Goal: Task Accomplishment & Management: Use online tool/utility

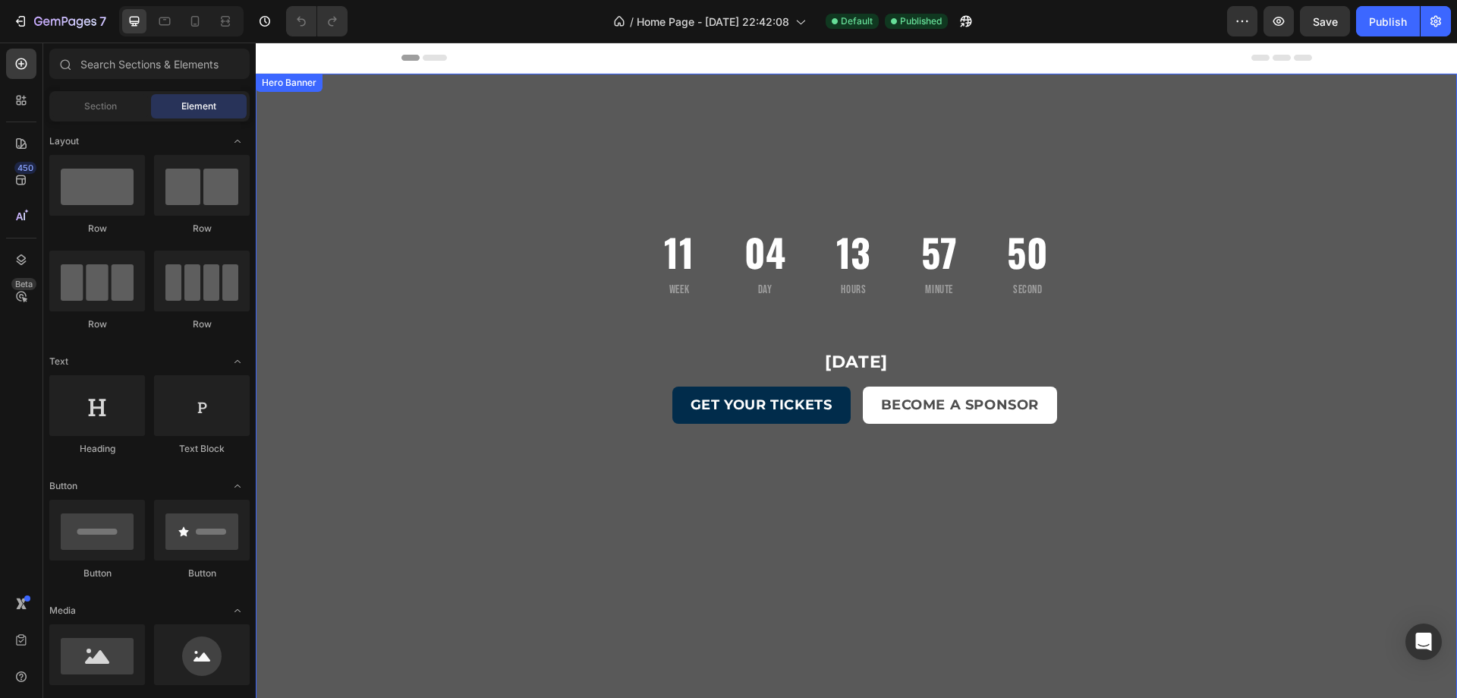
scroll to position [455, 0]
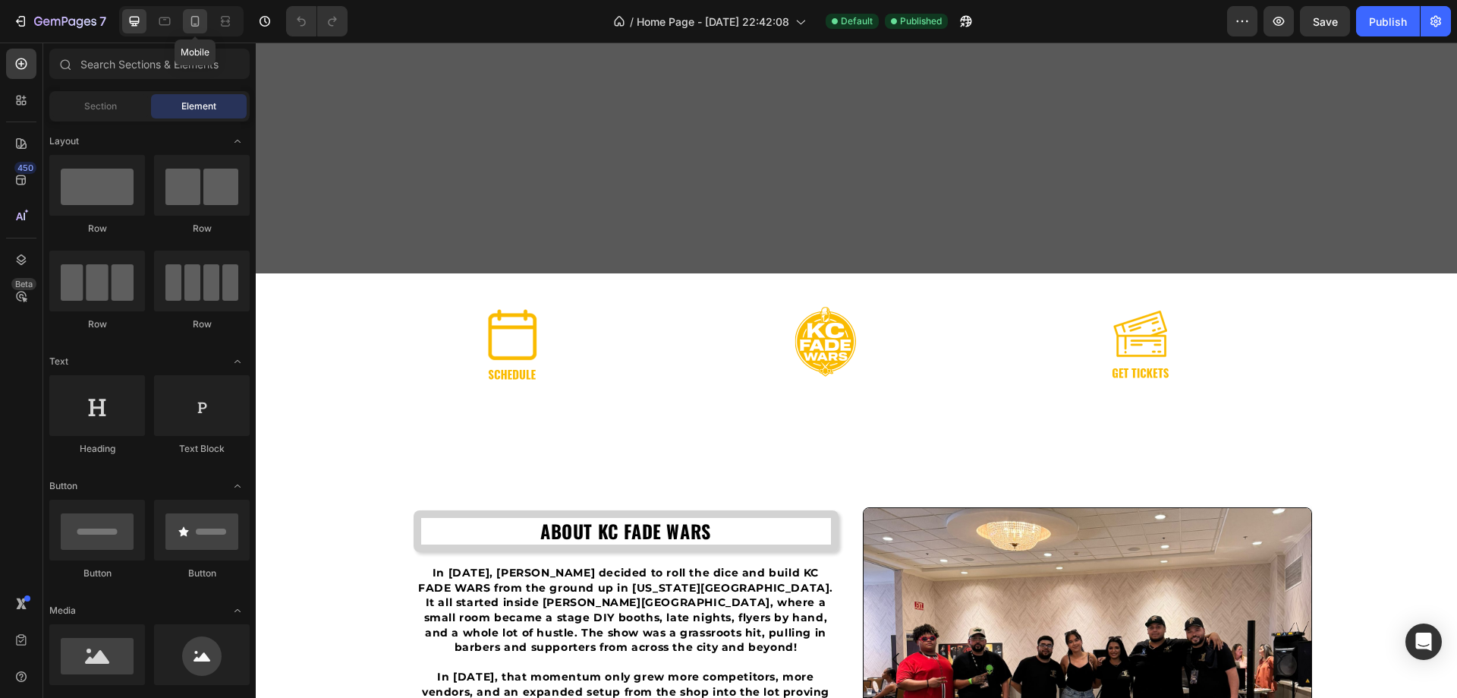
click at [192, 18] on icon at bounding box center [195, 21] width 8 height 11
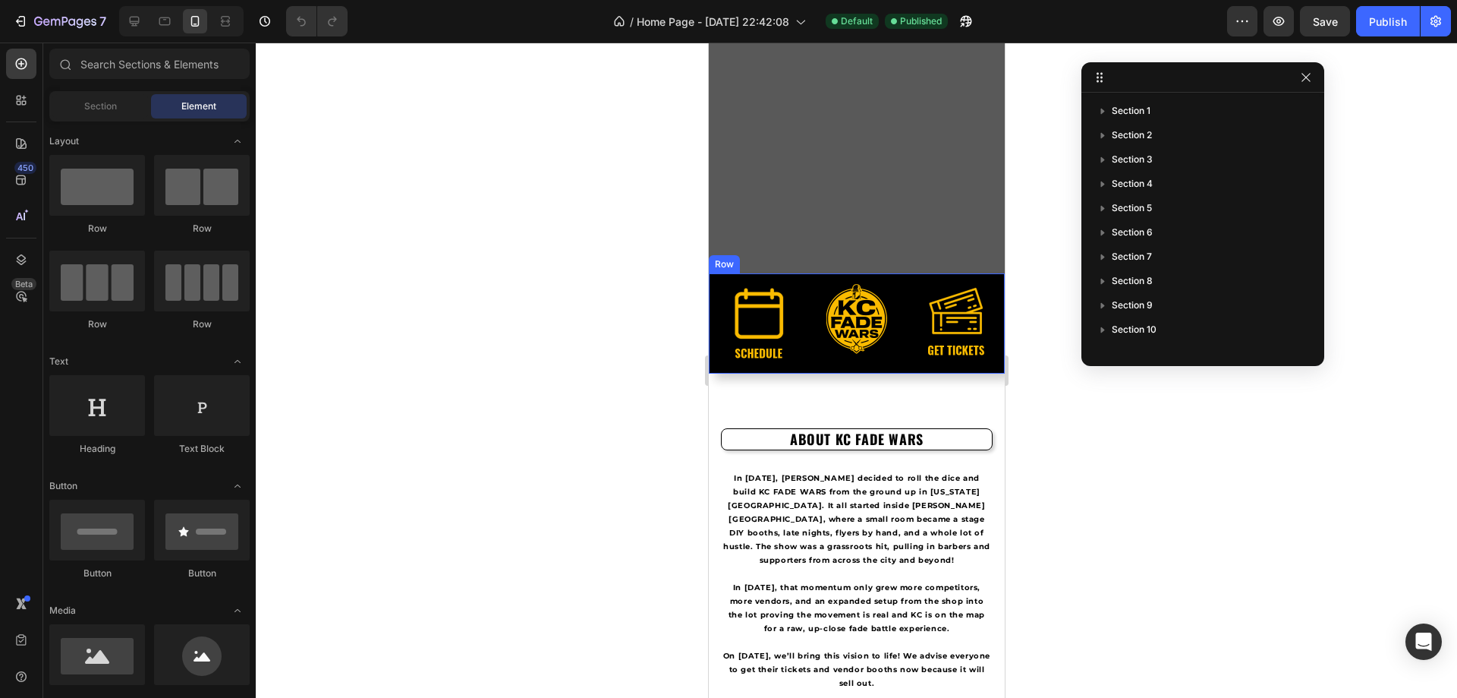
click at [714, 306] on div "Image" at bounding box center [856, 303] width 296 height 61
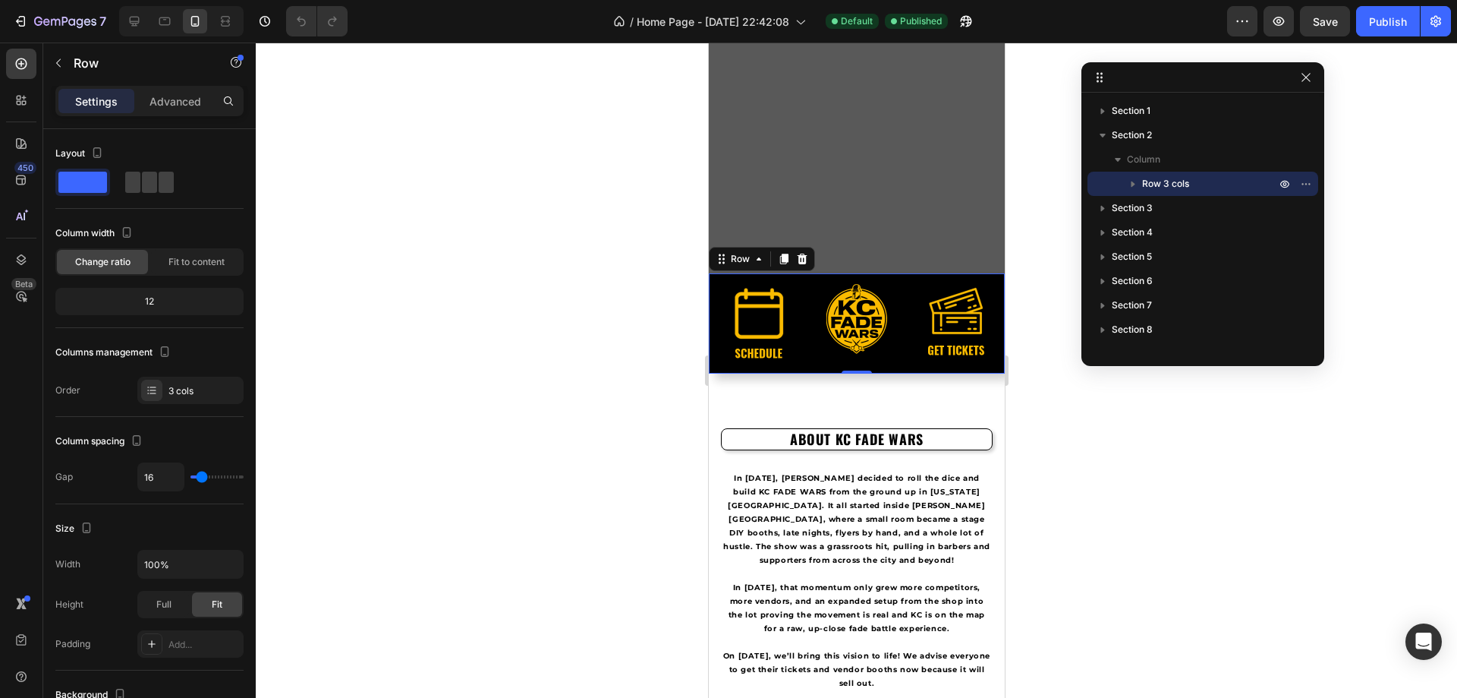
click at [712, 300] on div "Image" at bounding box center [856, 303] width 296 height 61
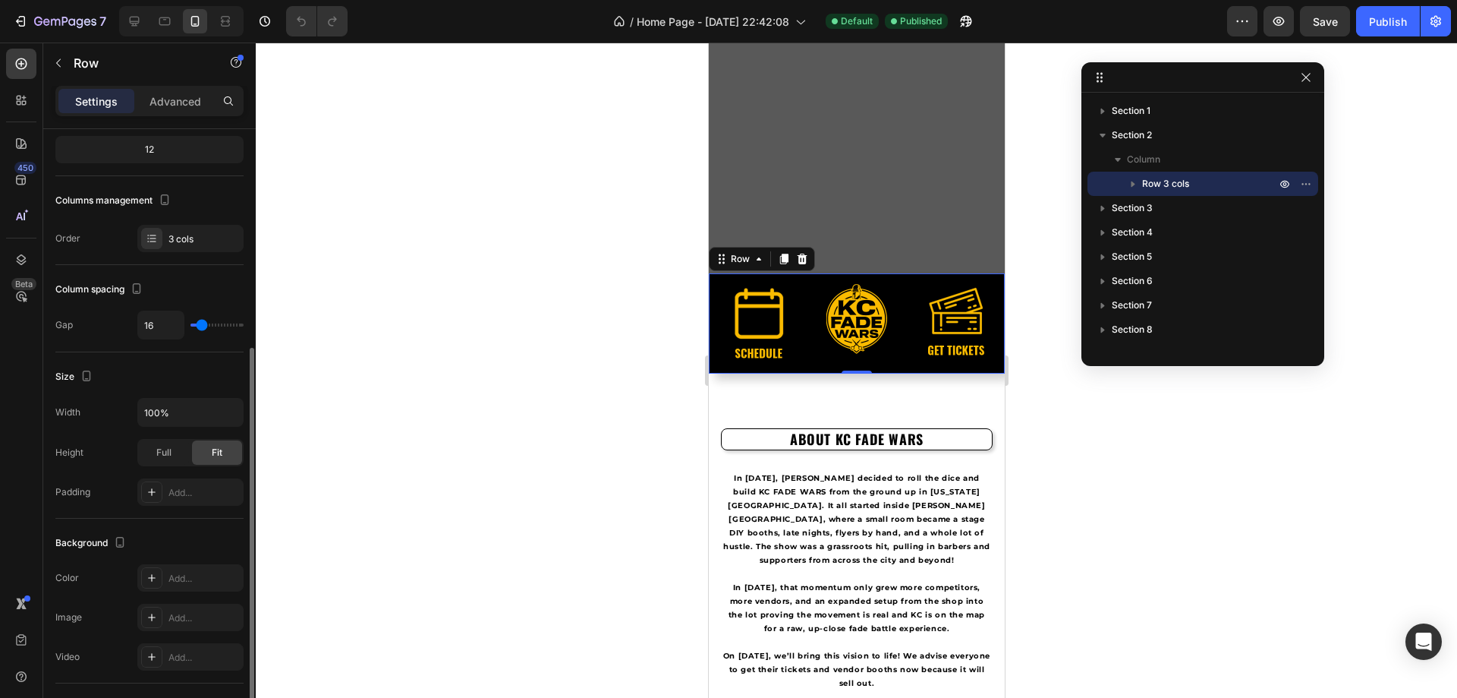
scroll to position [228, 0]
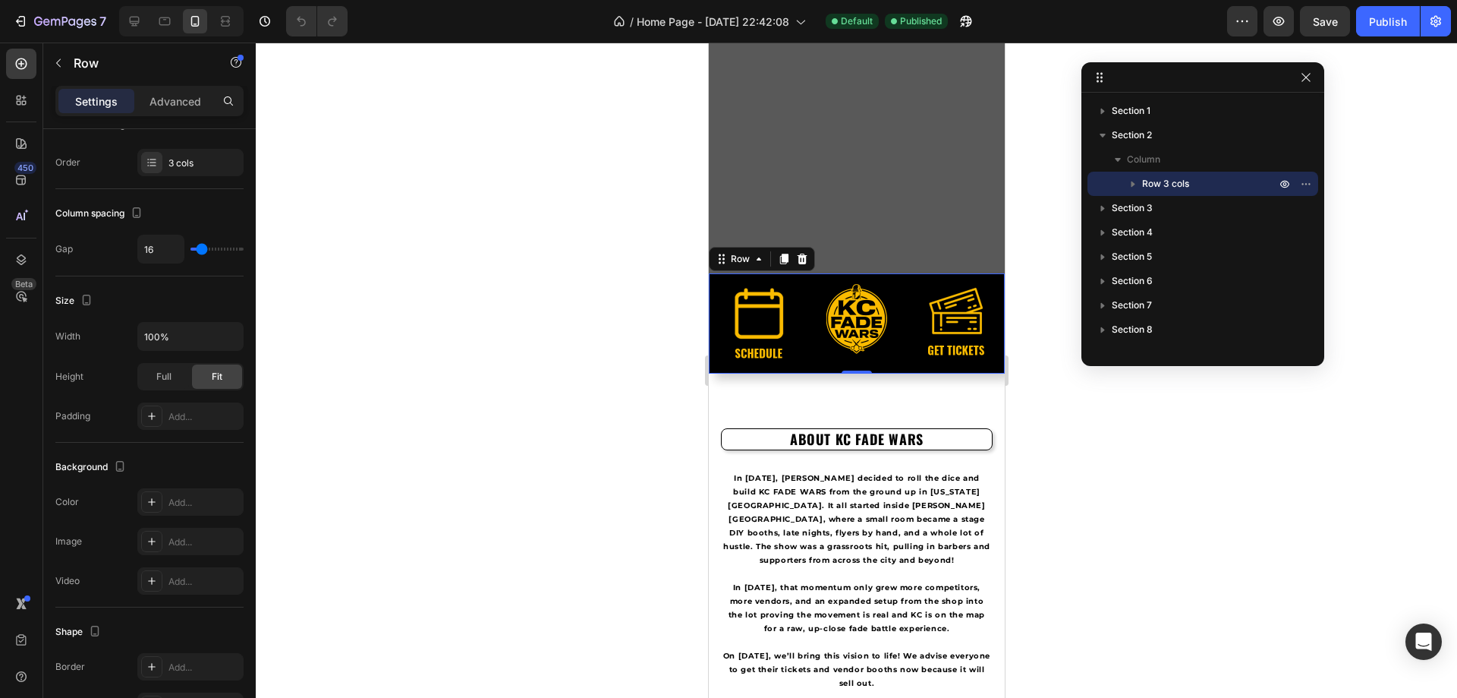
click at [717, 283] on div "Image" at bounding box center [856, 303] width 296 height 61
click at [726, 259] on icon at bounding box center [721, 259] width 12 height 12
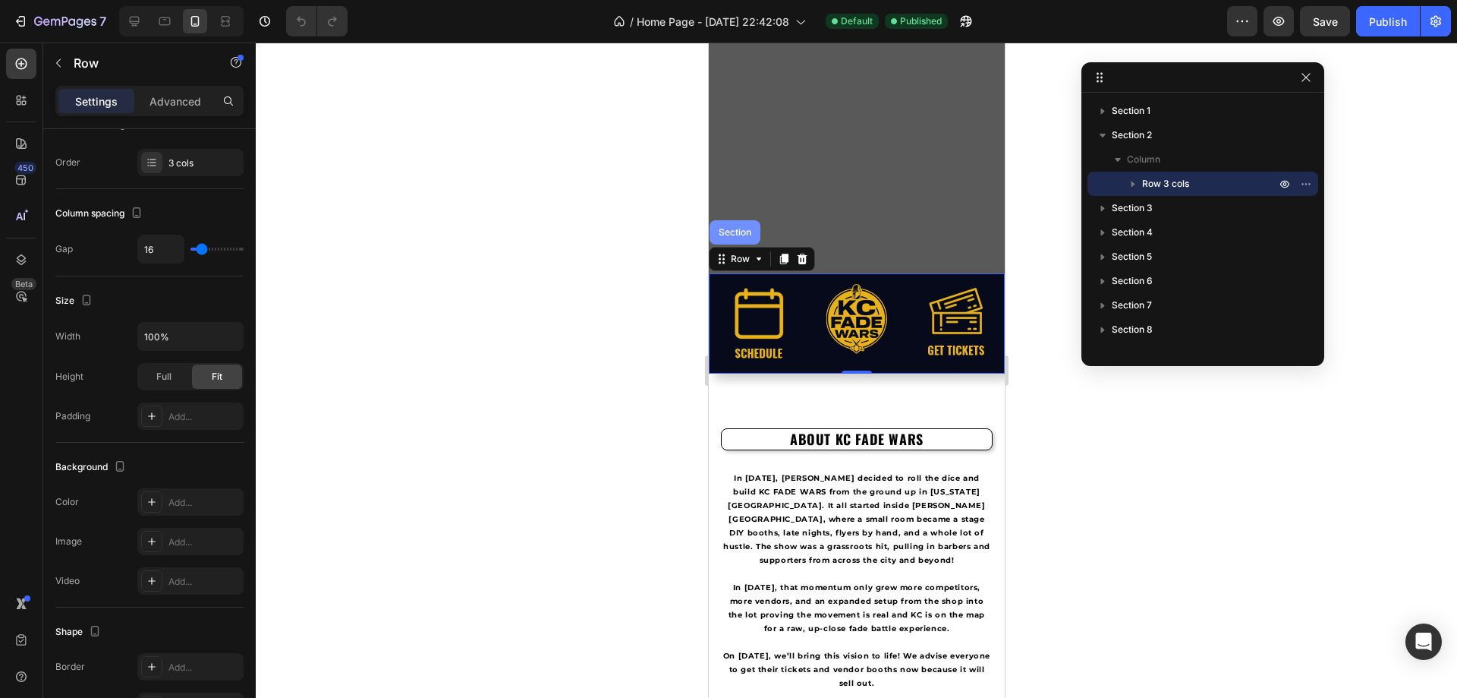
click at [738, 236] on div "Section" at bounding box center [734, 232] width 39 height 9
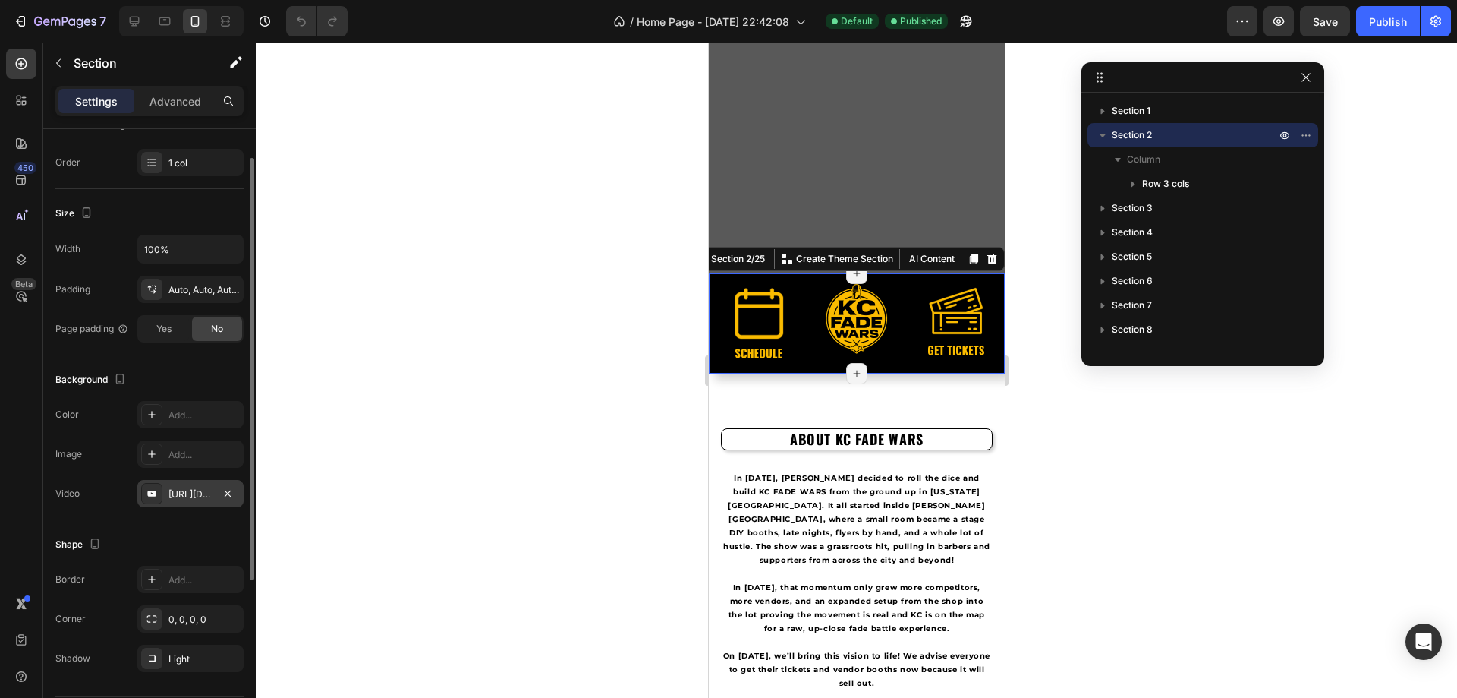
scroll to position [275, 0]
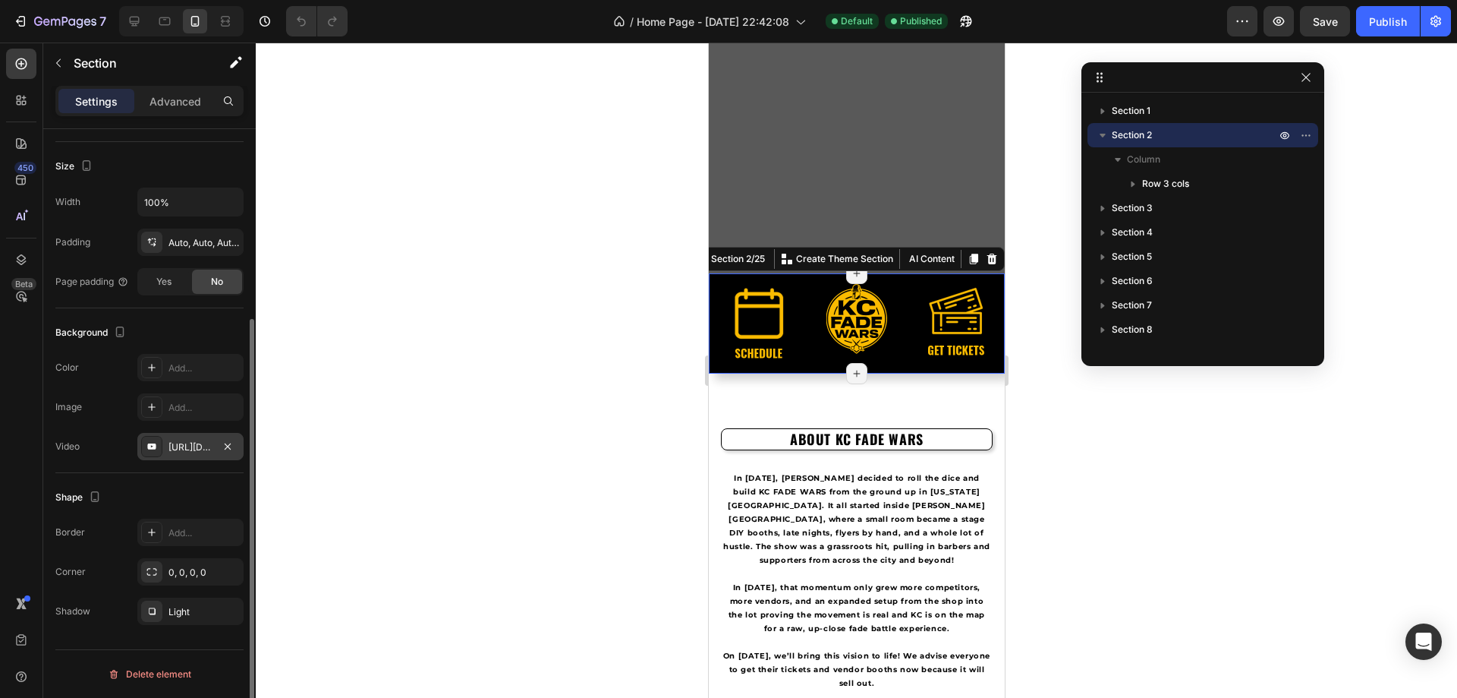
click at [196, 452] on div "https://www.youtube.com/watch?v=AvgSYZqaUWY" at bounding box center [191, 447] width 44 height 14
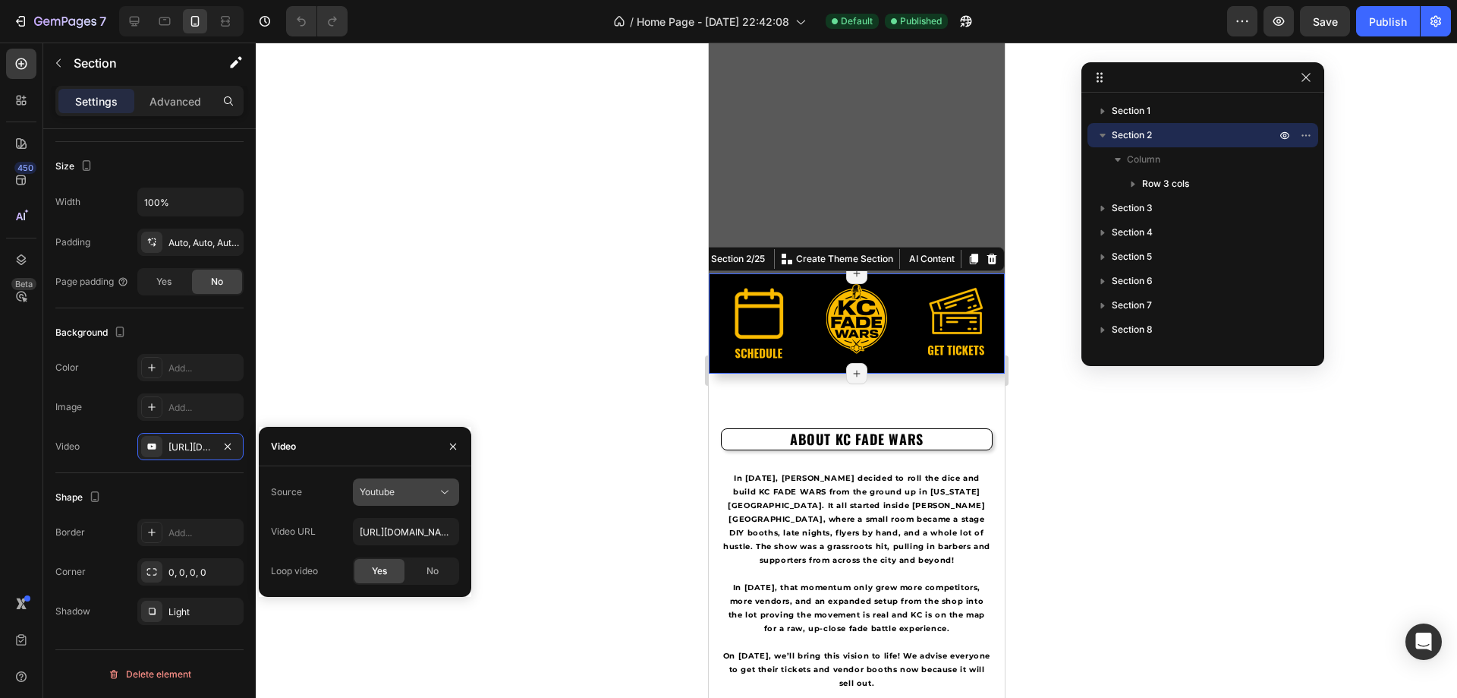
click at [451, 493] on icon at bounding box center [444, 491] width 15 height 15
click at [395, 529] on span "Video hosting" at bounding box center [389, 529] width 58 height 14
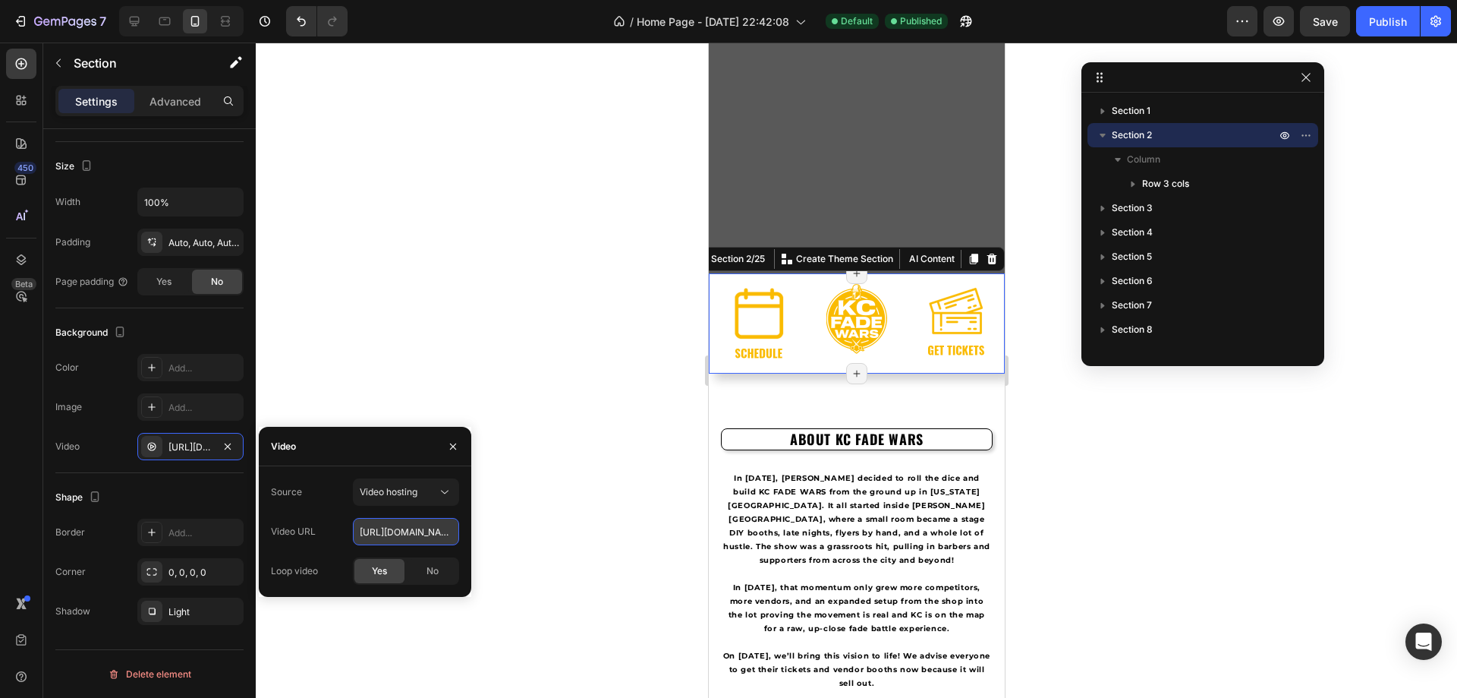
click at [424, 532] on input "https://imgur.com/a/IroE0tG" at bounding box center [406, 531] width 106 height 27
paste input "cdn.shopify.com/videos/c/o/v/f4e93daae1744450848ed0e5d1ac8bd5.mp4"
type input "https://cdn.shopify.com/videos/c/o/v/f4e93daae1744450848ed0e5d1ac8bd5.mp4"
click at [753, 307] on img at bounding box center [758, 323] width 76 height 76
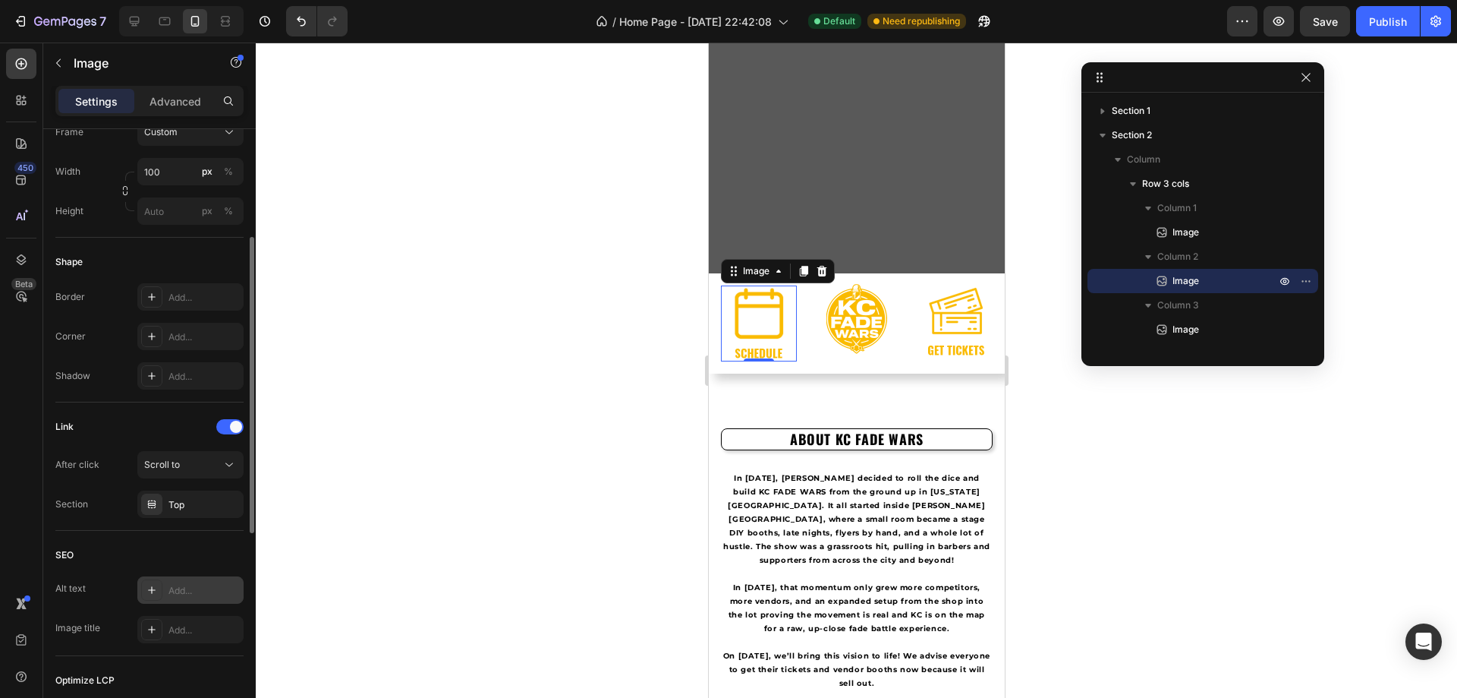
scroll to position [531, 0]
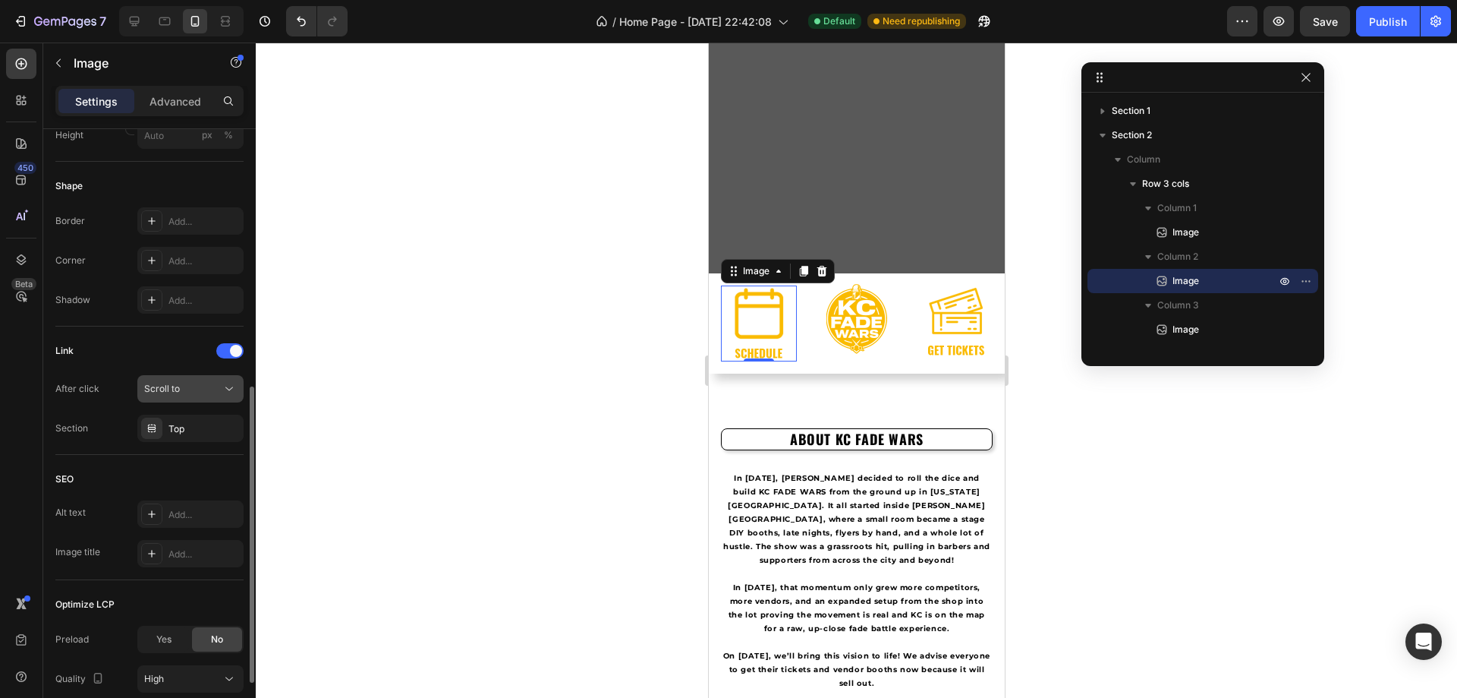
click at [229, 388] on icon at bounding box center [229, 388] width 15 height 15
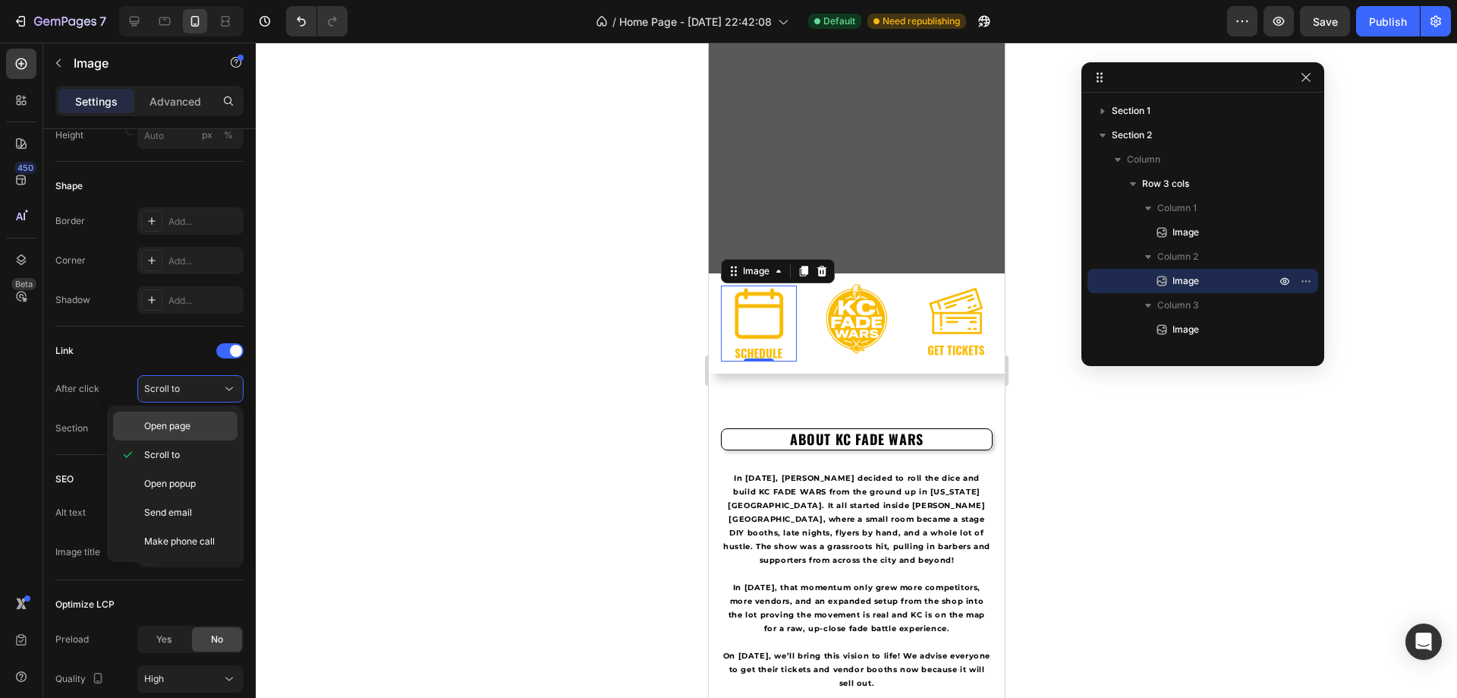
click at [179, 433] on div "Open page" at bounding box center [175, 425] width 124 height 29
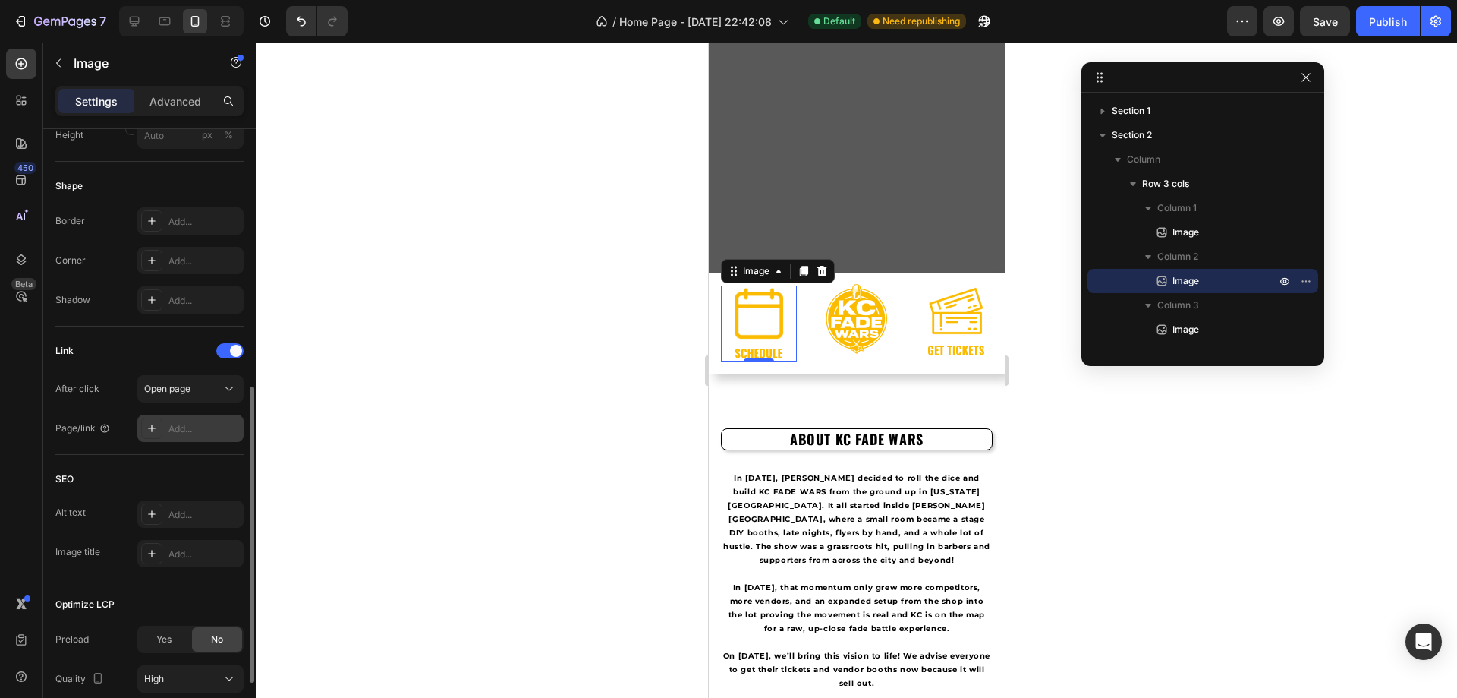
click at [224, 420] on div "Add..." at bounding box center [190, 427] width 106 height 27
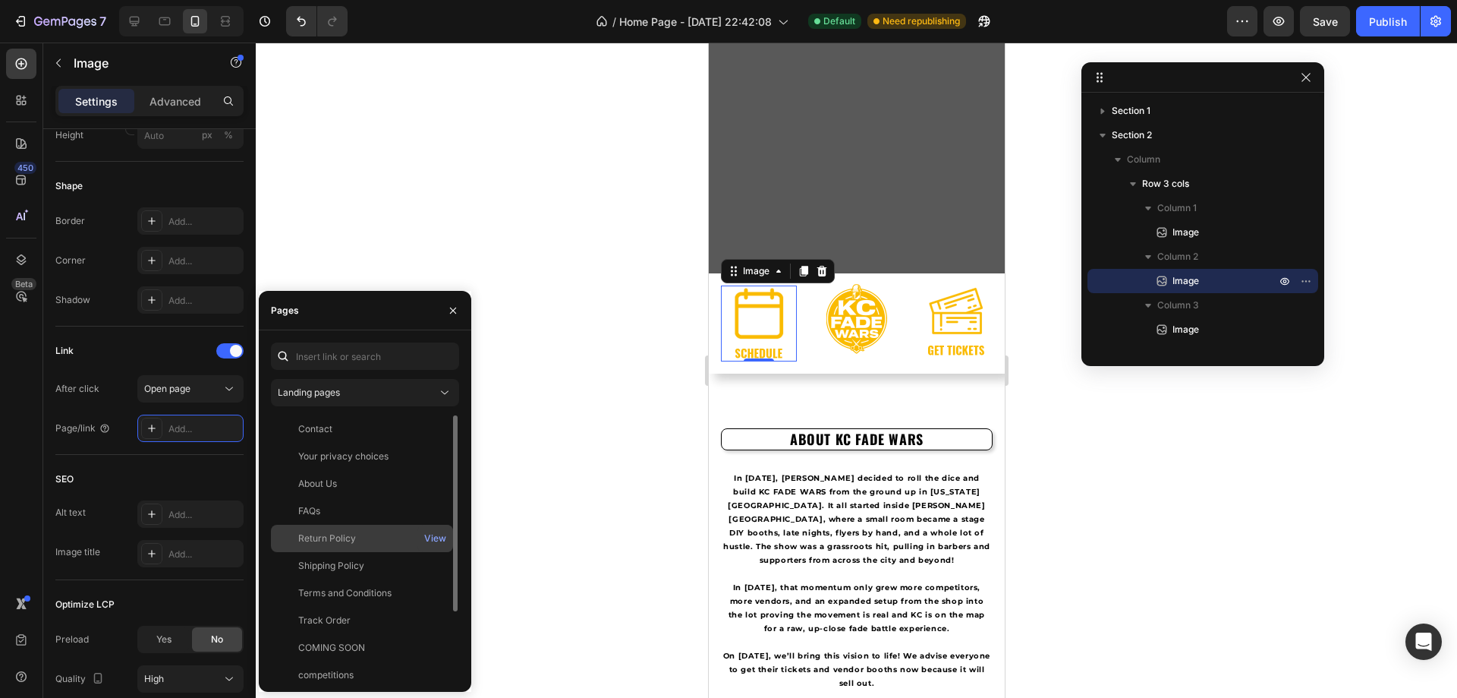
scroll to position [76, 0]
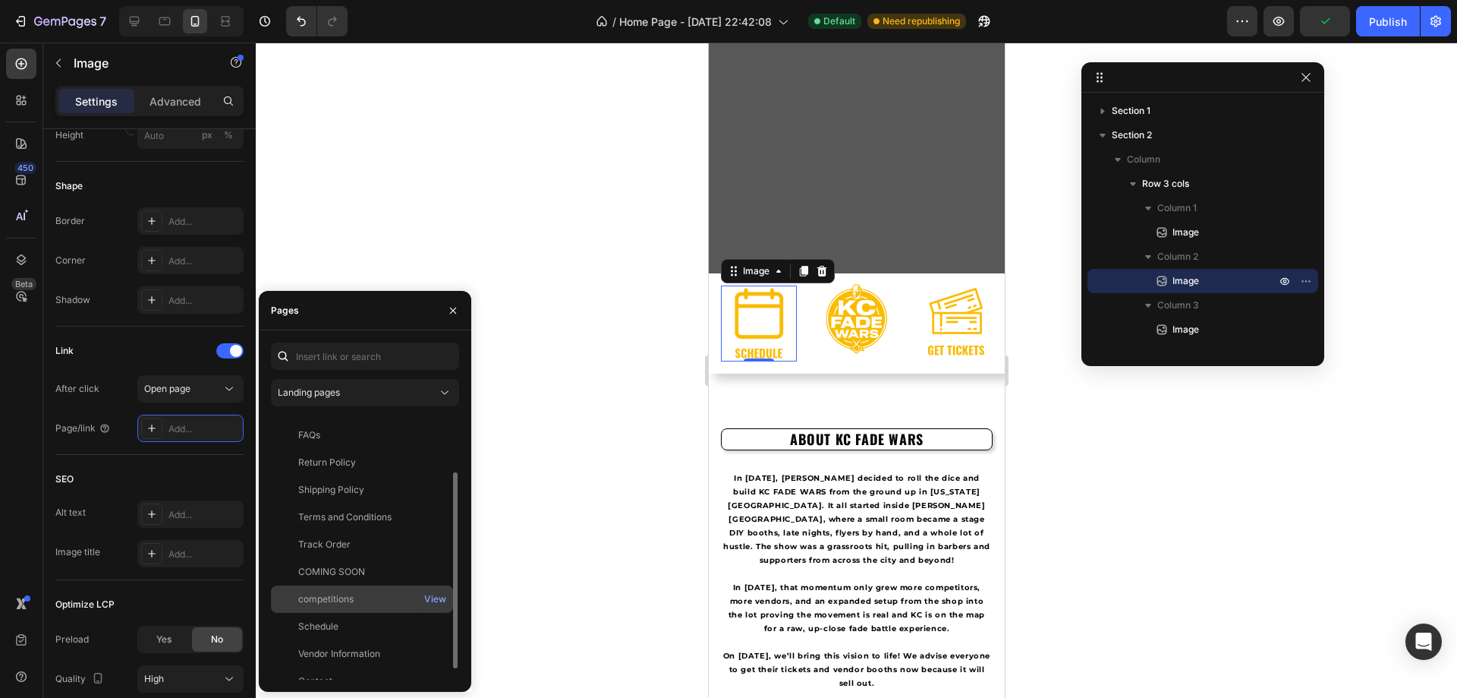
click at [358, 601] on div "competitions" at bounding box center [362, 599] width 170 height 14
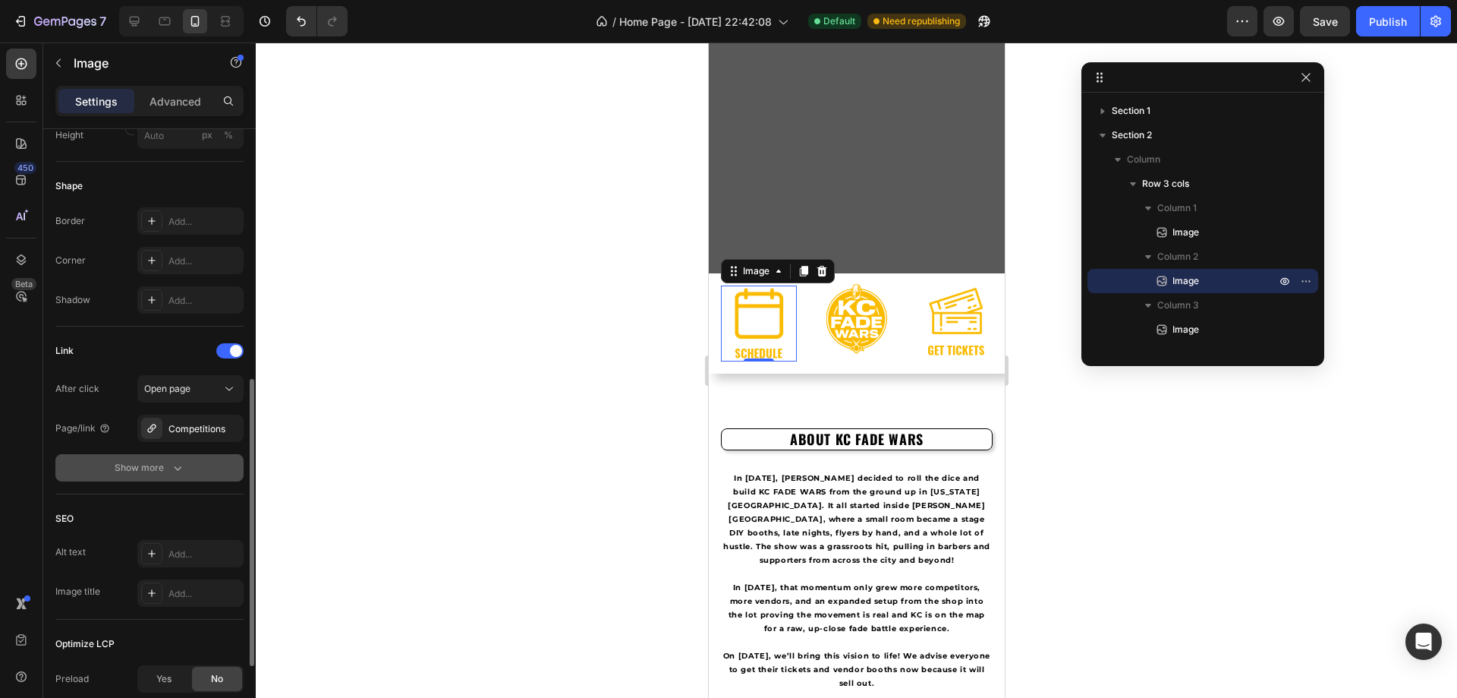
click at [185, 466] on button "Show more" at bounding box center [149, 467] width 188 height 27
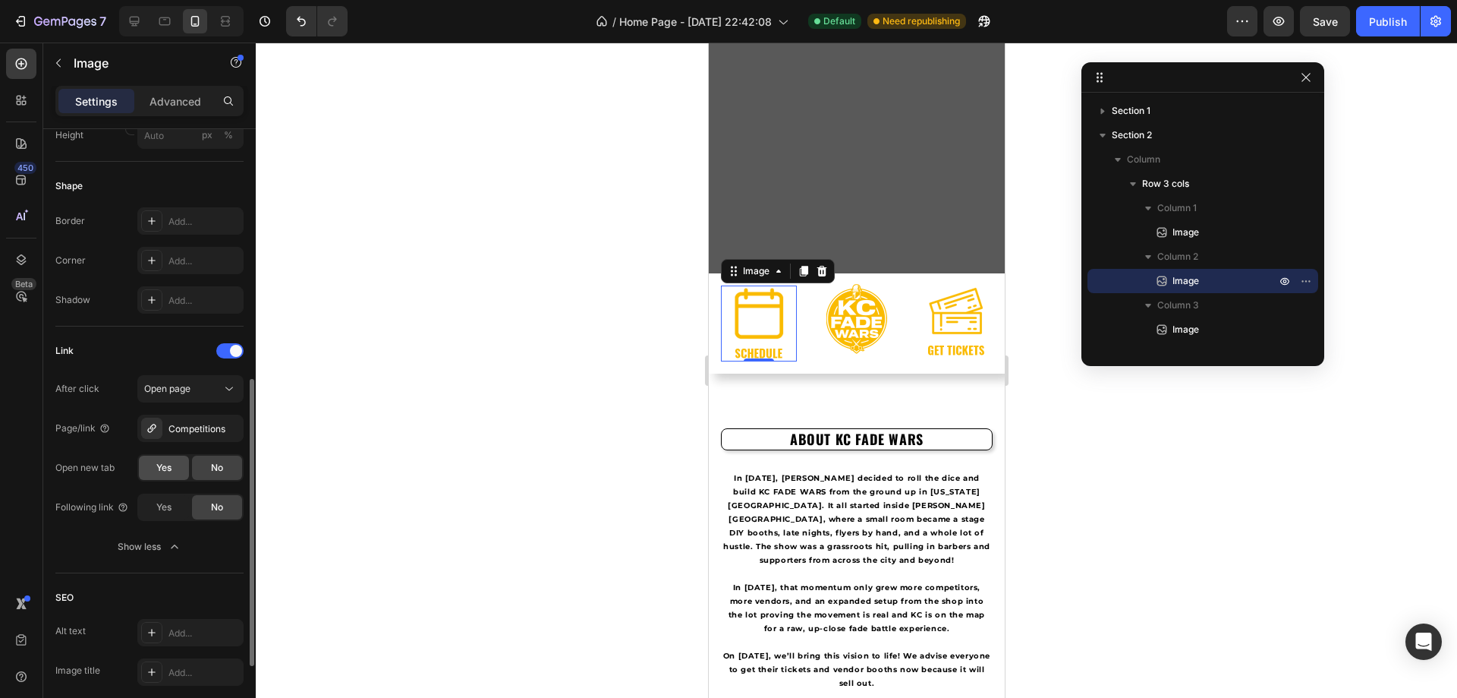
click at [165, 463] on span "Yes" at bounding box center [163, 468] width 15 height 14
click at [847, 320] on img at bounding box center [856, 319] width 76 height 76
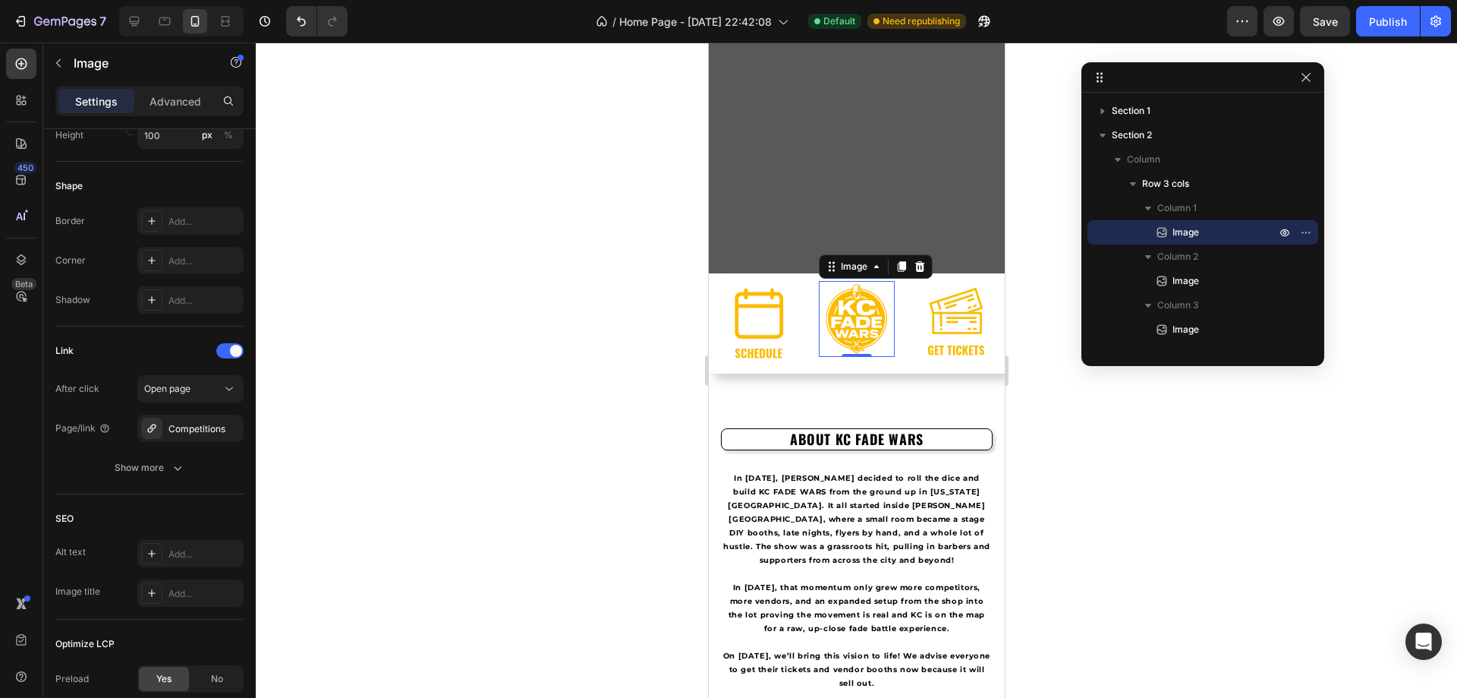
click at [844, 318] on img at bounding box center [856, 319] width 76 height 76
click at [761, 327] on img at bounding box center [758, 323] width 76 height 76
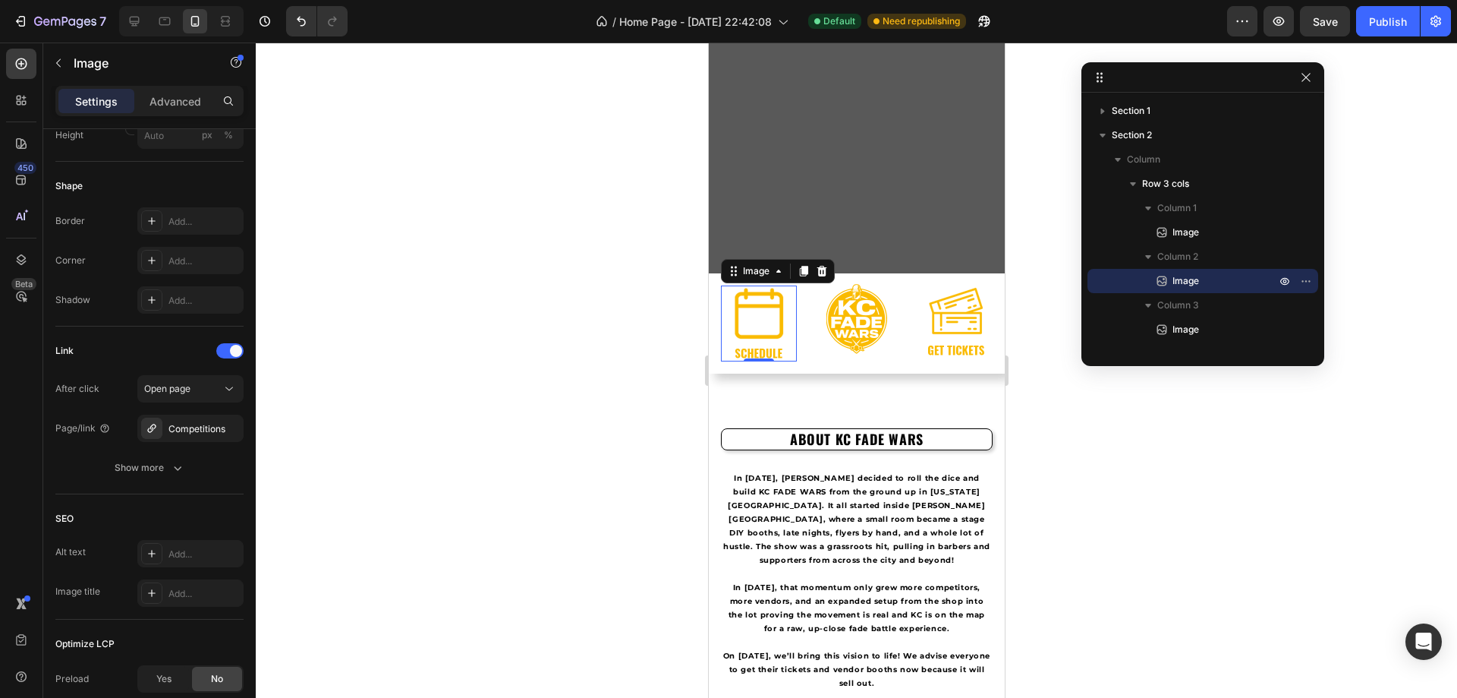
click at [765, 330] on img at bounding box center [758, 323] width 76 height 76
click at [843, 316] on img at bounding box center [856, 319] width 76 height 76
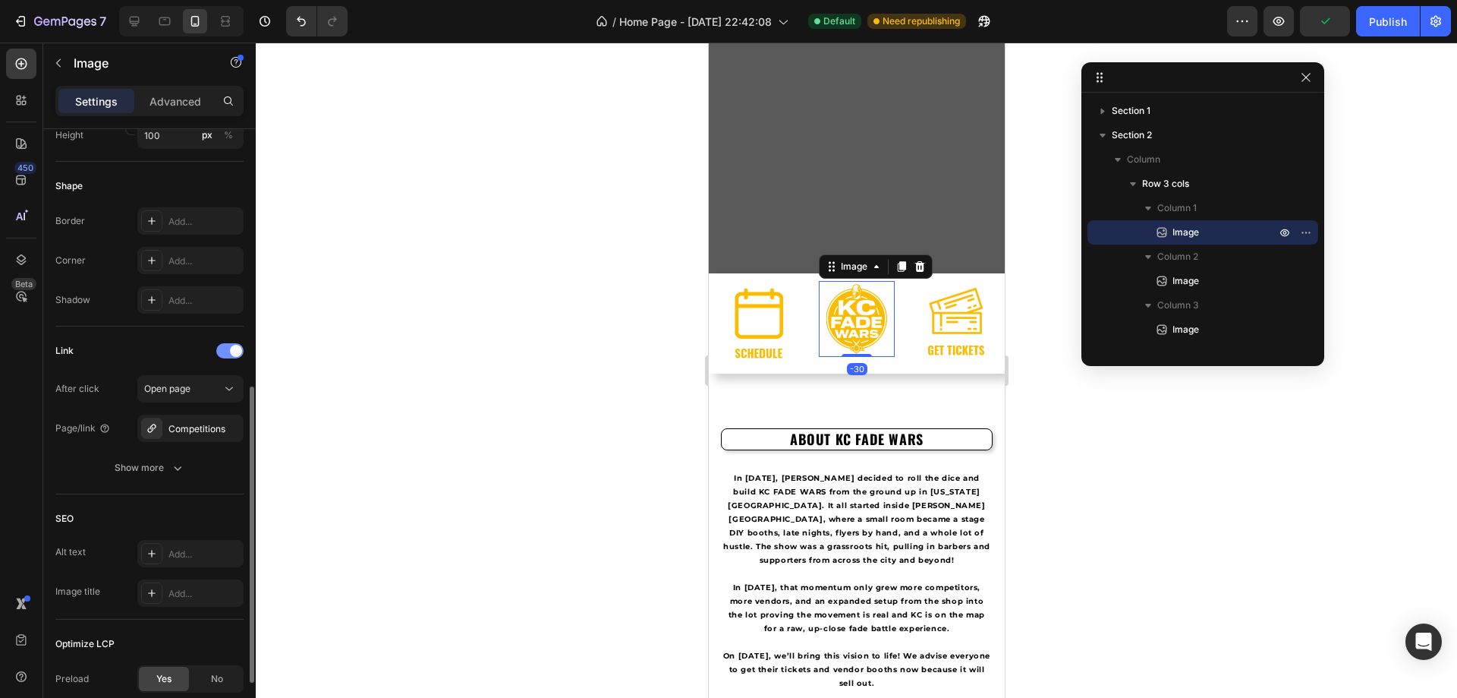
drag, startPoint x: 232, startPoint y: 352, endPoint x: 220, endPoint y: 356, distance: 12.7
click at [233, 352] on span at bounding box center [236, 351] width 12 height 12
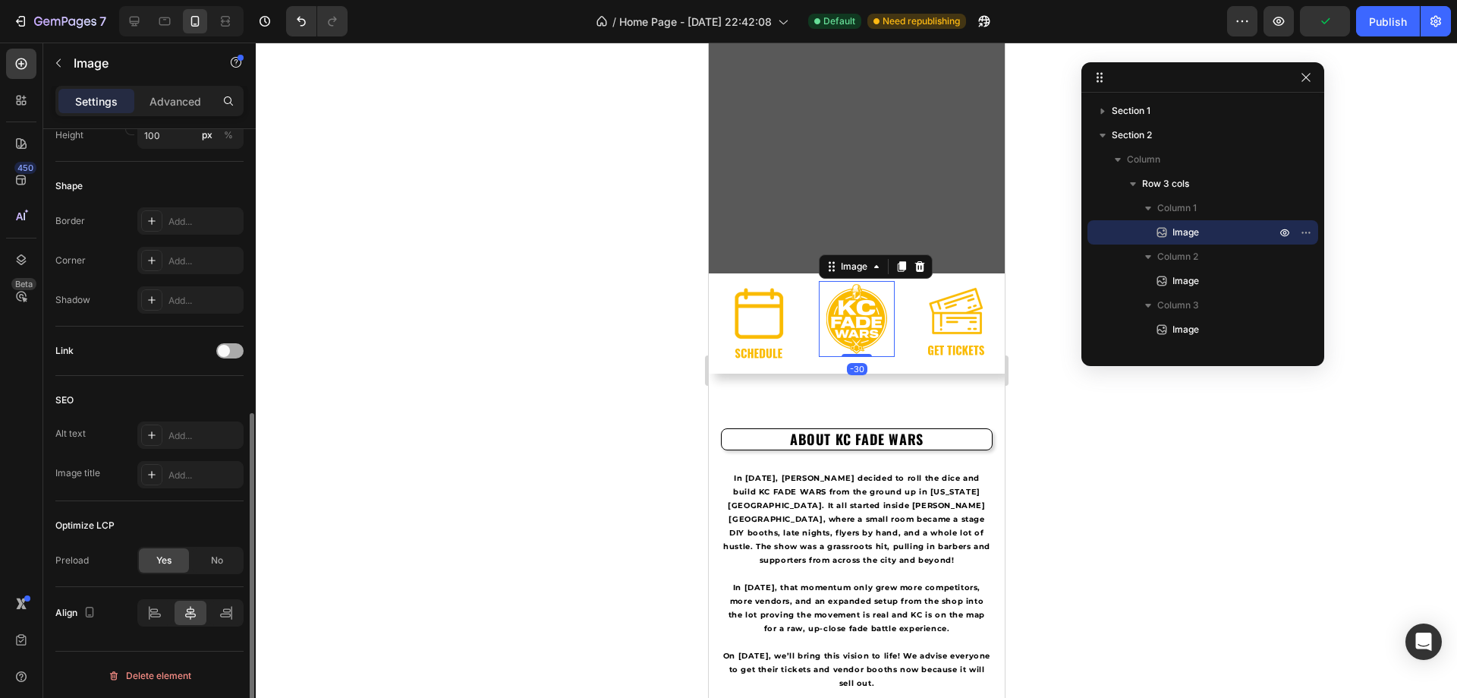
click at [230, 354] on div at bounding box center [229, 350] width 27 height 15
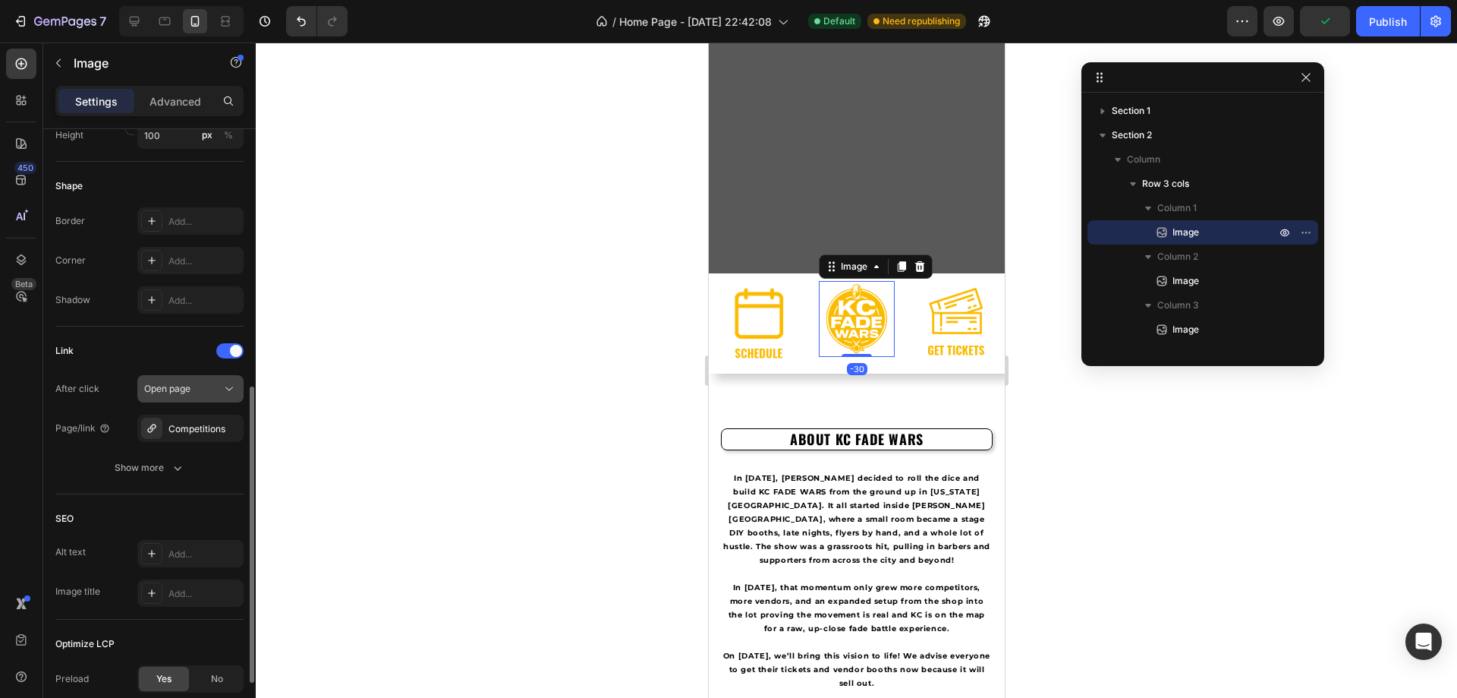
click at [235, 384] on icon at bounding box center [229, 388] width 15 height 15
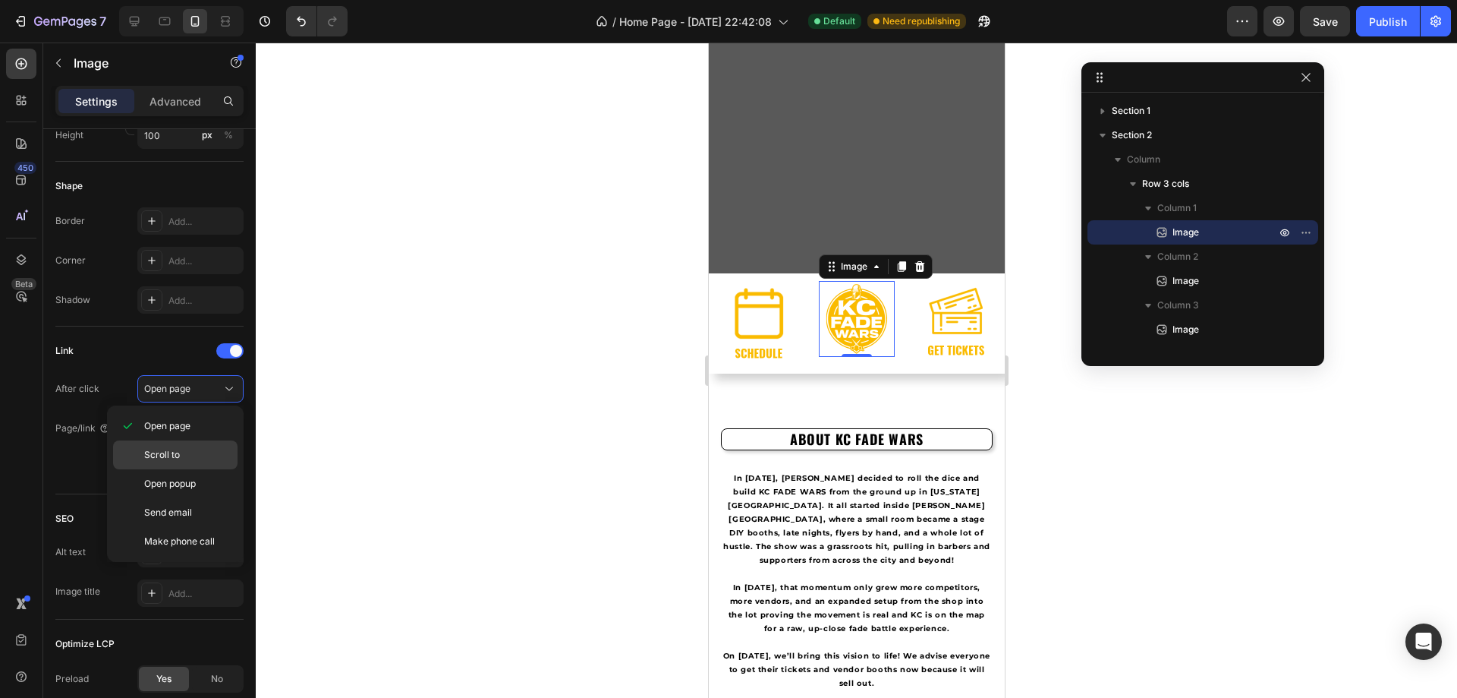
click at [173, 459] on span "Scroll to" at bounding box center [162, 455] width 36 height 14
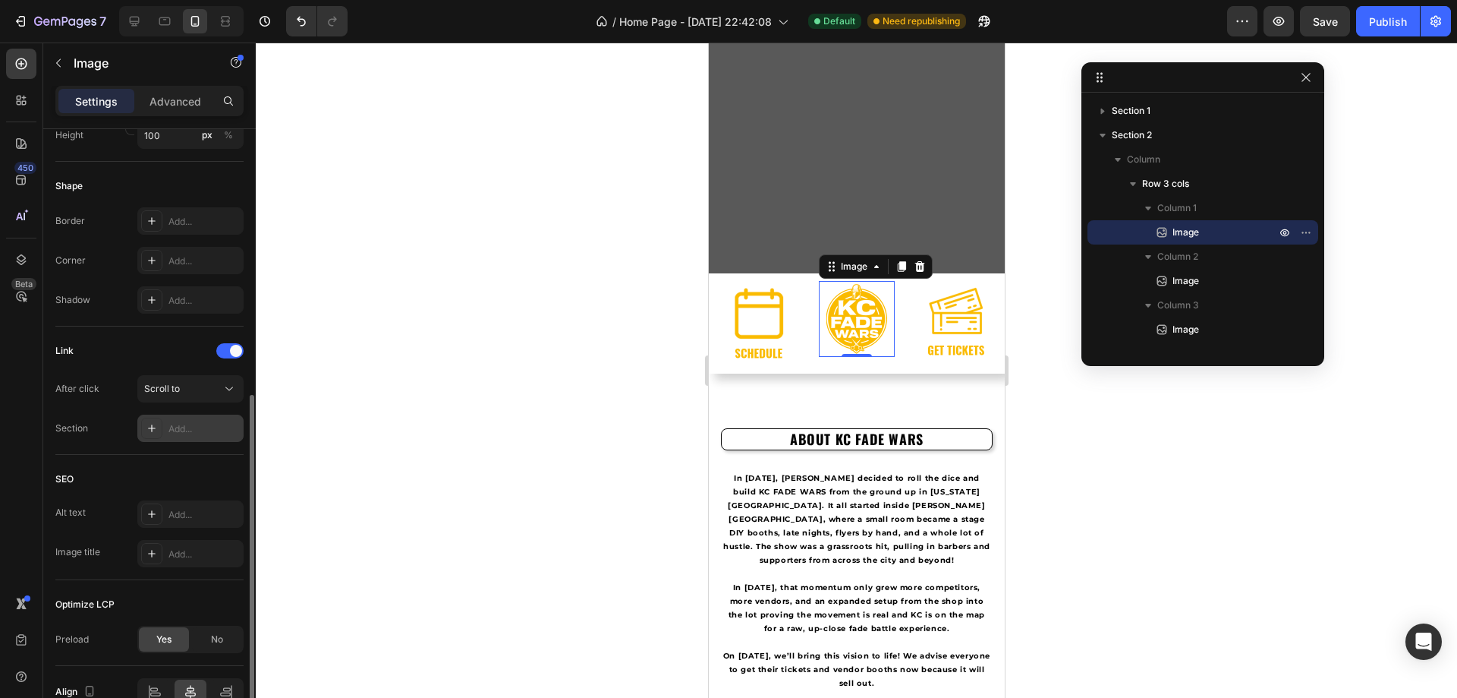
click at [228, 421] on div "Add..." at bounding box center [190, 427] width 106 height 27
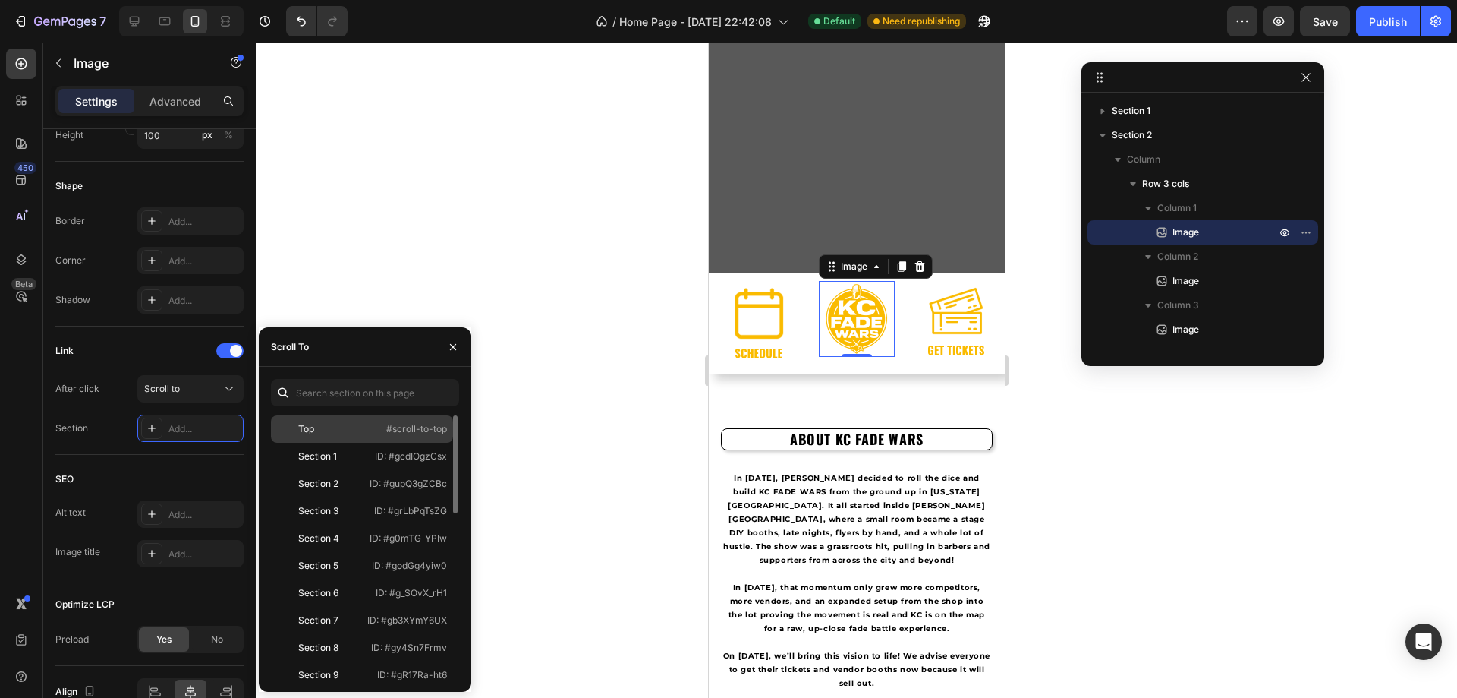
click at [329, 428] on div "Top" at bounding box center [321, 429] width 88 height 14
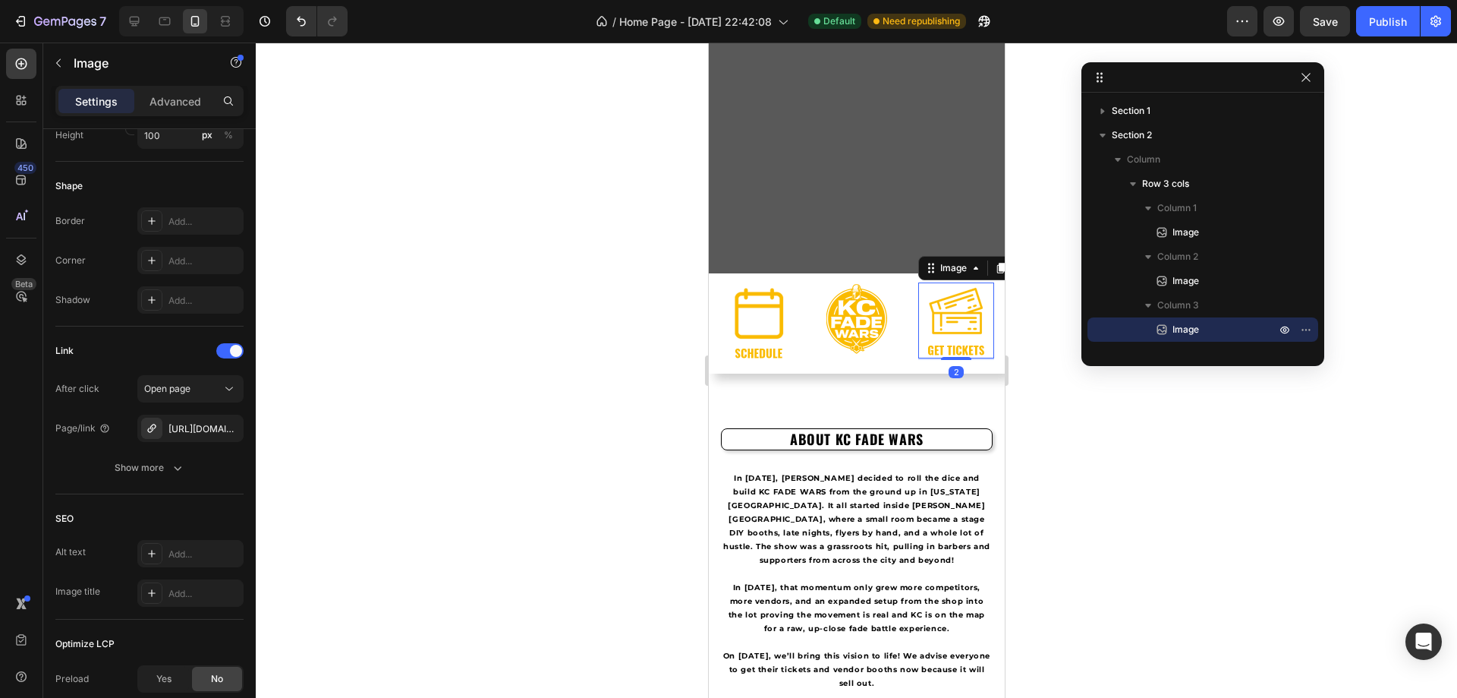
click at [943, 310] on img at bounding box center [956, 320] width 76 height 76
click at [228, 386] on icon at bounding box center [229, 388] width 15 height 15
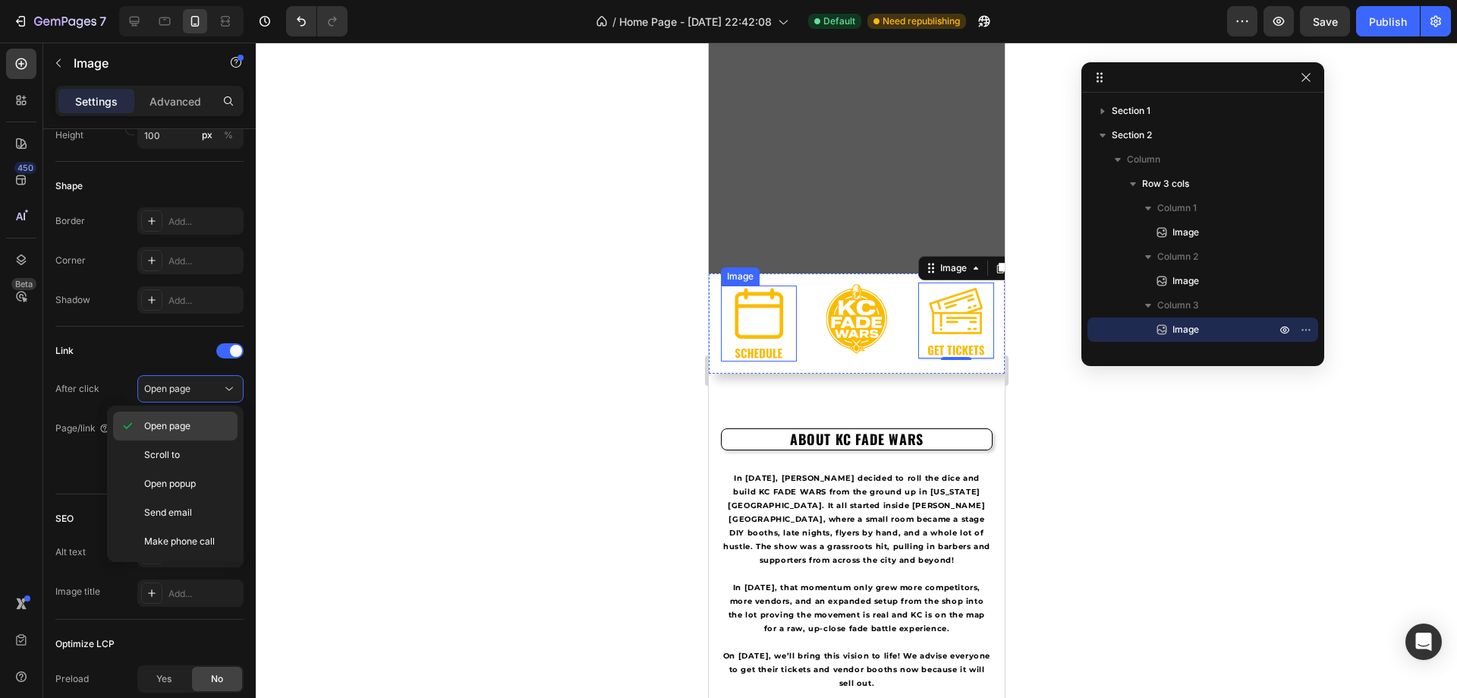
click at [197, 420] on p "Open page" at bounding box center [187, 426] width 87 height 14
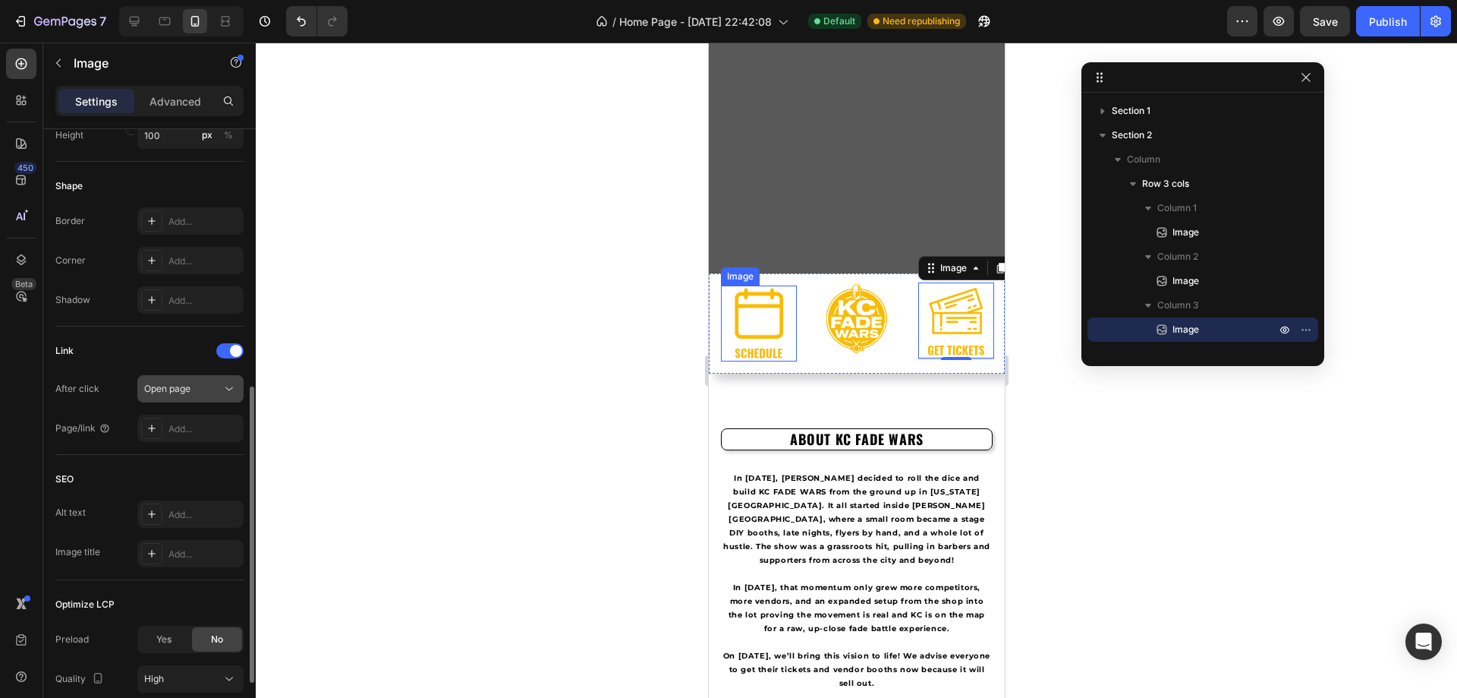
click at [223, 387] on icon at bounding box center [229, 388] width 15 height 15
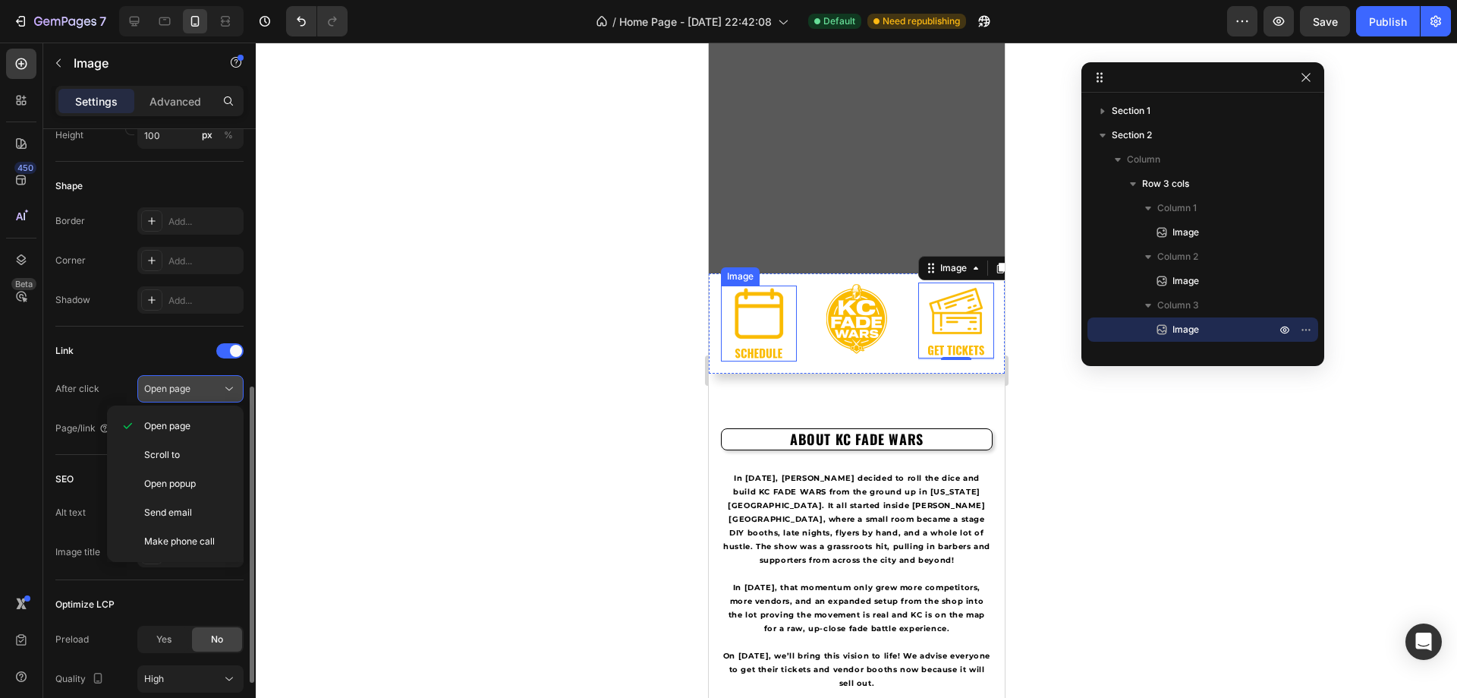
click at [214, 392] on div "Open page" at bounding box center [182, 389] width 77 height 14
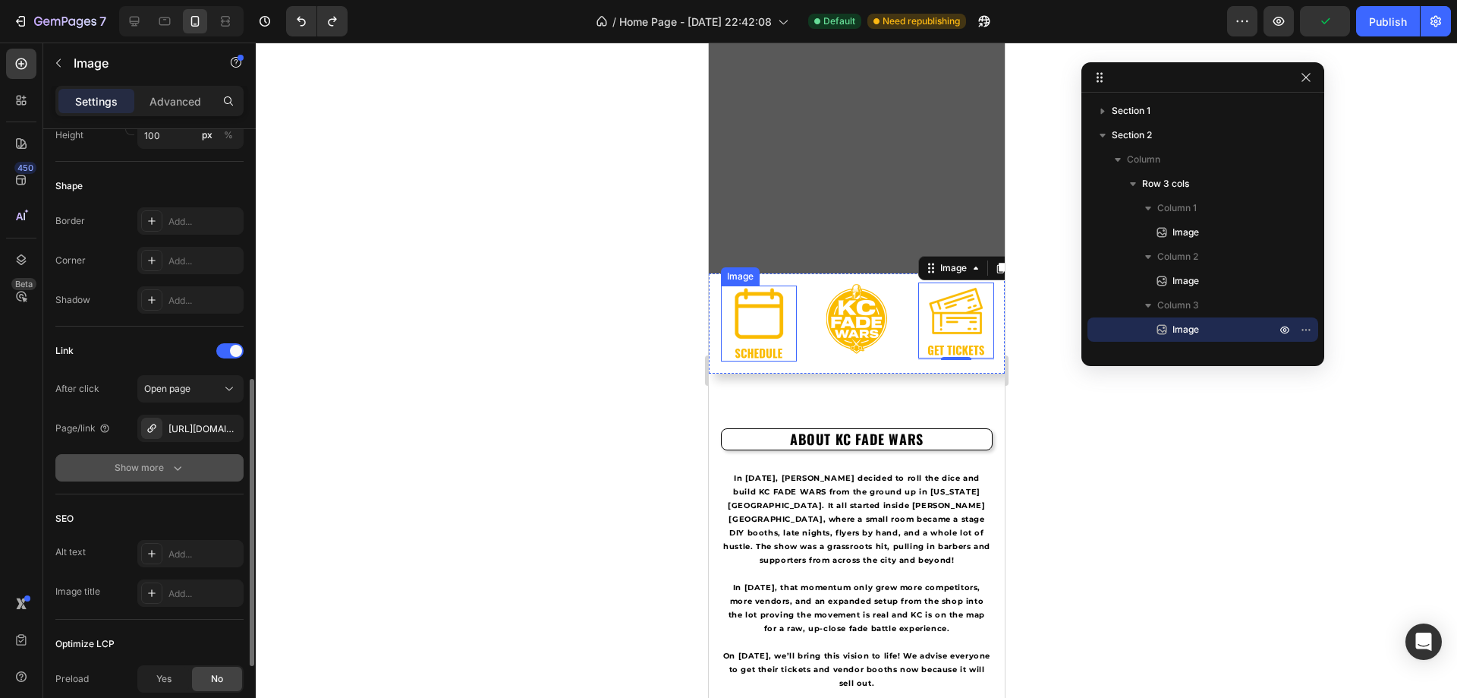
click at [169, 463] on div "Show more" at bounding box center [150, 467] width 71 height 15
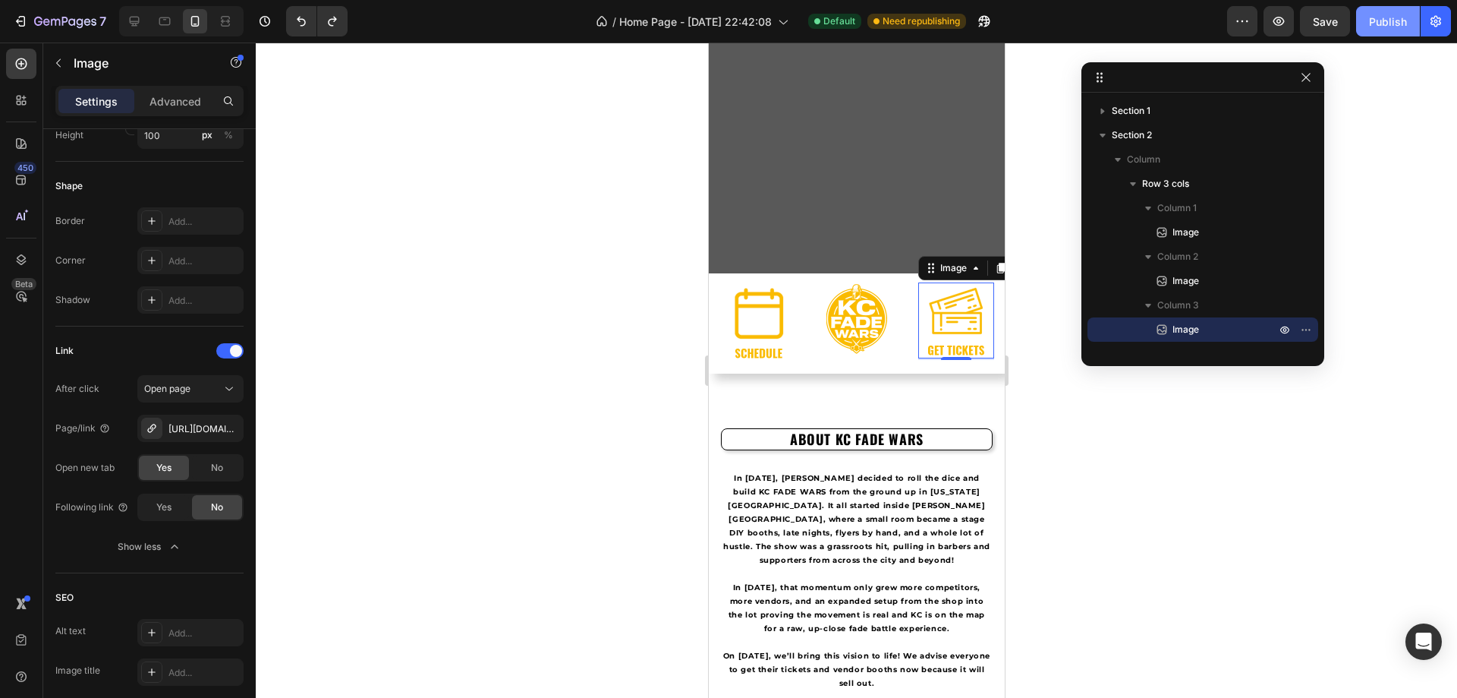
click at [1392, 18] on div "Publish" at bounding box center [1388, 22] width 38 height 16
click at [170, 17] on icon at bounding box center [164, 21] width 15 height 15
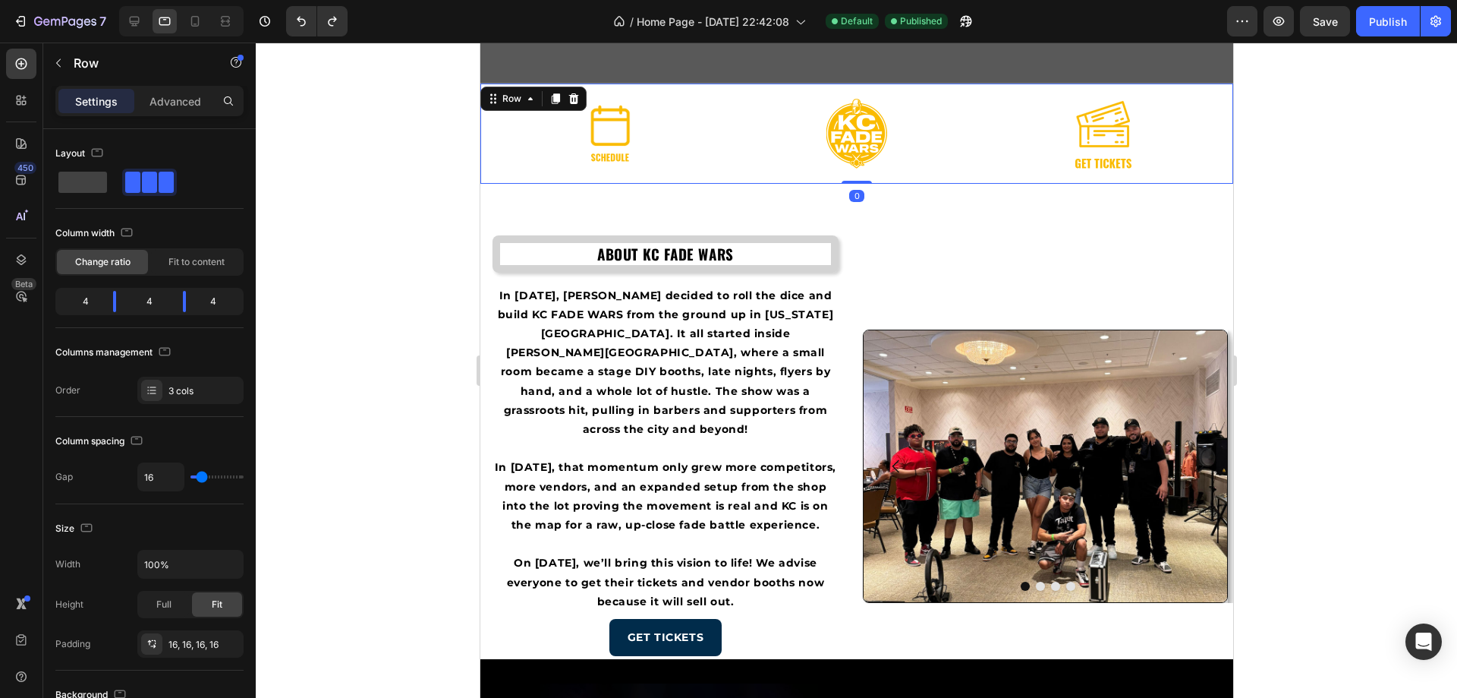
click at [525, 148] on div "Image" at bounding box center [609, 134] width 235 height 76
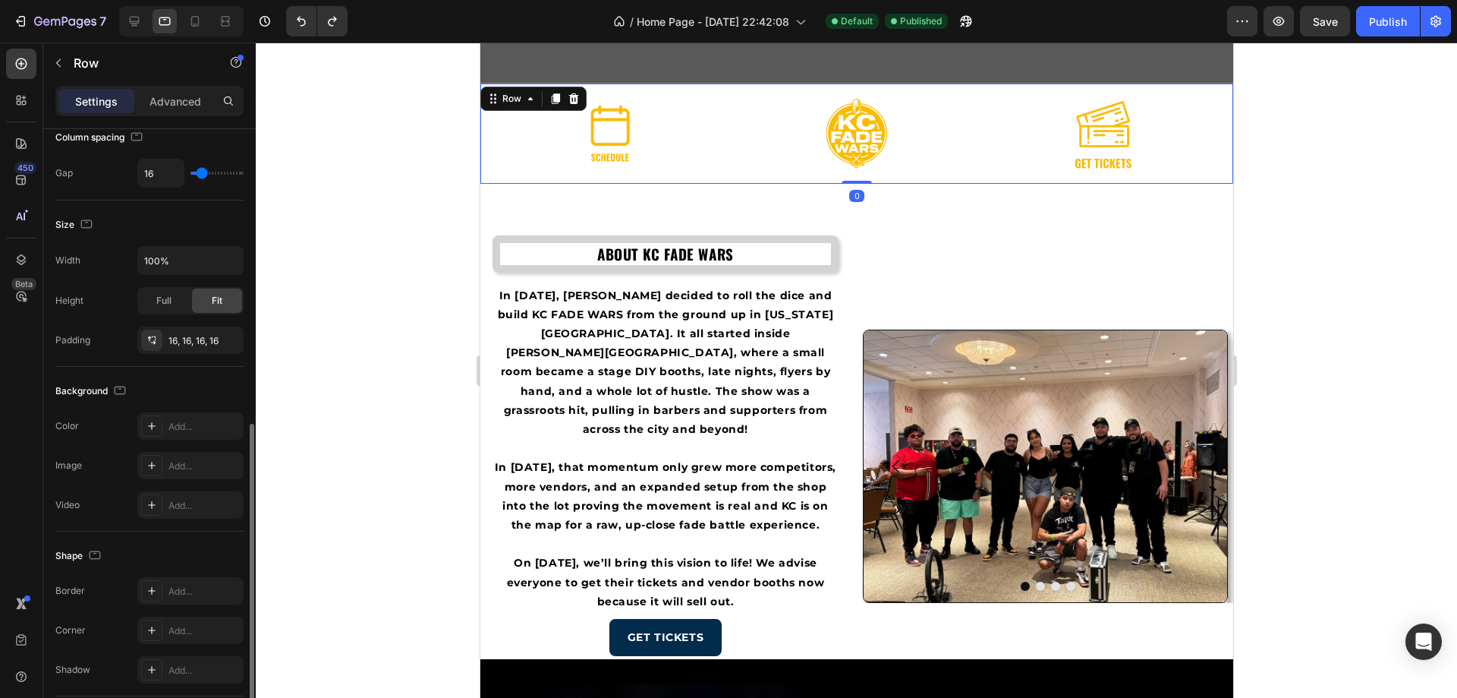
scroll to position [380, 0]
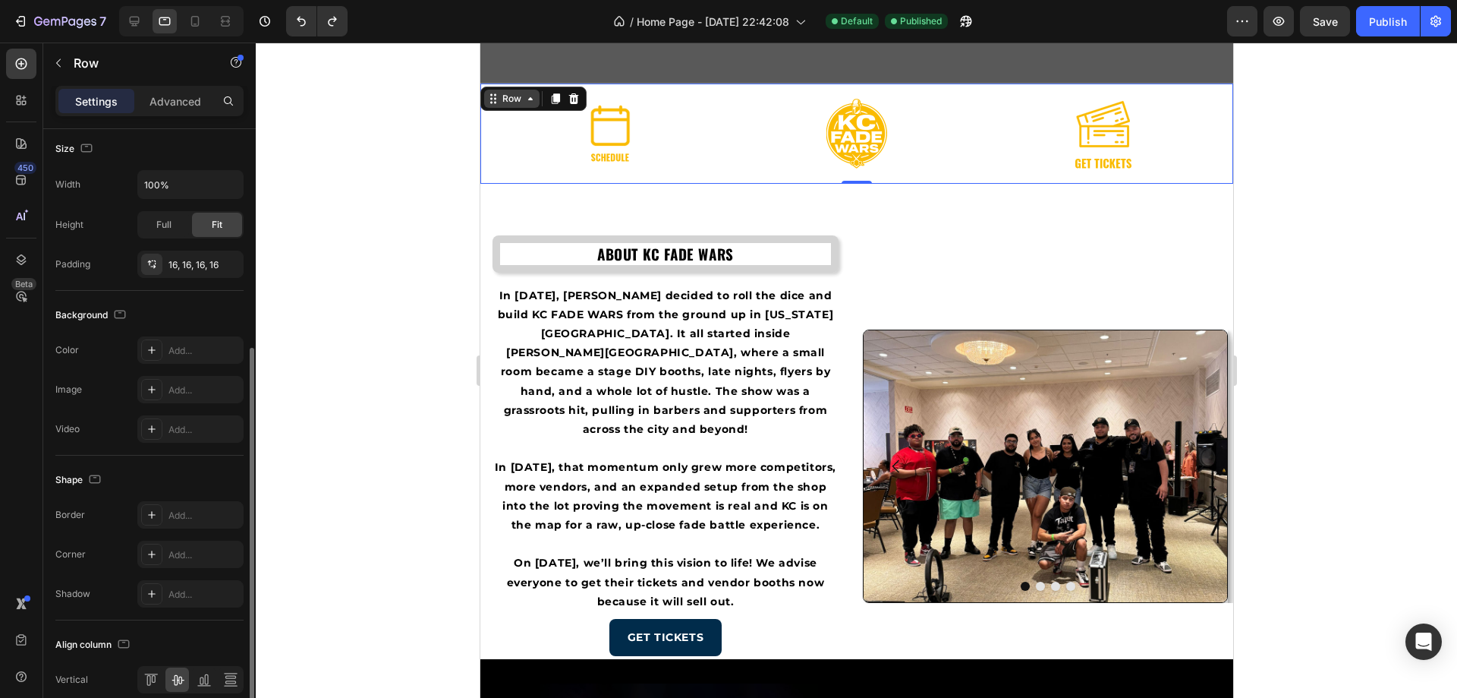
click at [508, 98] on div "Row" at bounding box center [511, 99] width 25 height 14
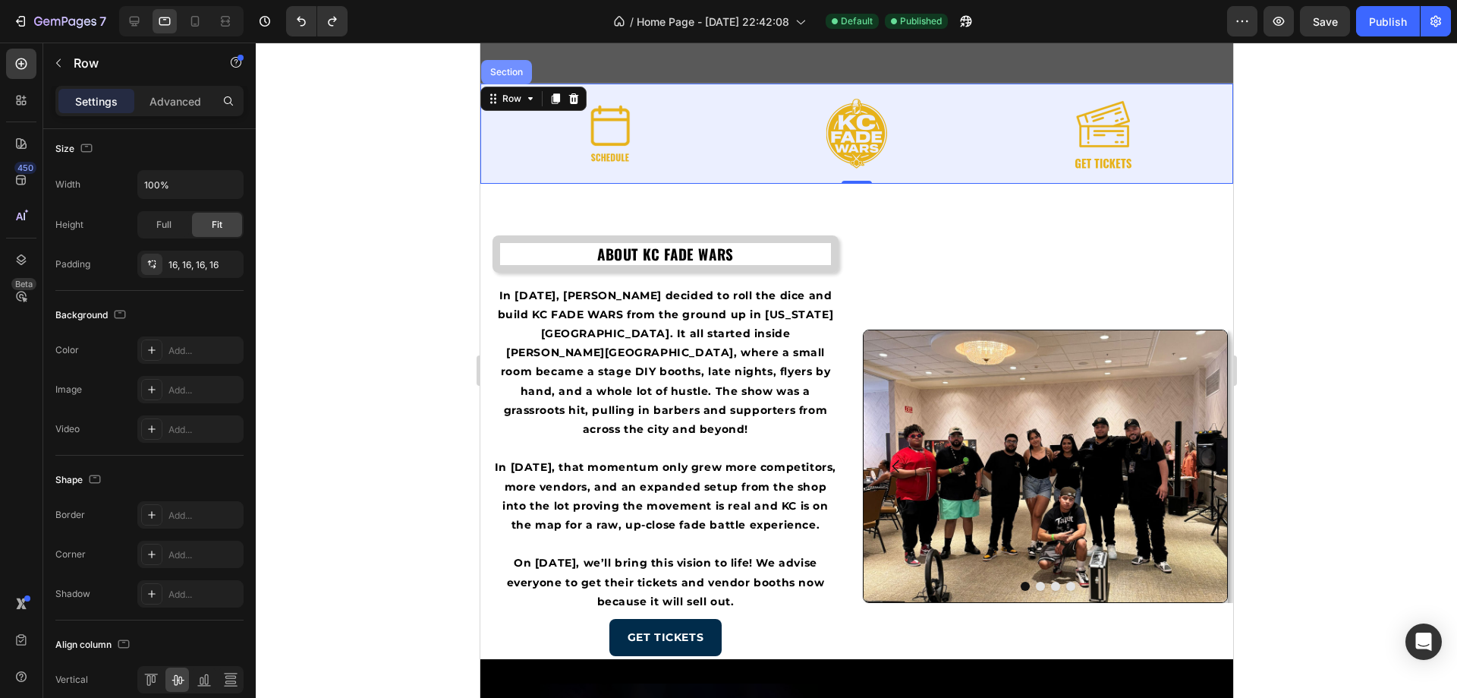
click at [520, 79] on div "Section" at bounding box center [506, 72] width 51 height 24
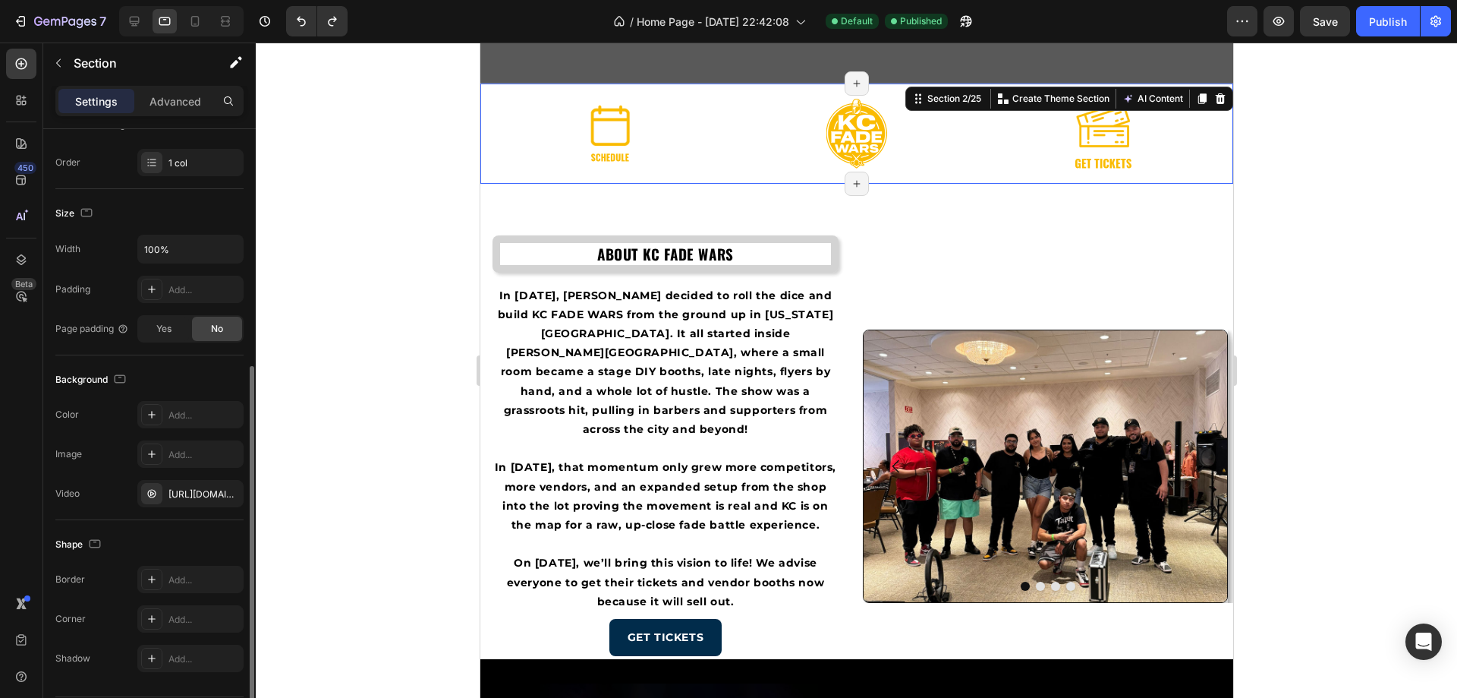
scroll to position [275, 0]
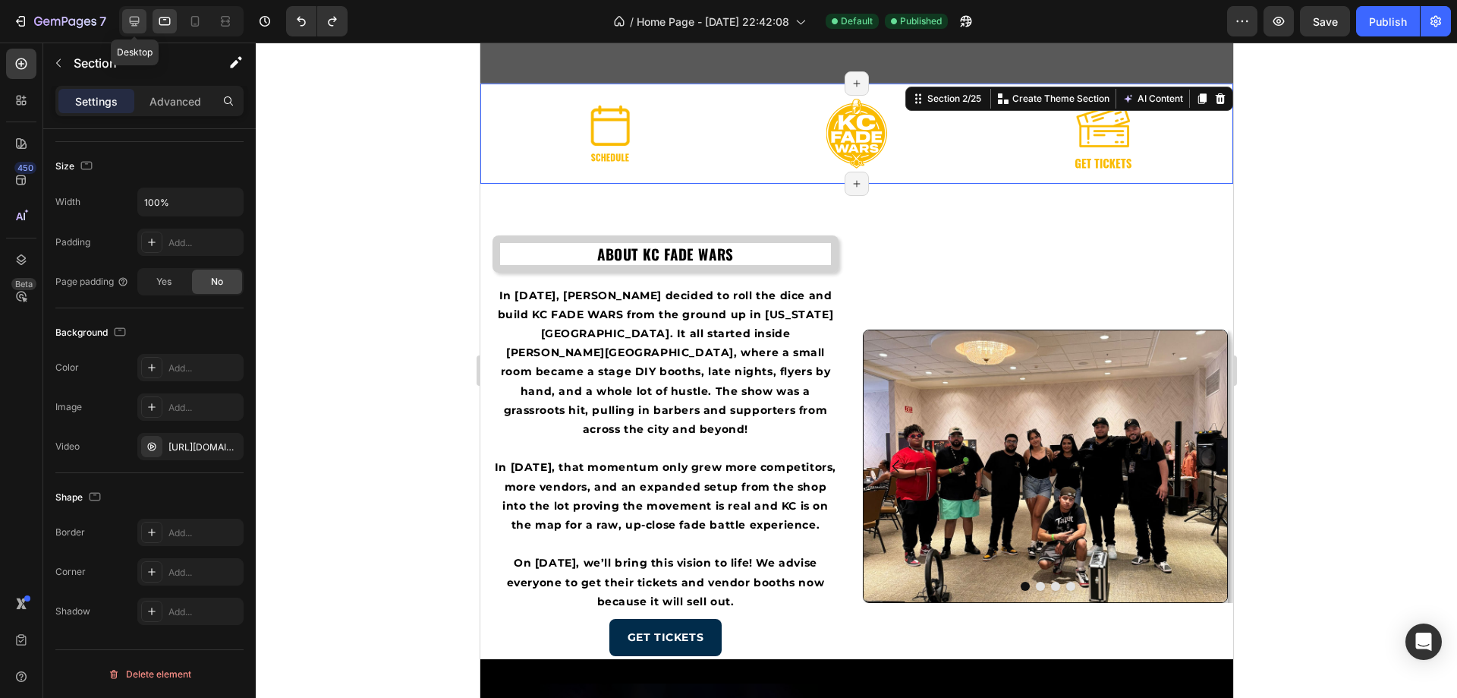
click at [133, 20] on icon at bounding box center [134, 21] width 15 height 15
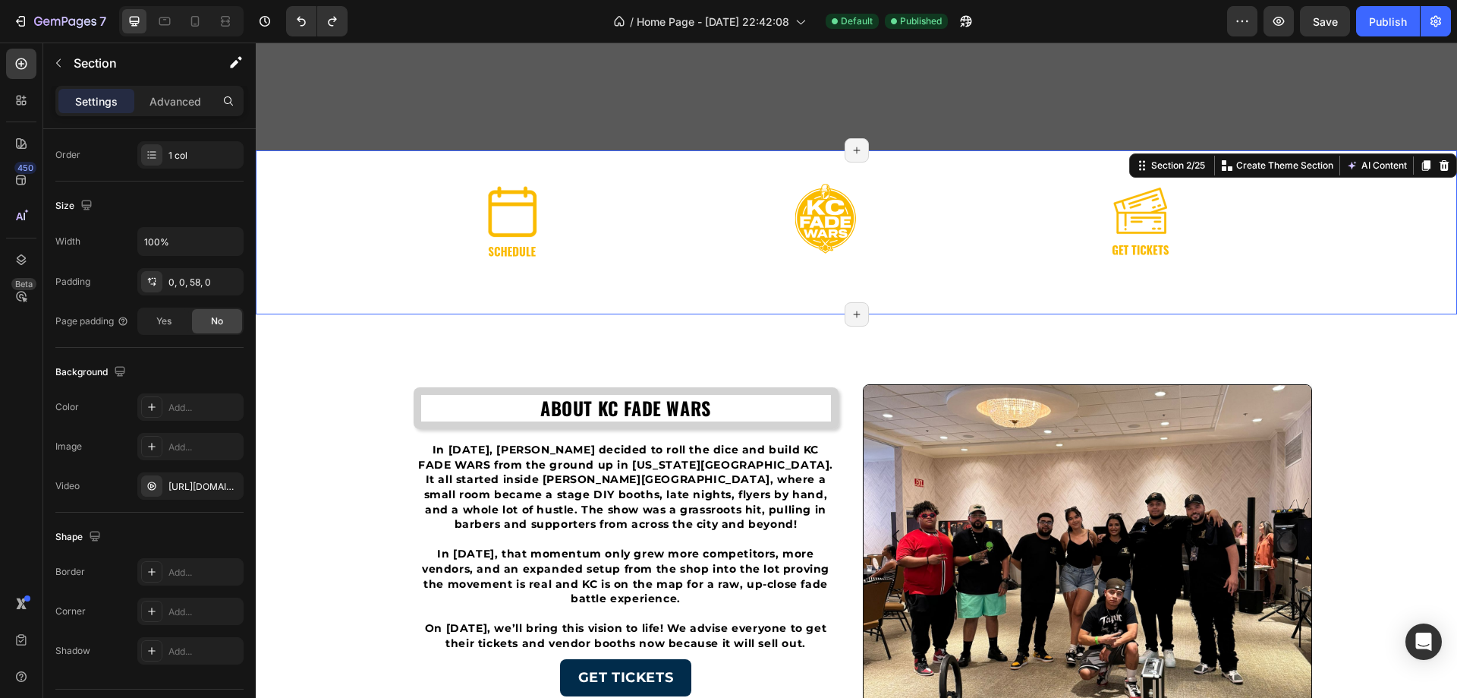
scroll to position [633, 0]
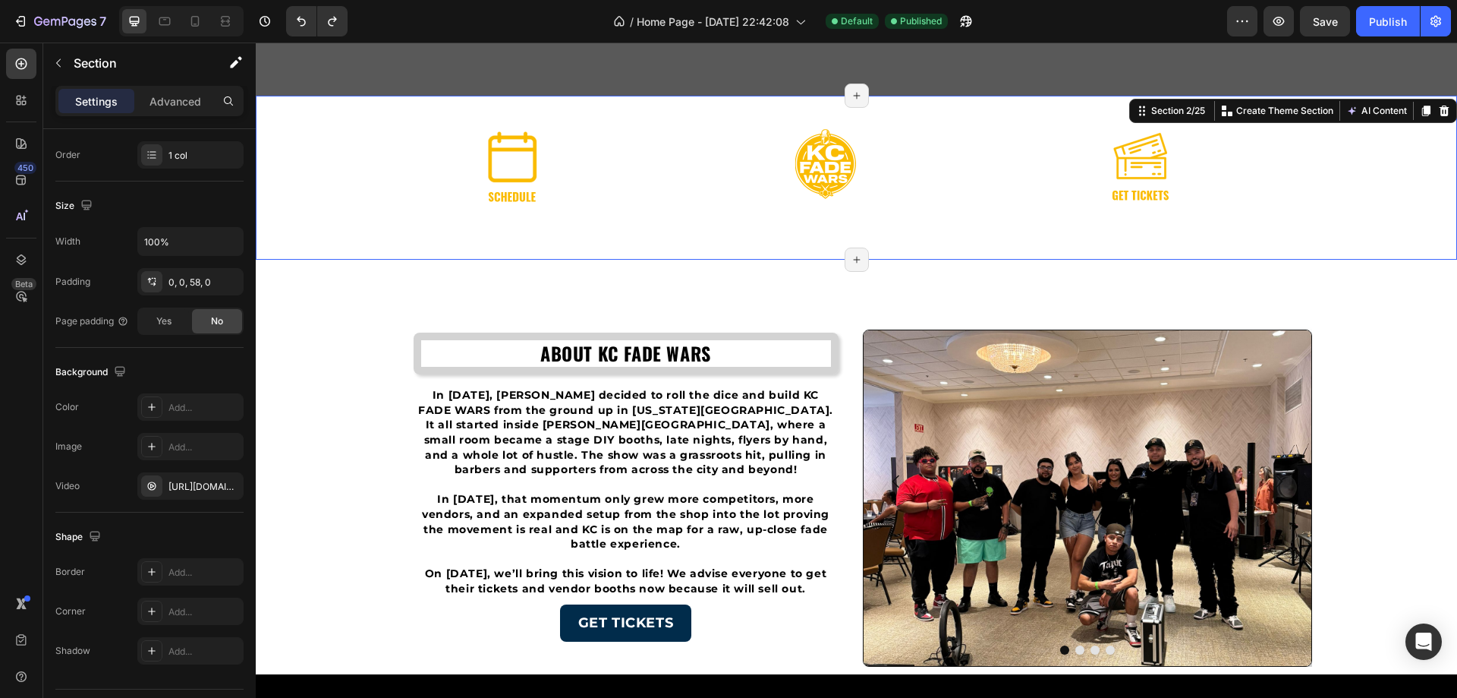
click at [307, 213] on div "Drop element here" at bounding box center [857, 233] width 1202 height 46
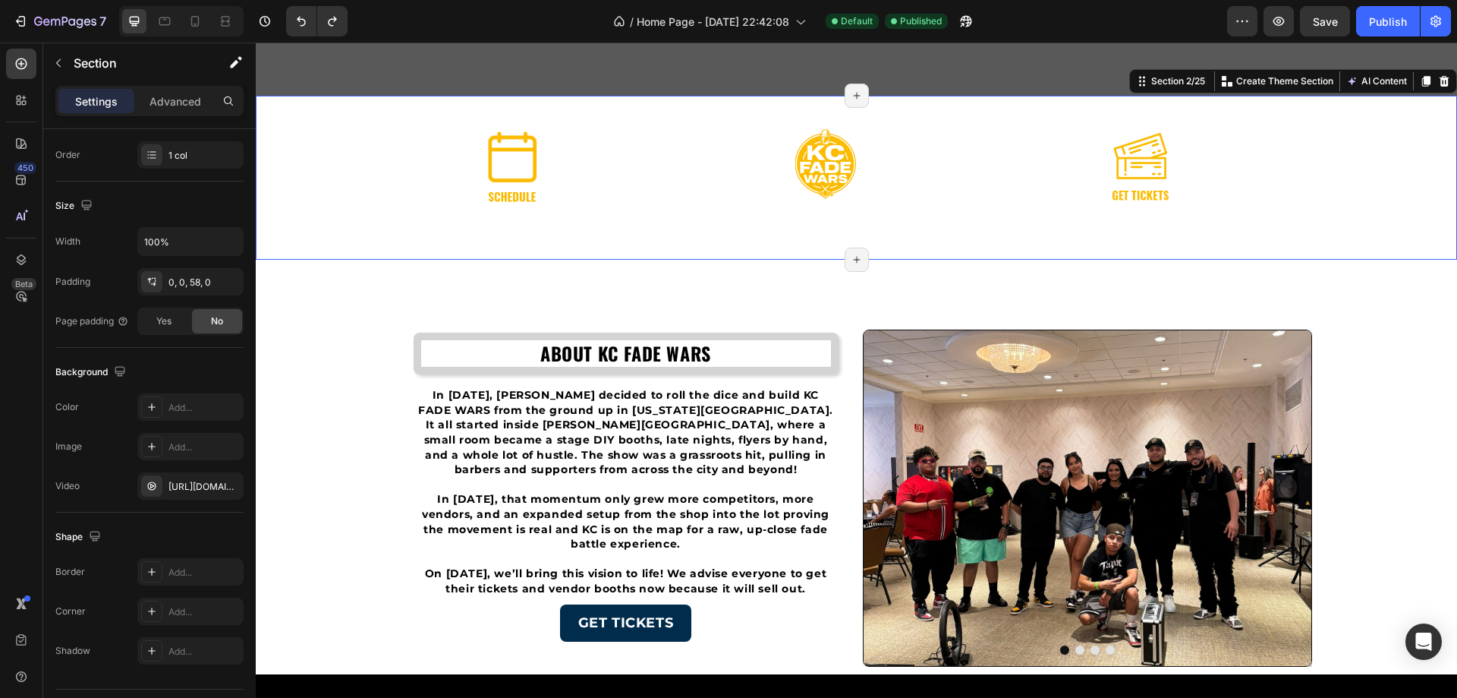
click at [304, 200] on div "Image Image Image Row" at bounding box center [857, 156] width 1202 height 120
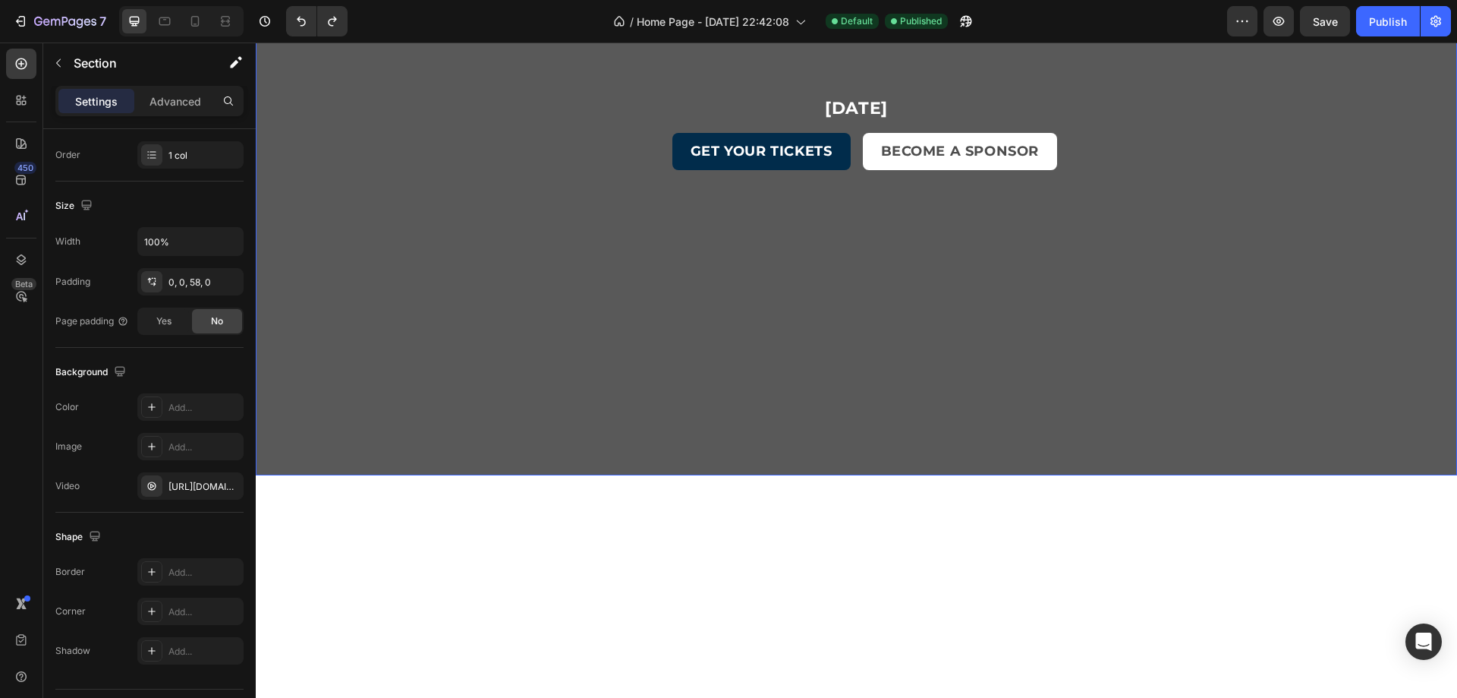
scroll to position [0, 0]
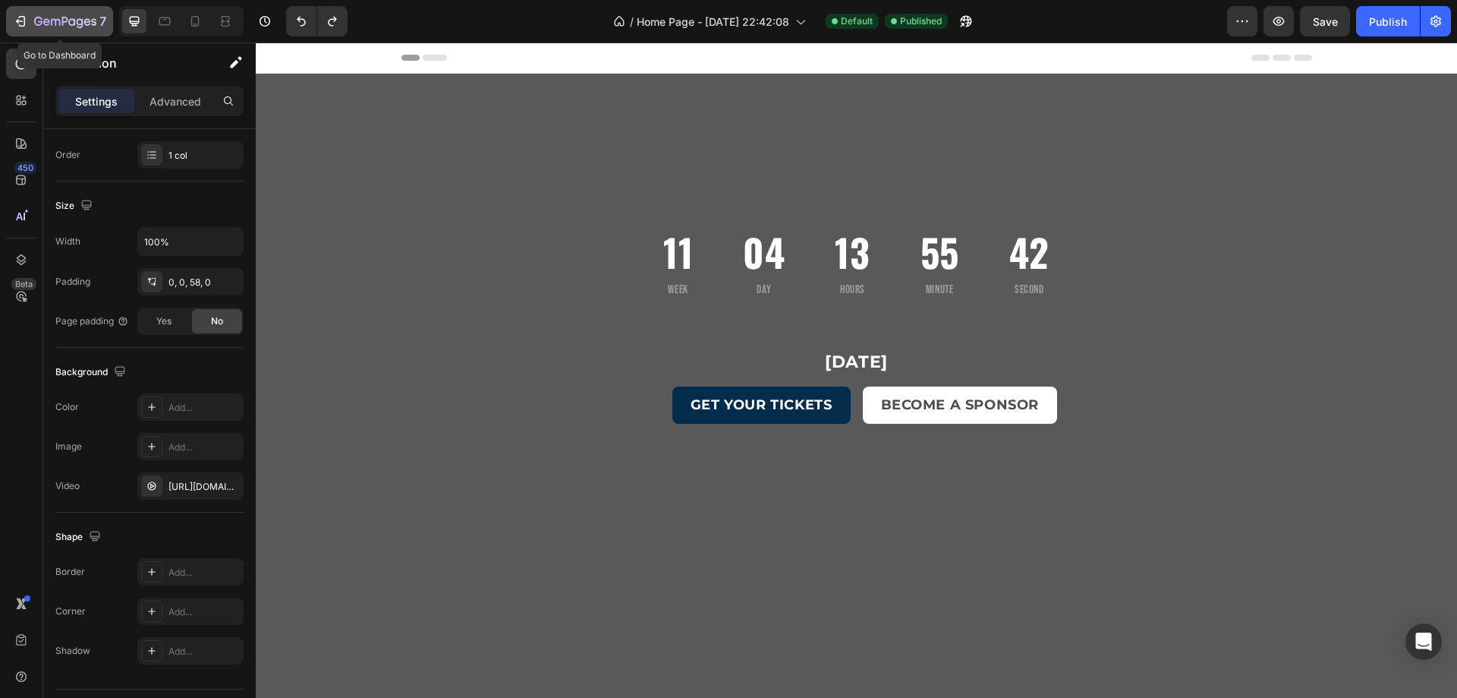
click at [23, 22] on icon "button" at bounding box center [20, 21] width 15 height 15
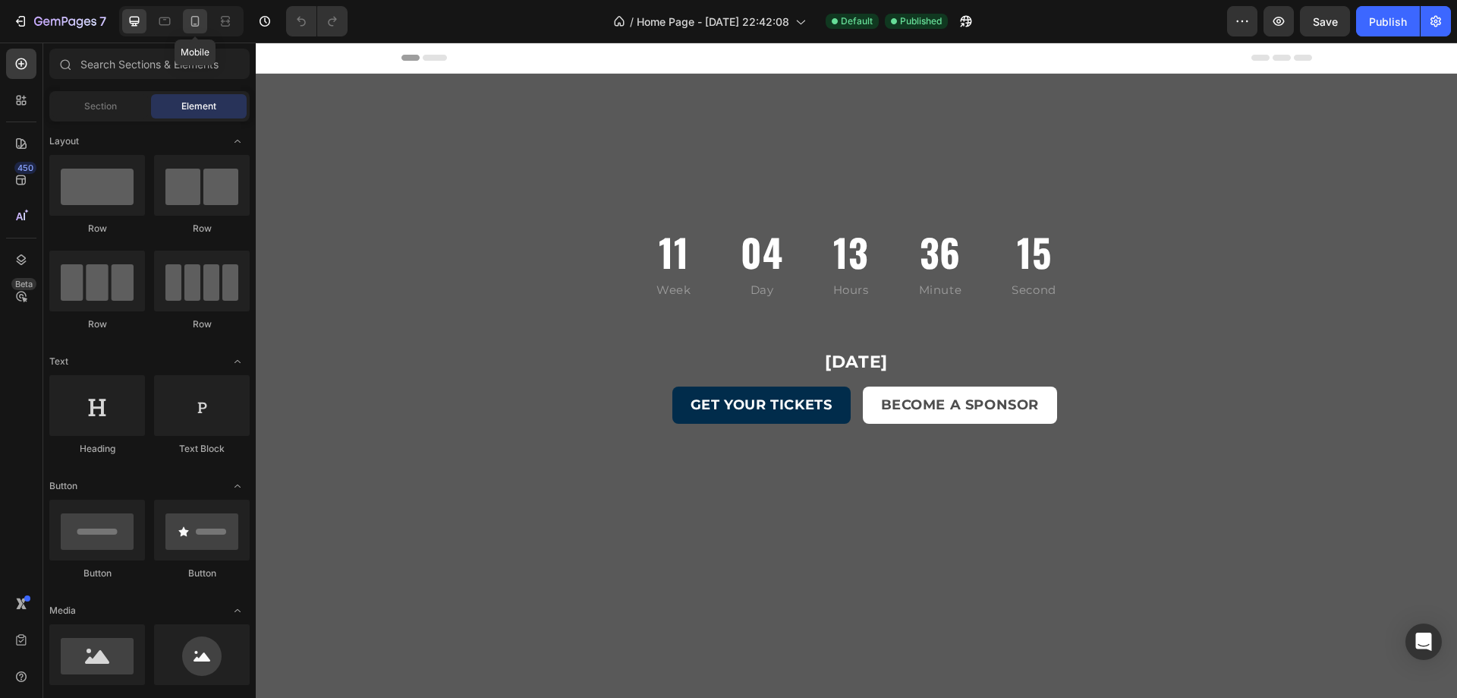
click at [193, 27] on icon at bounding box center [195, 21] width 15 height 15
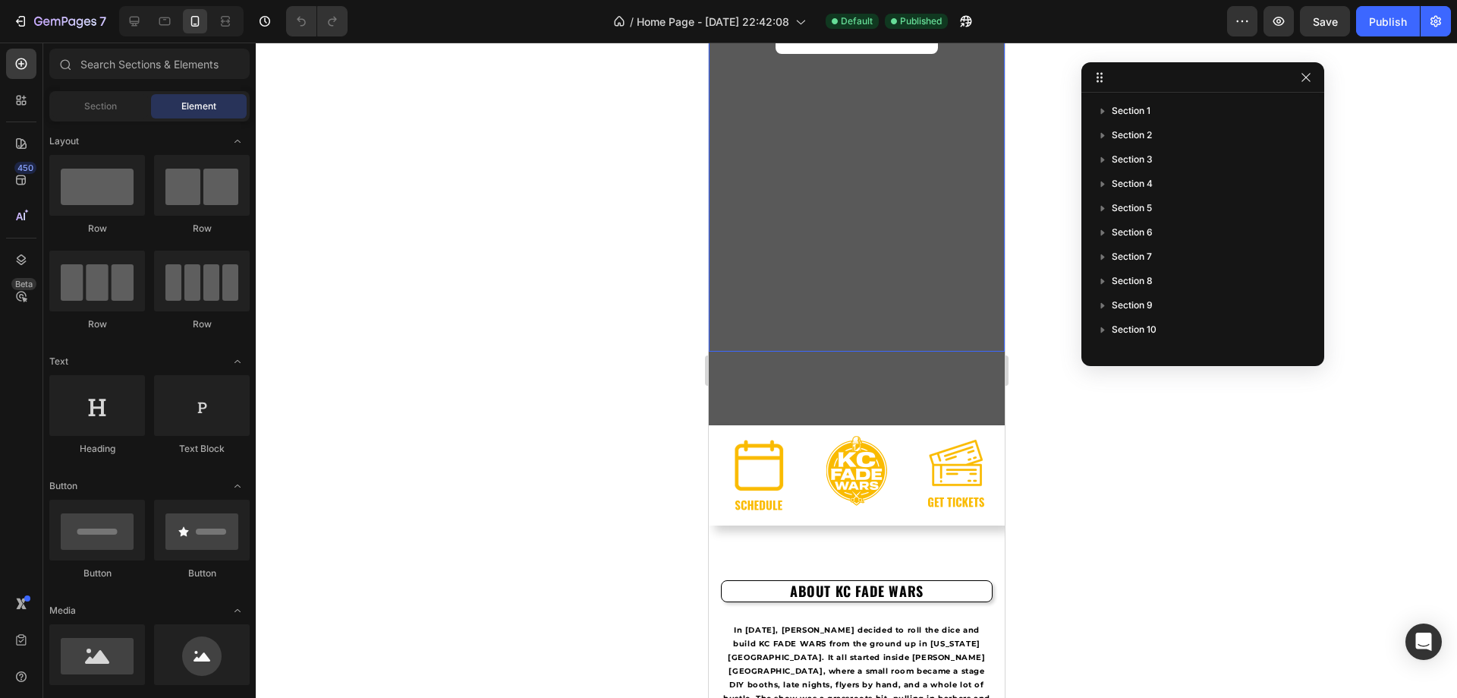
scroll to position [455, 0]
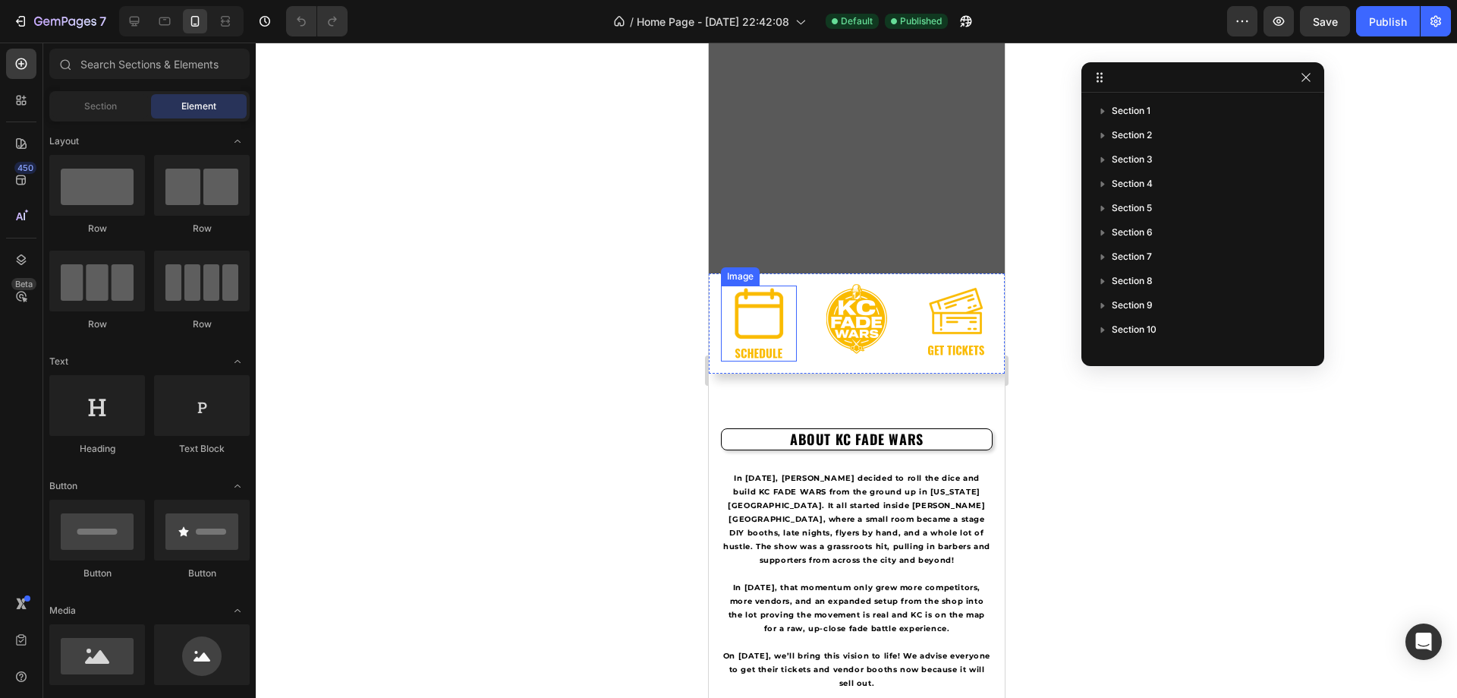
click at [770, 325] on img at bounding box center [758, 323] width 76 height 76
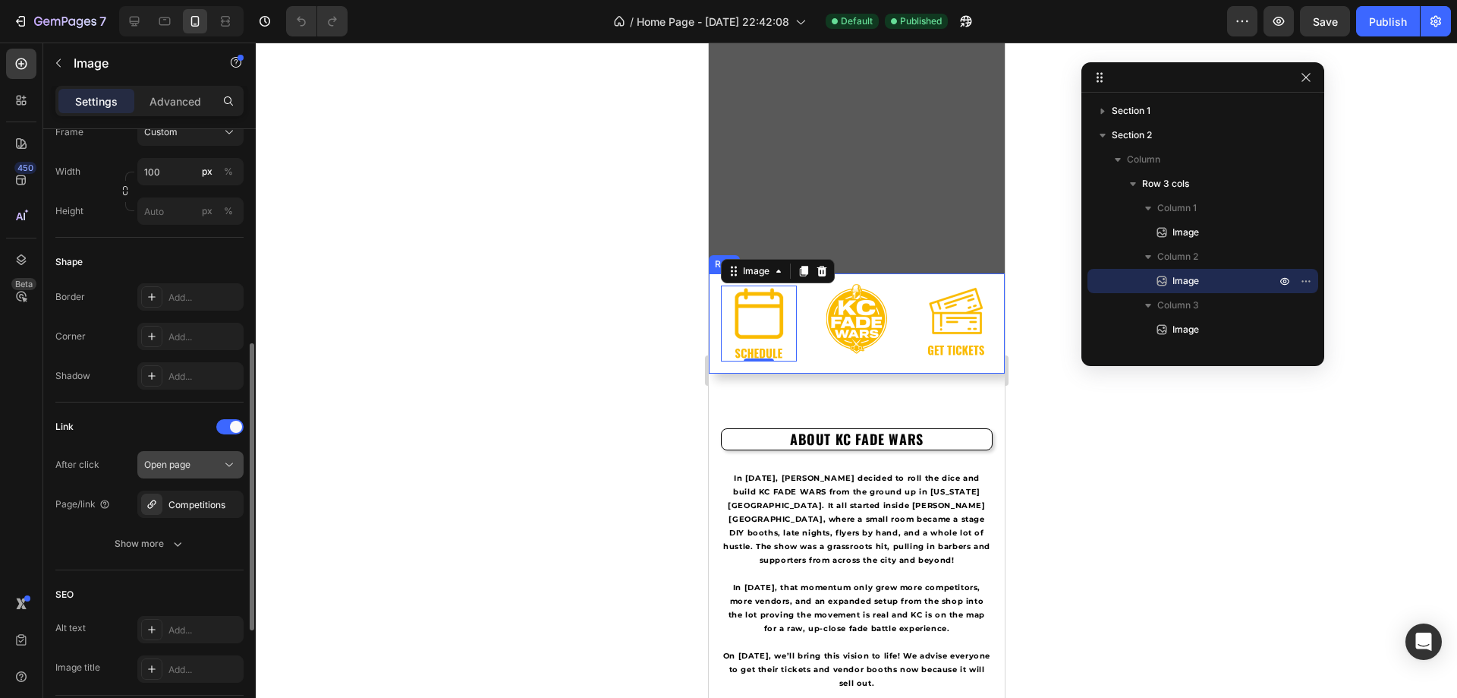
click at [227, 459] on icon at bounding box center [229, 464] width 15 height 15
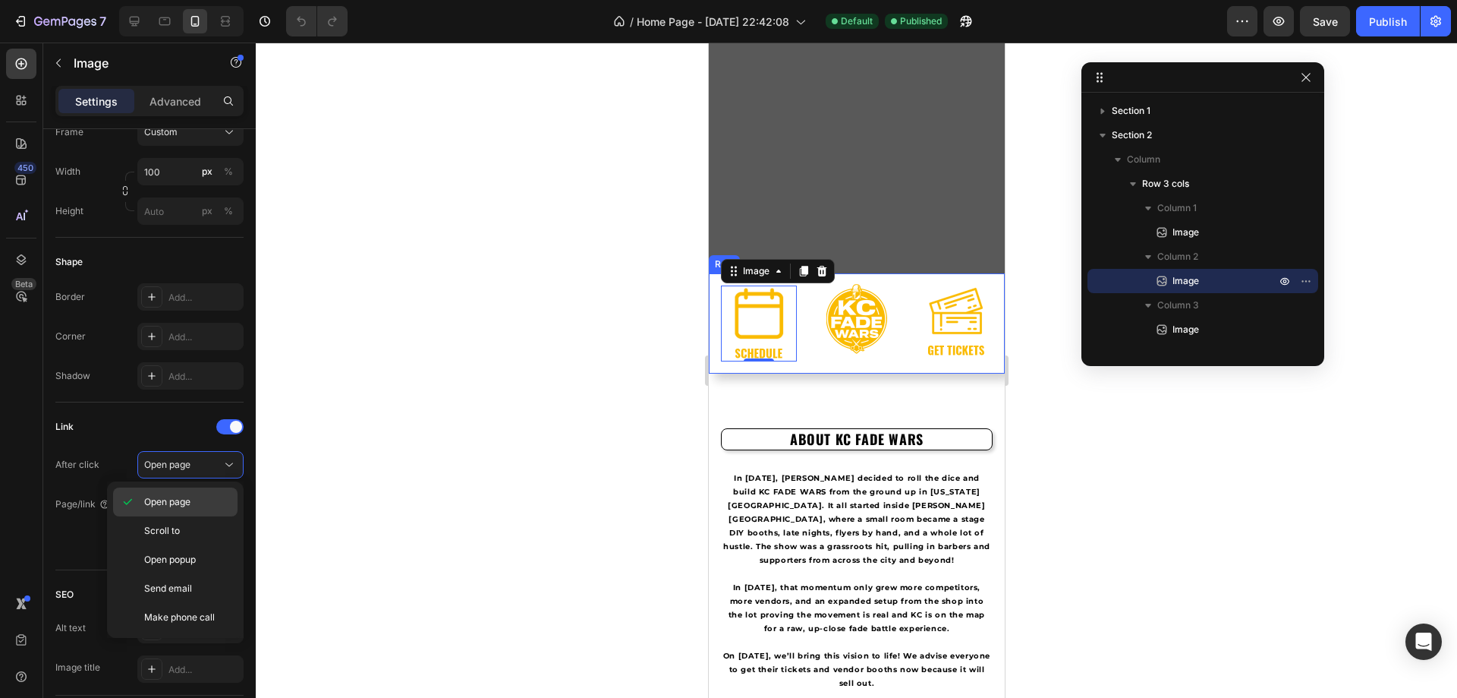
click at [187, 516] on div "Open page" at bounding box center [175, 530] width 124 height 29
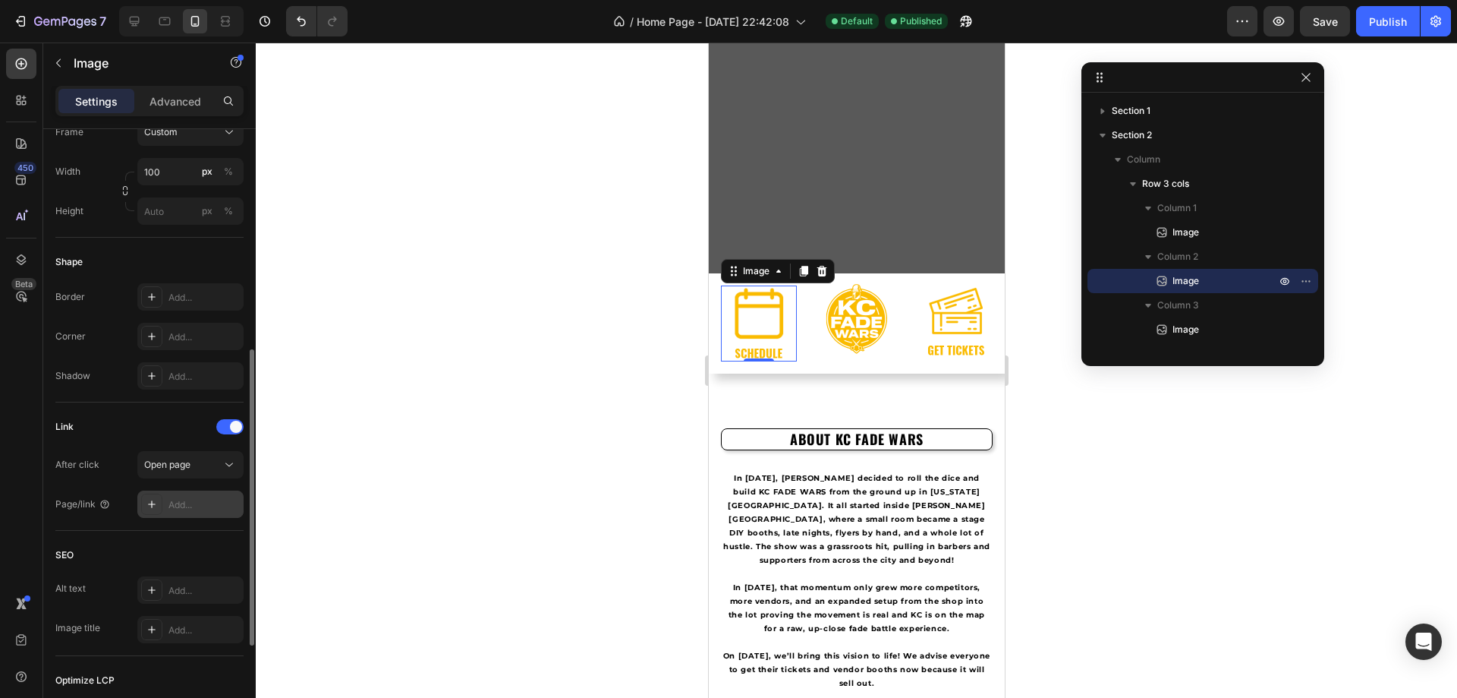
click at [204, 490] on div "Add..." at bounding box center [190, 503] width 106 height 27
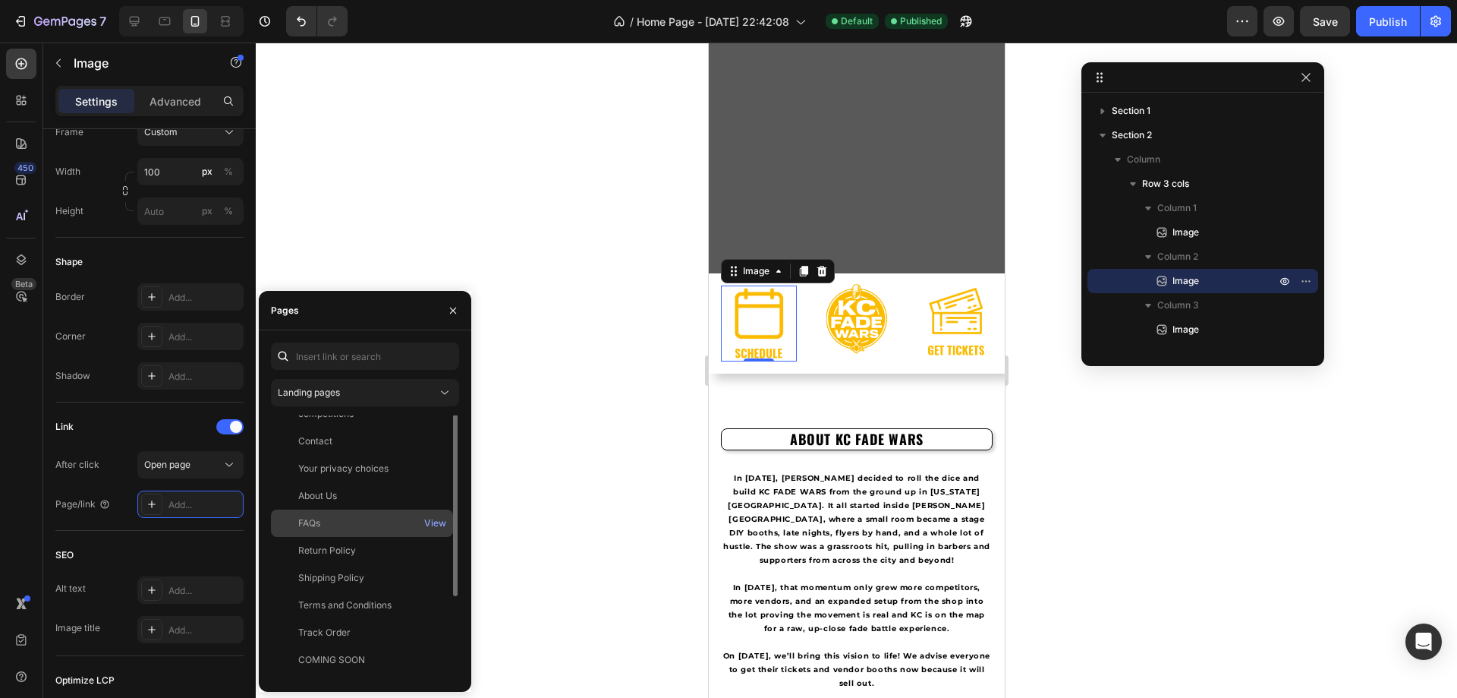
scroll to position [0, 0]
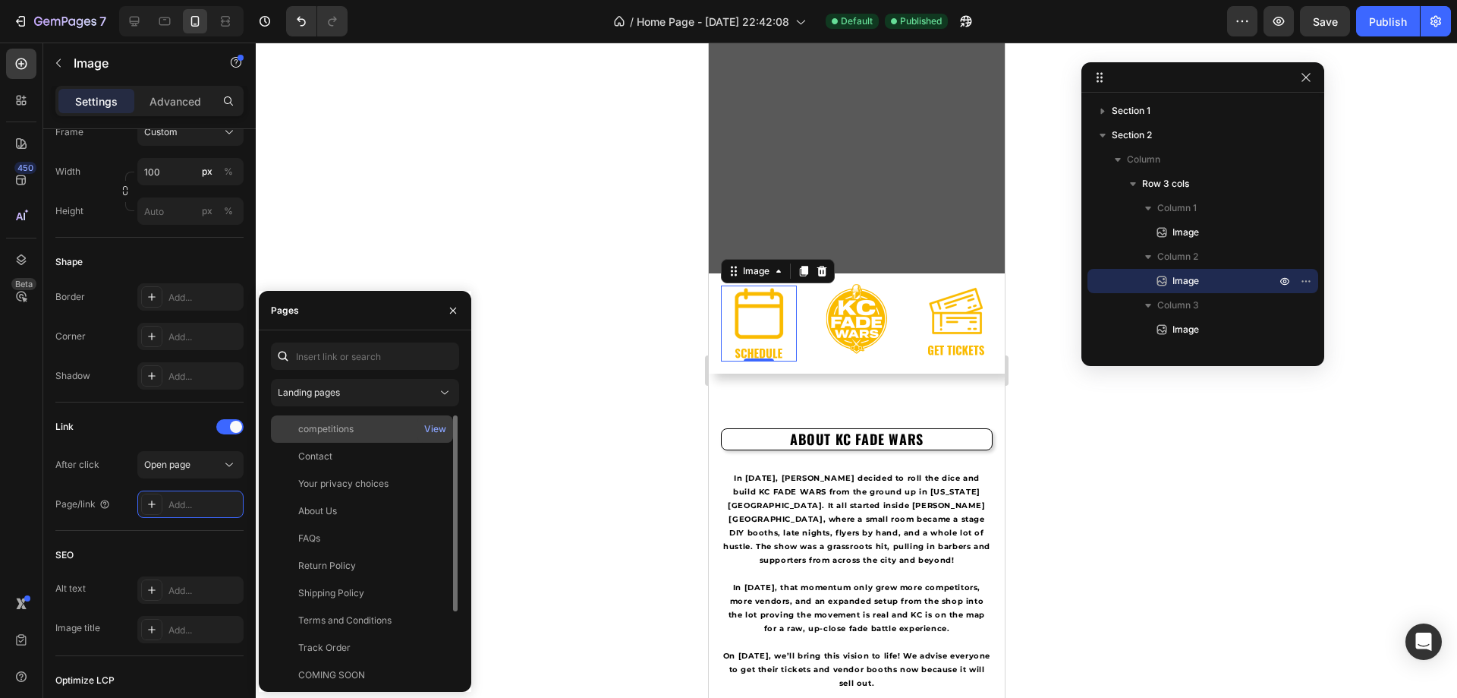
click at [368, 427] on div "competitions" at bounding box center [362, 429] width 170 height 14
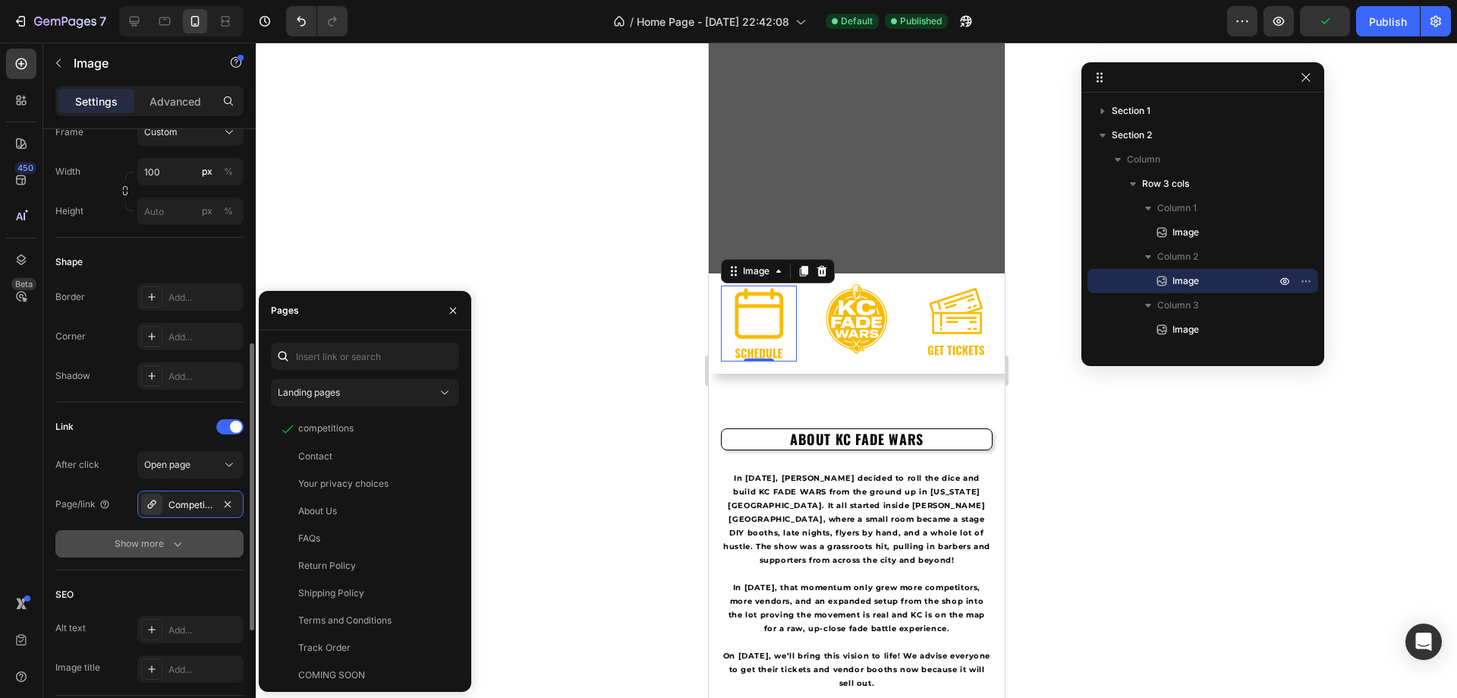
click at [160, 544] on div "Show more" at bounding box center [150, 543] width 71 height 15
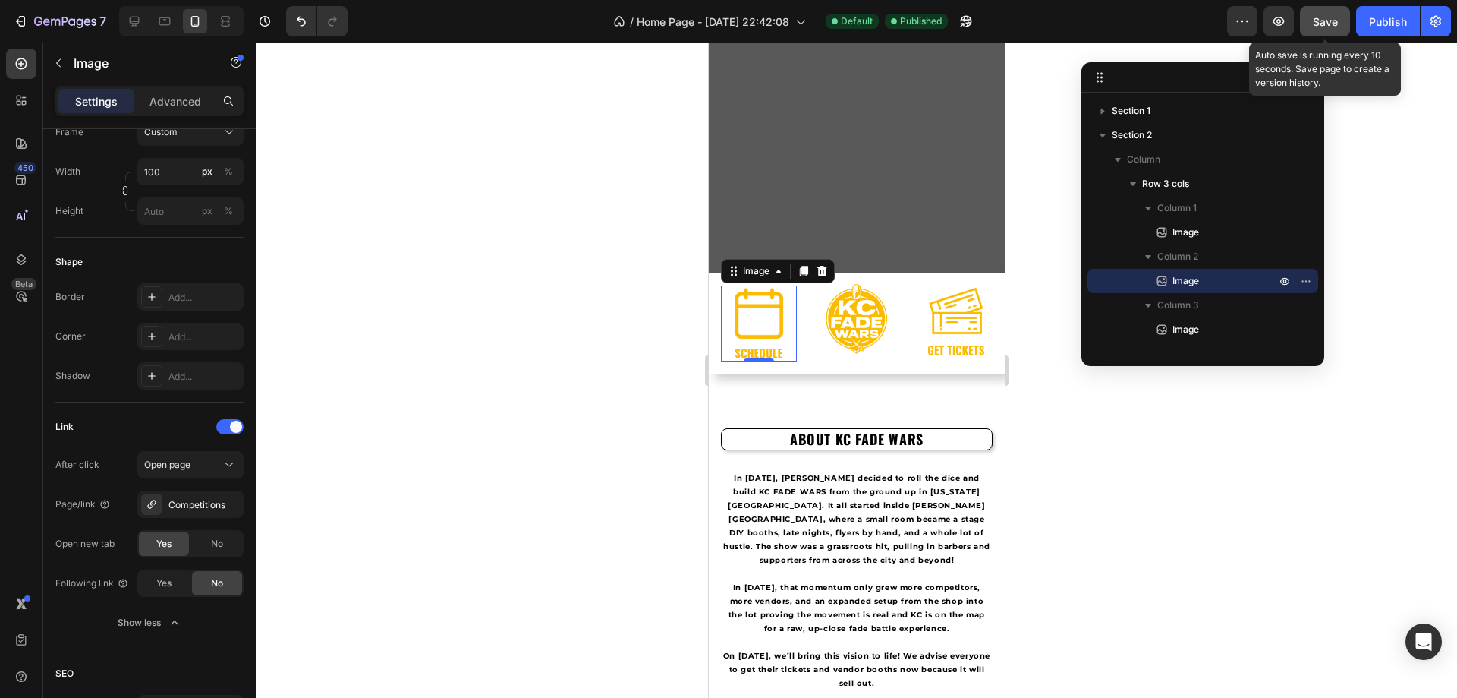
click at [1331, 17] on span "Save" at bounding box center [1325, 21] width 25 height 13
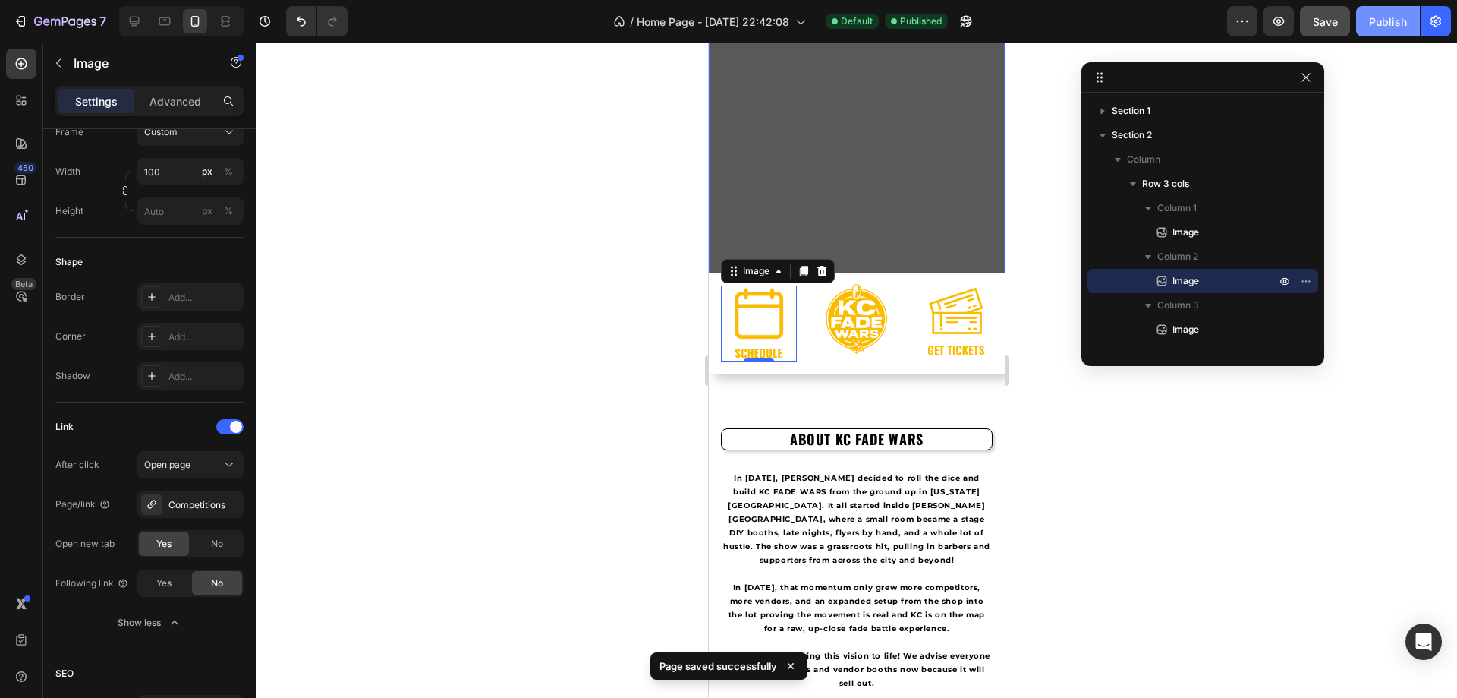
click at [1389, 28] on div "Publish" at bounding box center [1388, 22] width 38 height 16
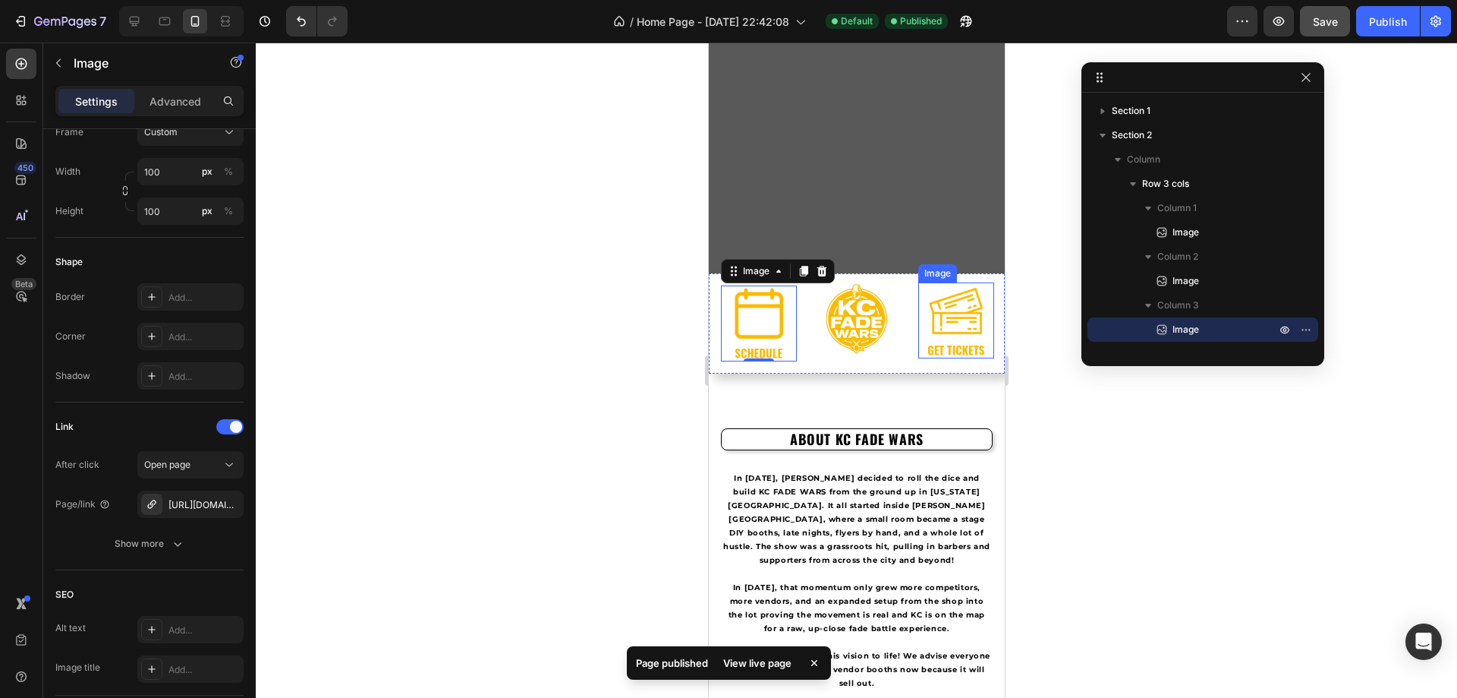
click at [933, 317] on img at bounding box center [956, 320] width 76 height 76
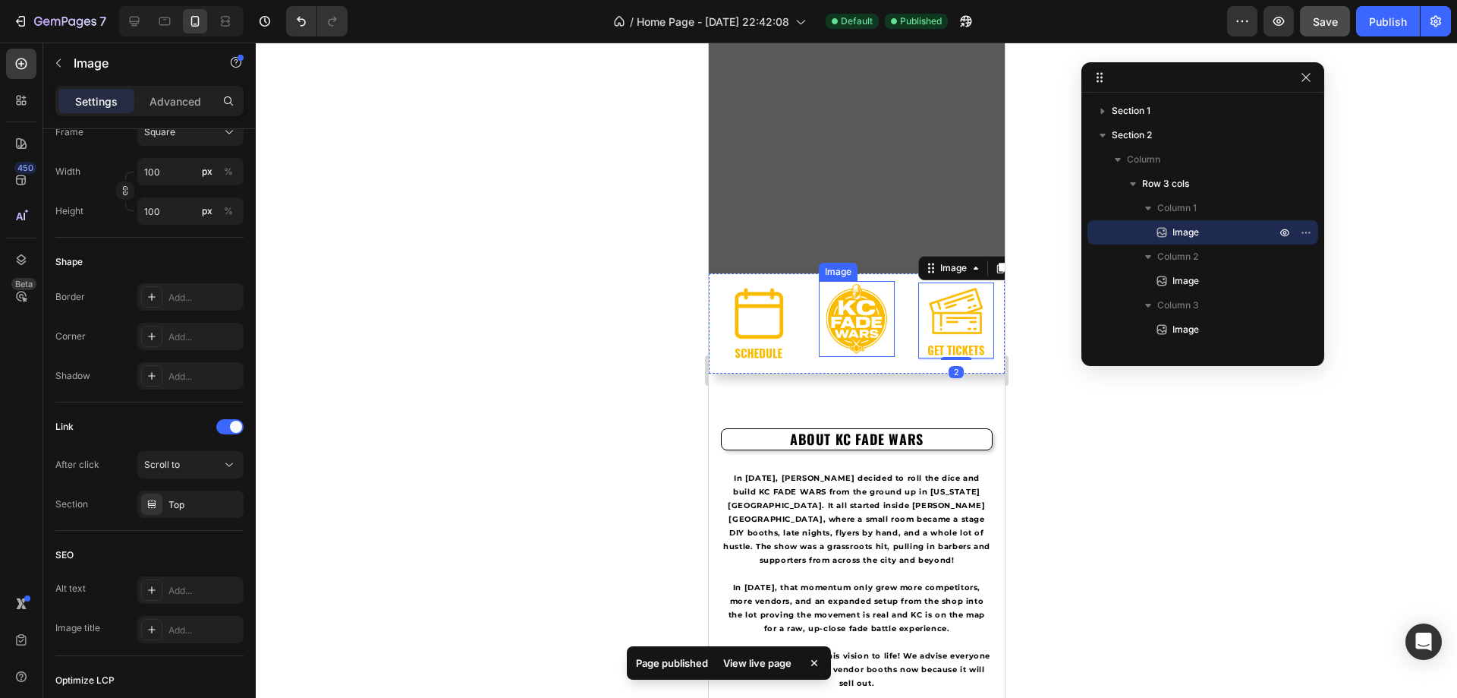
click at [874, 316] on img at bounding box center [856, 319] width 76 height 76
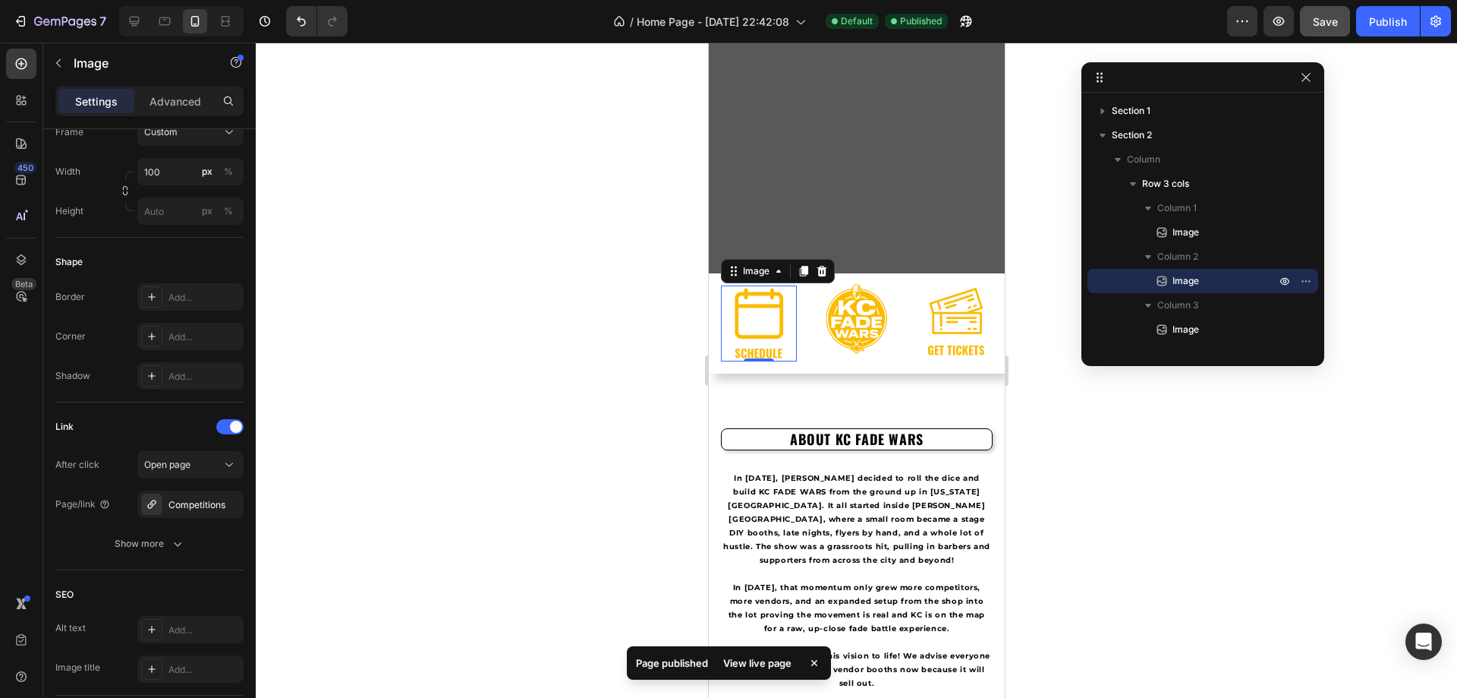
click at [761, 314] on img at bounding box center [758, 323] width 76 height 76
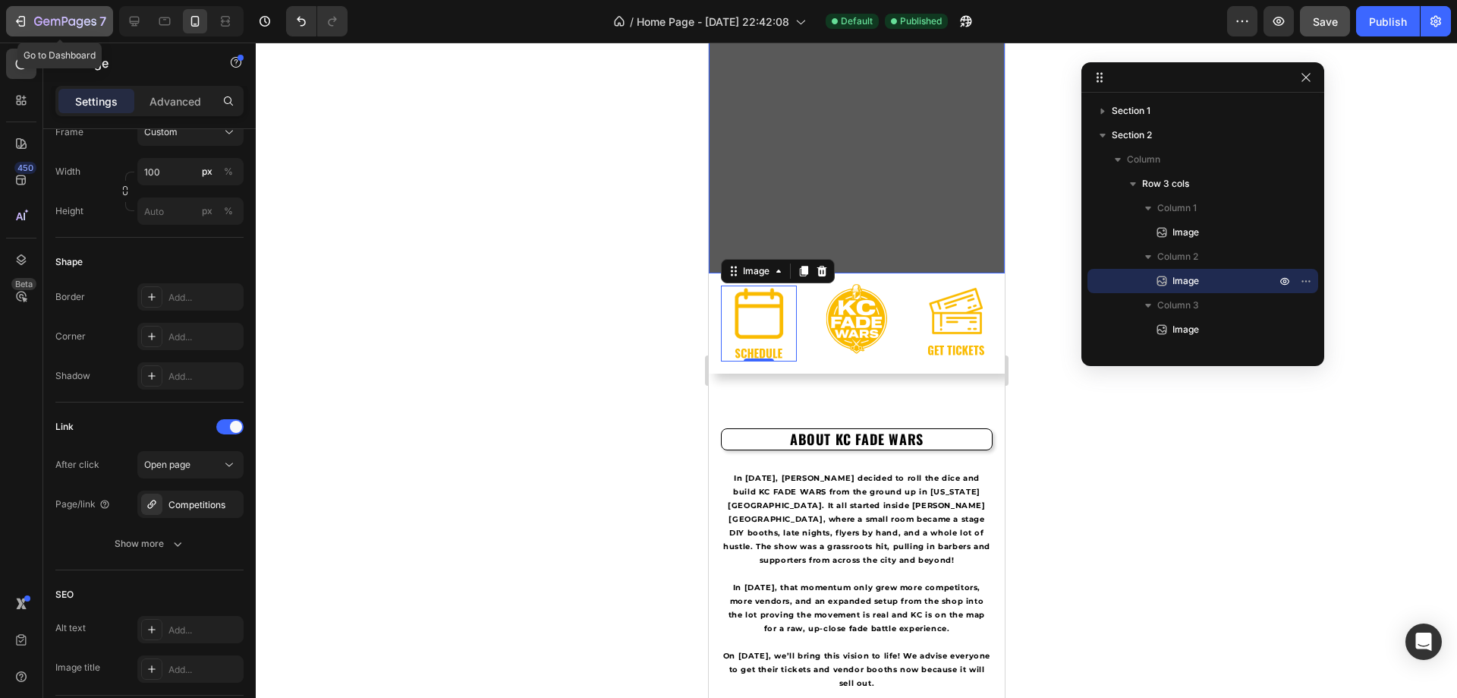
click at [42, 24] on icon "button" at bounding box center [38, 21] width 8 height 9
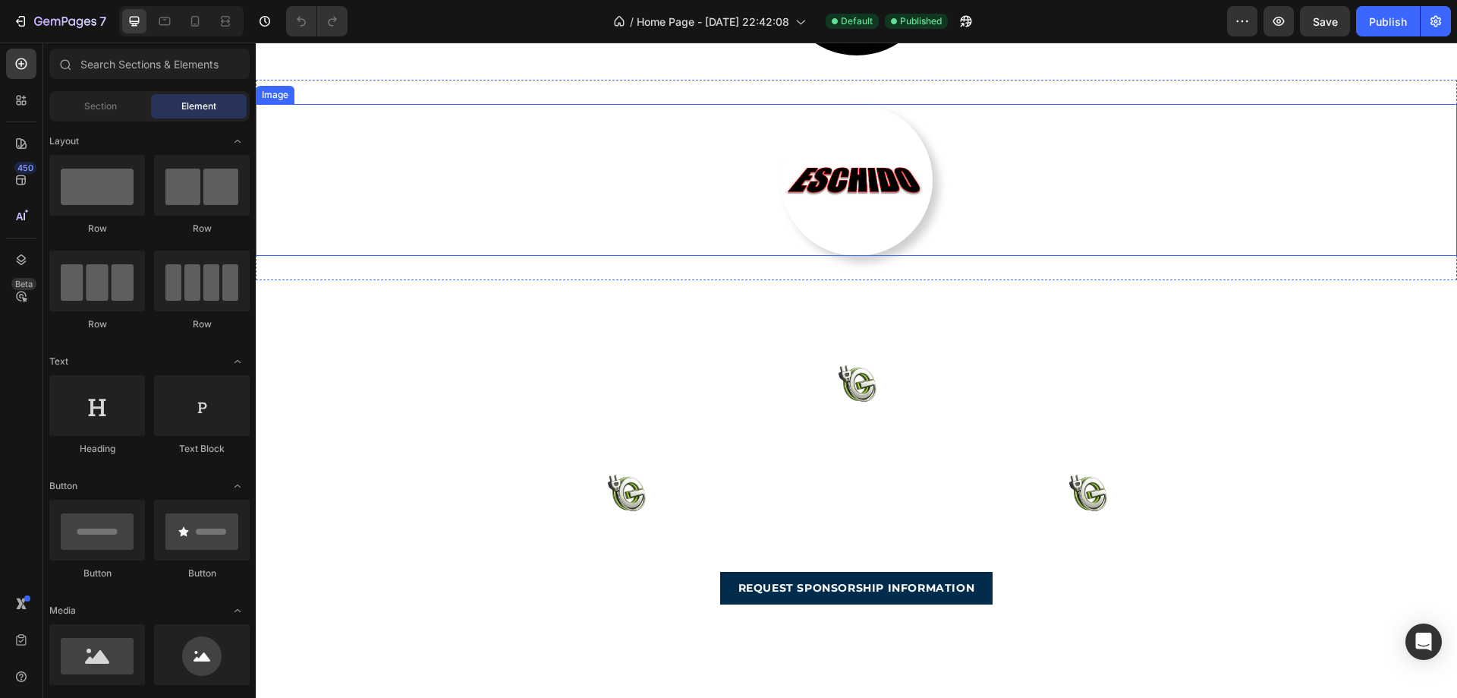
scroll to position [4251, 0]
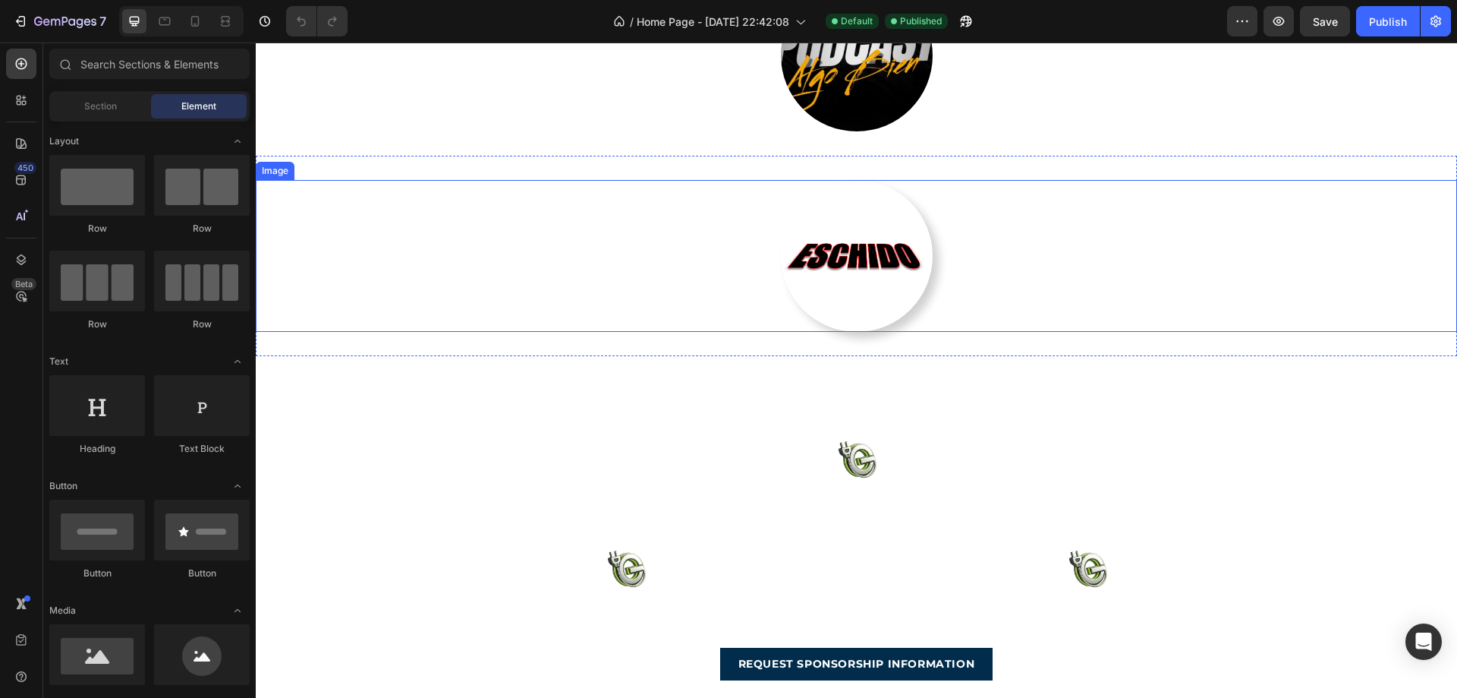
click at [863, 297] on img at bounding box center [857, 256] width 152 height 152
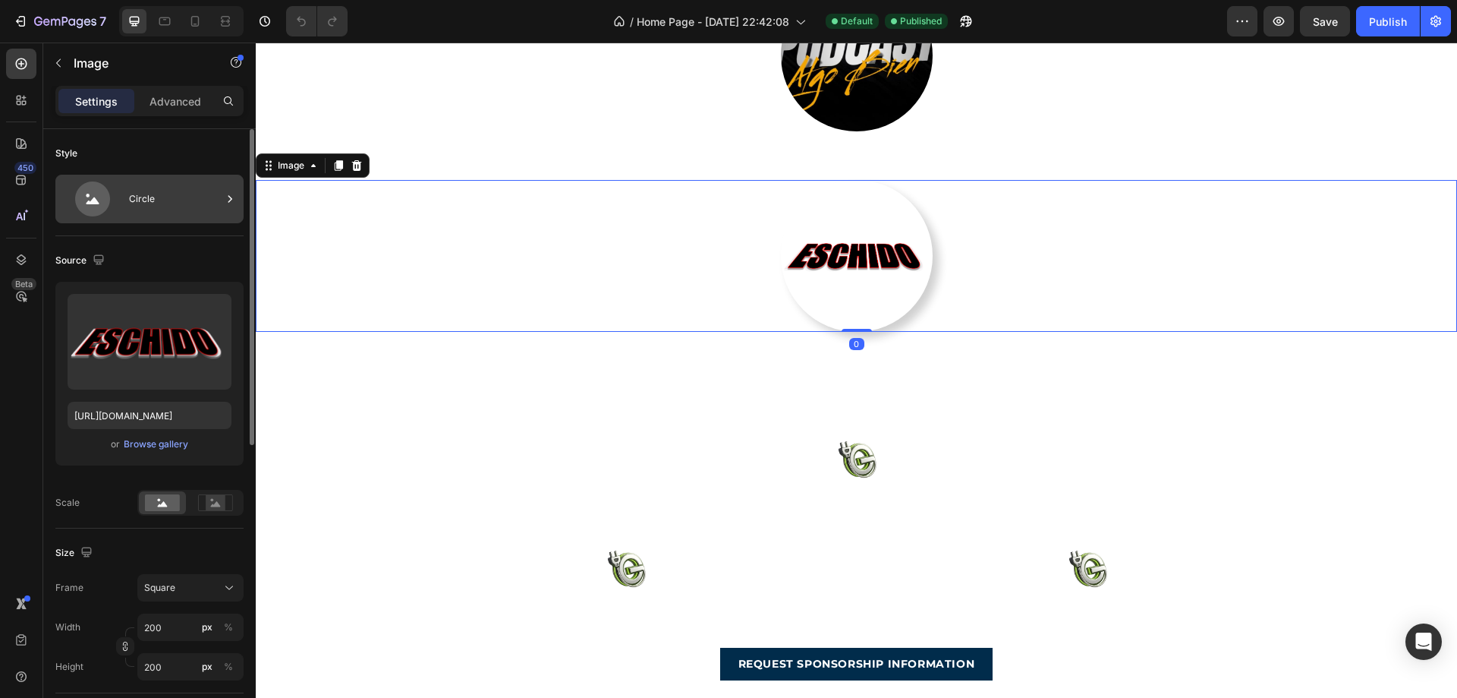
click at [102, 197] on icon at bounding box center [92, 198] width 35 height 35
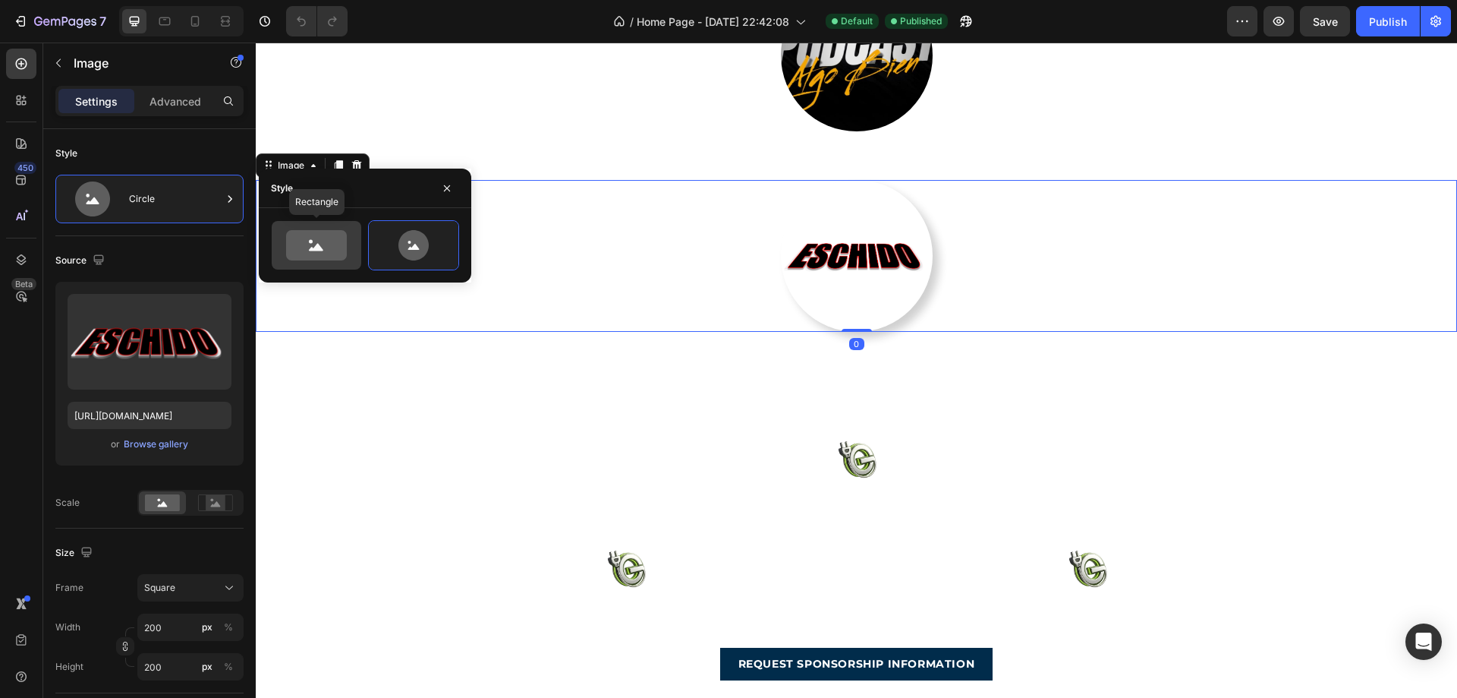
click at [360, 240] on div at bounding box center [317, 245] width 90 height 49
type input "100"
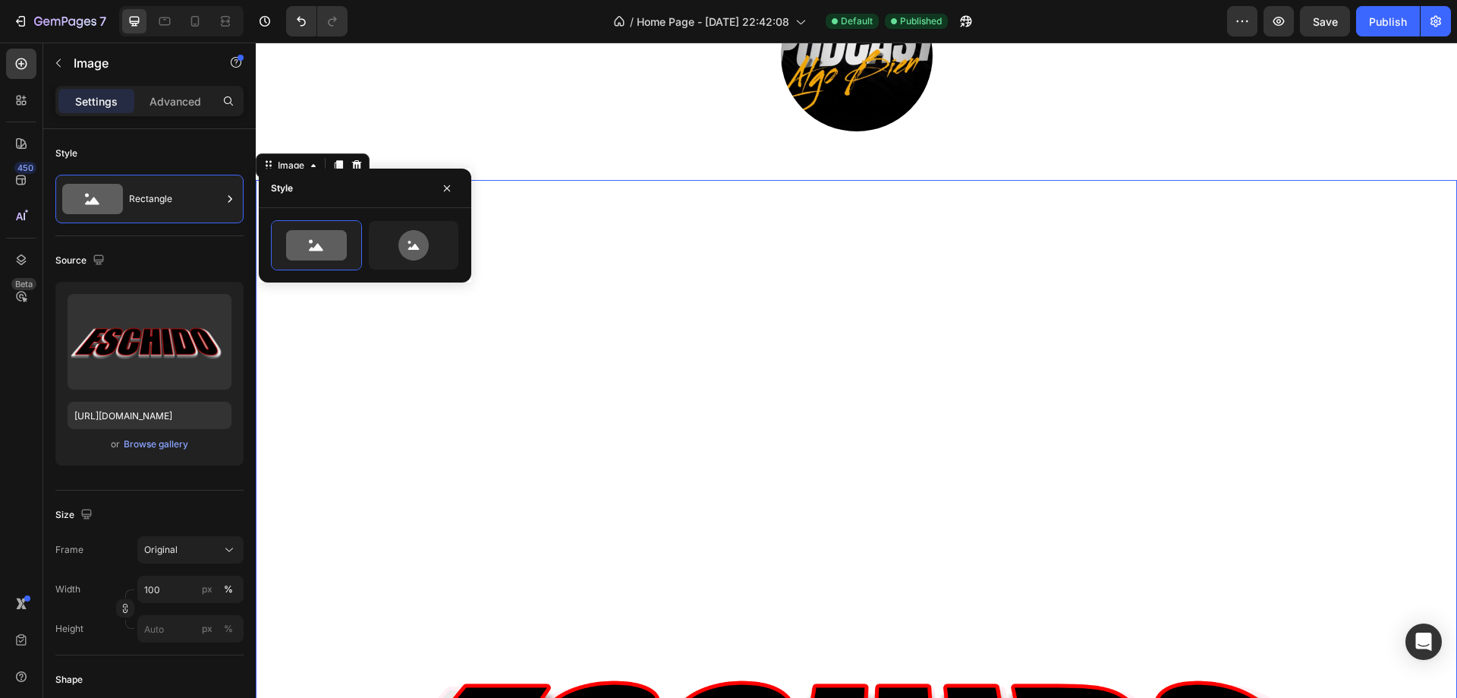
type input "200"
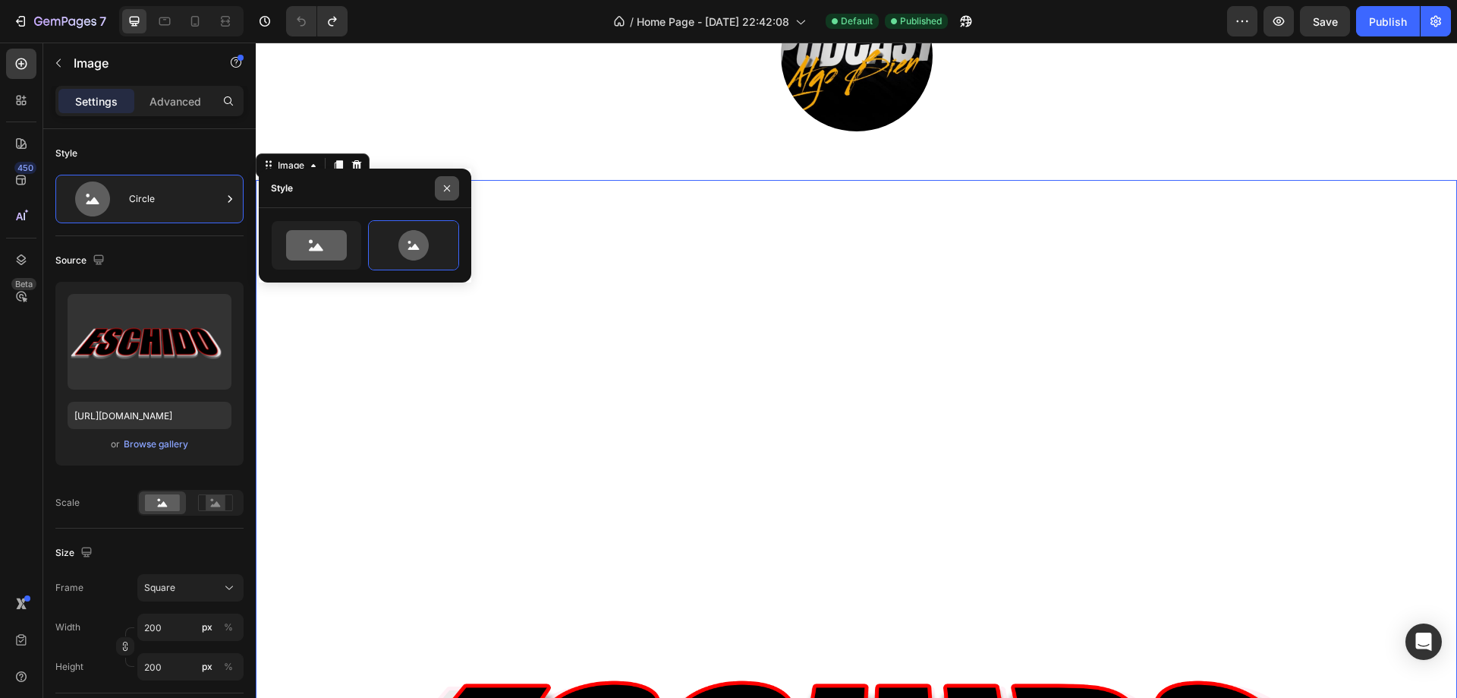
click at [451, 193] on icon "button" at bounding box center [447, 188] width 12 height 12
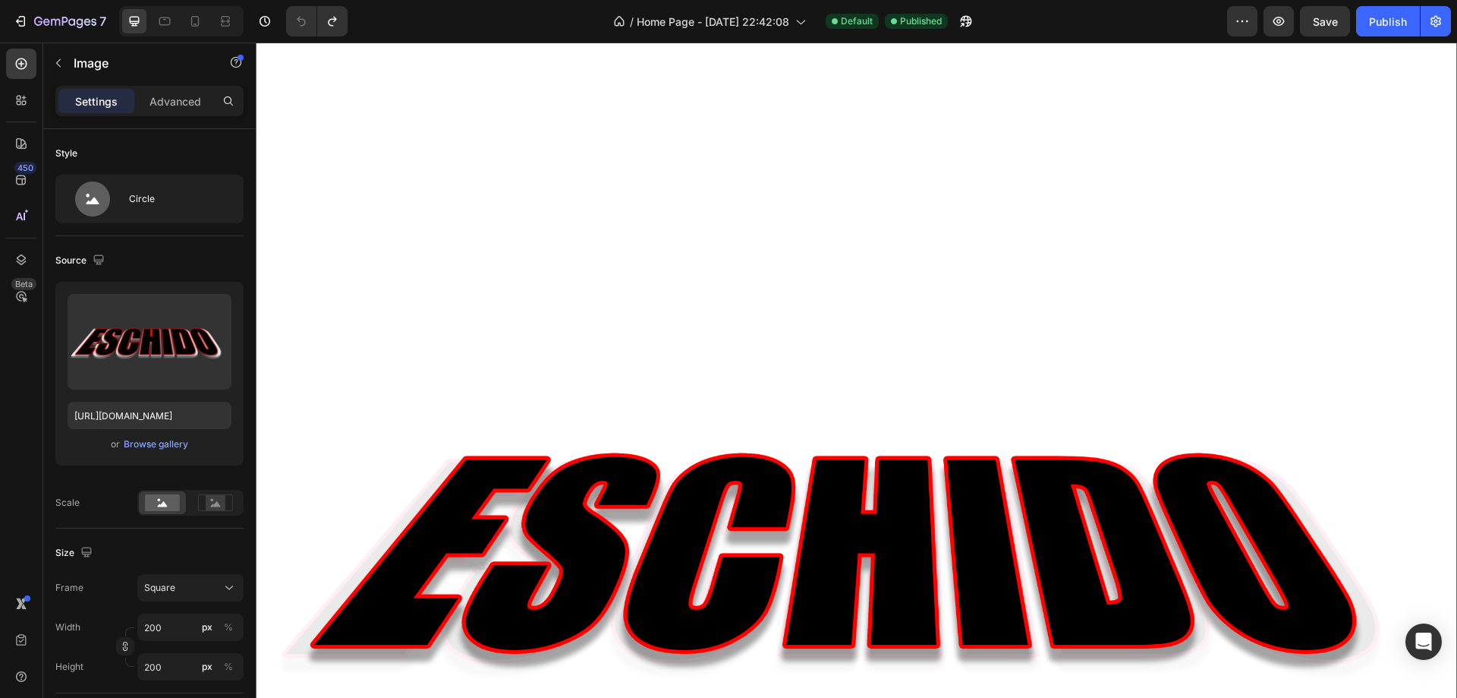
scroll to position [4555, 0]
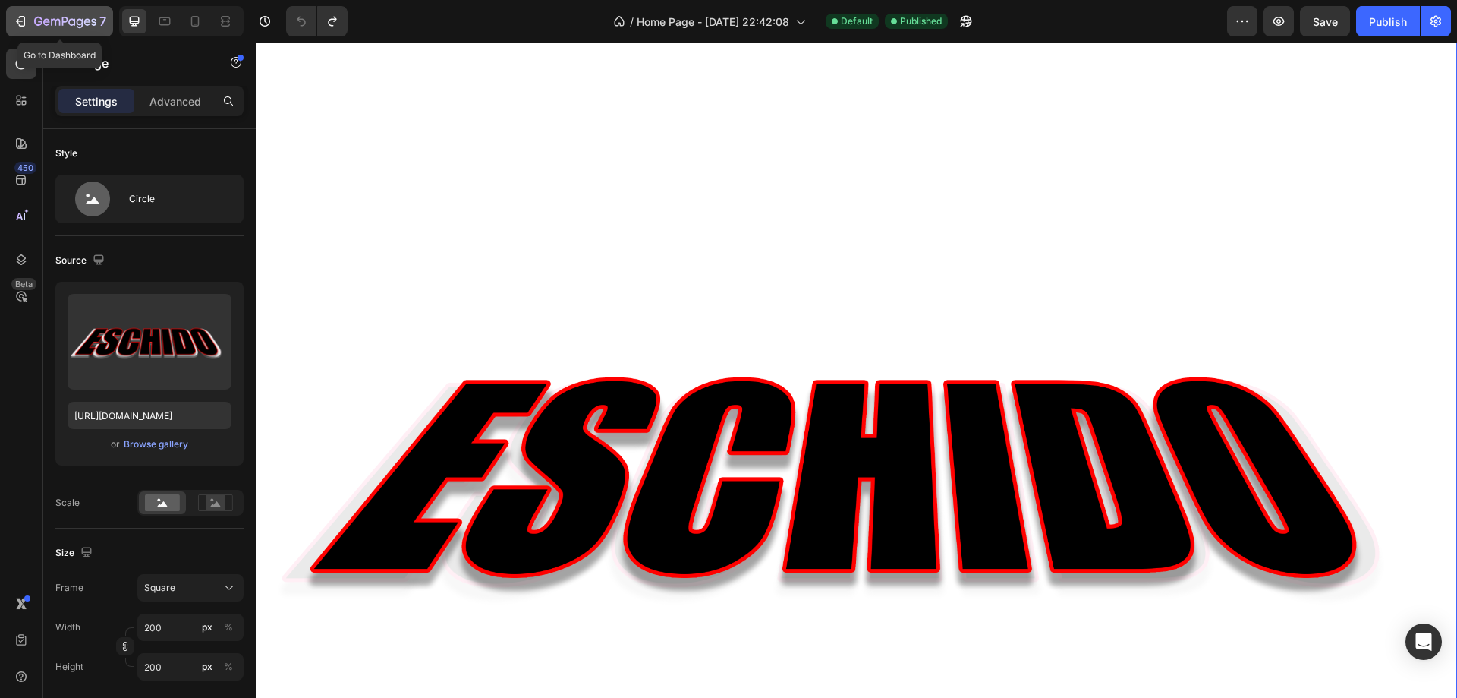
click at [20, 20] on icon "button" at bounding box center [20, 21] width 15 height 15
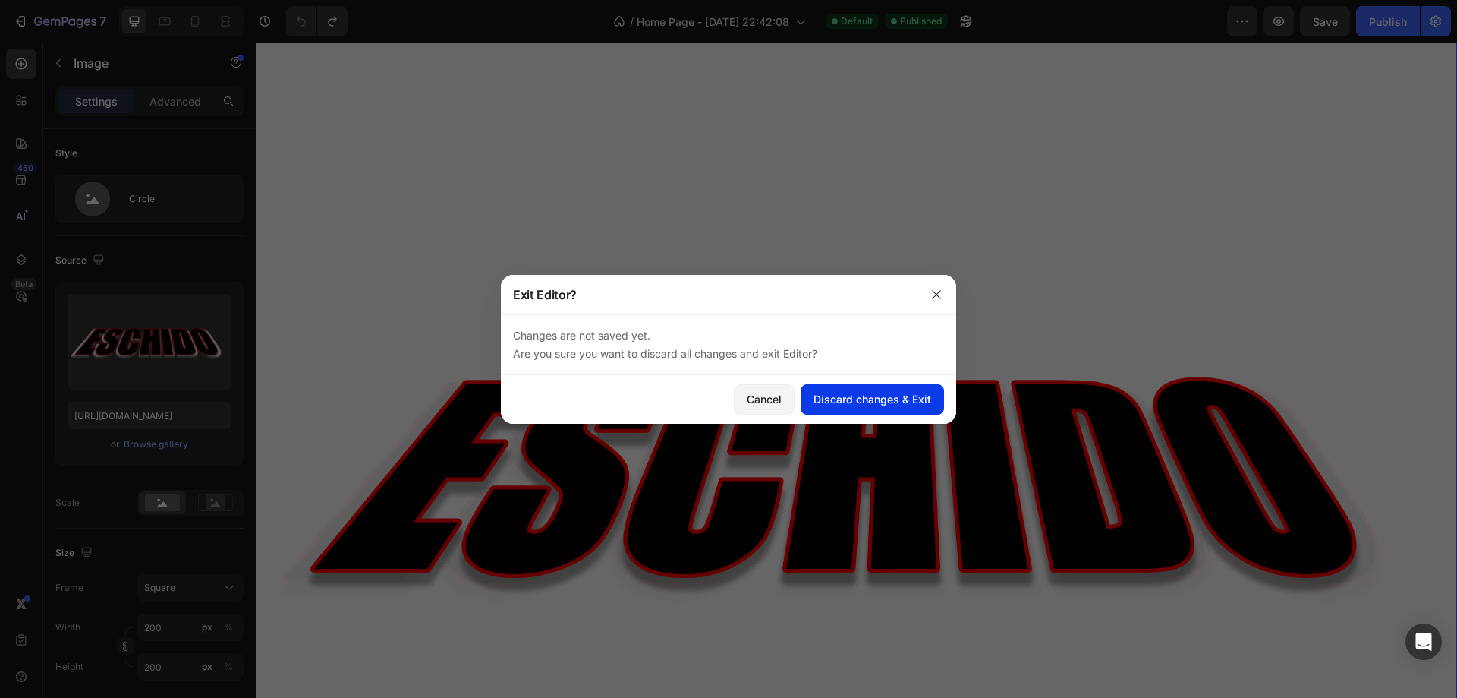
click at [874, 398] on div "Discard changes & Exit" at bounding box center [873, 399] width 118 height 16
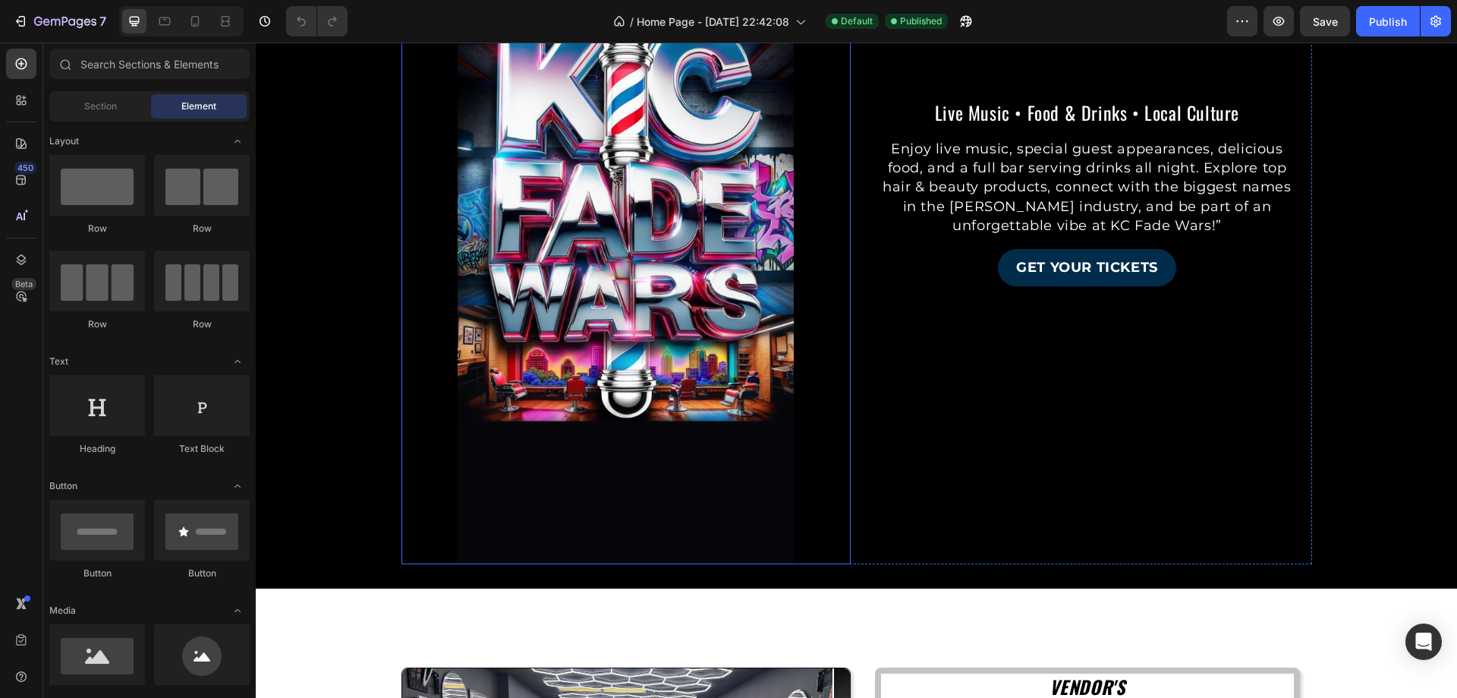
scroll to position [1442, 0]
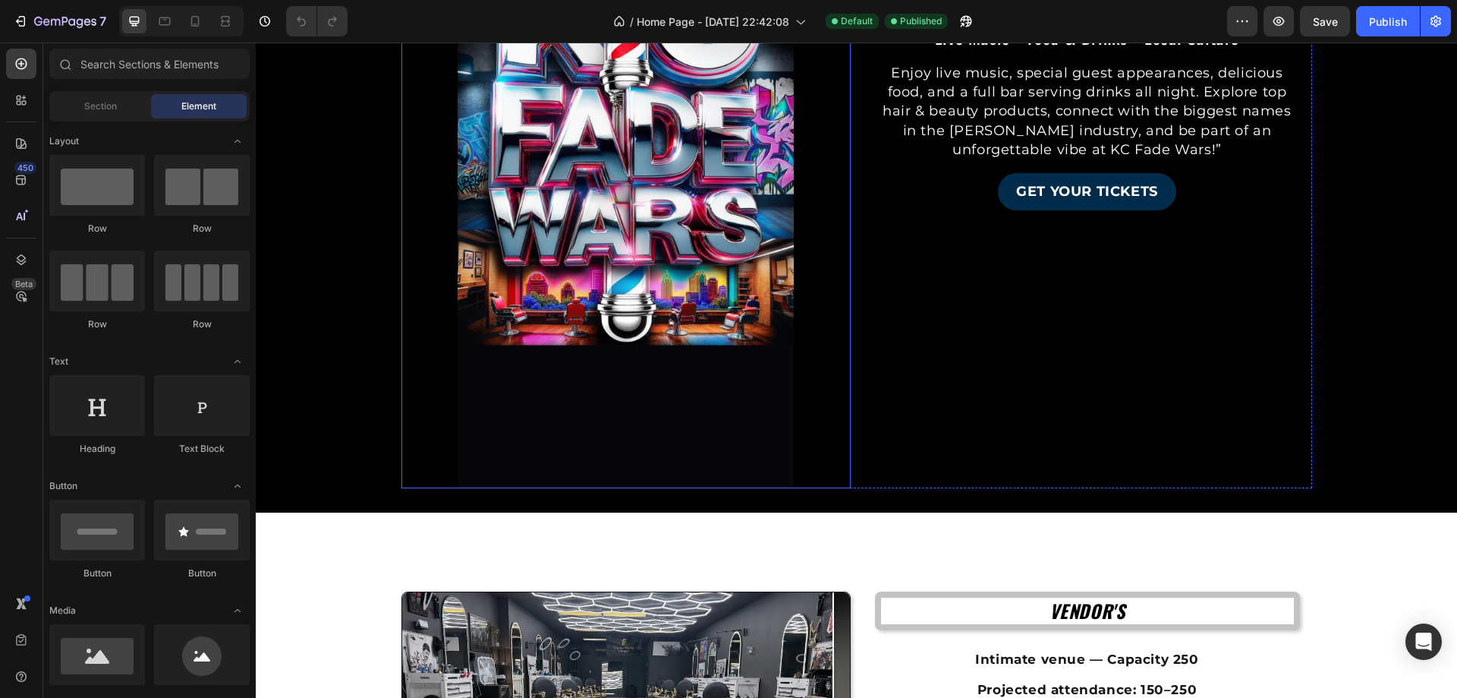
click at [638, 263] on img at bounding box center [626, 188] width 449 height 599
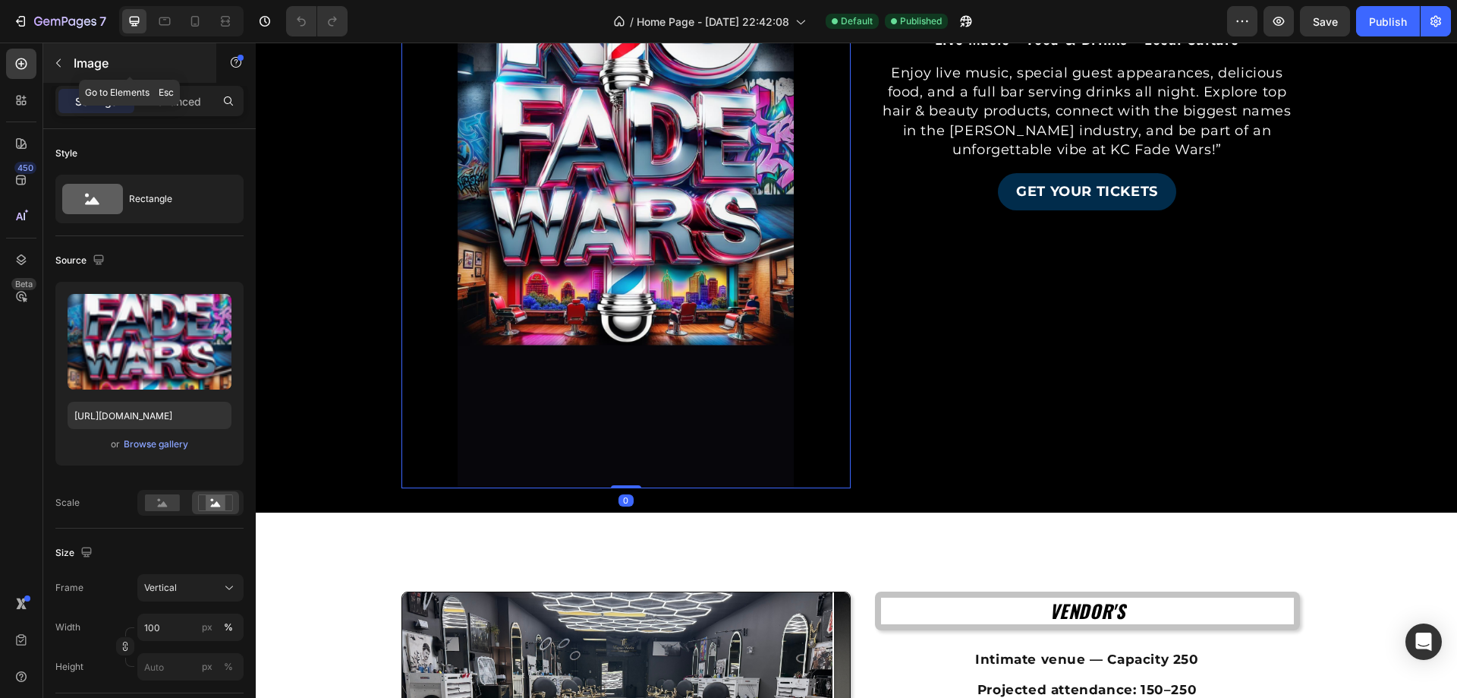
click at [61, 64] on icon "button" at bounding box center [58, 63] width 12 height 12
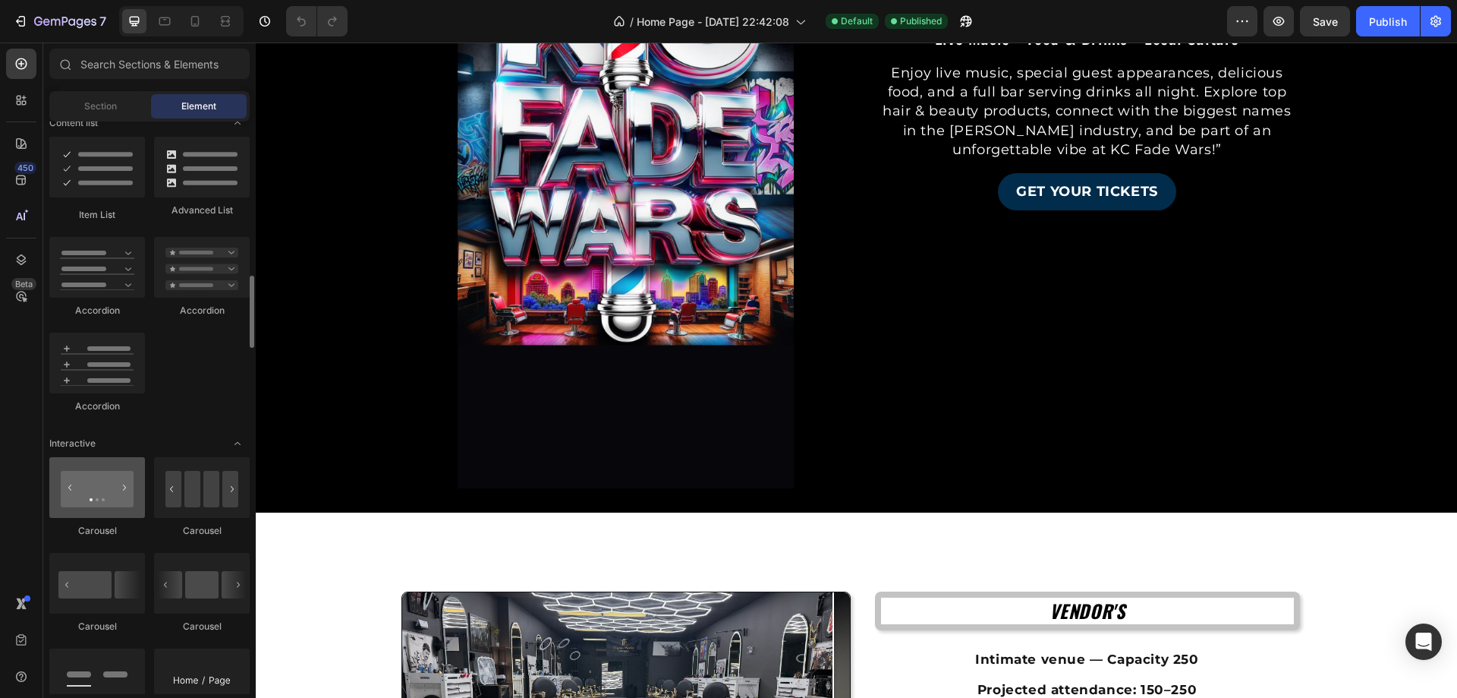
scroll to position [1366, 0]
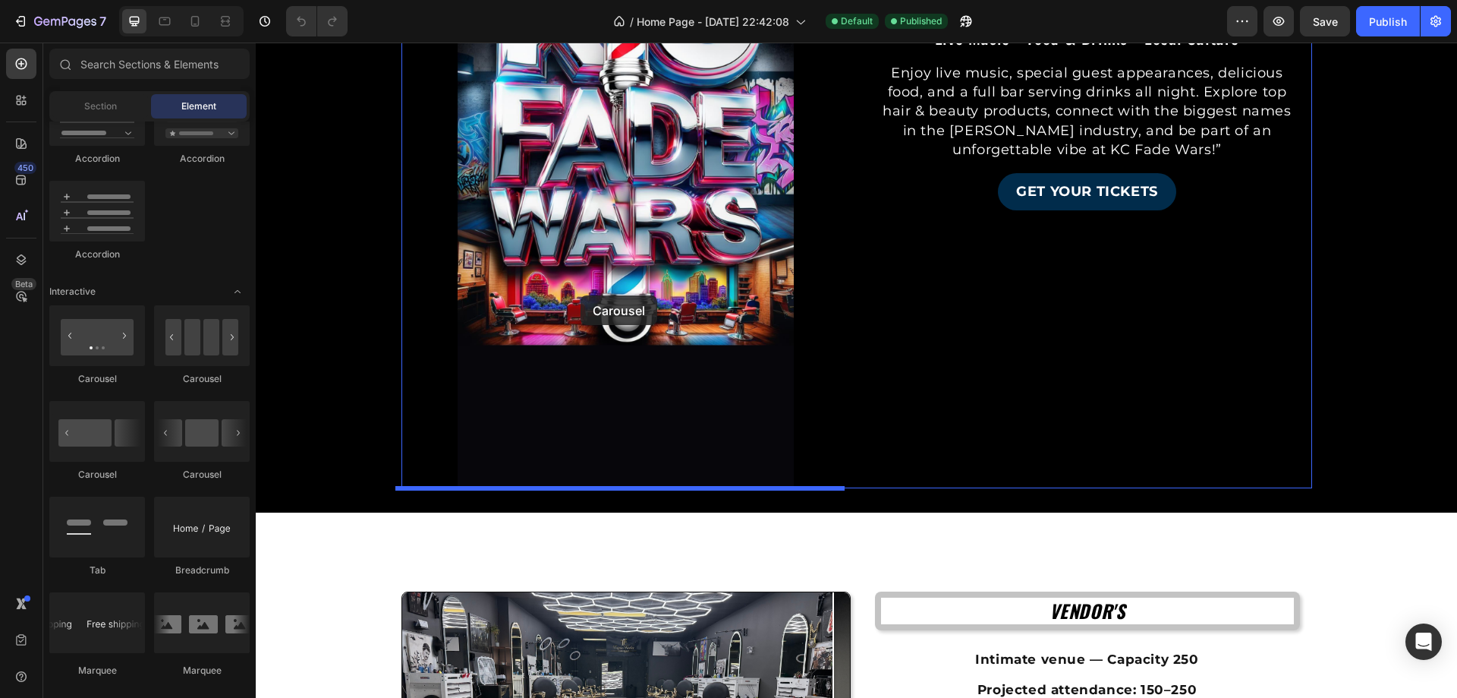
drag, startPoint x: 361, startPoint y: 386, endPoint x: 581, endPoint y: 295, distance: 237.3
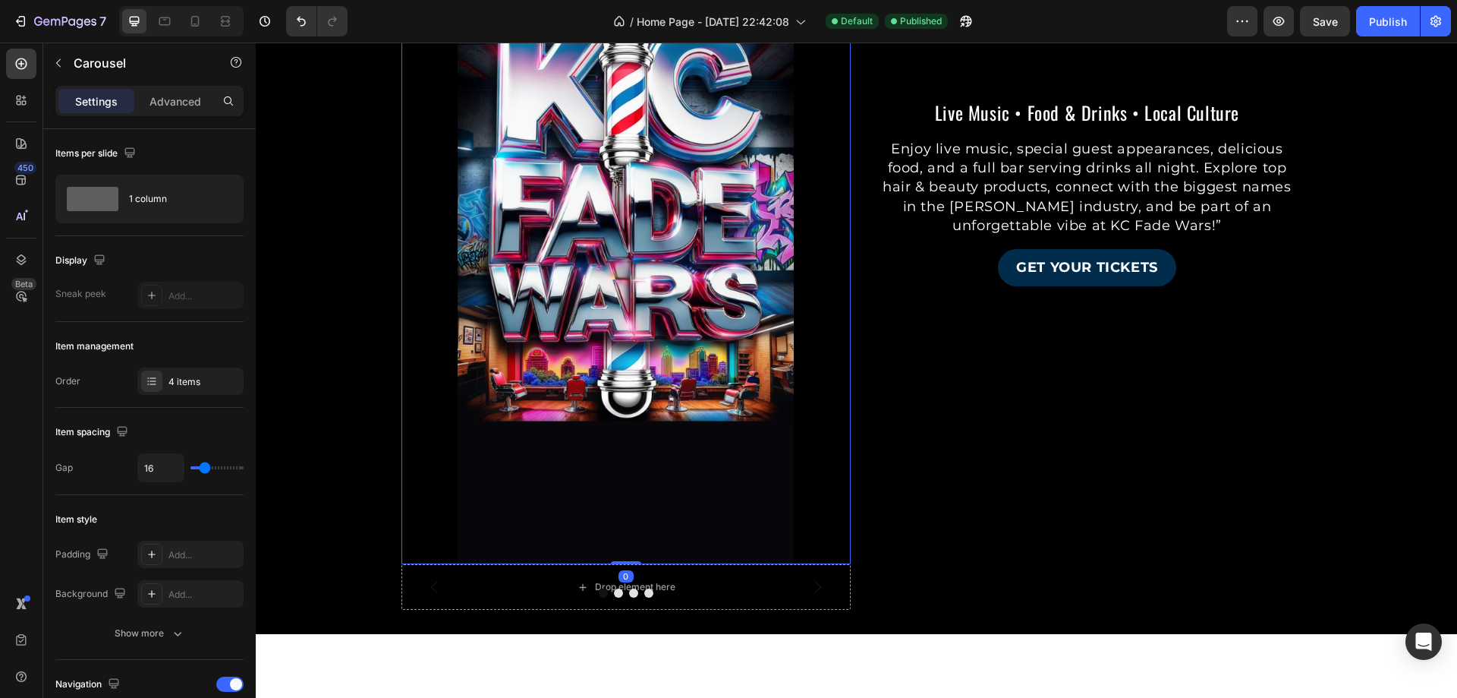
click at [693, 338] on img at bounding box center [626, 264] width 449 height 599
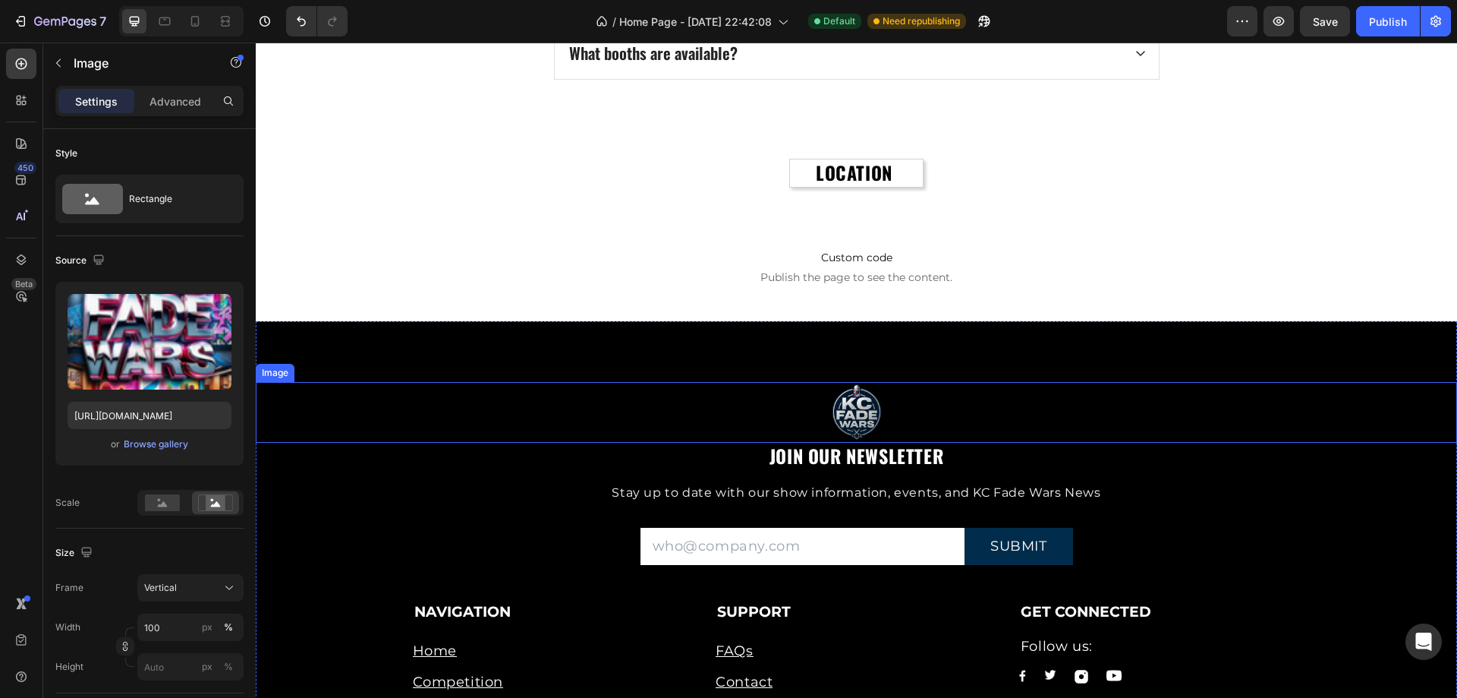
scroll to position [5769, 0]
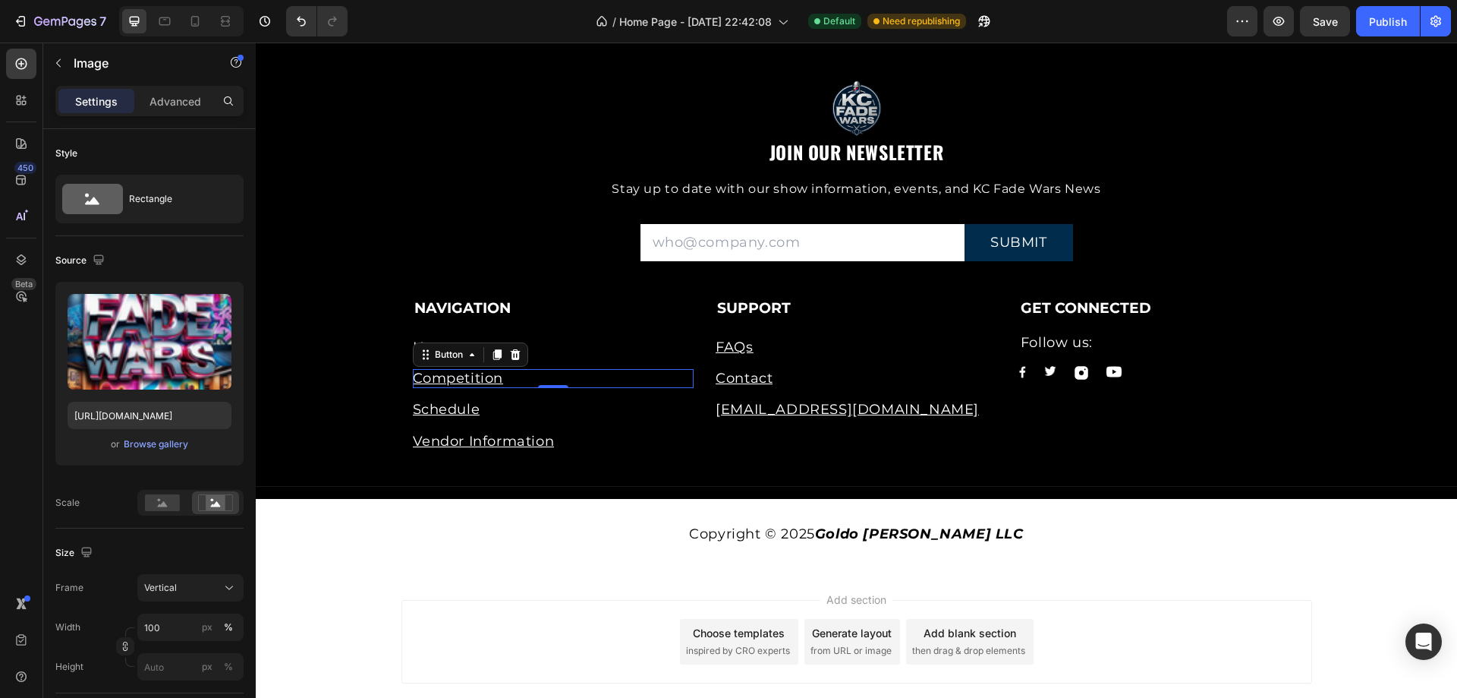
click at [553, 377] on div "Competition Button 0" at bounding box center [554, 378] width 282 height 19
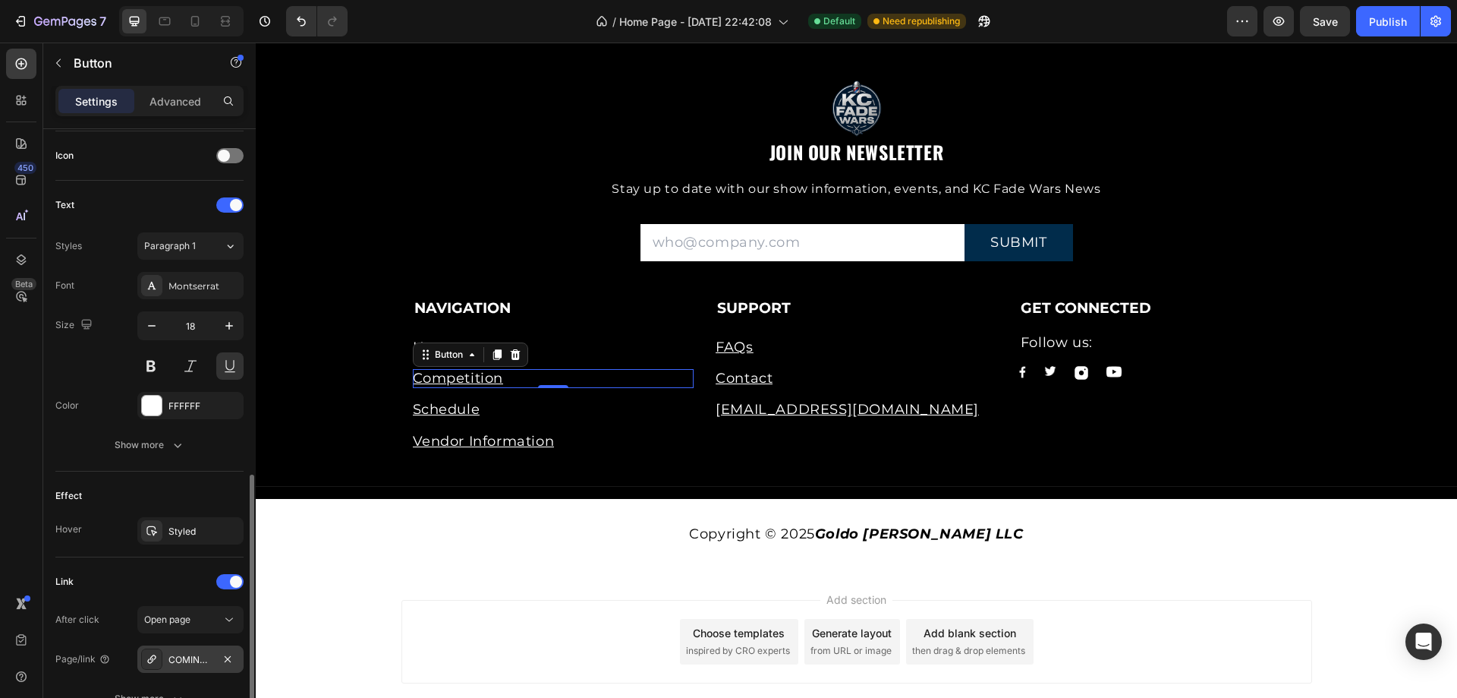
scroll to position [595, 0]
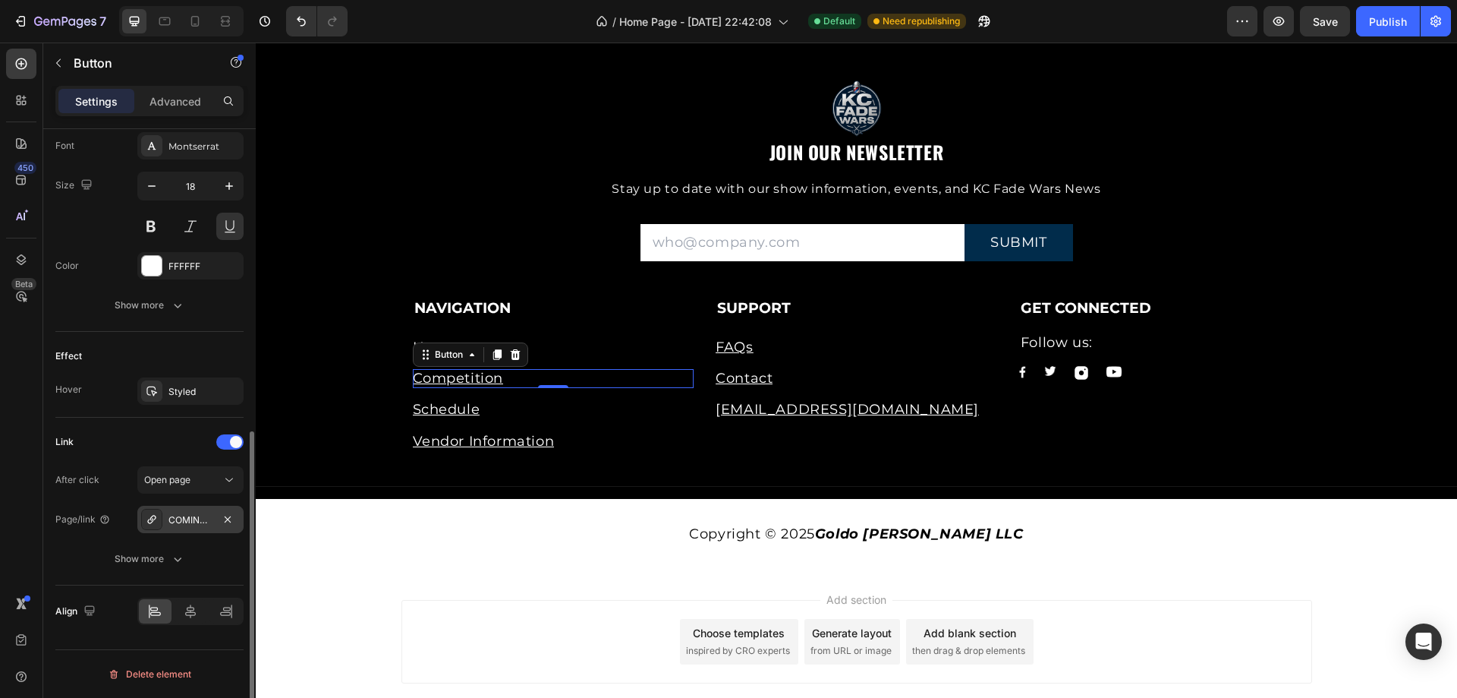
click at [195, 522] on div "COMING SOON" at bounding box center [191, 520] width 44 height 14
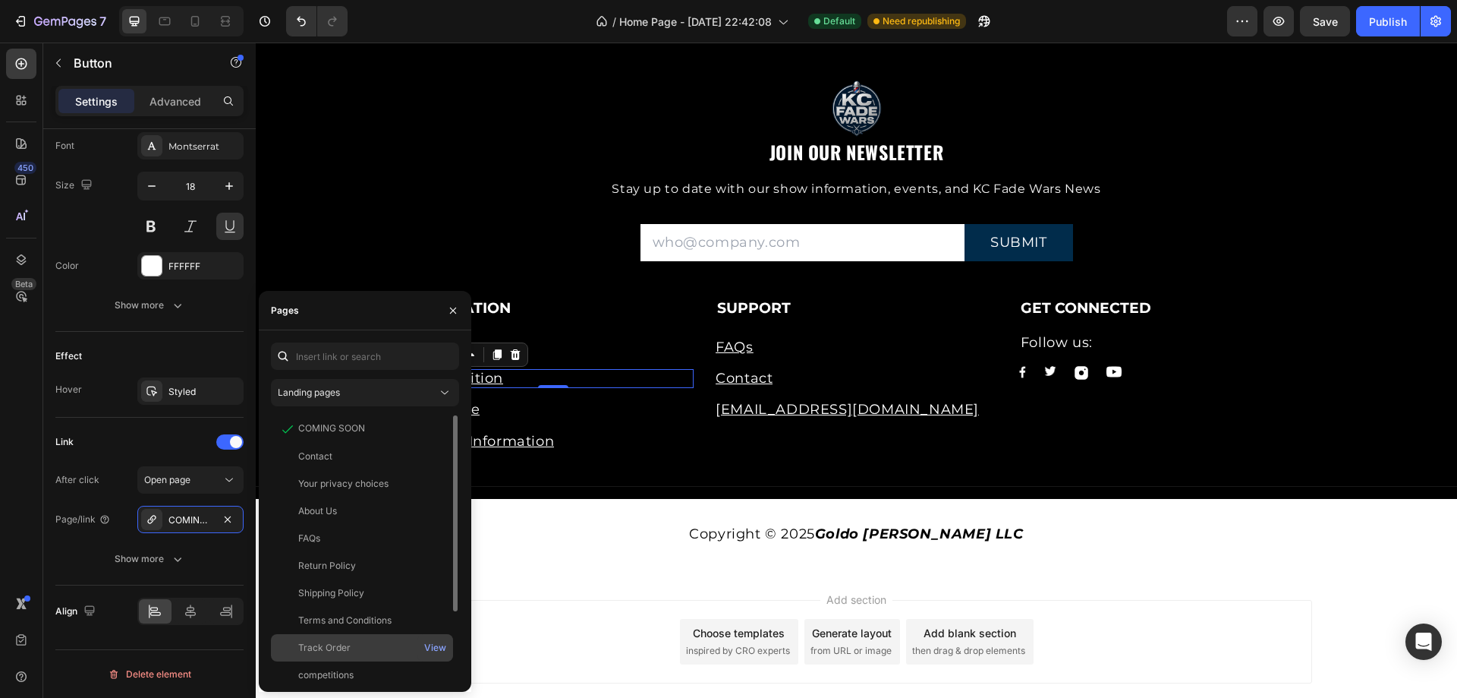
scroll to position [91, 0]
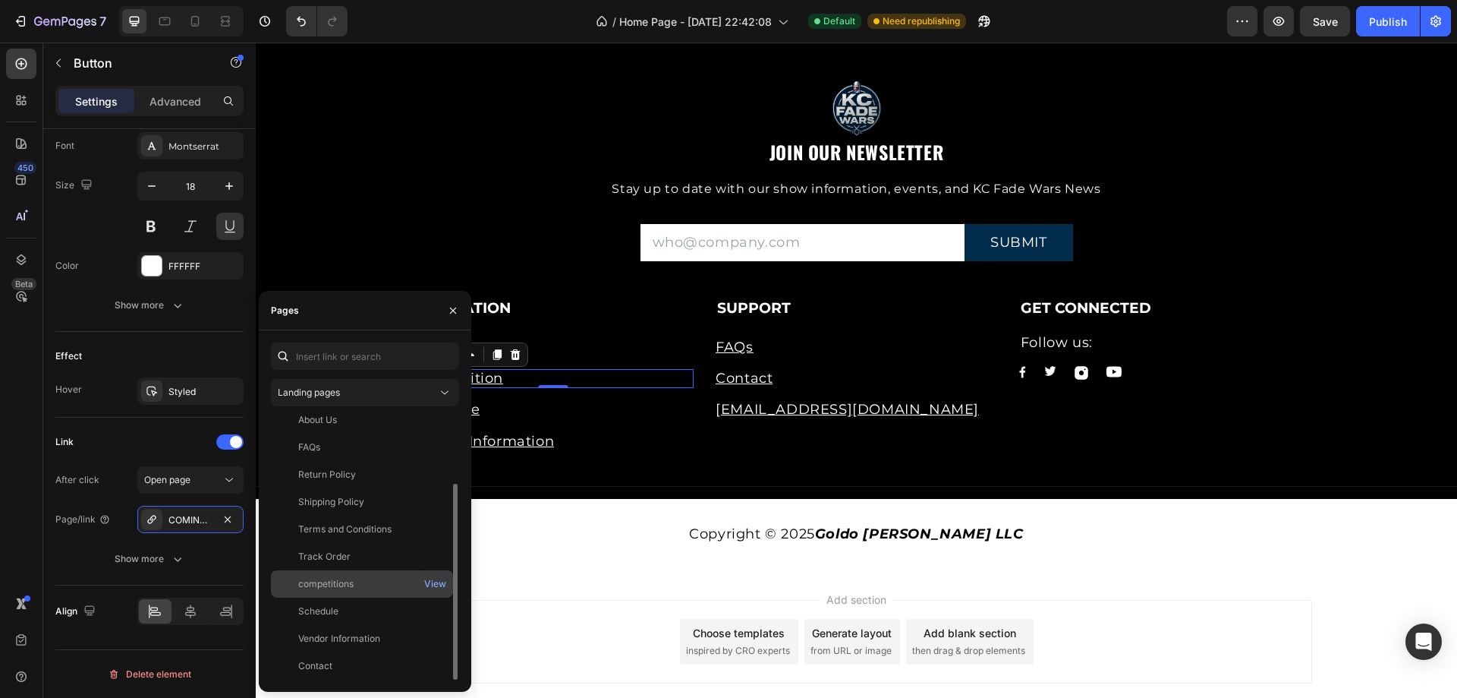
click at [348, 579] on div "competitions" at bounding box center [325, 584] width 55 height 14
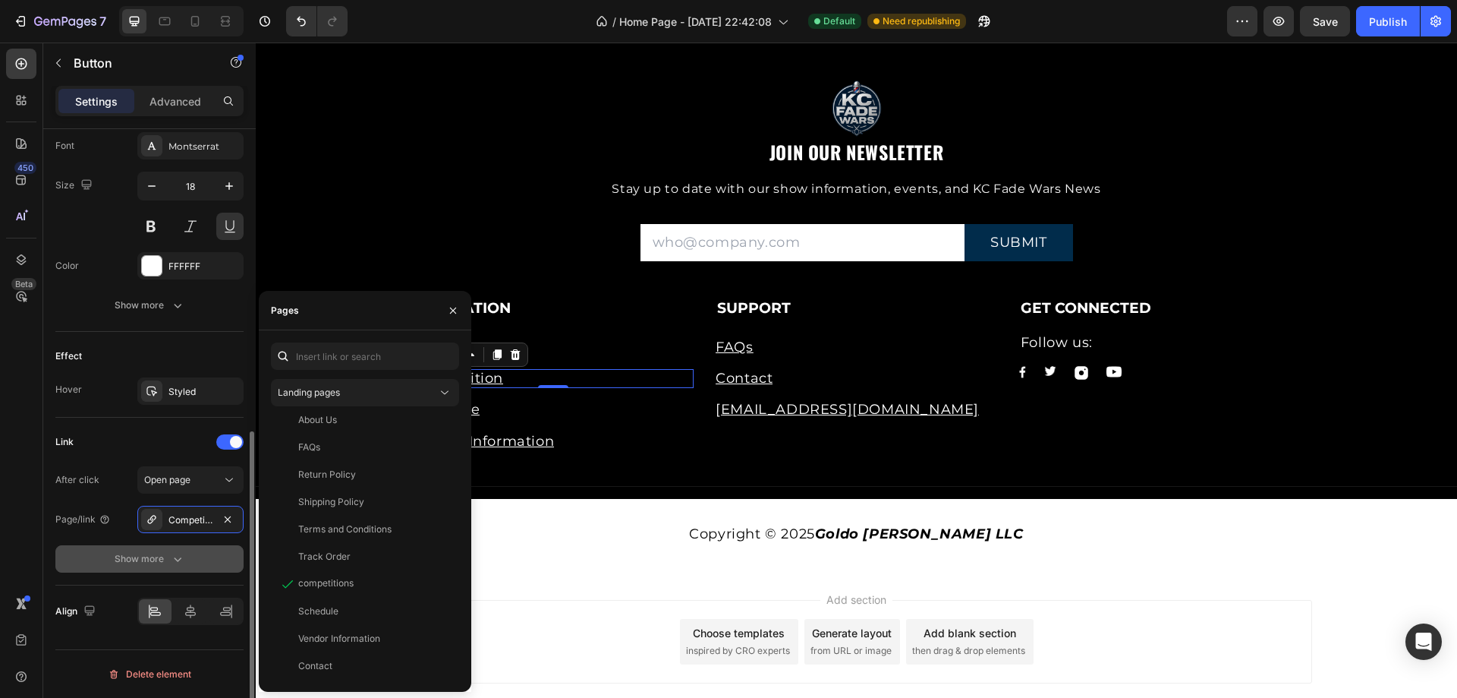
click at [128, 561] on div "Show more" at bounding box center [150, 558] width 71 height 15
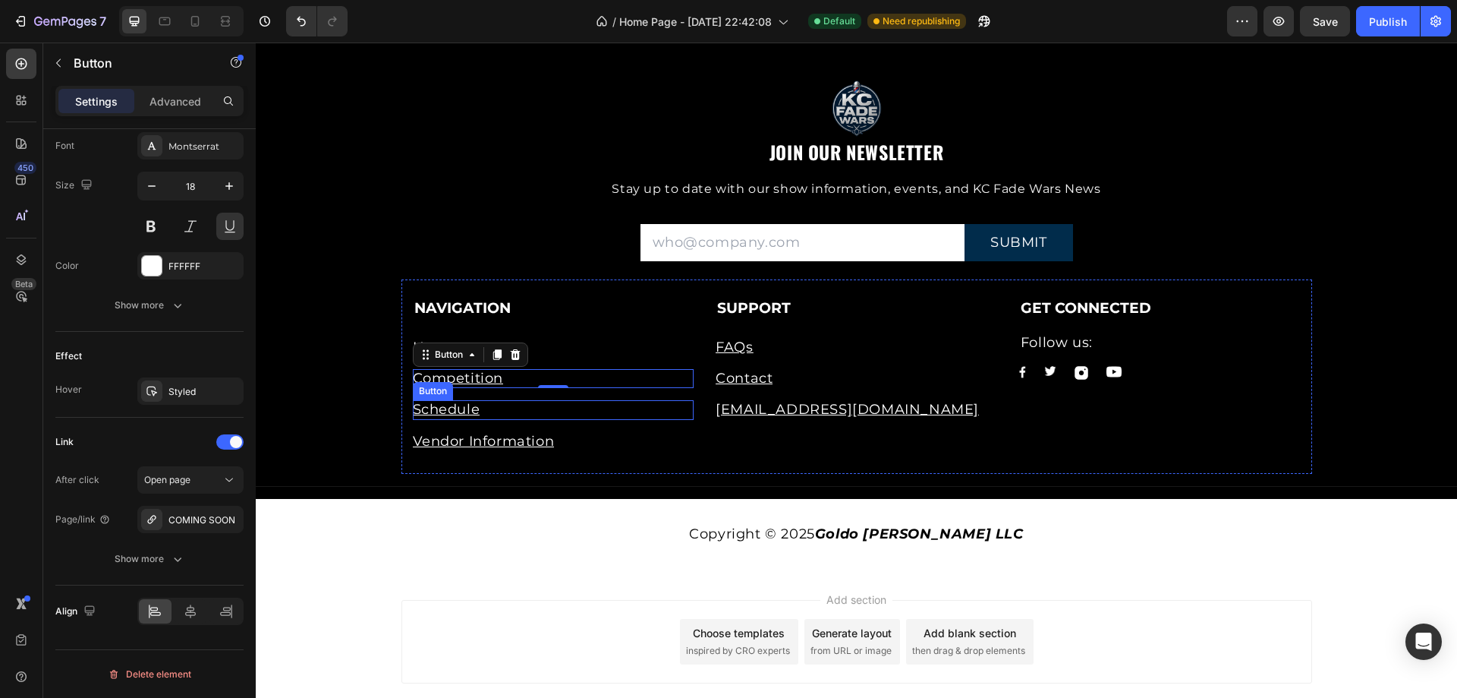
click at [515, 408] on div "Schedule Button" at bounding box center [554, 409] width 282 height 19
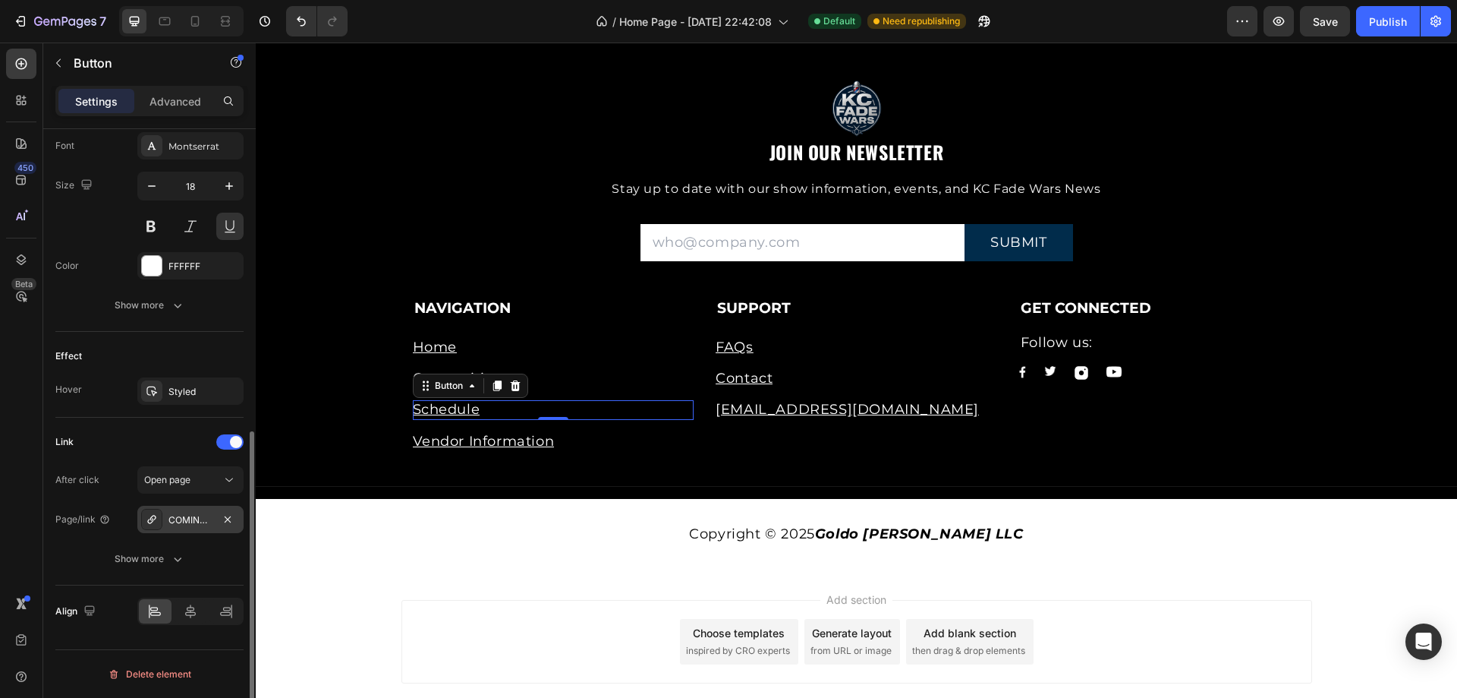
click at [202, 525] on div "COMING SOON" at bounding box center [191, 520] width 44 height 14
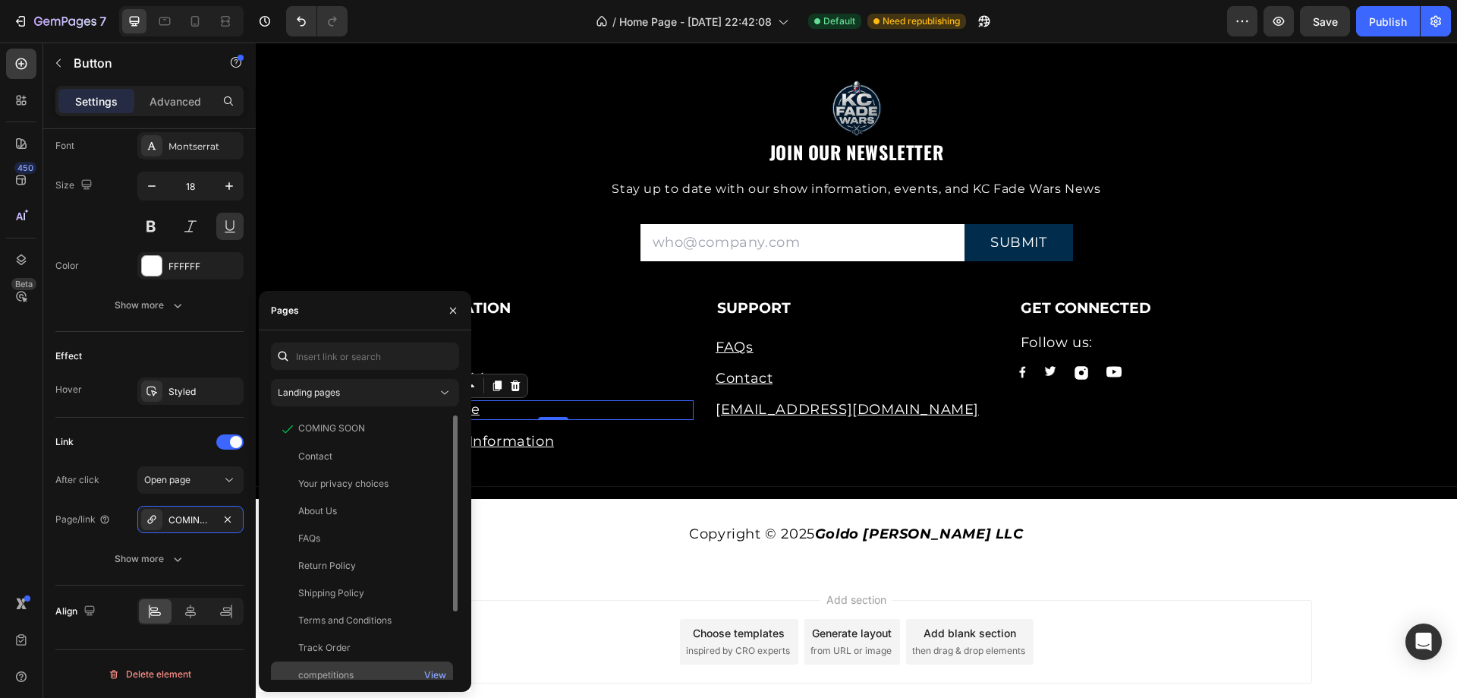
click at [332, 669] on div "competitions" at bounding box center [325, 675] width 55 height 14
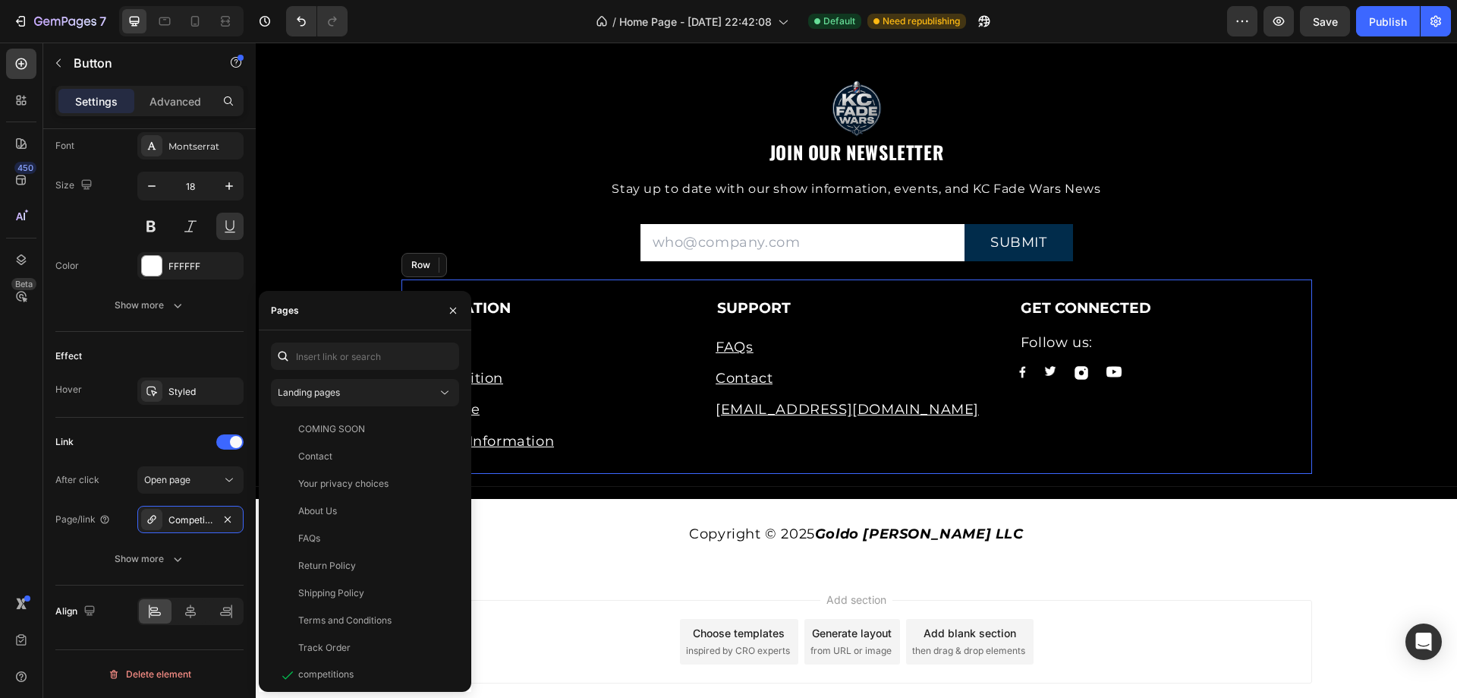
click at [638, 461] on div "NAVIGATION Text block Home Button Competition Button Schedule Button 0 Vendor I…" at bounding box center [857, 376] width 911 height 194
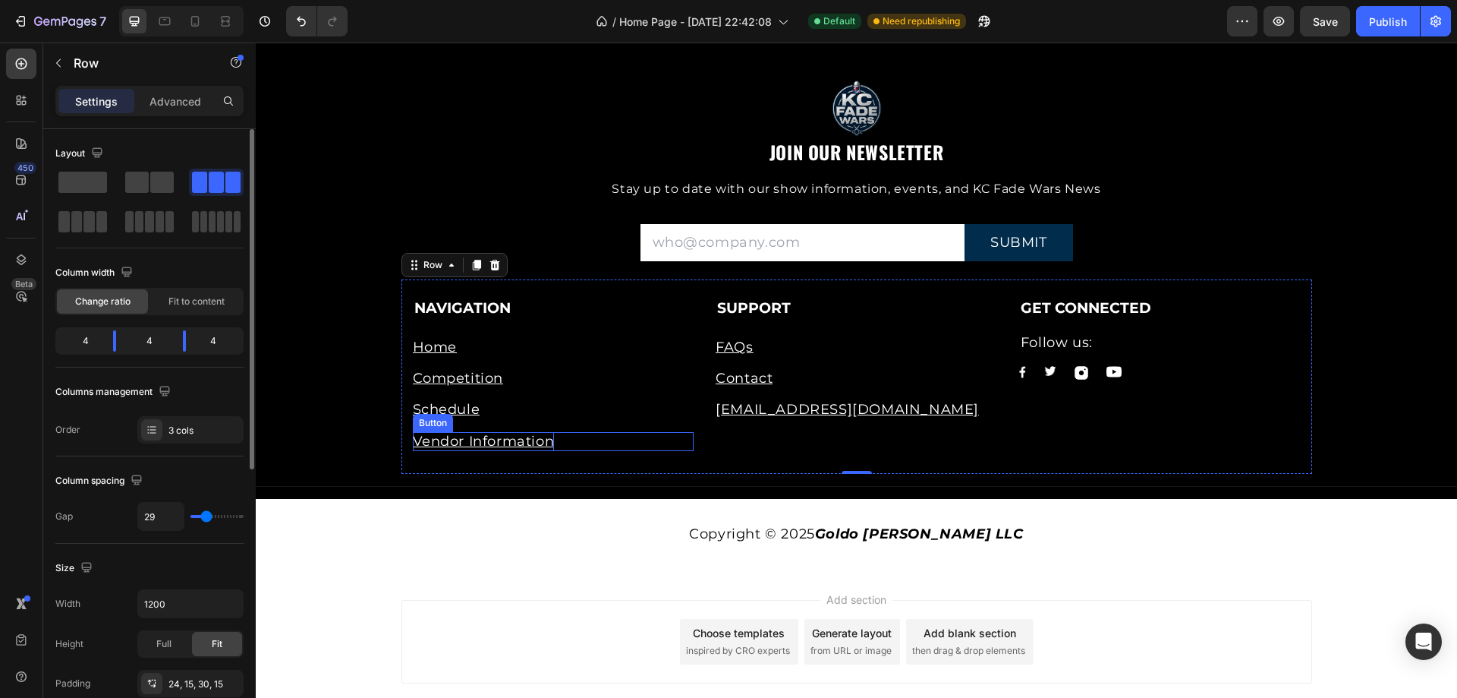
click at [479, 446] on p "Vendor Information" at bounding box center [484, 441] width 142 height 19
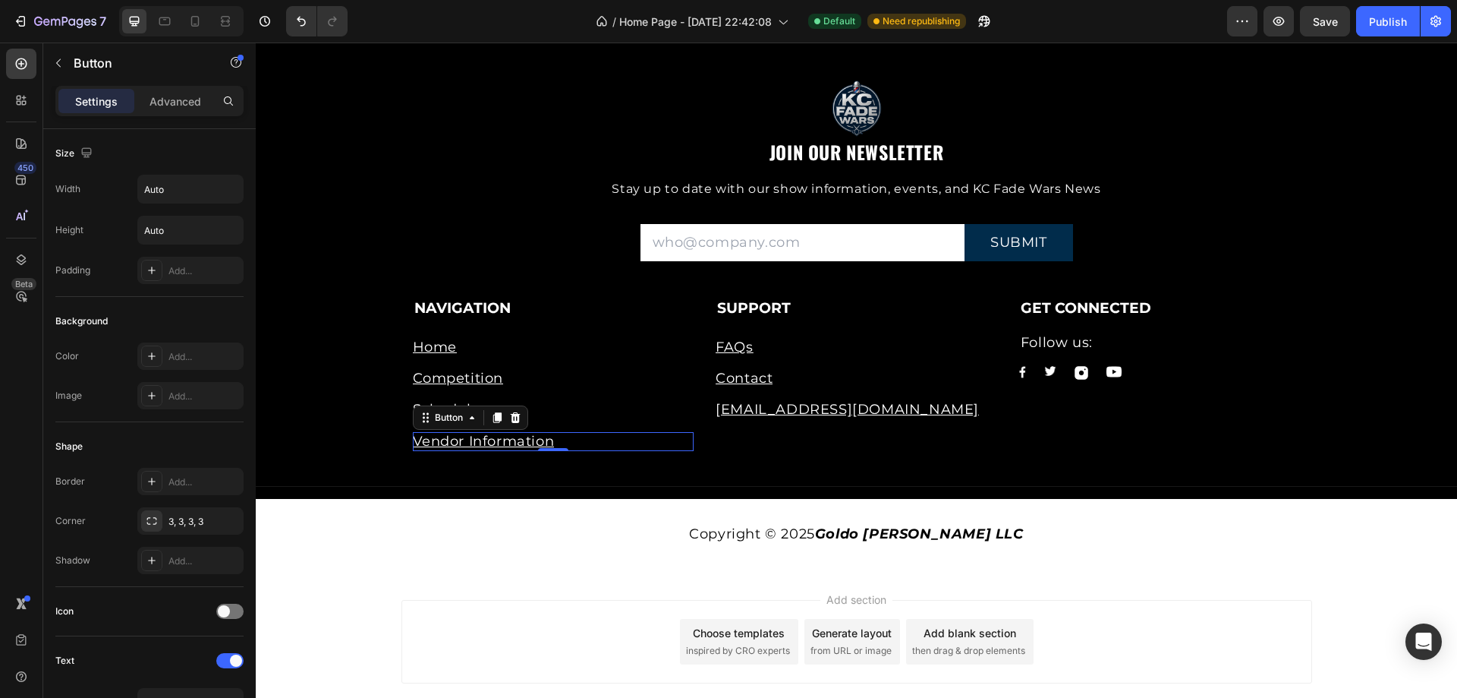
click at [618, 442] on div "Vendor Information Button 0" at bounding box center [554, 441] width 282 height 19
click at [511, 421] on icon at bounding box center [515, 417] width 12 height 12
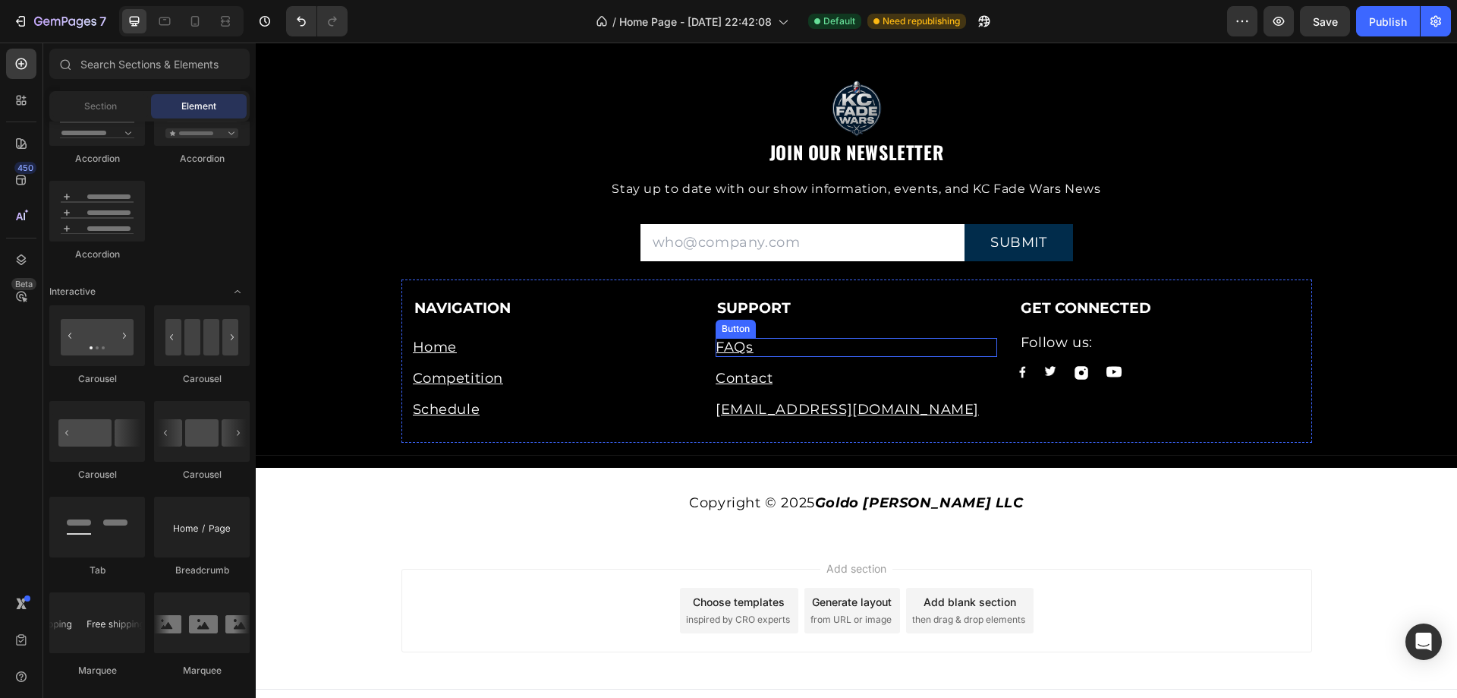
click at [767, 347] on div "FAQs Button" at bounding box center [857, 347] width 282 height 19
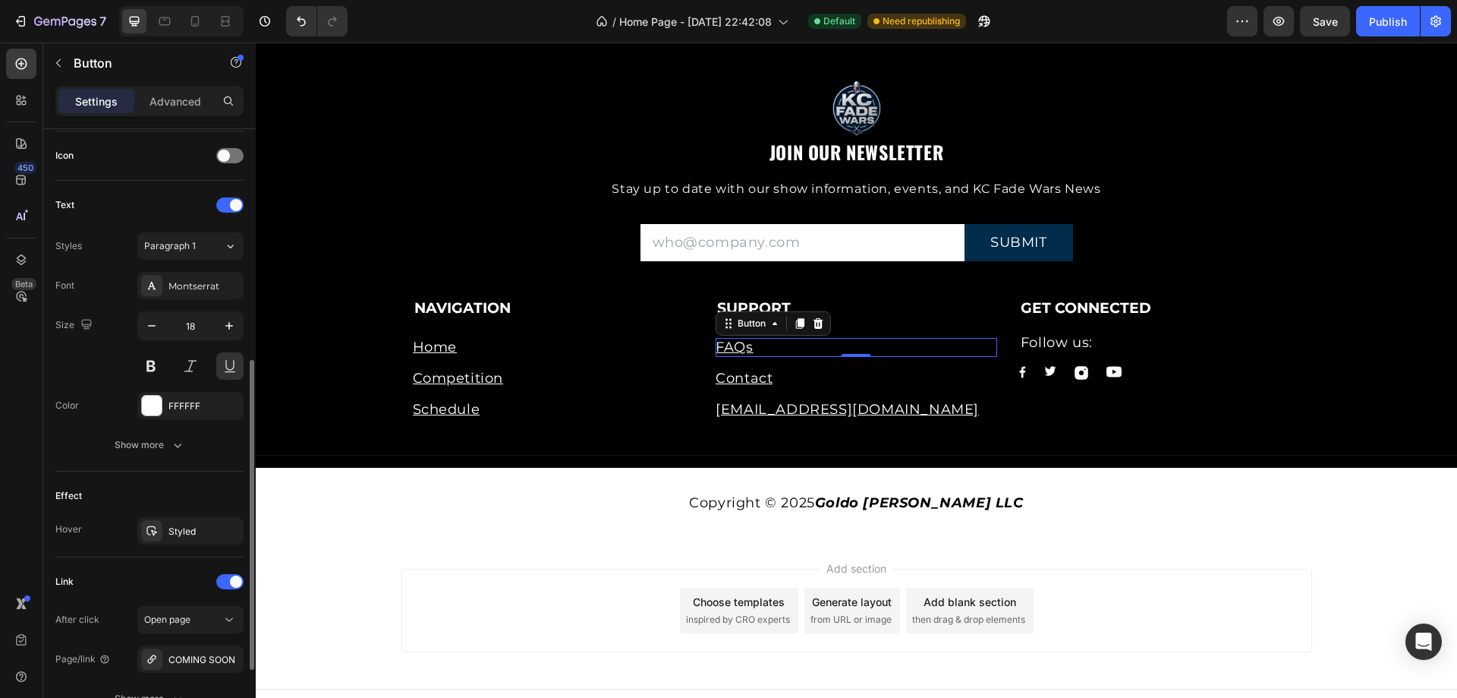
scroll to position [595, 0]
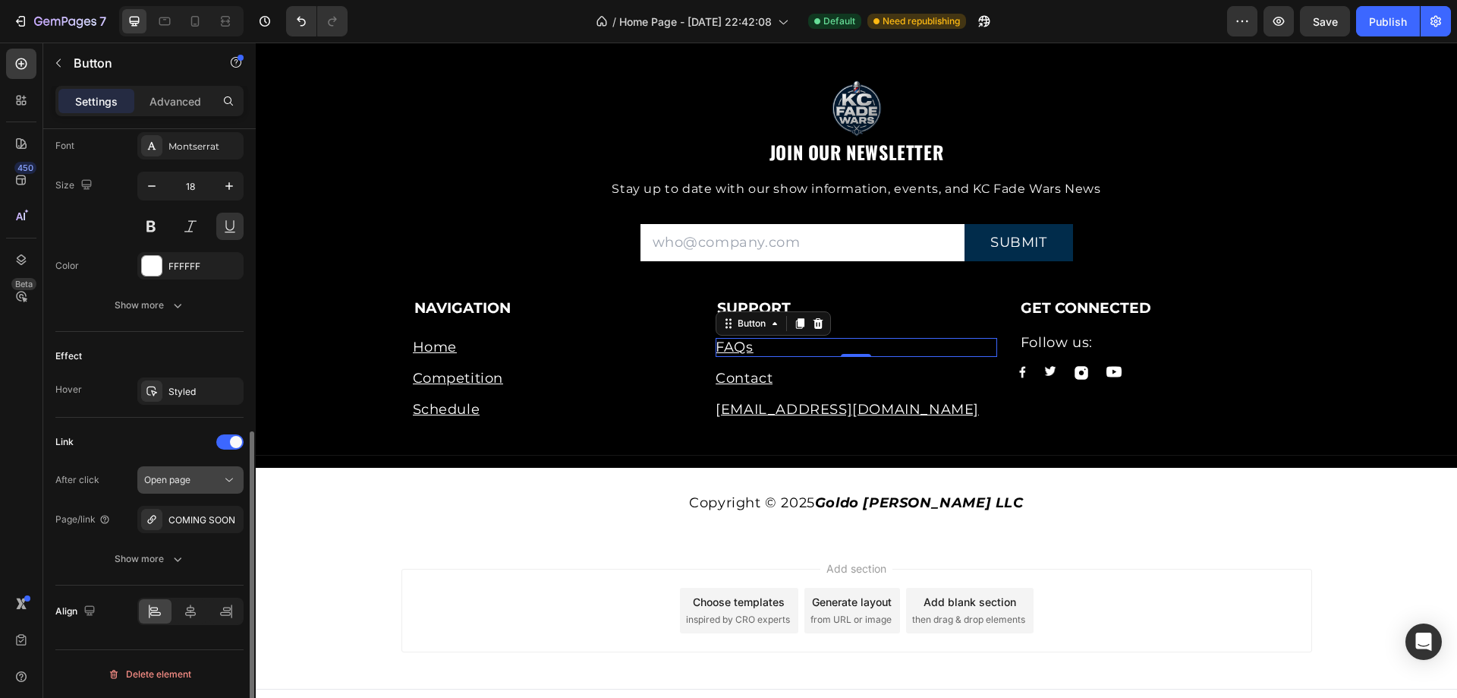
click at [210, 479] on div "Open page" at bounding box center [182, 480] width 77 height 14
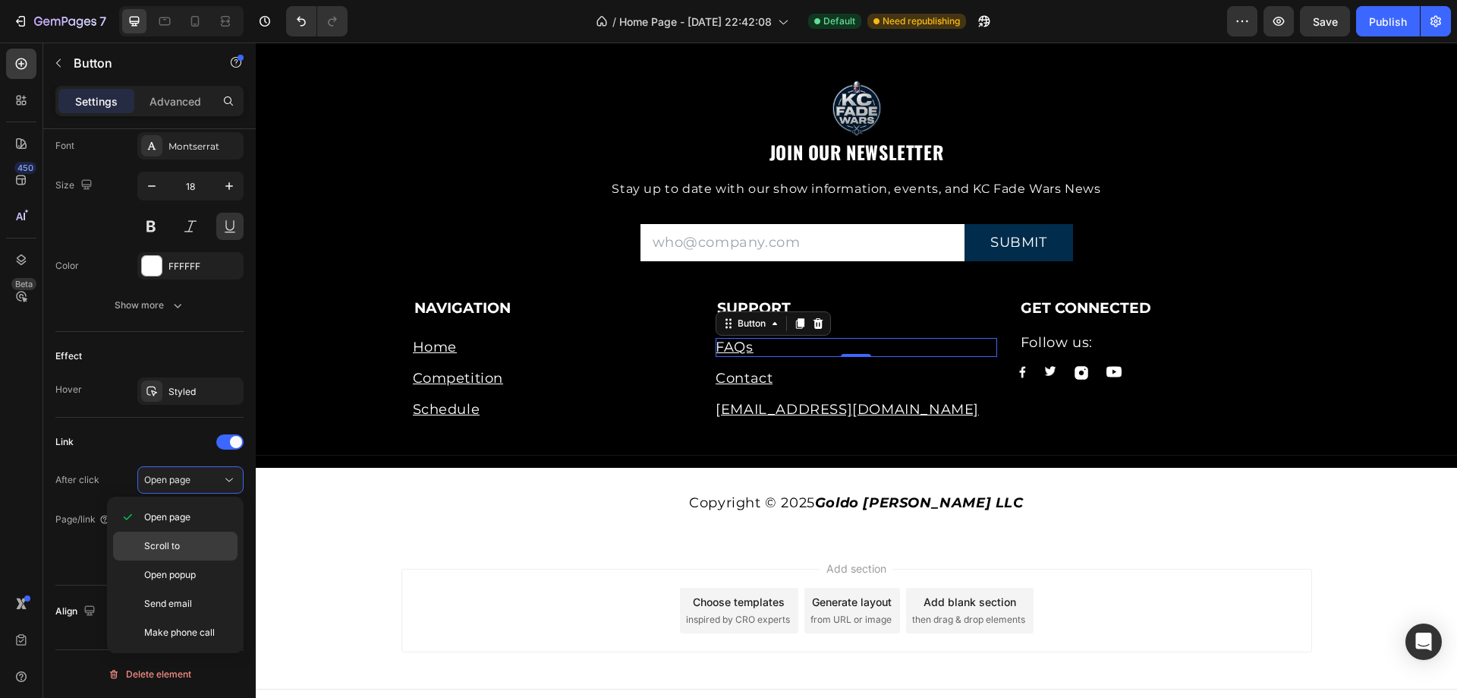
click at [181, 545] on p "Scroll to" at bounding box center [187, 546] width 87 height 14
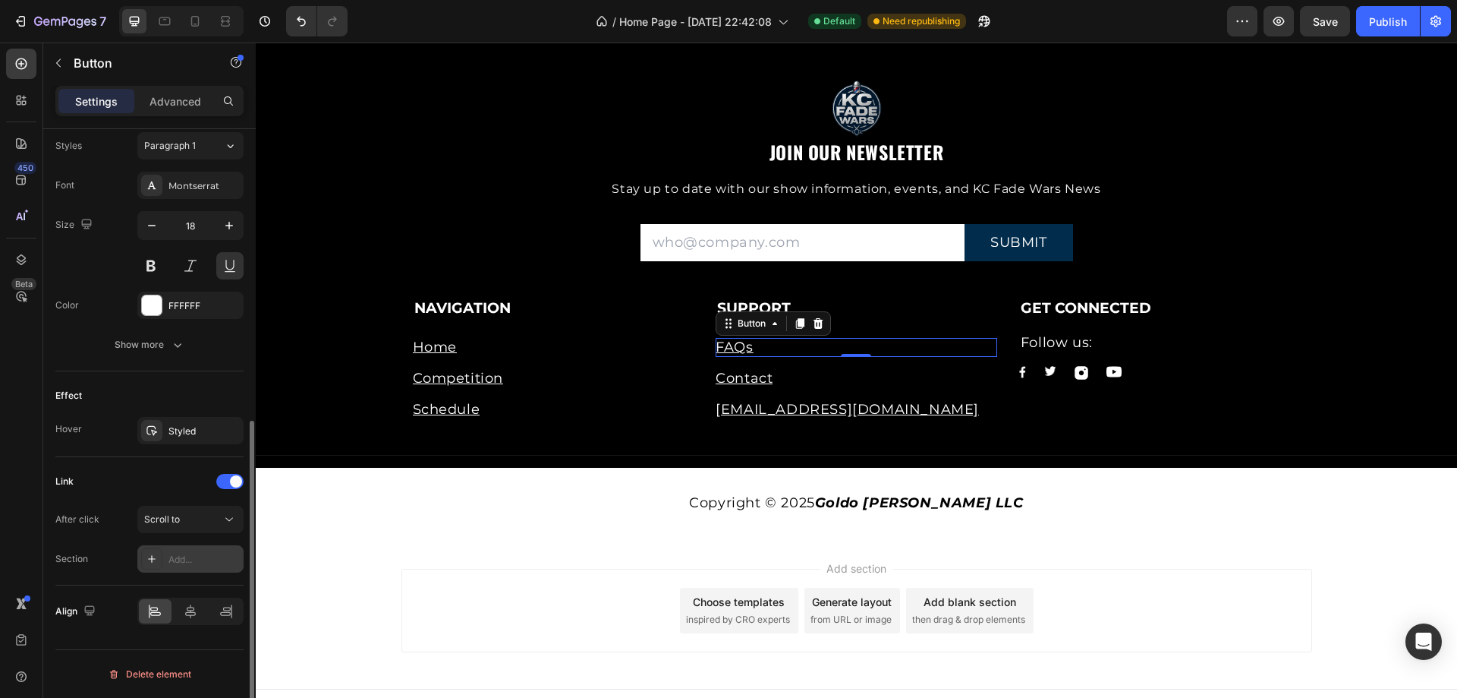
click at [227, 558] on div "Add..." at bounding box center [204, 560] width 71 height 14
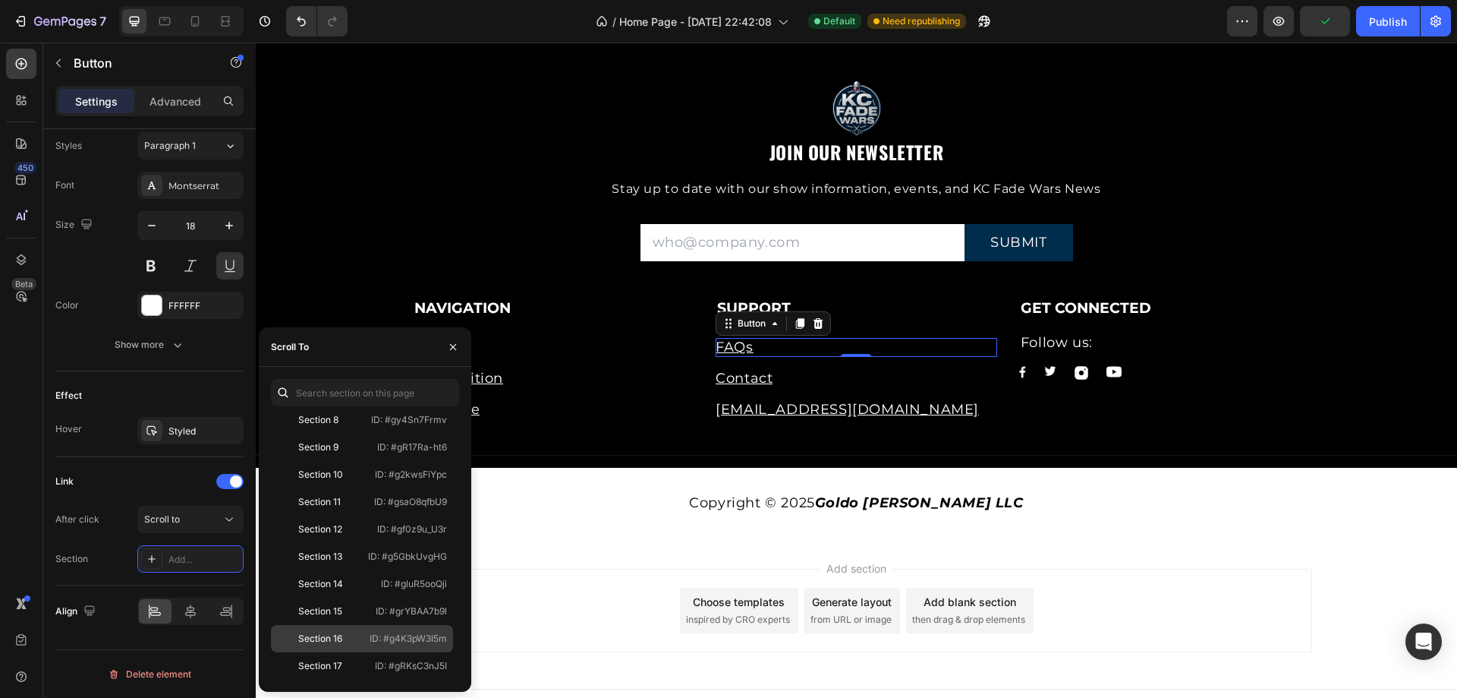
scroll to position [446, 0]
click at [395, 632] on p "ID: #gjiGMNzatu" at bounding box center [412, 639] width 71 height 14
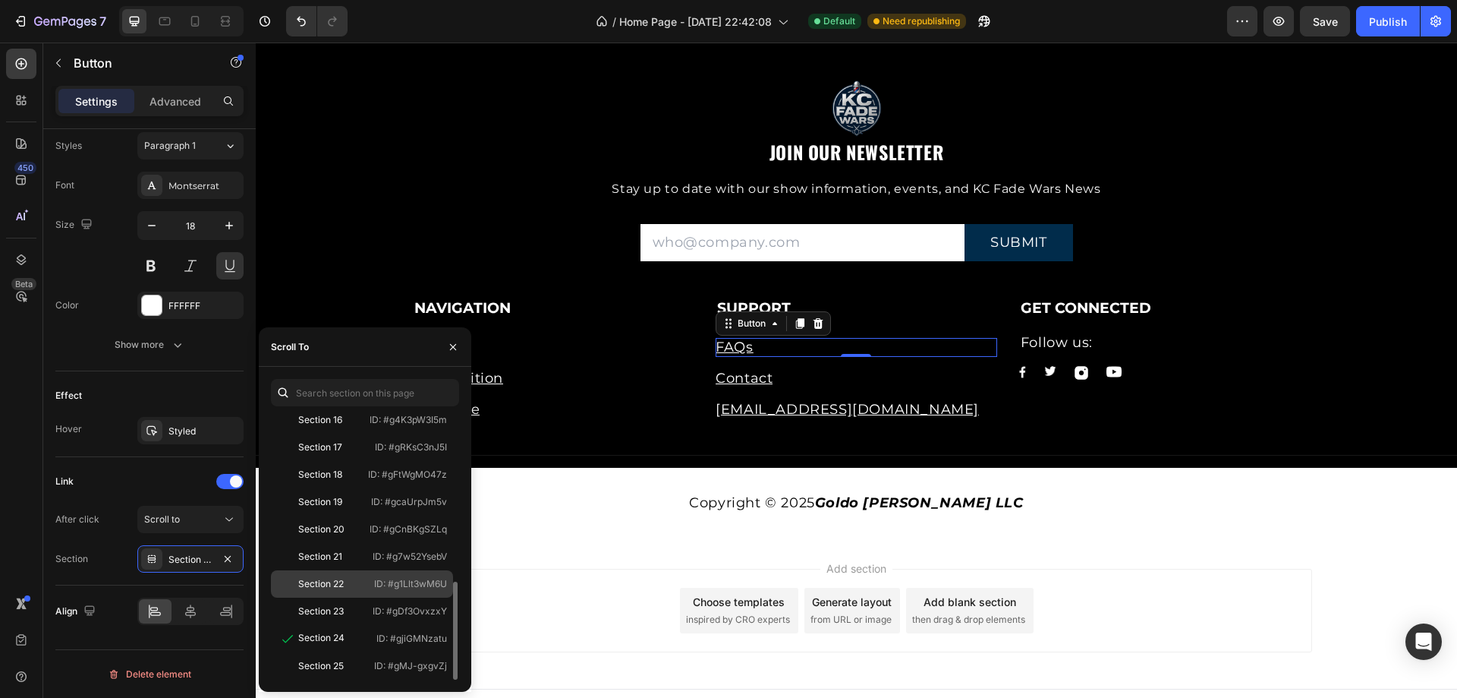
click at [402, 588] on p "ID: #g1Llt3wM6U" at bounding box center [410, 584] width 73 height 14
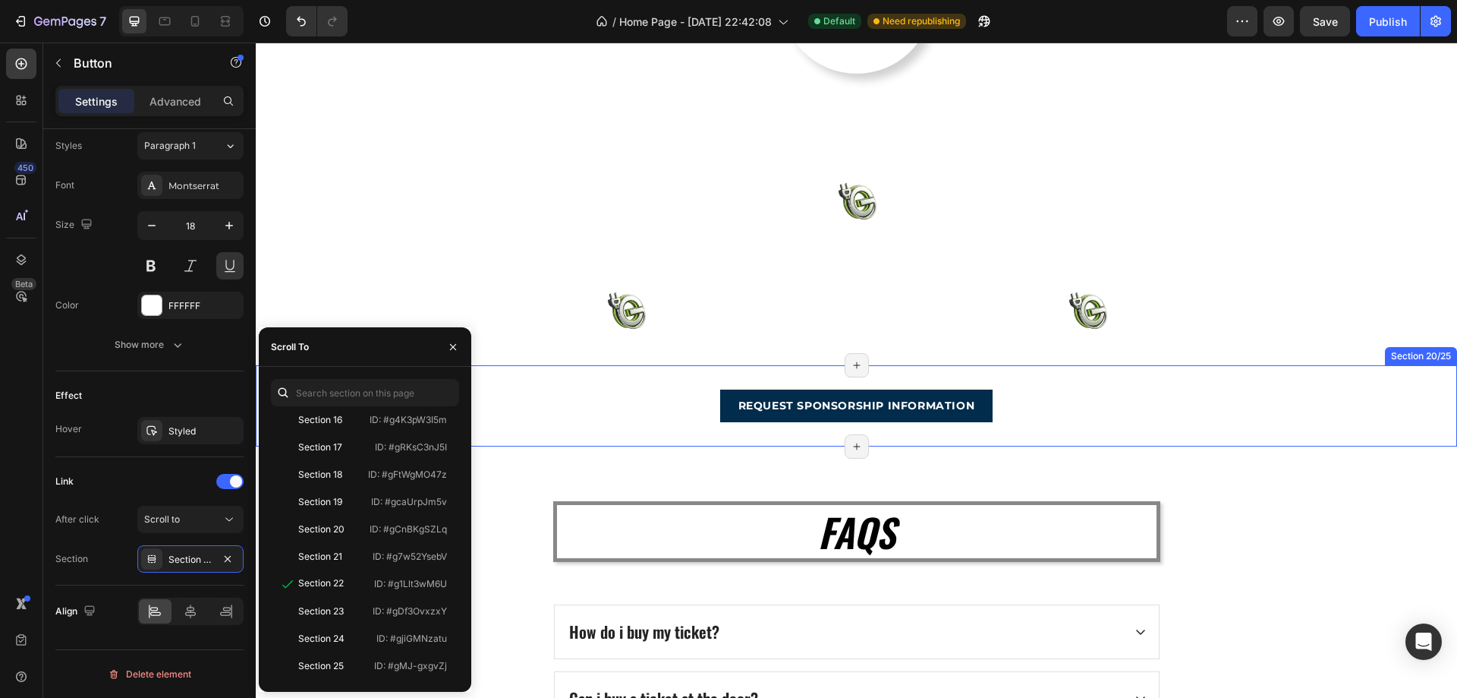
scroll to position [4858, 0]
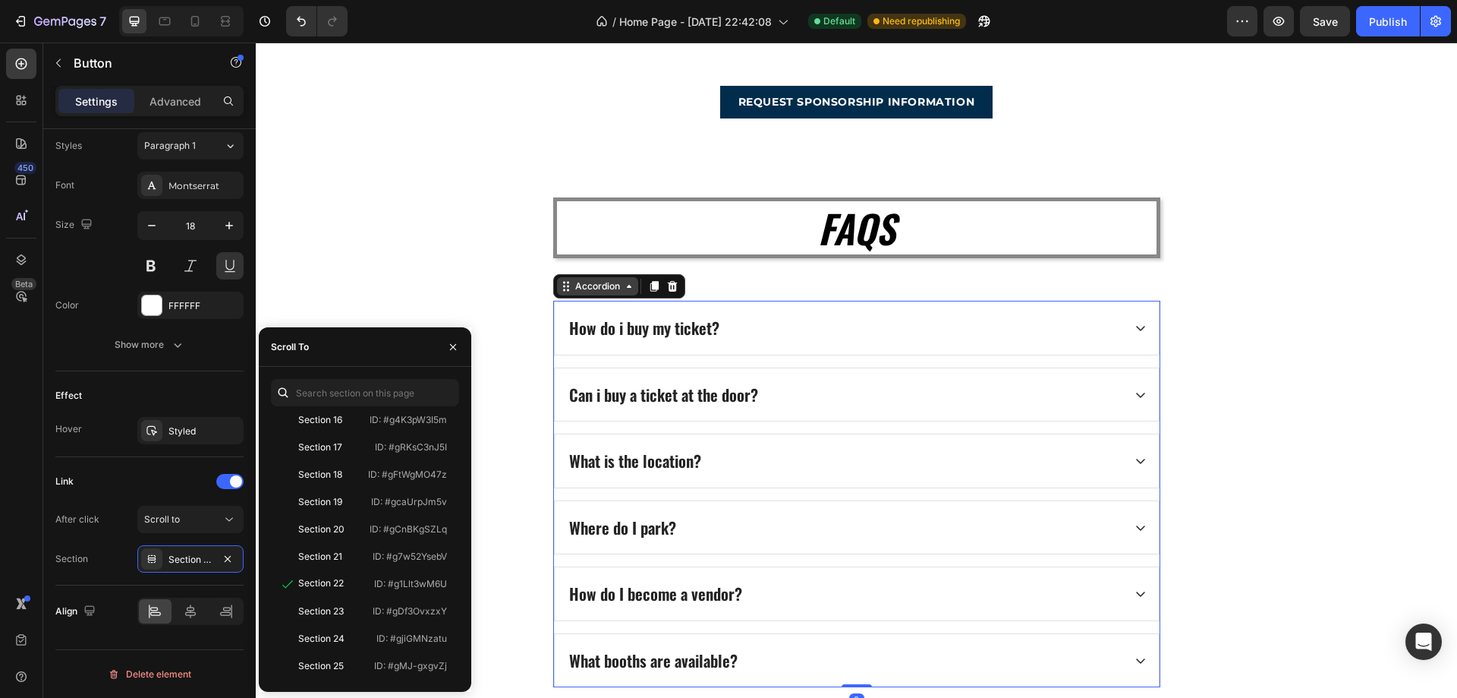
click at [588, 291] on div "Accordion" at bounding box center [597, 286] width 51 height 14
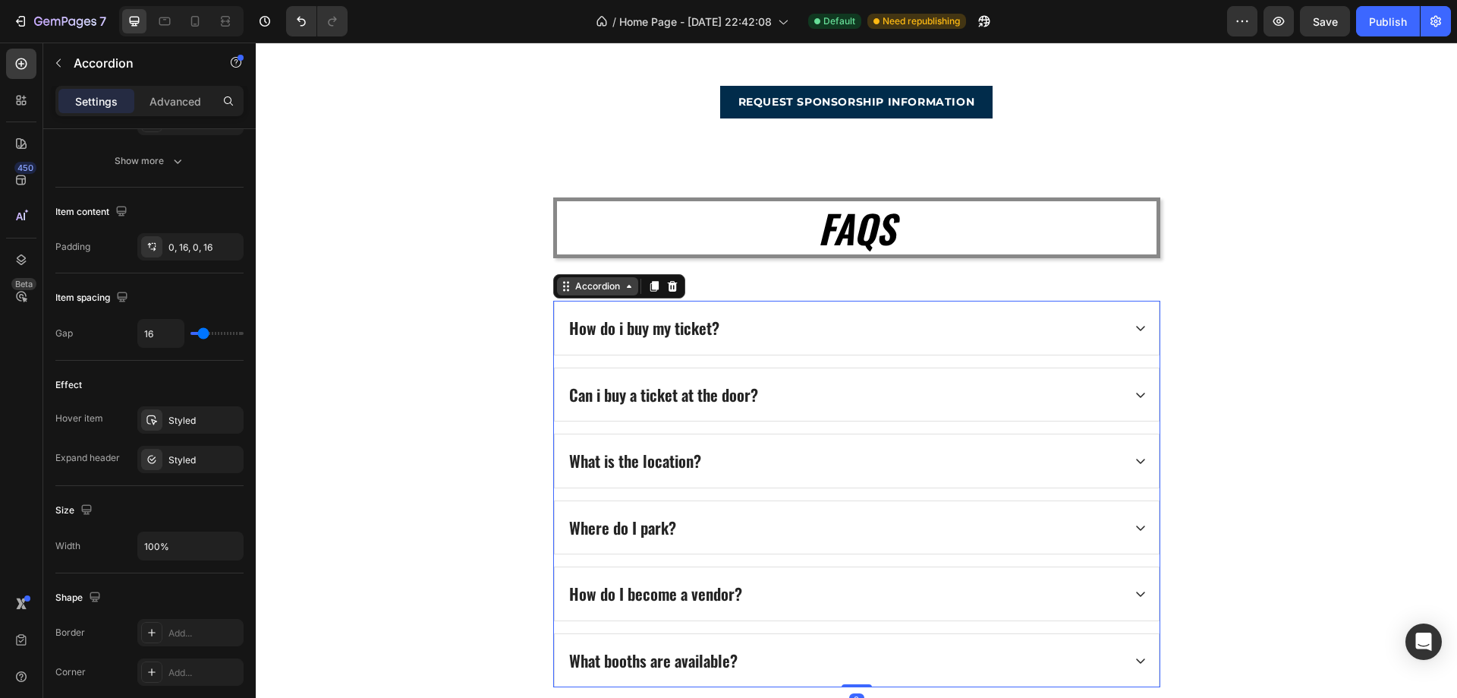
scroll to position [0, 0]
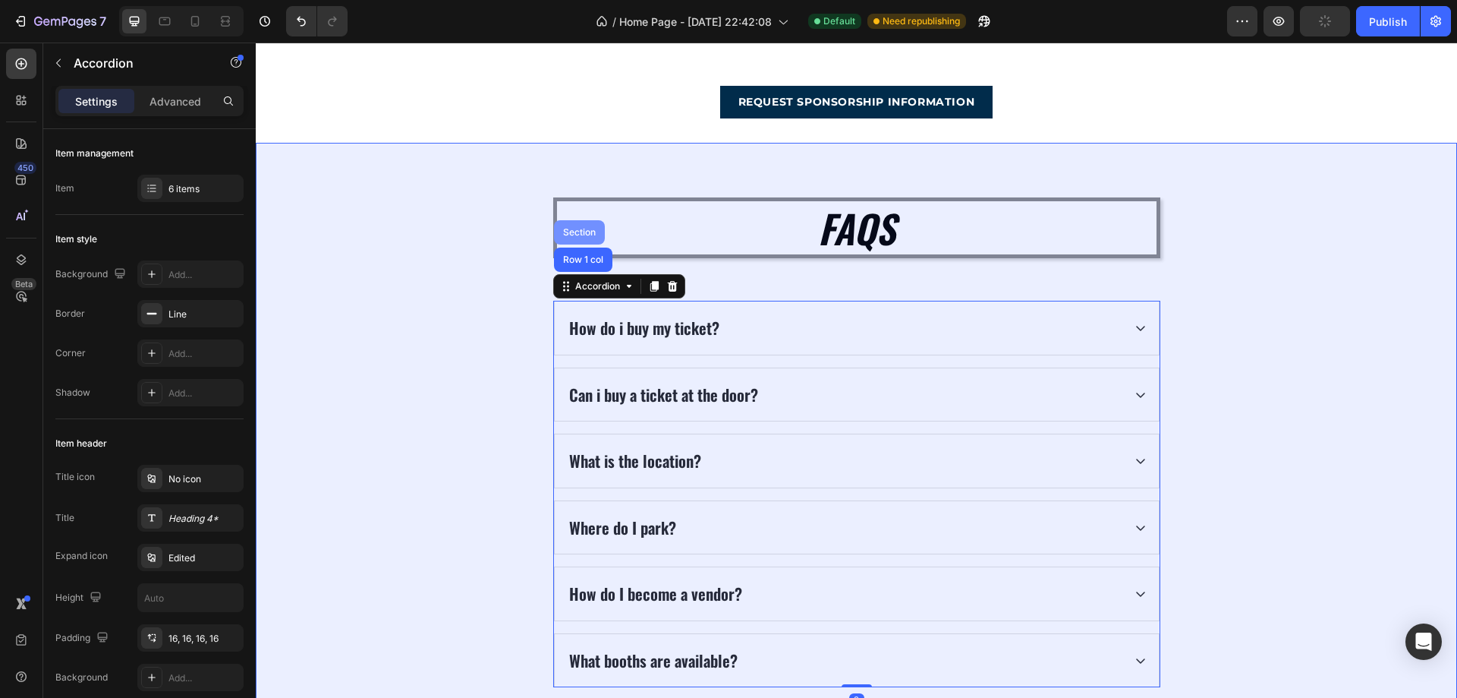
click at [574, 234] on div "Section" at bounding box center [579, 232] width 39 height 9
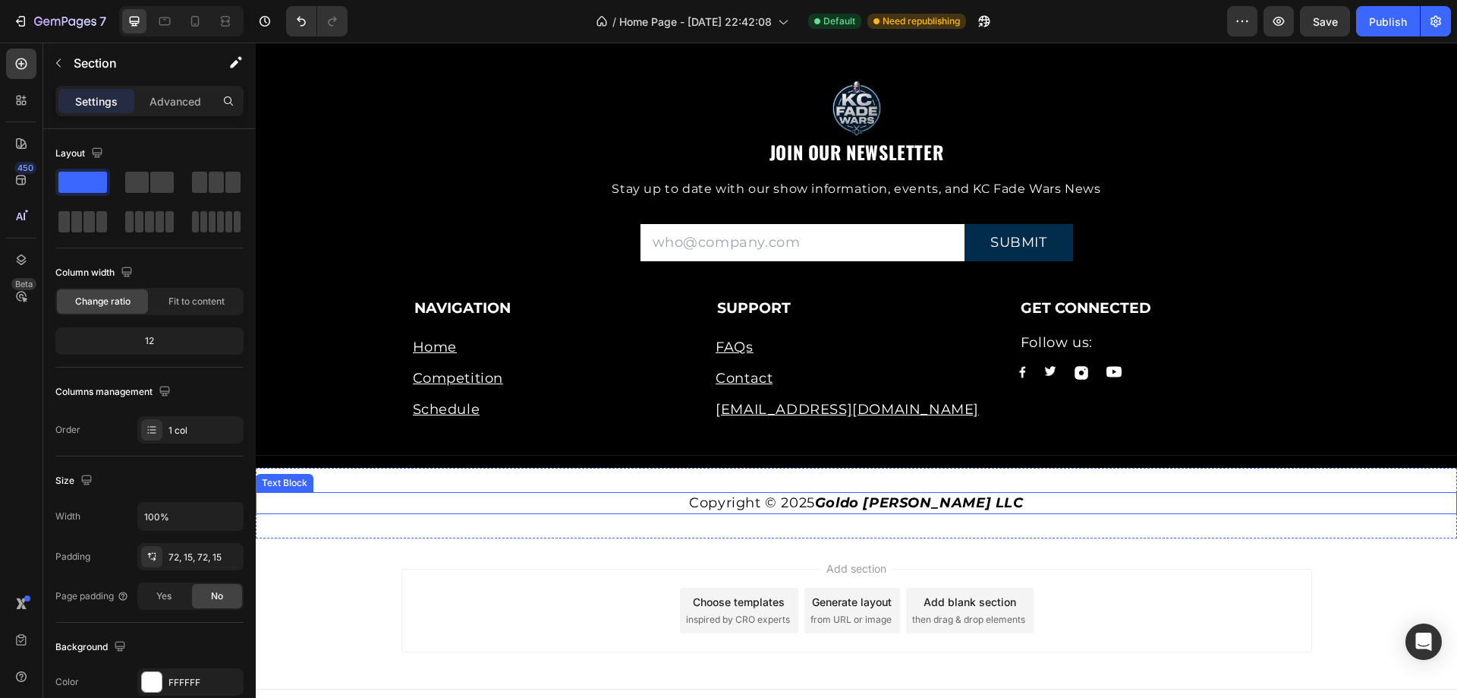
scroll to position [5793, 0]
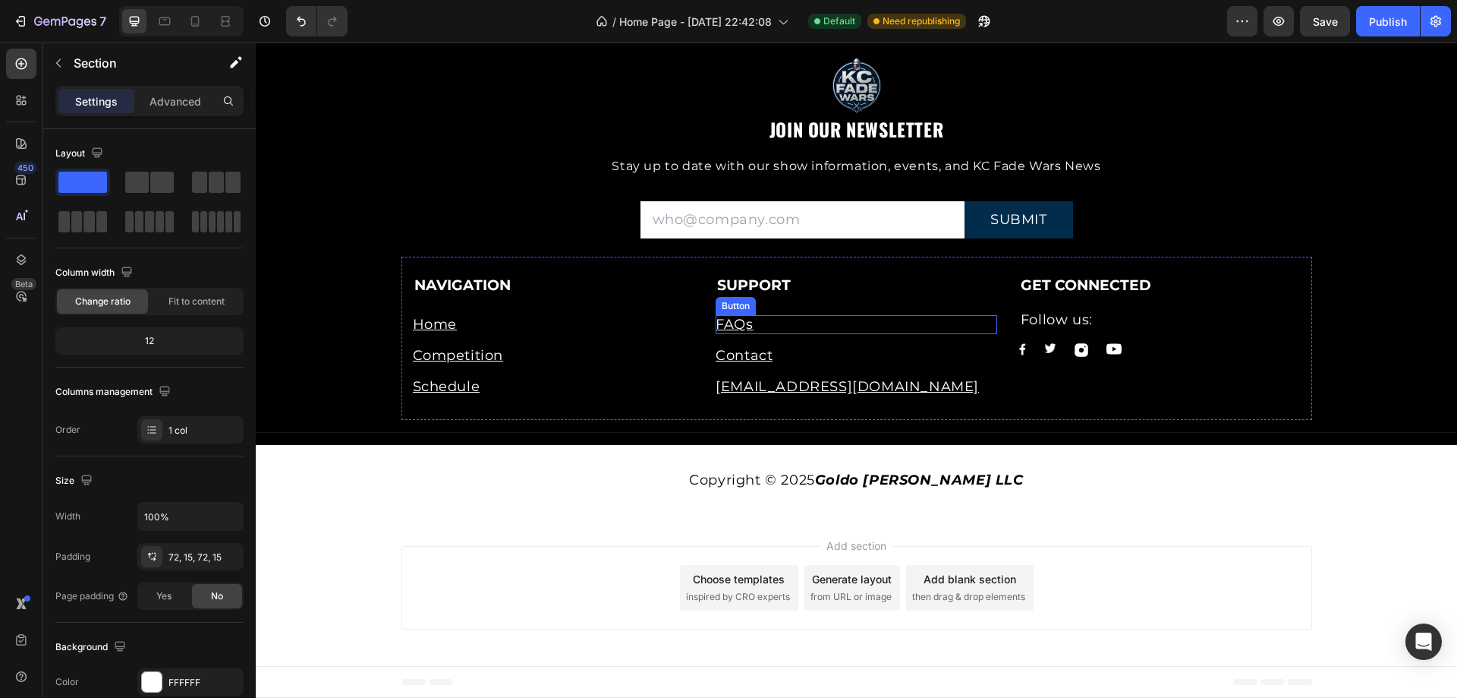
click at [756, 323] on div "FAQs Button" at bounding box center [857, 324] width 282 height 19
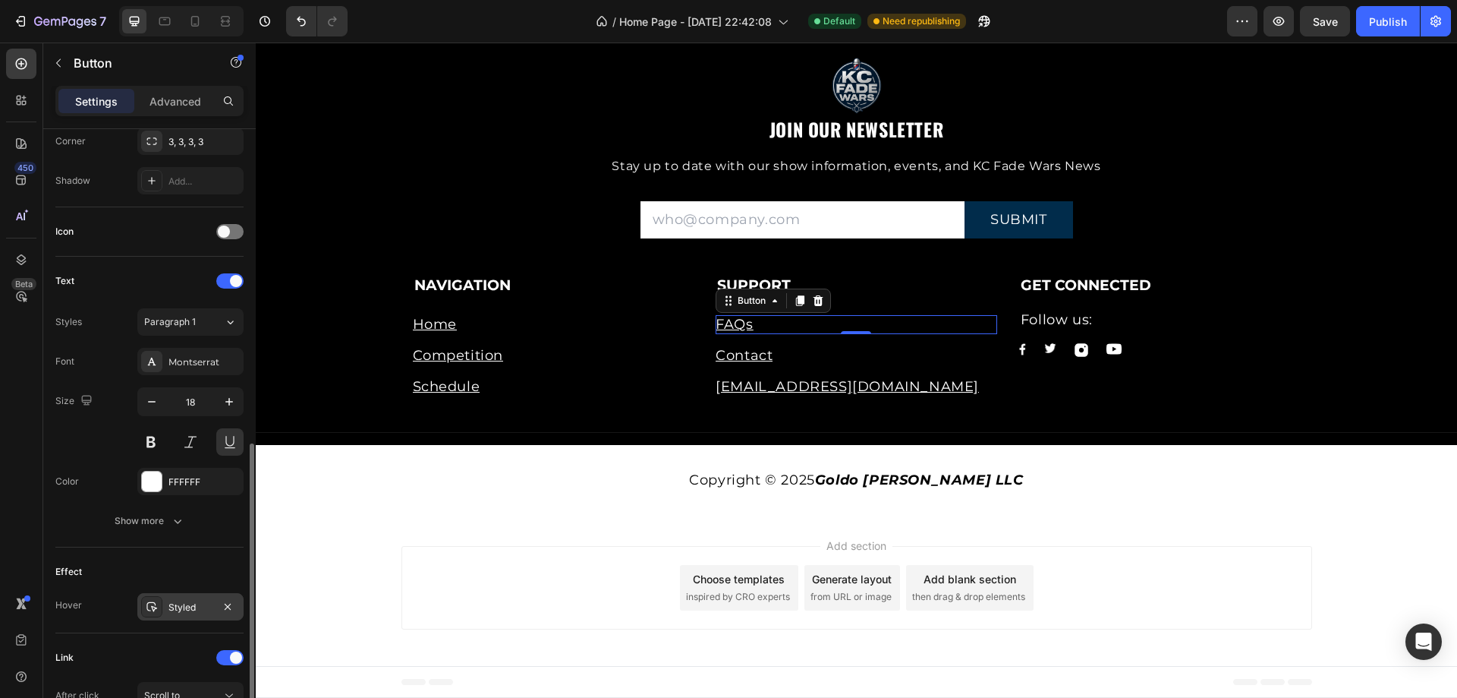
scroll to position [556, 0]
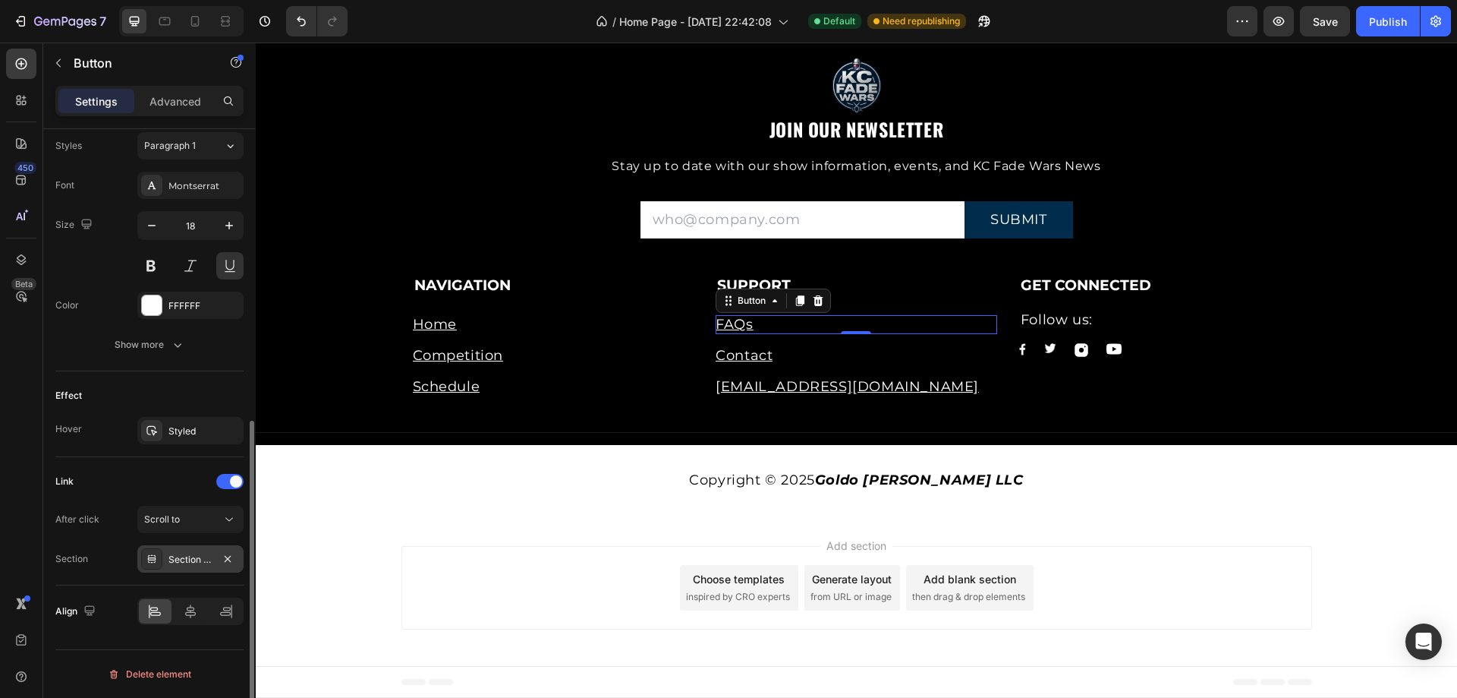
click at [192, 556] on div "Section 22" at bounding box center [191, 560] width 44 height 14
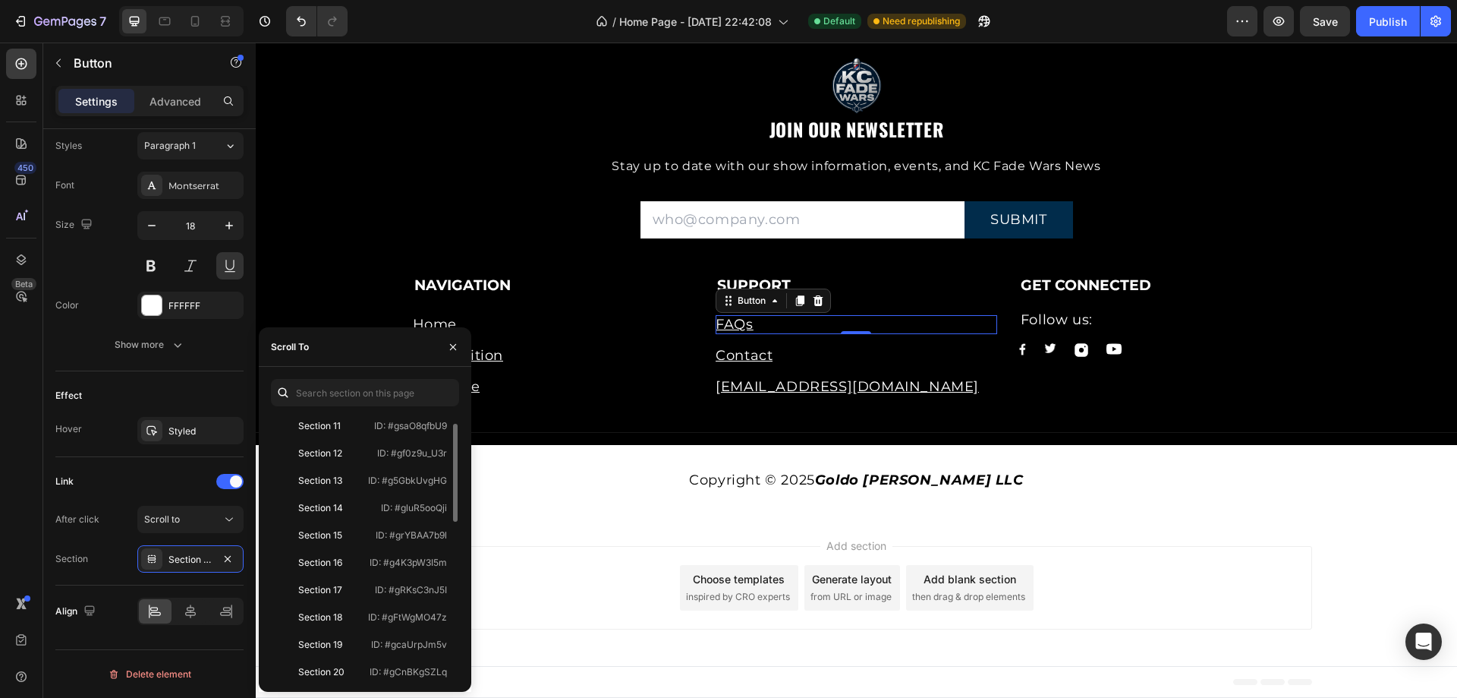
scroll to position [380, 0]
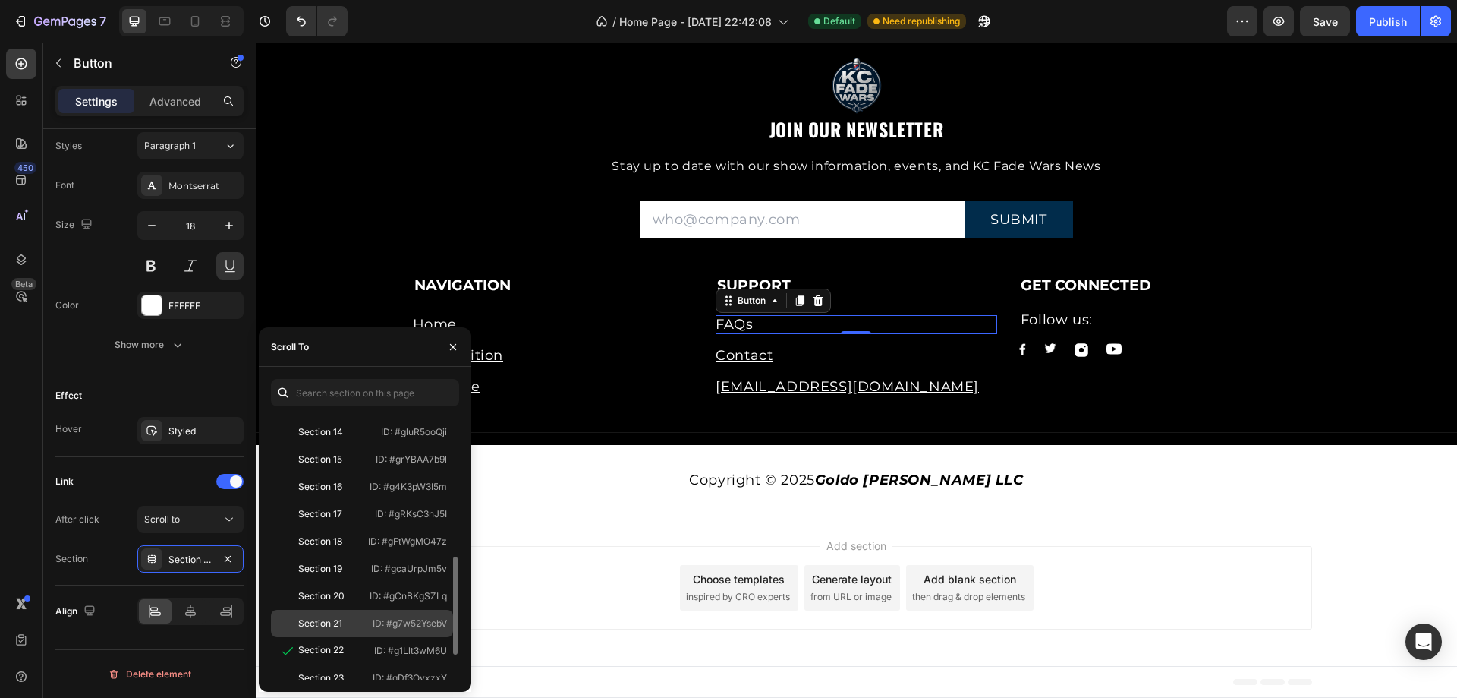
click at [335, 637] on div "Section 21 ID: #g7w52YsebV" at bounding box center [362, 650] width 182 height 27
click at [107, 576] on div "Link After click Scroll to Section Section 21" at bounding box center [149, 521] width 188 height 128
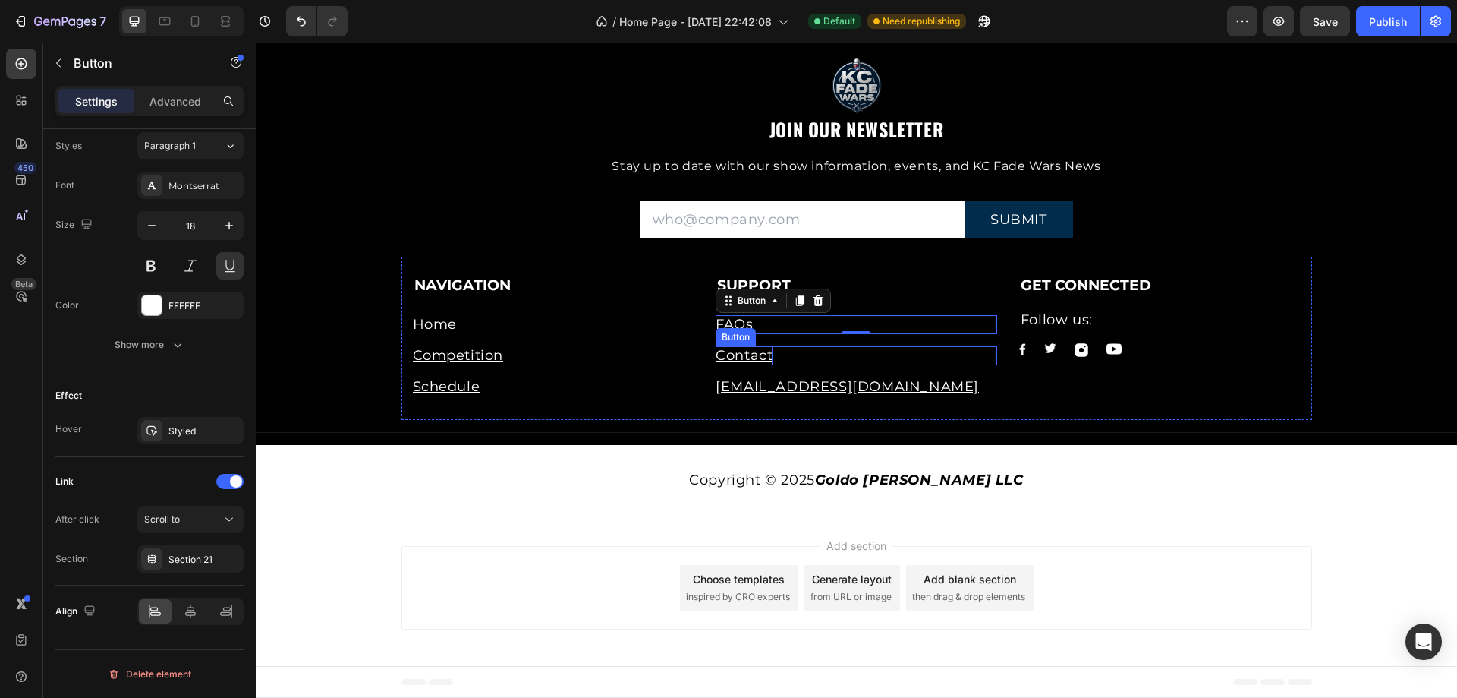
click at [754, 355] on p "Contact" at bounding box center [744, 355] width 57 height 19
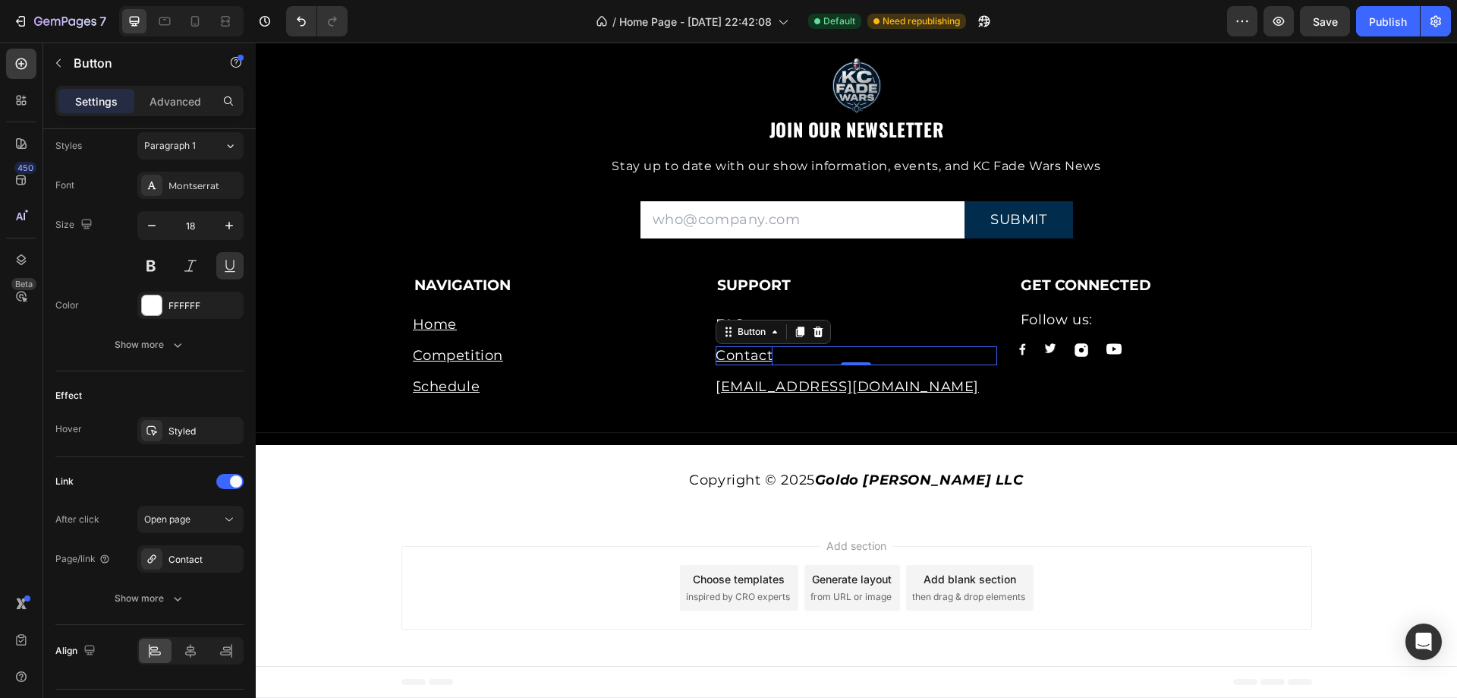
click at [758, 357] on p "Contact" at bounding box center [744, 355] width 57 height 19
click at [810, 354] on div "Contact Button 0" at bounding box center [857, 355] width 282 height 19
click at [745, 358] on p "Contact" at bounding box center [744, 355] width 57 height 19
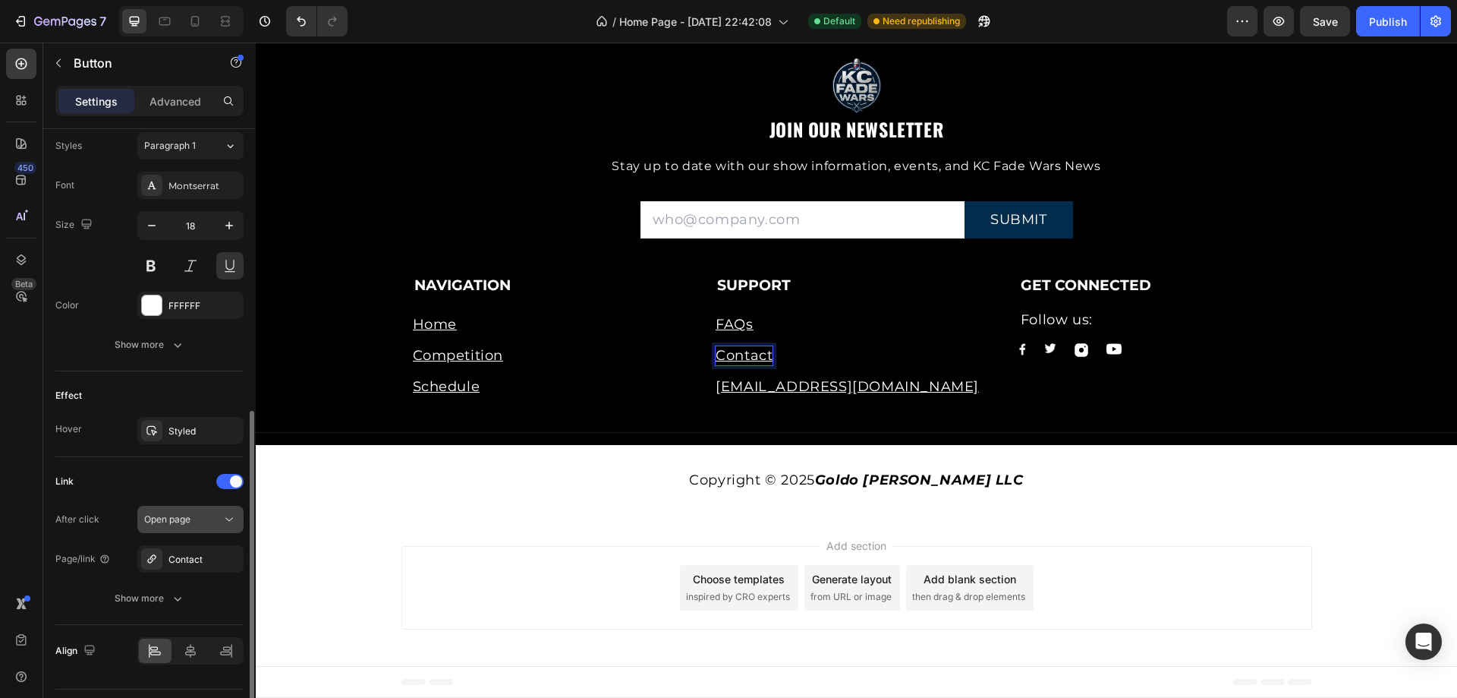
click at [192, 525] on div "Open page" at bounding box center [182, 519] width 77 height 14
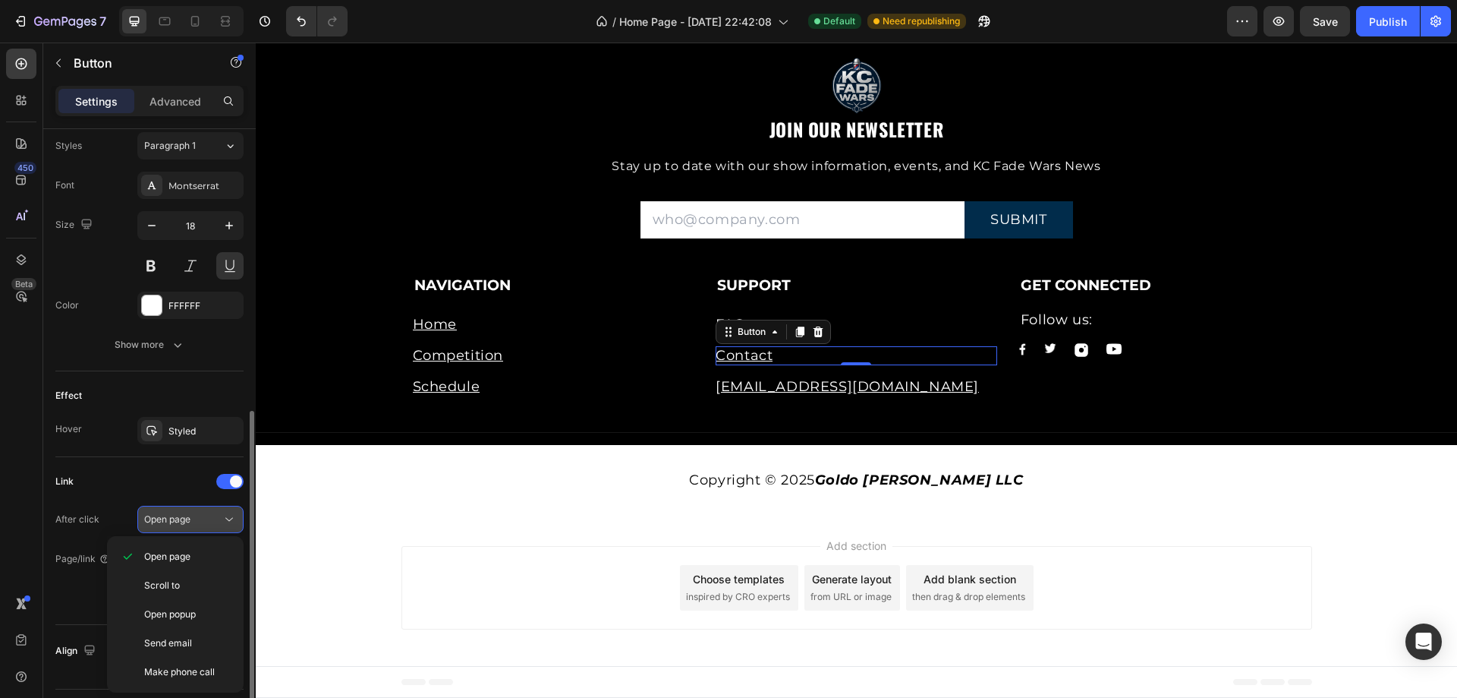
click at [198, 522] on div "Open page" at bounding box center [182, 519] width 77 height 14
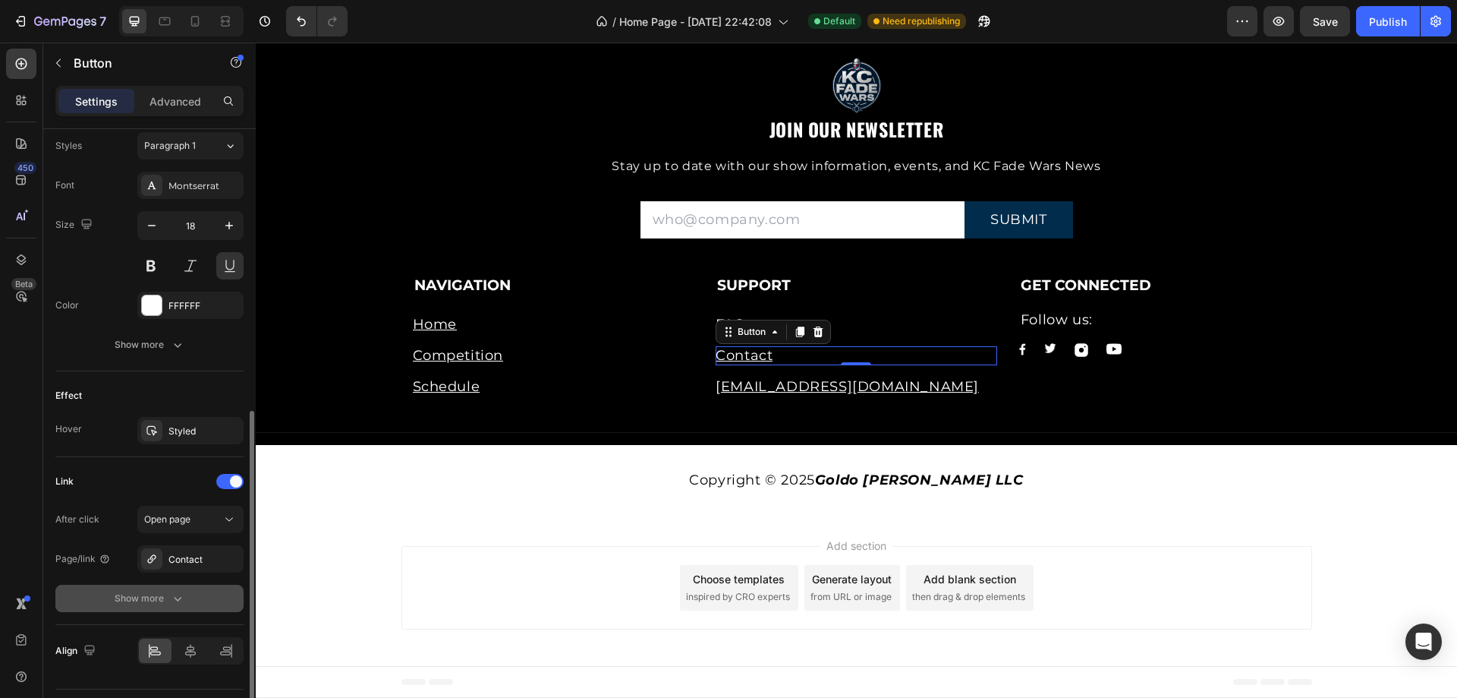
click at [168, 600] on div "Show more" at bounding box center [150, 598] width 71 height 15
click at [158, 600] on span "Yes" at bounding box center [163, 598] width 15 height 14
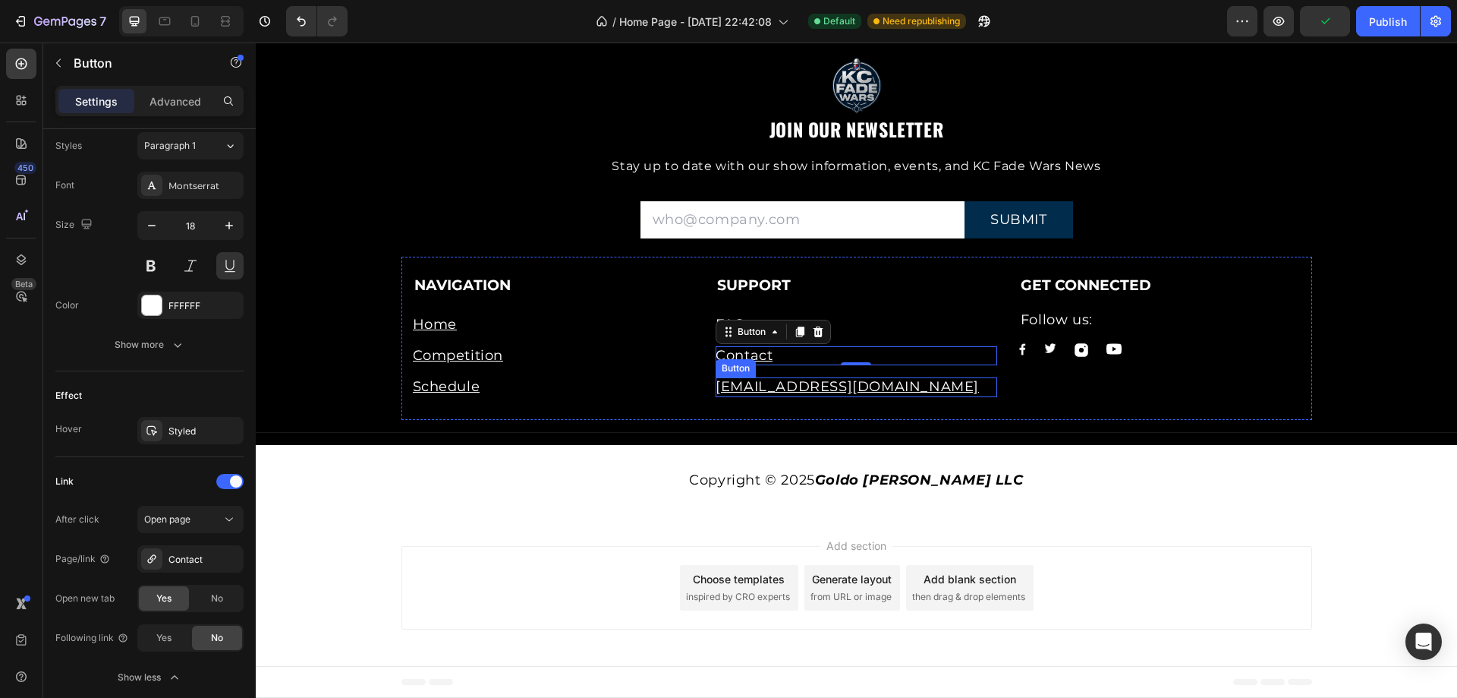
click at [910, 389] on div "[EMAIL_ADDRESS][DOMAIN_NAME] Button" at bounding box center [857, 386] width 282 height 19
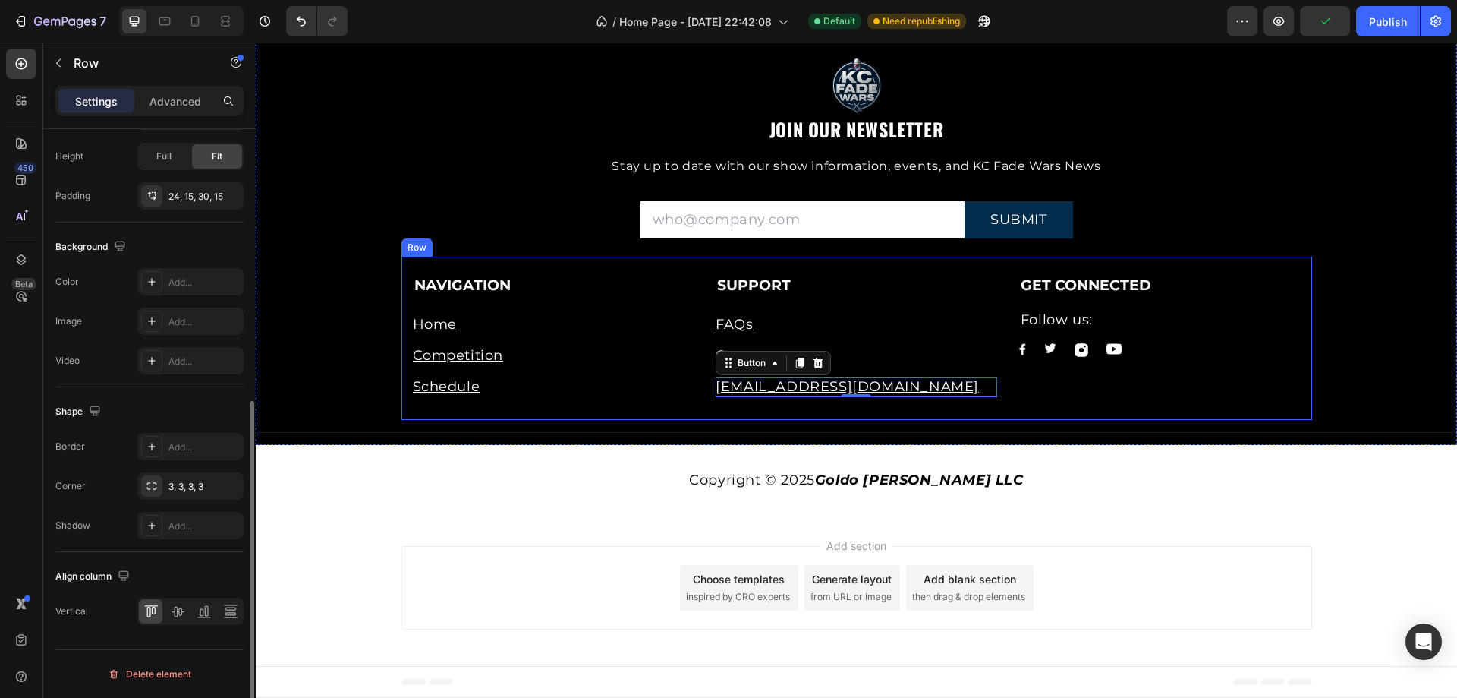
click at [824, 397] on div "NAVIGATION Text block Home Button Competition Button Schedule Button SUPPORT Te…" at bounding box center [857, 338] width 911 height 162
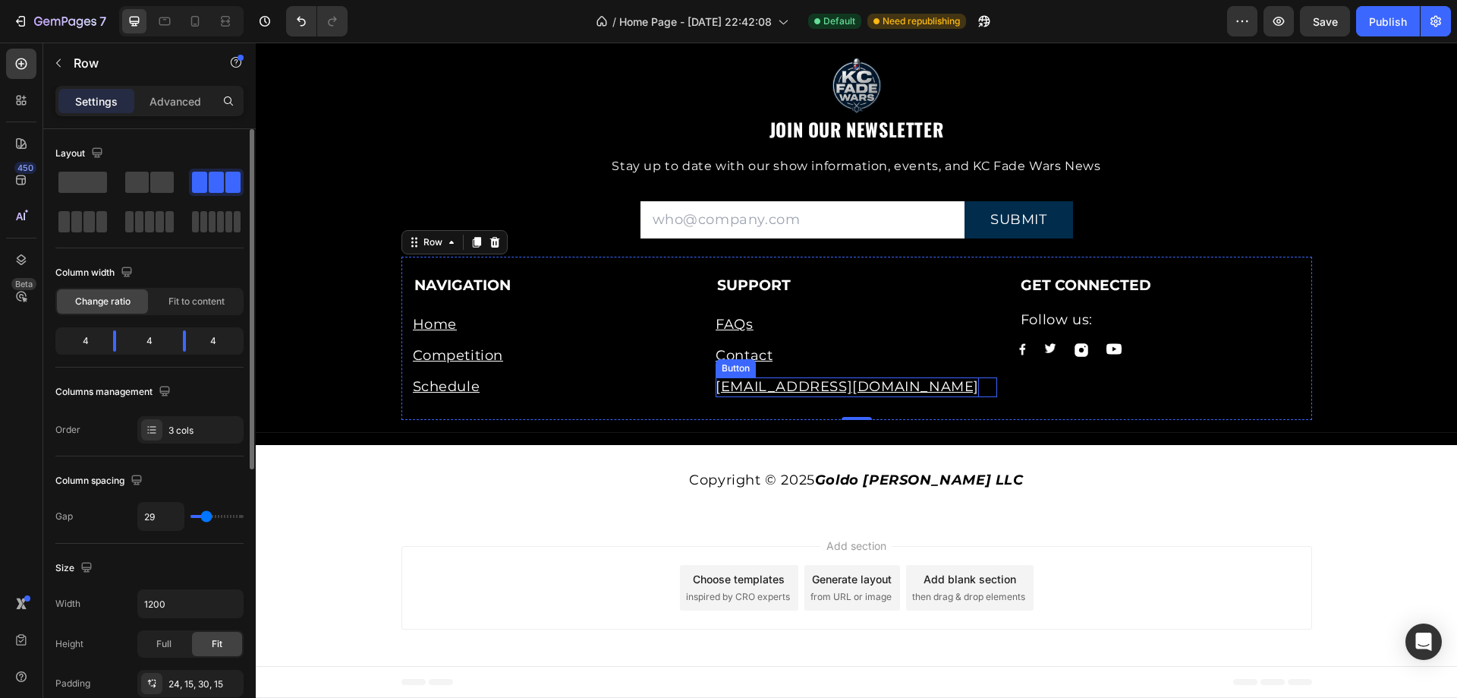
click at [832, 382] on p "[EMAIL_ADDRESS][DOMAIN_NAME]" at bounding box center [847, 386] width 263 height 19
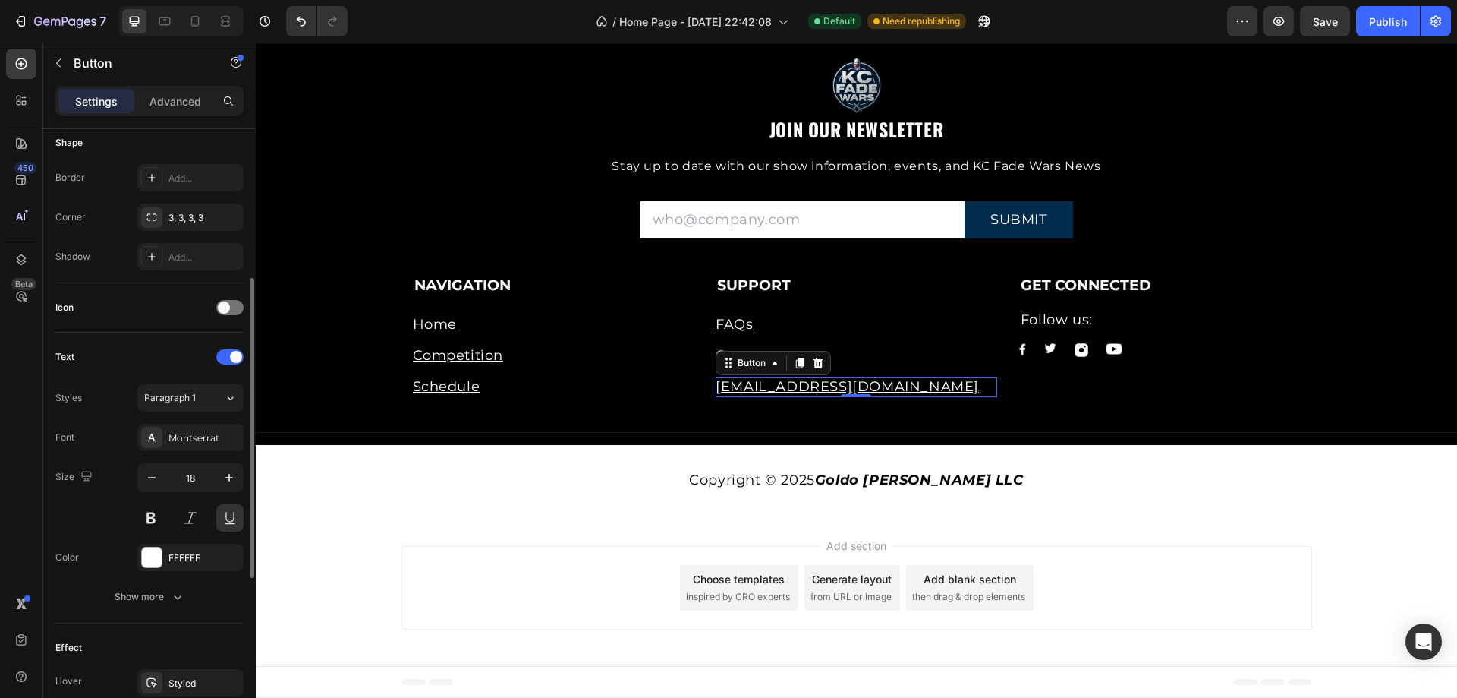
scroll to position [607, 0]
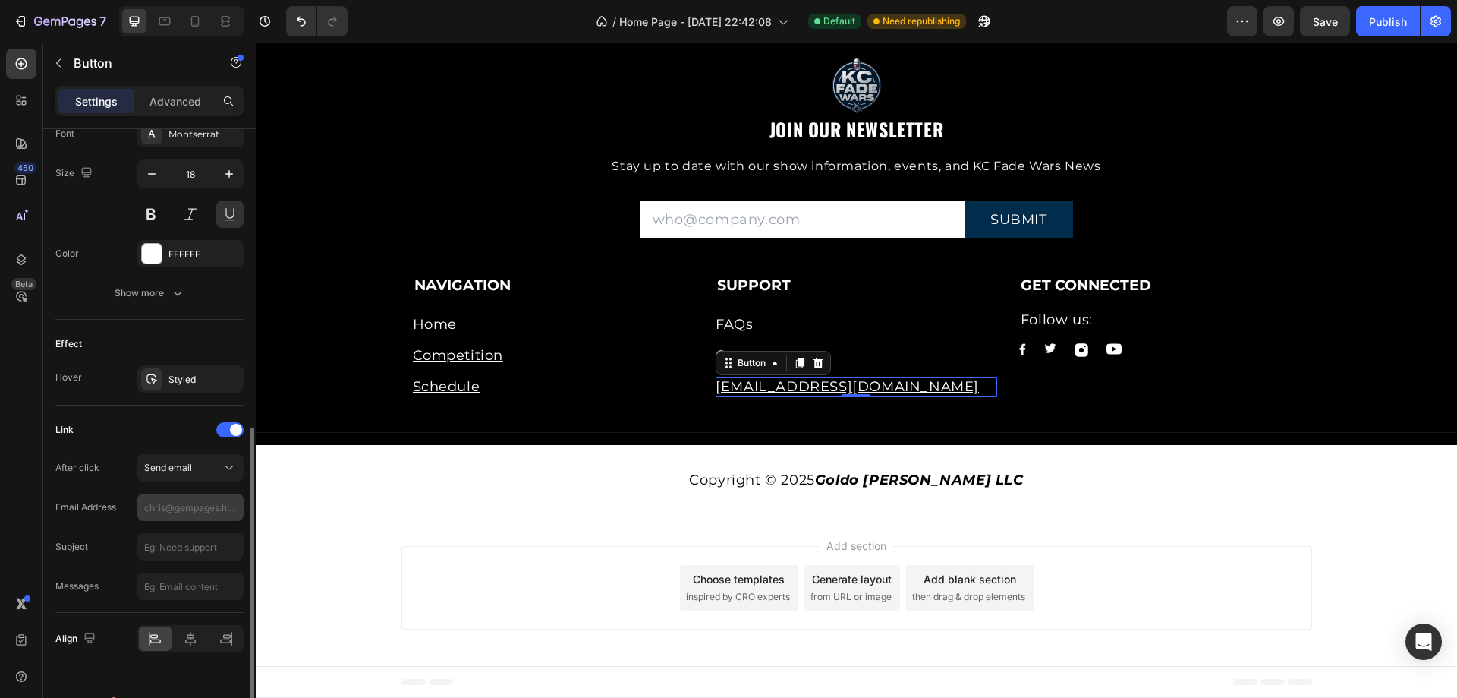
click at [198, 509] on input "text" at bounding box center [190, 506] width 106 height 27
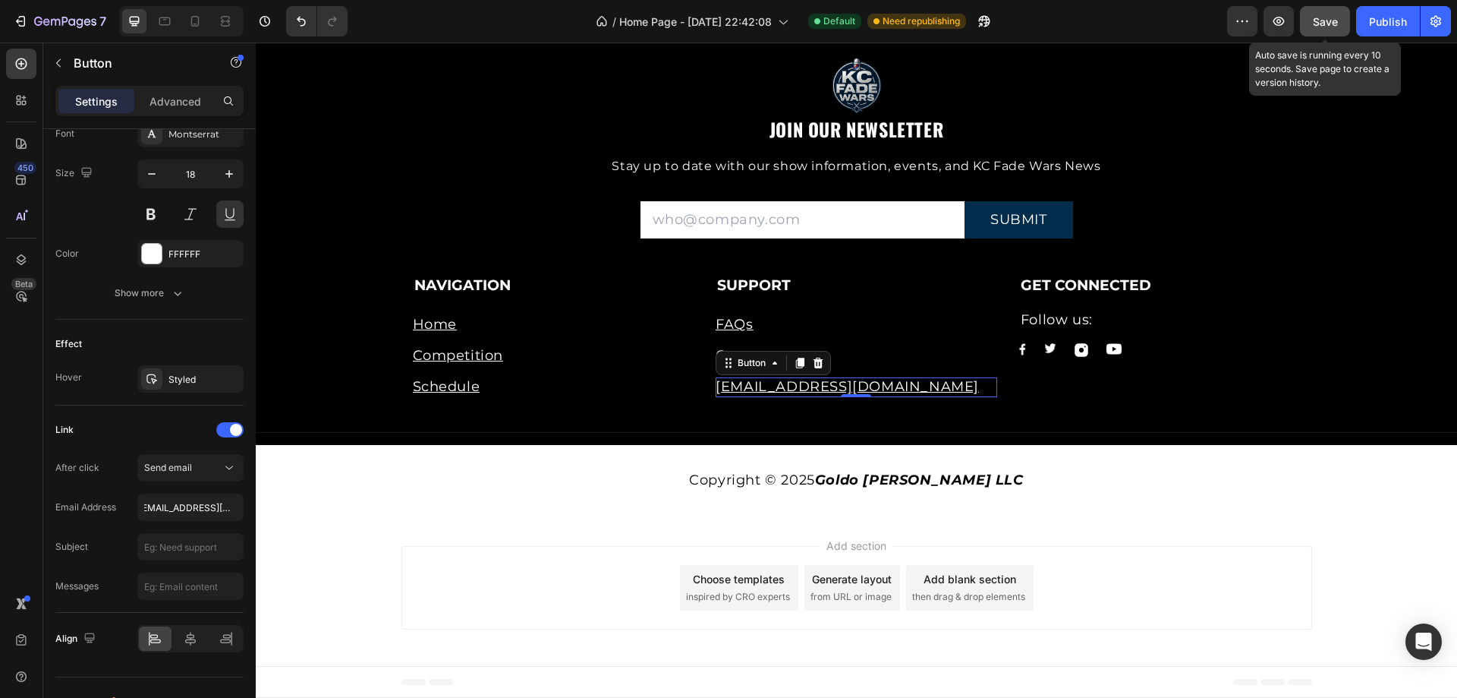
type input "[EMAIL_ADDRESS][DOMAIN_NAME]"
click at [1319, 26] on span "Save" at bounding box center [1325, 21] width 25 height 13
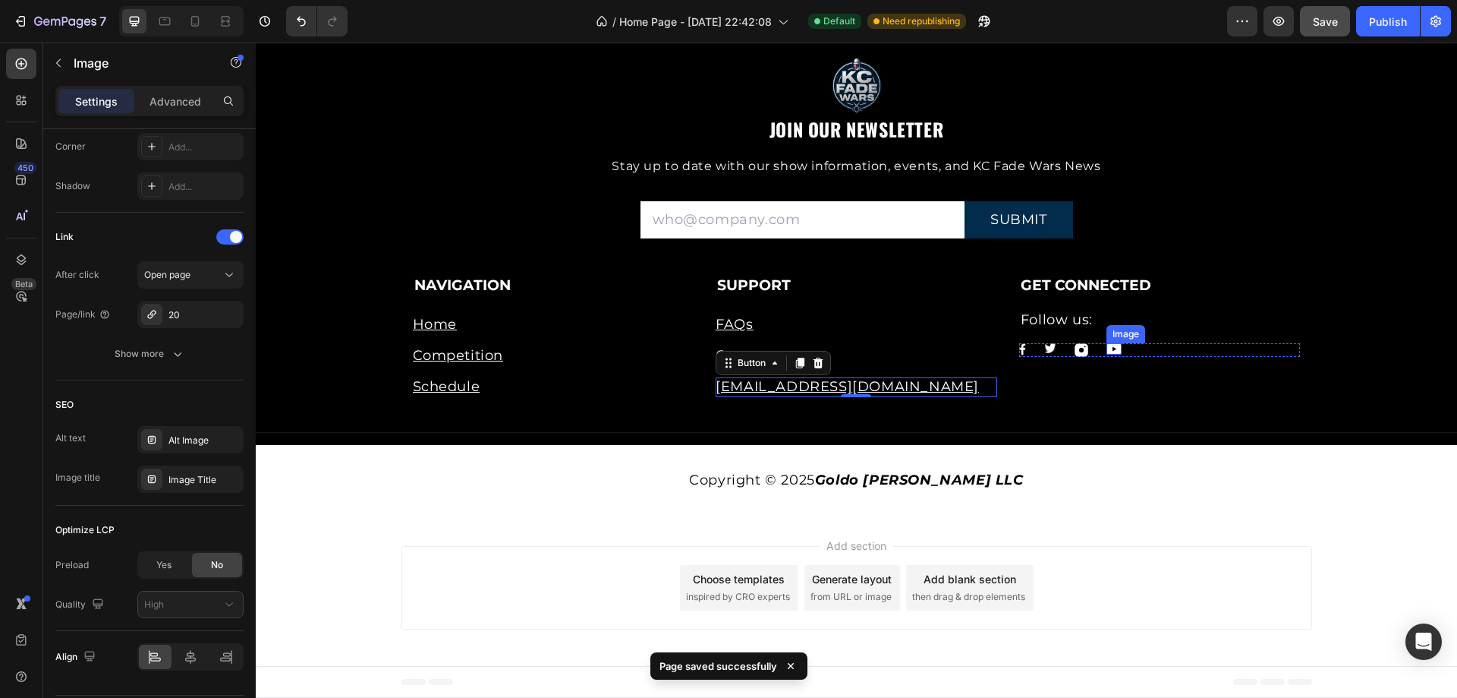
click at [1109, 348] on img at bounding box center [1114, 348] width 15 height 11
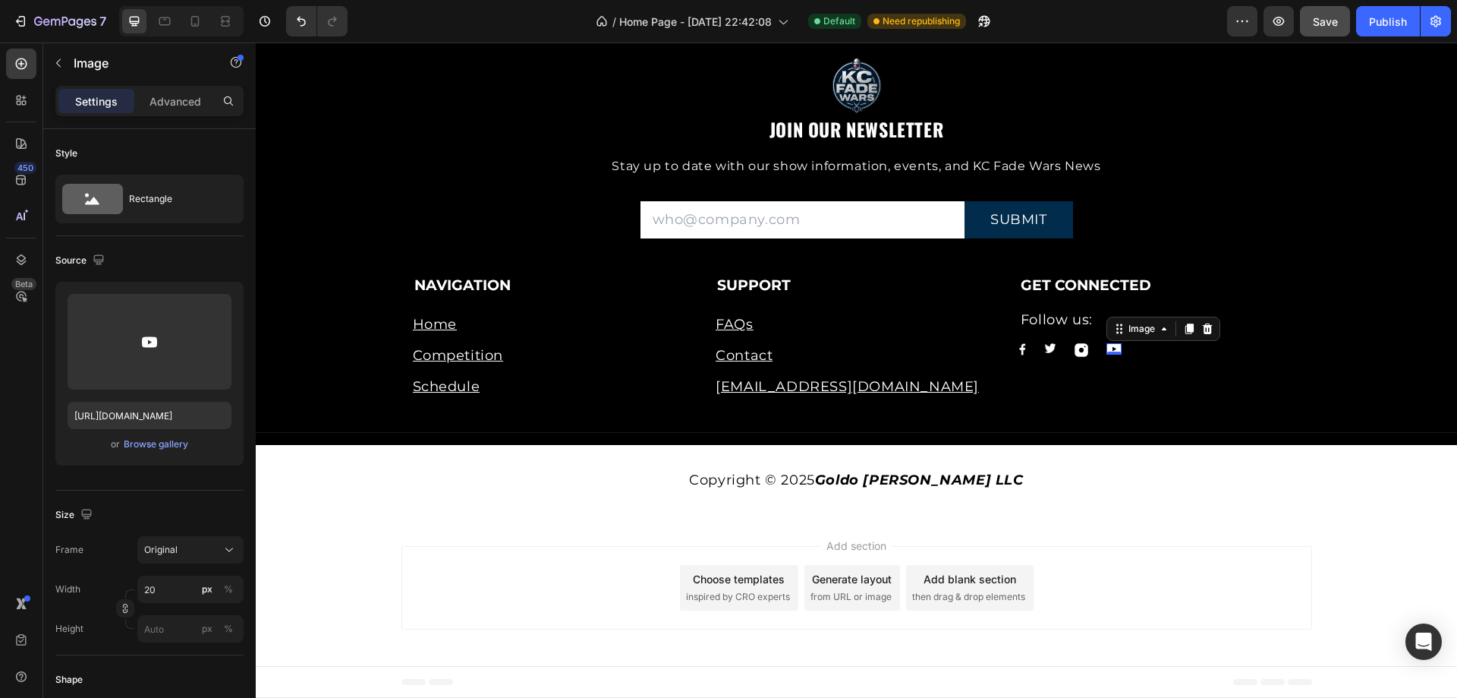
click at [1108, 351] on img at bounding box center [1114, 348] width 15 height 11
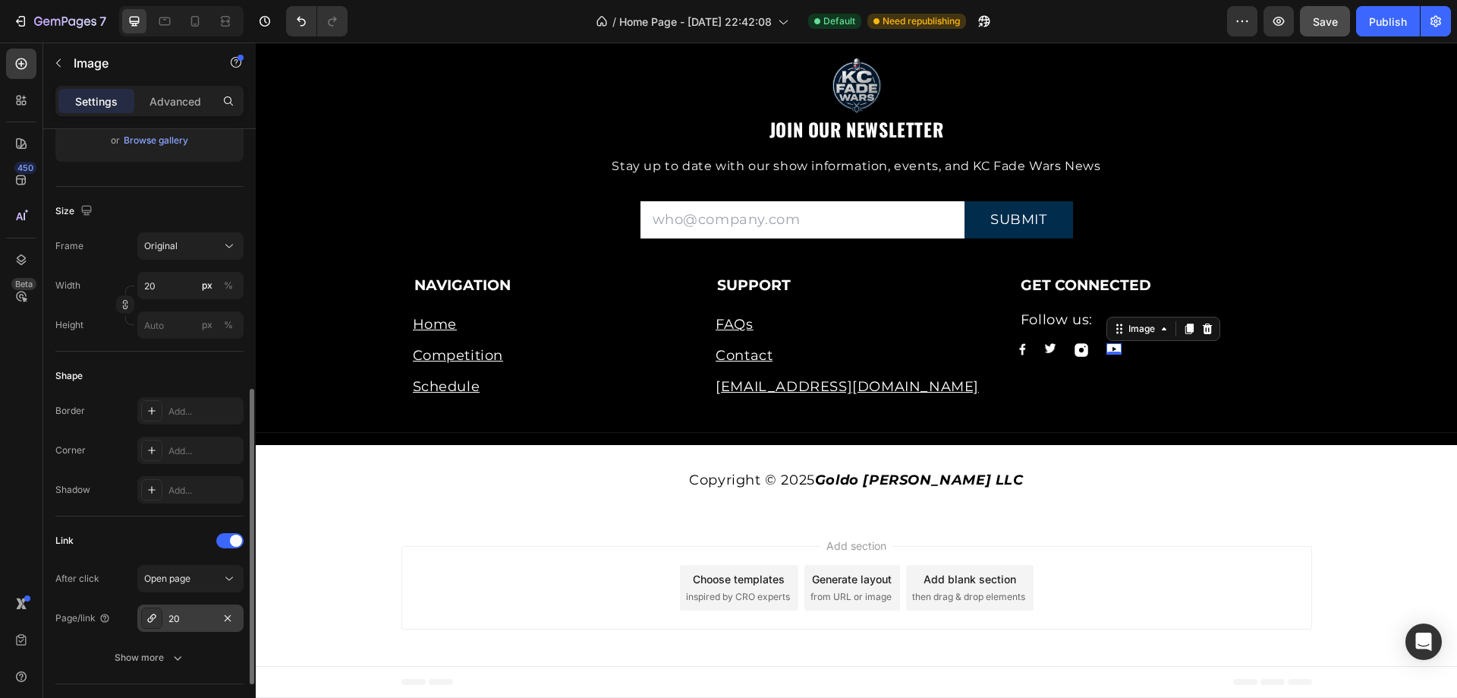
scroll to position [380, 0]
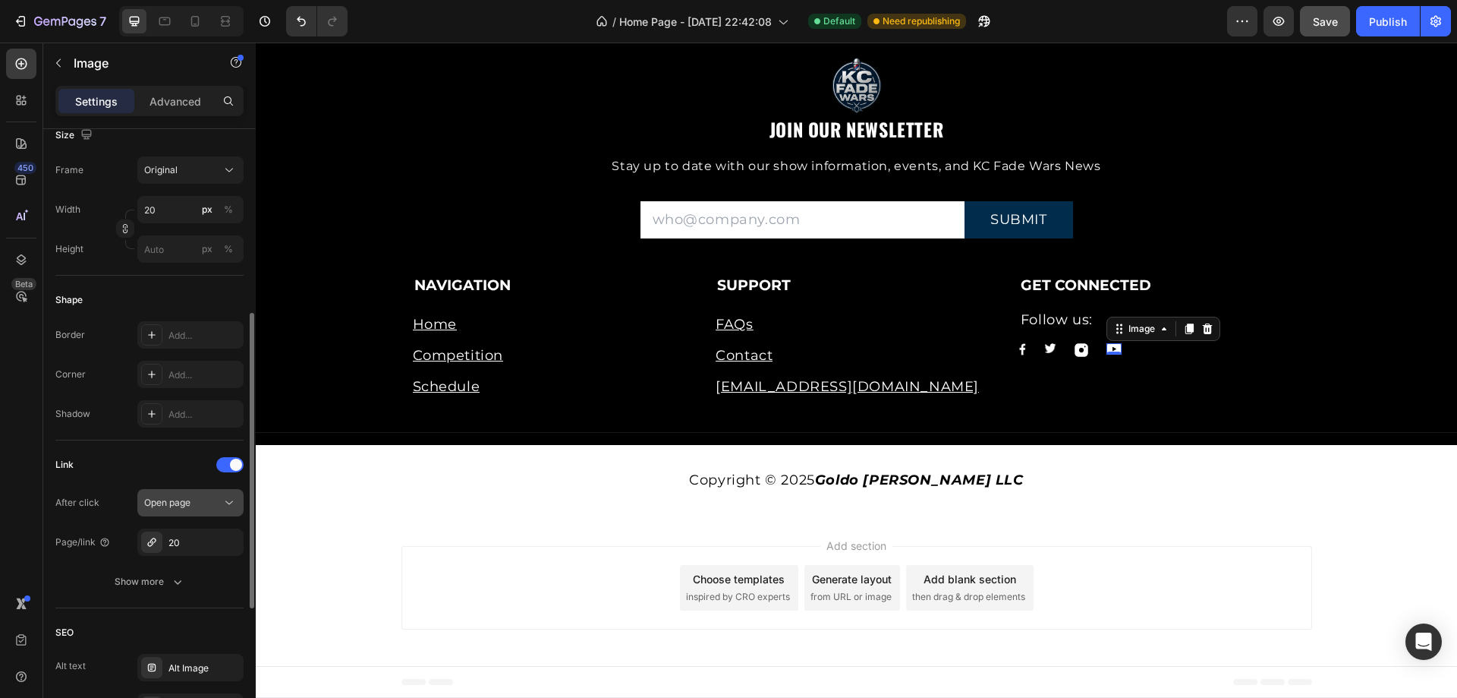
click at [189, 499] on span "Open page" at bounding box center [167, 501] width 46 height 11
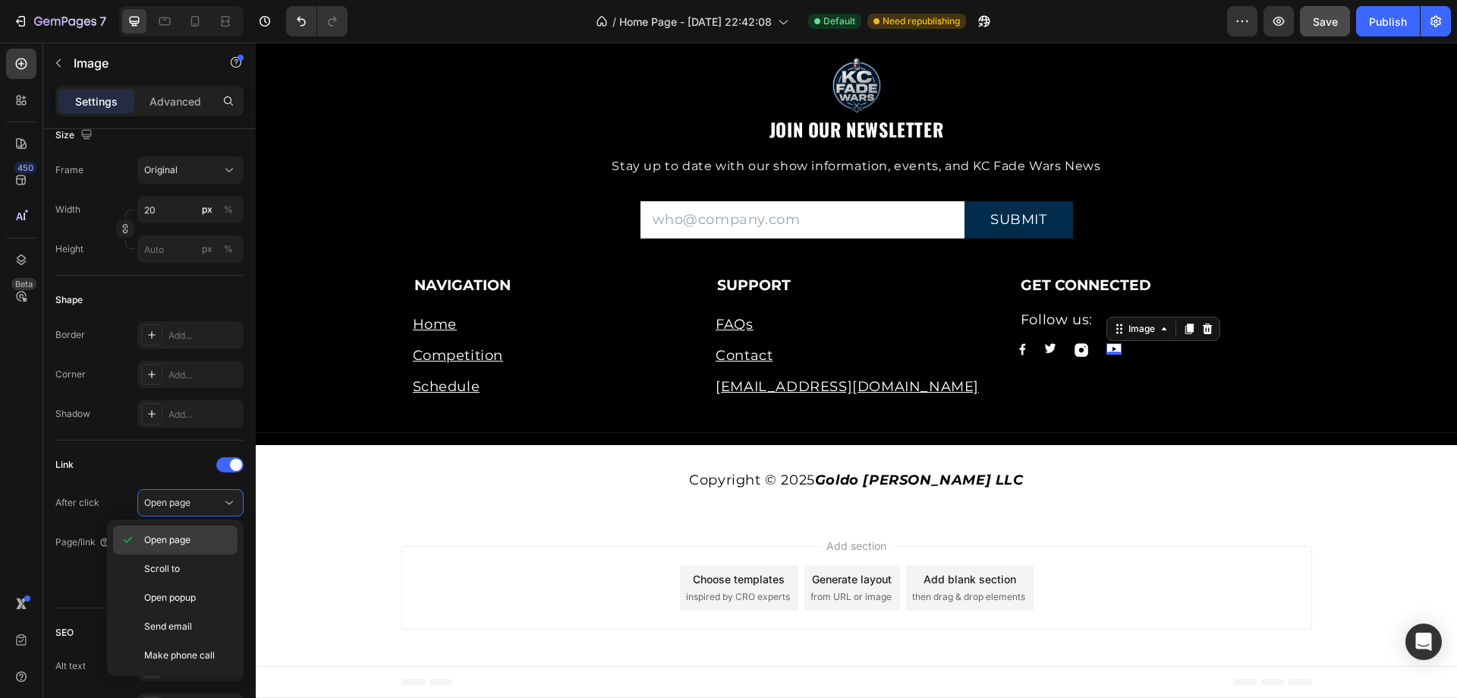
click at [176, 541] on span "Open page" at bounding box center [167, 540] width 46 height 14
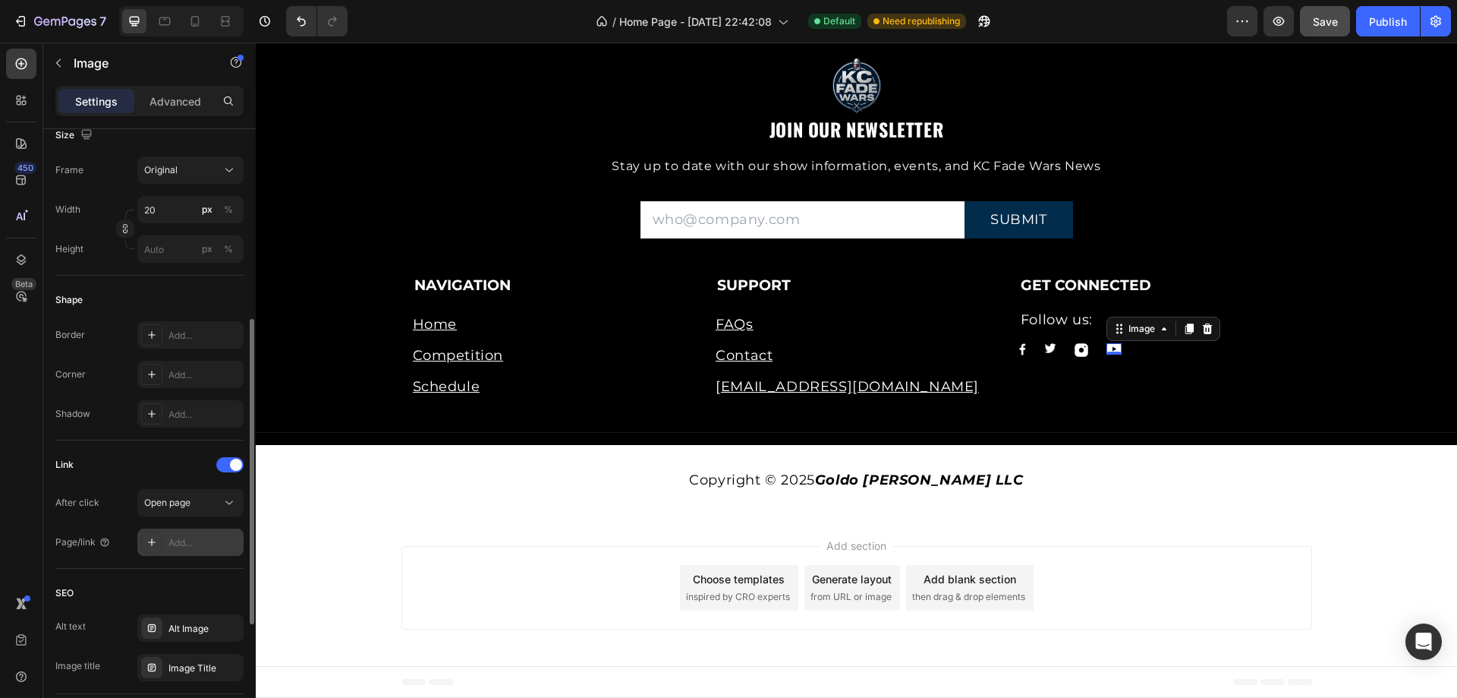
click at [210, 542] on div "Add..." at bounding box center [204, 543] width 71 height 14
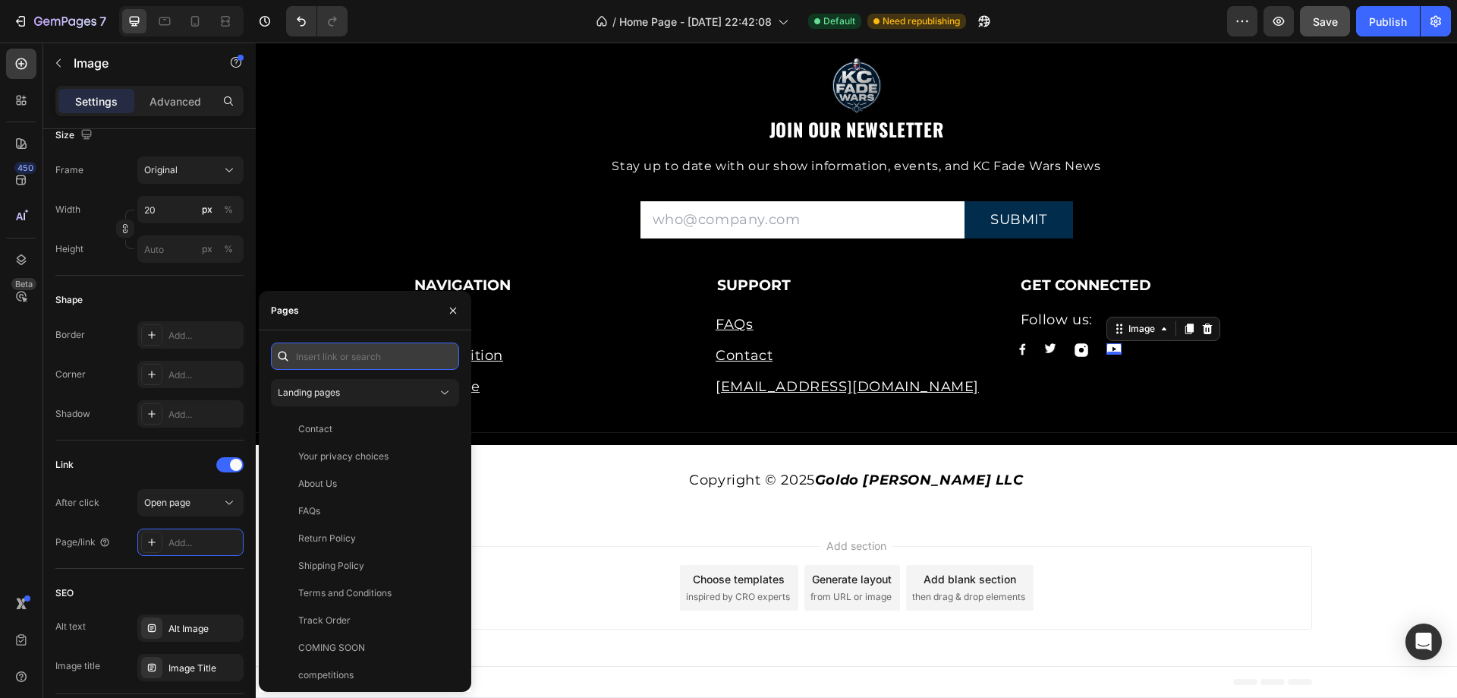
click at [349, 360] on input "text" at bounding box center [365, 355] width 188 height 27
paste input "[URL][DOMAIN_NAME]"
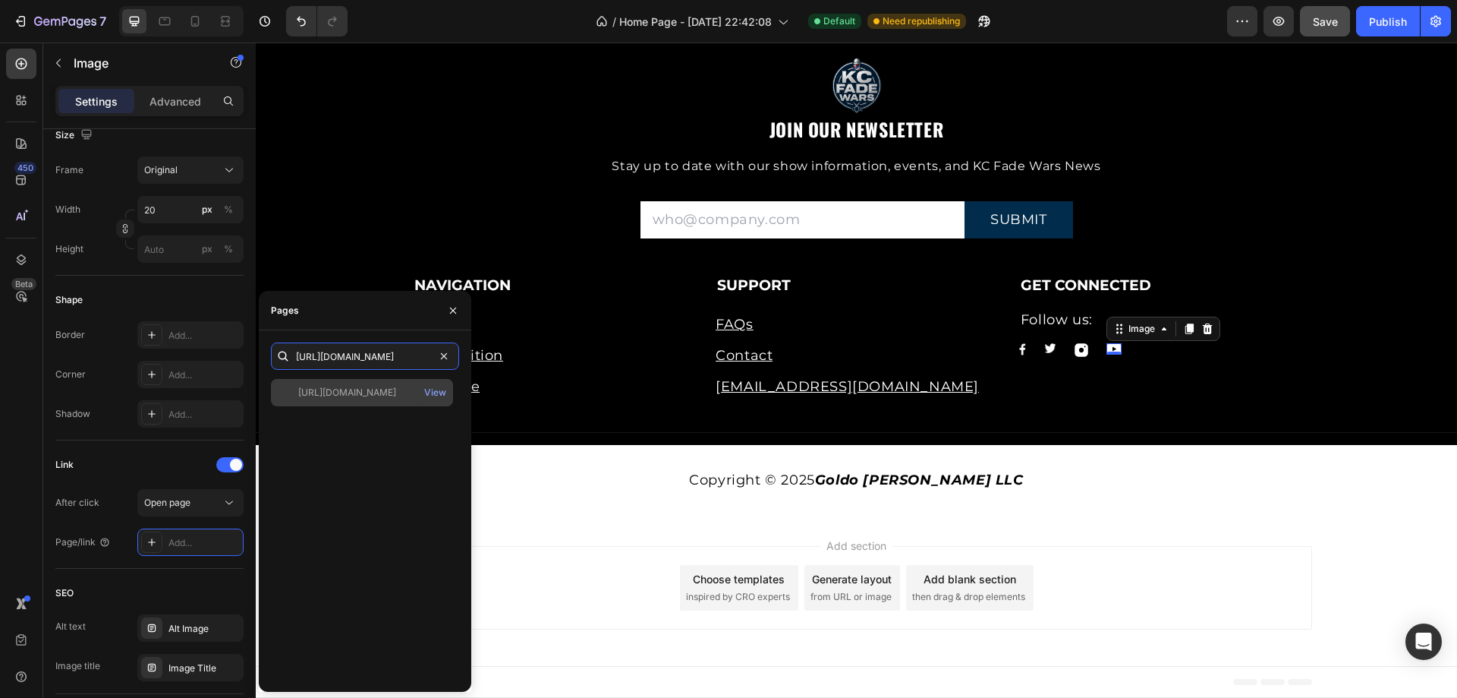
type input "[URL][DOMAIN_NAME]"
drag, startPoint x: 374, startPoint y: 399, endPoint x: 366, endPoint y: 406, distance: 10.8
click at [373, 399] on div "[URL][DOMAIN_NAME] View" at bounding box center [362, 392] width 182 height 27
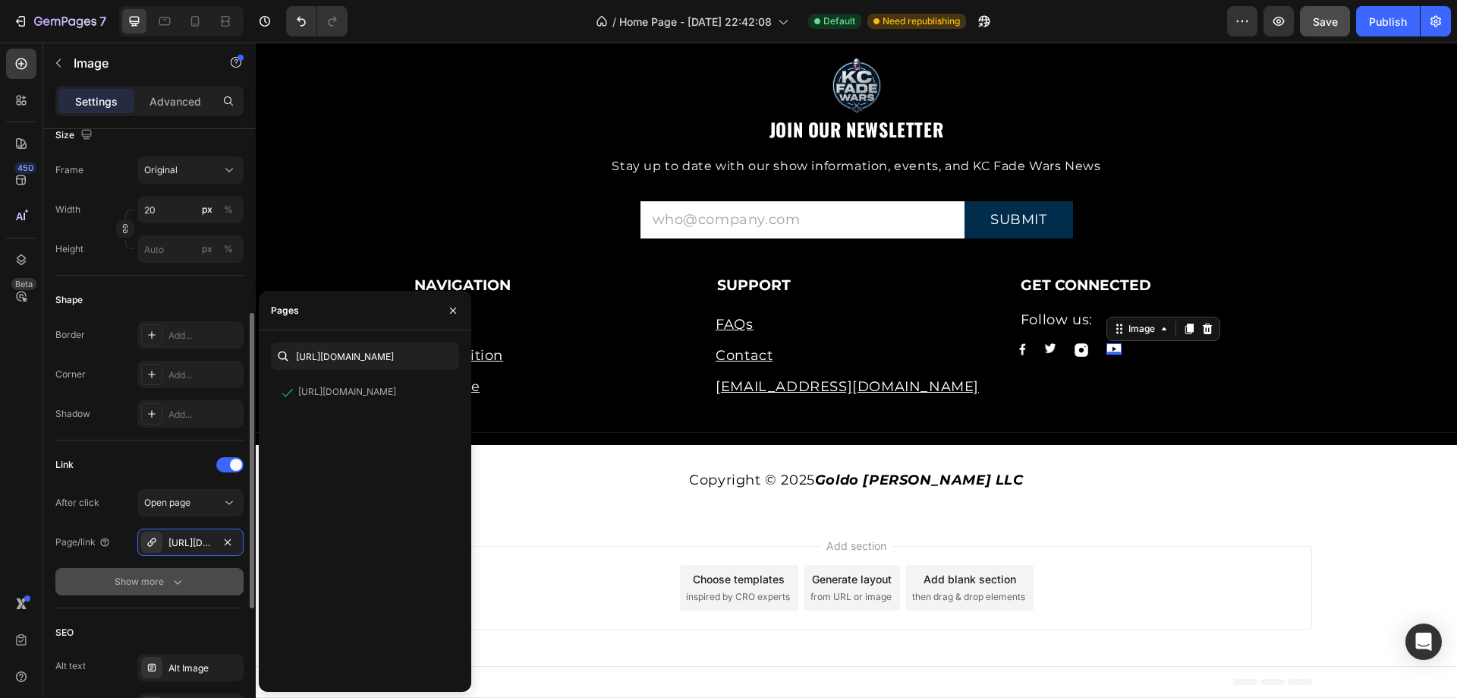
click at [166, 578] on div "Show more" at bounding box center [150, 581] width 71 height 15
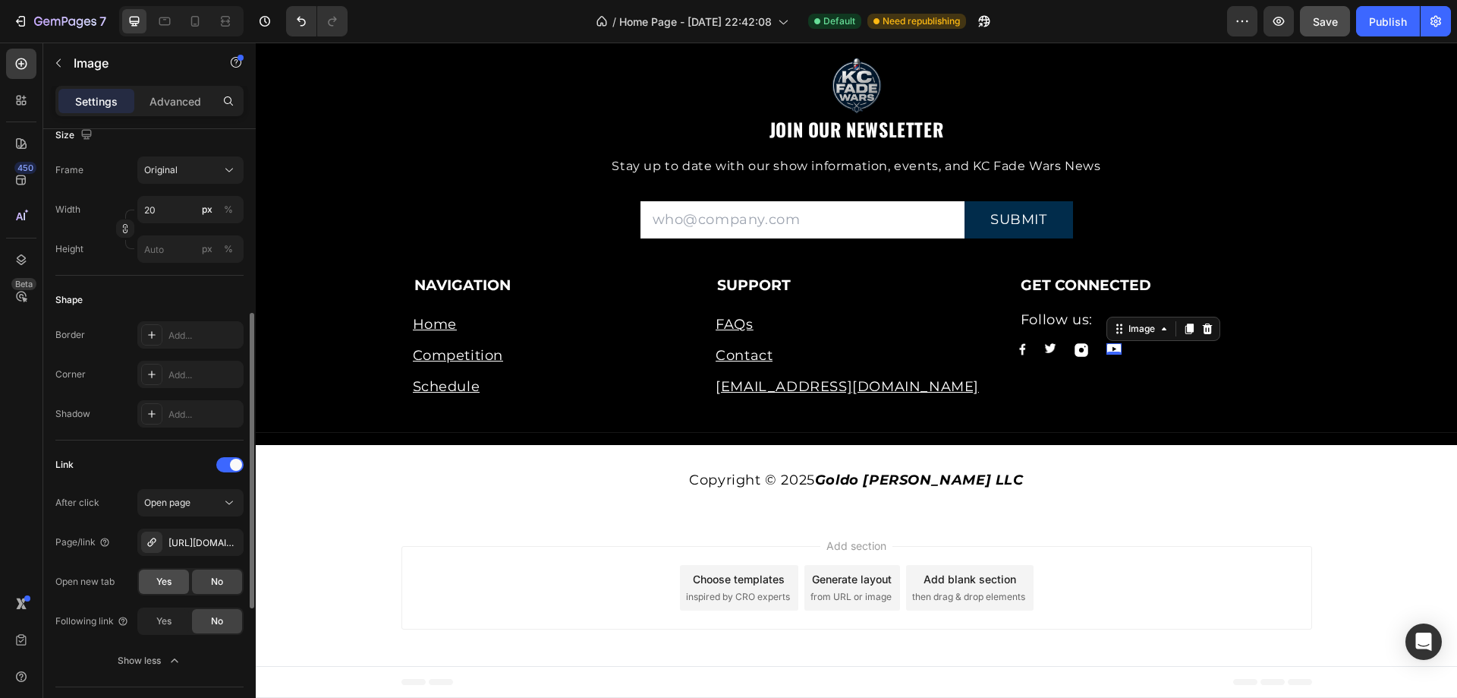
click at [160, 587] on span "Yes" at bounding box center [163, 582] width 15 height 14
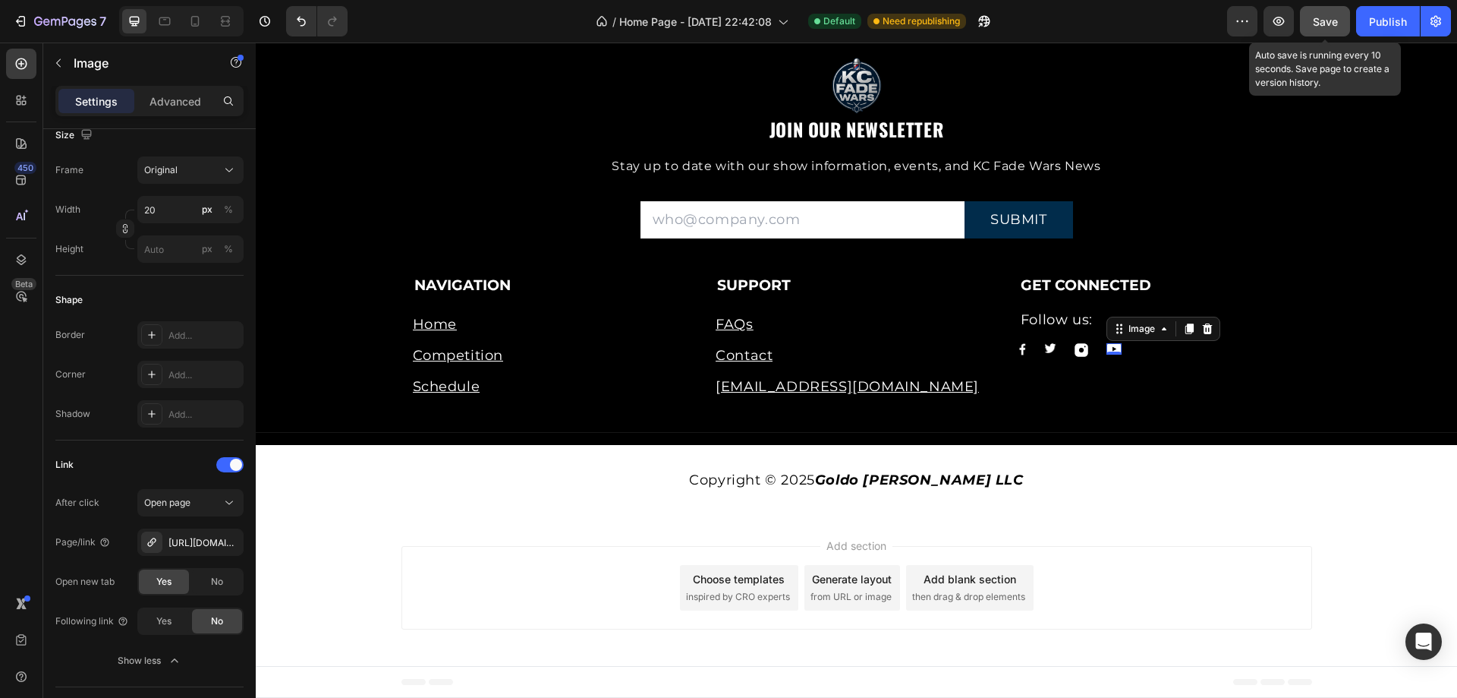
click at [1307, 21] on button "Save" at bounding box center [1325, 21] width 50 height 30
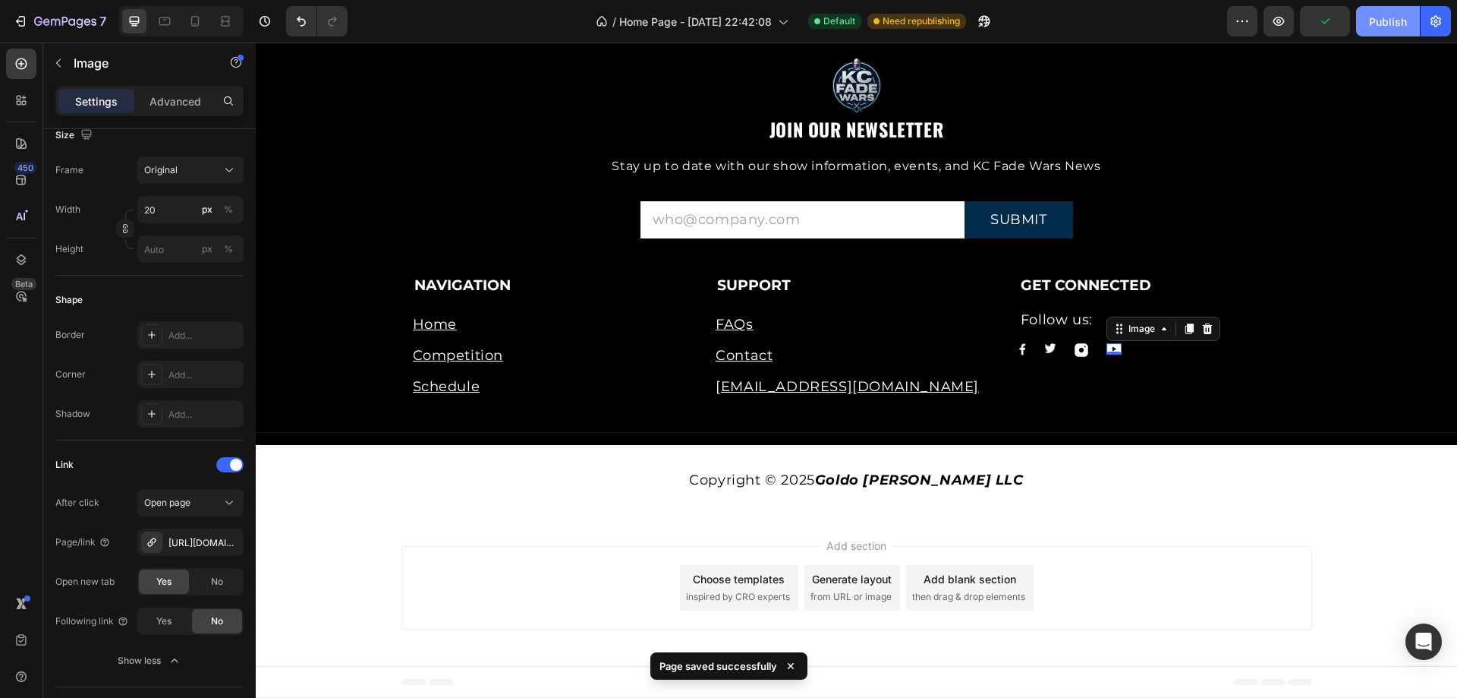
click at [1375, 17] on div "Publish" at bounding box center [1388, 22] width 38 height 16
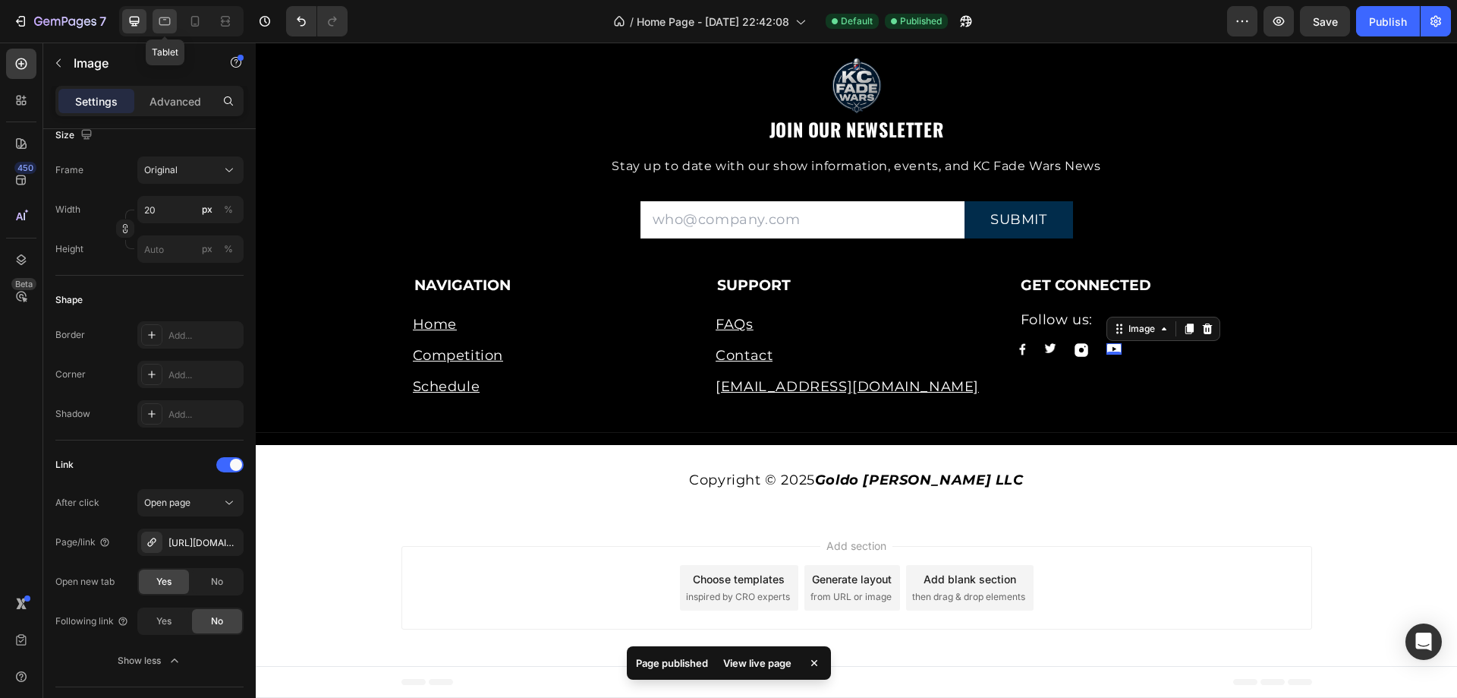
click at [161, 17] on icon at bounding box center [164, 21] width 15 height 15
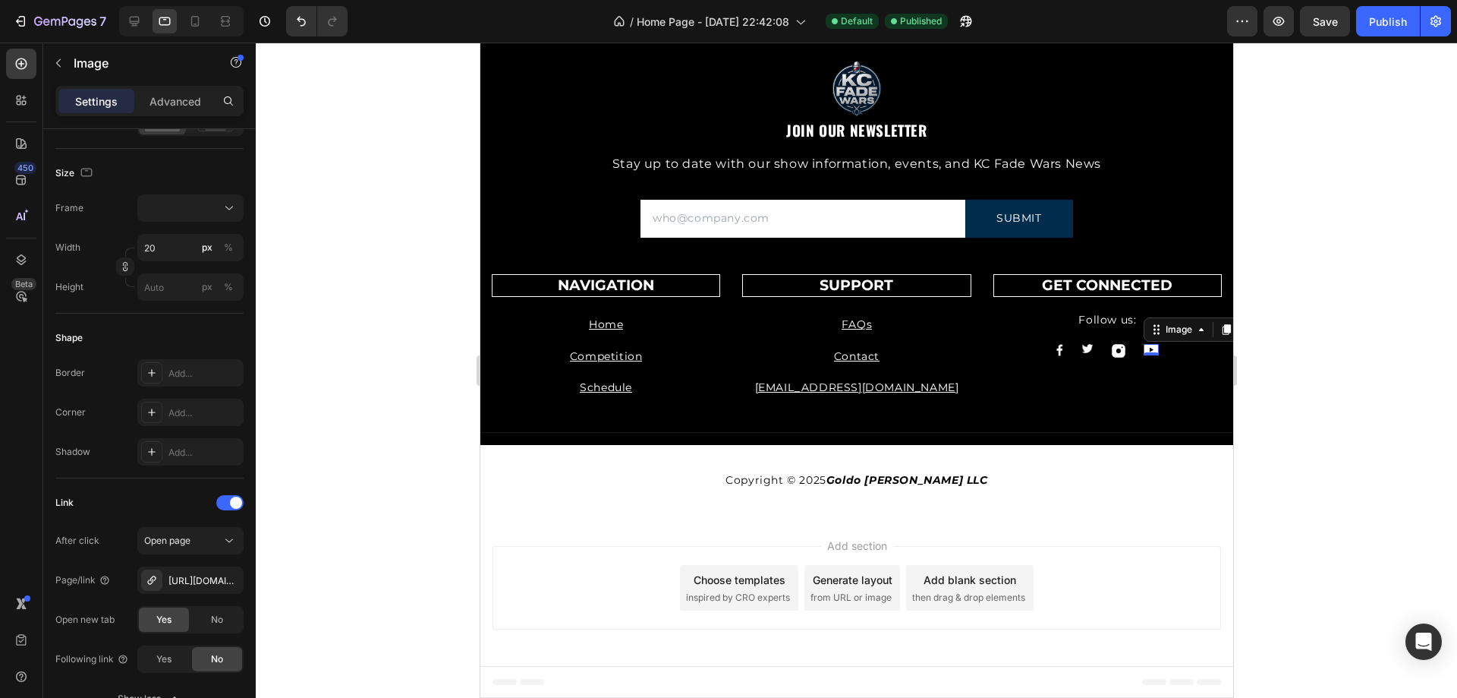
click at [1143, 348] on img at bounding box center [1150, 349] width 15 height 11
click at [1111, 348] on img at bounding box center [1118, 351] width 14 height 14
click at [1143, 348] on img at bounding box center [1150, 349] width 15 height 11
click at [200, 27] on icon at bounding box center [195, 21] width 15 height 15
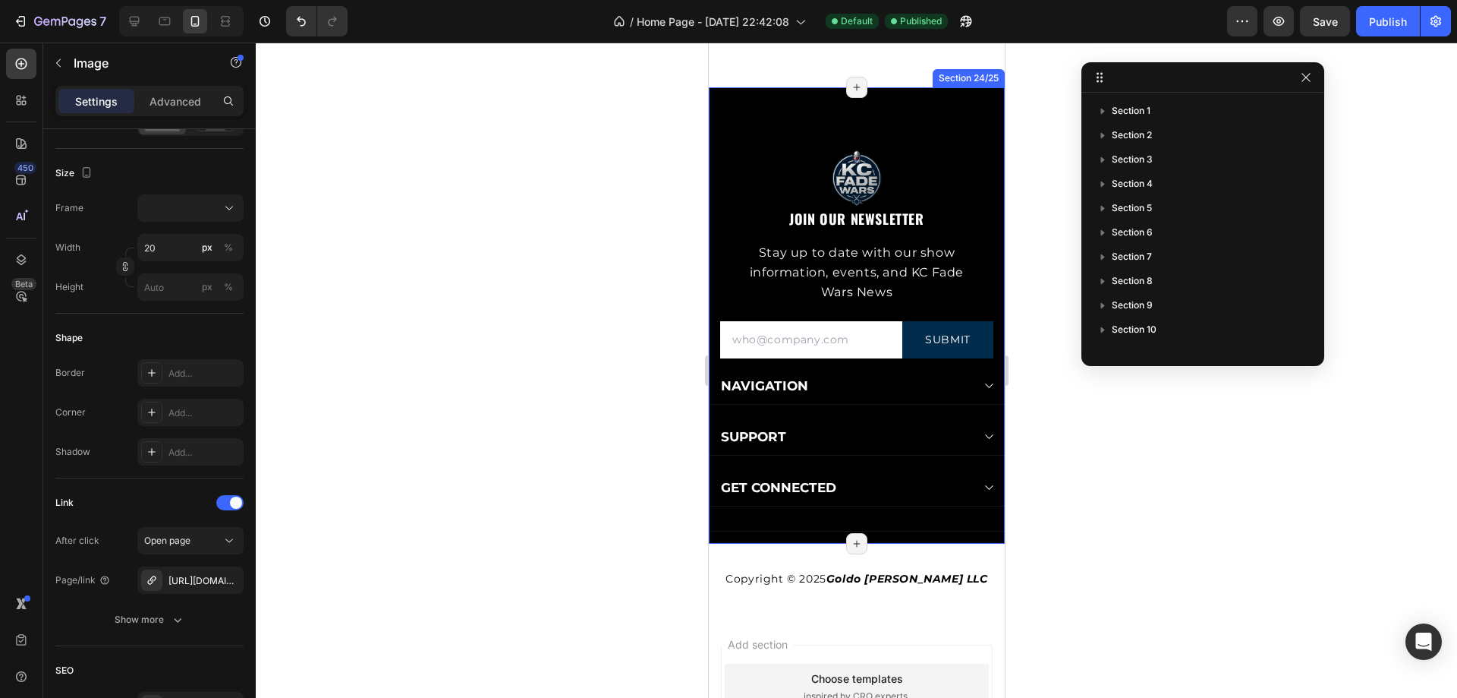
scroll to position [5469, 0]
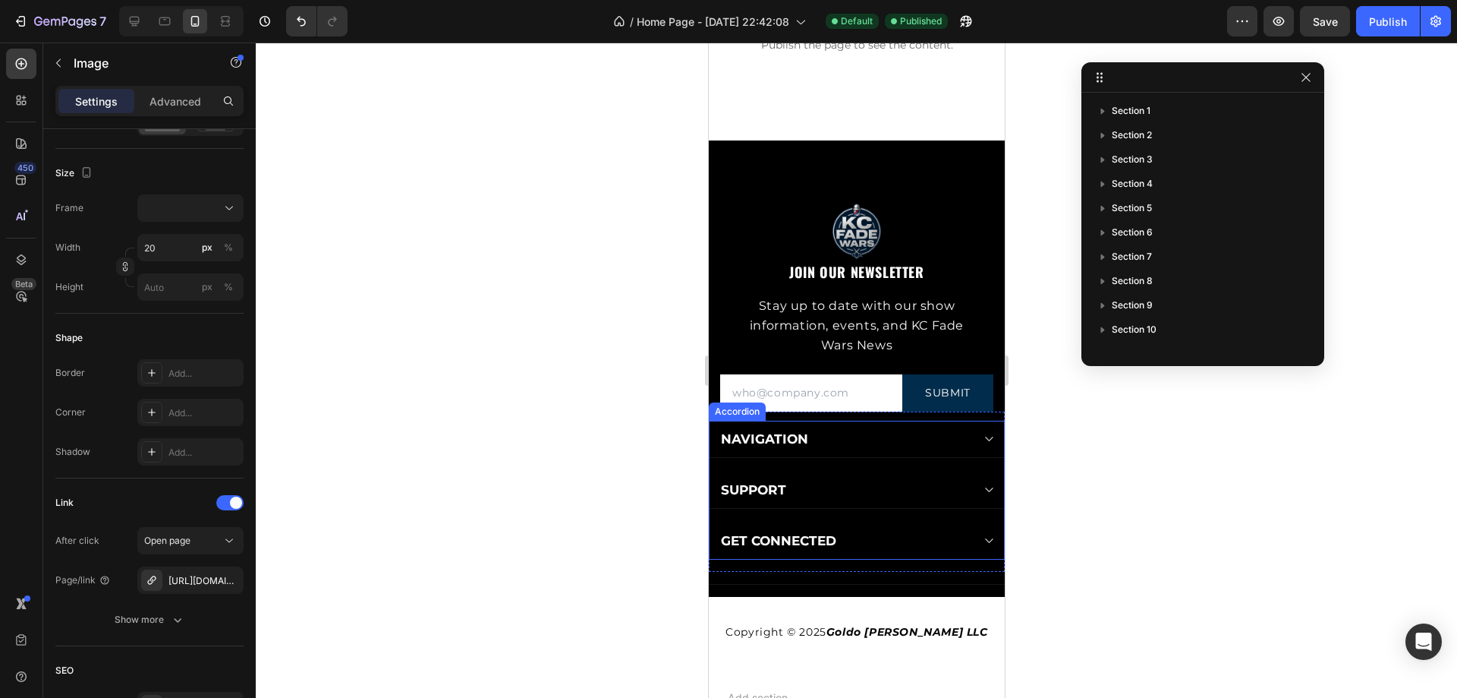
click at [982, 435] on icon at bounding box center [987, 439] width 11 height 12
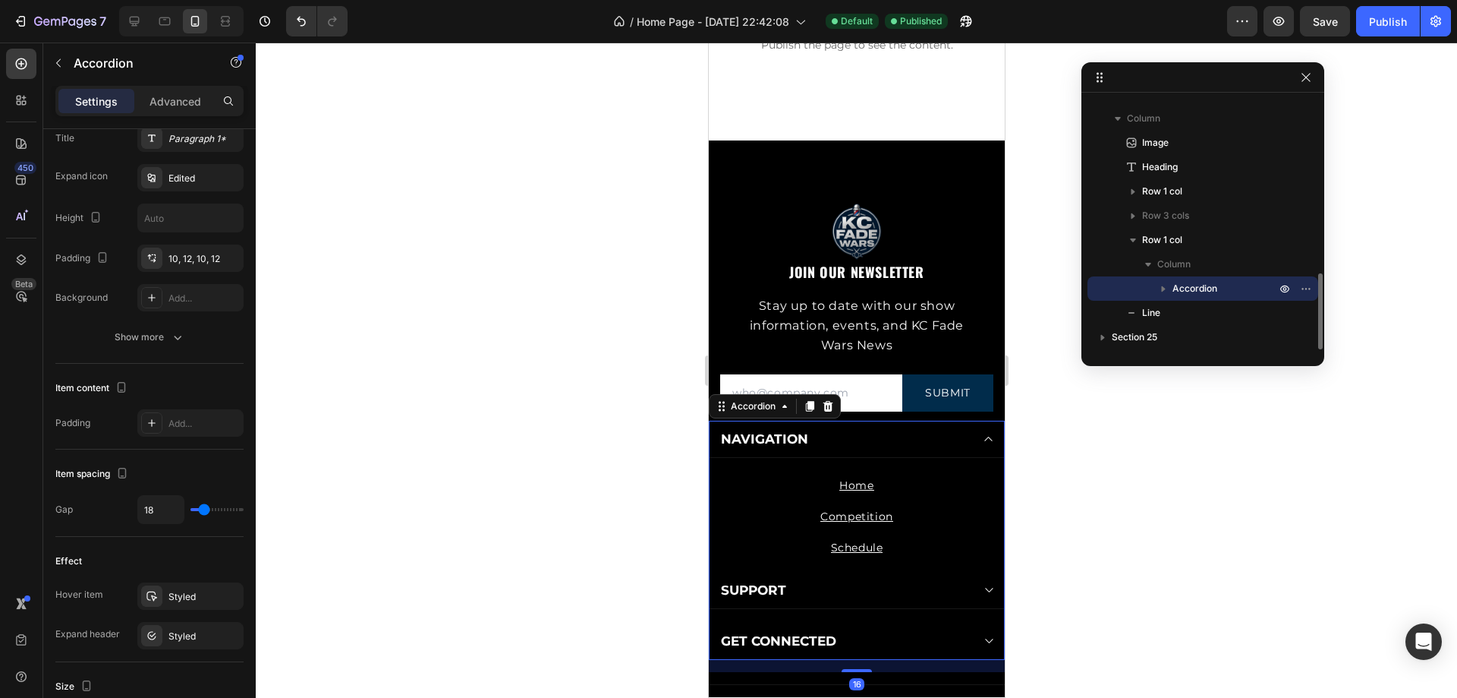
scroll to position [0, 0]
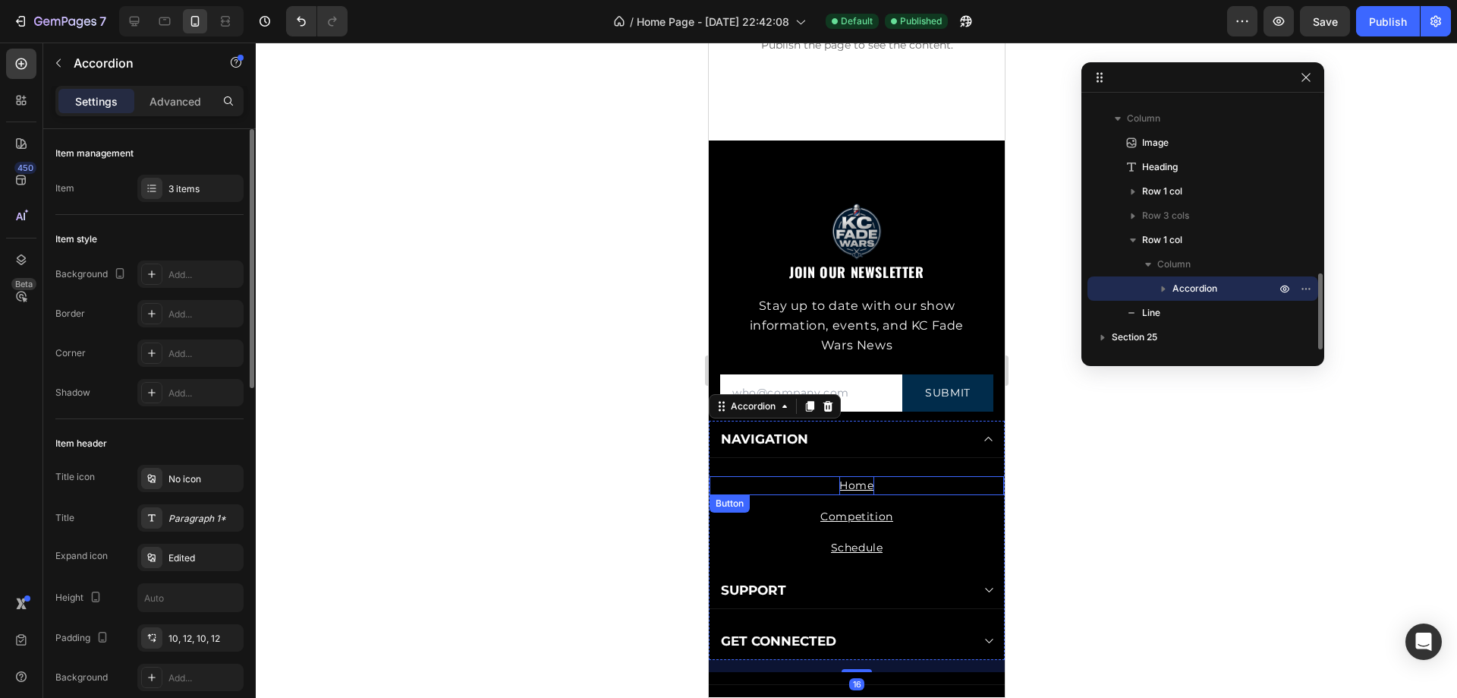
click at [855, 487] on p "Home" at bounding box center [856, 485] width 34 height 19
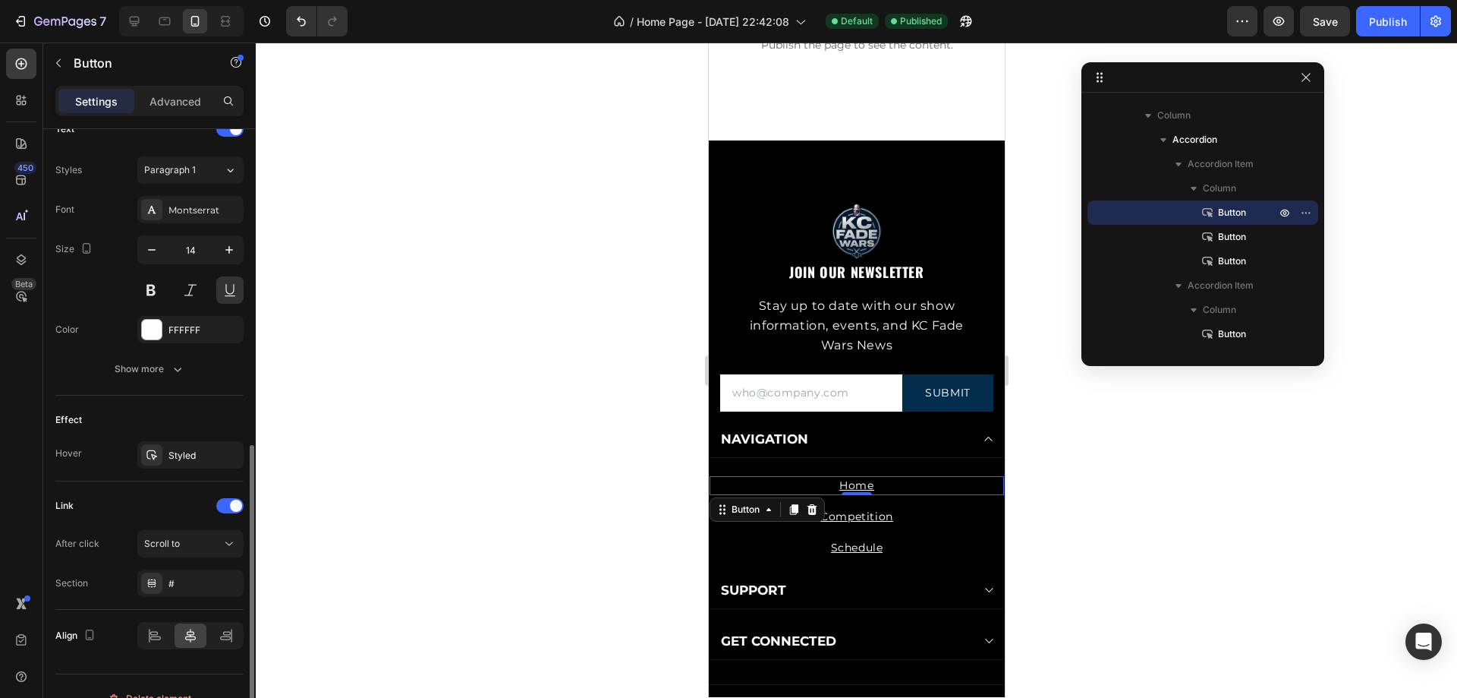
scroll to position [556, 0]
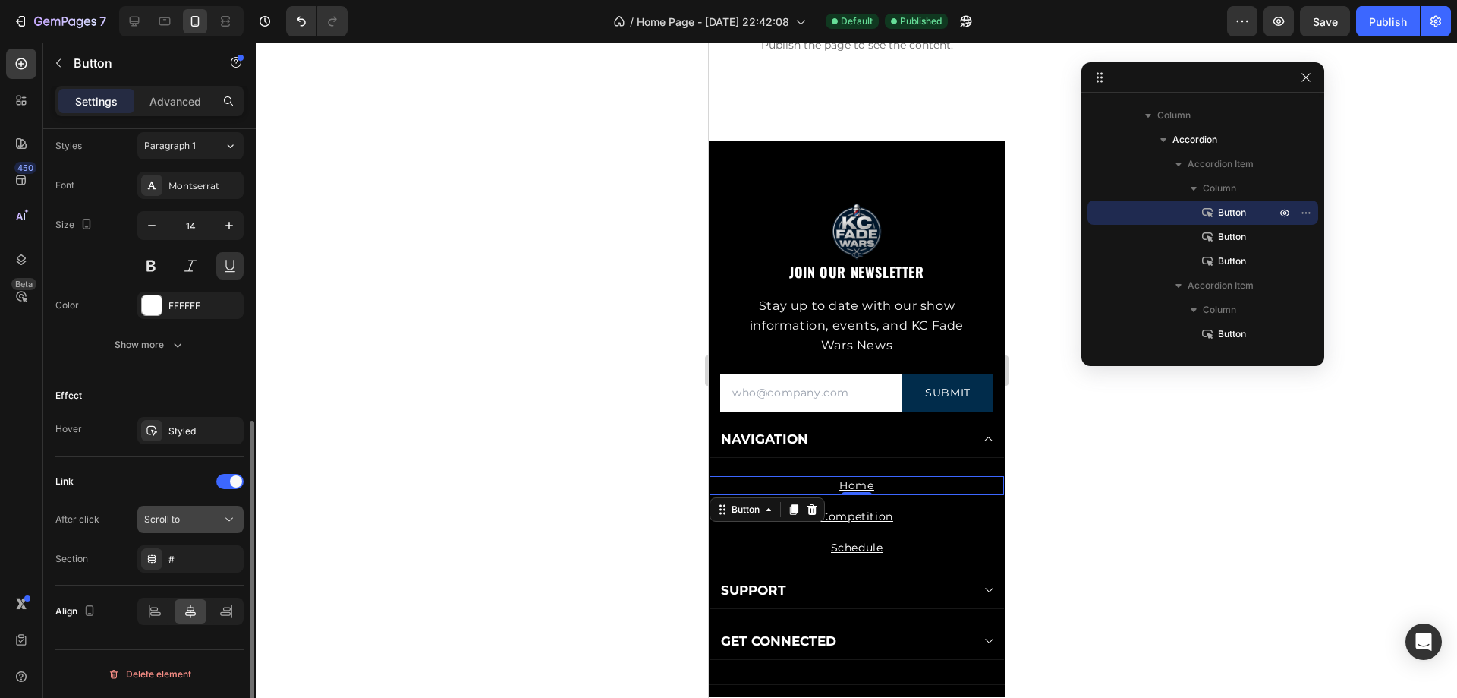
click at [216, 522] on div "Scroll to" at bounding box center [182, 519] width 77 height 14
click at [219, 553] on div at bounding box center [228, 559] width 18 height 18
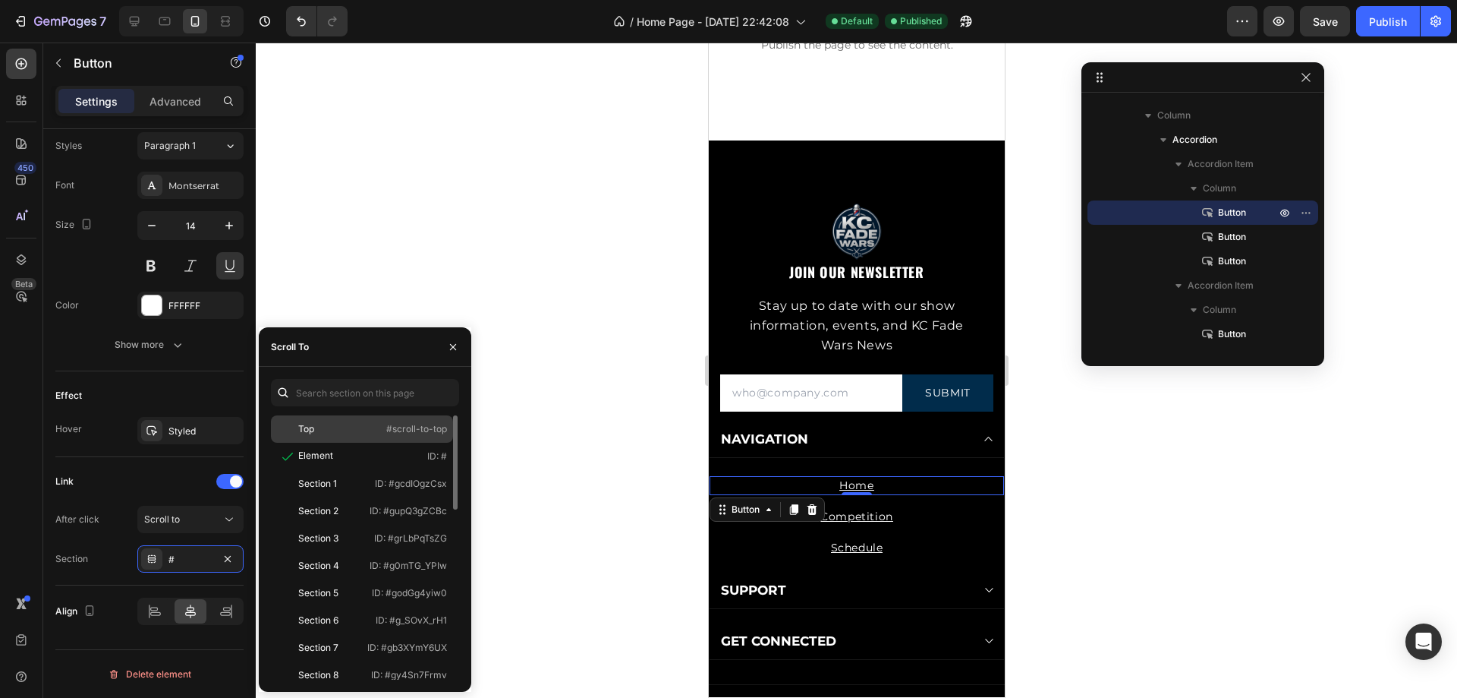
click at [342, 443] on div "Top #scroll-to-top" at bounding box center [362, 456] width 182 height 27
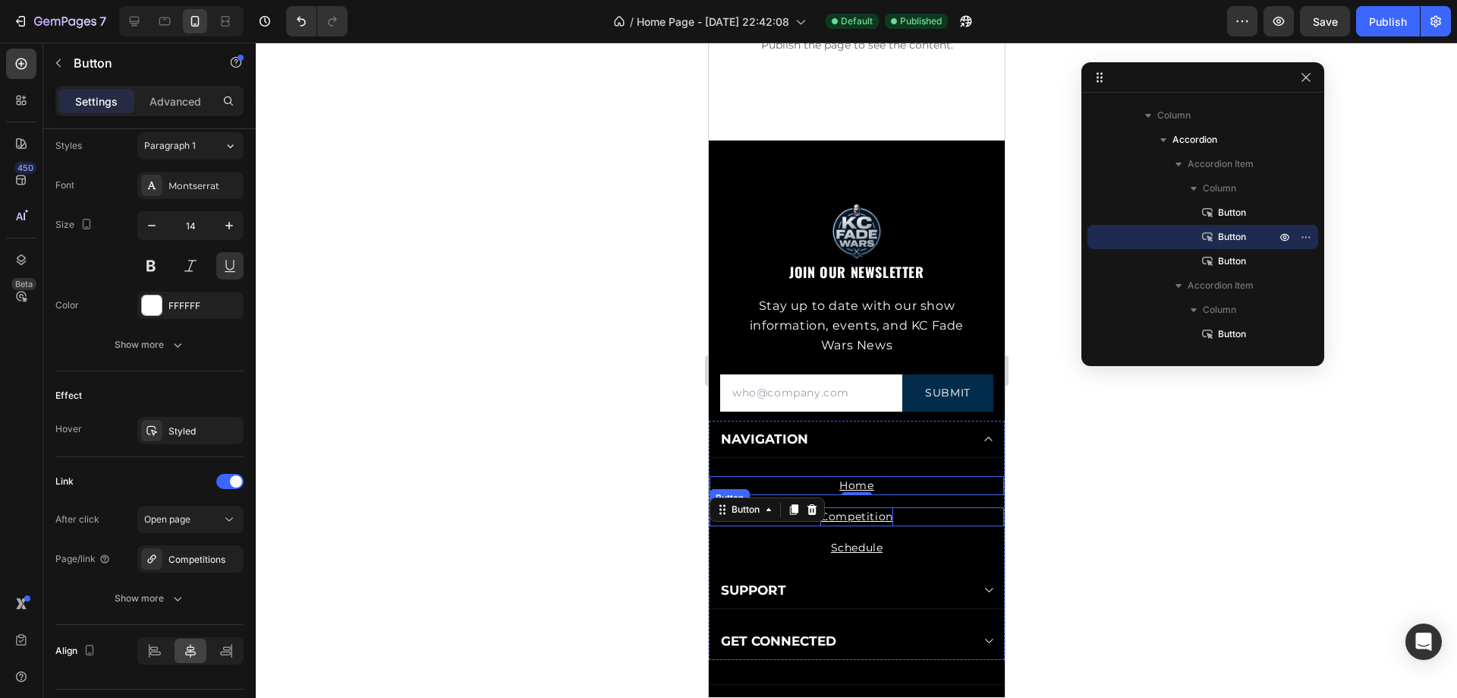
click at [877, 516] on p "Competition" at bounding box center [856, 516] width 73 height 19
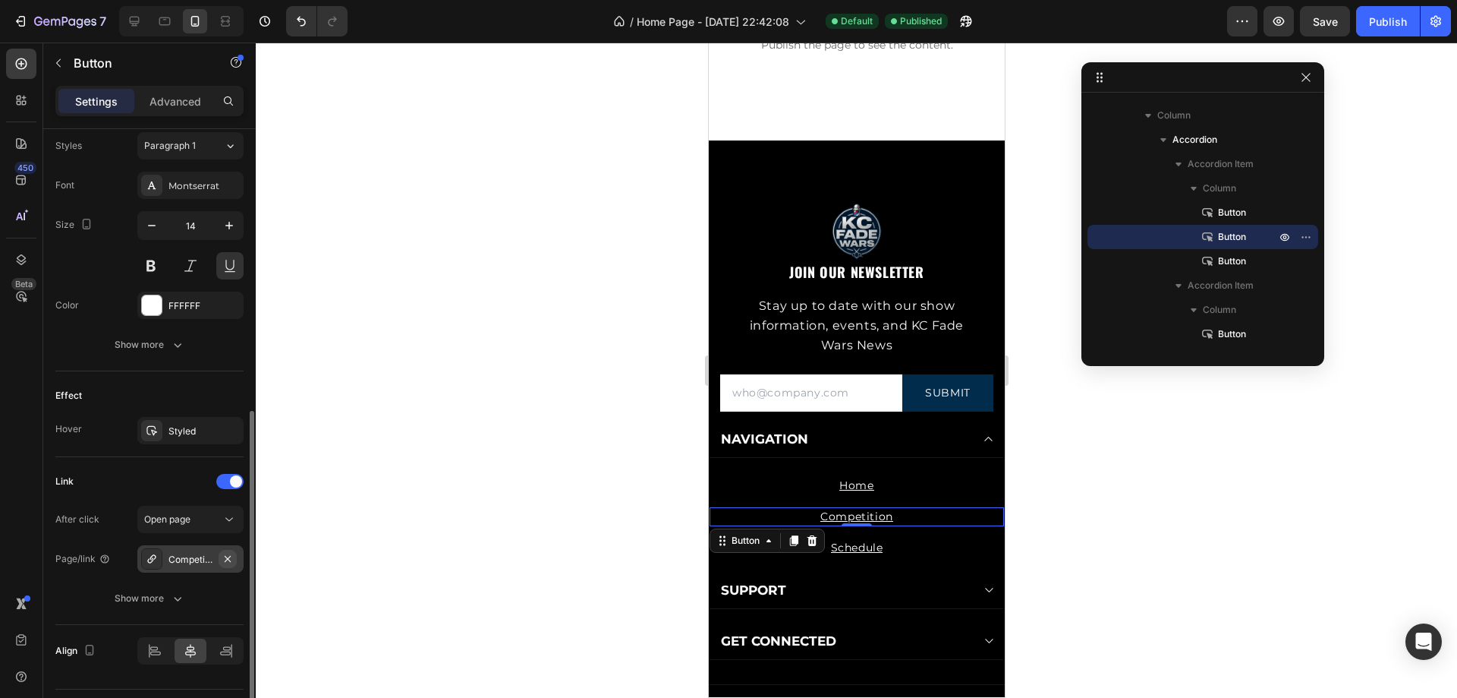
click at [226, 553] on icon "button" at bounding box center [228, 559] width 12 height 12
click at [213, 559] on div "Add..." at bounding box center [204, 560] width 71 height 14
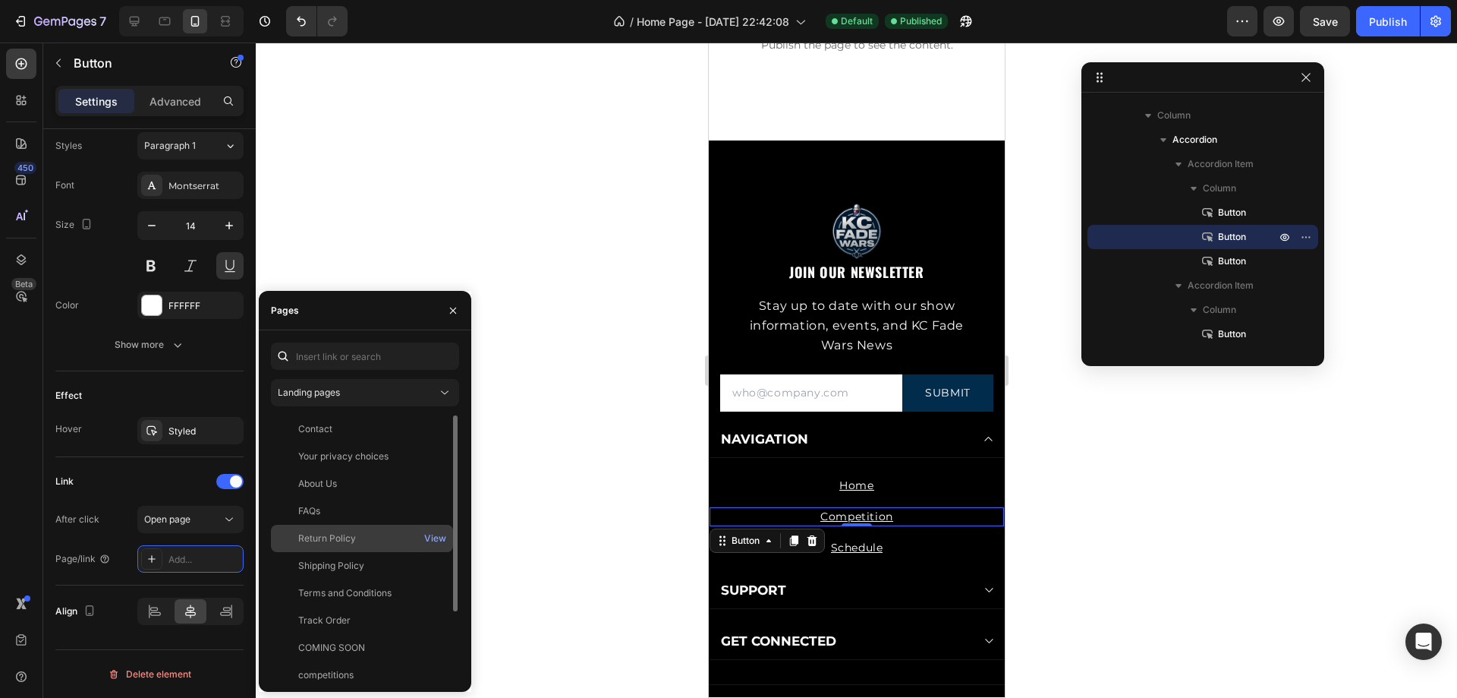
scroll to position [76, 0]
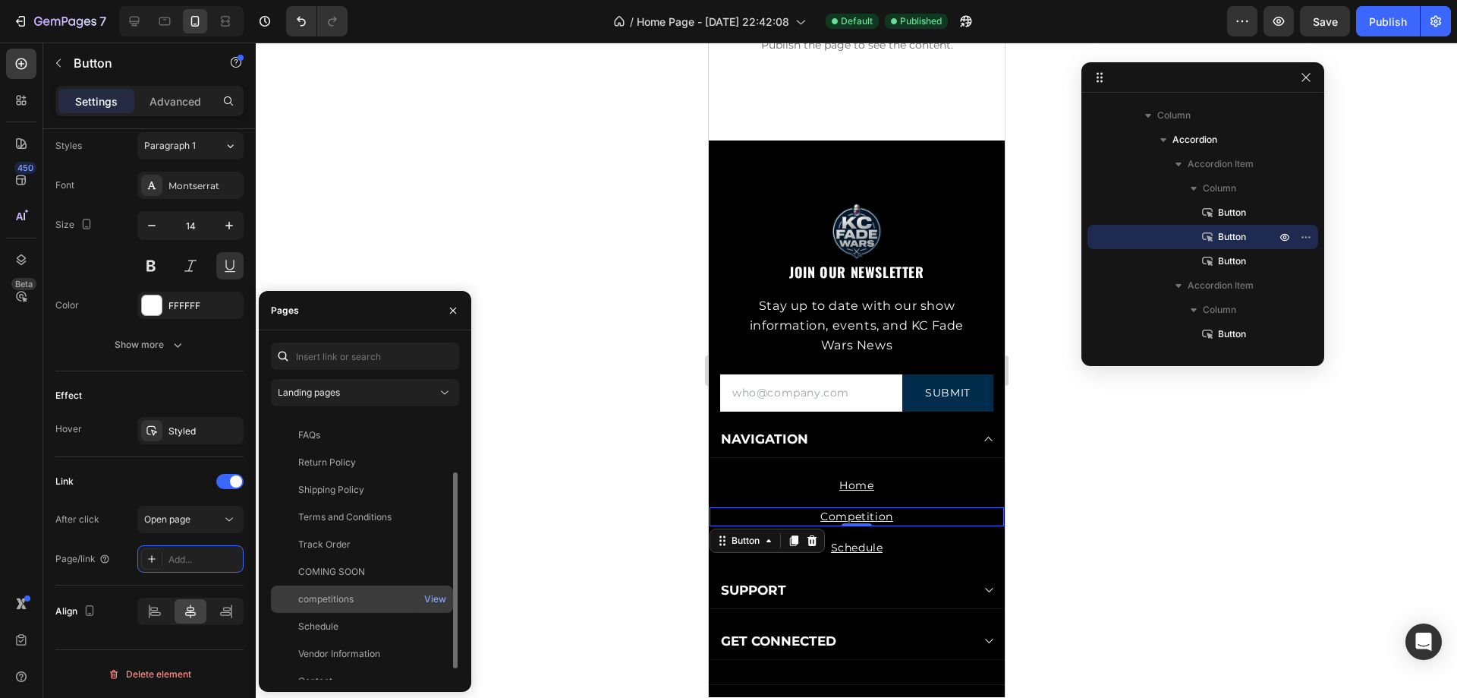
click at [345, 600] on div "competitions" at bounding box center [325, 599] width 55 height 14
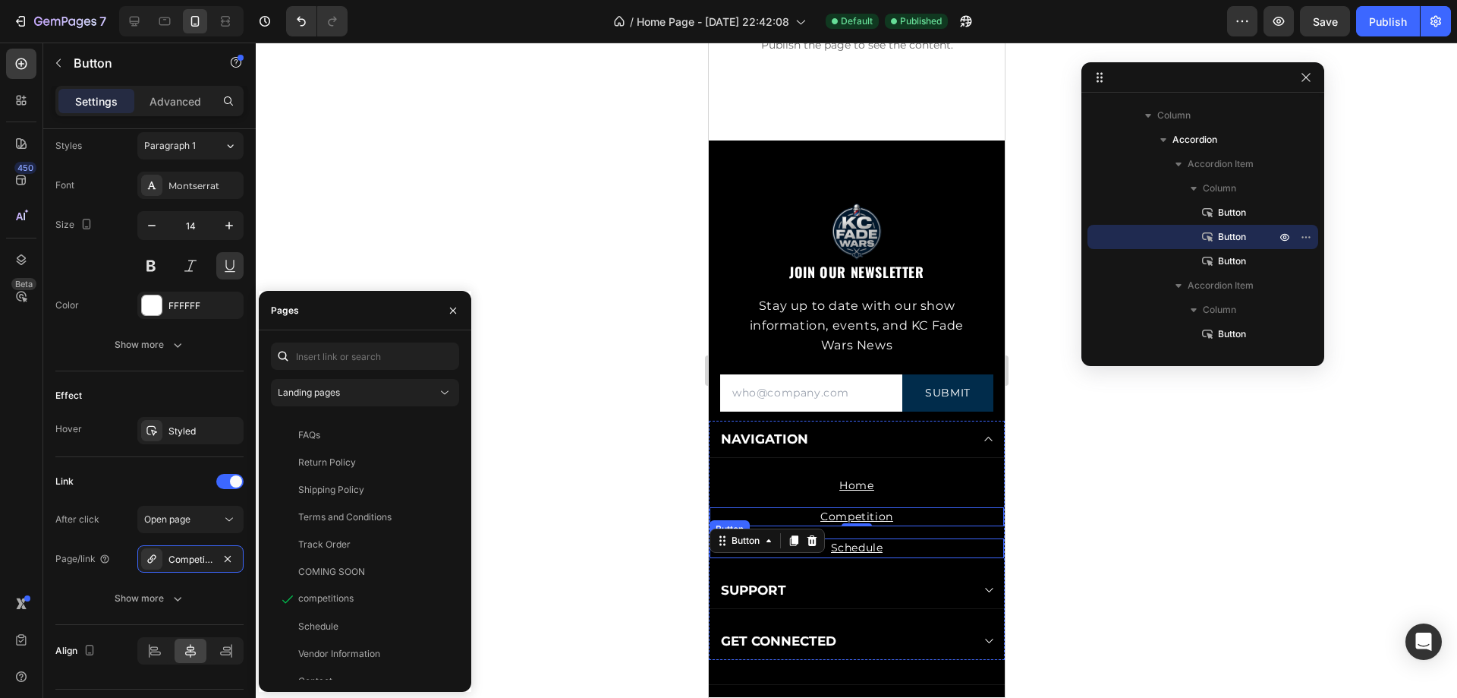
click at [939, 544] on div "Schedule Button" at bounding box center [856, 547] width 295 height 19
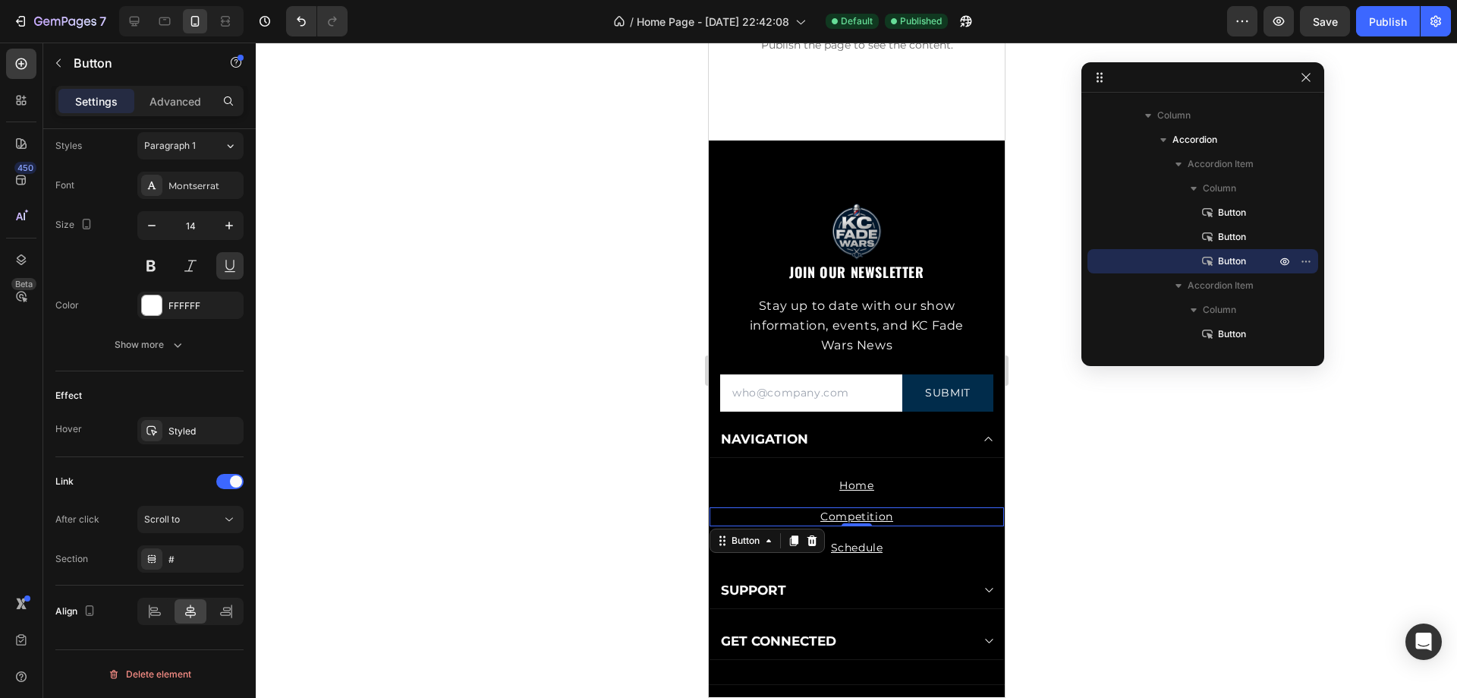
drag, startPoint x: 938, startPoint y: 518, endPoint x: 914, endPoint y: 517, distance: 23.6
click at [933, 518] on div "Competition Button 0" at bounding box center [856, 516] width 295 height 19
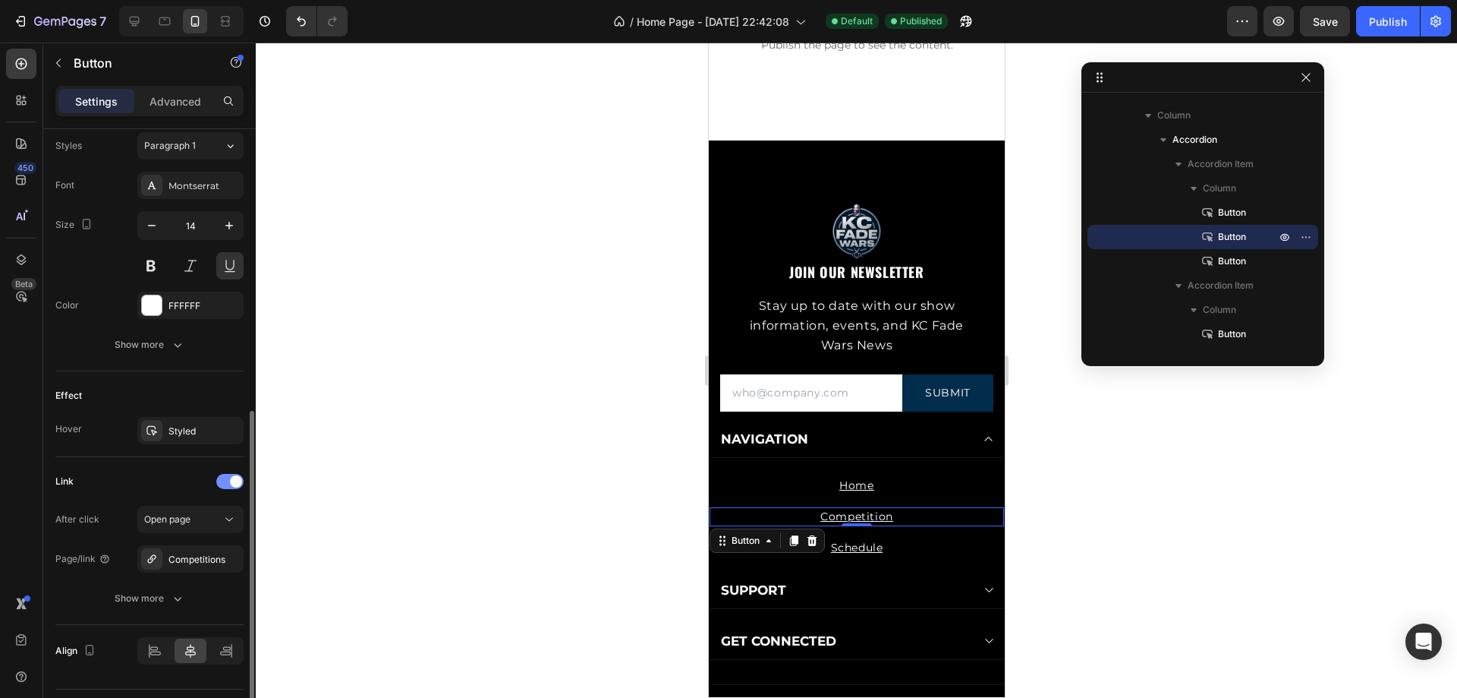
click at [232, 483] on span at bounding box center [236, 481] width 12 height 12
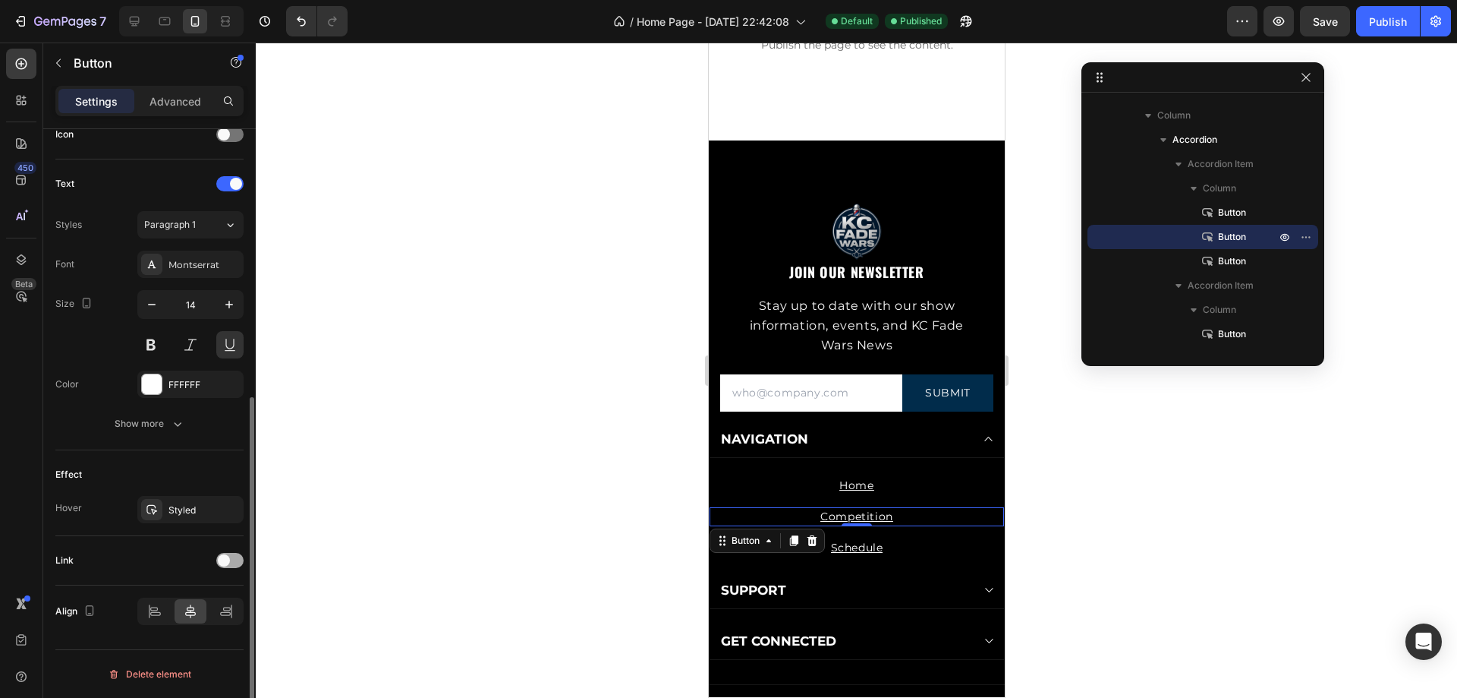
scroll to position [477, 0]
click at [232, 483] on div "Effect" at bounding box center [149, 474] width 188 height 24
click at [919, 512] on div "Competition Button 0" at bounding box center [856, 516] width 295 height 19
click at [238, 561] on div at bounding box center [229, 560] width 27 height 15
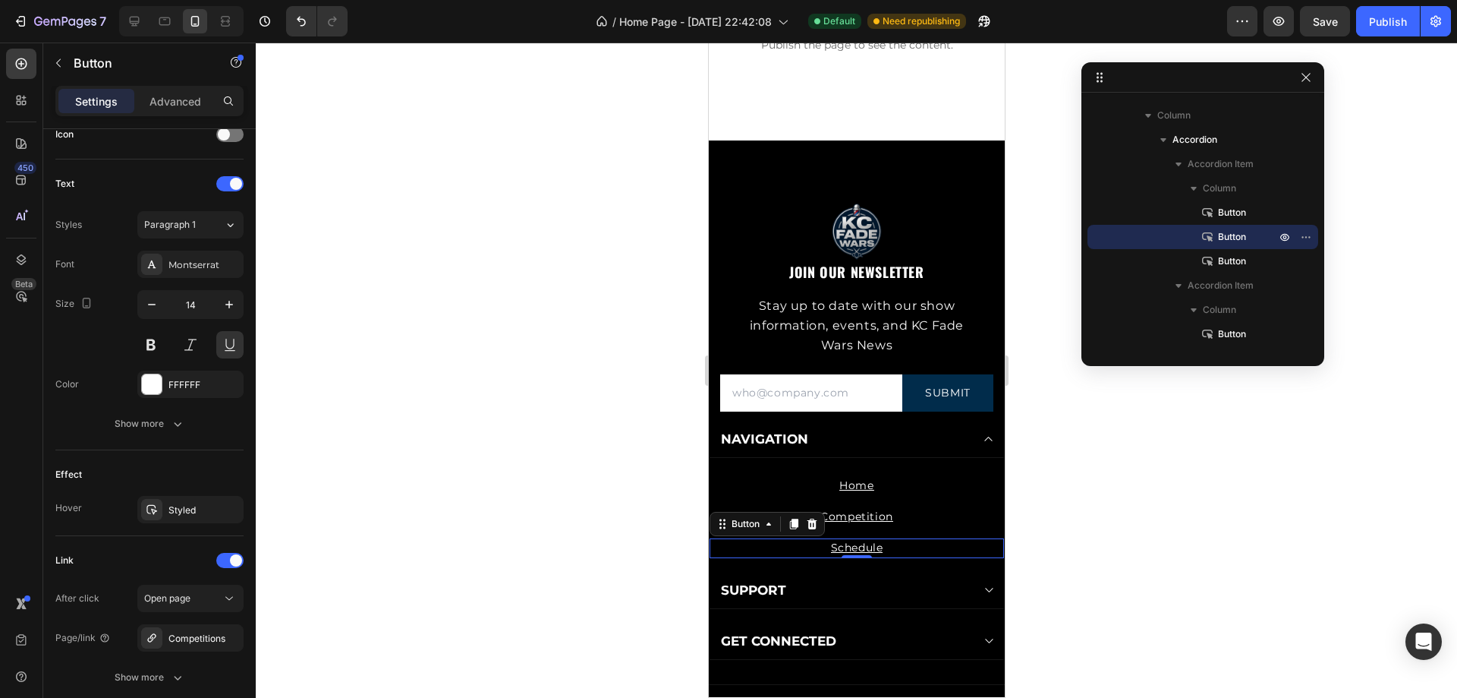
click at [891, 545] on div "Schedule Button 0" at bounding box center [856, 547] width 295 height 19
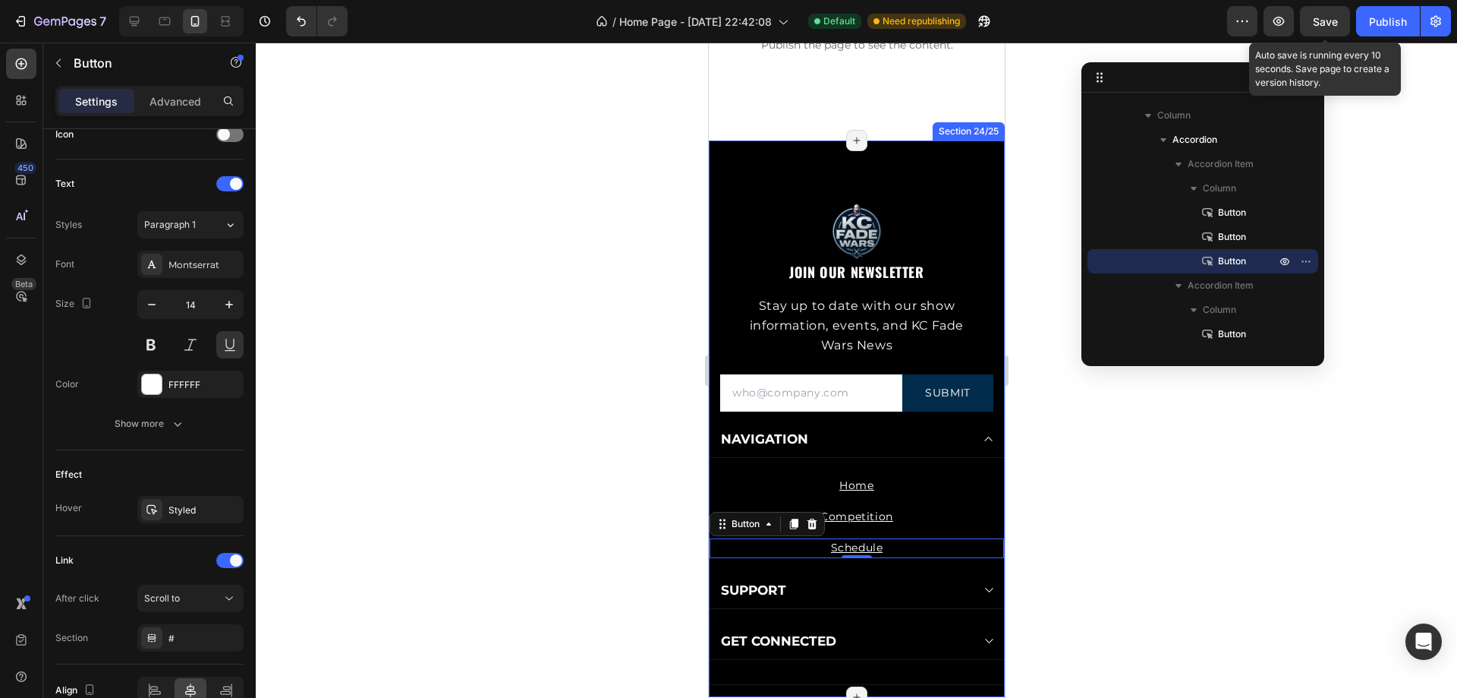
click at [1335, 23] on span "Save" at bounding box center [1325, 21] width 25 height 13
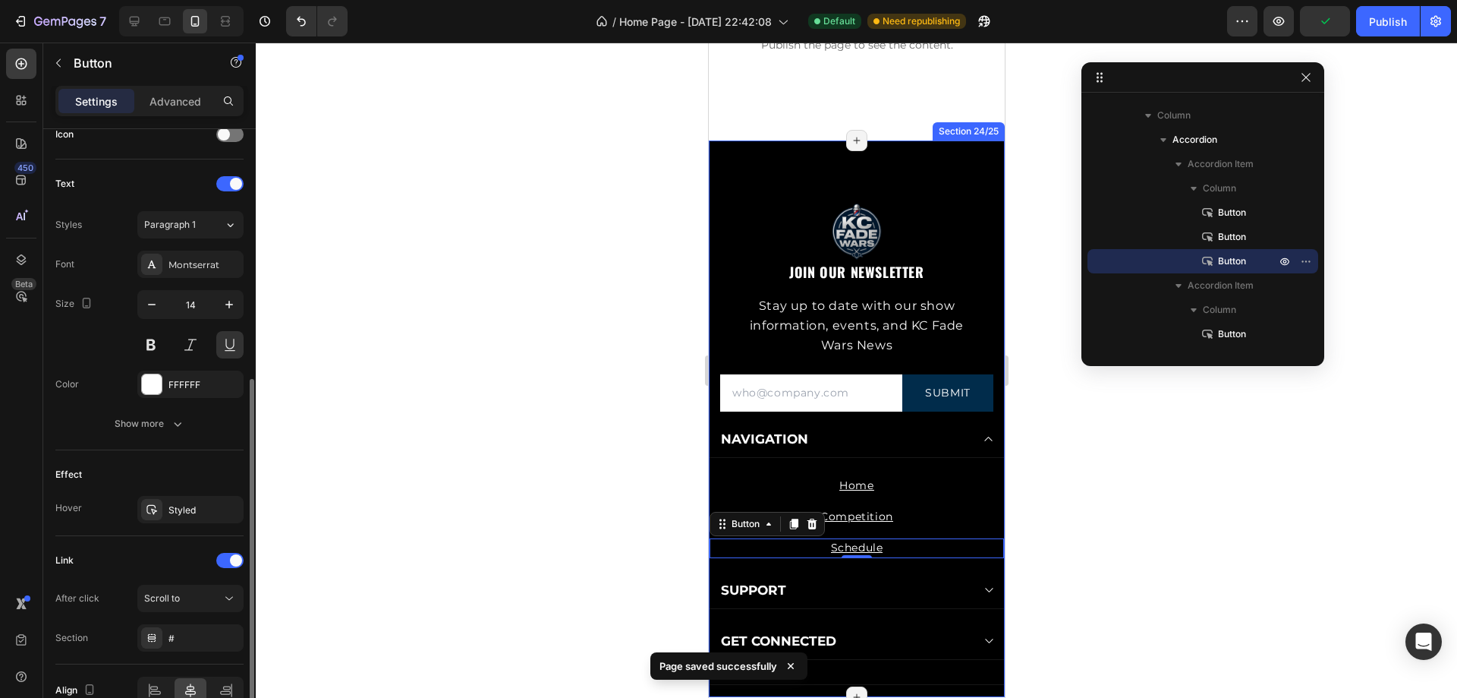
scroll to position [556, 0]
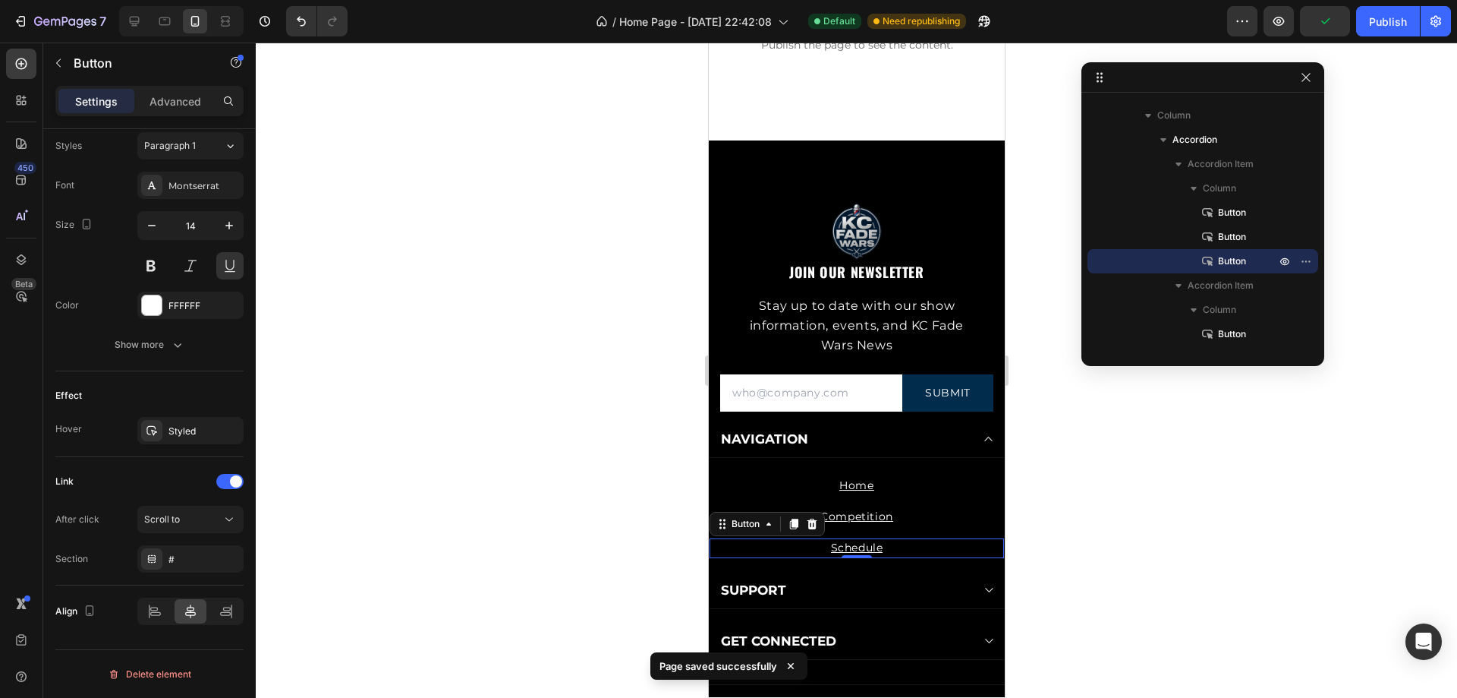
click at [886, 550] on div "Schedule Button 0" at bounding box center [856, 547] width 295 height 19
click at [217, 521] on div "Scroll to" at bounding box center [182, 519] width 77 height 14
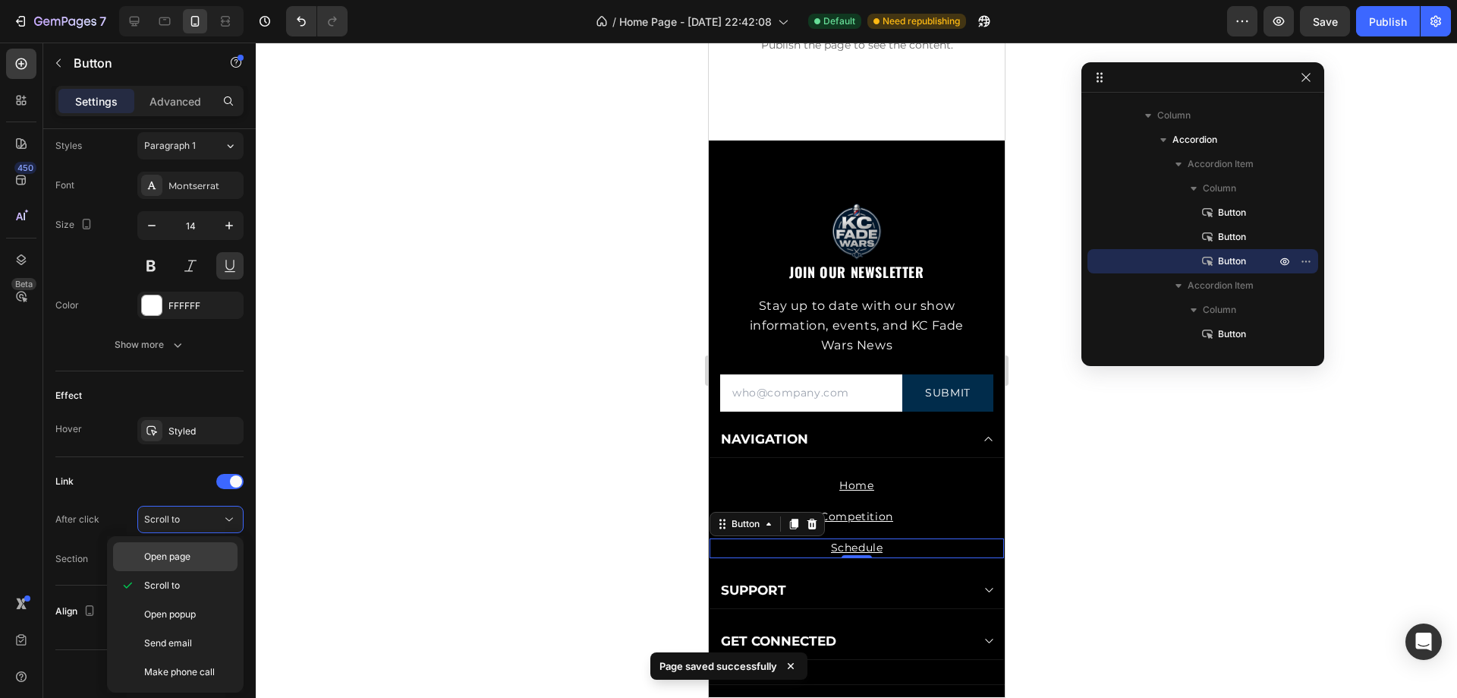
click at [185, 563] on span "Open page" at bounding box center [167, 557] width 46 height 14
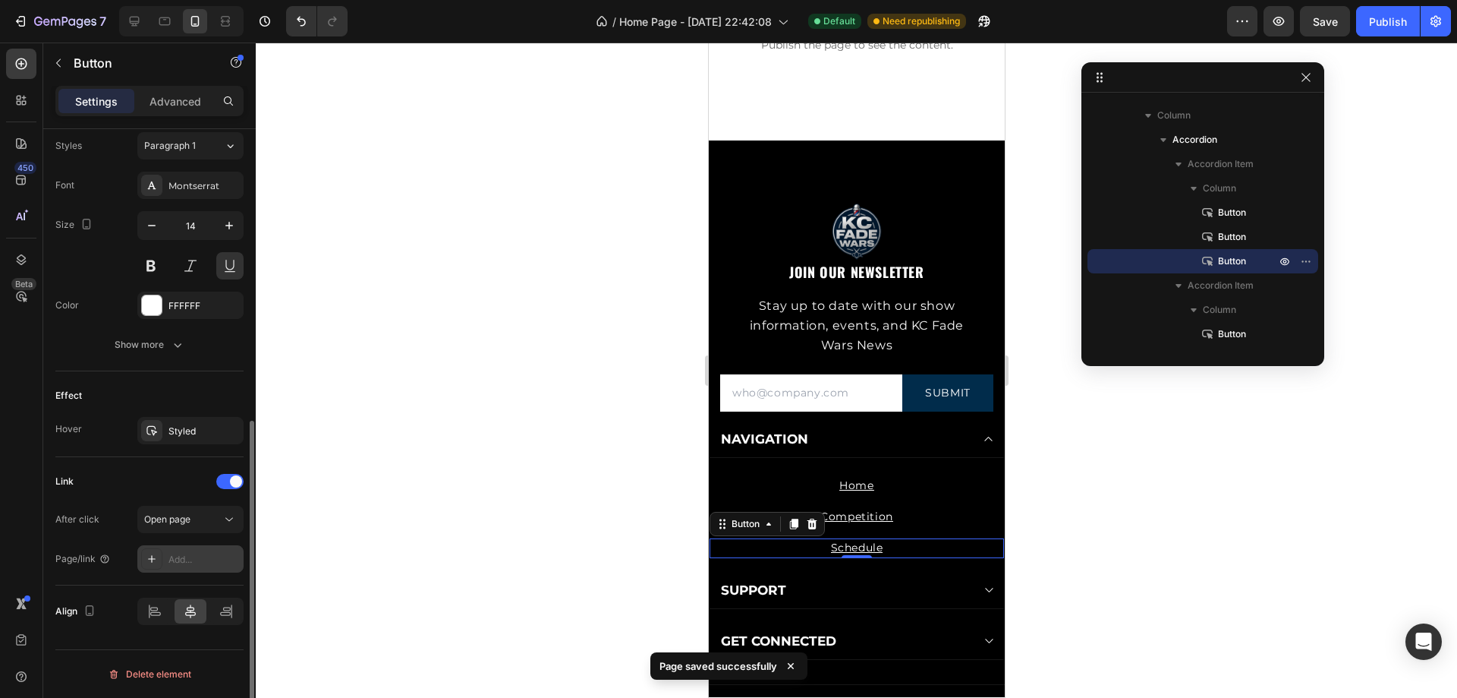
click at [217, 562] on div "Add..." at bounding box center [204, 560] width 71 height 14
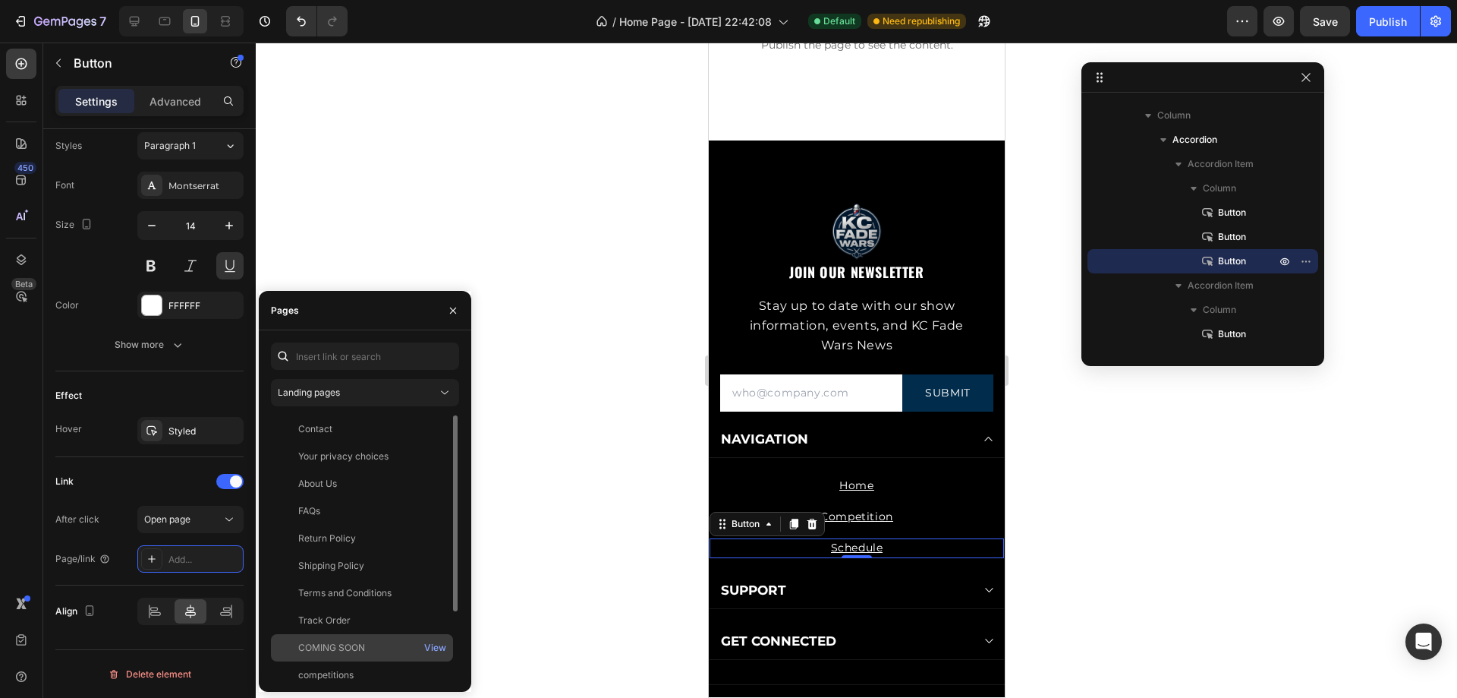
scroll to position [76, 0]
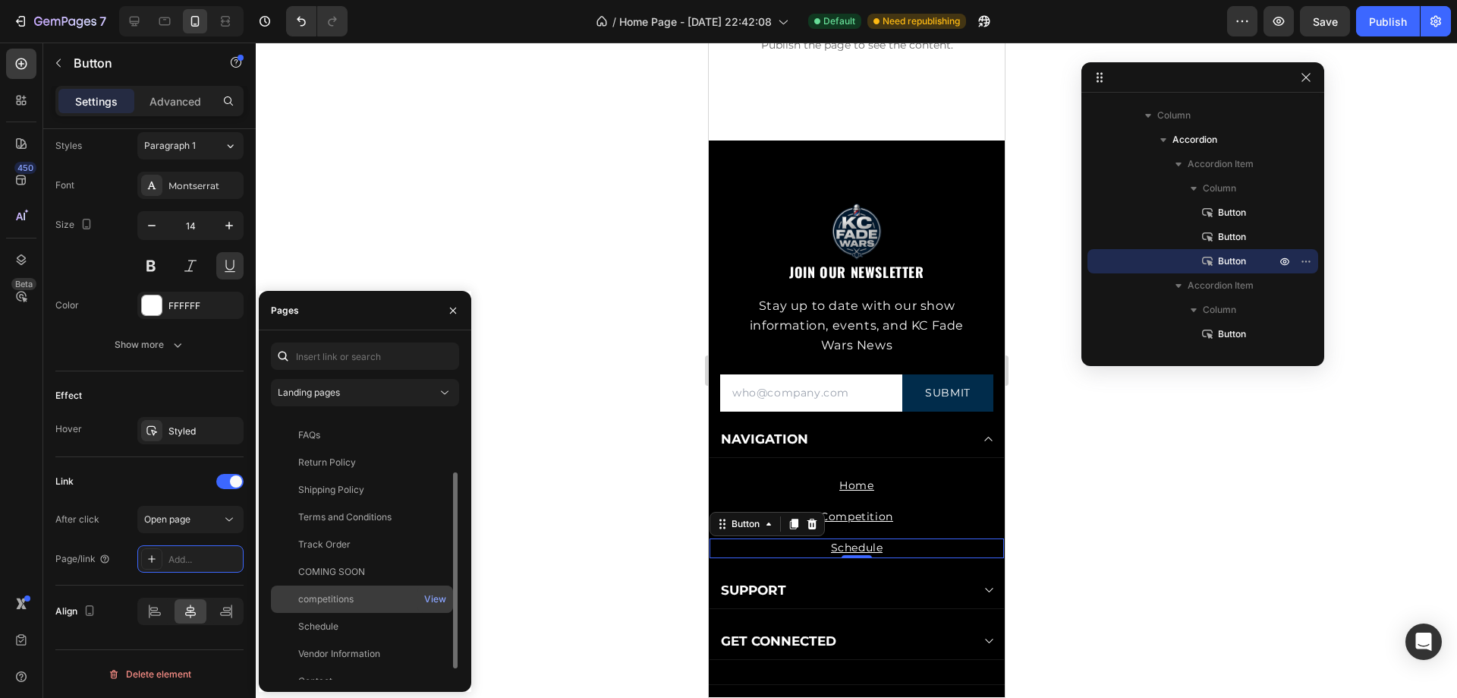
click at [355, 597] on div "competitions" at bounding box center [362, 599] width 170 height 14
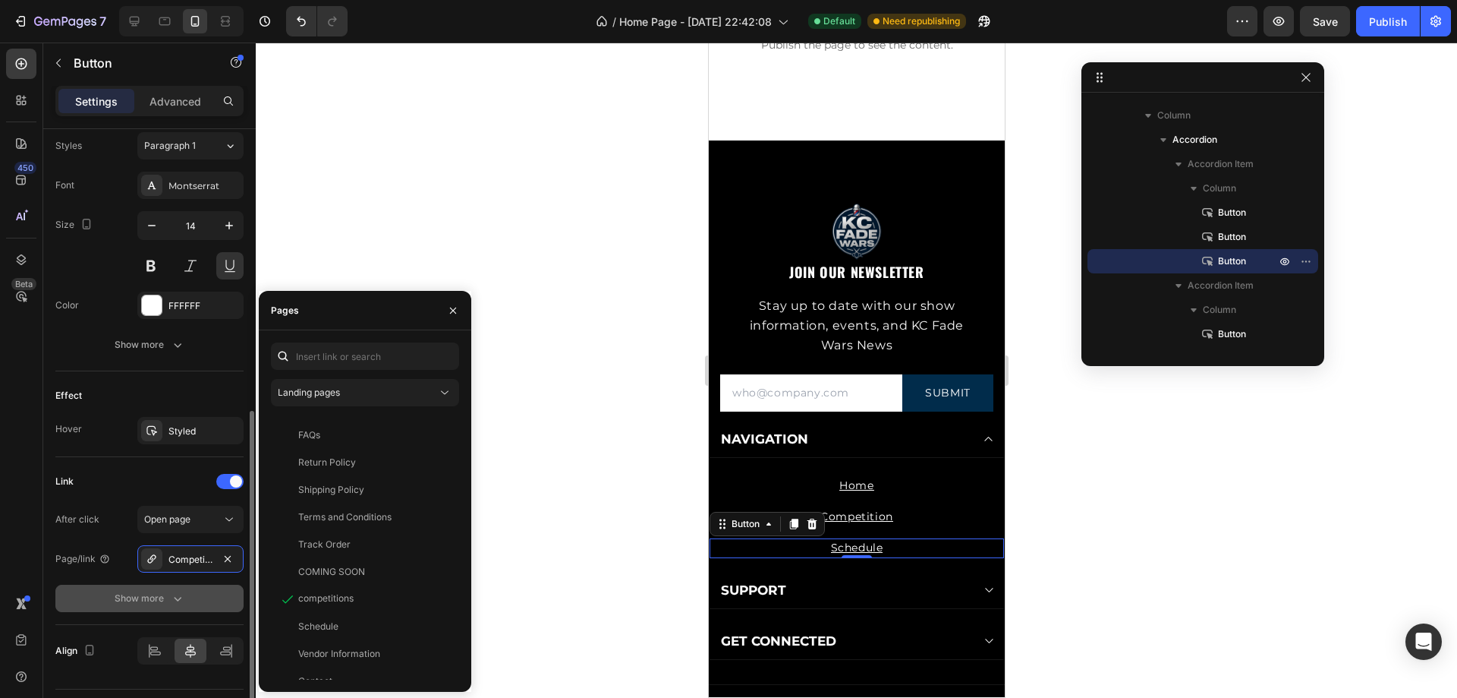
click at [195, 600] on button "Show more" at bounding box center [149, 598] width 188 height 27
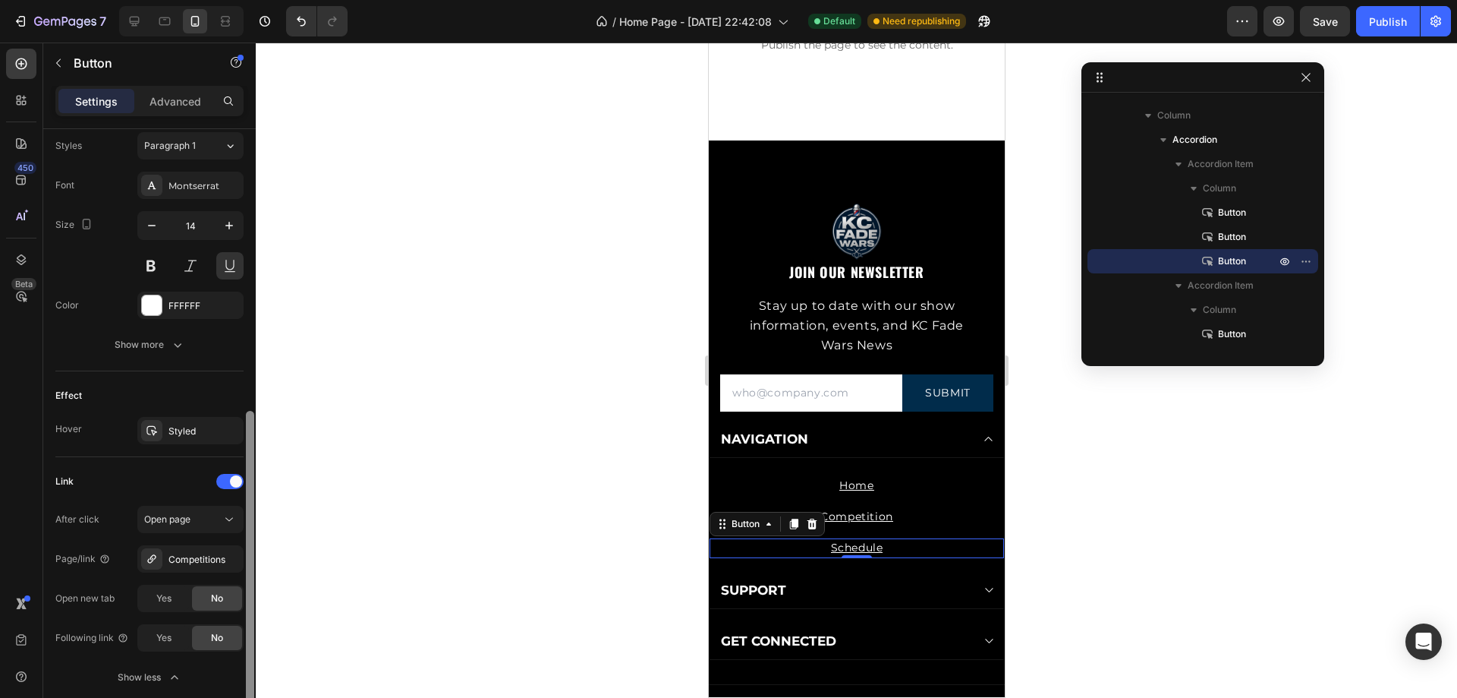
drag, startPoint x: 172, startPoint y: 595, endPoint x: 247, endPoint y: 594, distance: 75.2
click at [172, 596] on div "Yes" at bounding box center [164, 598] width 50 height 24
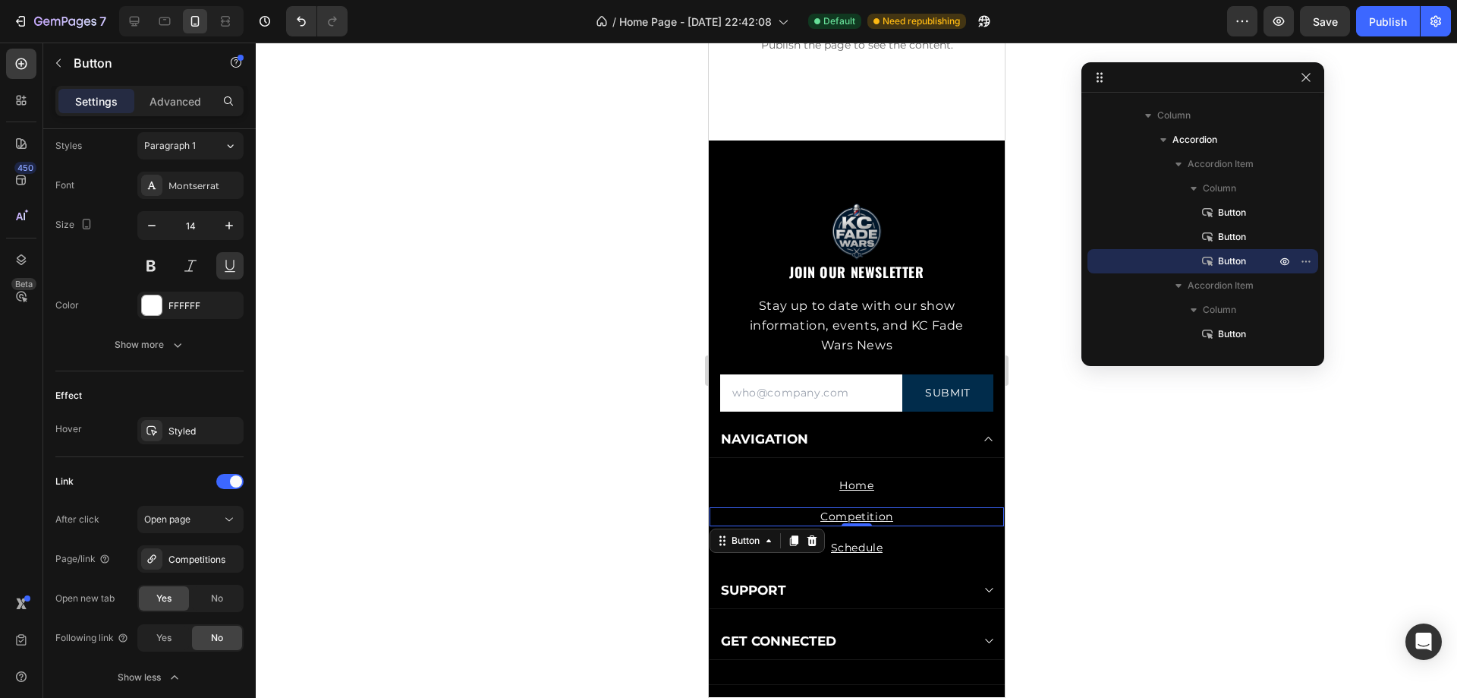
click at [927, 522] on div "Competition Button 0" at bounding box center [856, 516] width 295 height 19
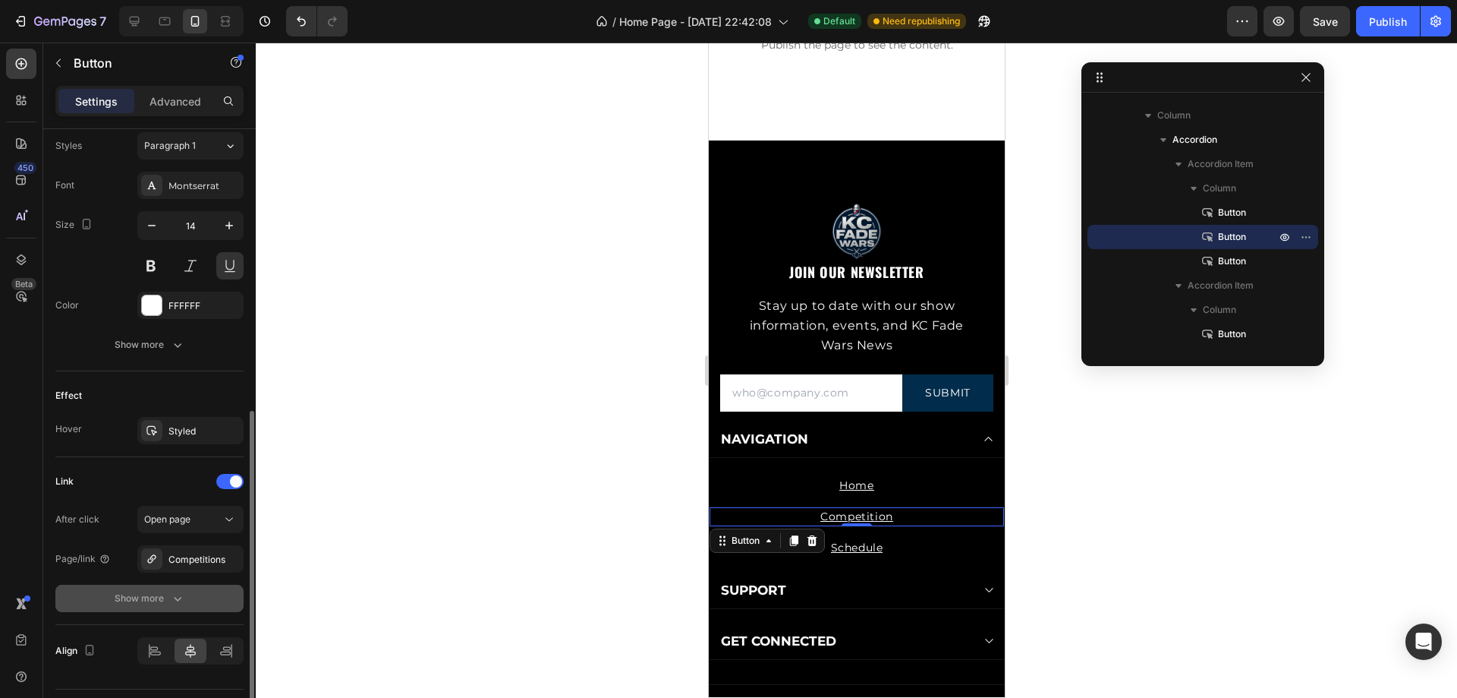
click at [174, 589] on button "Show more" at bounding box center [149, 598] width 188 height 27
click at [166, 597] on span "Yes" at bounding box center [163, 598] width 15 height 14
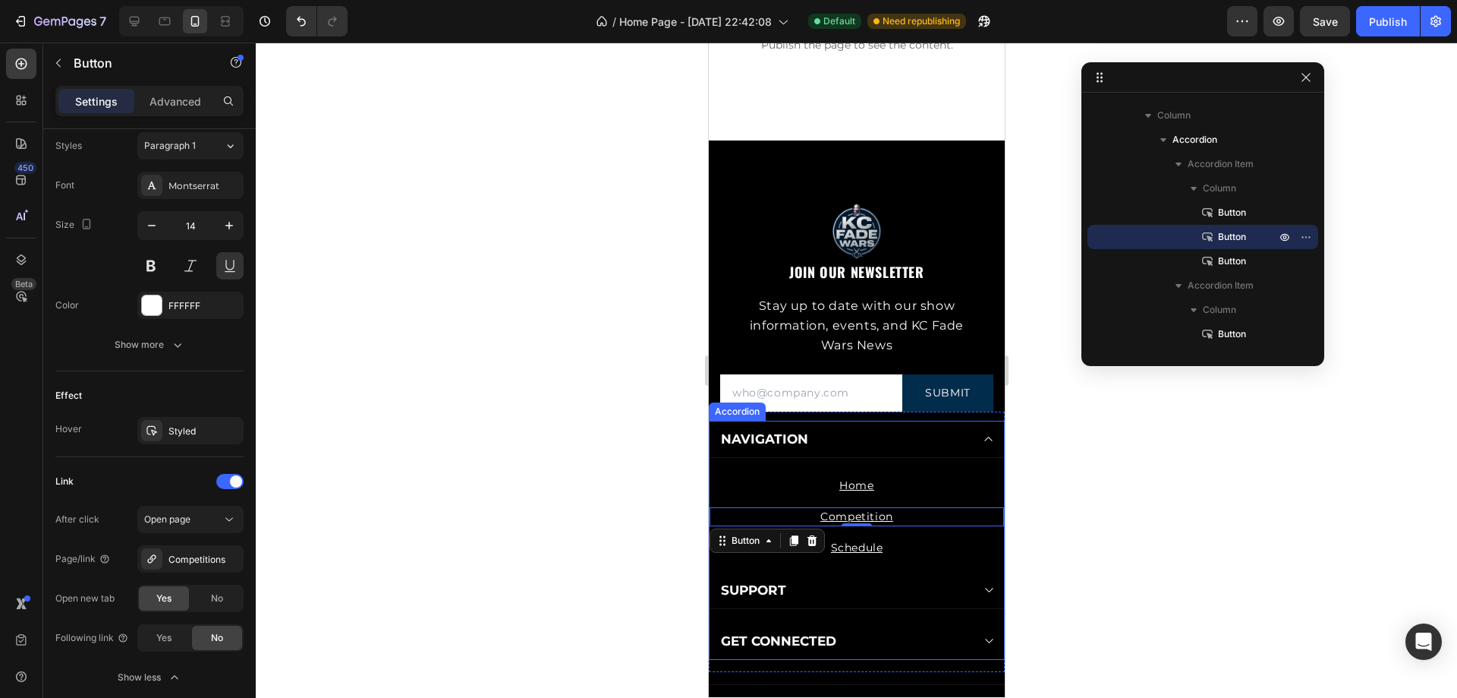
click at [982, 593] on icon at bounding box center [987, 590] width 11 height 12
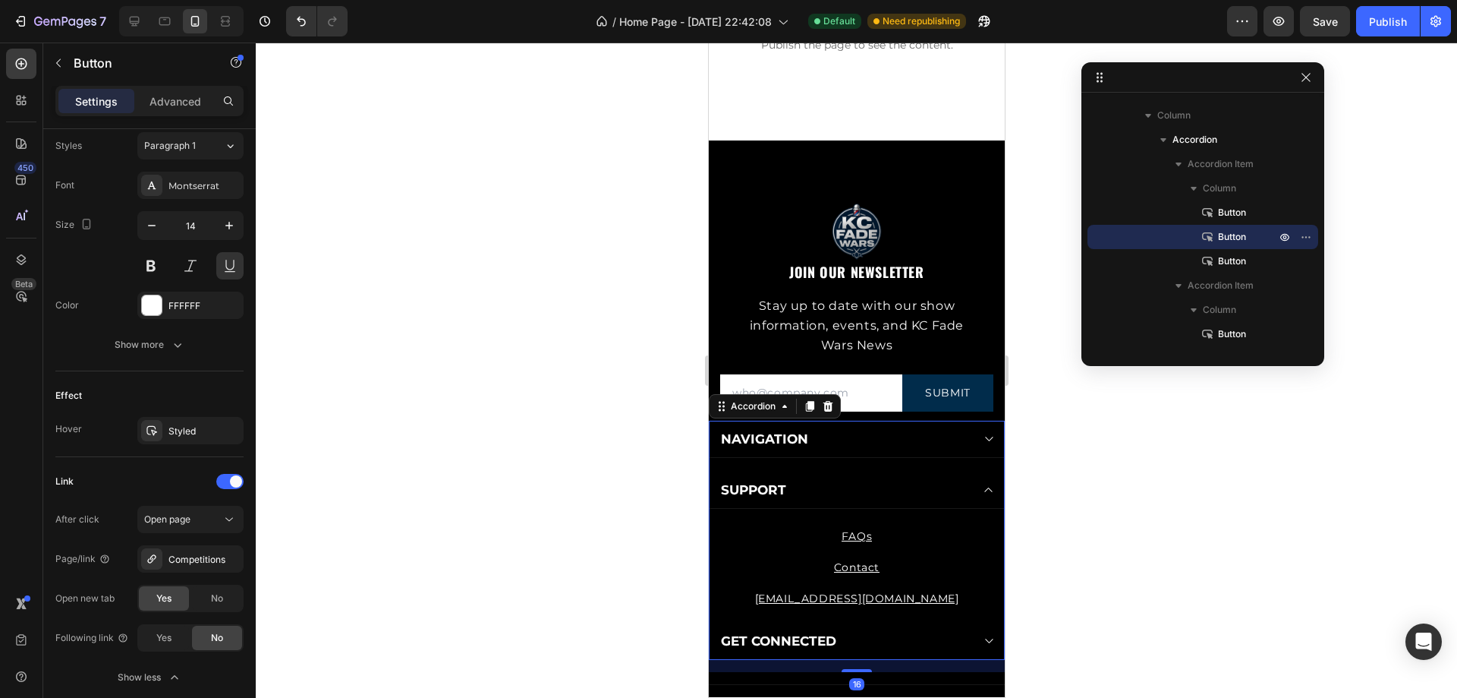
scroll to position [0, 0]
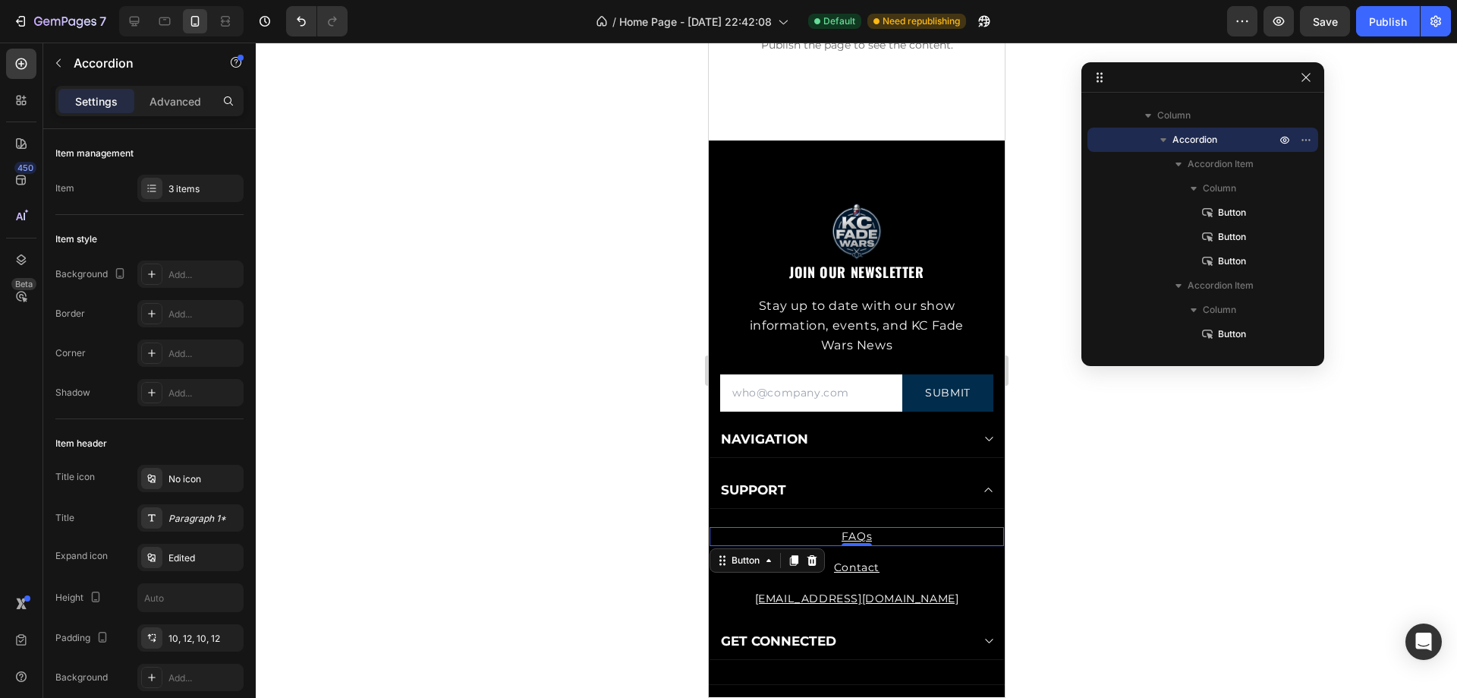
click at [884, 539] on div "FAQs Button 0" at bounding box center [856, 536] width 295 height 19
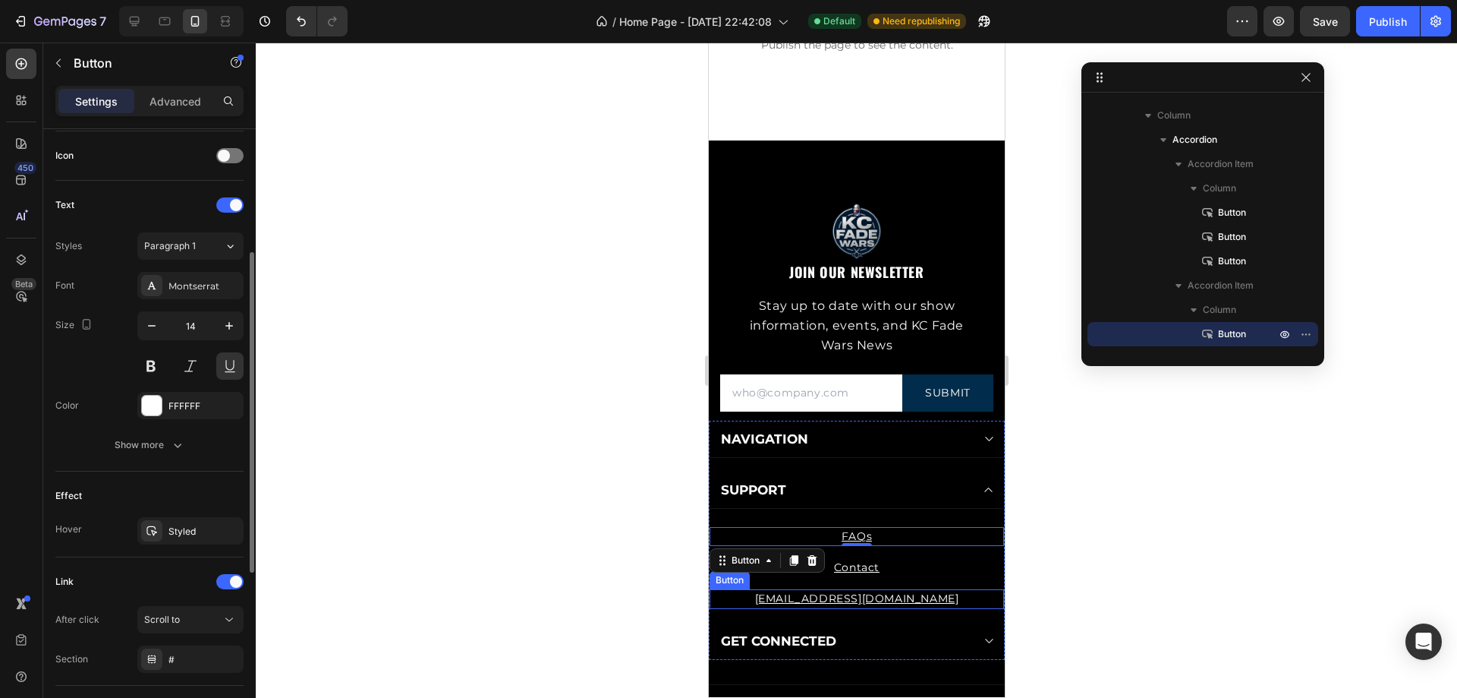
scroll to position [531, 0]
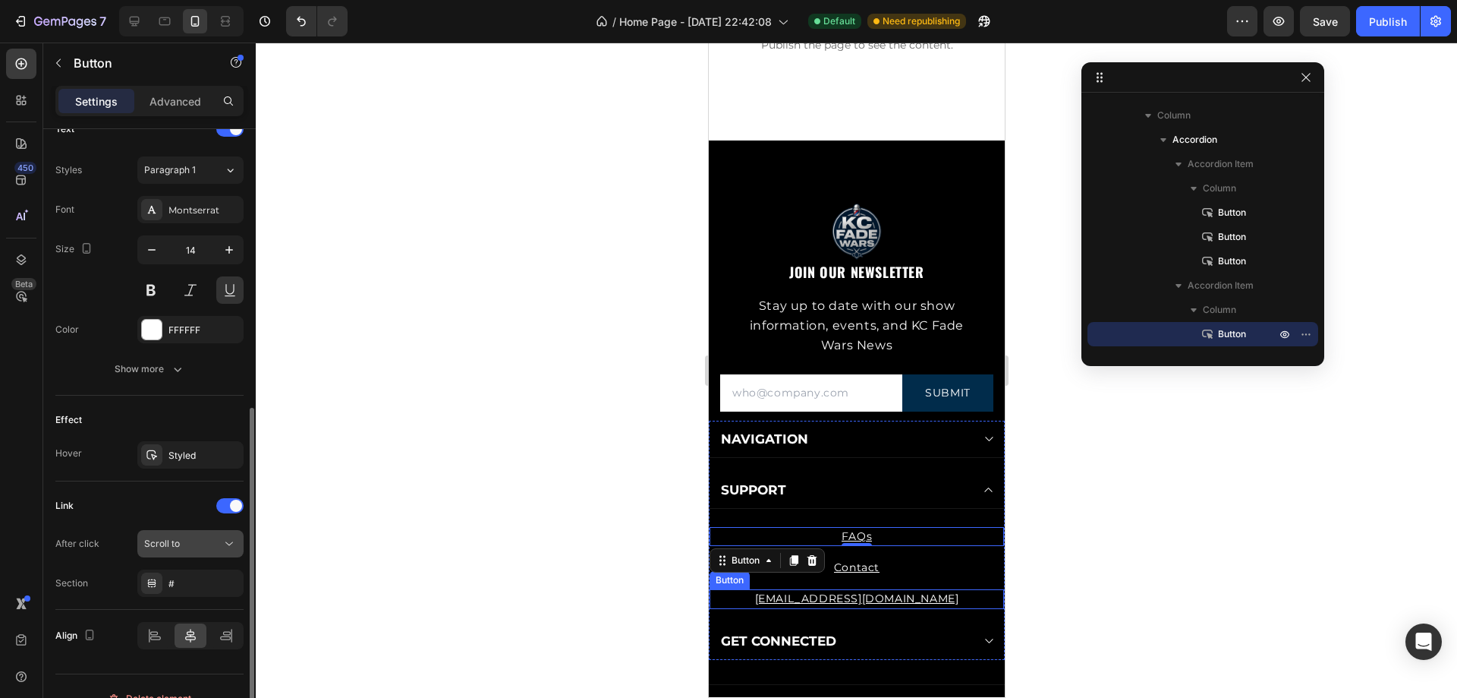
click at [200, 547] on div "Scroll to" at bounding box center [182, 544] width 77 height 14
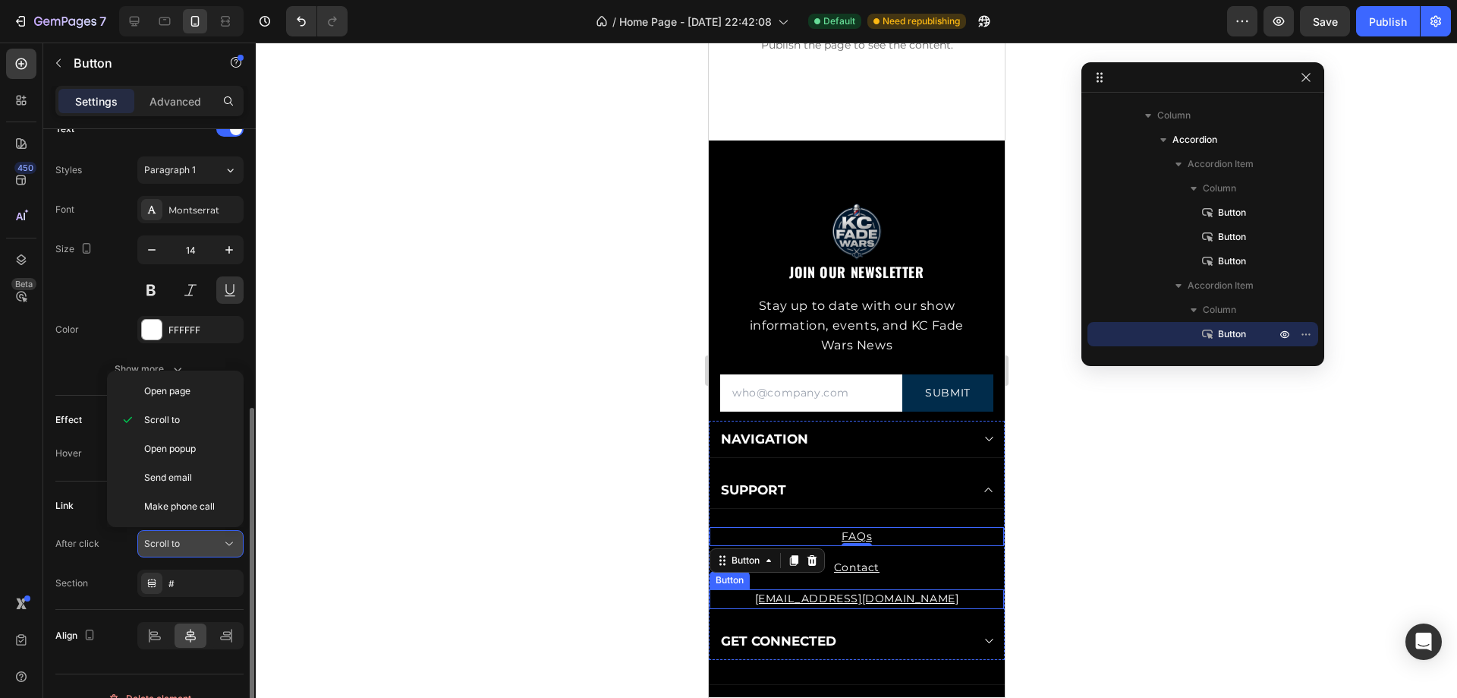
click at [201, 540] on div "Scroll to" at bounding box center [182, 544] width 77 height 14
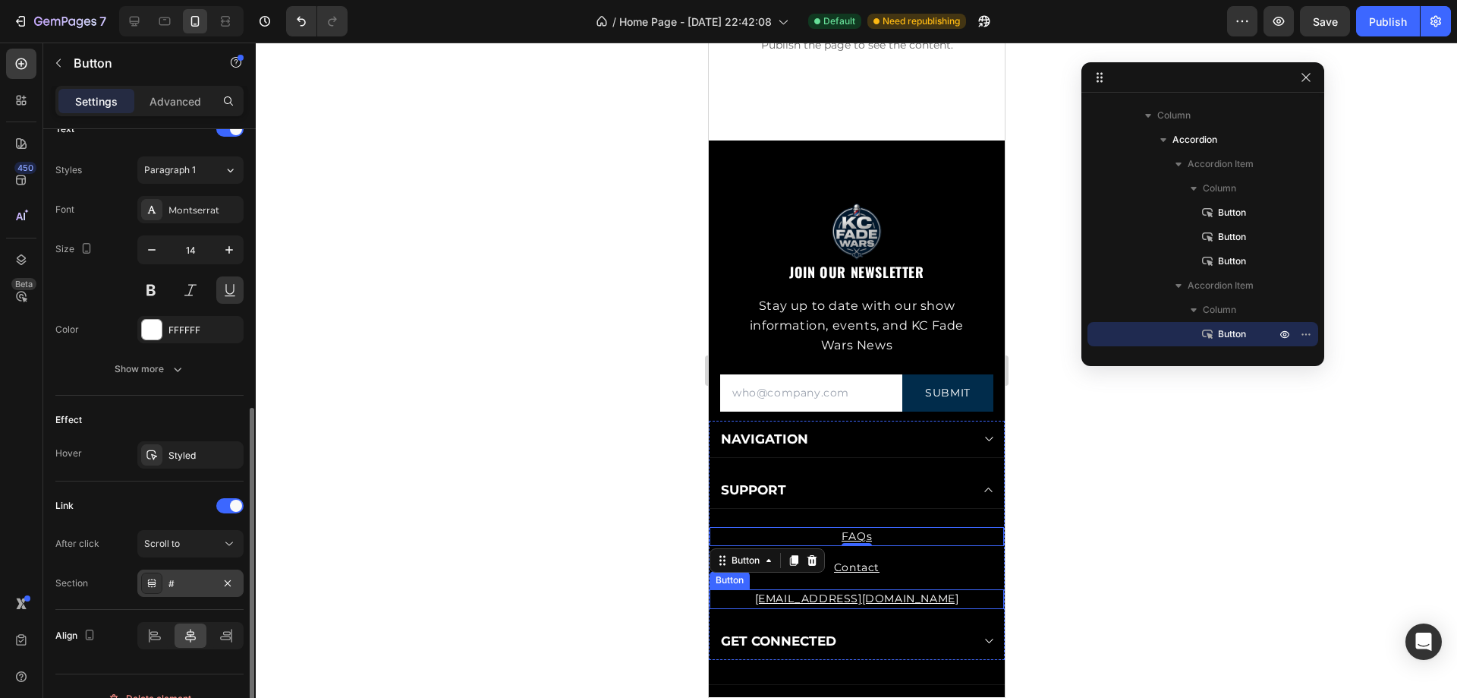
click at [192, 585] on div "#" at bounding box center [191, 584] width 44 height 14
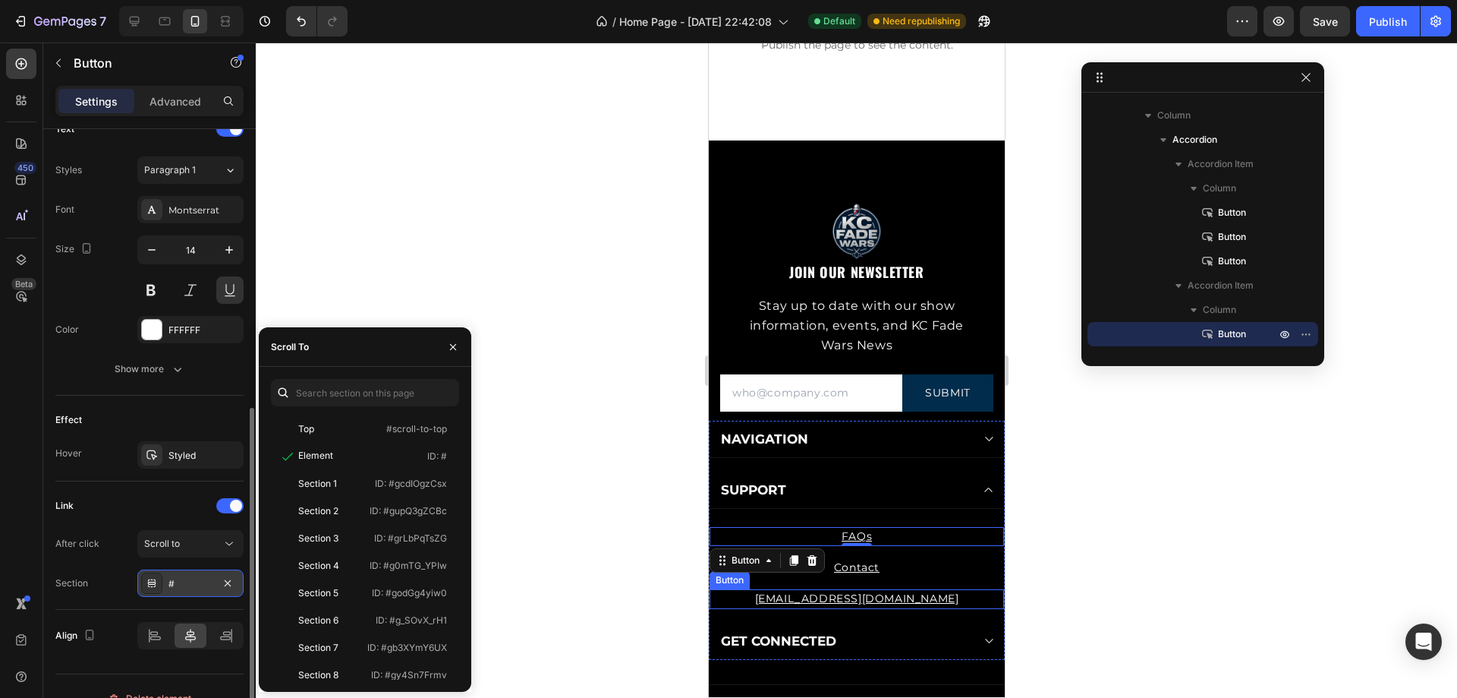
click at [192, 585] on div "#" at bounding box center [191, 584] width 44 height 14
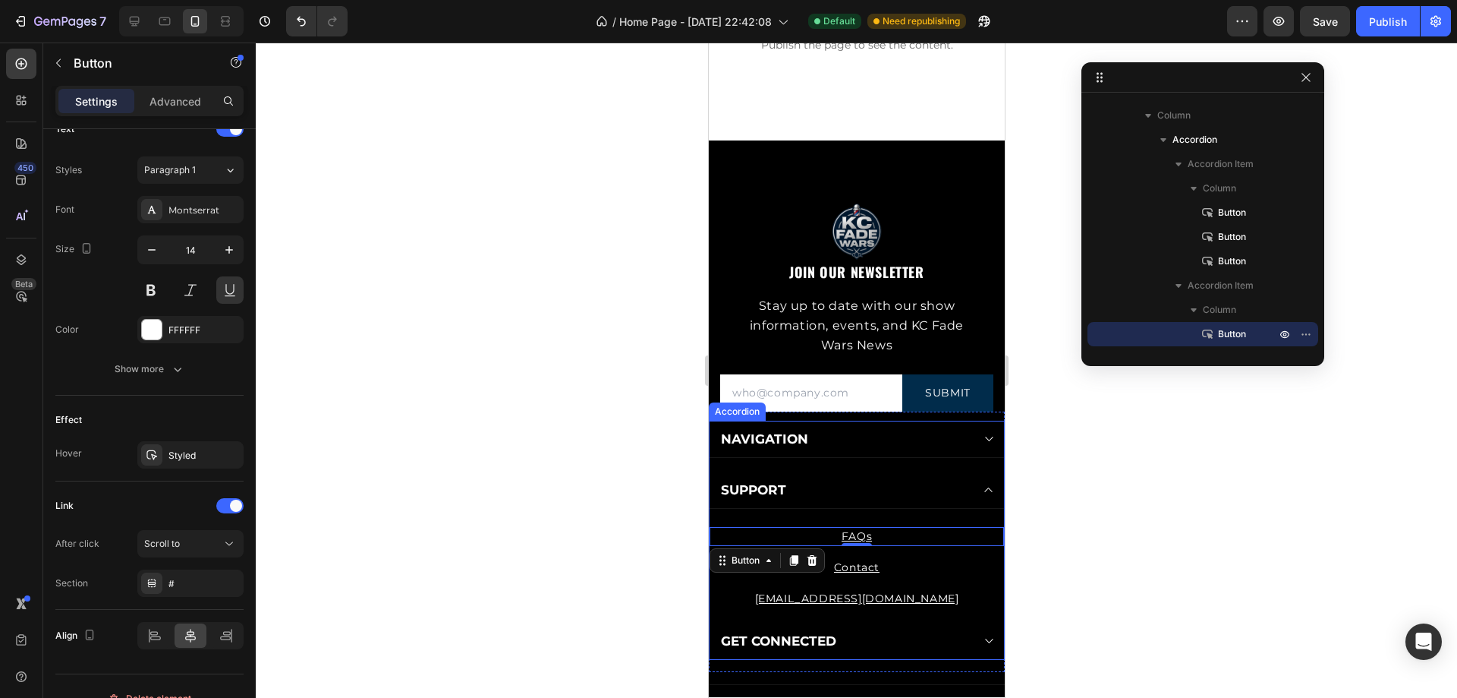
scroll to position [5620, 0]
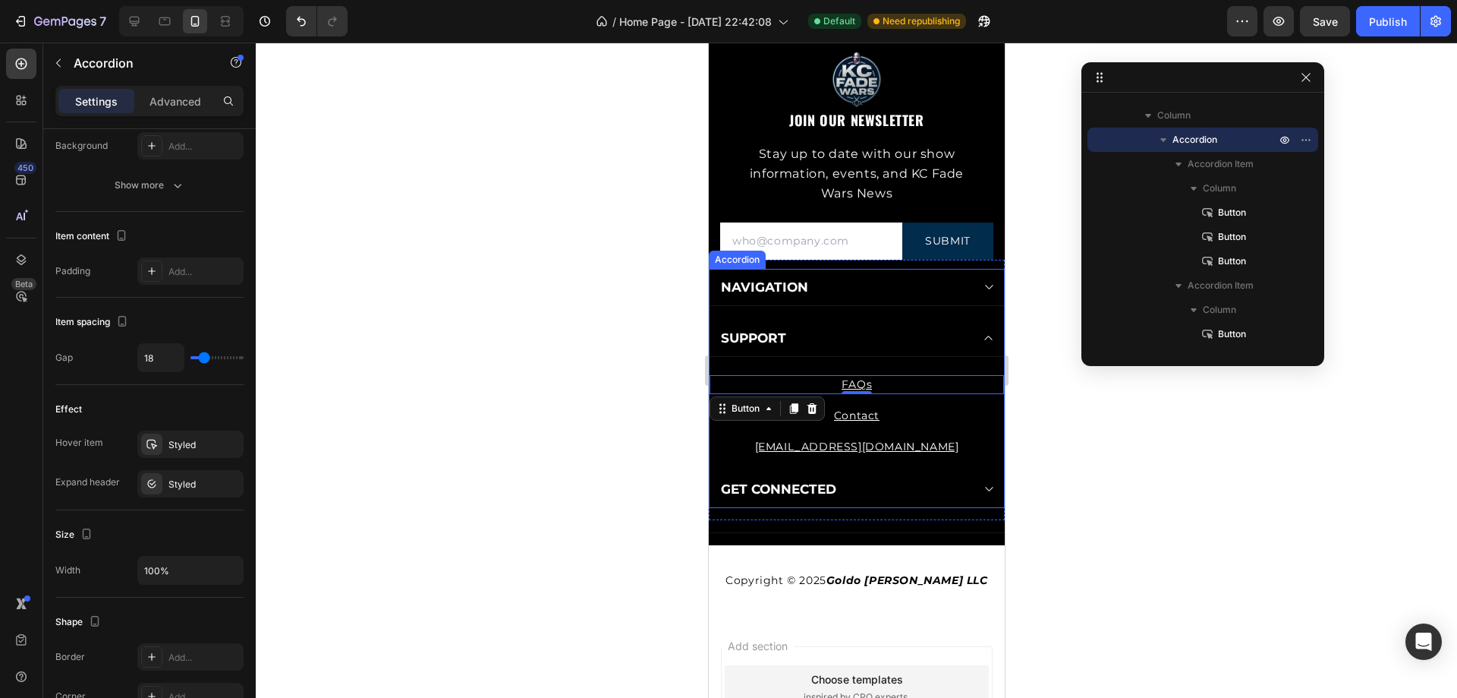
click at [983, 335] on div "SUPPORT" at bounding box center [856, 338] width 295 height 37
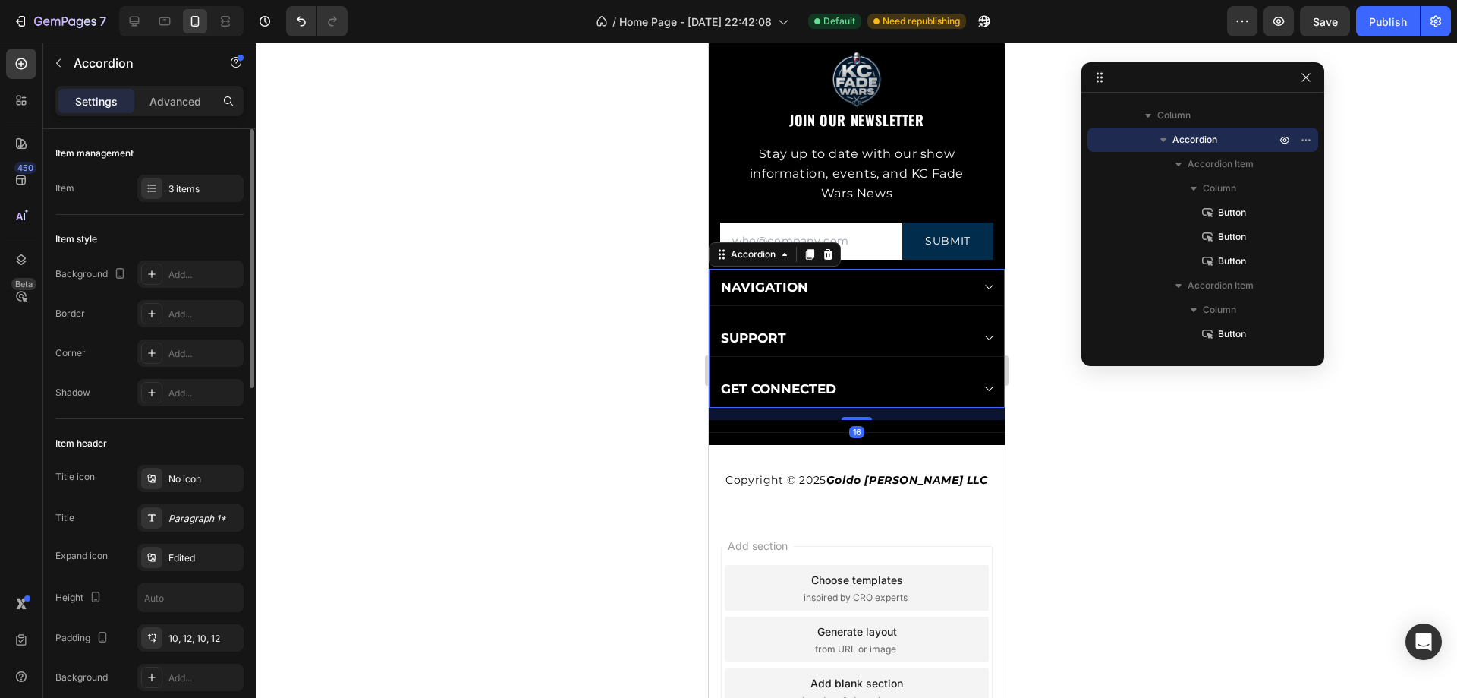
click at [982, 332] on icon at bounding box center [987, 338] width 11 height 12
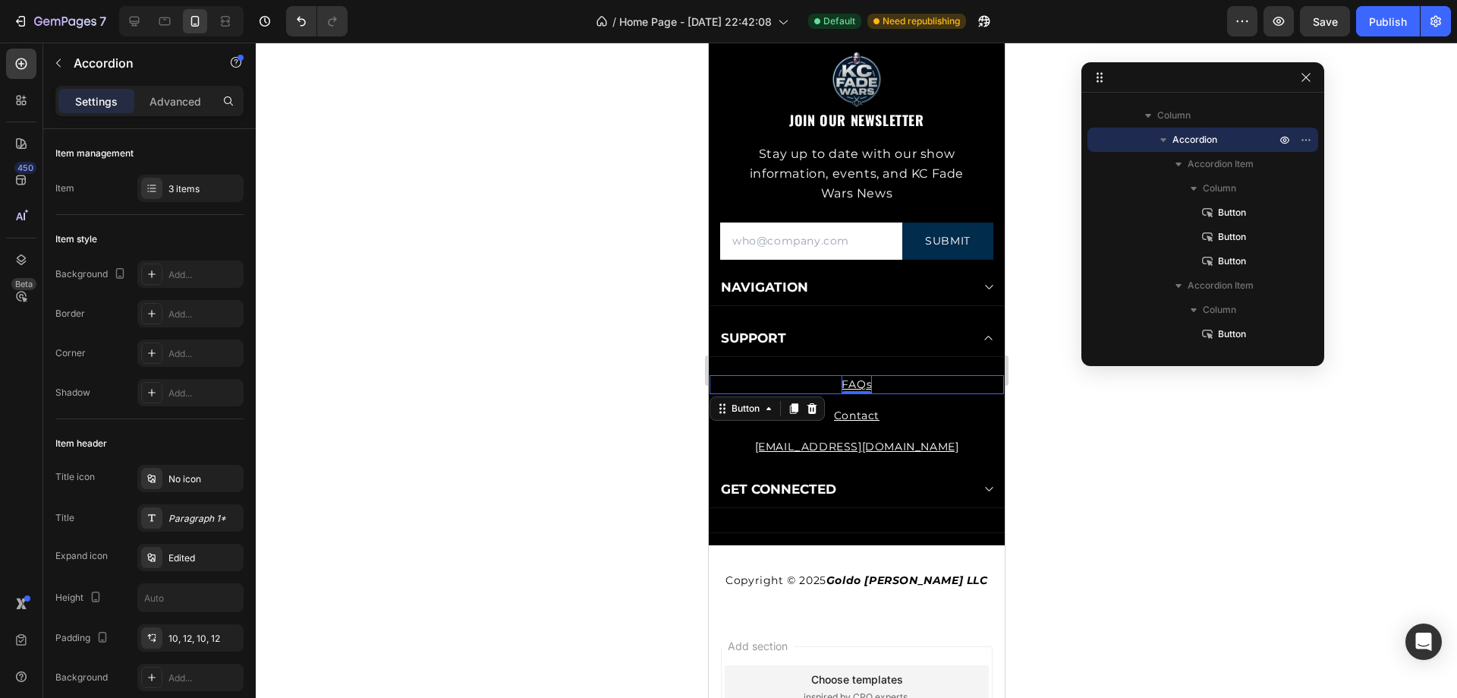
click at [862, 383] on p "FAQs" at bounding box center [856, 384] width 30 height 19
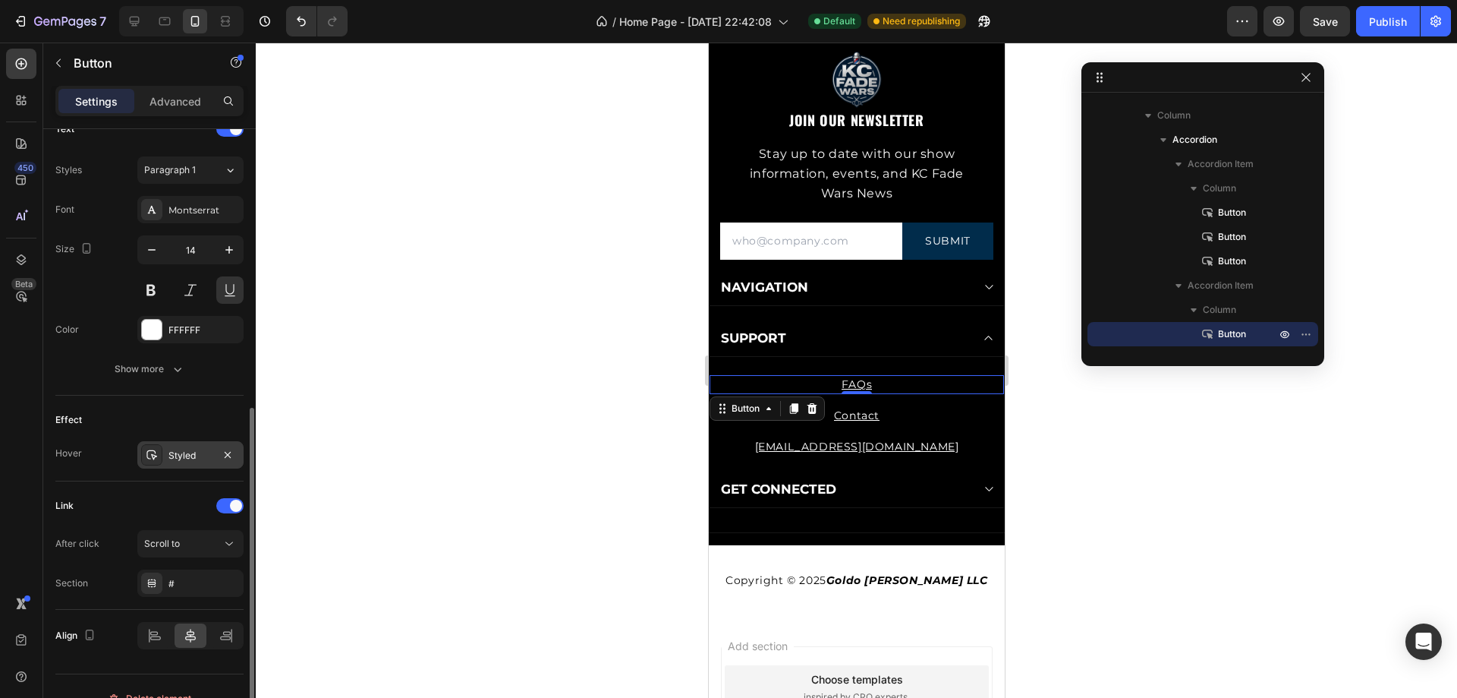
scroll to position [556, 0]
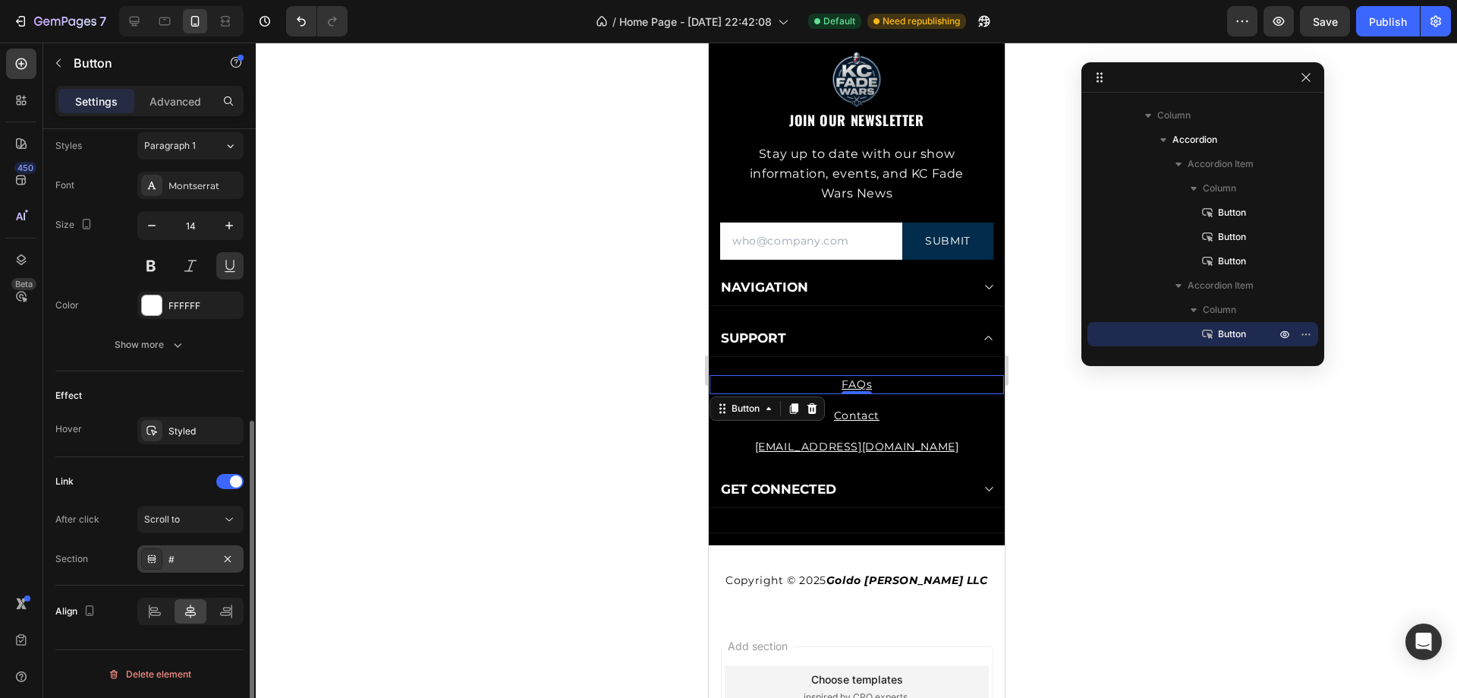
click at [197, 564] on div "#" at bounding box center [191, 560] width 44 height 14
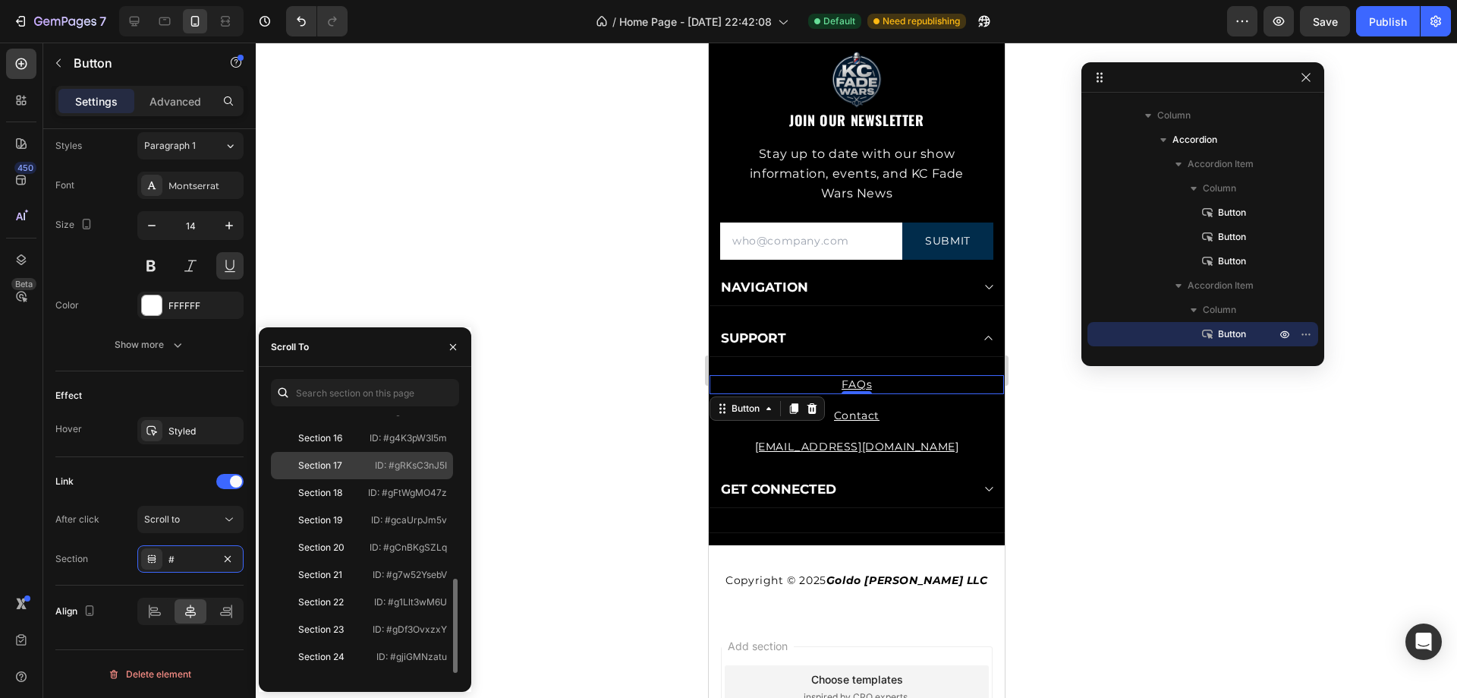
scroll to position [474, 0]
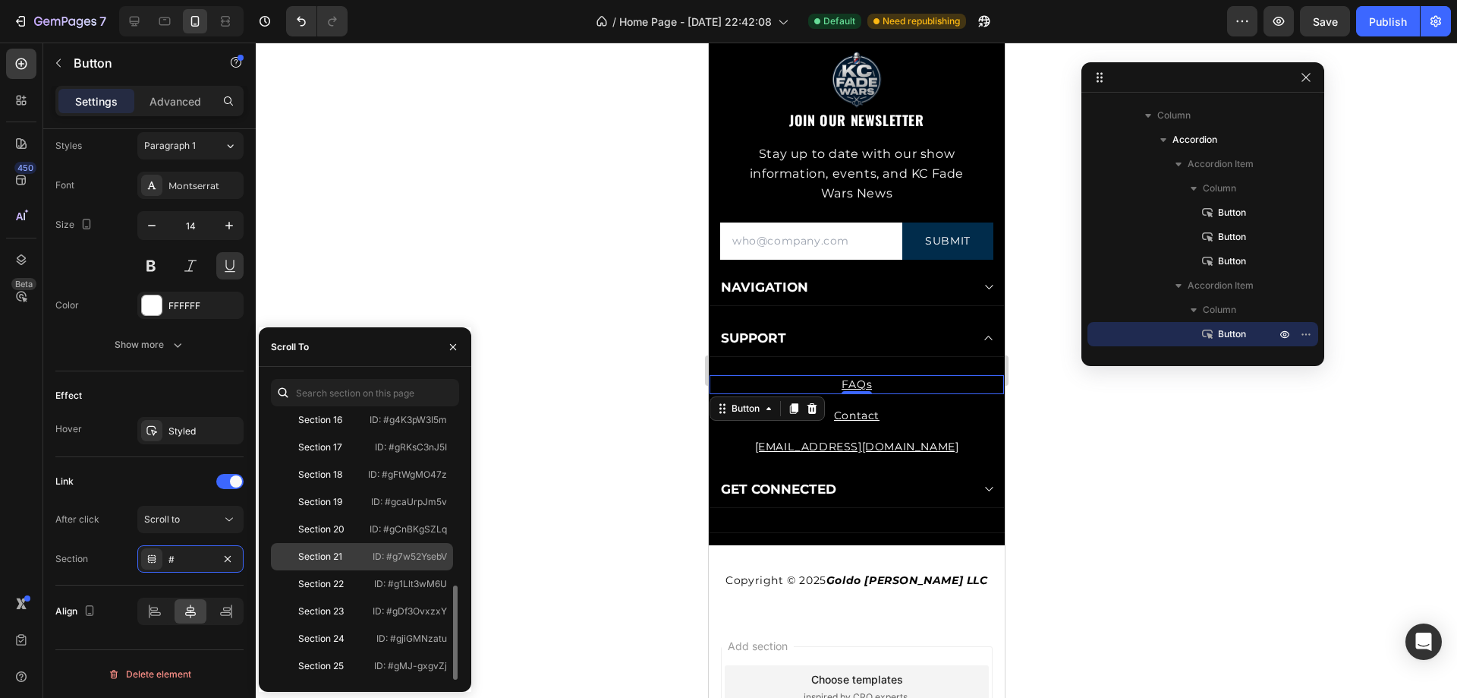
click at [333, 553] on div "Section 21" at bounding box center [320, 557] width 44 height 14
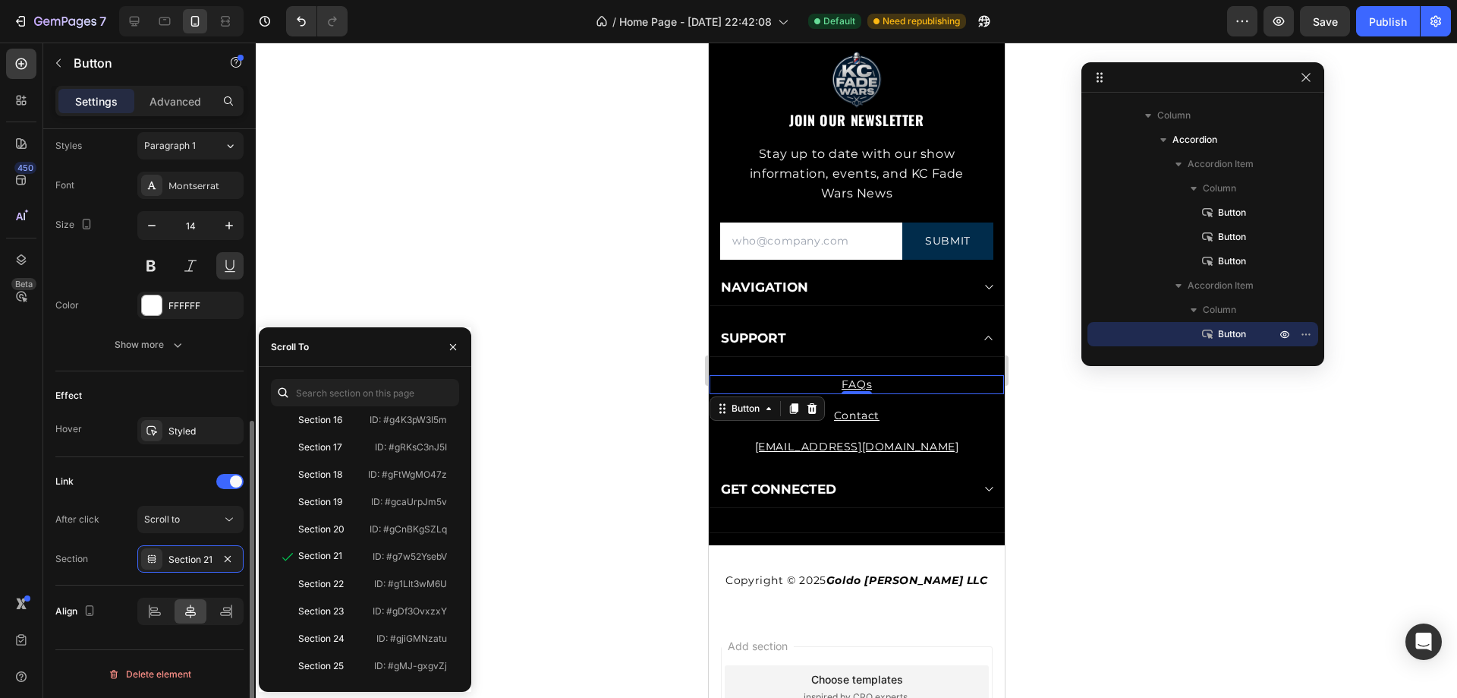
click at [172, 485] on div "Link" at bounding box center [149, 481] width 188 height 24
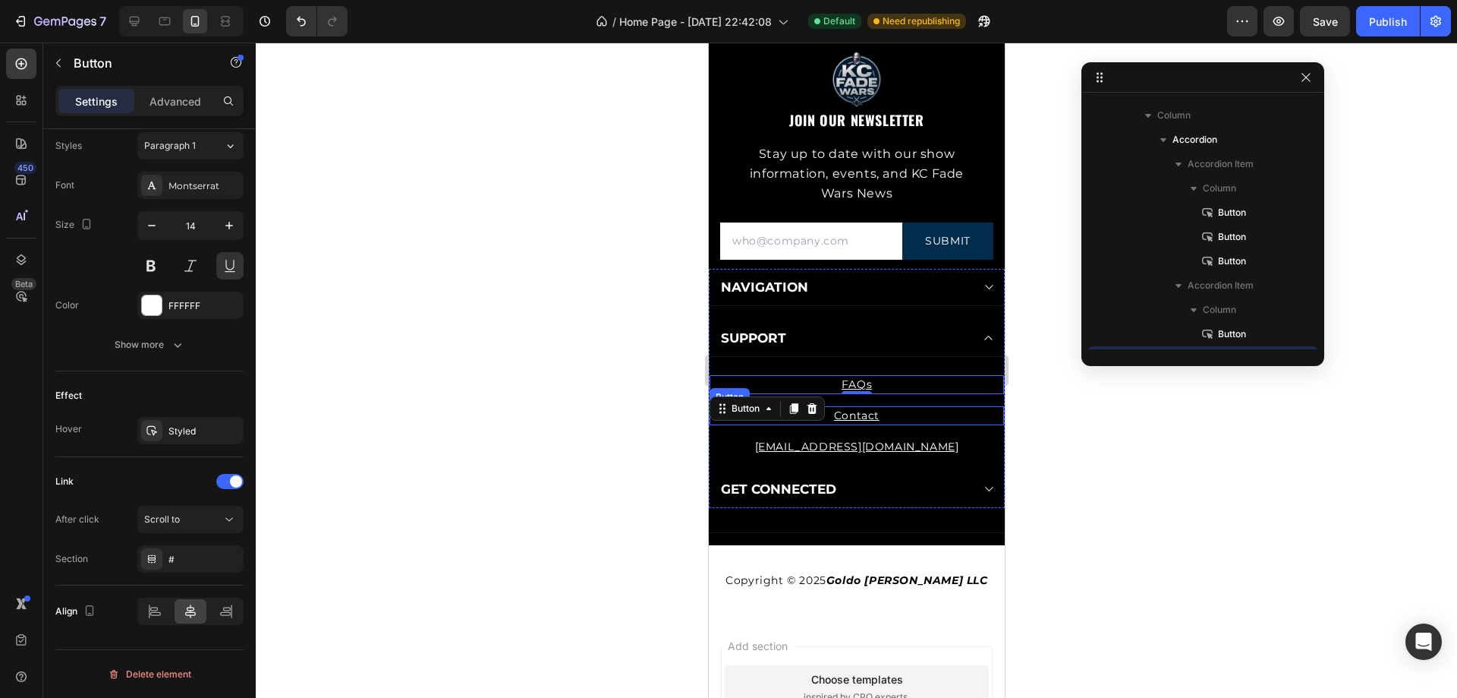
scroll to position [870, 0]
click at [884, 419] on div "Contact Button" at bounding box center [856, 415] width 295 height 19
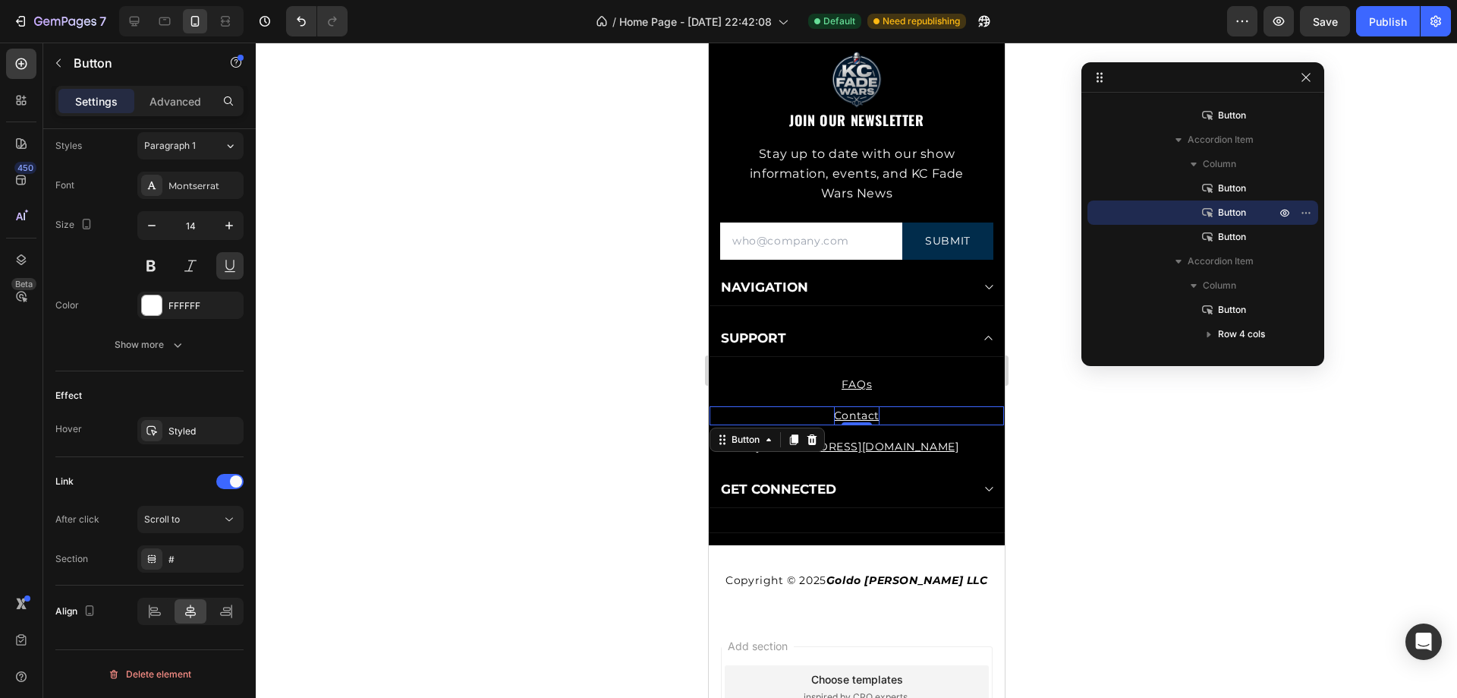
click at [852, 415] on p "Contact" at bounding box center [857, 415] width 46 height 19
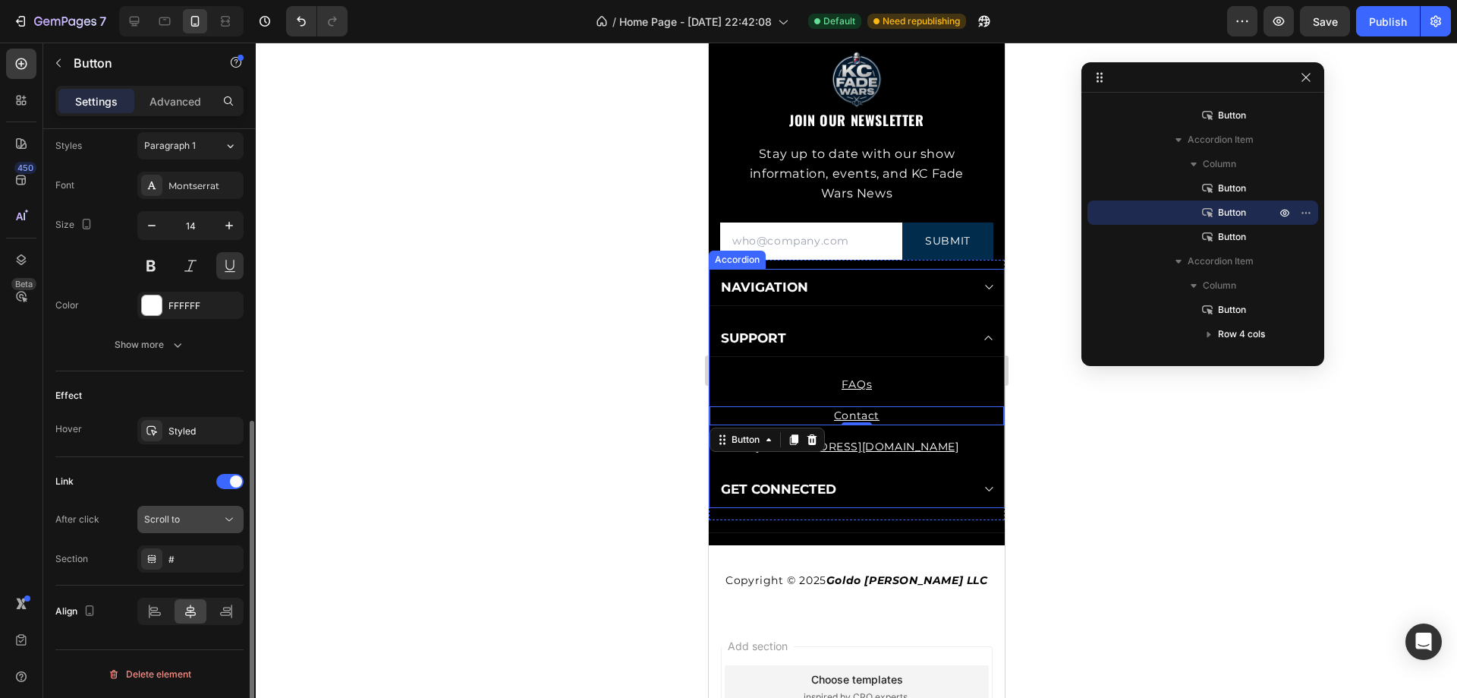
click at [205, 523] on div "Scroll to" at bounding box center [182, 519] width 77 height 14
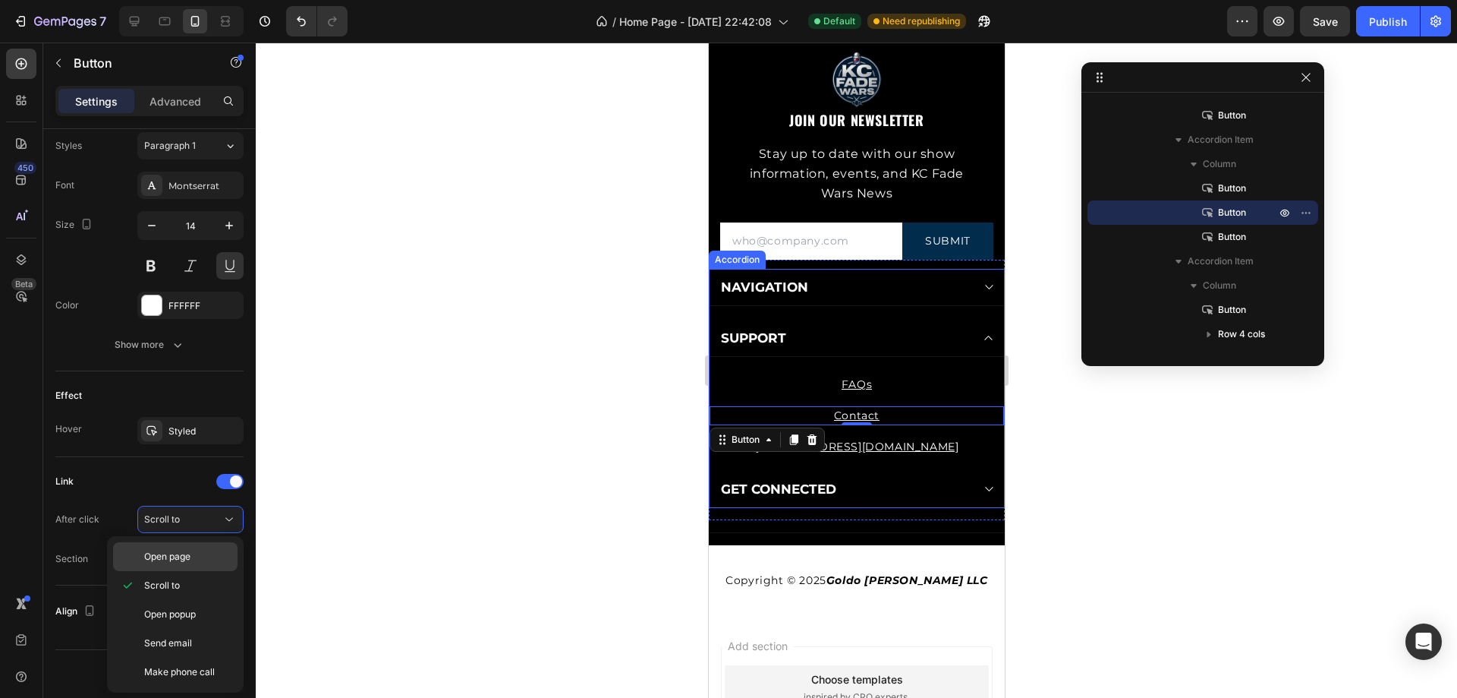
click at [197, 550] on p "Open page" at bounding box center [187, 557] width 87 height 14
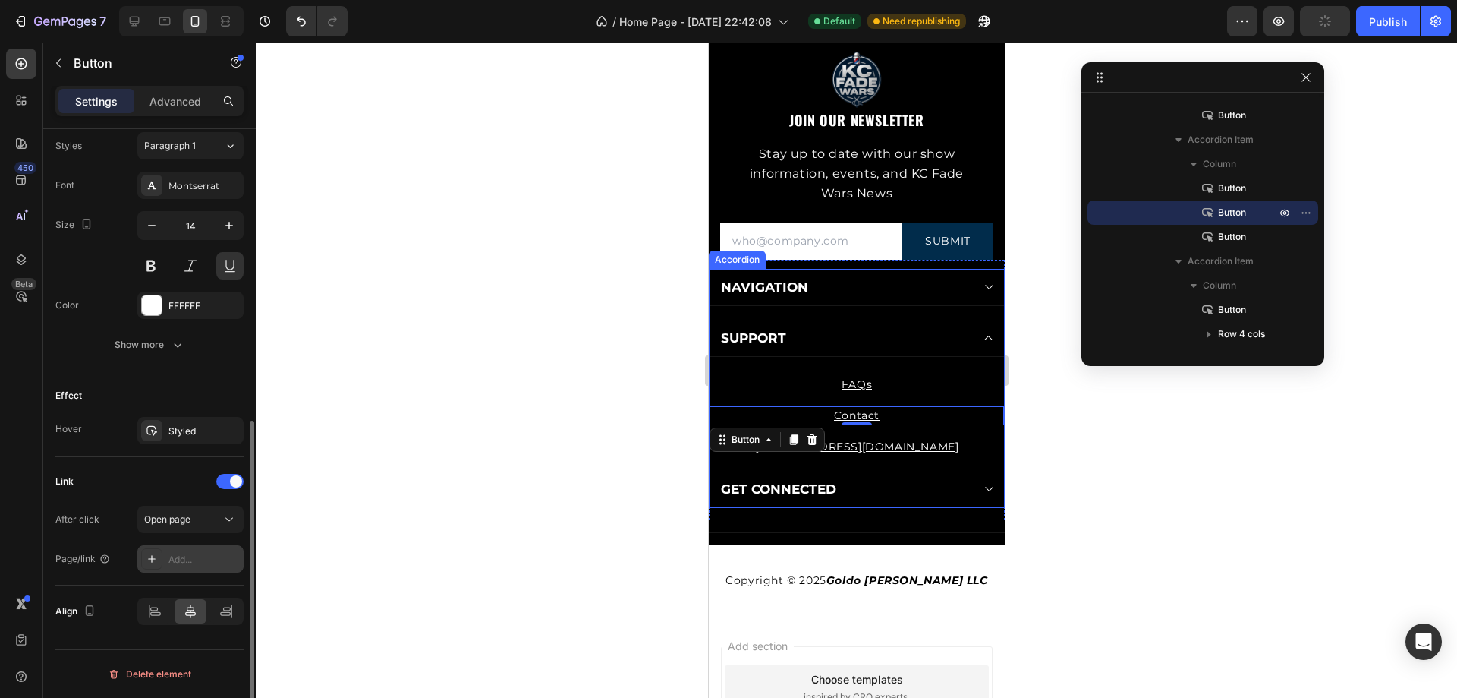
click at [191, 559] on div "Add..." at bounding box center [204, 560] width 71 height 14
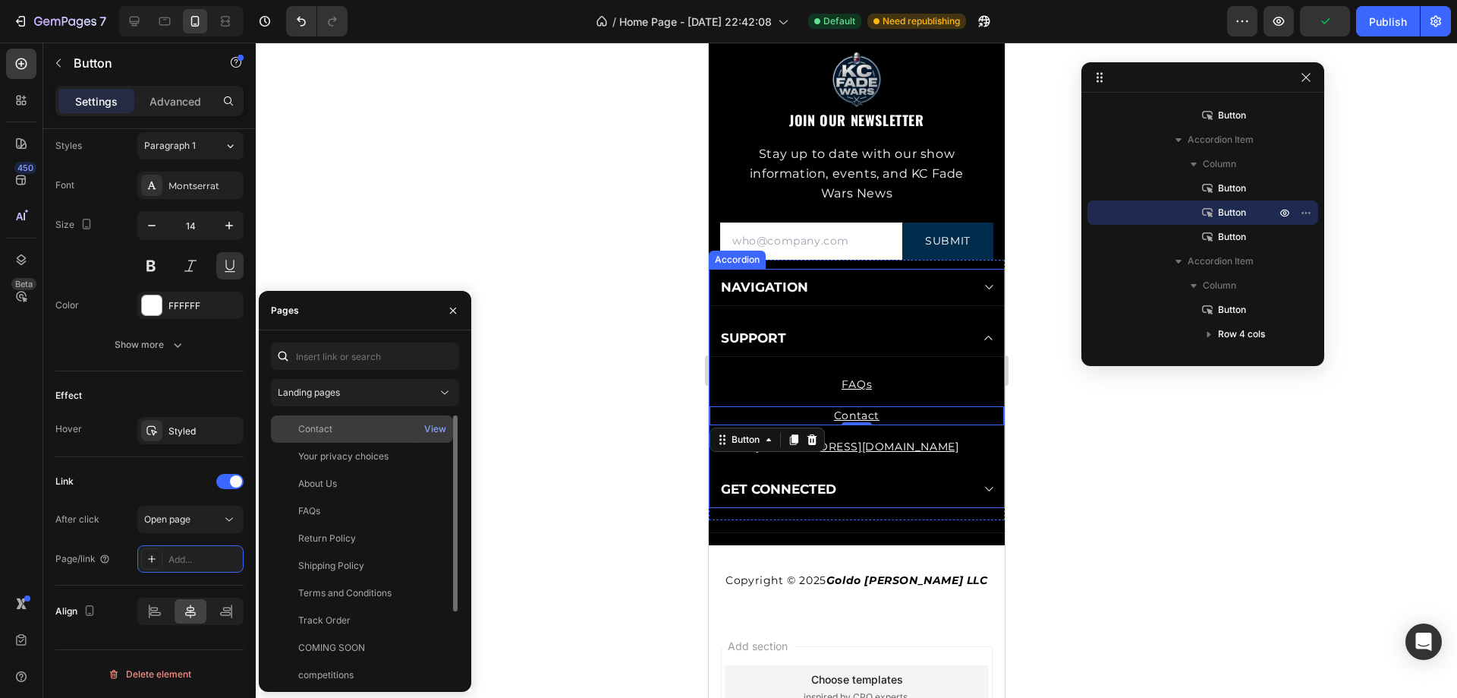
click at [330, 427] on div "Contact" at bounding box center [315, 429] width 34 height 14
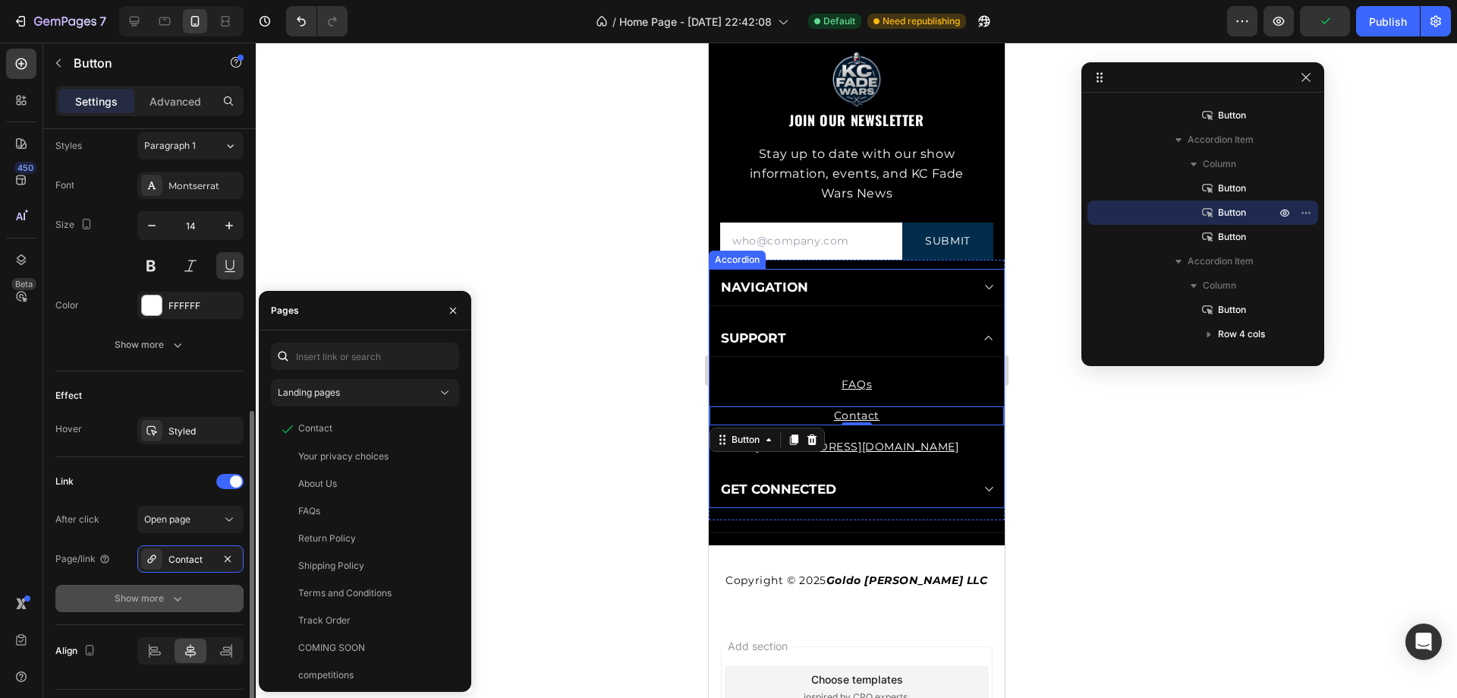
click at [169, 596] on div "Show more" at bounding box center [150, 598] width 71 height 15
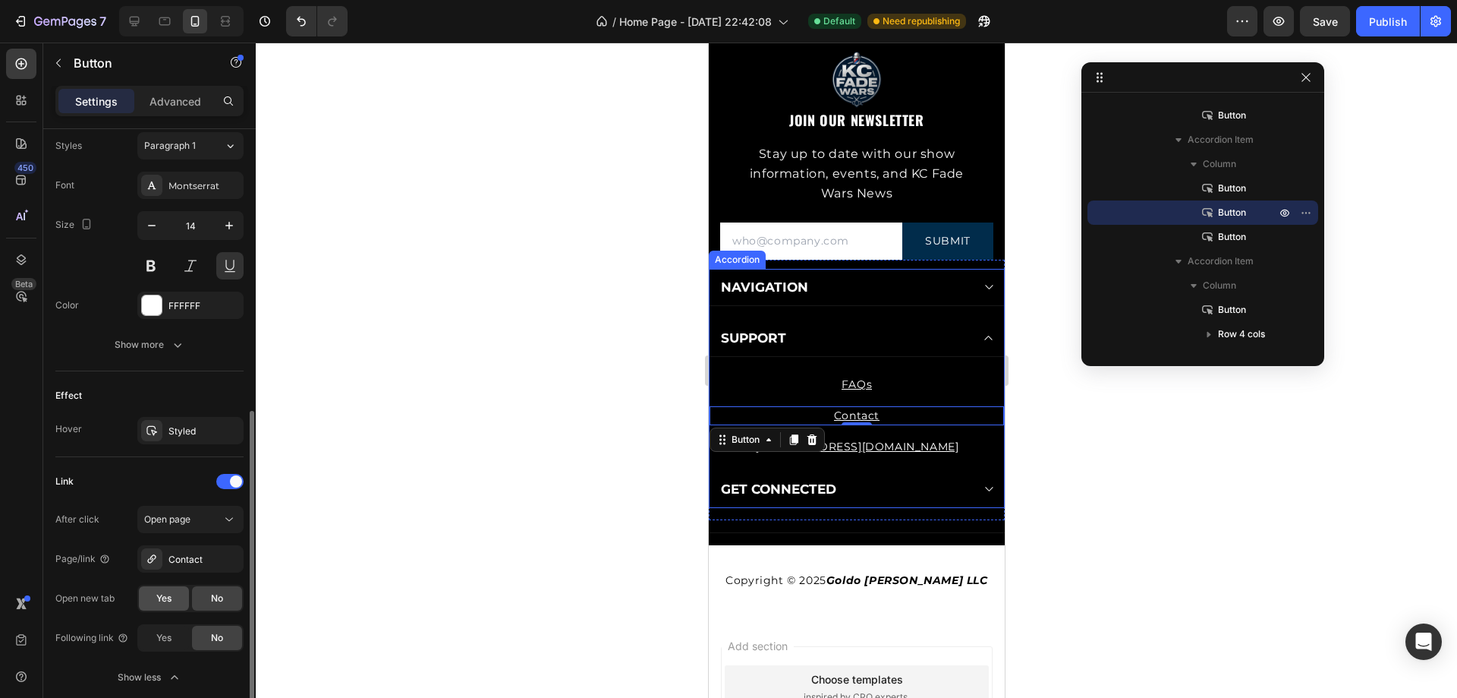
click at [161, 596] on span "Yes" at bounding box center [163, 598] width 15 height 14
click at [152, 487] on div "Link" at bounding box center [149, 481] width 188 height 24
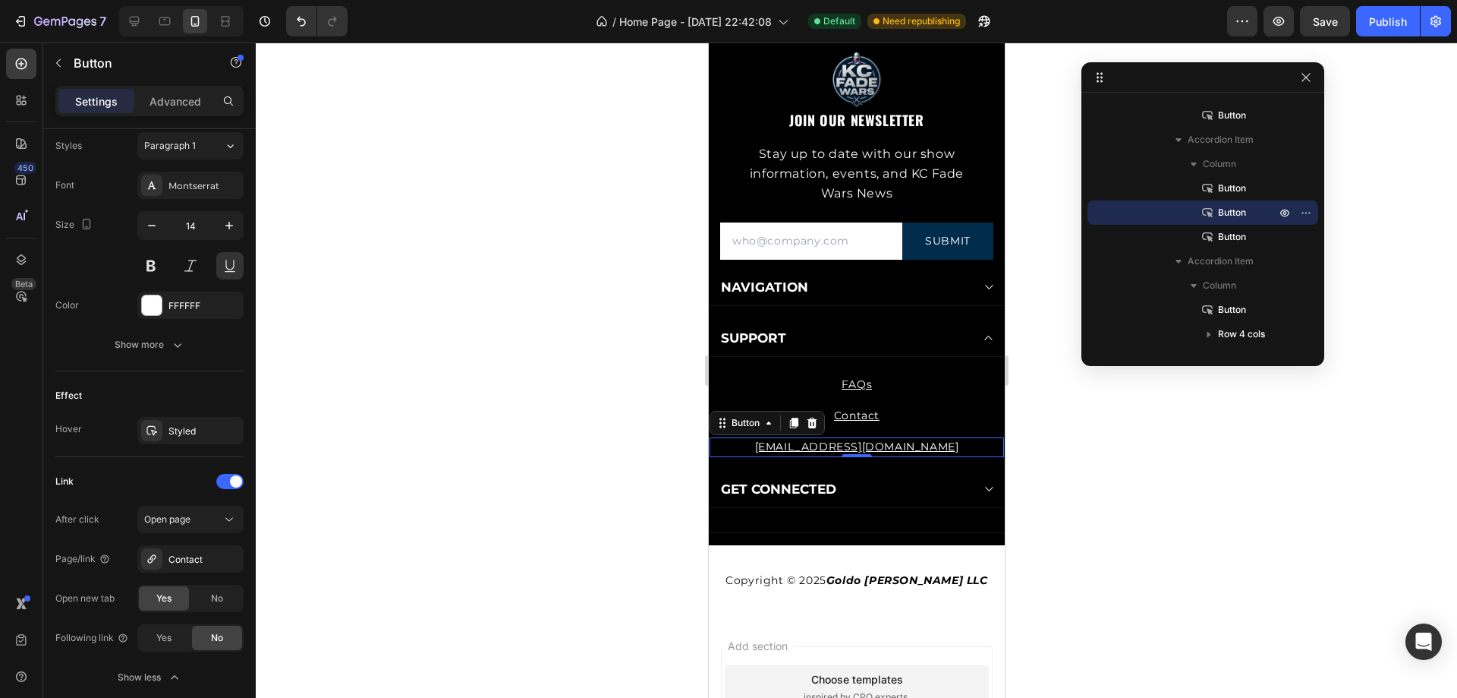
click at [939, 447] on div "[EMAIL_ADDRESS][DOMAIN_NAME] Button 0" at bounding box center [856, 446] width 295 height 19
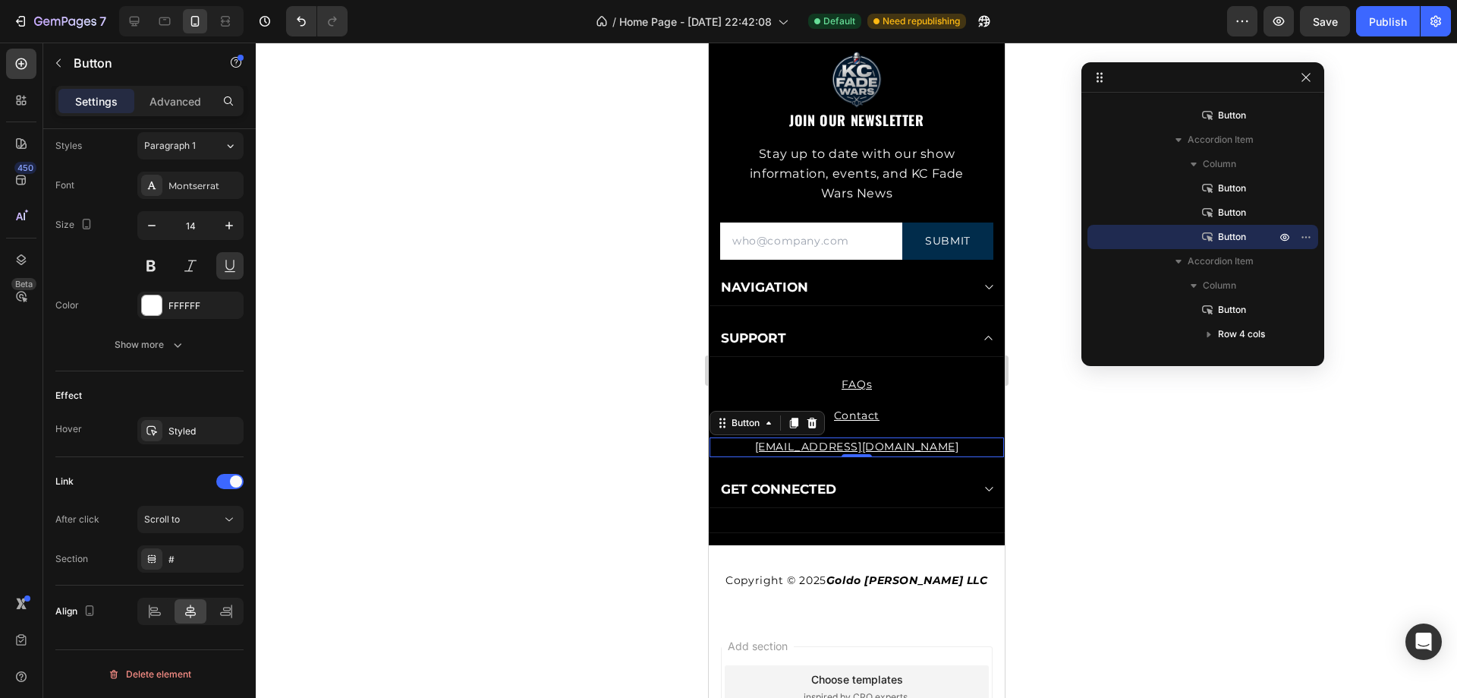
click at [930, 444] on div "[EMAIL_ADDRESS][DOMAIN_NAME] Button 0" at bounding box center [856, 446] width 295 height 19
click at [190, 520] on div "Scroll to" at bounding box center [182, 519] width 77 height 14
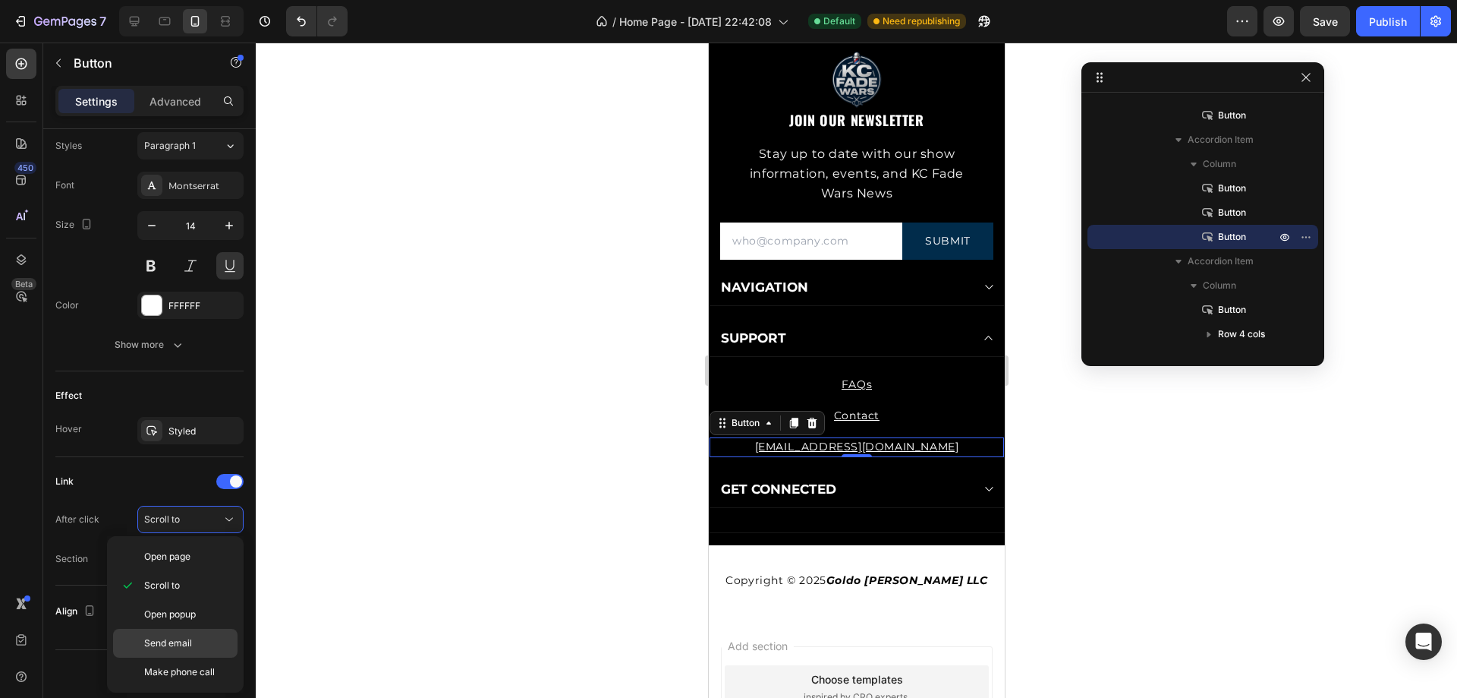
click at [172, 638] on span "Send email" at bounding box center [168, 643] width 48 height 14
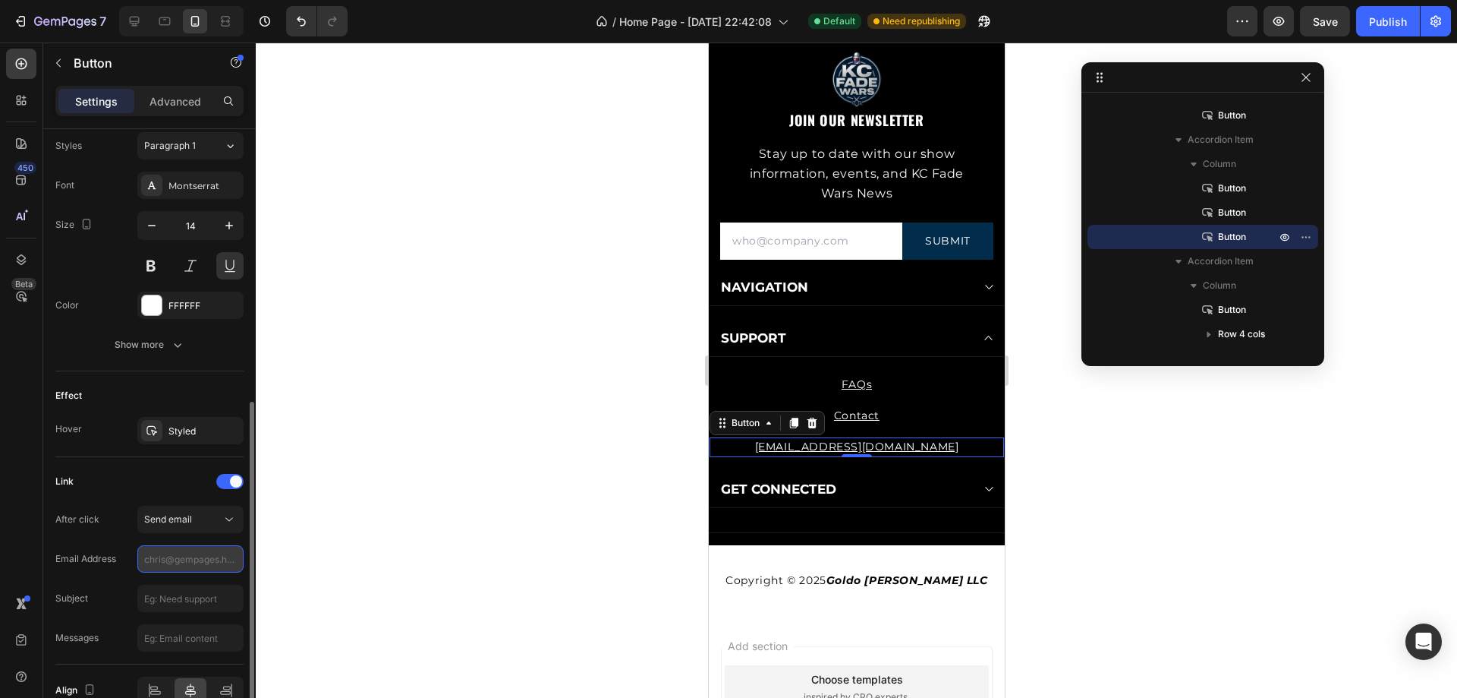
click at [191, 547] on input "text" at bounding box center [190, 558] width 106 height 27
type input "[EMAIL_ADDRESS][DOMAIN_NAME]"
click at [364, 509] on div at bounding box center [857, 370] width 1202 height 655
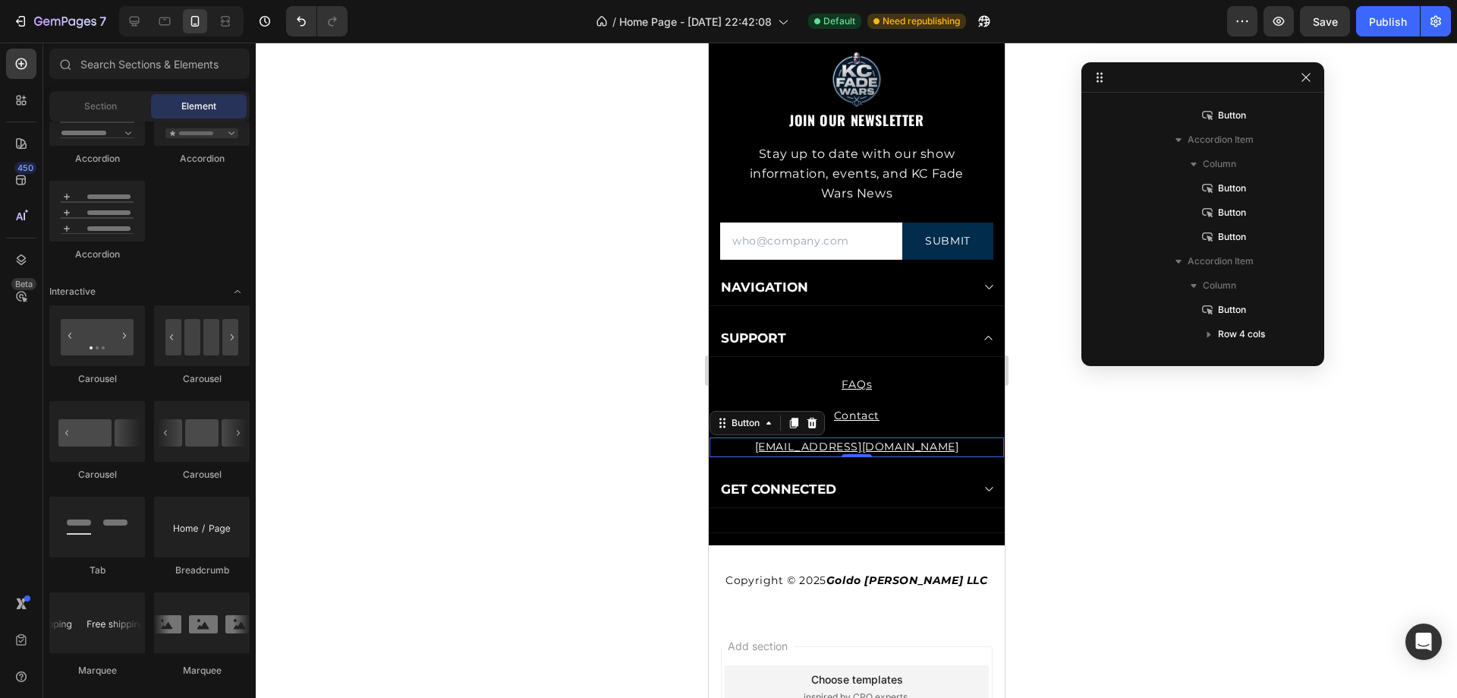
click at [930, 446] on div "[EMAIL_ADDRESS][DOMAIN_NAME] Button 0" at bounding box center [856, 446] width 295 height 19
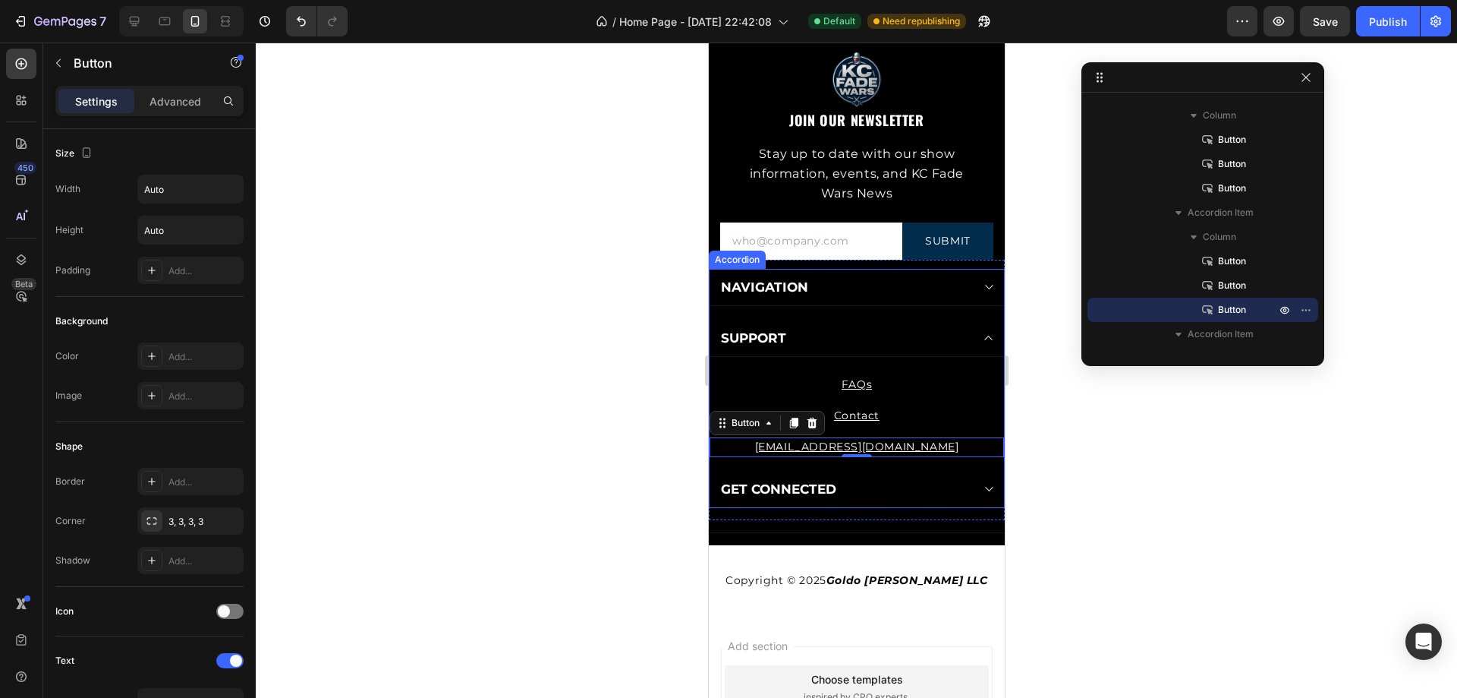
click at [982, 486] on icon at bounding box center [987, 489] width 11 height 12
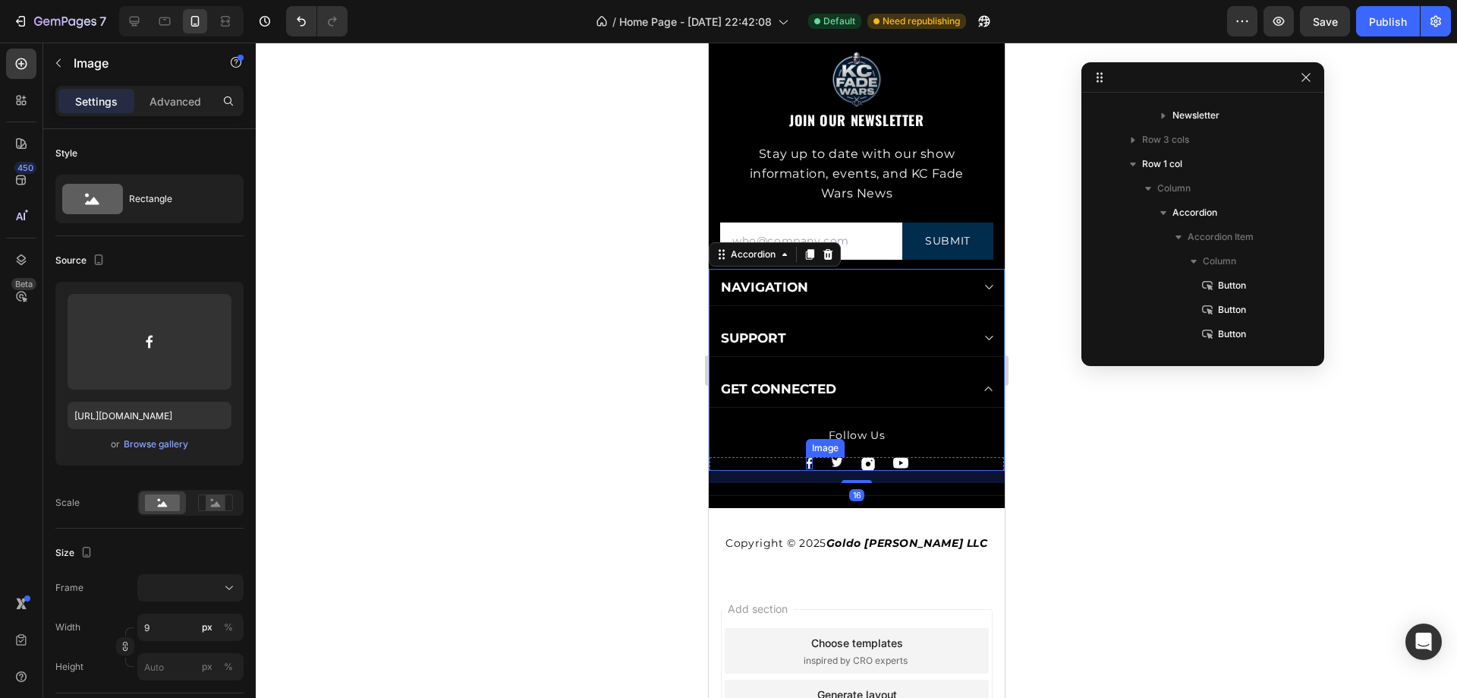
scroll to position [1113, 0]
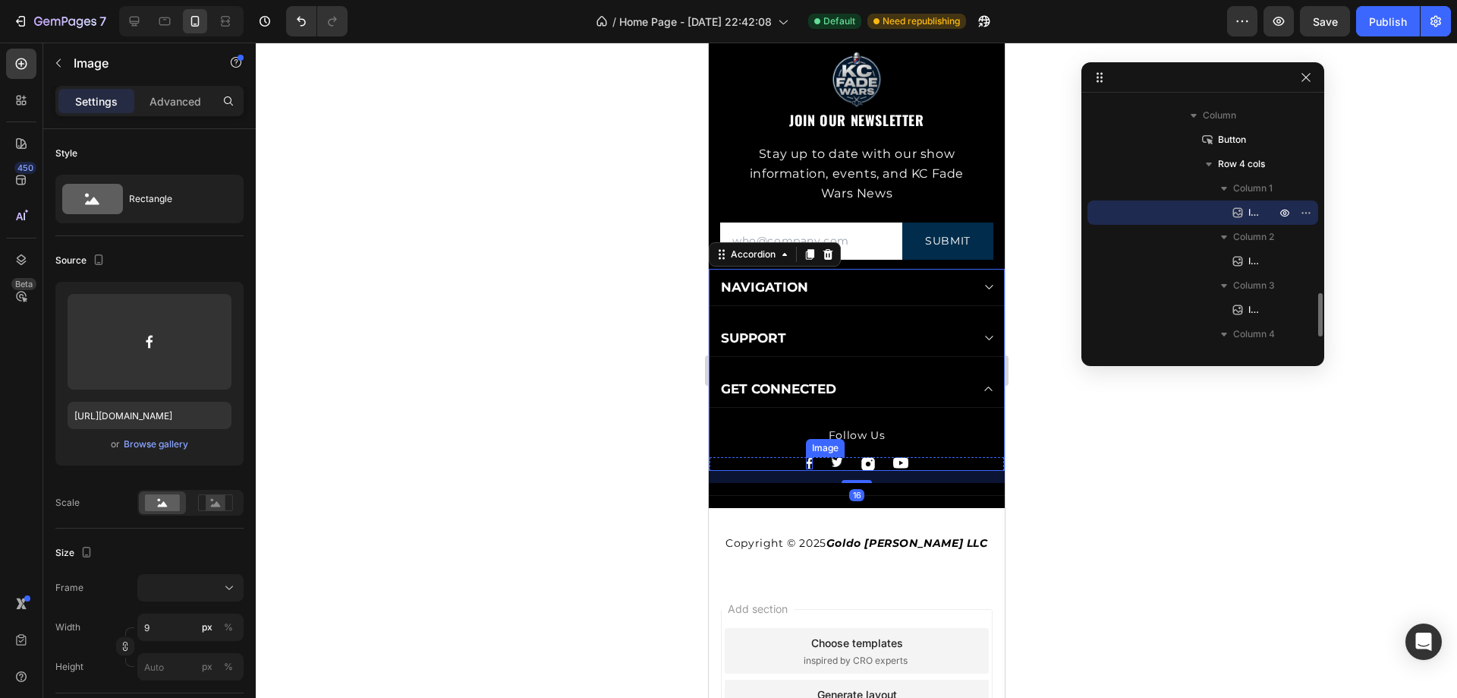
click at [805, 465] on div "Image" at bounding box center [808, 463] width 7 height 12
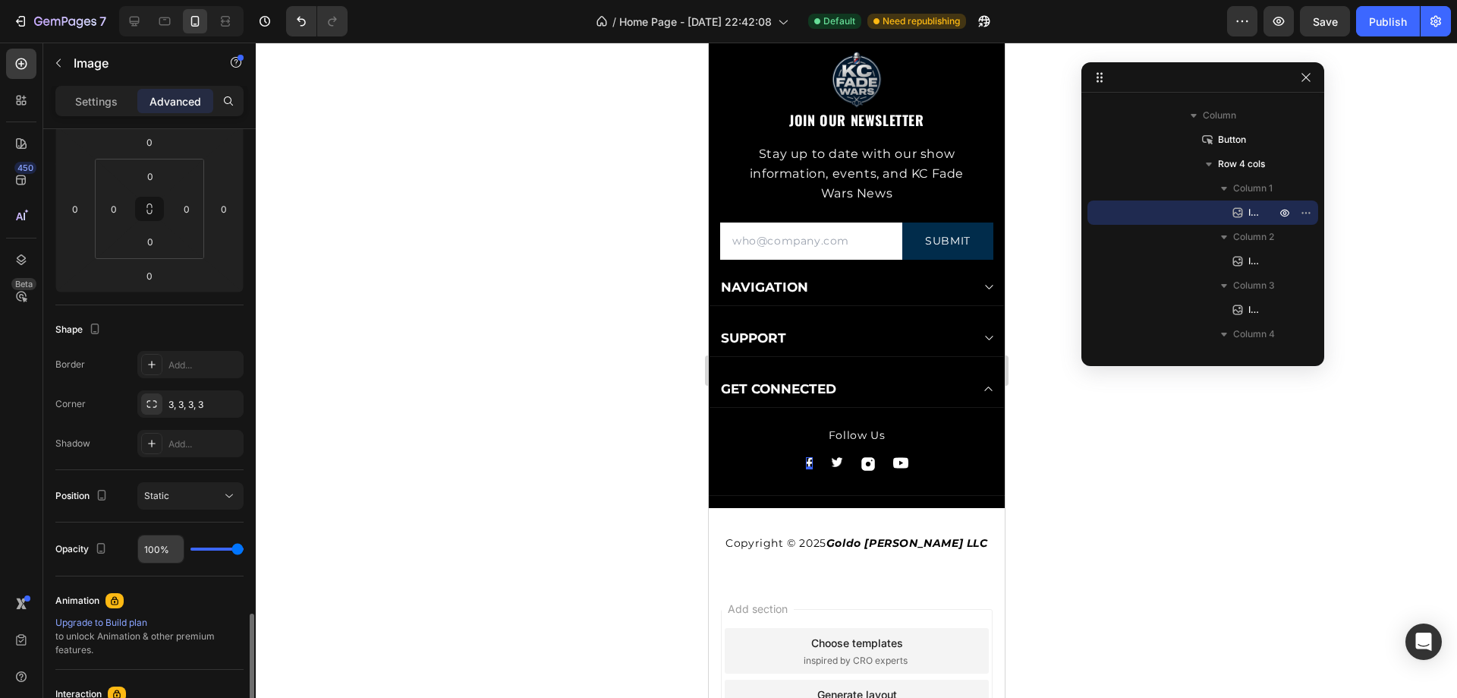
scroll to position [138, 0]
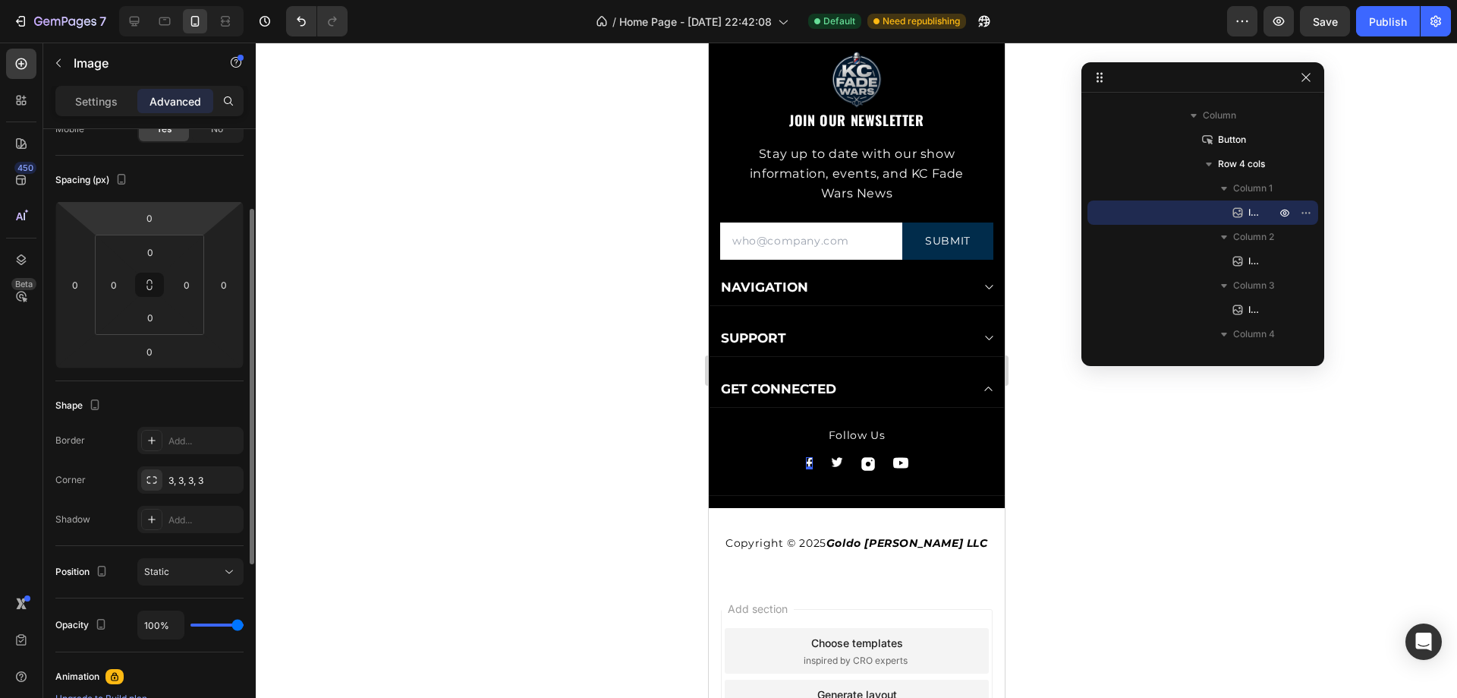
click at [103, 87] on div "Settings Advanced" at bounding box center [149, 101] width 188 height 30
click at [100, 99] on p "Settings" at bounding box center [96, 101] width 43 height 16
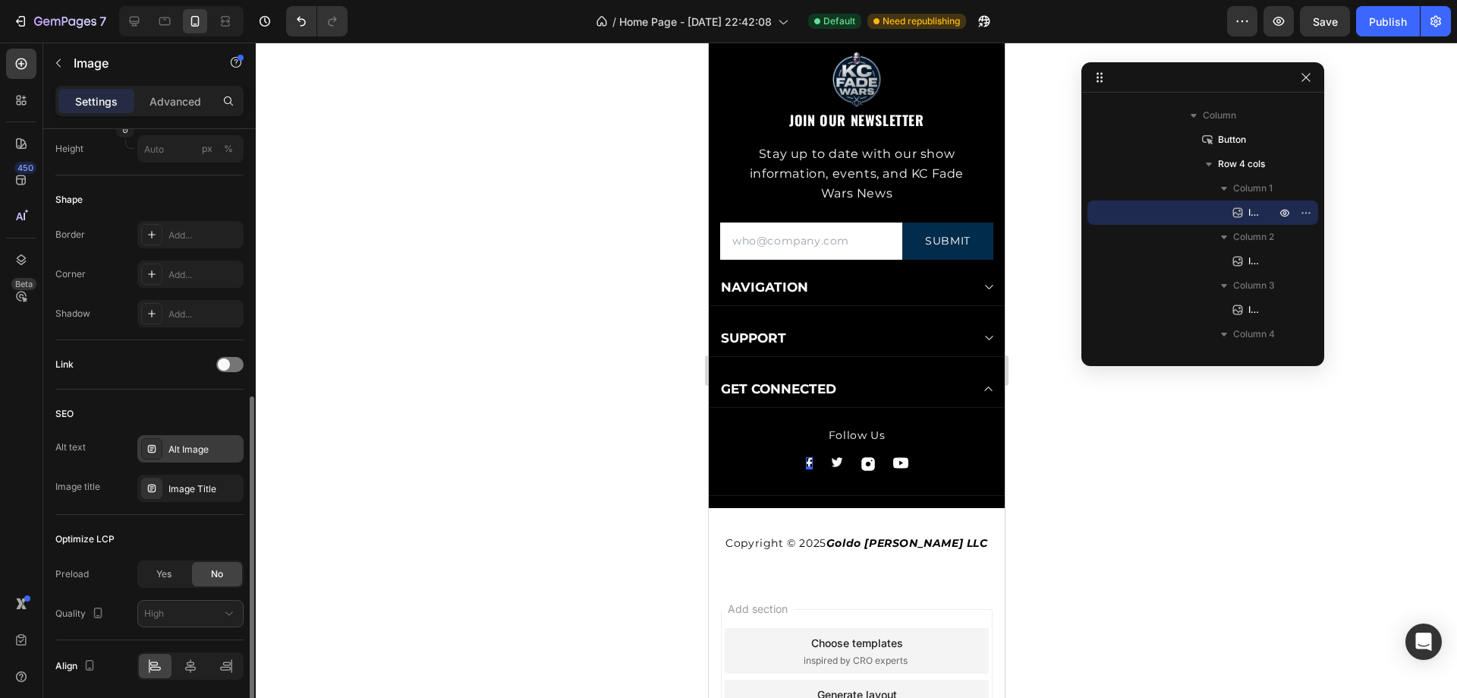
scroll to position [572, 0]
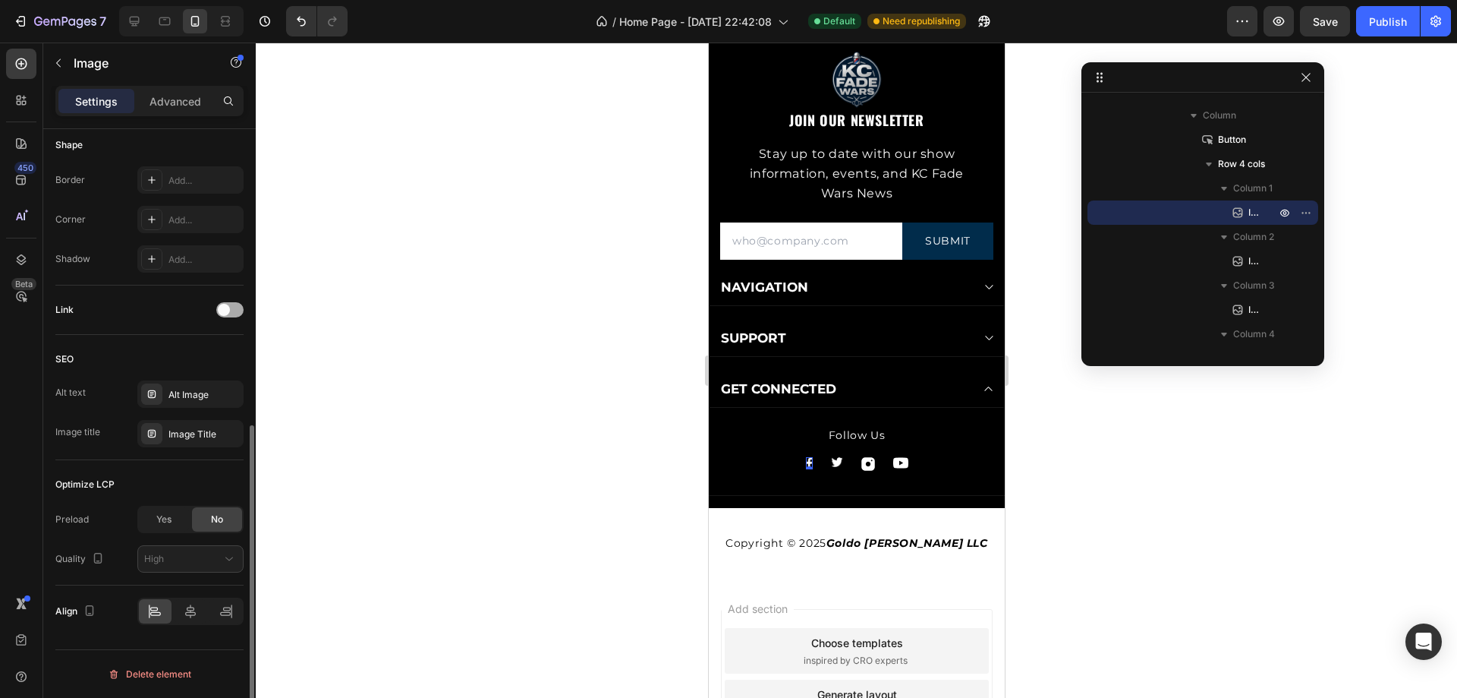
click at [227, 311] on span at bounding box center [224, 310] width 12 height 12
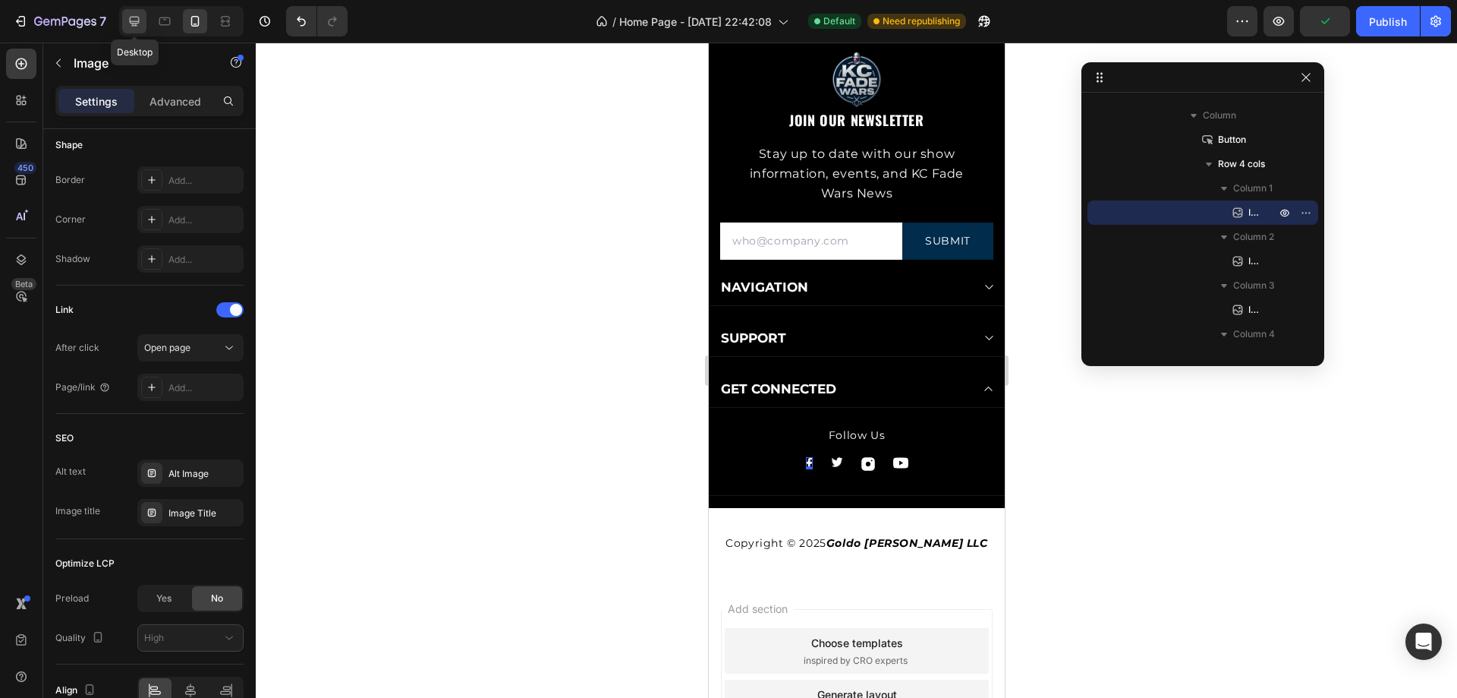
click at [128, 24] on icon at bounding box center [134, 21] width 15 height 15
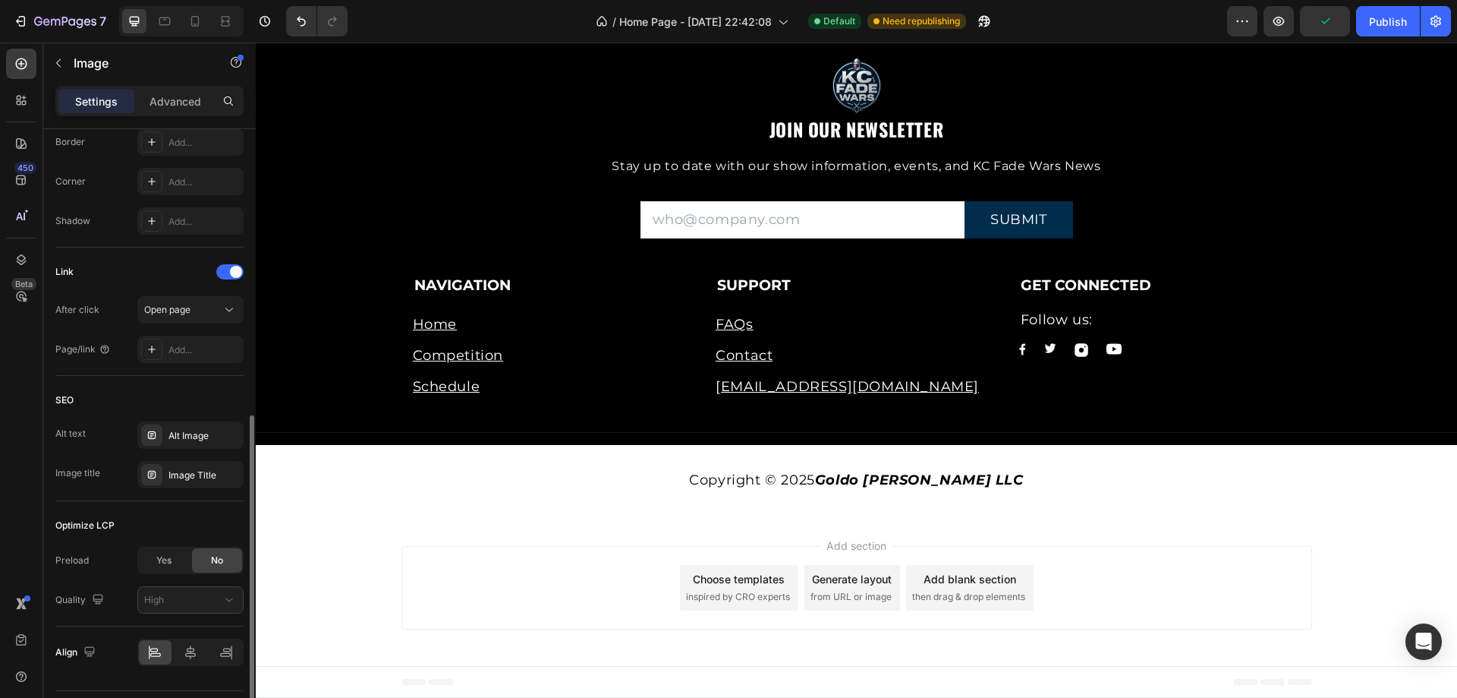
scroll to position [613, 0]
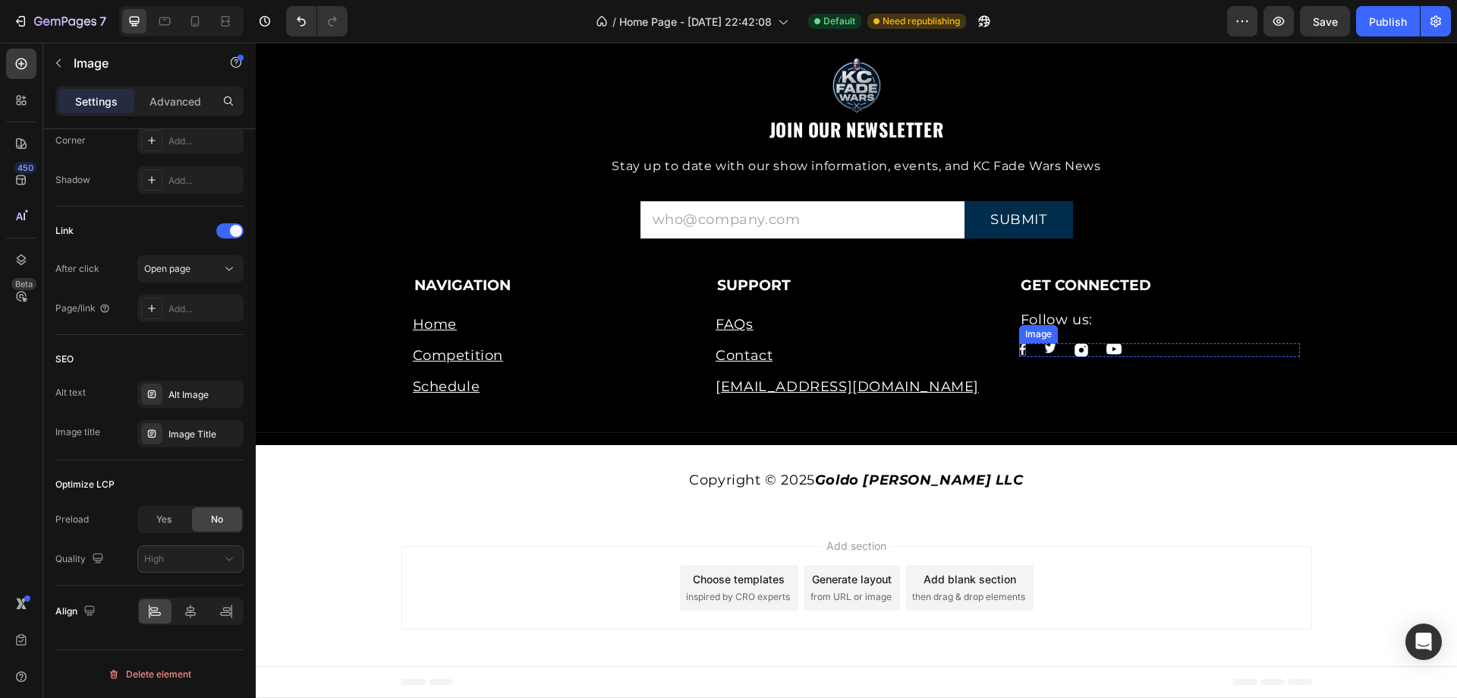
click at [1019, 348] on img at bounding box center [1022, 349] width 7 height 12
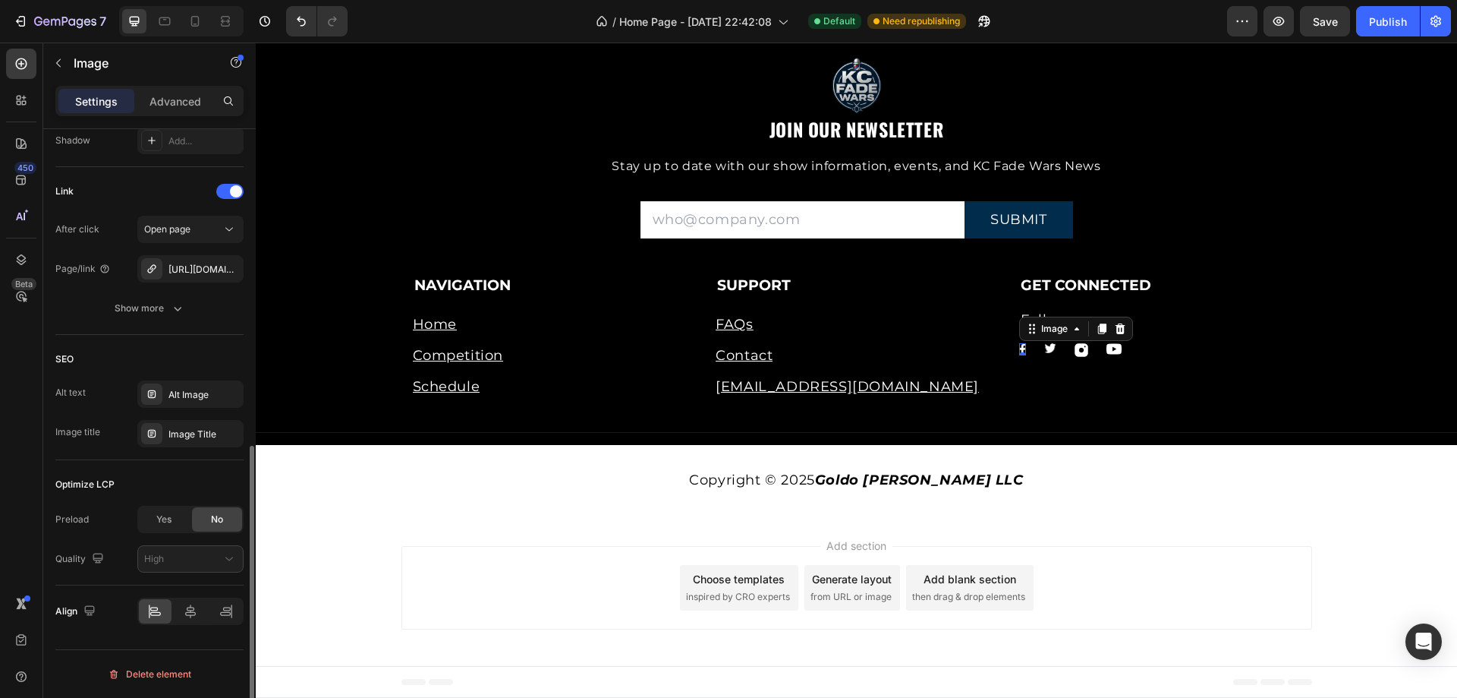
scroll to position [501, 0]
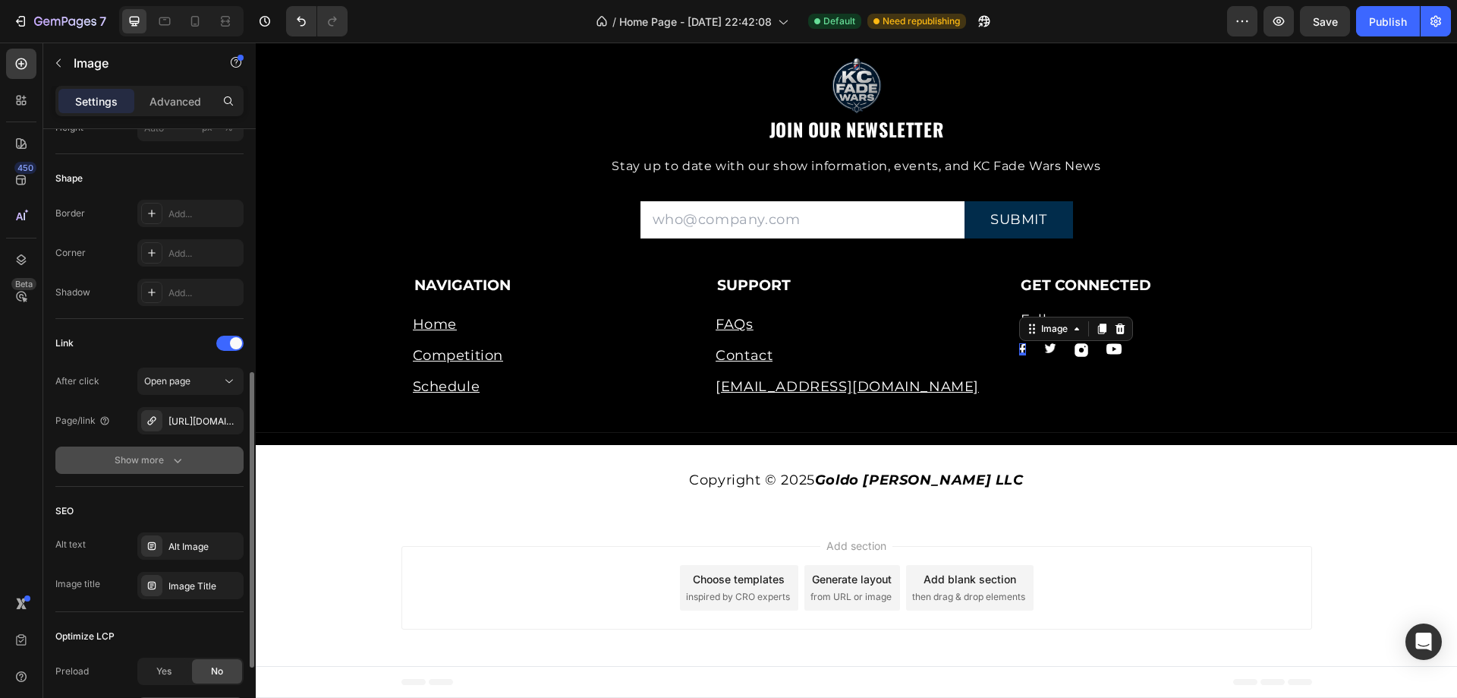
click at [175, 458] on icon "button" at bounding box center [177, 459] width 15 height 15
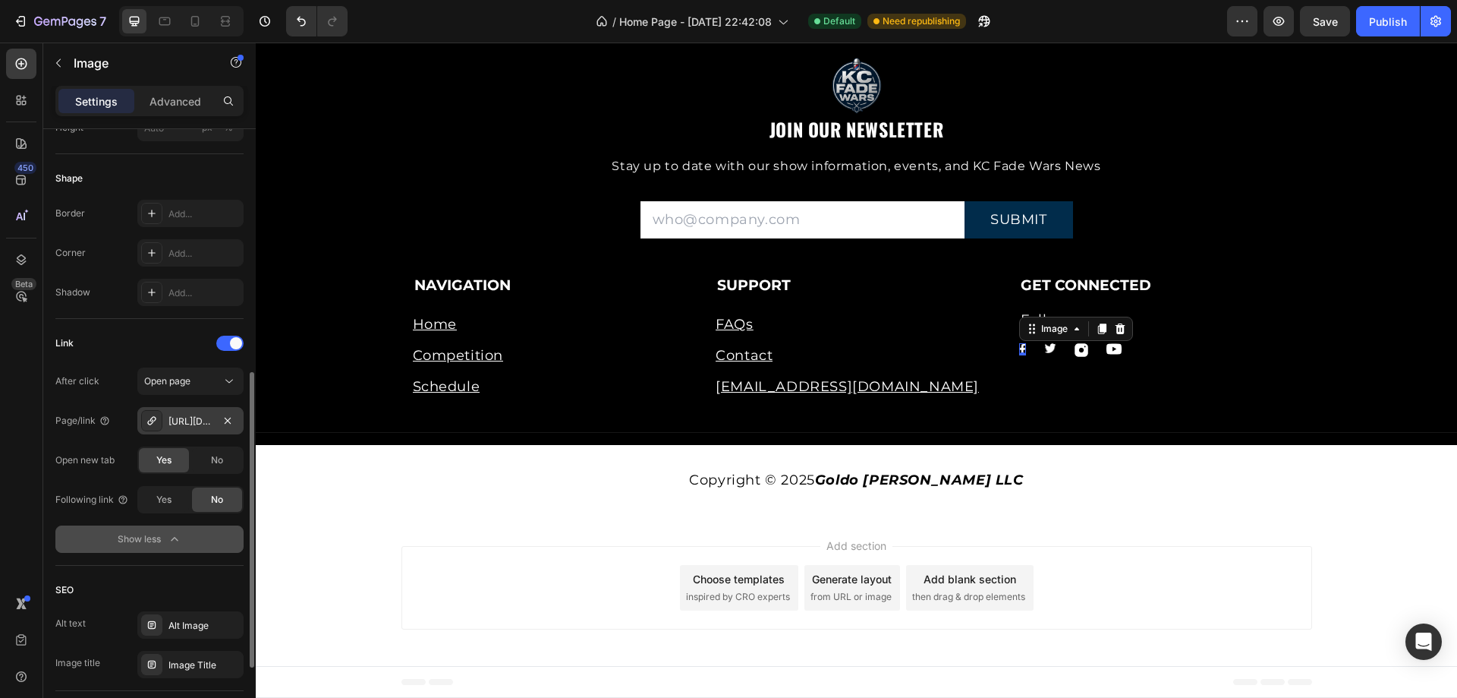
click at [187, 416] on div "[URL][DOMAIN_NAME]" at bounding box center [191, 421] width 44 height 14
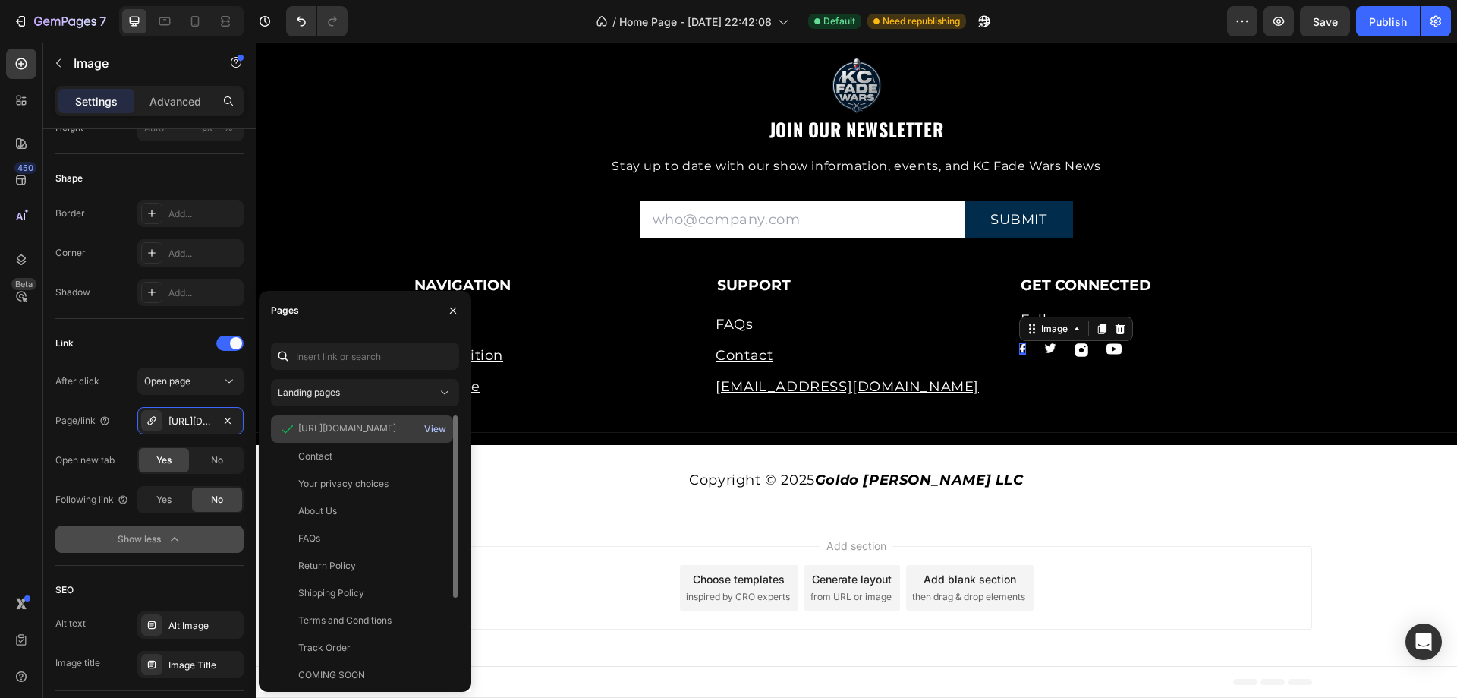
click at [442, 427] on div "View" at bounding box center [435, 429] width 22 height 14
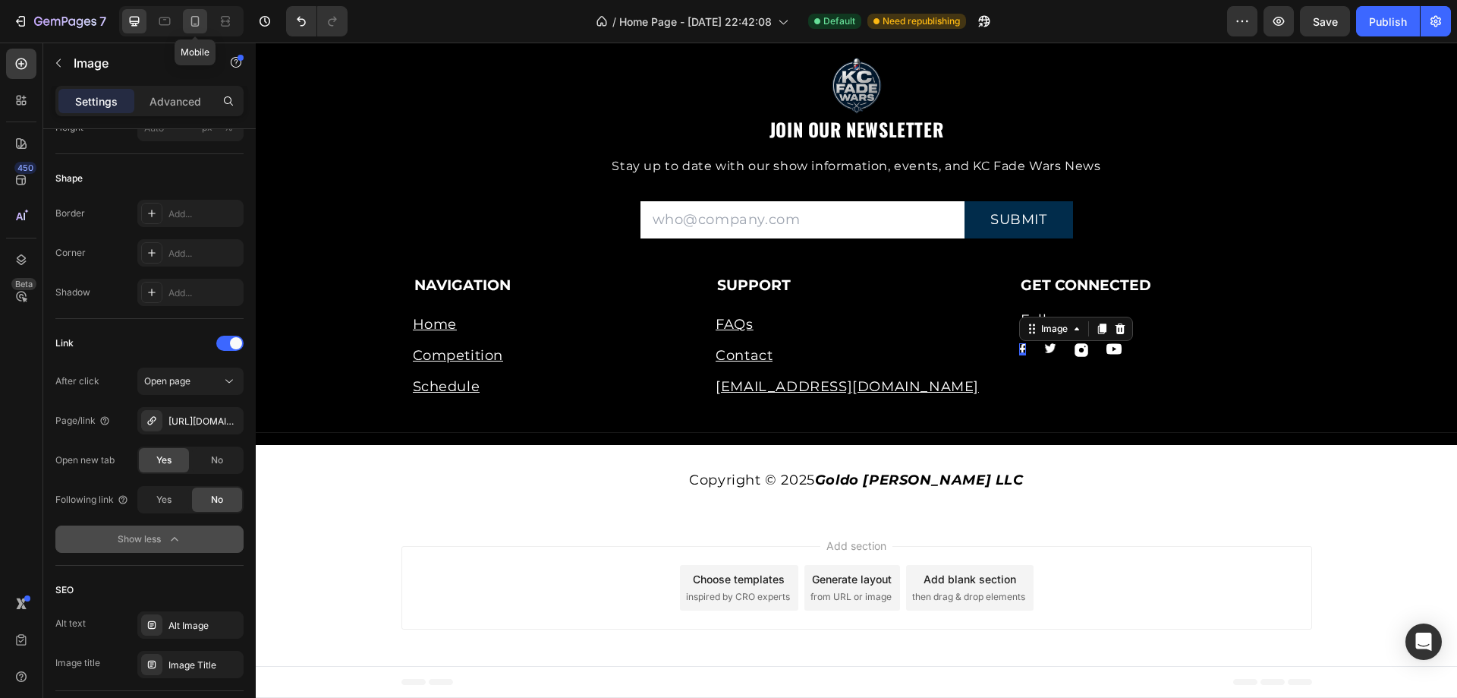
click at [198, 21] on icon at bounding box center [195, 21] width 8 height 11
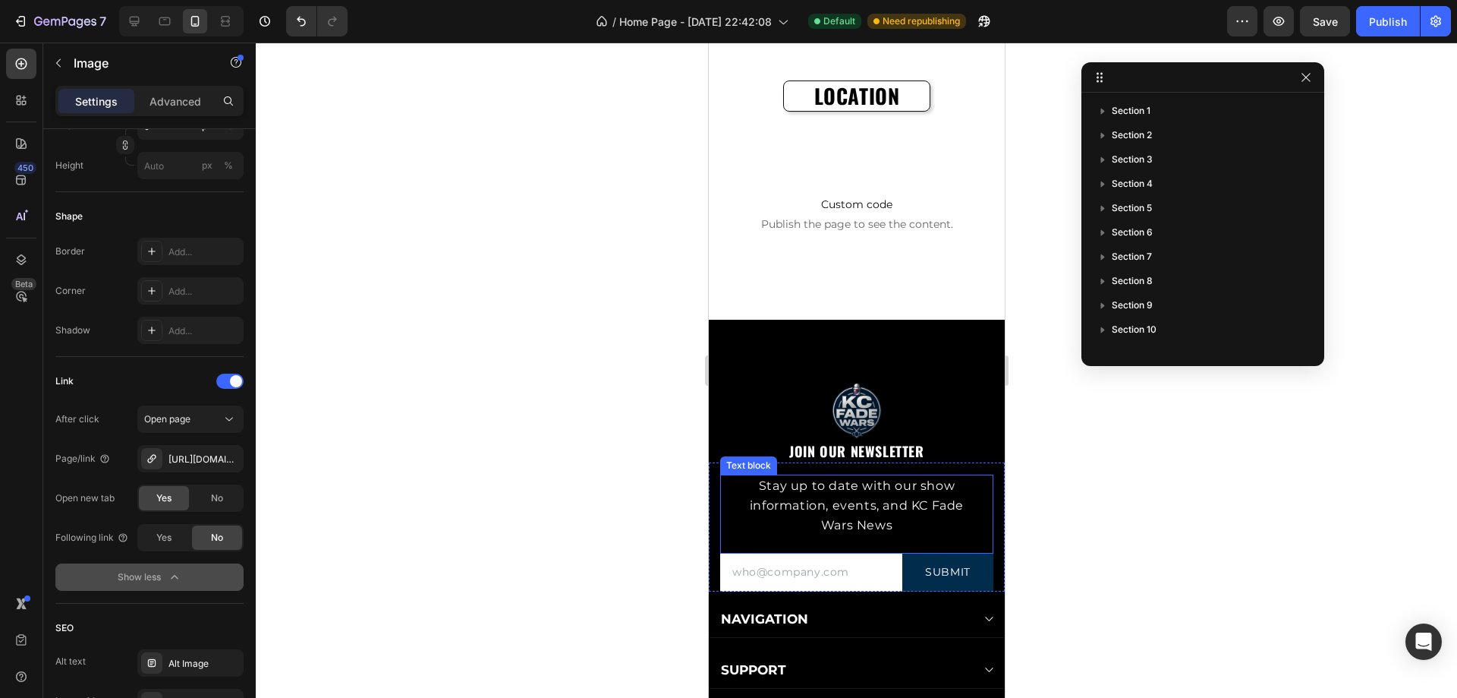
scroll to position [5397, 0]
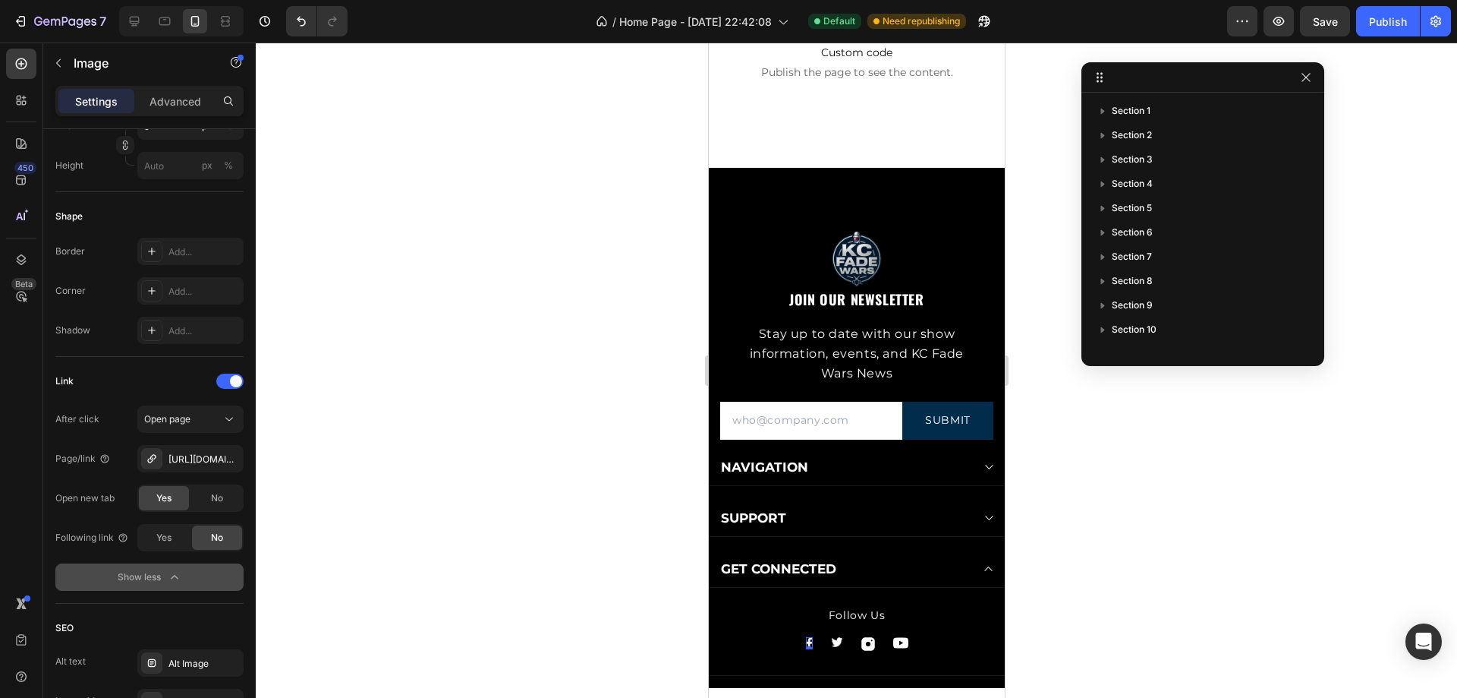
click at [805, 641] on img at bounding box center [808, 643] width 7 height 12
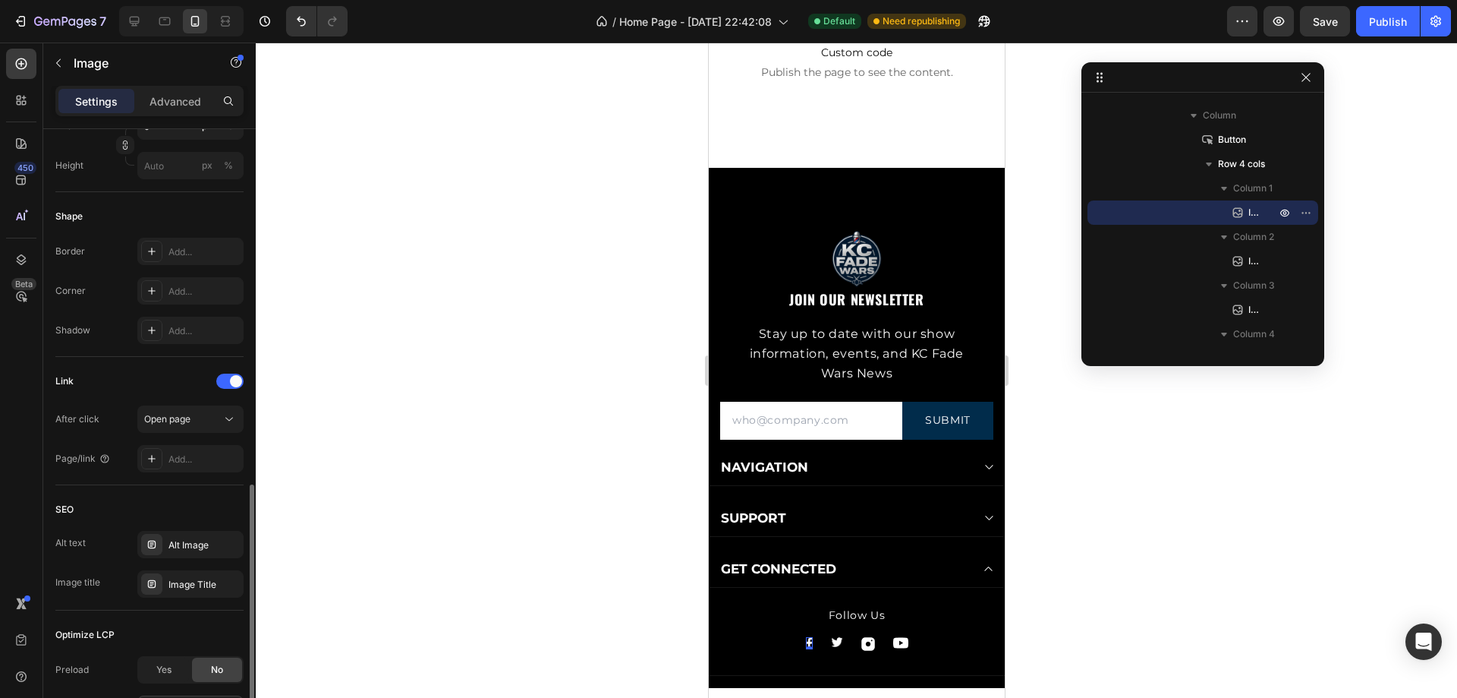
scroll to position [651, 0]
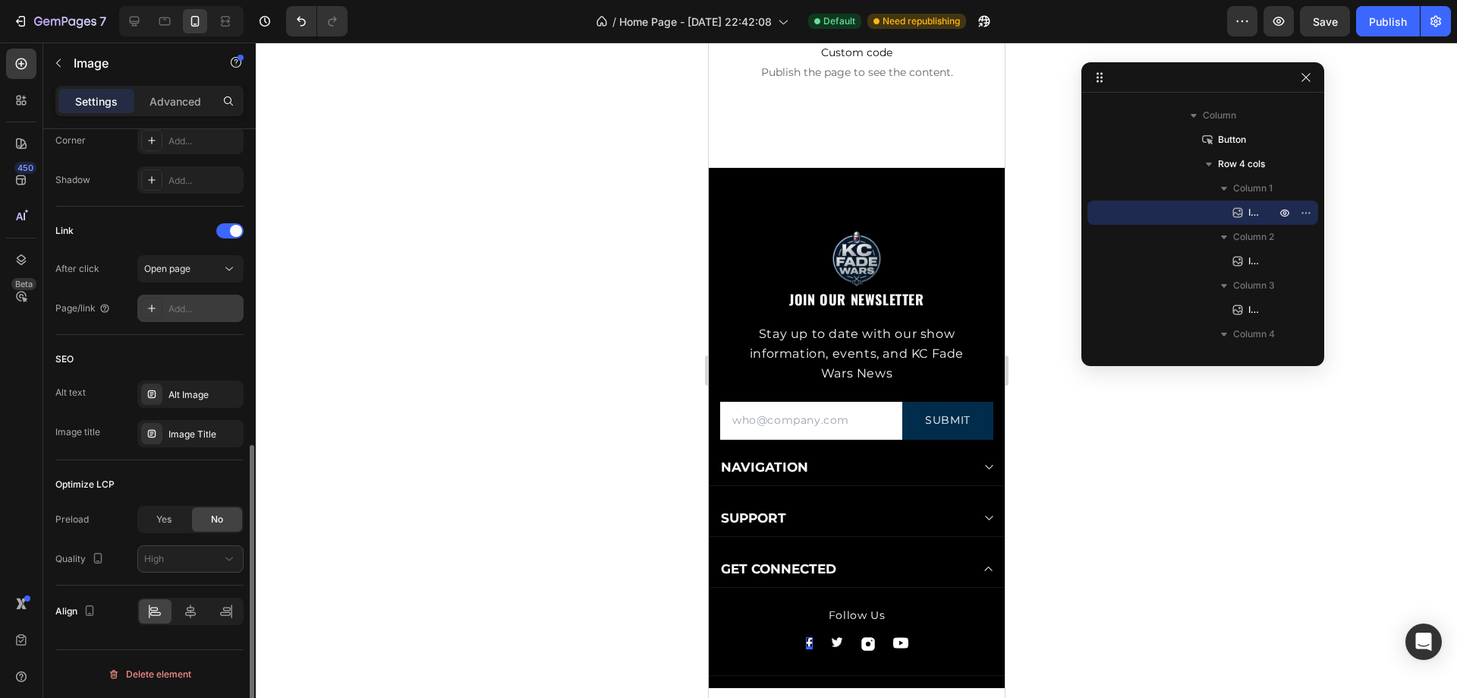
click at [197, 301] on div "Add..." at bounding box center [190, 308] width 106 height 27
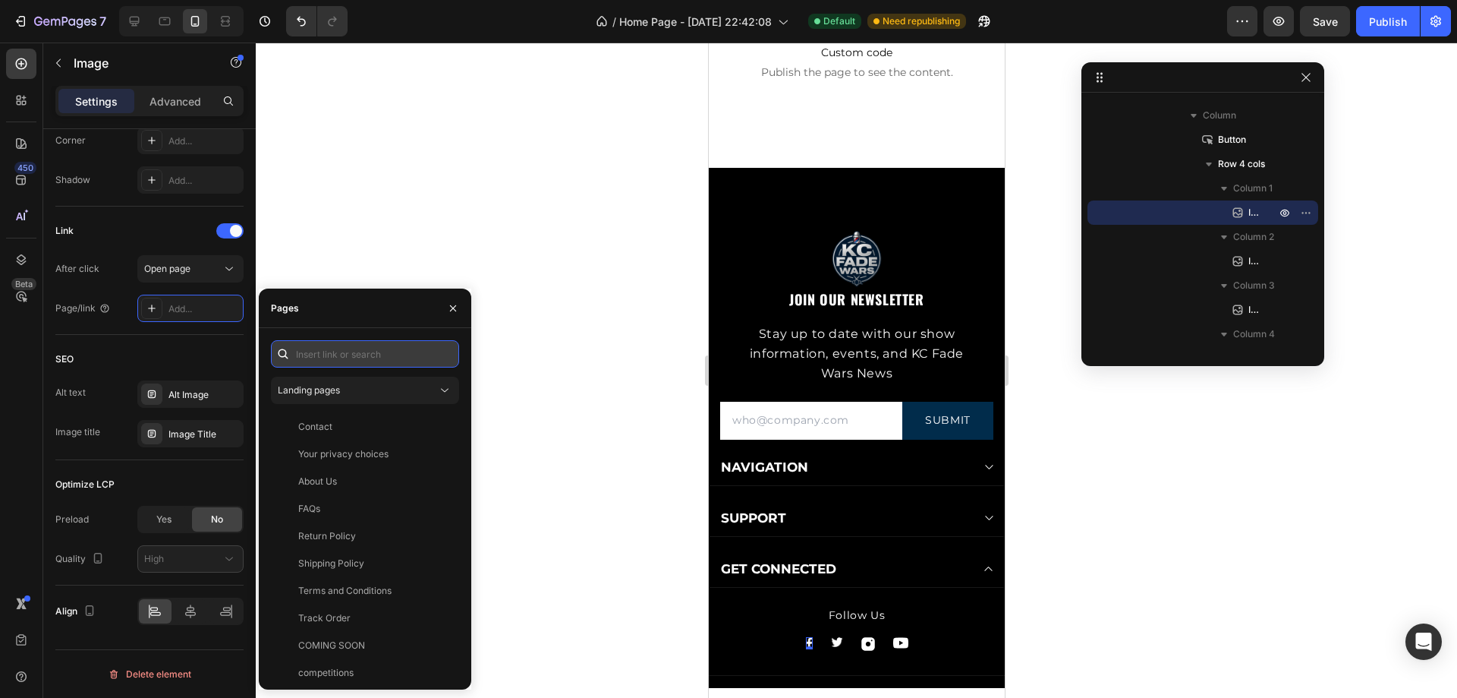
click at [314, 351] on input "text" at bounding box center [365, 353] width 188 height 27
paste input "[URL][DOMAIN_NAME]"
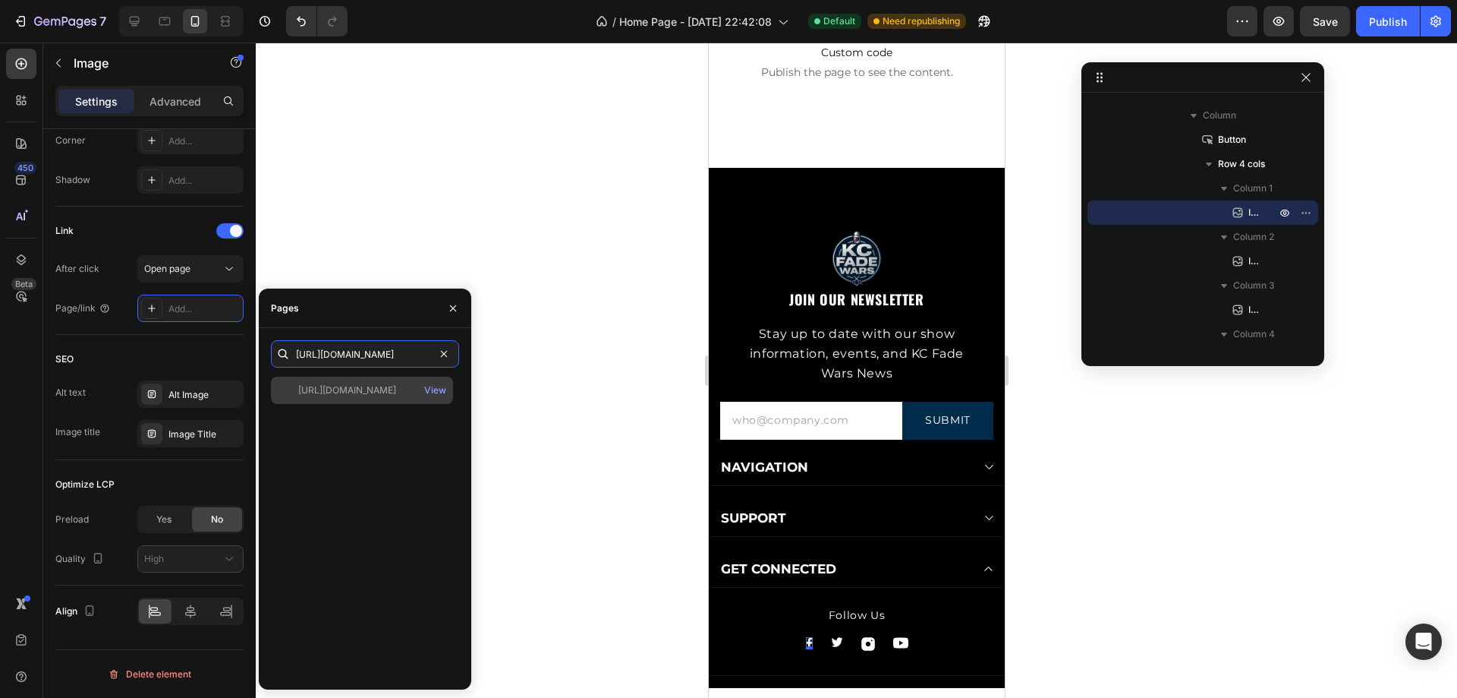
type input "[URL][DOMAIN_NAME]"
click at [392, 386] on div "[URL][DOMAIN_NAME]" at bounding box center [347, 390] width 98 height 14
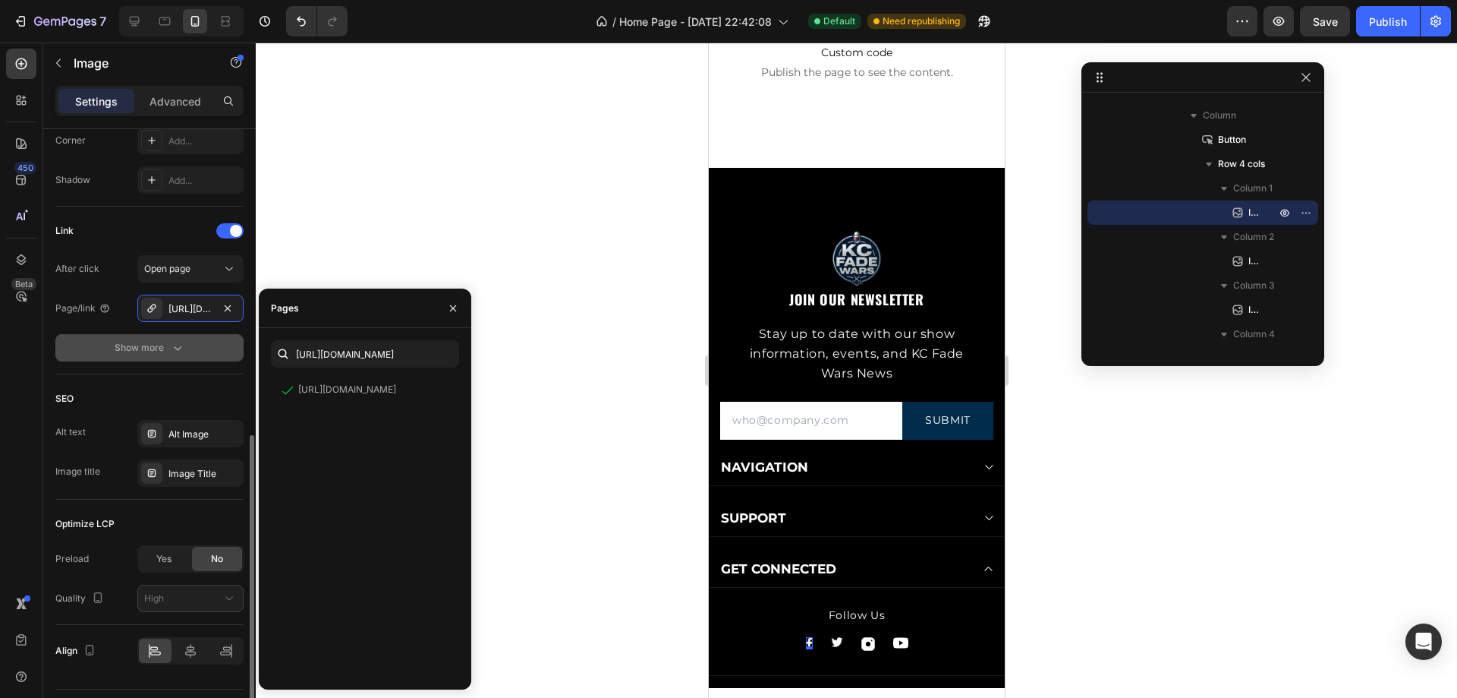
click at [164, 354] on div "Show more" at bounding box center [150, 347] width 71 height 15
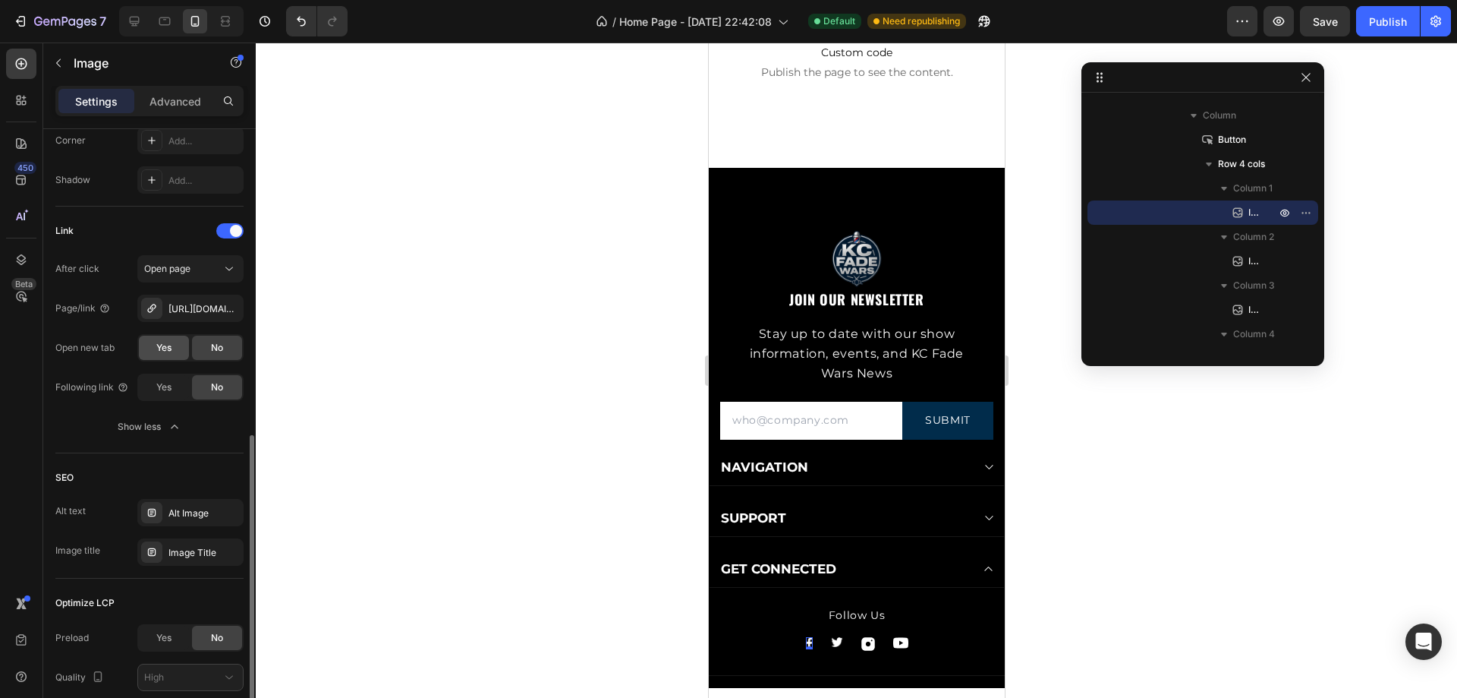
click at [175, 358] on div "Yes" at bounding box center [164, 348] width 50 height 24
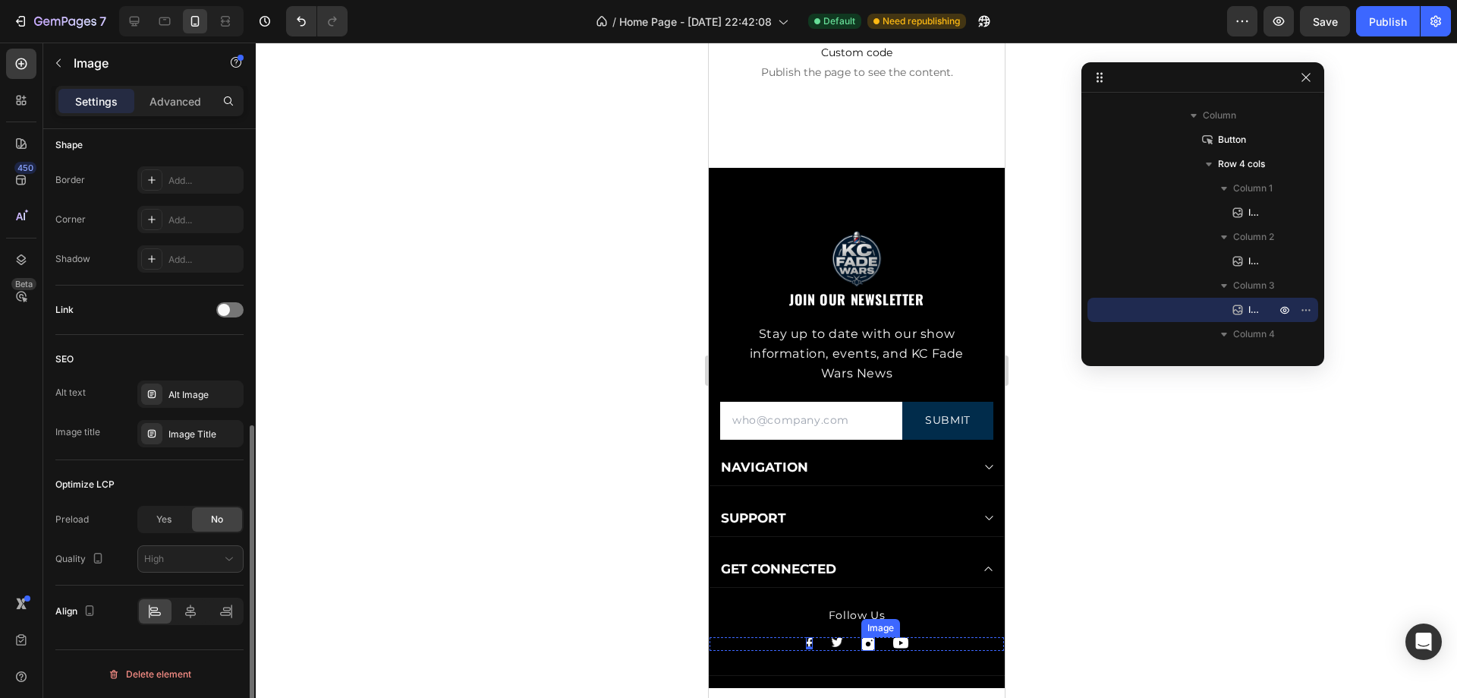
click at [862, 645] on div "Image" at bounding box center [868, 644] width 14 height 14
click at [140, 21] on icon at bounding box center [134, 21] width 15 height 15
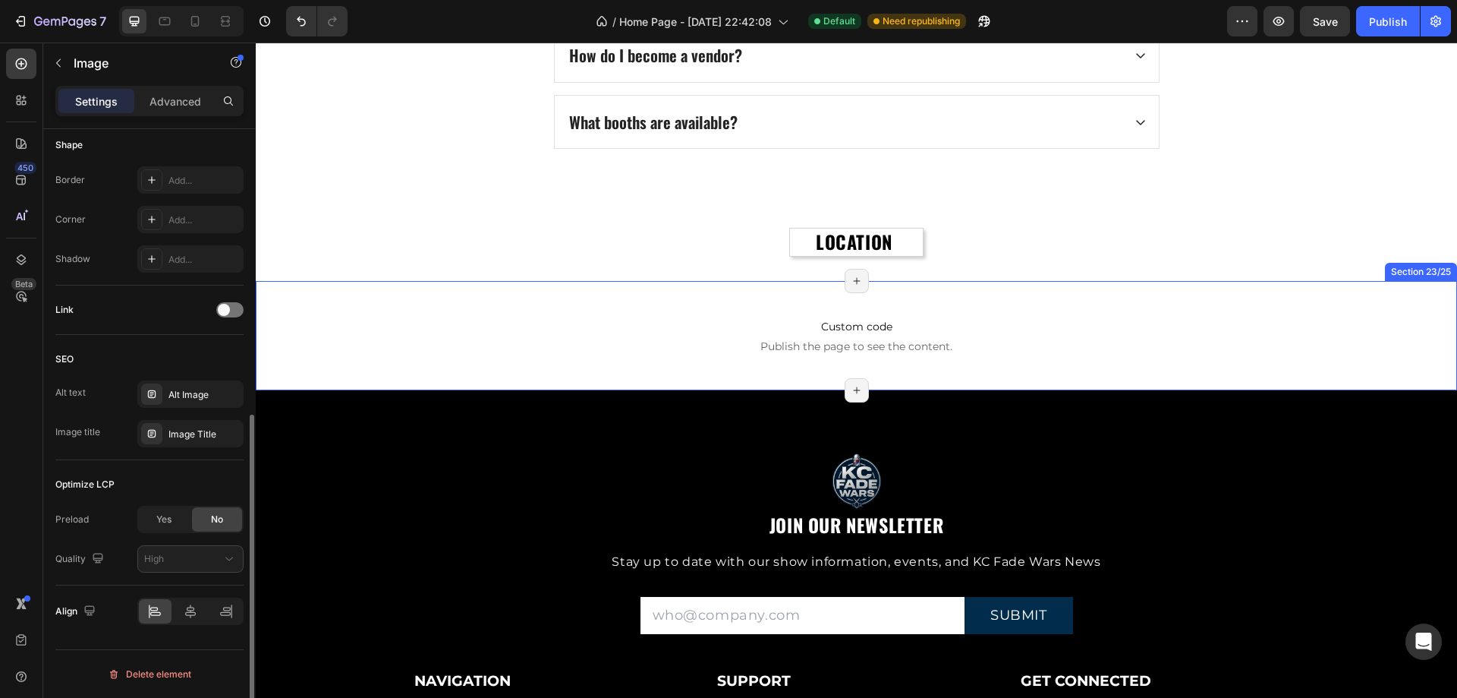
scroll to position [5343, 0]
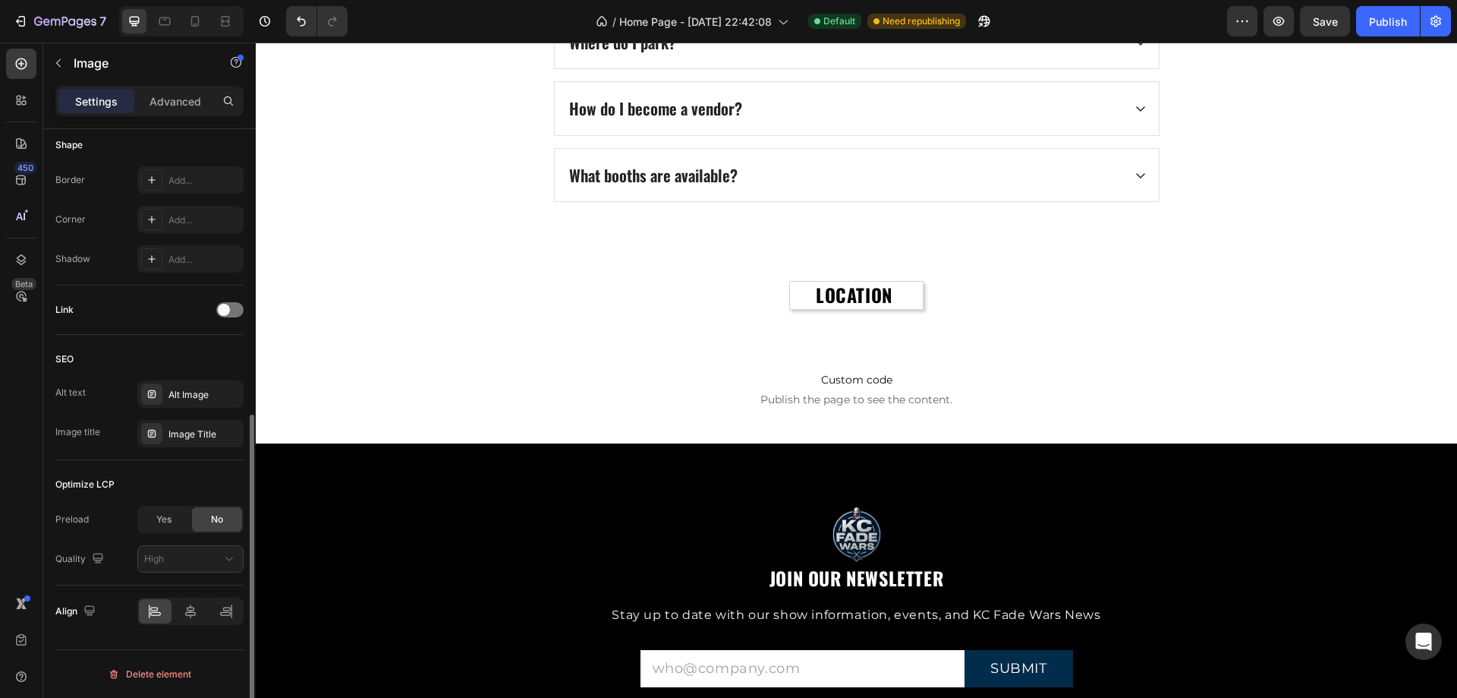
click at [230, 301] on div "Link" at bounding box center [149, 310] width 188 height 24
click at [231, 309] on div at bounding box center [229, 309] width 27 height 15
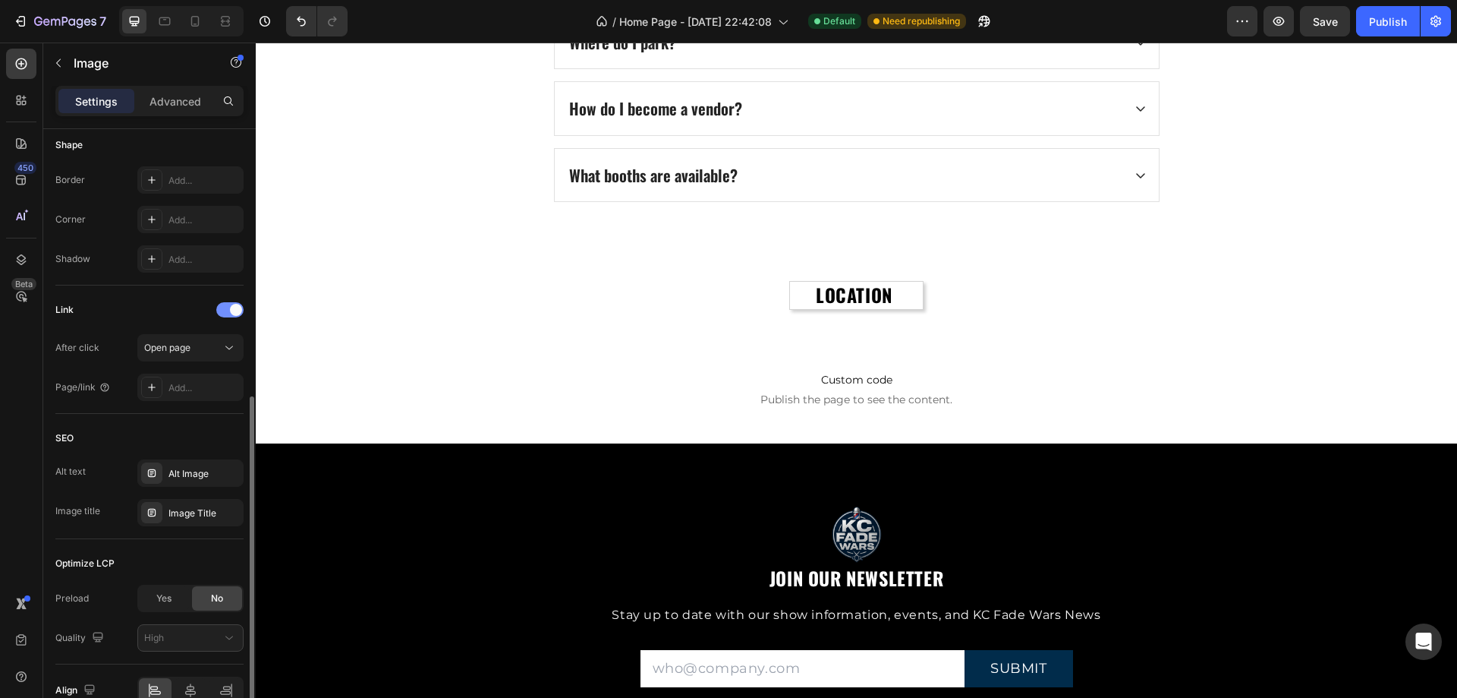
click at [232, 314] on div at bounding box center [229, 309] width 27 height 15
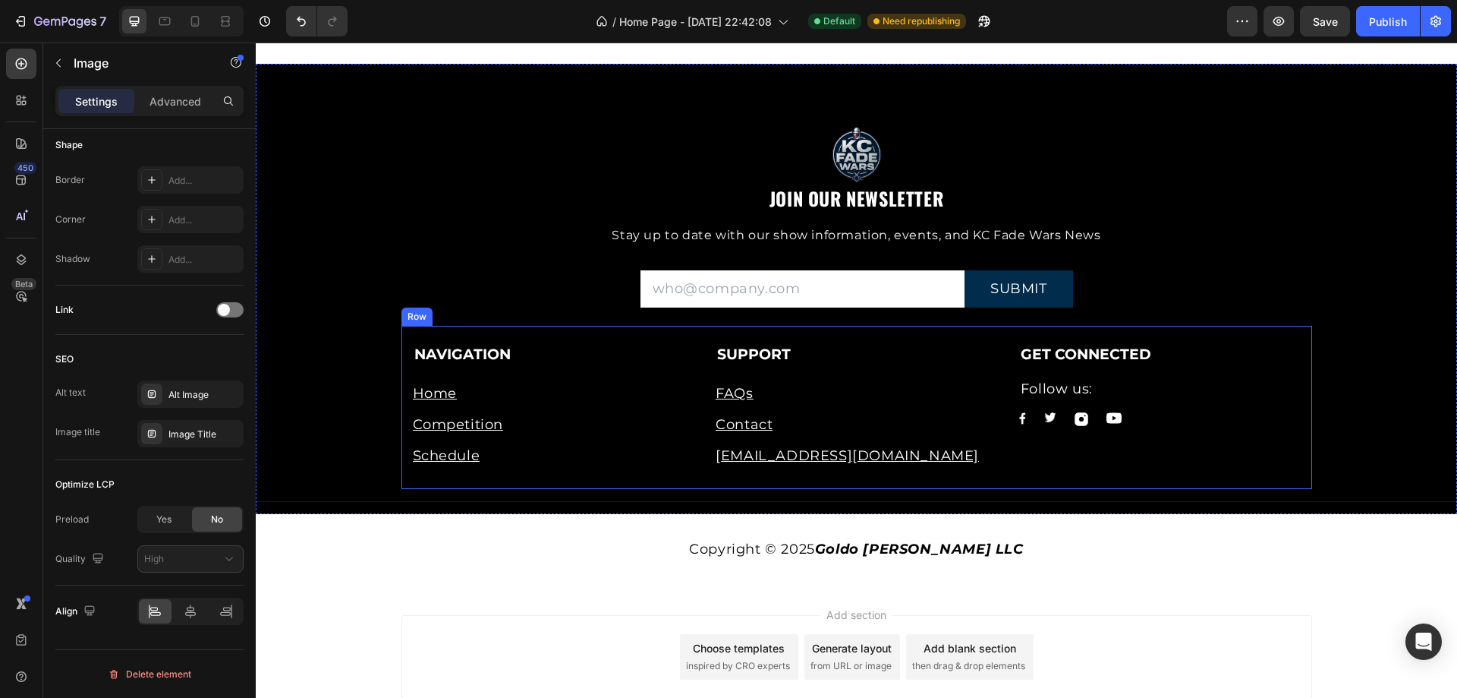
scroll to position [5793, 0]
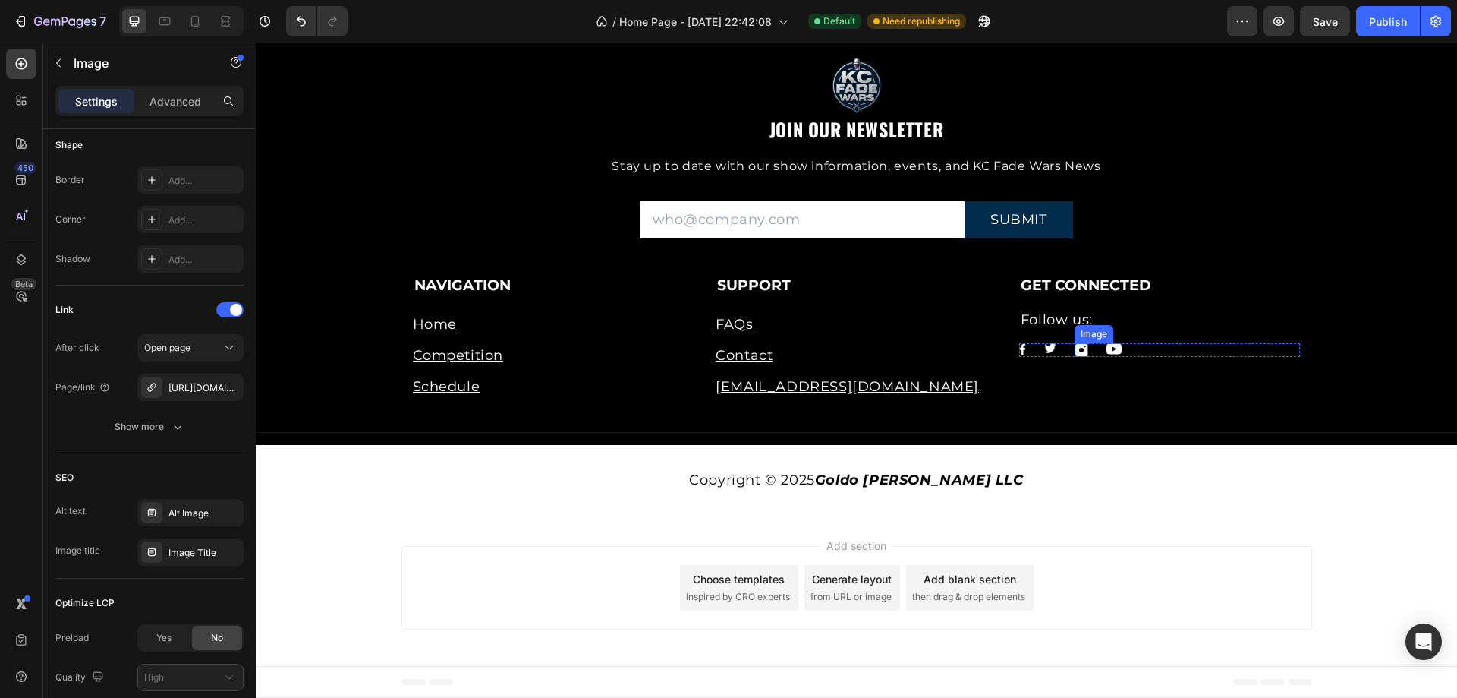
click at [1075, 351] on div "Image" at bounding box center [1082, 350] width 14 height 14
click at [188, 383] on div "[URL][DOMAIN_NAME]" at bounding box center [191, 388] width 44 height 14
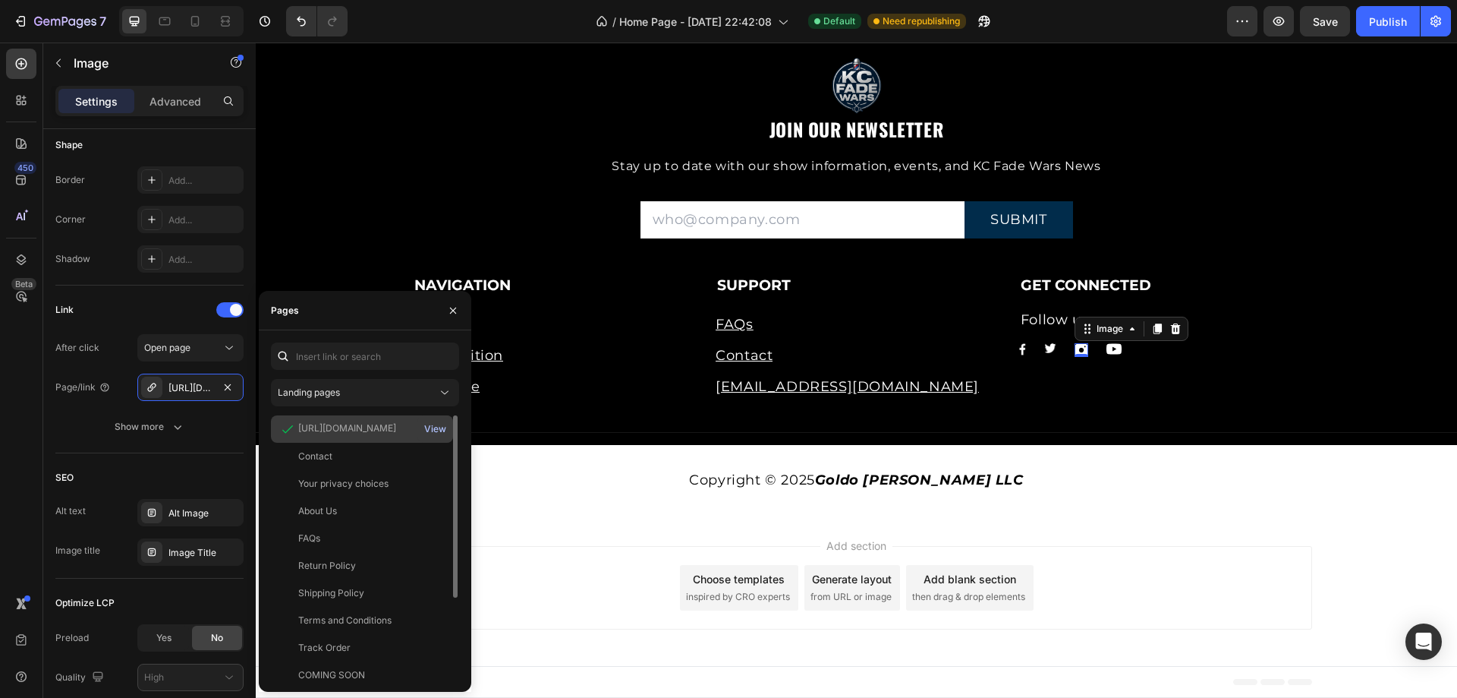
click at [437, 426] on div "View" at bounding box center [435, 429] width 22 height 14
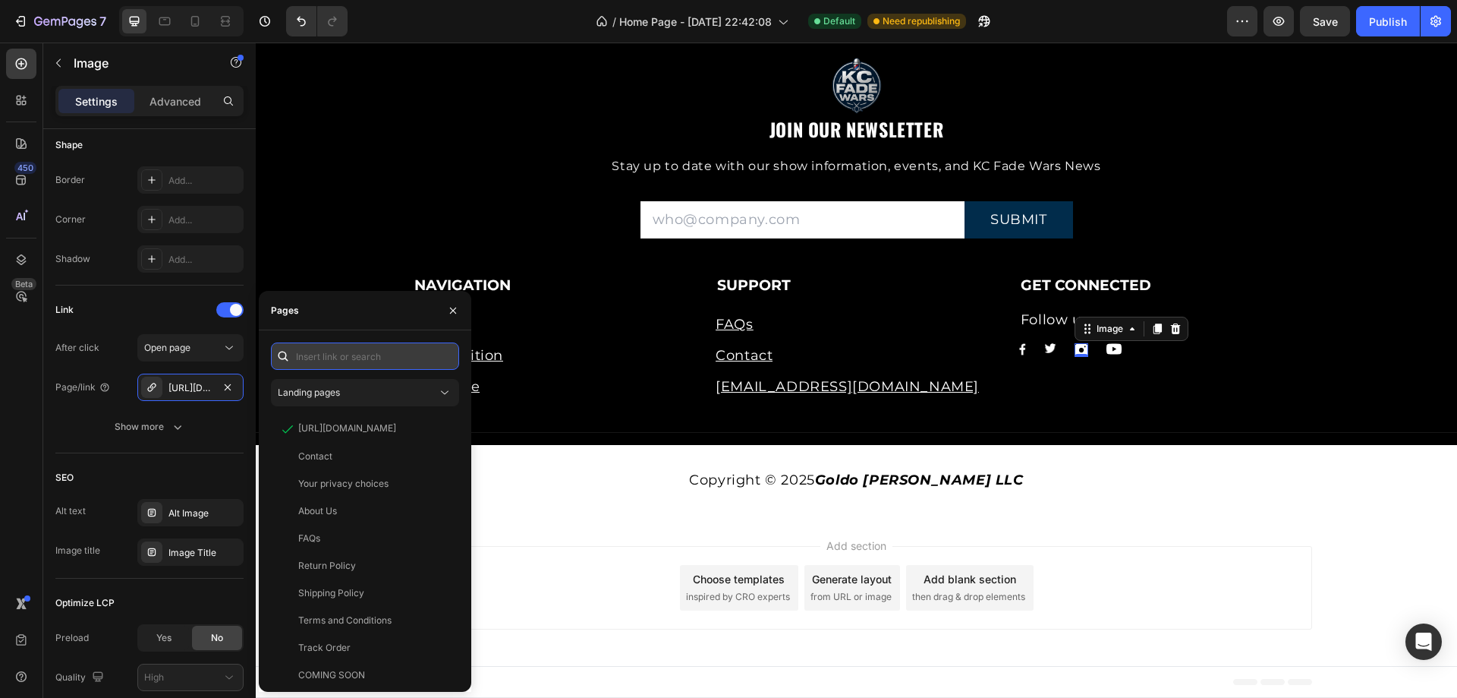
click at [371, 351] on input "text" at bounding box center [365, 355] width 188 height 27
paste input "[URL][DOMAIN_NAME]"
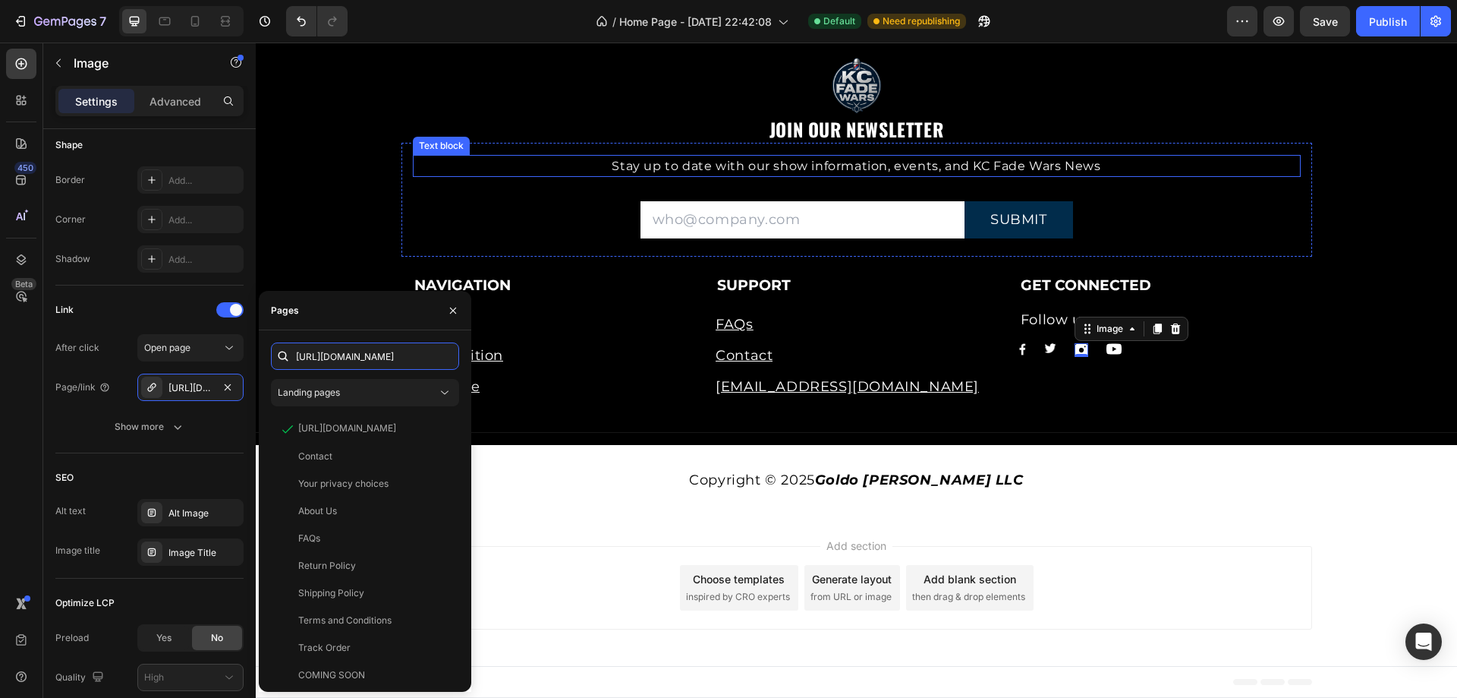
scroll to position [0, 41]
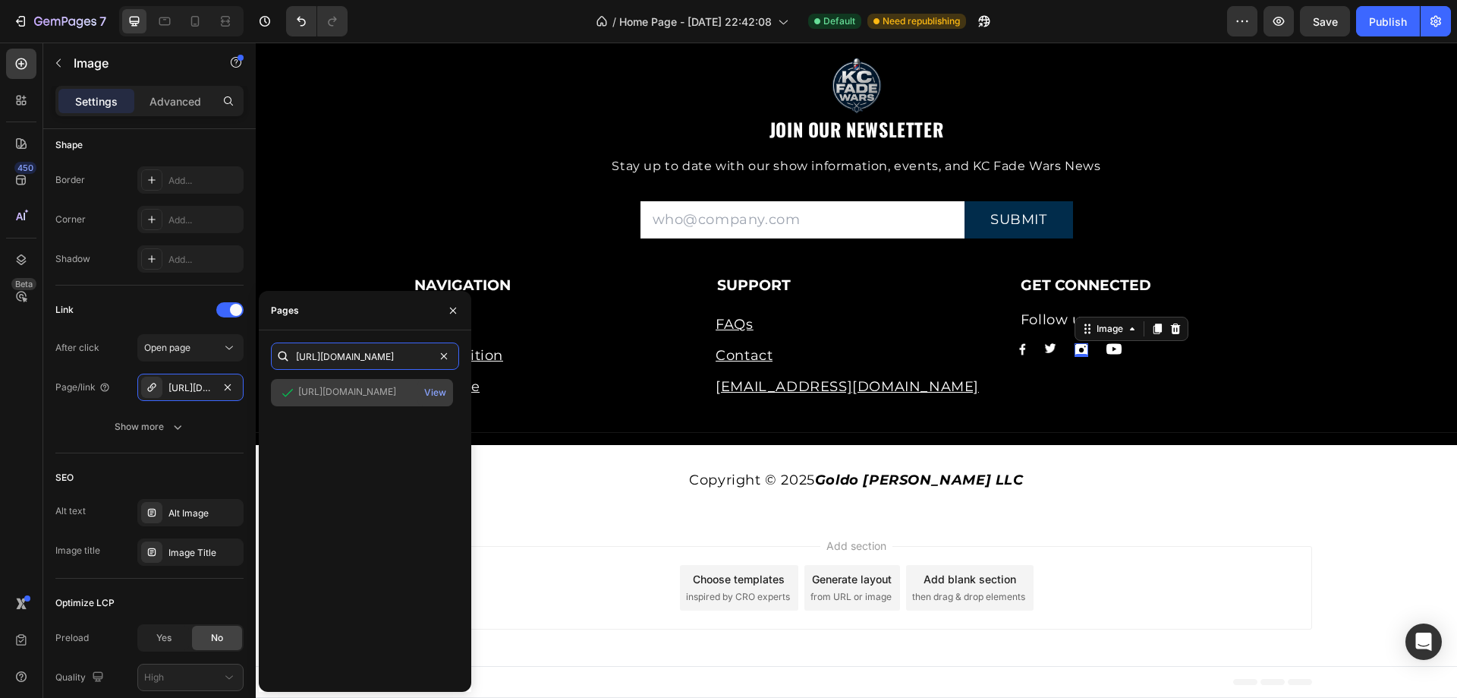
type input "[URL][DOMAIN_NAME]"
drag, startPoint x: 362, startPoint y: 396, endPoint x: 355, endPoint y: 402, distance: 9.7
click at [361, 396] on div "[URL][DOMAIN_NAME]" at bounding box center [347, 392] width 98 height 14
click at [337, 395] on div "[URL][DOMAIN_NAME]" at bounding box center [347, 392] width 98 height 14
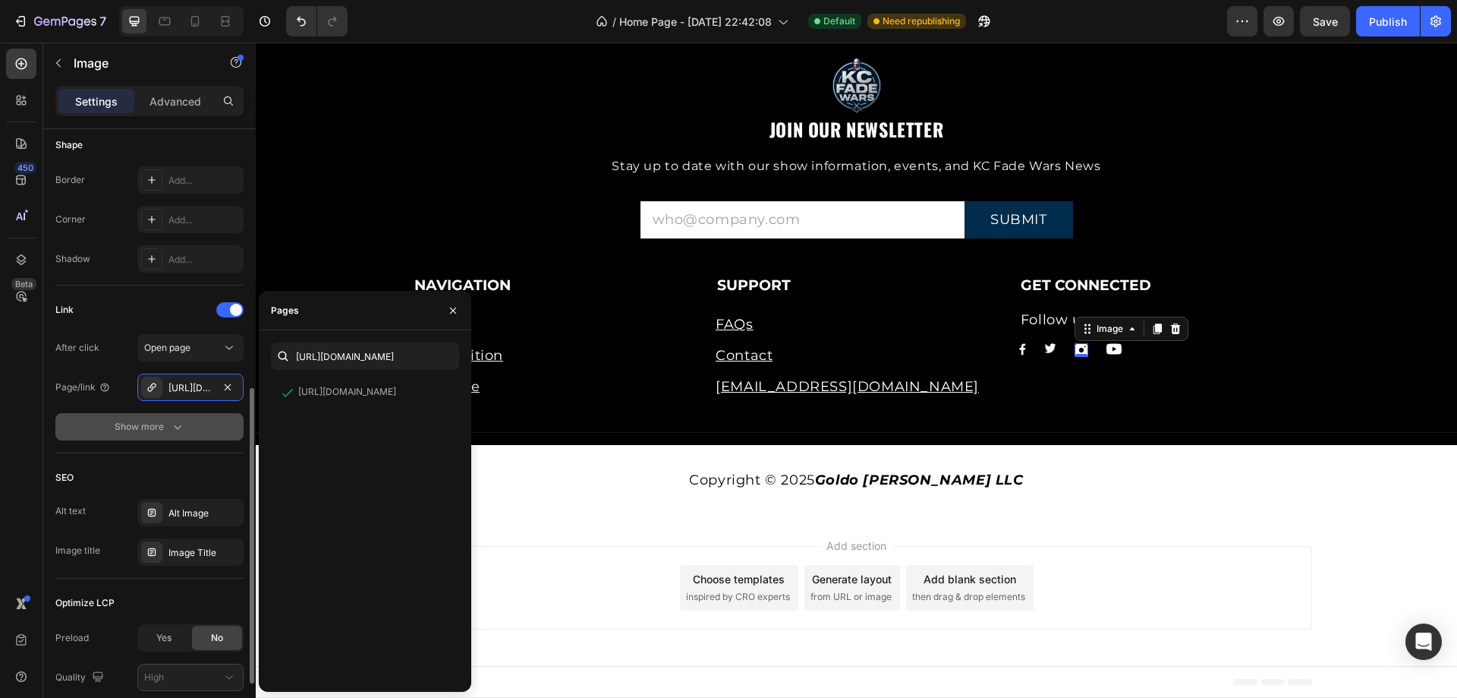
click at [159, 419] on div "Show more" at bounding box center [150, 426] width 71 height 15
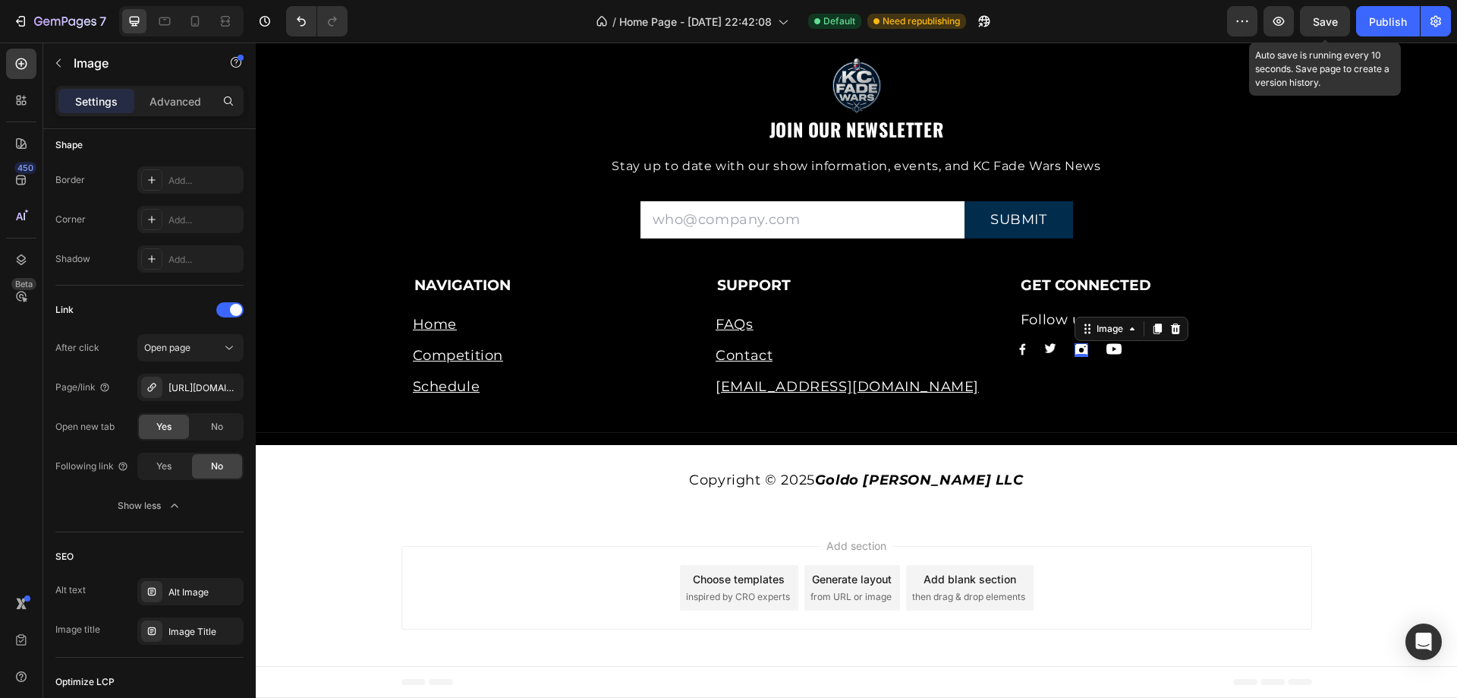
click at [1333, 24] on span "Save" at bounding box center [1325, 21] width 25 height 13
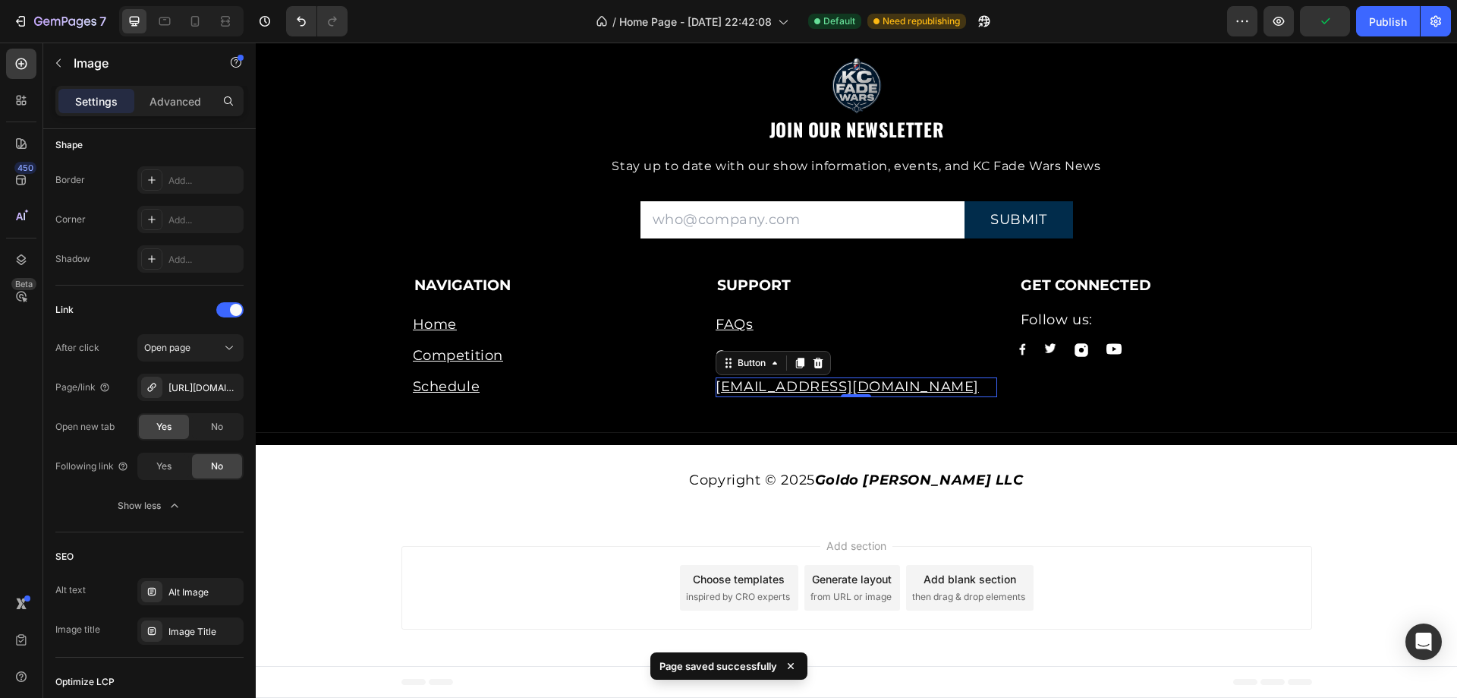
click at [900, 388] on div "[EMAIL_ADDRESS][DOMAIN_NAME] Button 0" at bounding box center [857, 386] width 282 height 19
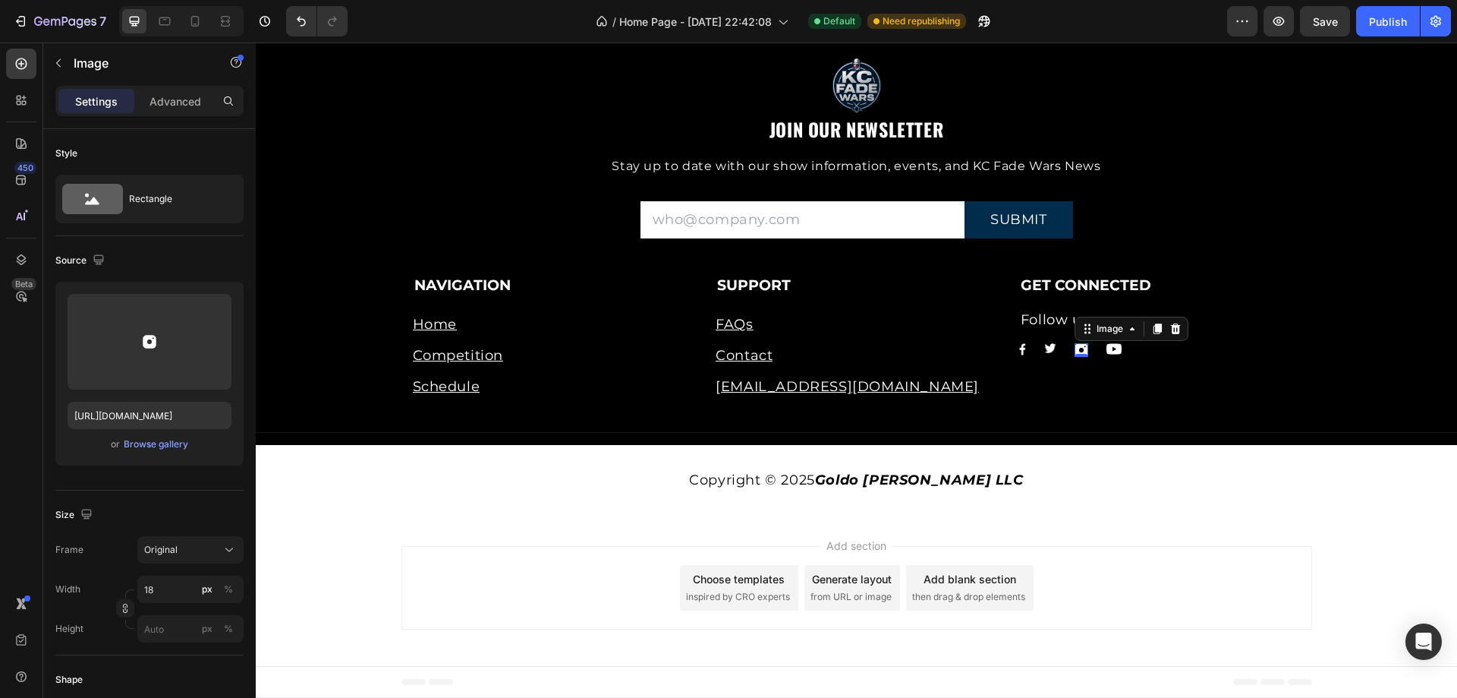
click at [1075, 348] on img at bounding box center [1082, 350] width 14 height 14
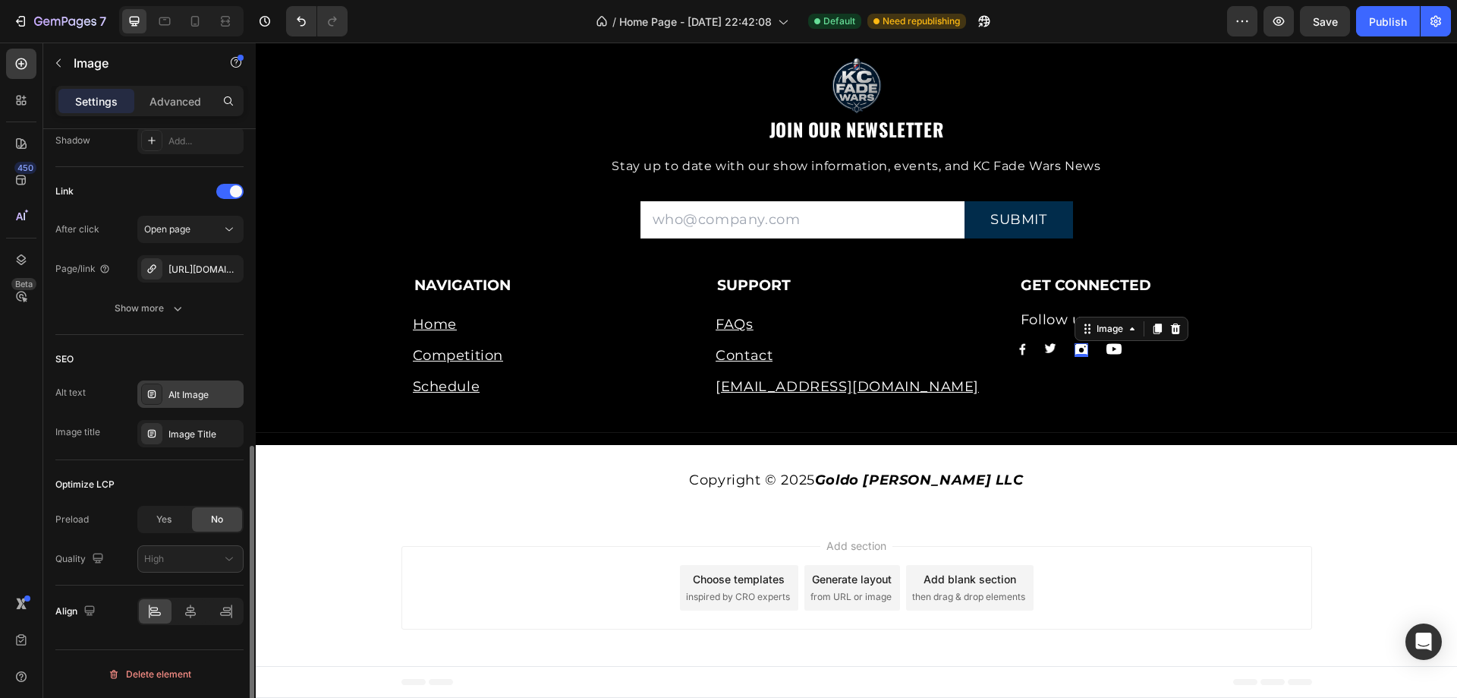
scroll to position [577, 0]
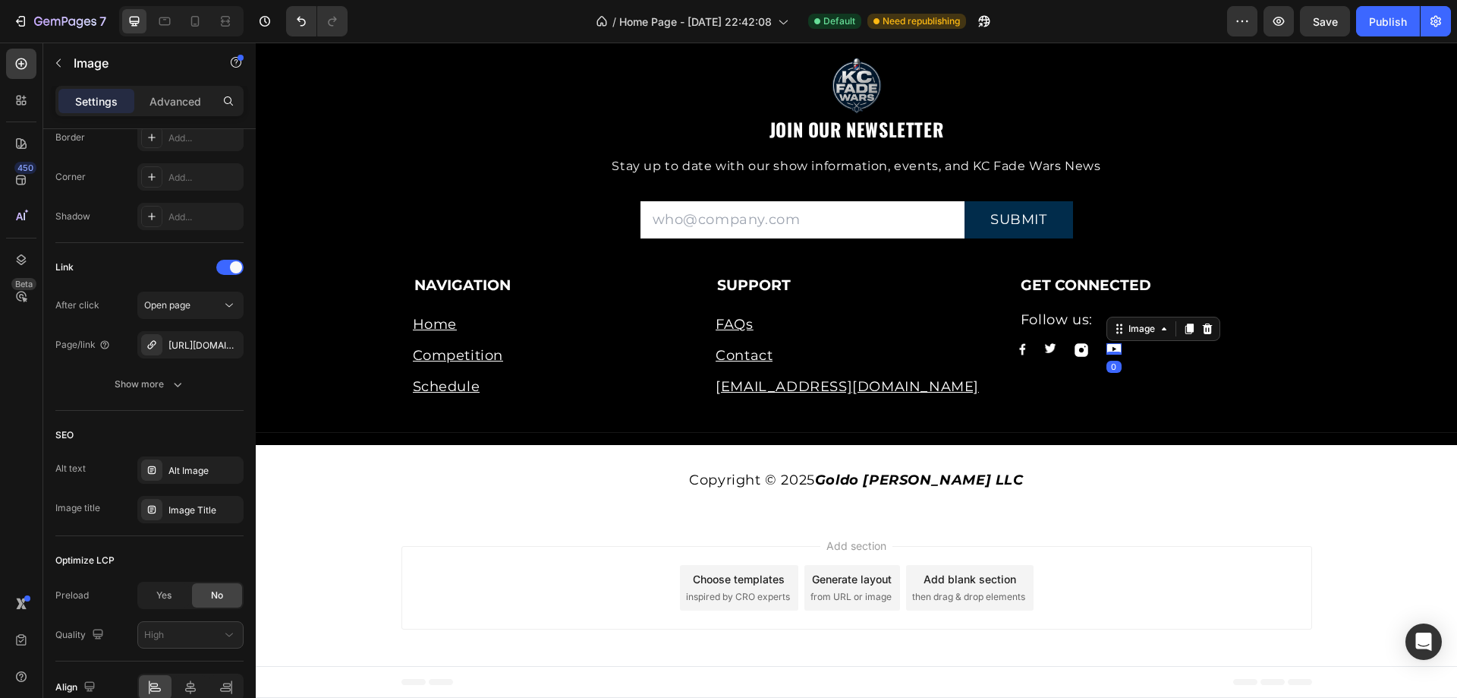
click at [1108, 347] on img at bounding box center [1114, 348] width 15 height 11
click at [1108, 348] on img at bounding box center [1114, 348] width 15 height 11
click at [205, 298] on div "Open page" at bounding box center [182, 305] width 77 height 14
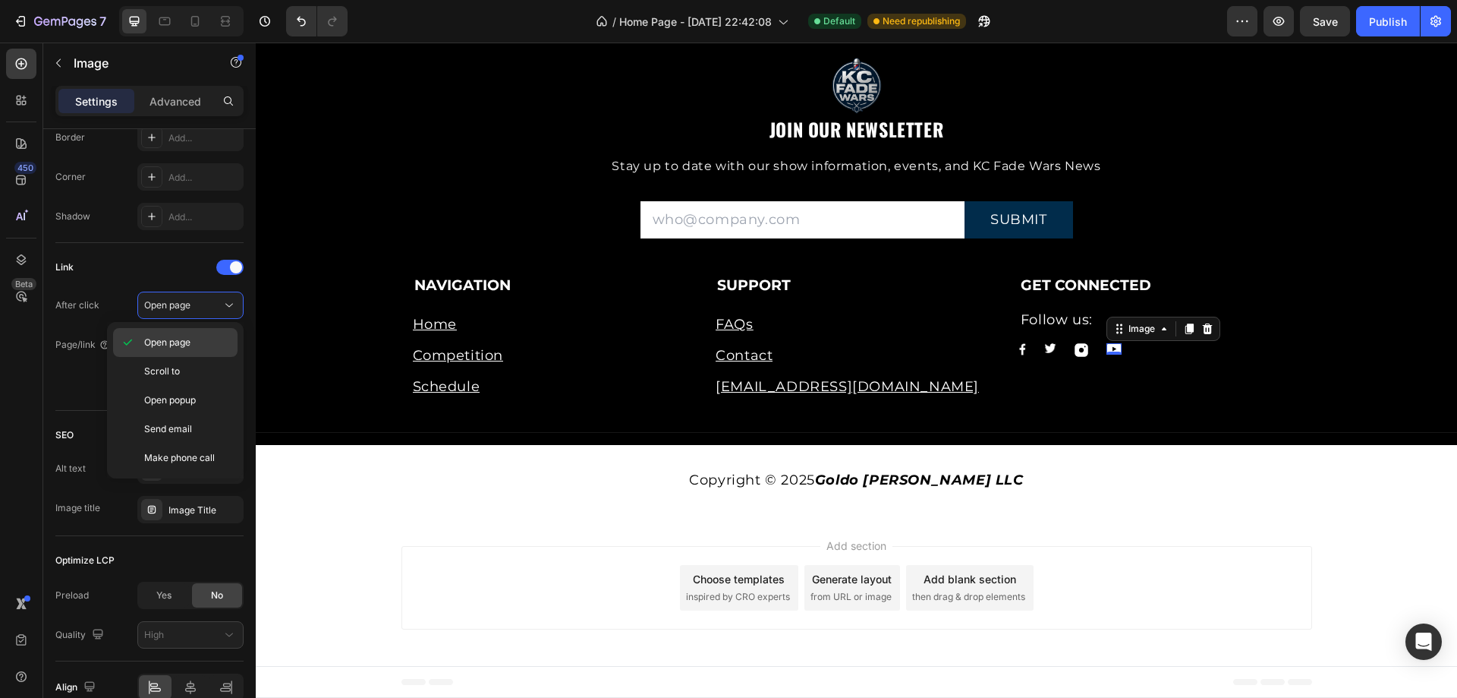
click at [203, 357] on div "Open page" at bounding box center [175, 371] width 124 height 29
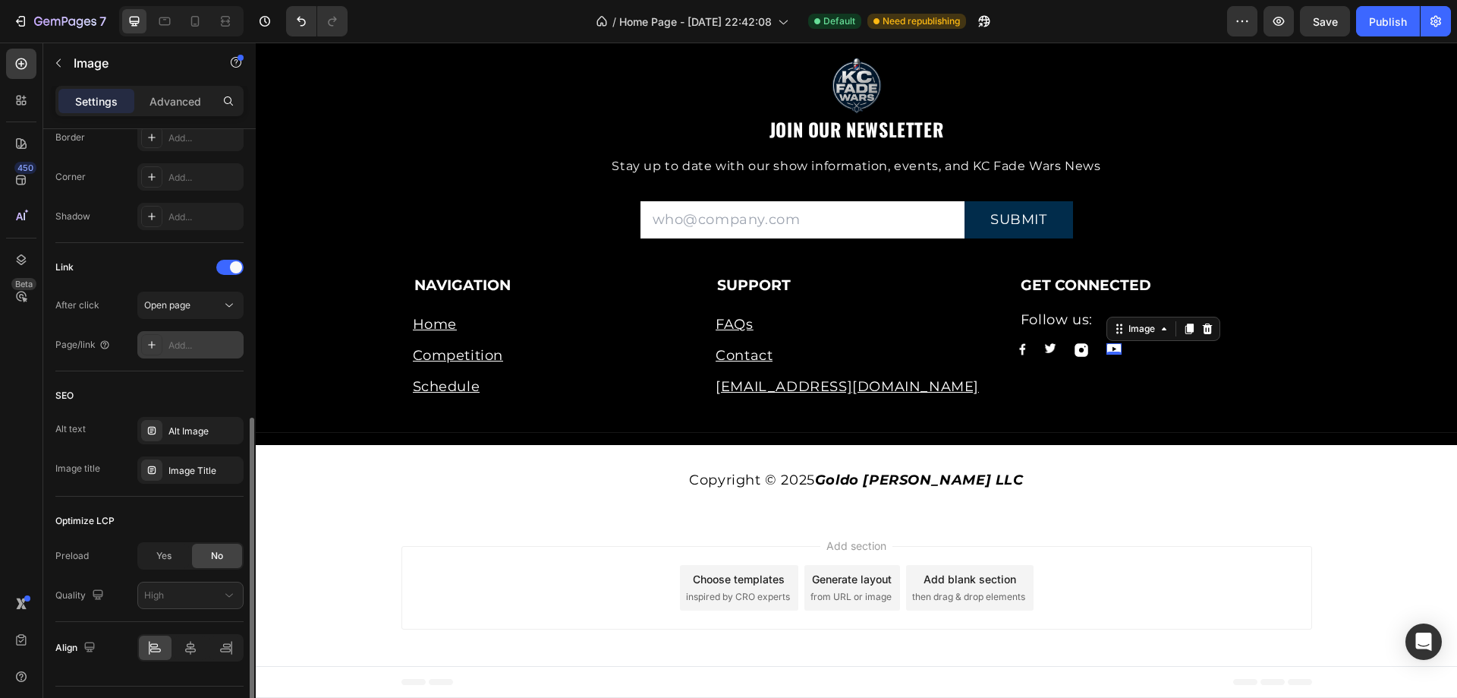
click at [210, 339] on div "Add..." at bounding box center [204, 346] width 71 height 14
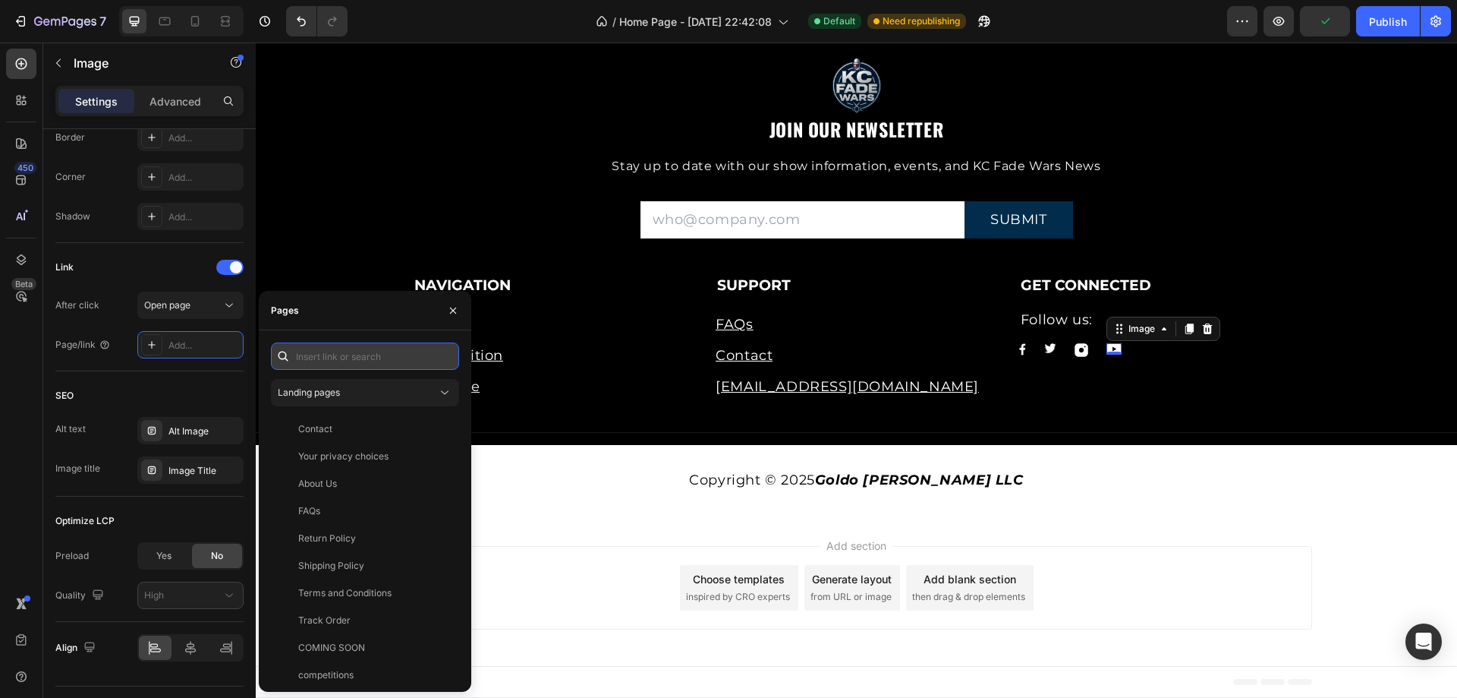
click at [360, 354] on input "text" at bounding box center [365, 355] width 188 height 27
paste input "[URL][DOMAIN_NAME]"
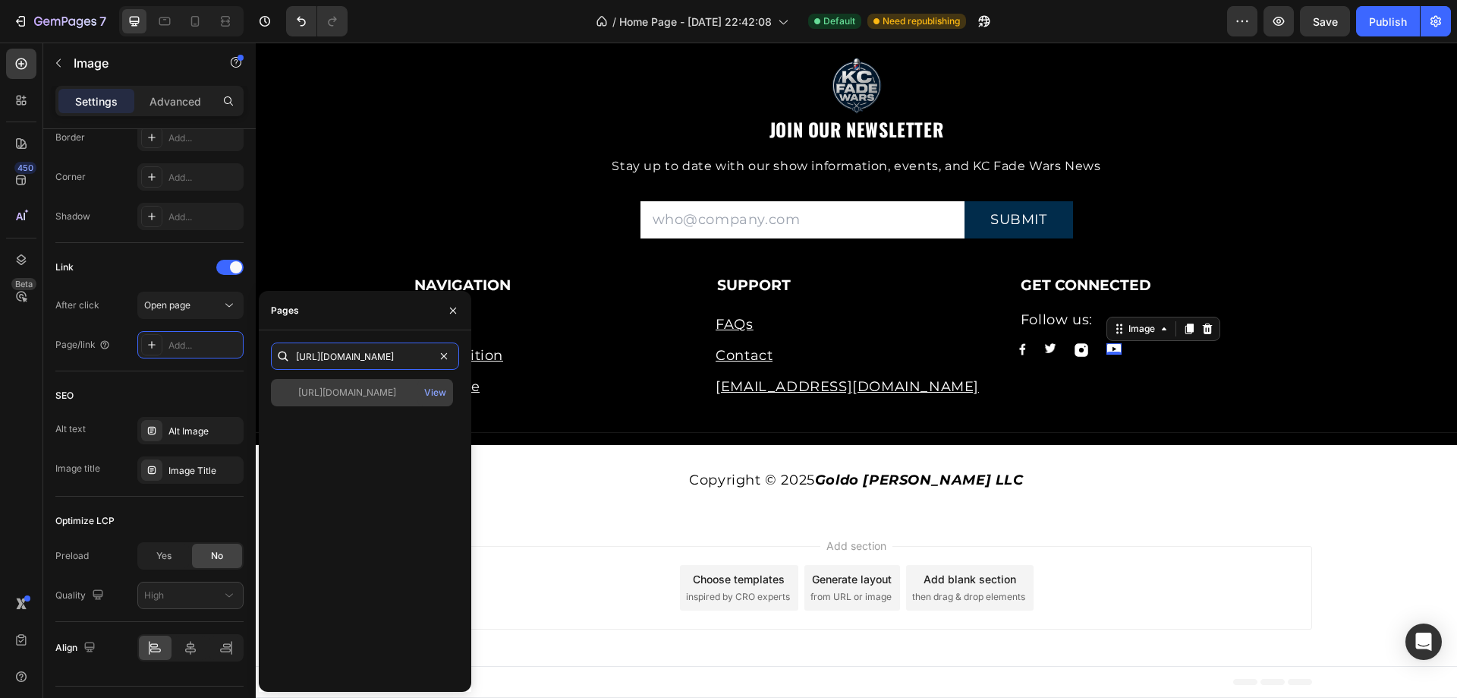
type input "[URL][DOMAIN_NAME]"
click at [381, 392] on div "[URL][DOMAIN_NAME]" at bounding box center [347, 393] width 98 height 14
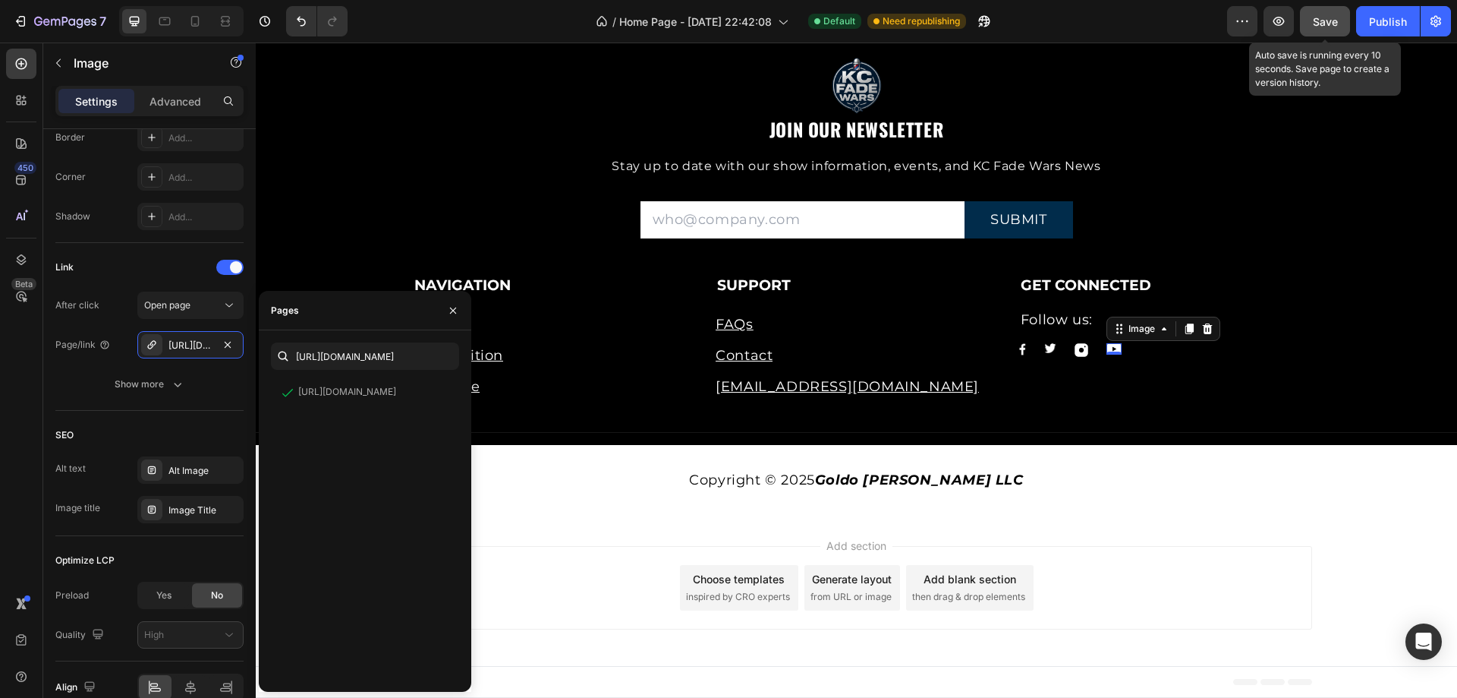
click at [1311, 28] on button "Save" at bounding box center [1325, 21] width 50 height 30
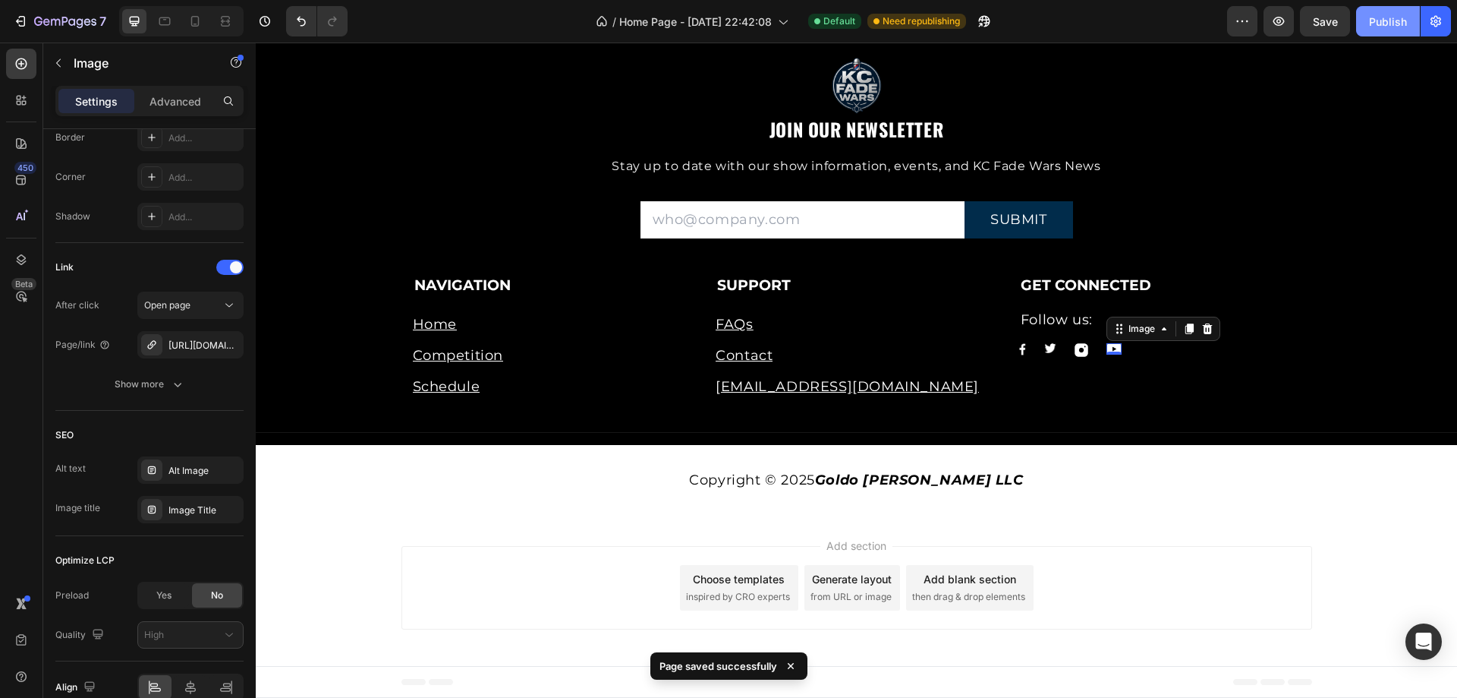
click at [1395, 20] on div "Publish" at bounding box center [1388, 22] width 38 height 16
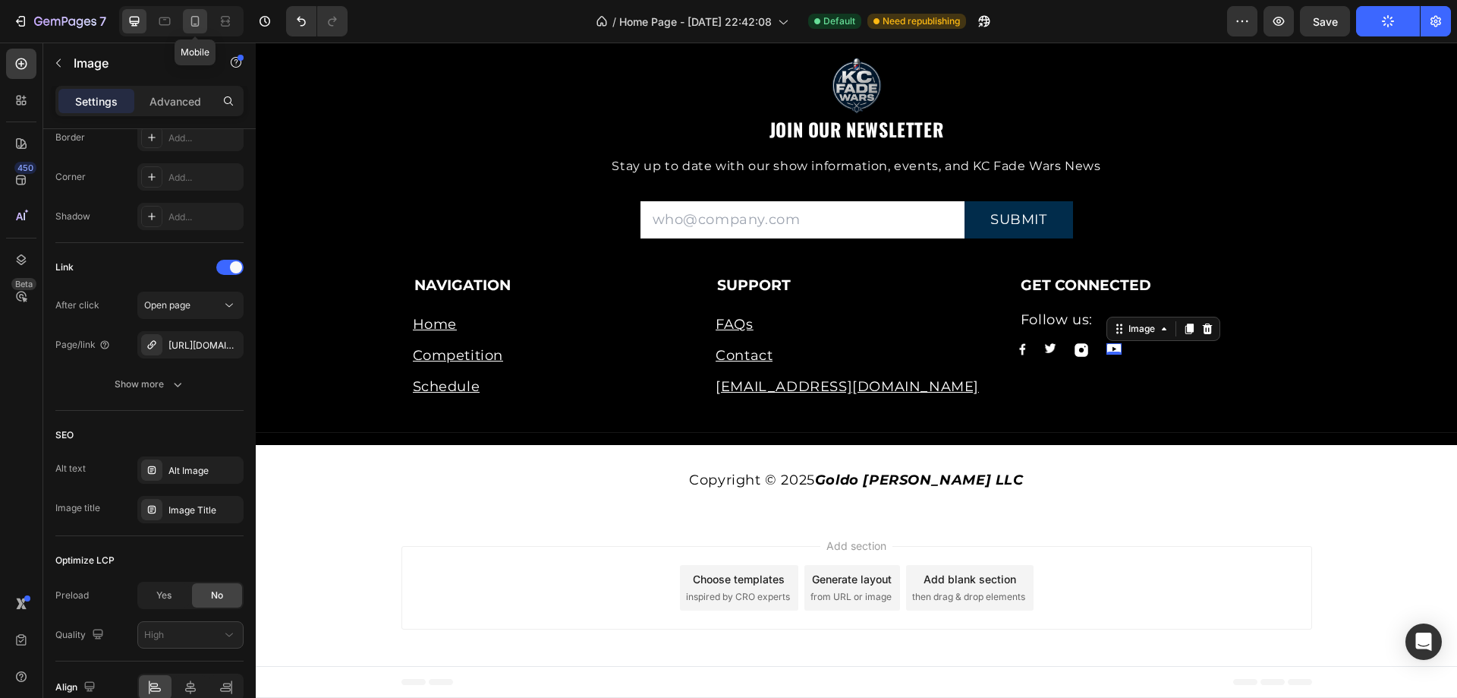
click at [191, 17] on icon at bounding box center [195, 21] width 15 height 15
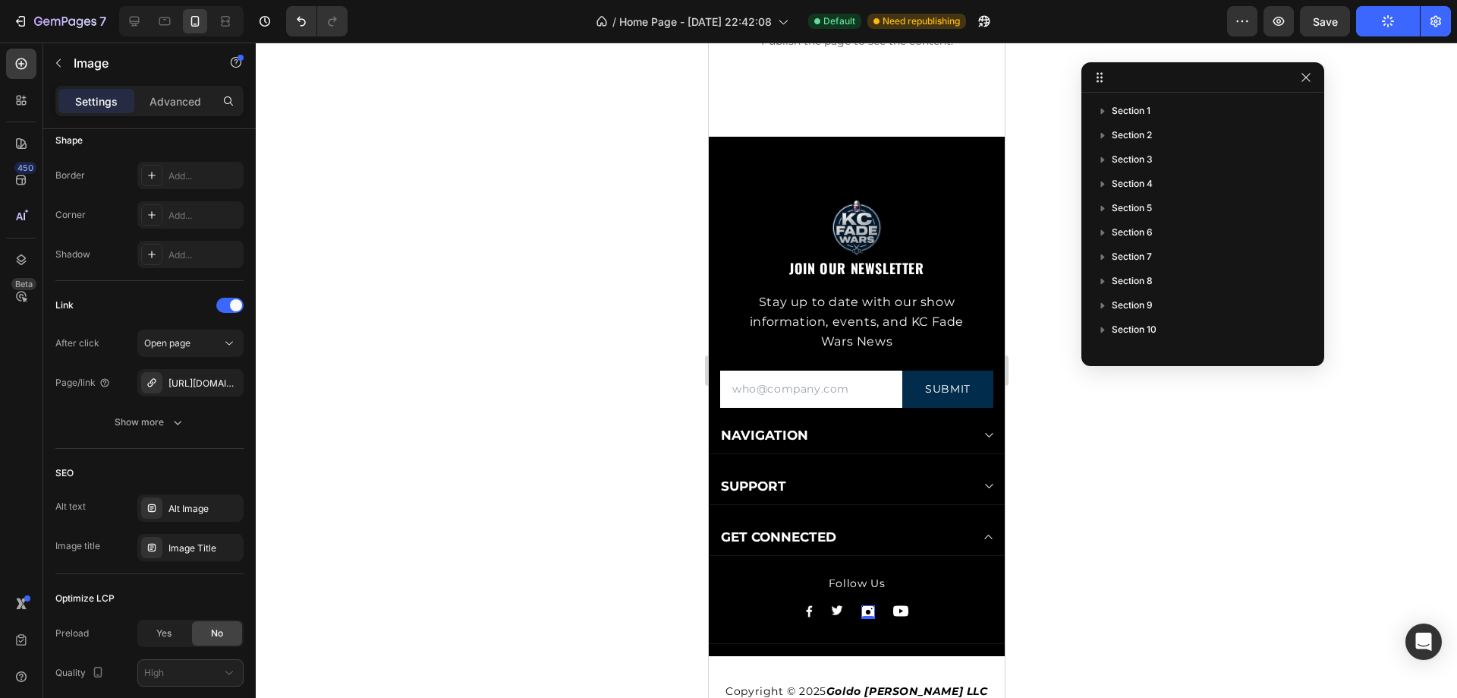
scroll to position [572, 0]
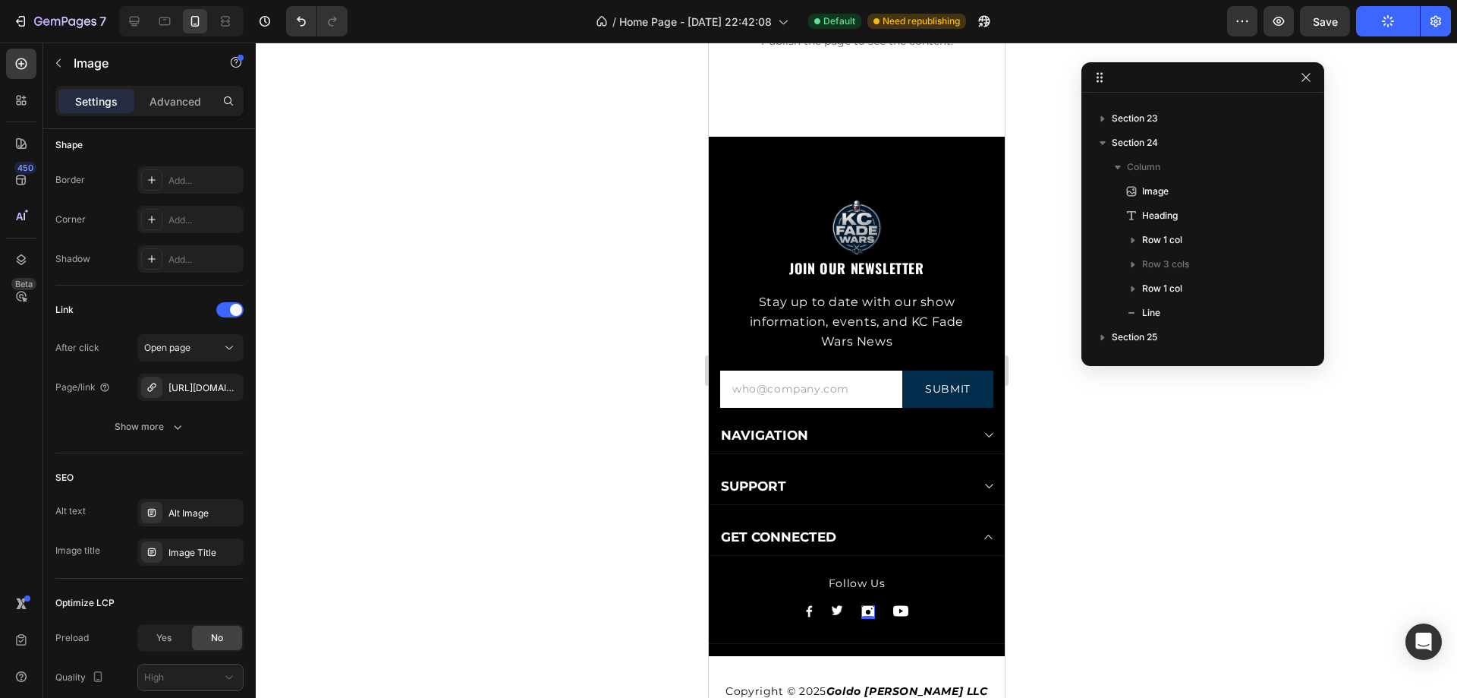
click at [862, 613] on div "Image 0" at bounding box center [868, 612] width 14 height 14
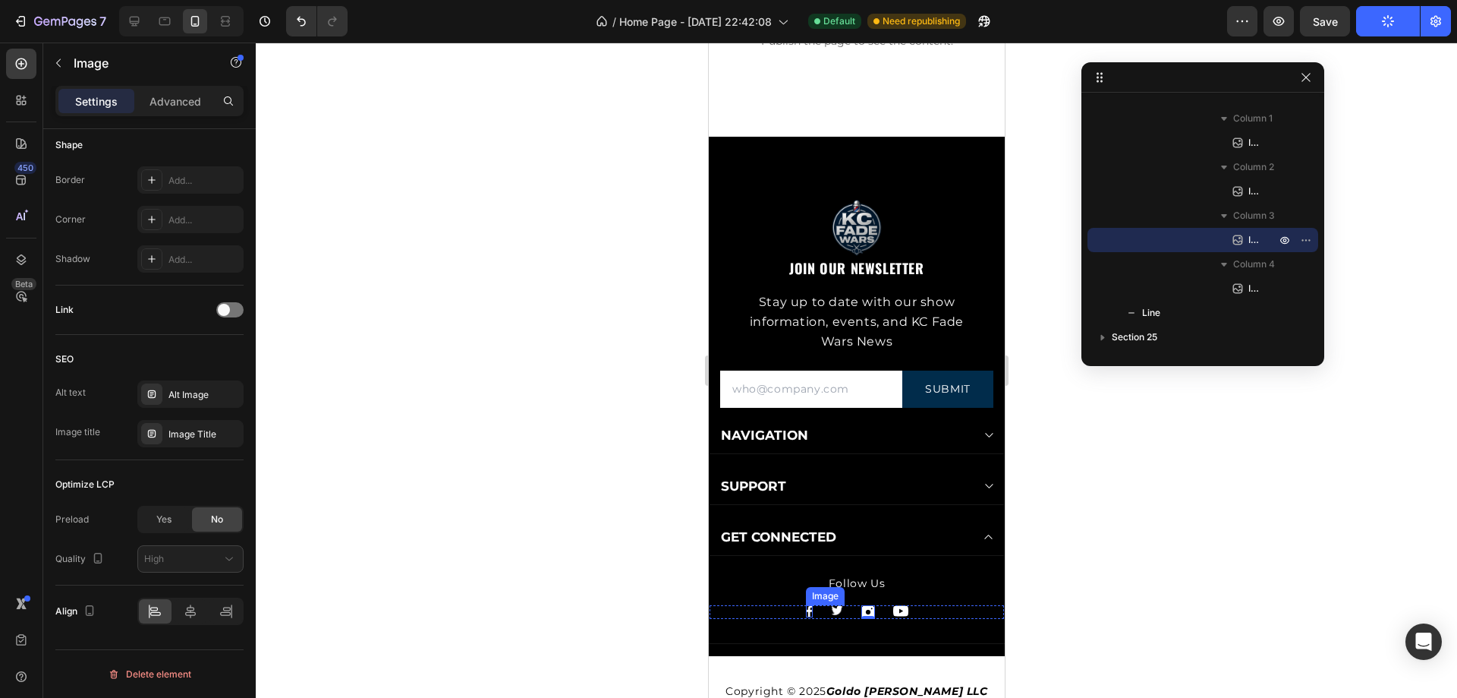
click at [805, 607] on img at bounding box center [808, 611] width 7 height 12
click at [864, 613] on div "Image" at bounding box center [868, 612] width 14 height 14
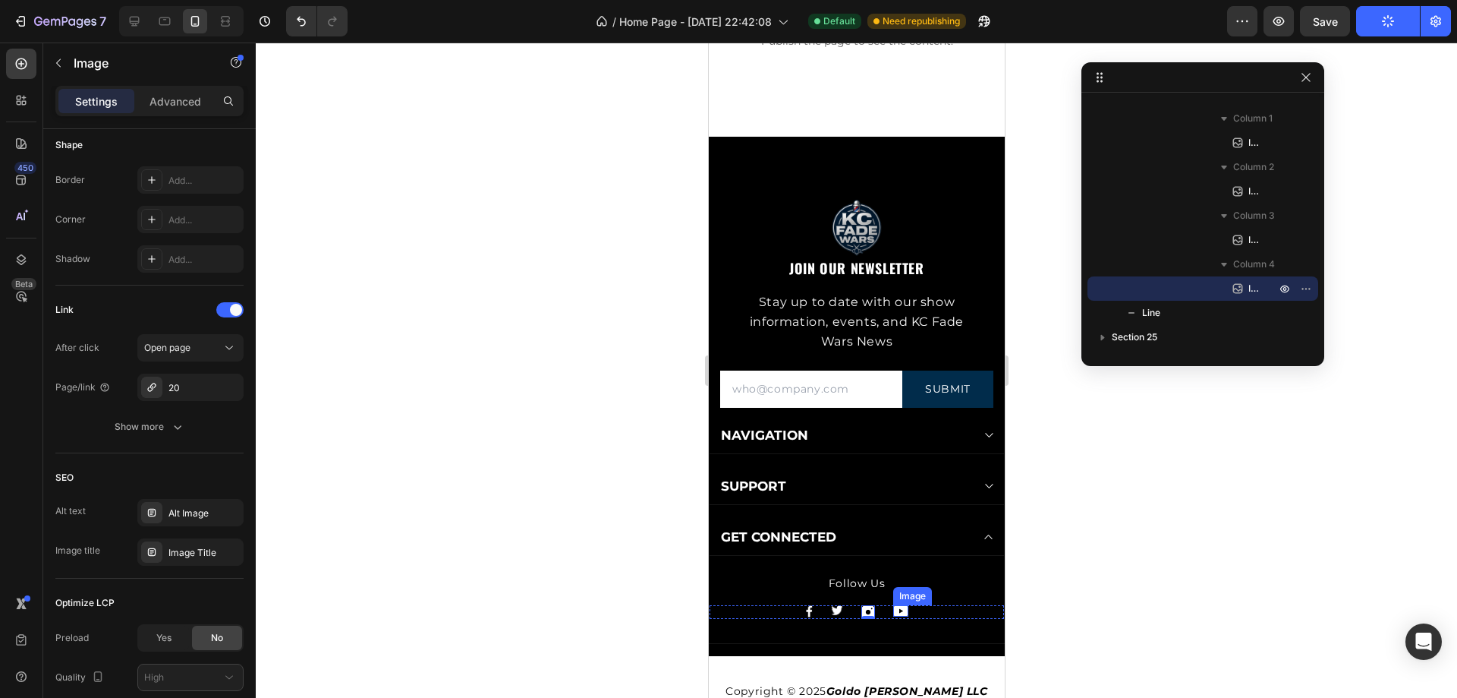
click at [896, 613] on div "Image" at bounding box center [900, 610] width 15 height 11
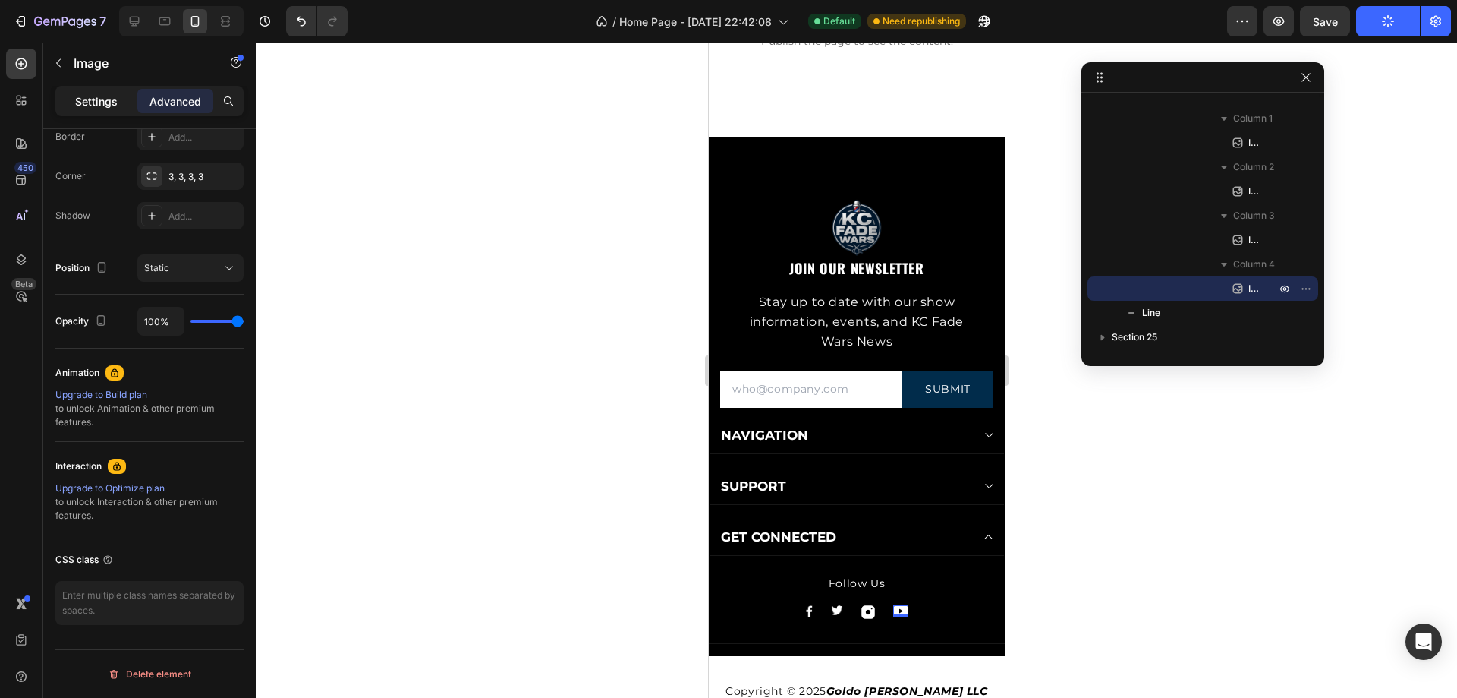
click at [108, 101] on p "Settings" at bounding box center [96, 101] width 43 height 16
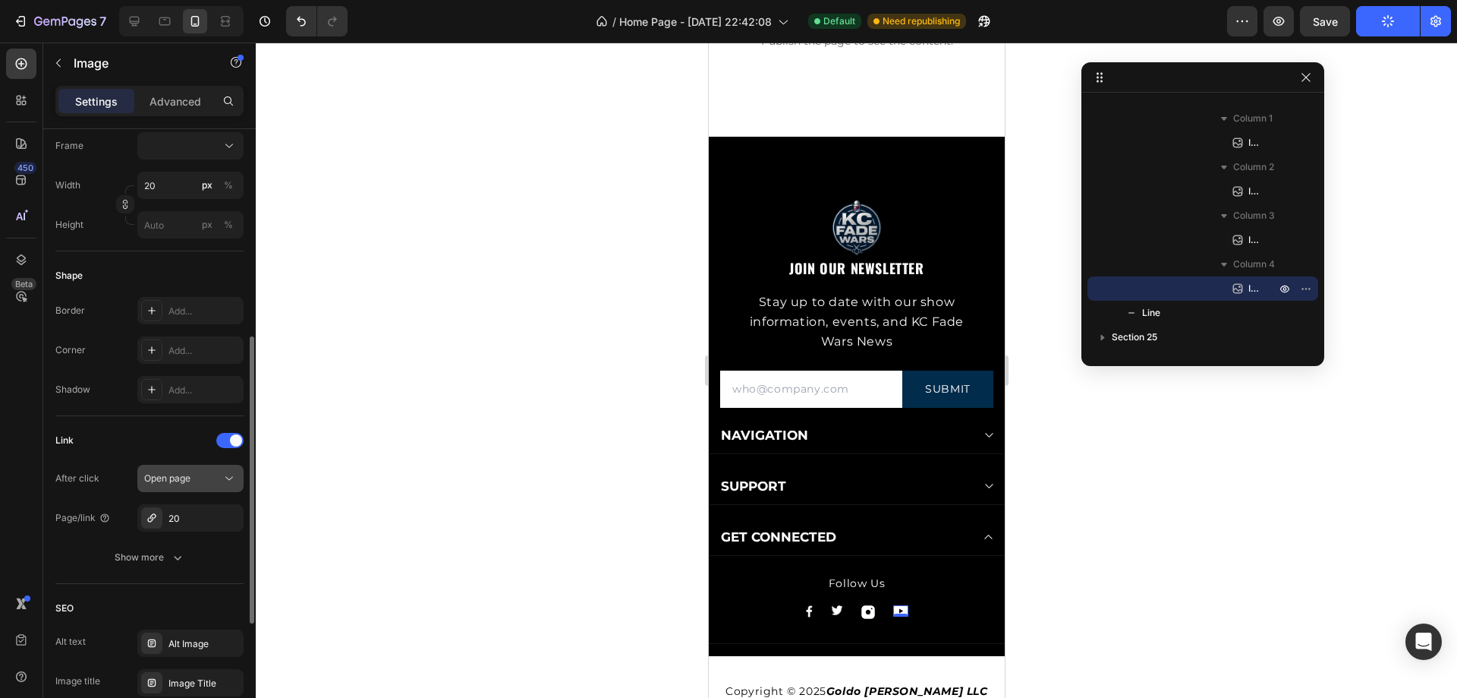
click at [185, 480] on span "Open page" at bounding box center [167, 477] width 46 height 11
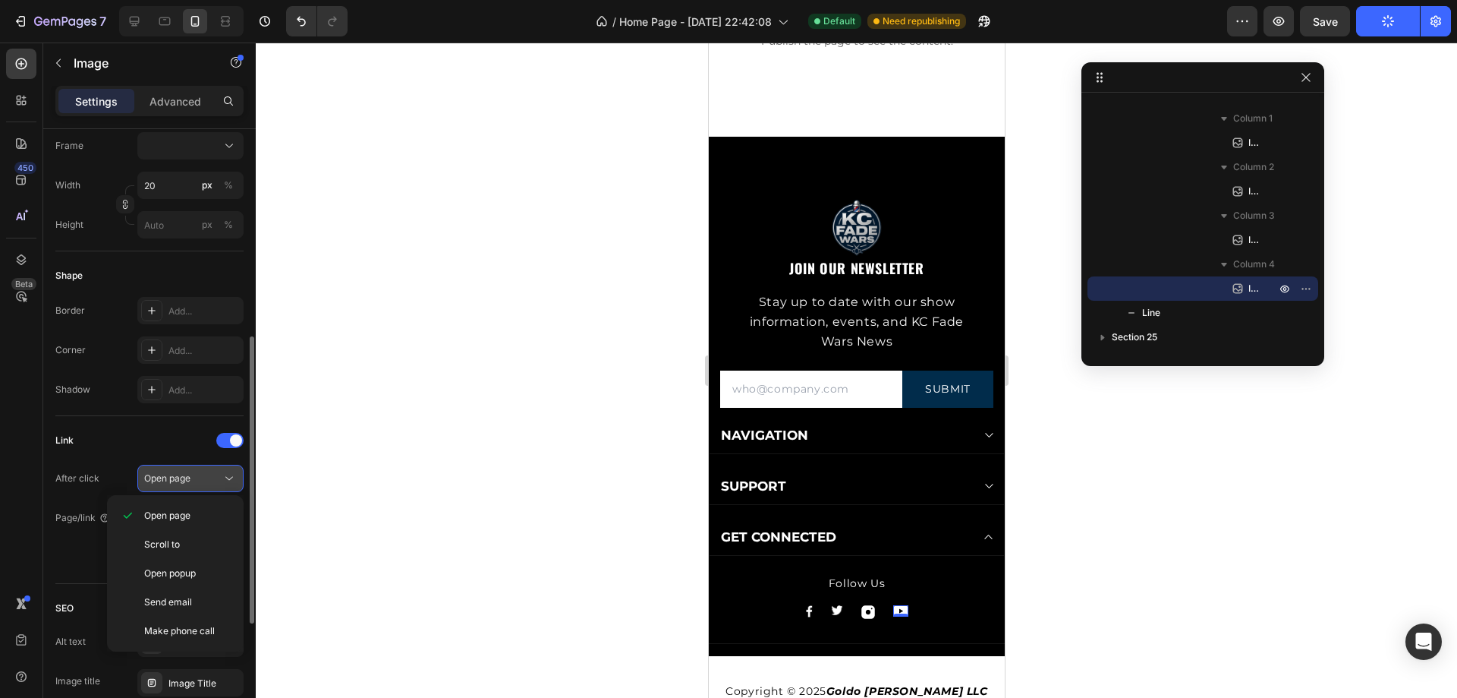
click at [188, 480] on span "Open page" at bounding box center [167, 477] width 46 height 11
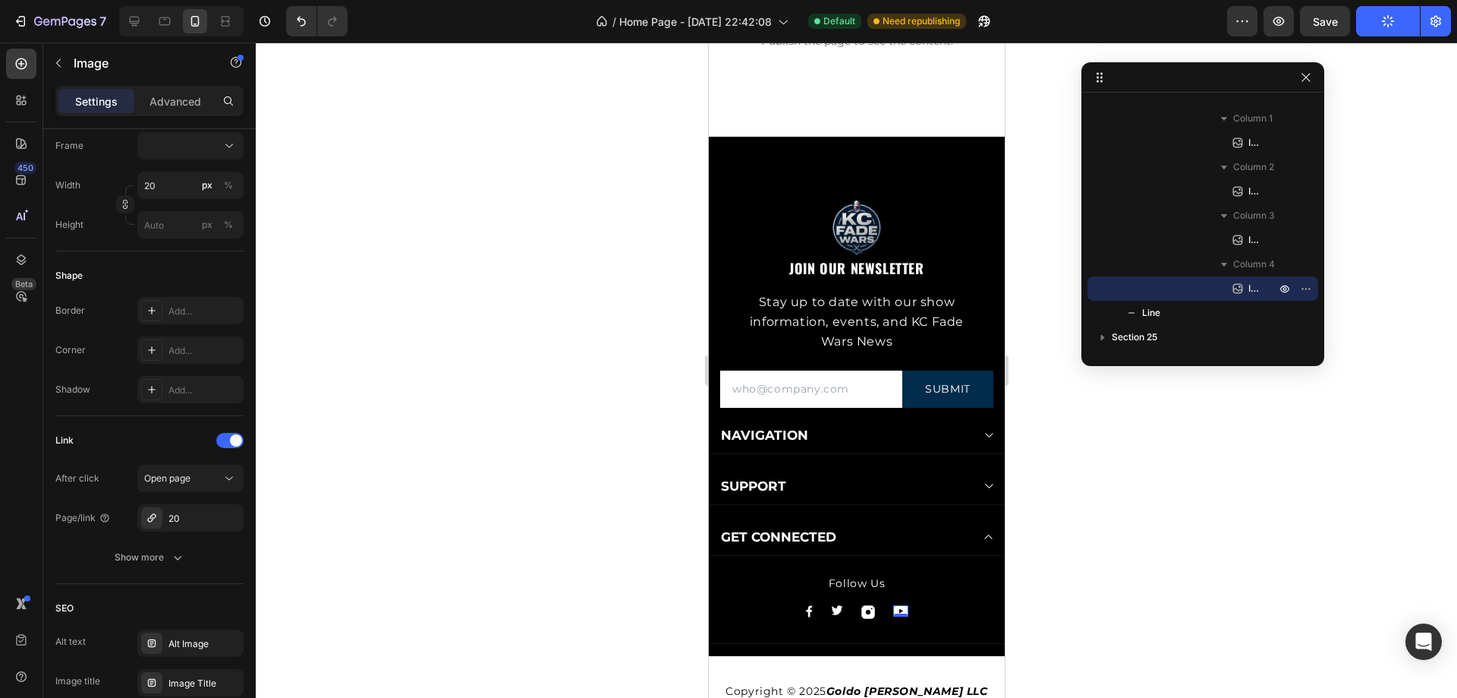
click at [198, 508] on div "20" at bounding box center [190, 517] width 106 height 27
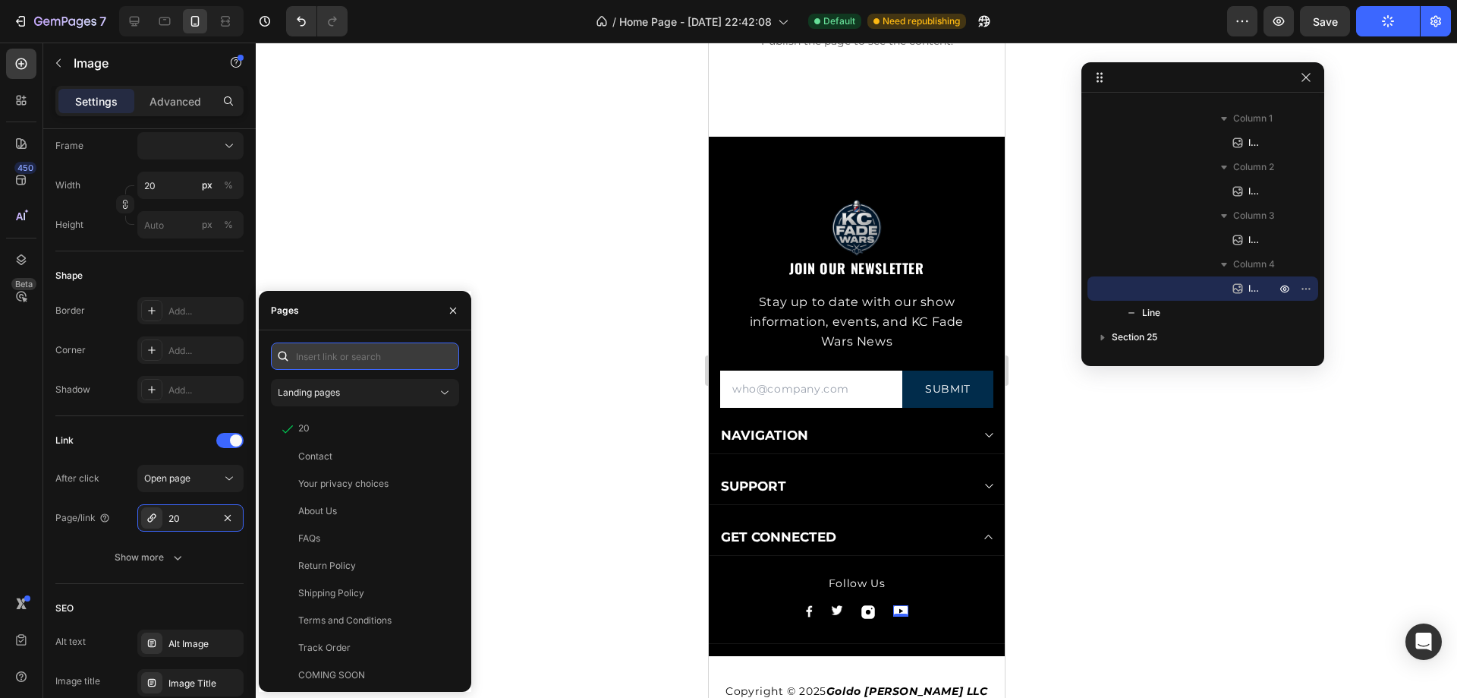
click at [334, 363] on input "text" at bounding box center [365, 355] width 188 height 27
paste input "[URL][DOMAIN_NAME]"
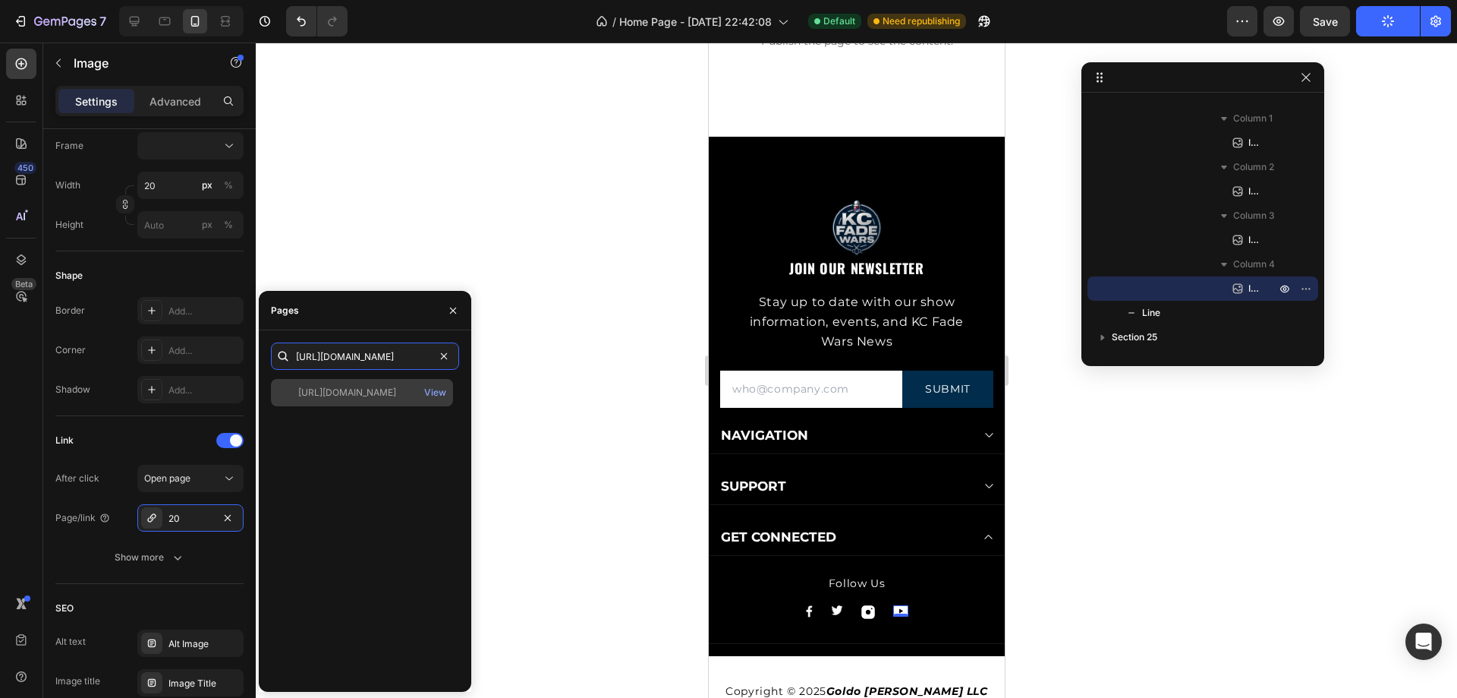
type input "[URL][DOMAIN_NAME]"
click at [381, 390] on div "[URL][DOMAIN_NAME]" at bounding box center [347, 393] width 98 height 14
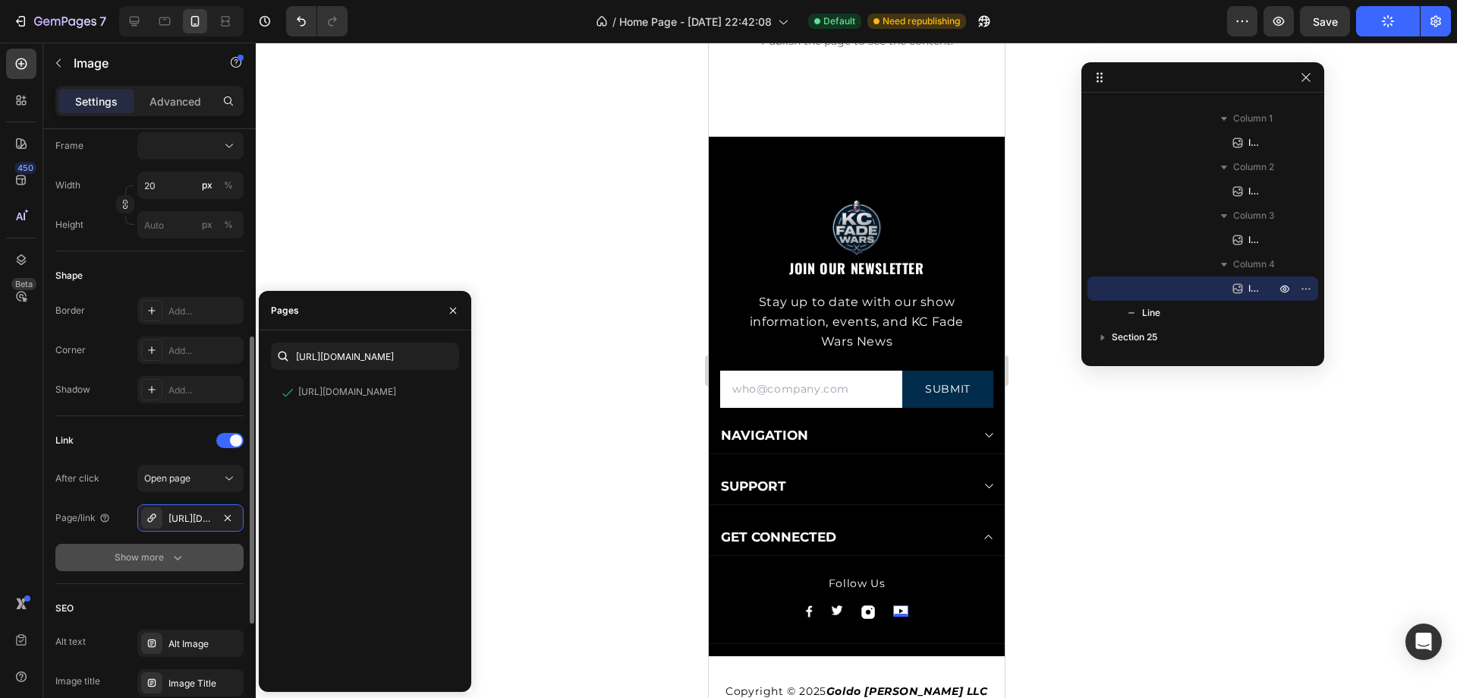
click at [184, 553] on button "Show more" at bounding box center [149, 557] width 188 height 27
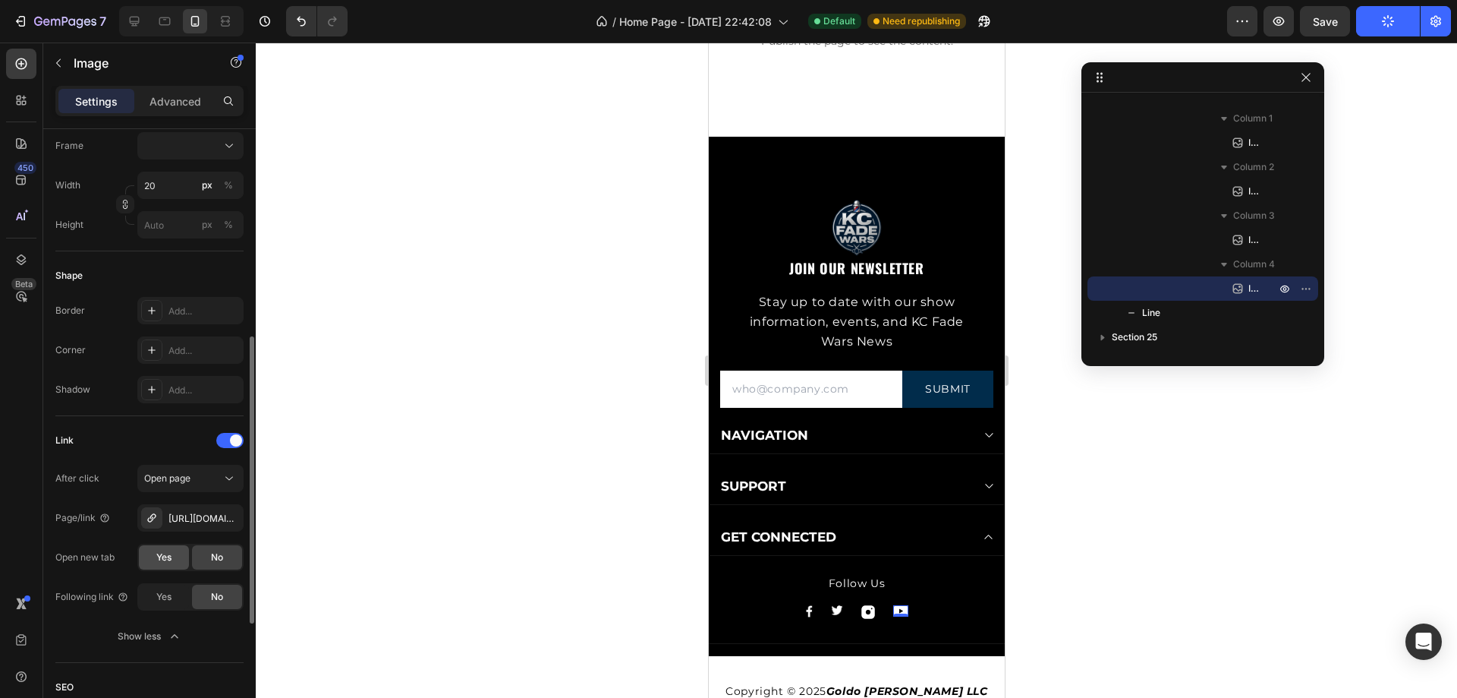
click at [158, 559] on span "Yes" at bounding box center [163, 557] width 15 height 14
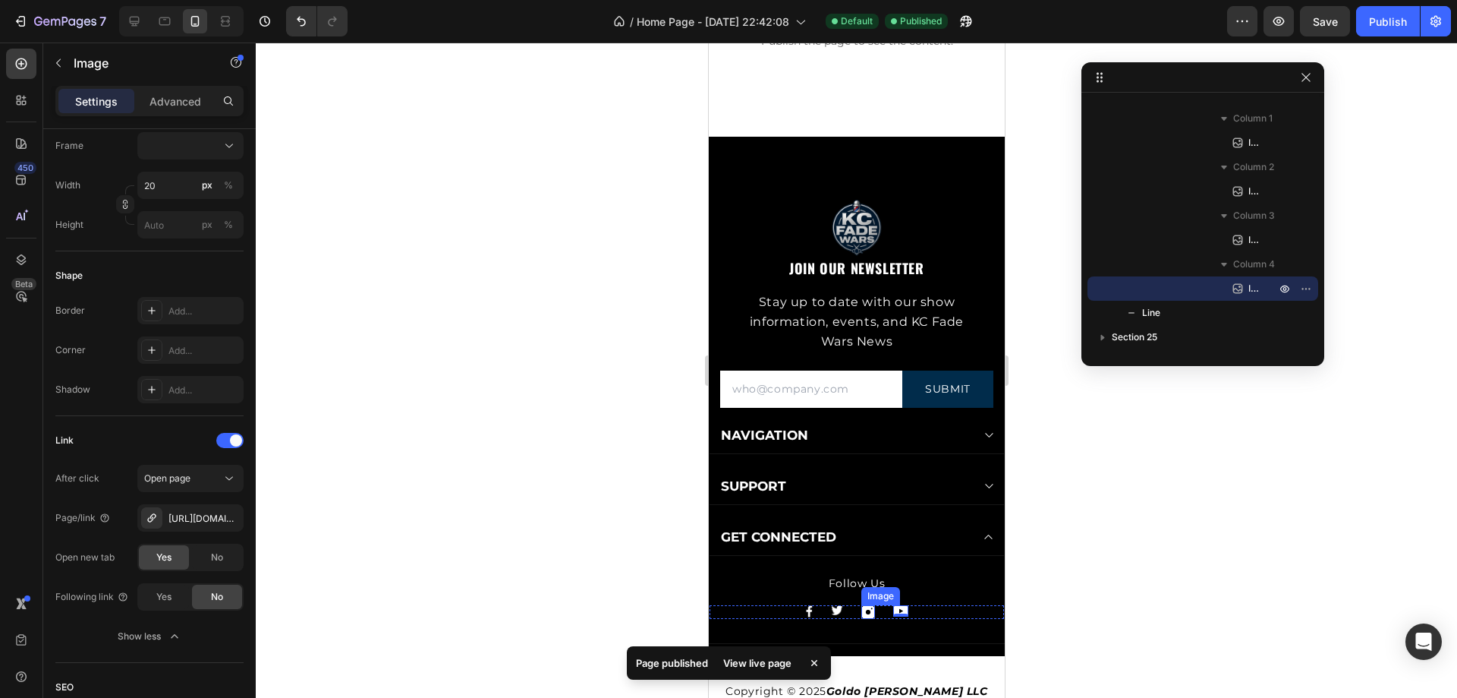
click at [861, 613] on div "Image" at bounding box center [868, 612] width 14 height 14
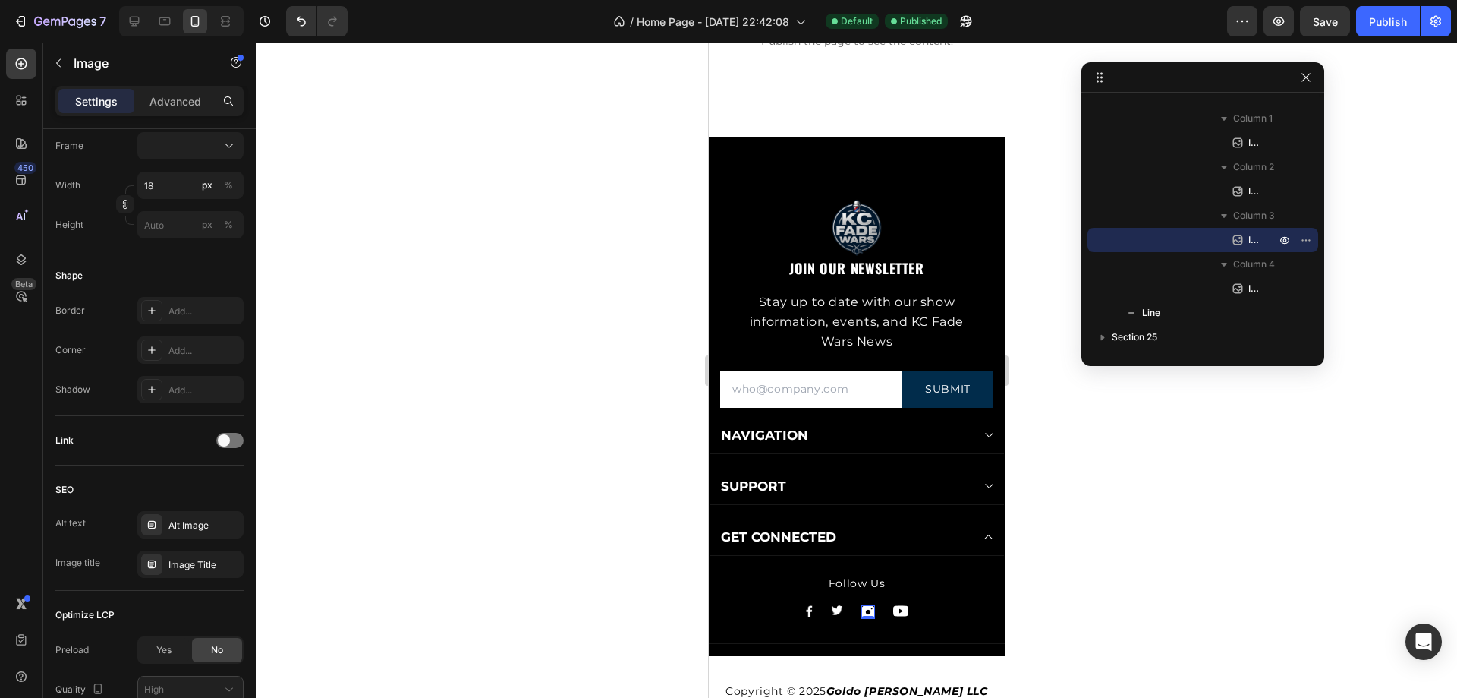
click at [862, 608] on img at bounding box center [868, 612] width 14 height 14
click at [861, 610] on img at bounding box center [868, 612] width 14 height 14
click at [860, 613] on div "0" at bounding box center [867, 619] width 15 height 12
click at [244, 434] on div "Style Rectangle Source Upload Image [URL][DOMAIN_NAME] or Browse gallery Scale …" at bounding box center [149, 435] width 213 height 612
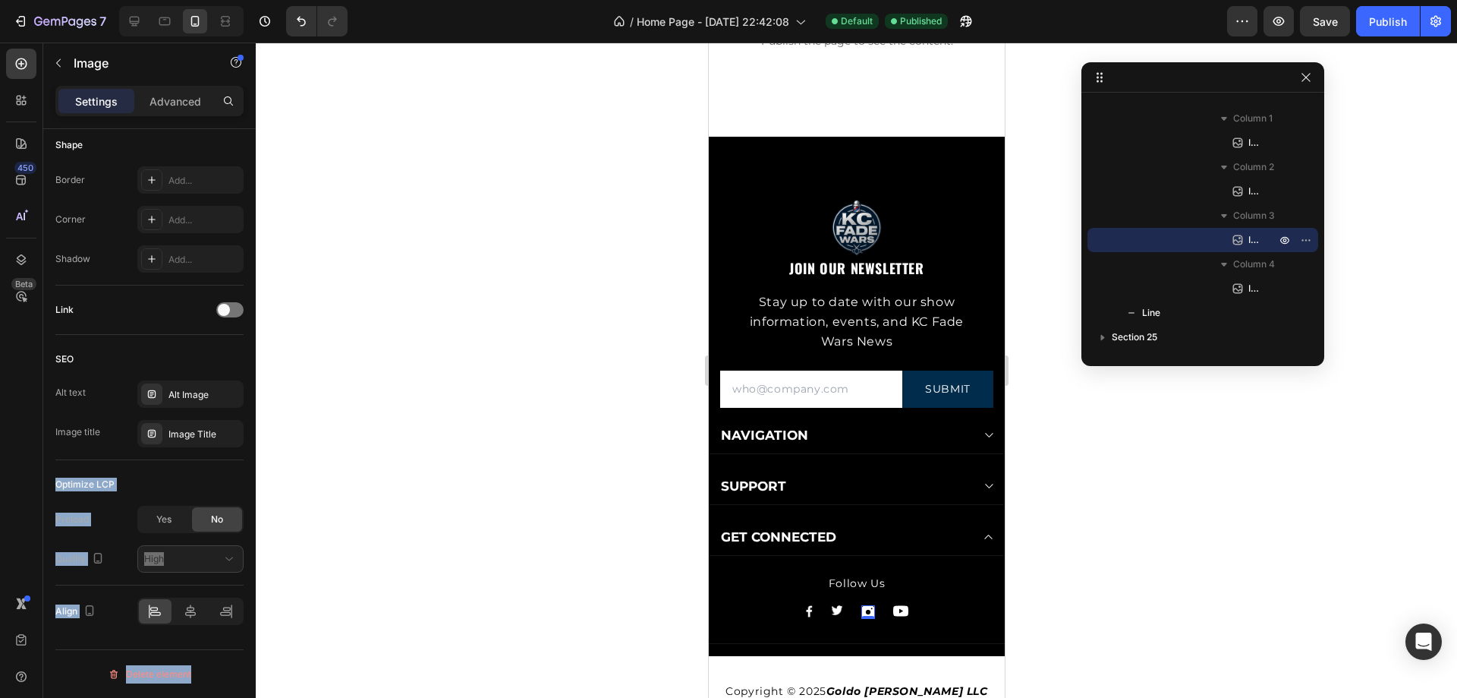
click at [860, 613] on div "0" at bounding box center [867, 619] width 15 height 12
click at [203, 463] on div "Optimize LCP Preload Yes No Quality High" at bounding box center [149, 522] width 188 height 125
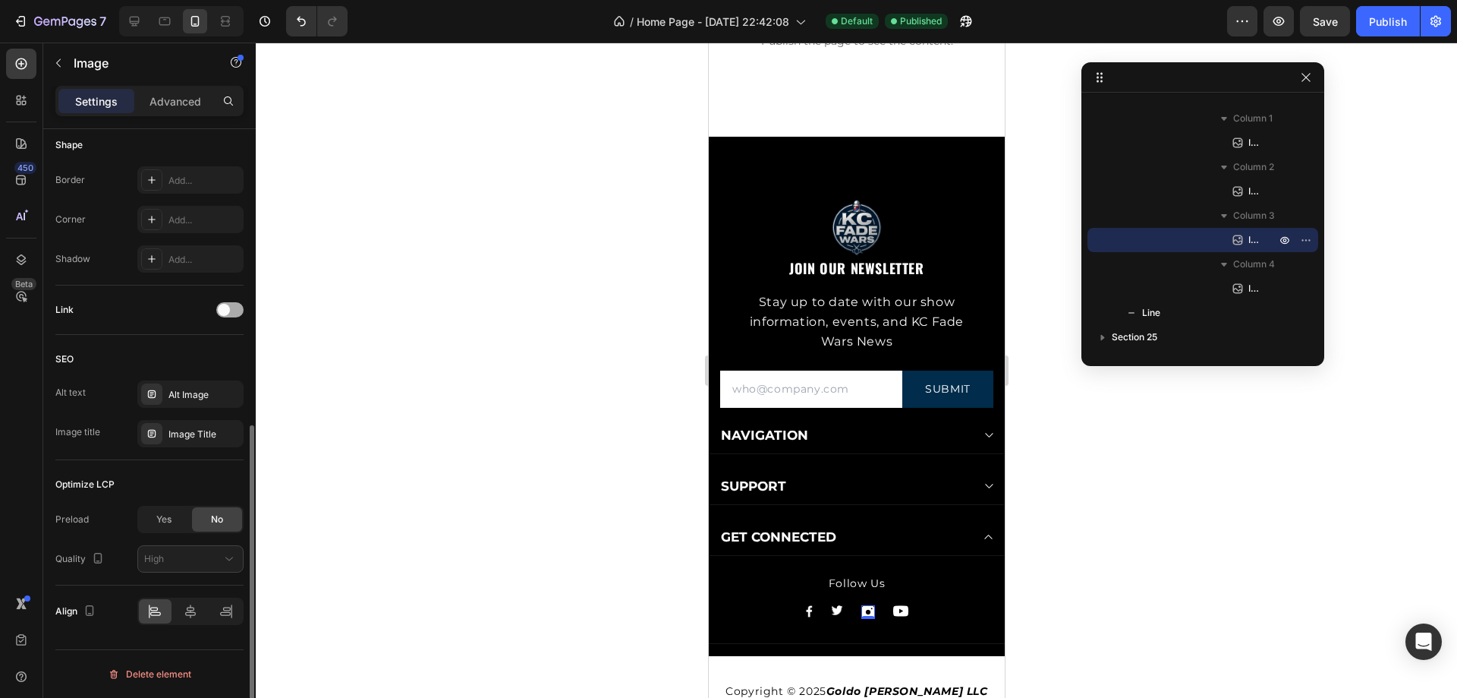
drag, startPoint x: 226, startPoint y: 314, endPoint x: 198, endPoint y: 332, distance: 33.1
click at [225, 314] on span at bounding box center [224, 310] width 12 height 12
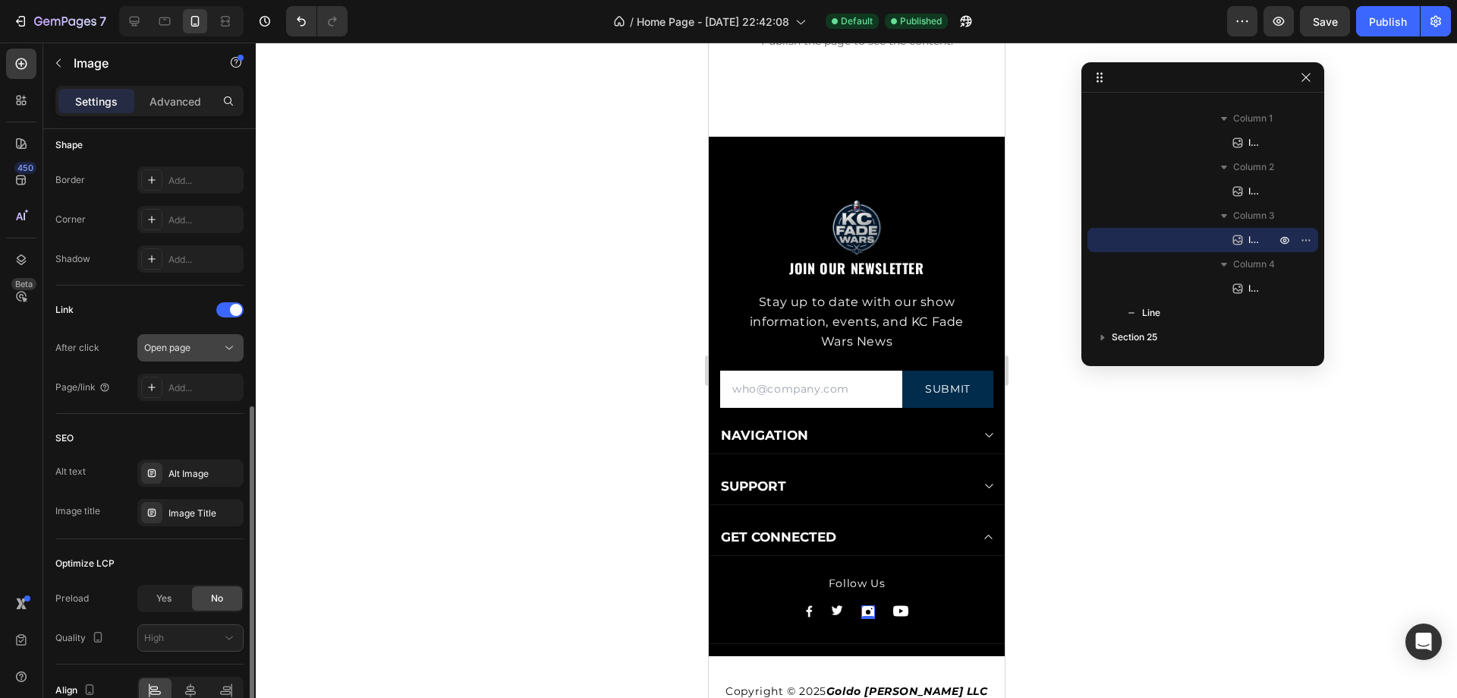
click at [169, 358] on button "Open page" at bounding box center [190, 347] width 106 height 27
click at [197, 336] on button "Open page" at bounding box center [190, 347] width 106 height 27
click at [184, 390] on div "Add..." at bounding box center [204, 388] width 71 height 14
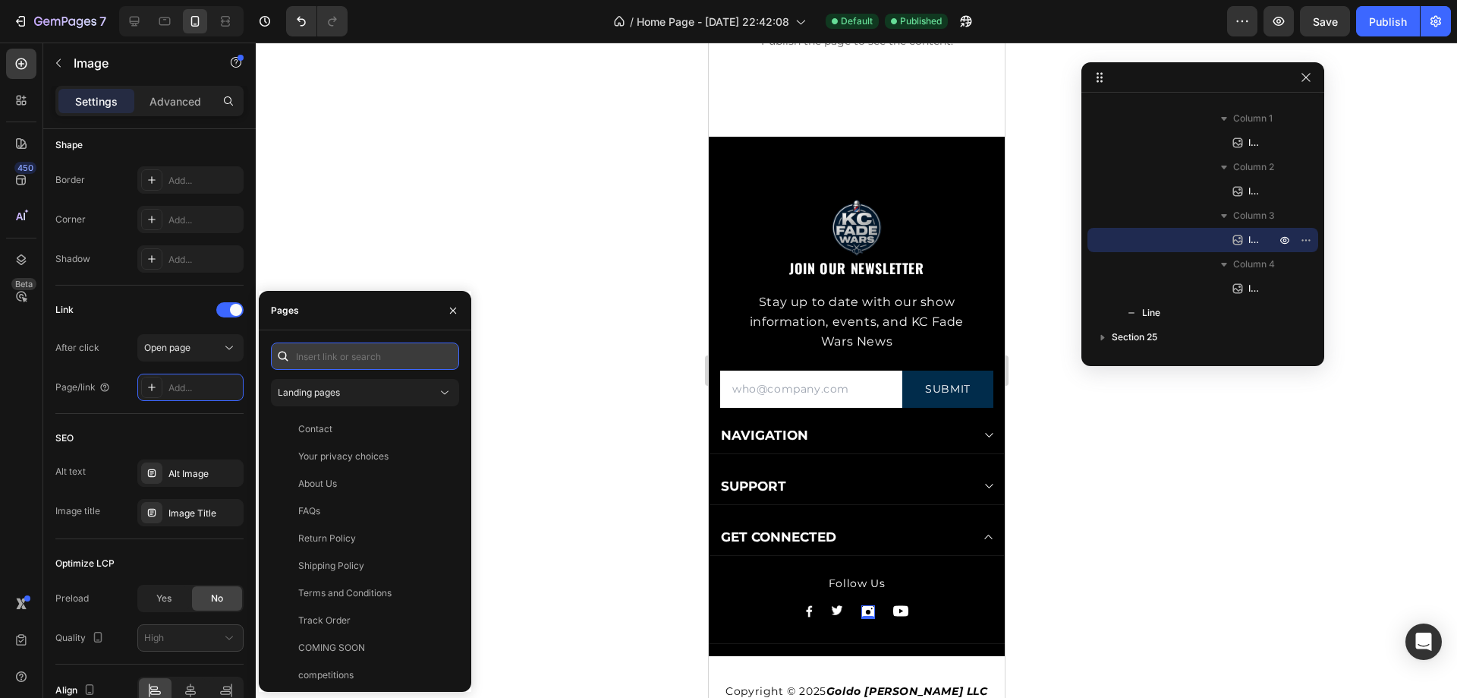
click at [358, 357] on input "text" at bounding box center [365, 355] width 188 height 27
paste input "[URL][DOMAIN_NAME]"
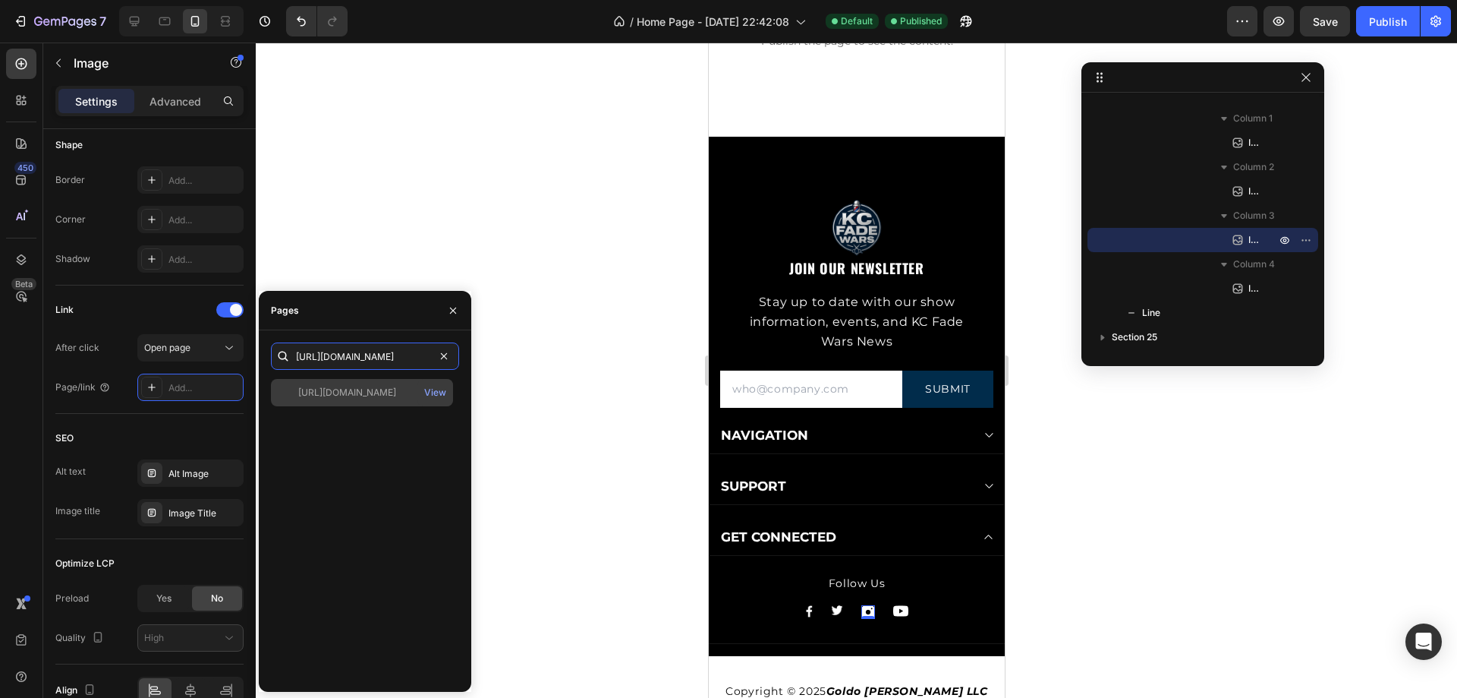
type input "[URL][DOMAIN_NAME]"
click at [378, 393] on div "[URL][DOMAIN_NAME]" at bounding box center [347, 393] width 98 height 14
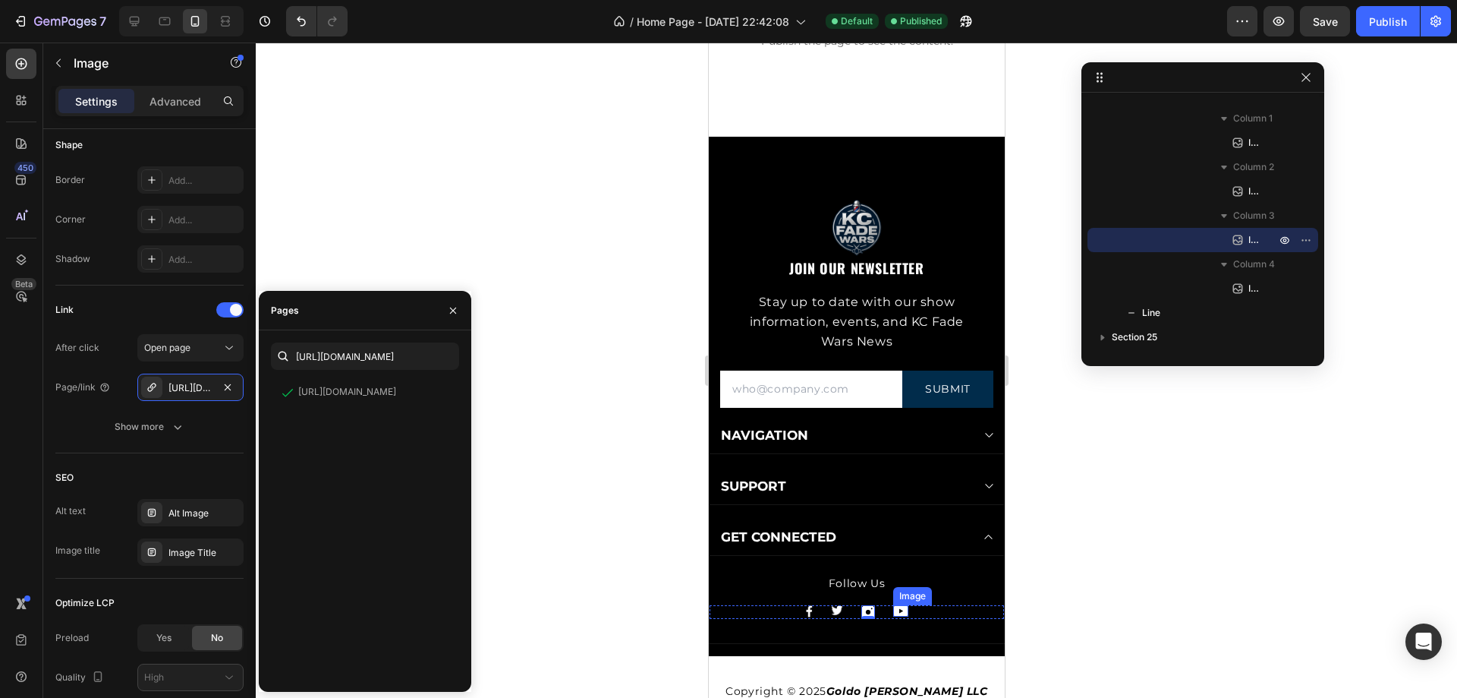
click at [893, 606] on img at bounding box center [900, 610] width 15 height 11
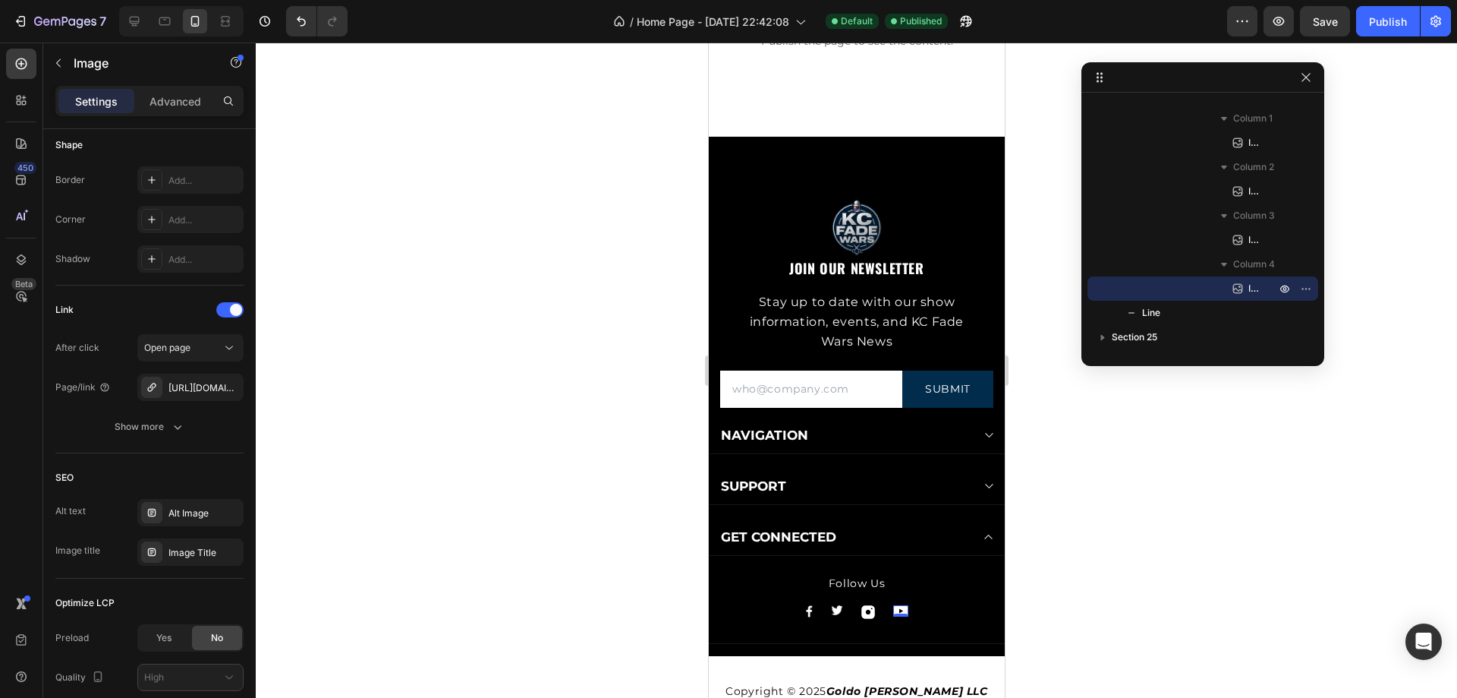
click at [893, 611] on img at bounding box center [900, 610] width 15 height 11
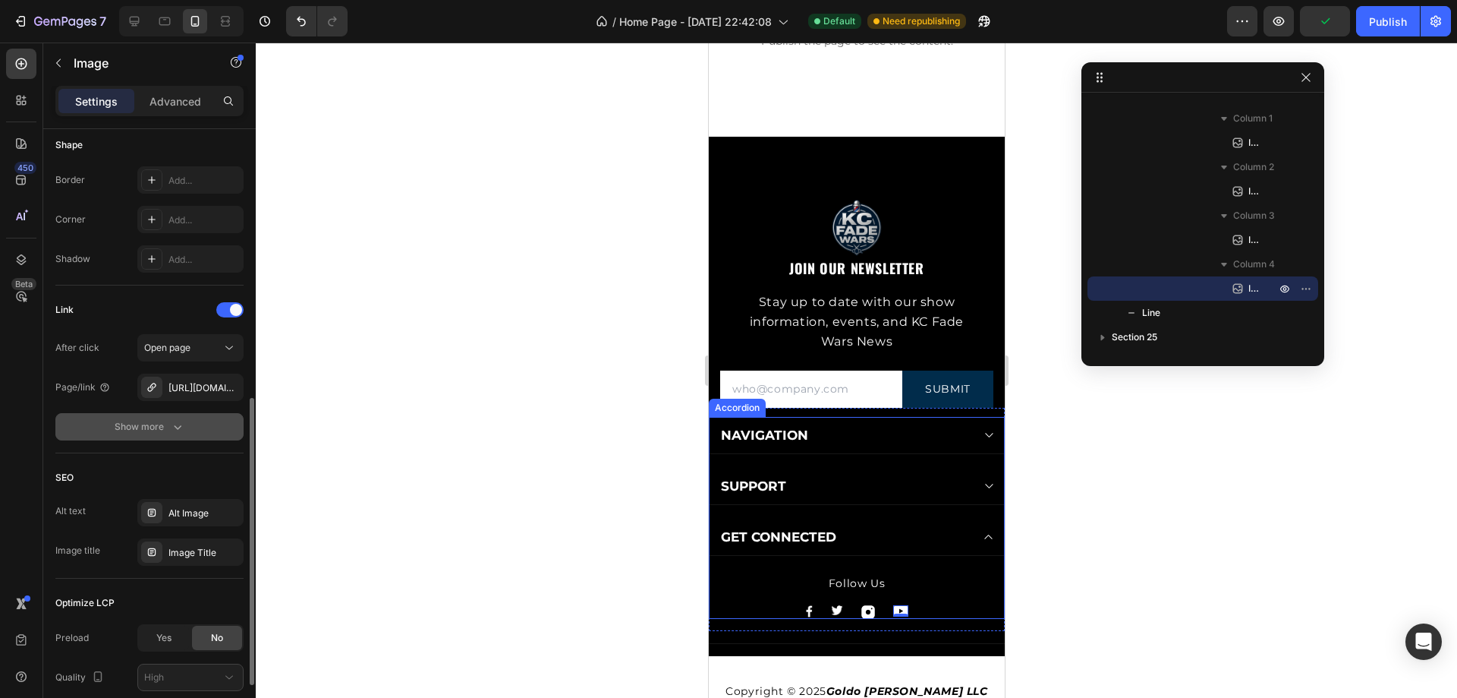
click at [181, 428] on icon "button" at bounding box center [177, 426] width 15 height 15
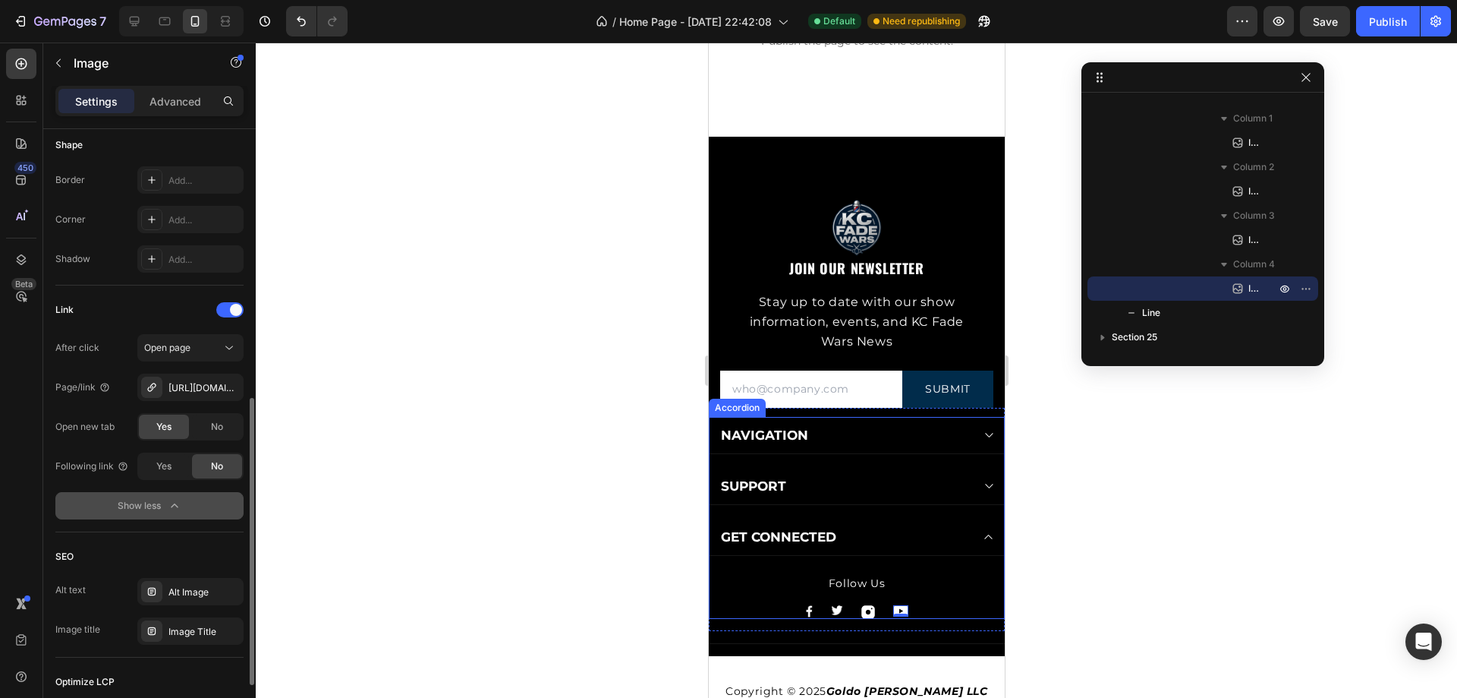
click at [178, 503] on icon "button" at bounding box center [174, 505] width 15 height 15
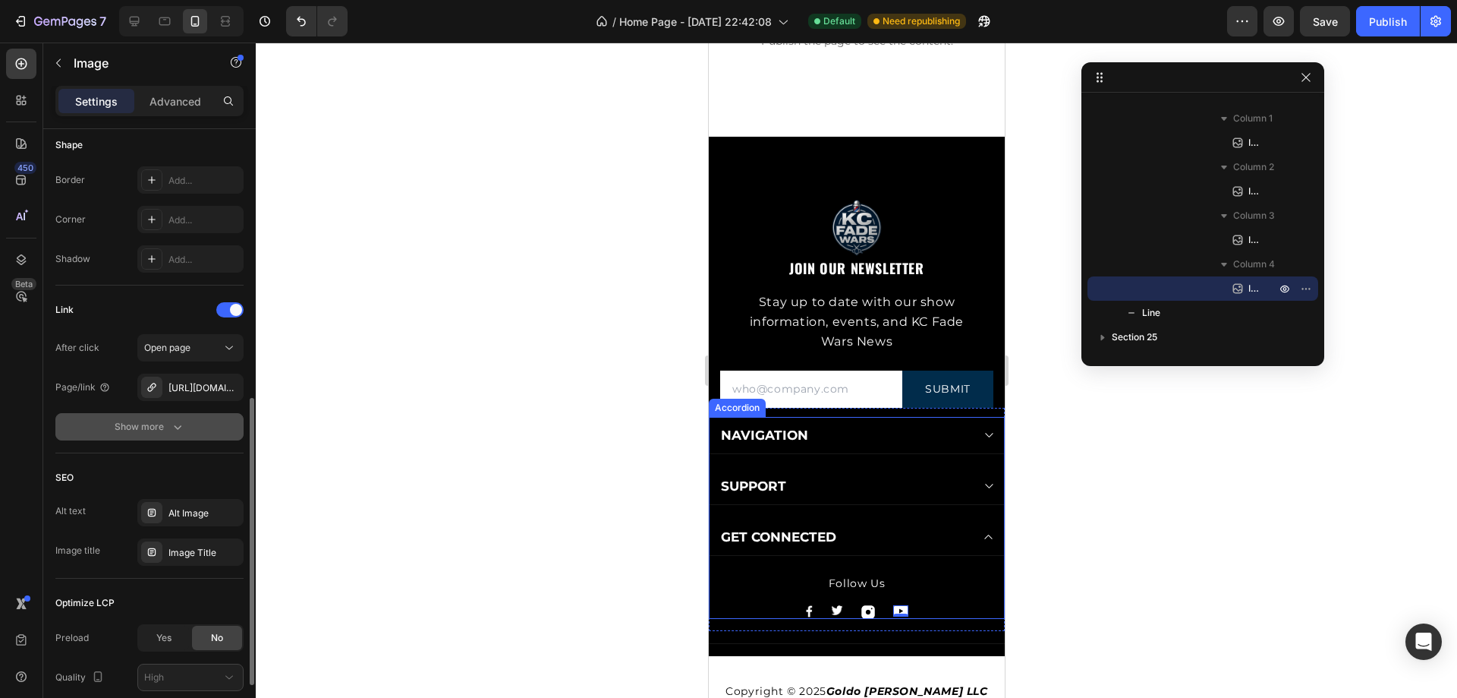
click at [175, 424] on icon "button" at bounding box center [177, 426] width 15 height 15
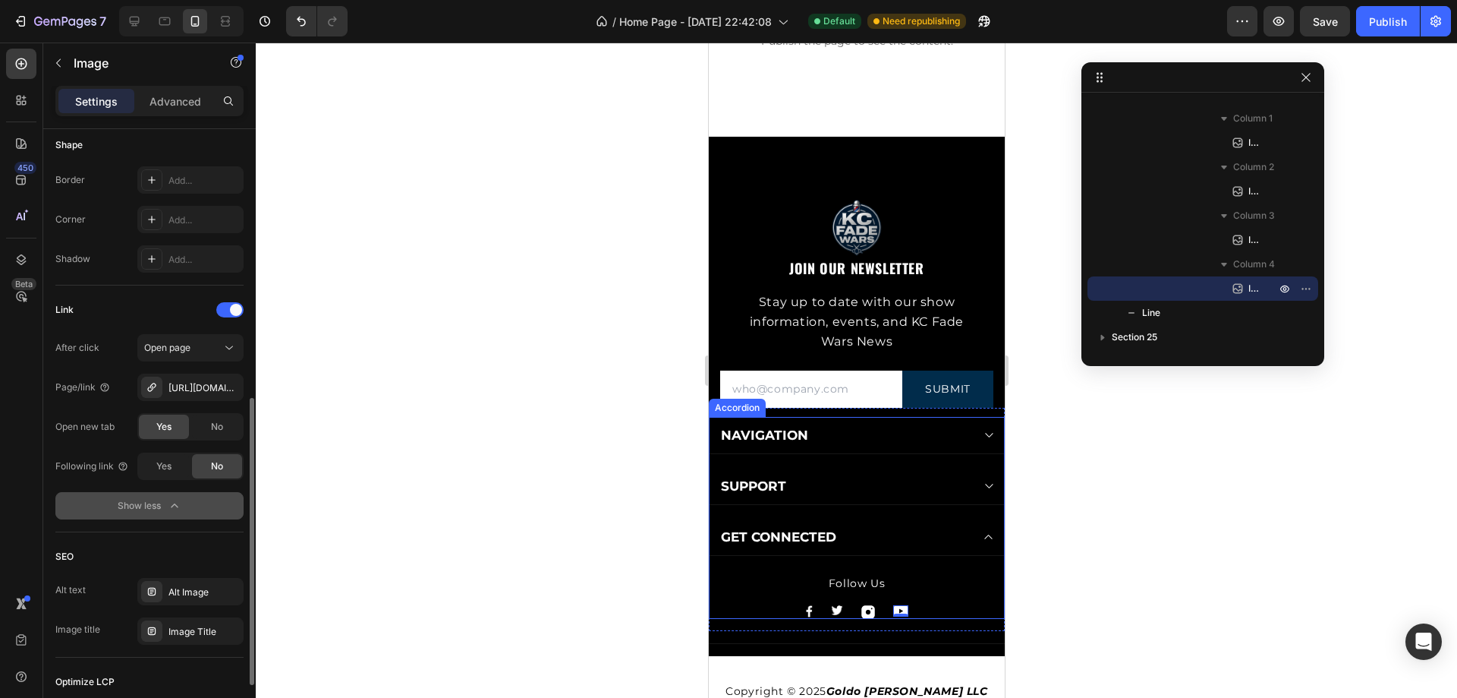
click at [181, 503] on icon "button" at bounding box center [174, 505] width 15 height 15
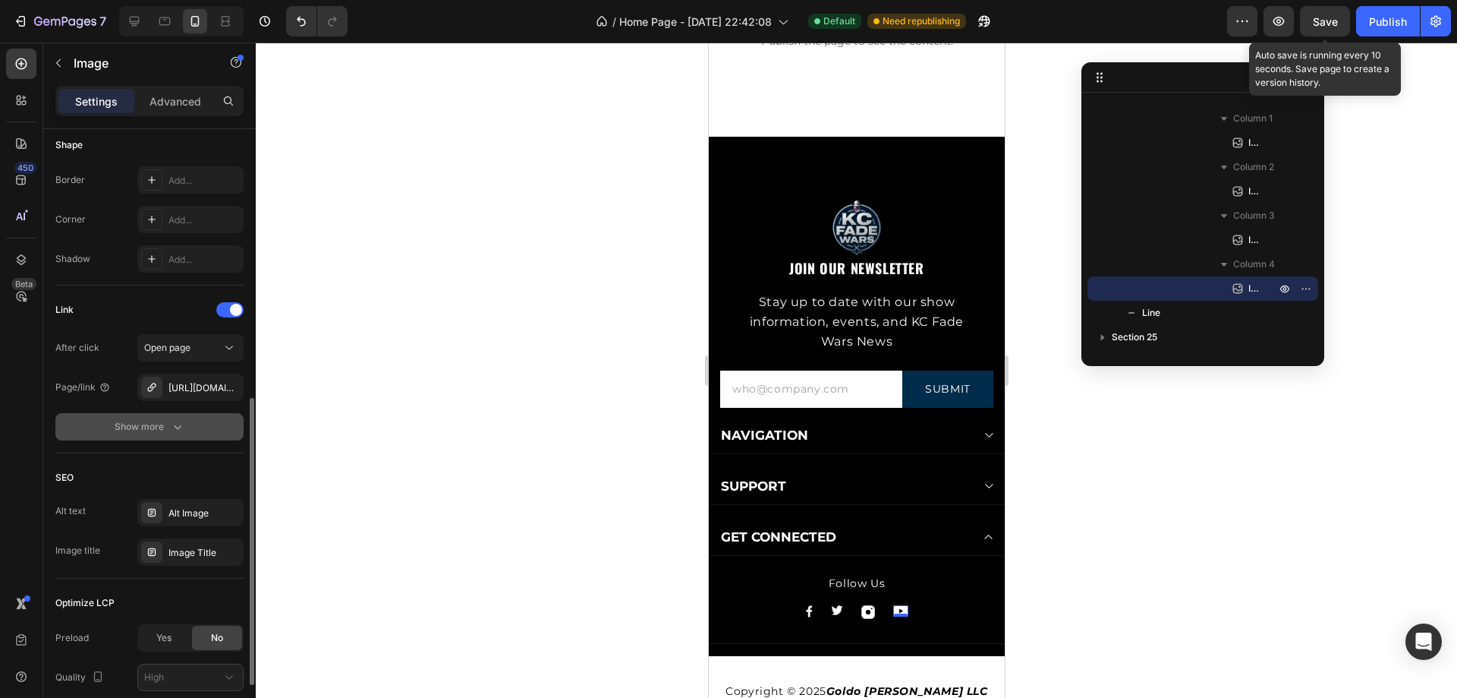
drag, startPoint x: 1328, startPoint y: 18, endPoint x: 1338, endPoint y: 23, distance: 10.2
click at [1328, 17] on span "Save" at bounding box center [1325, 21] width 25 height 13
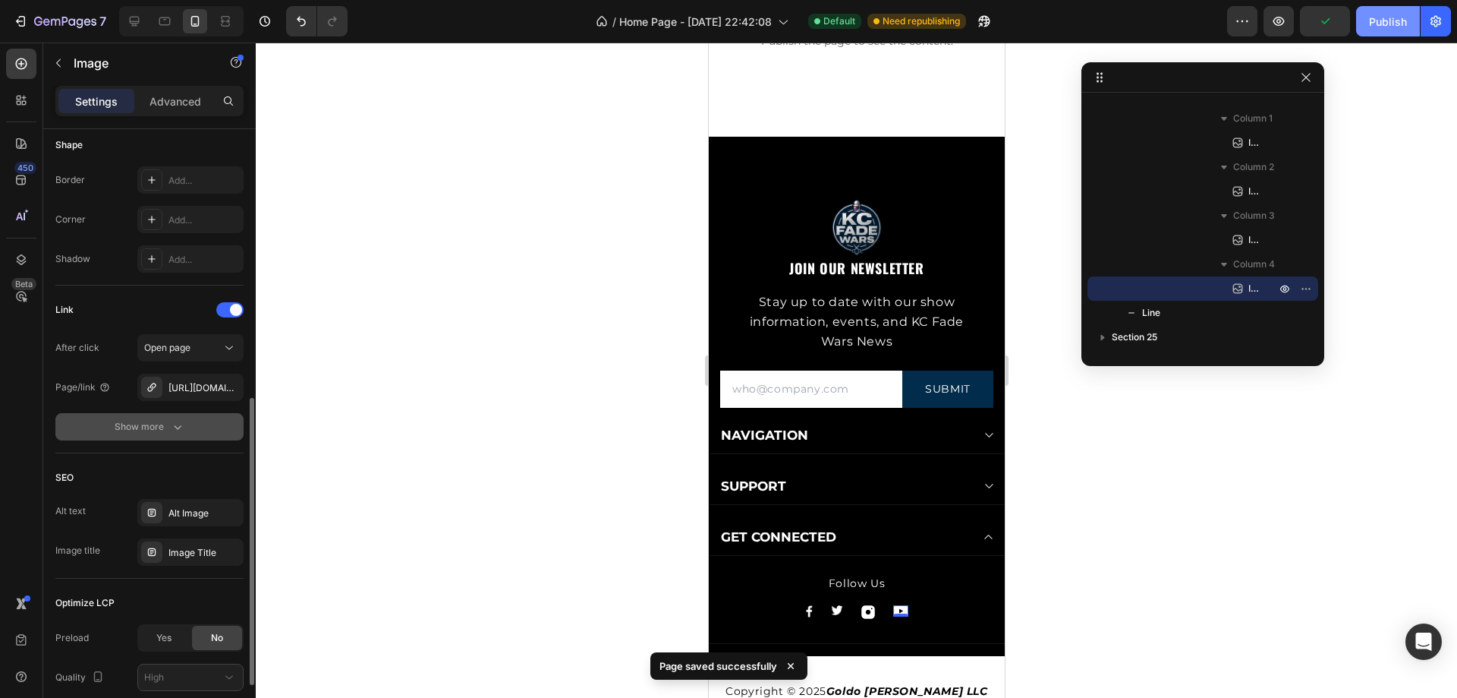
click at [1379, 24] on div "Publish" at bounding box center [1388, 22] width 38 height 16
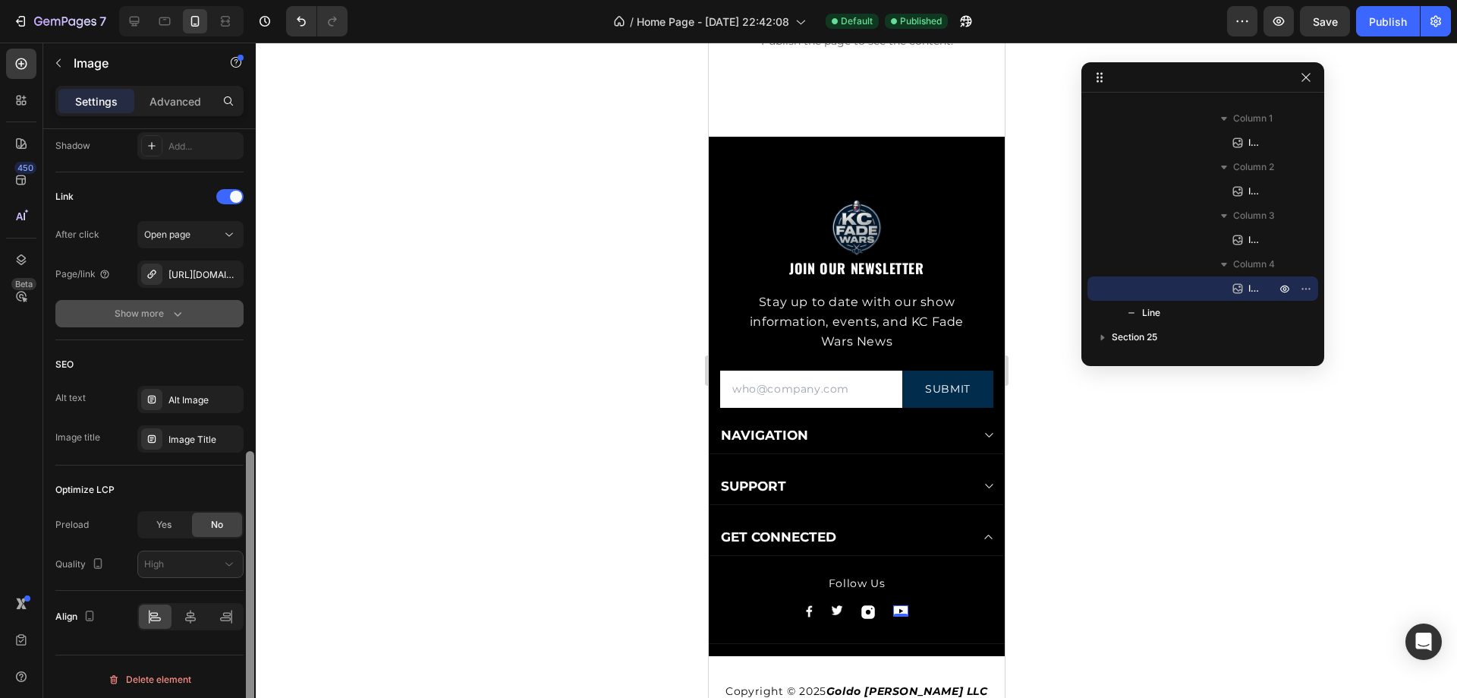
scroll to position [691, 0]
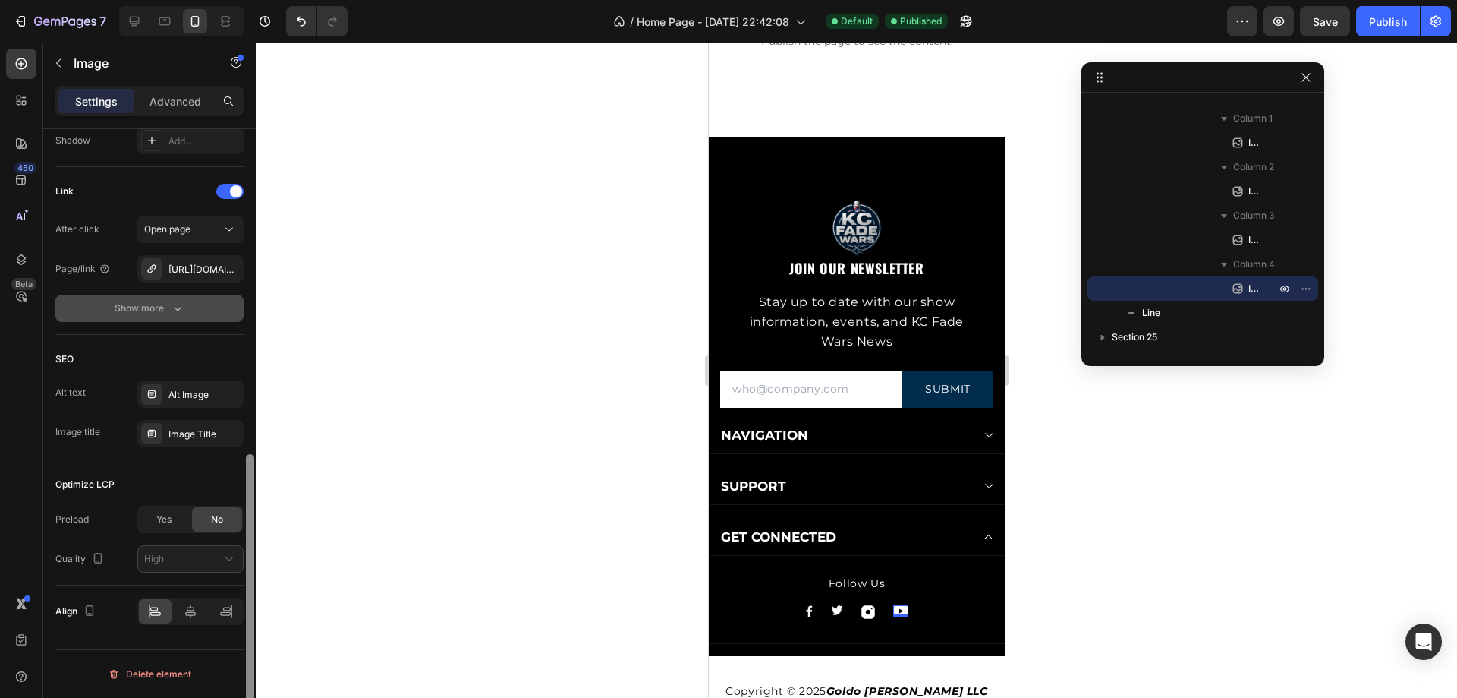
drag, startPoint x: 253, startPoint y: 559, endPoint x: 248, endPoint y: 635, distance: 76.0
click at [248, 632] on div at bounding box center [250, 597] width 8 height 287
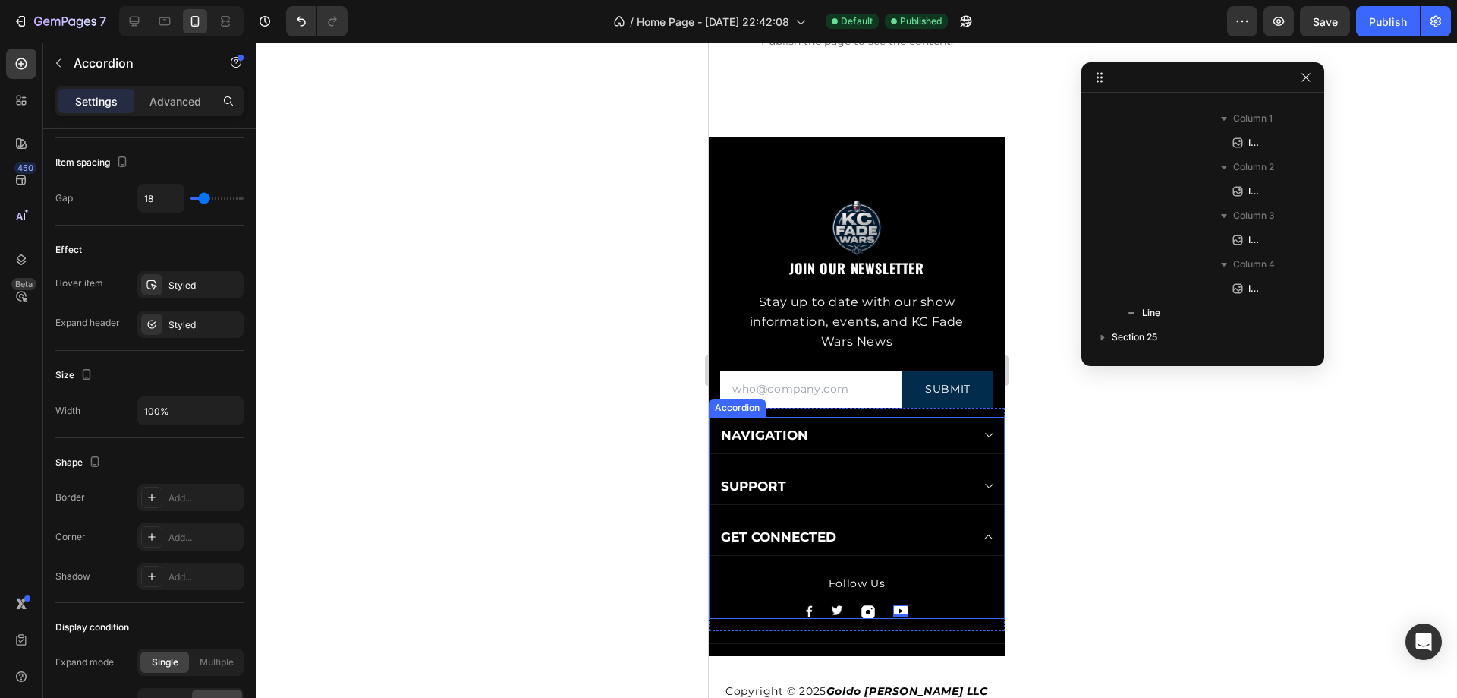
click at [982, 429] on icon at bounding box center [987, 435] width 11 height 12
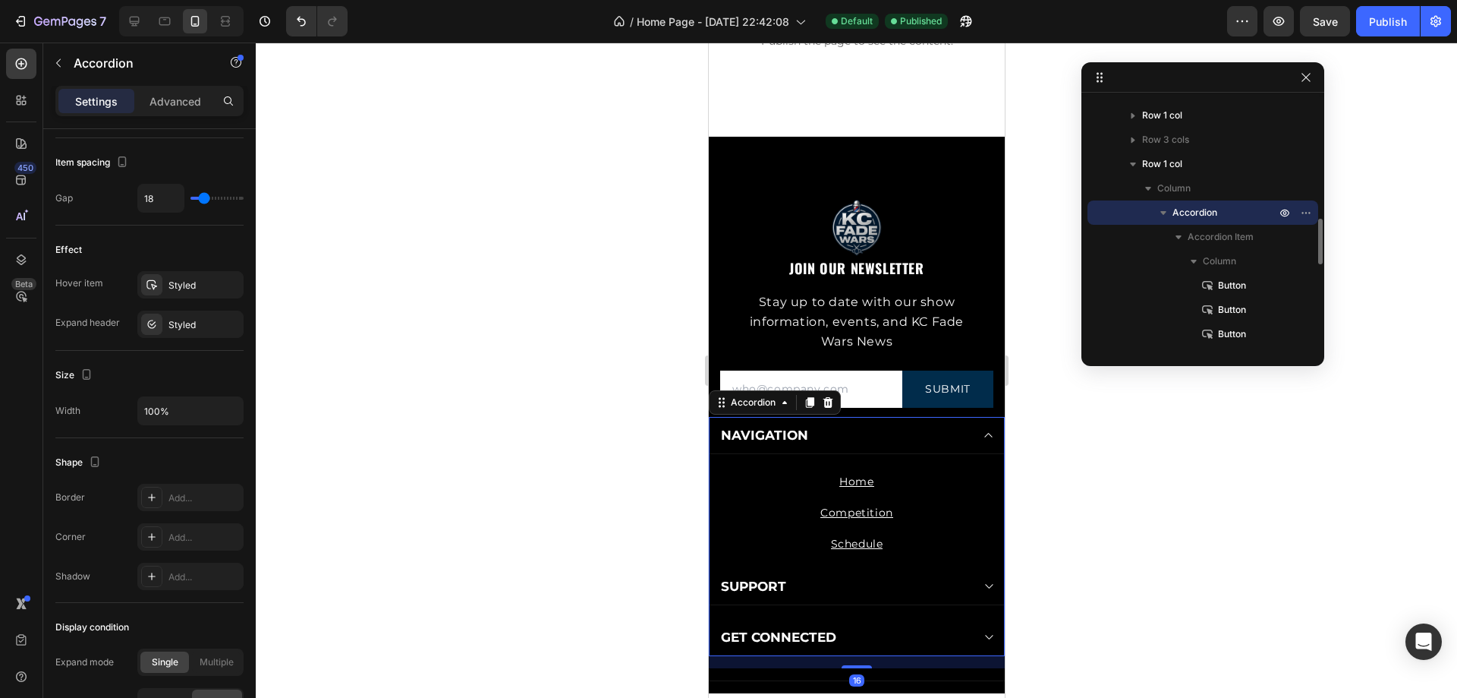
scroll to position [0, 0]
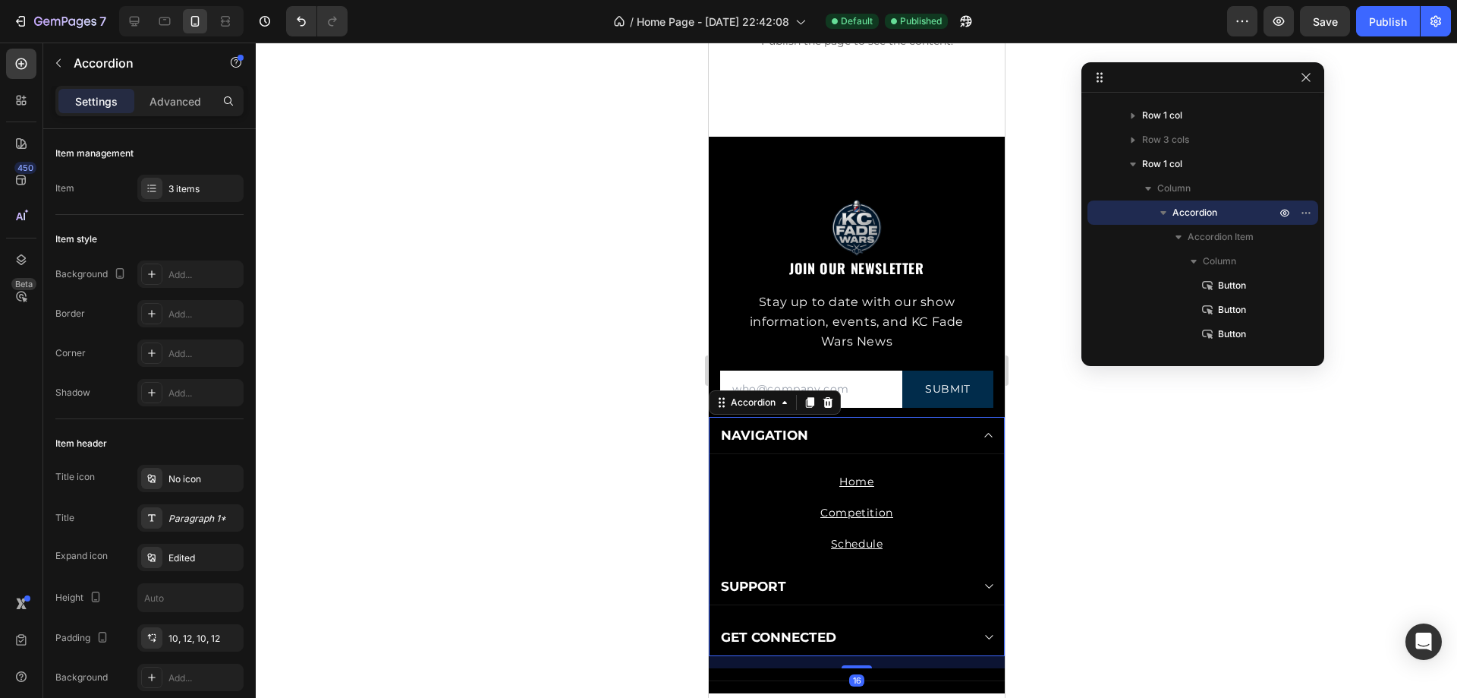
click at [978, 426] on div "NAVIGATION" at bounding box center [856, 435] width 295 height 37
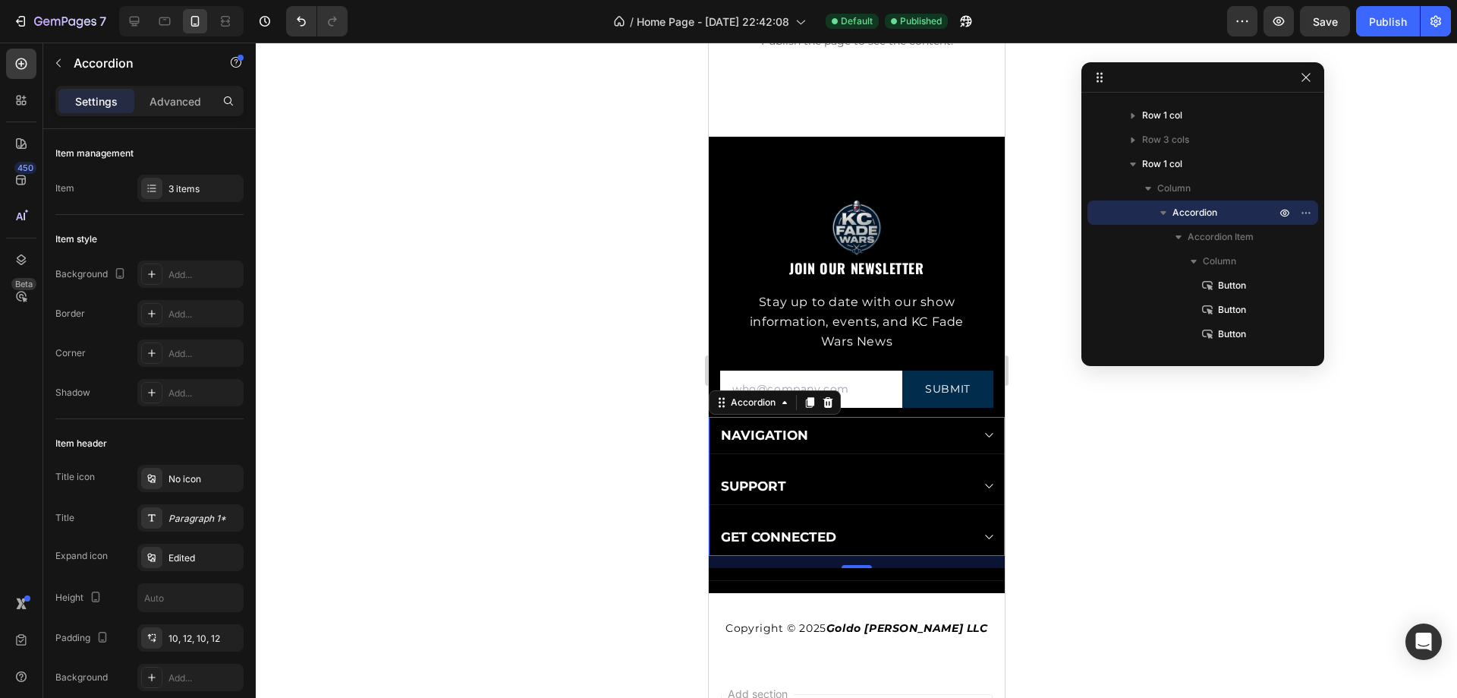
click at [982, 536] on icon at bounding box center [987, 537] width 11 height 12
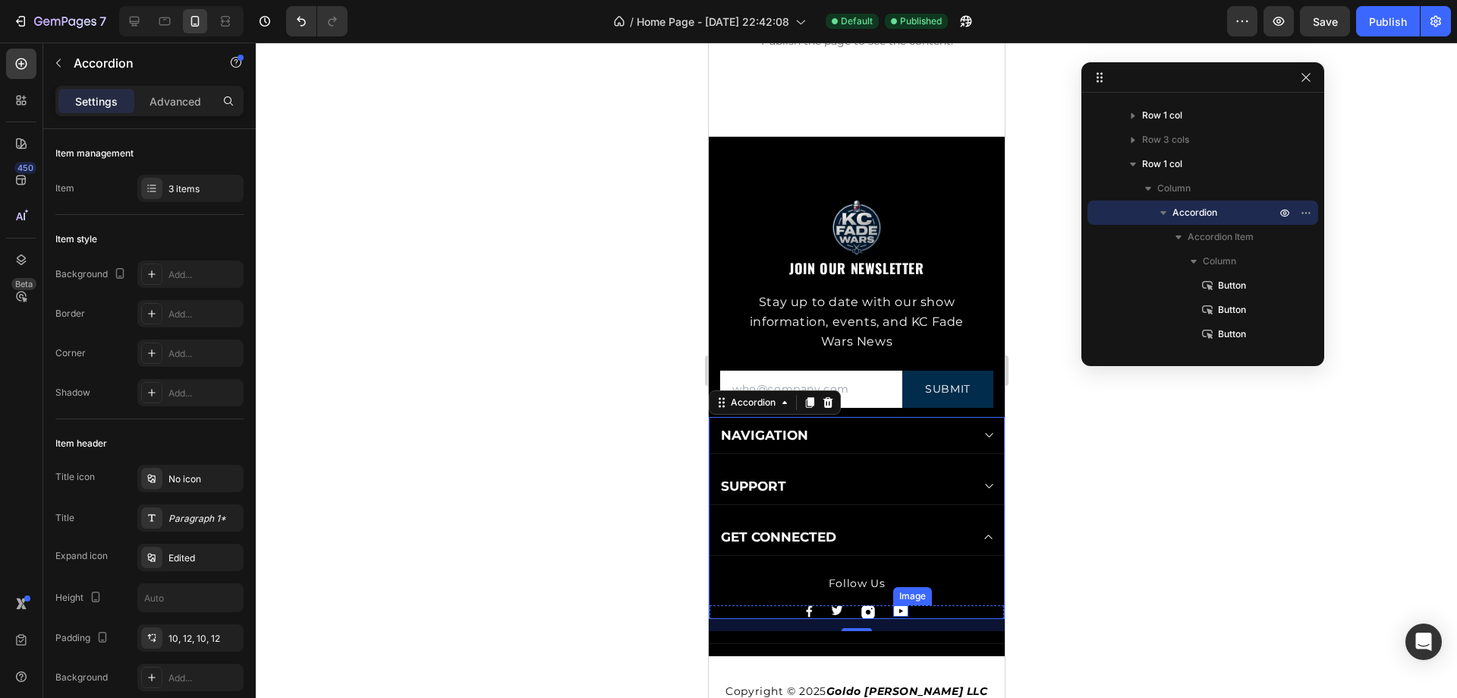
click at [893, 610] on img at bounding box center [900, 610] width 15 height 11
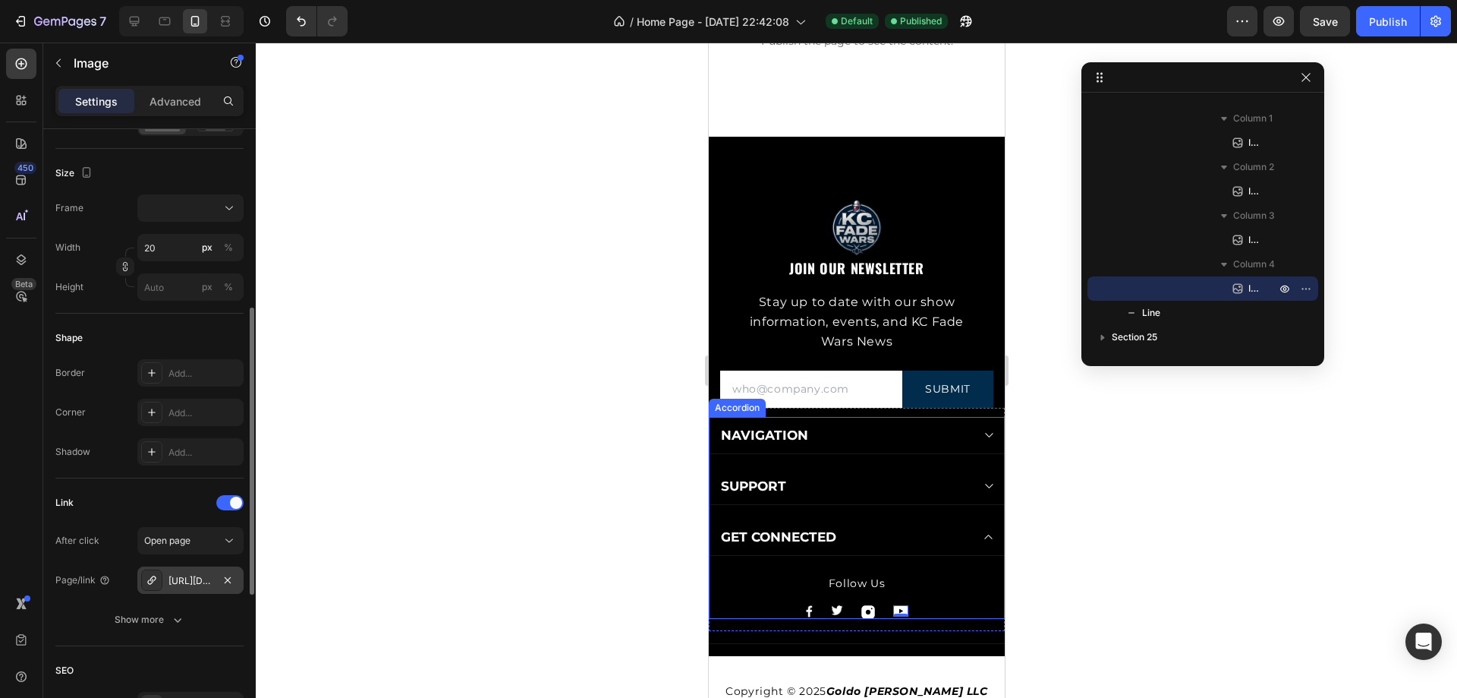
scroll to position [455, 0]
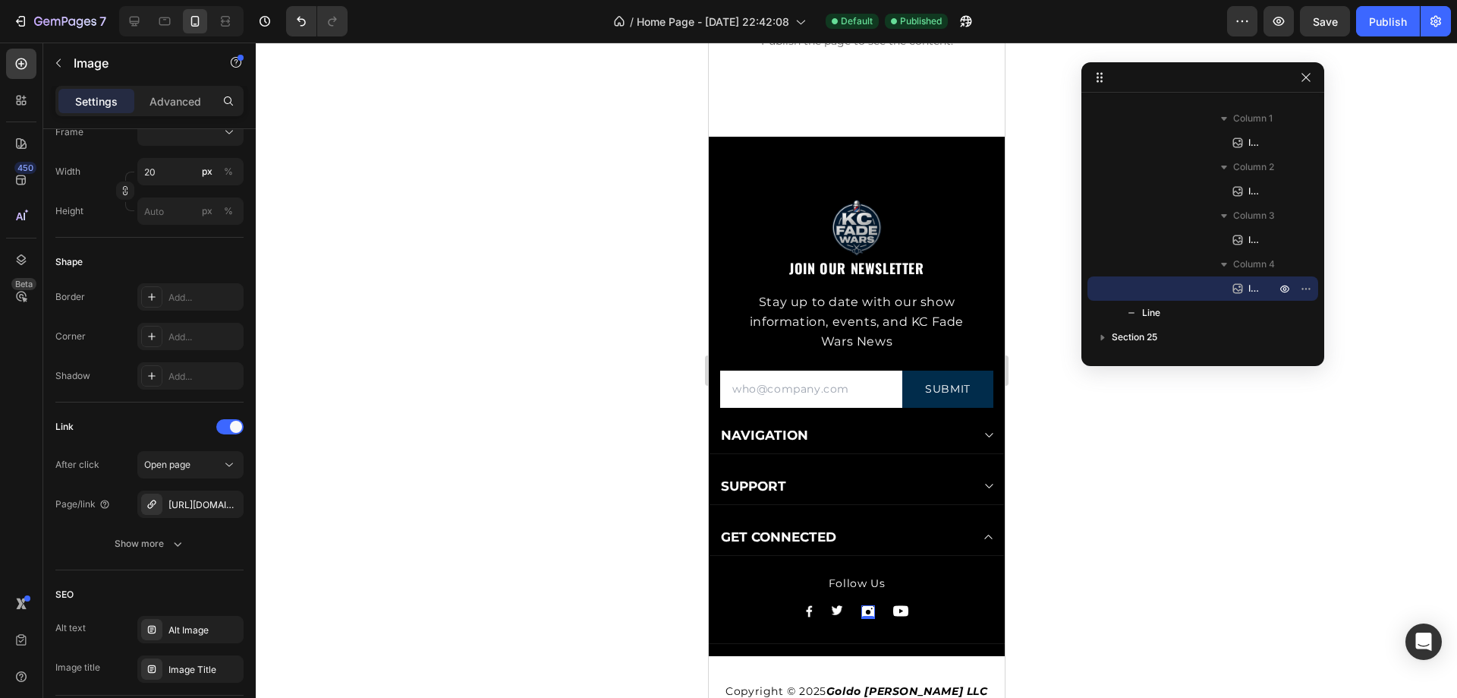
click at [863, 610] on img at bounding box center [868, 612] width 14 height 14
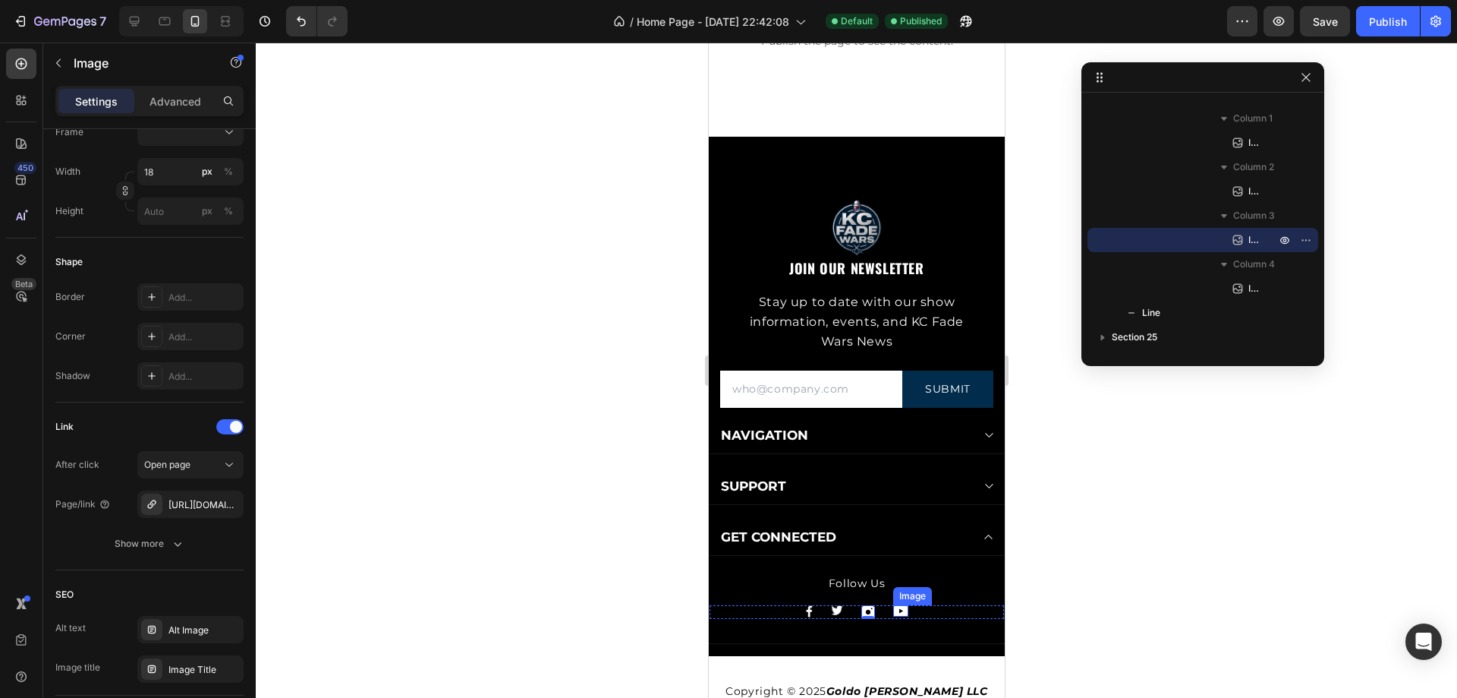
click at [899, 605] on img at bounding box center [900, 610] width 15 height 11
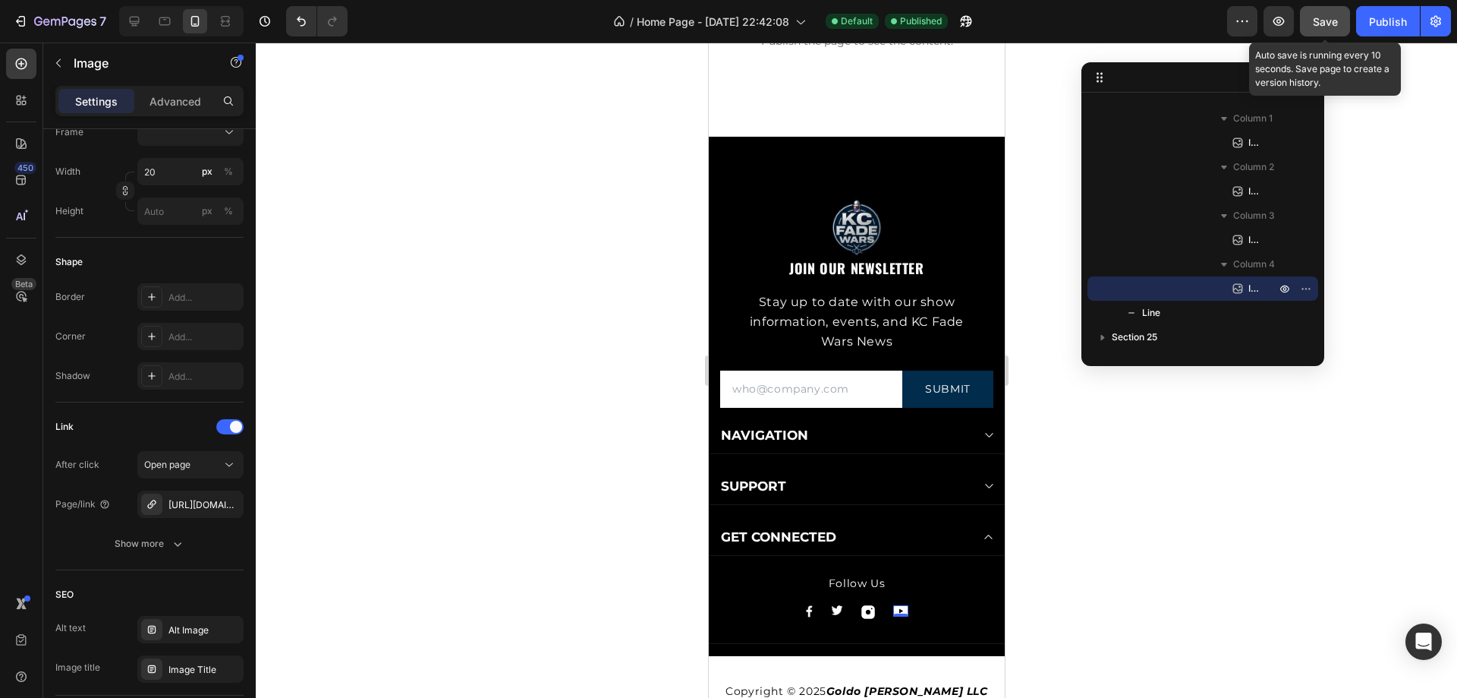
click at [1325, 20] on span "Save" at bounding box center [1325, 21] width 25 height 13
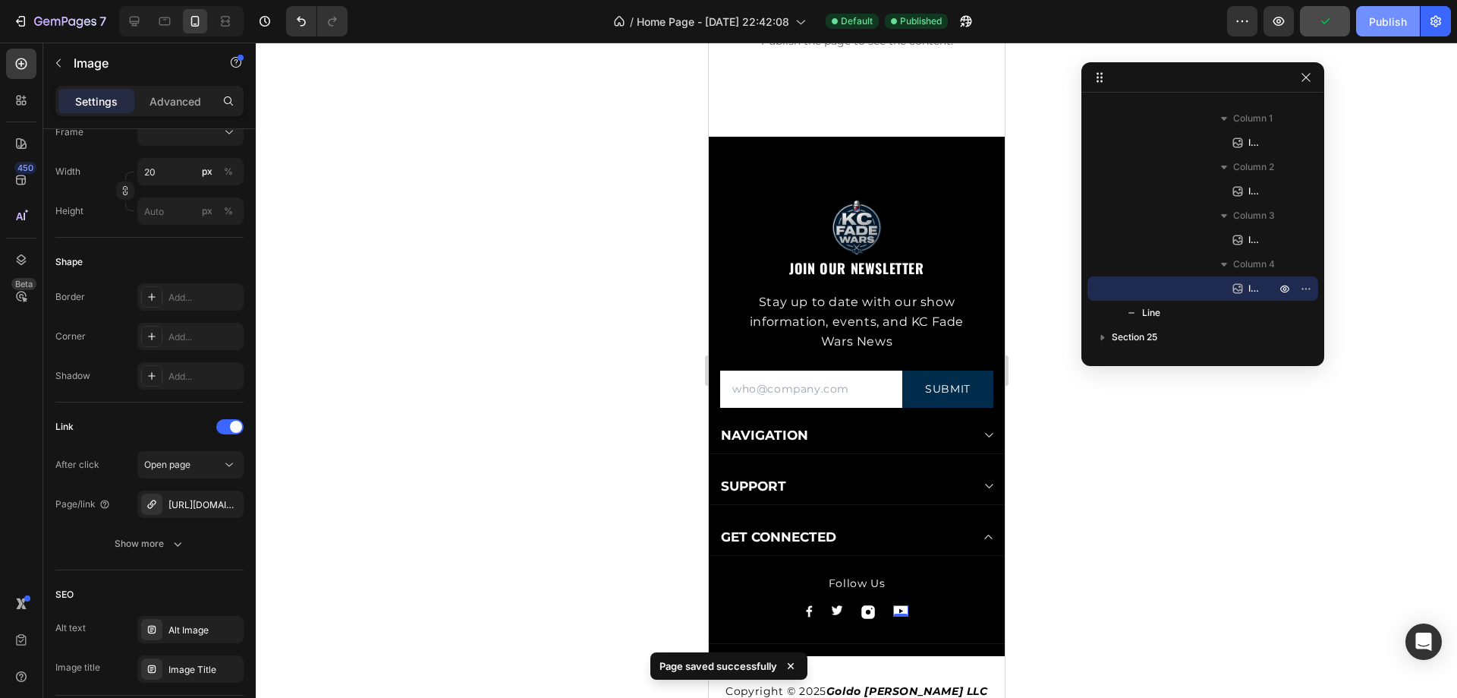
click at [1380, 27] on div "Publish" at bounding box center [1388, 22] width 38 height 16
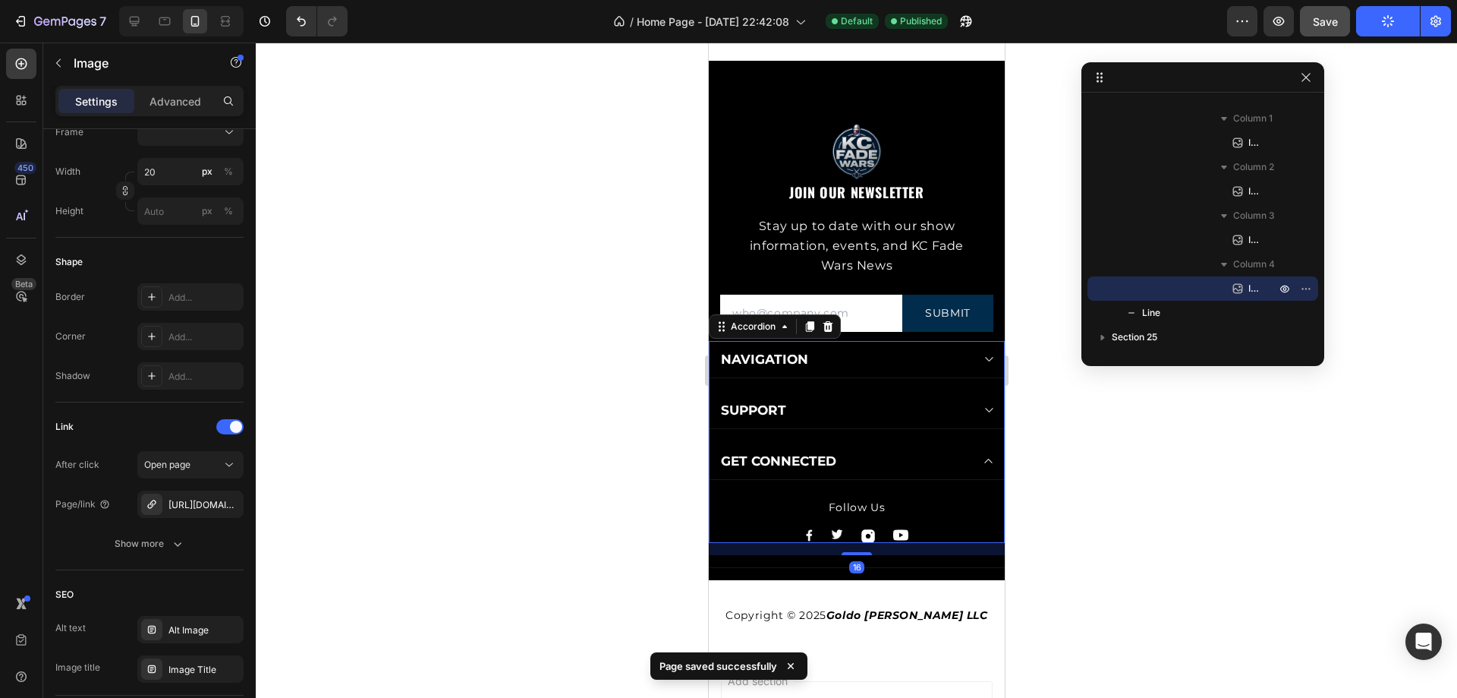
click at [982, 459] on icon at bounding box center [987, 461] width 11 height 12
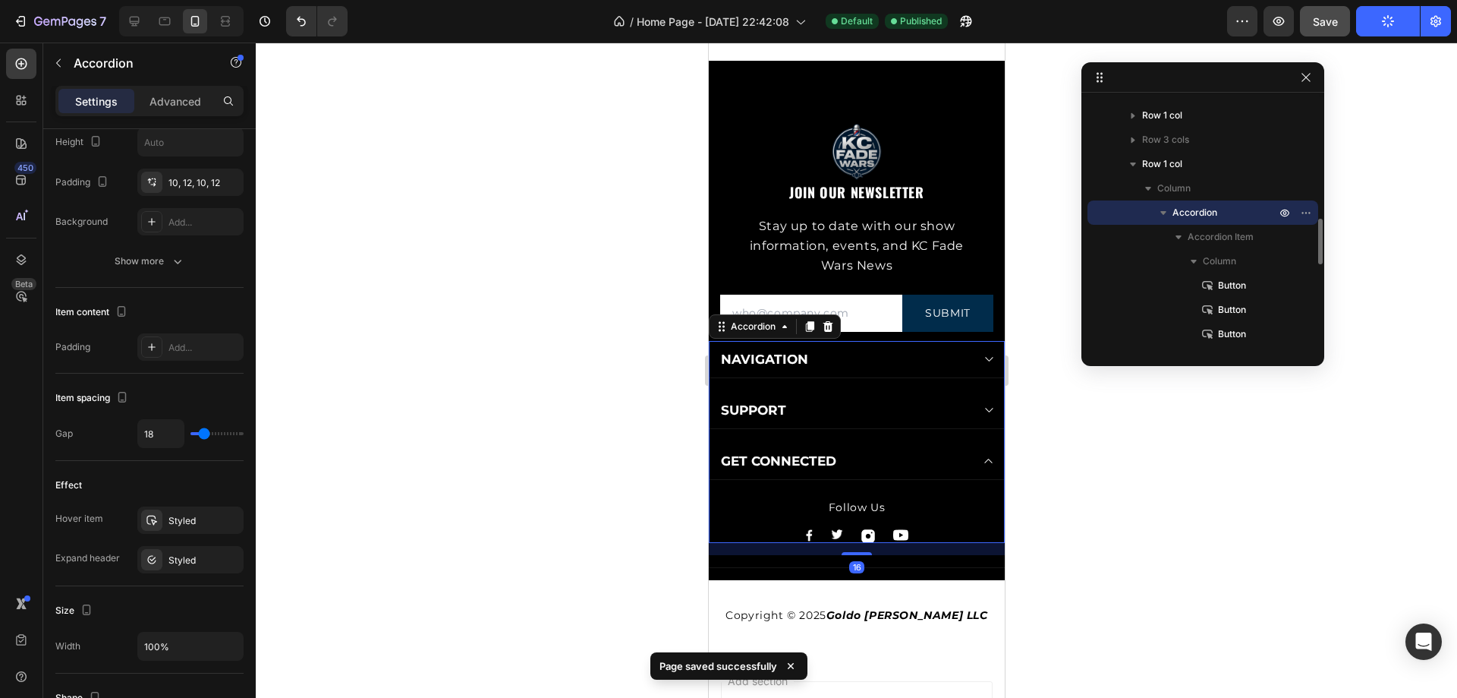
scroll to position [0, 0]
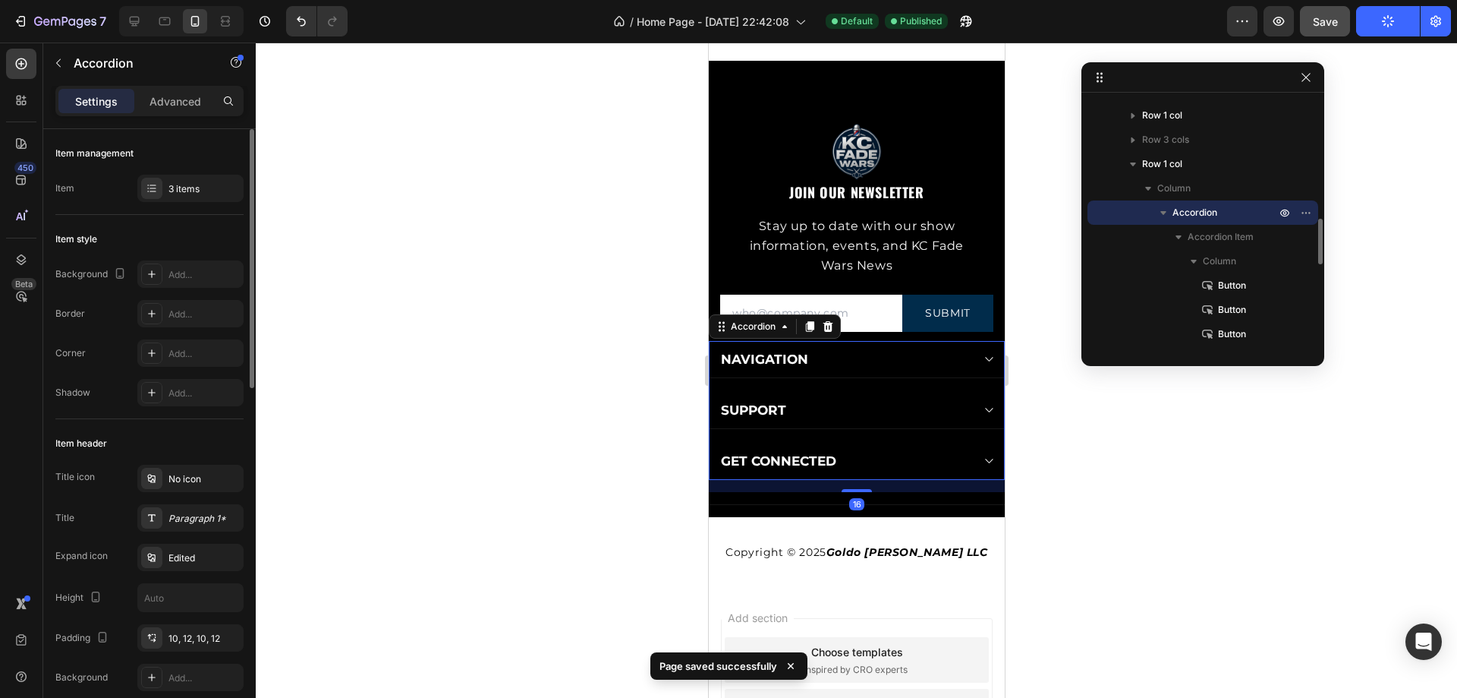
click at [985, 459] on icon at bounding box center [989, 461] width 8 height 5
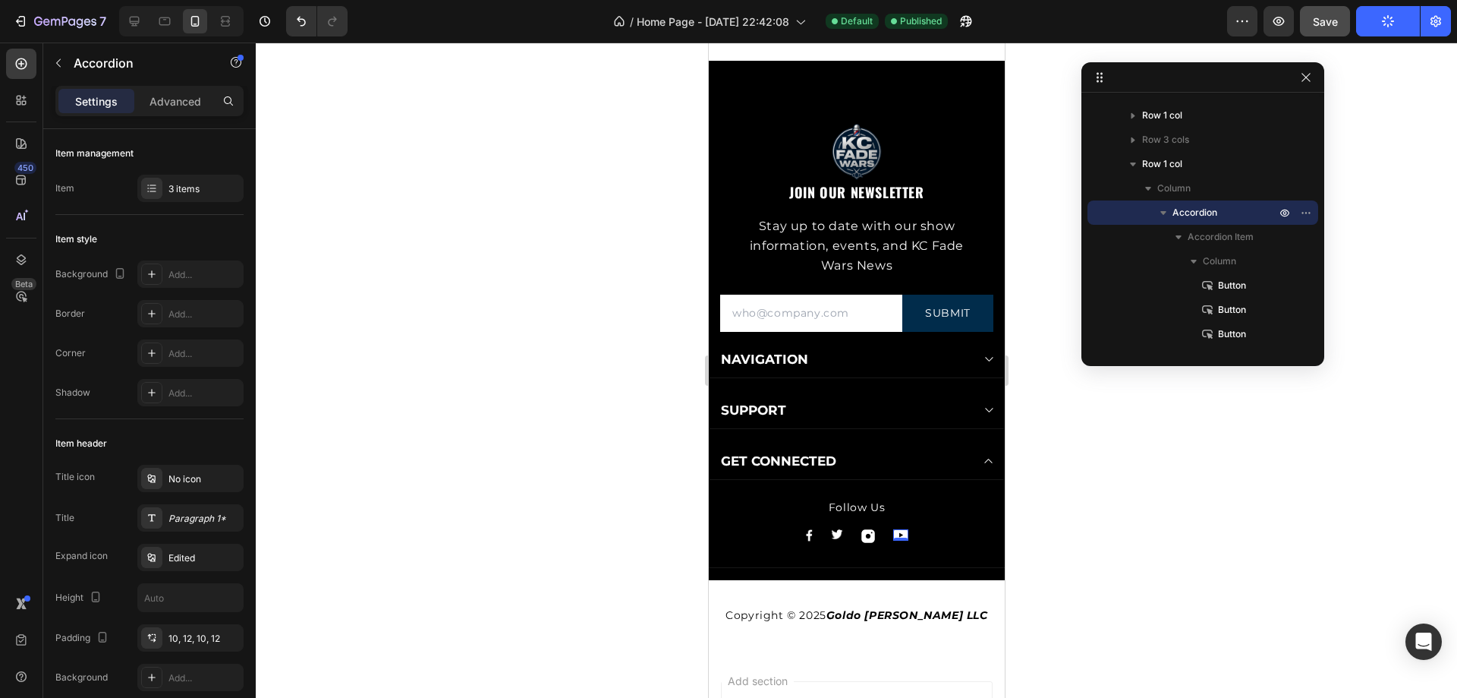
click at [893, 533] on img at bounding box center [900, 534] width 15 height 11
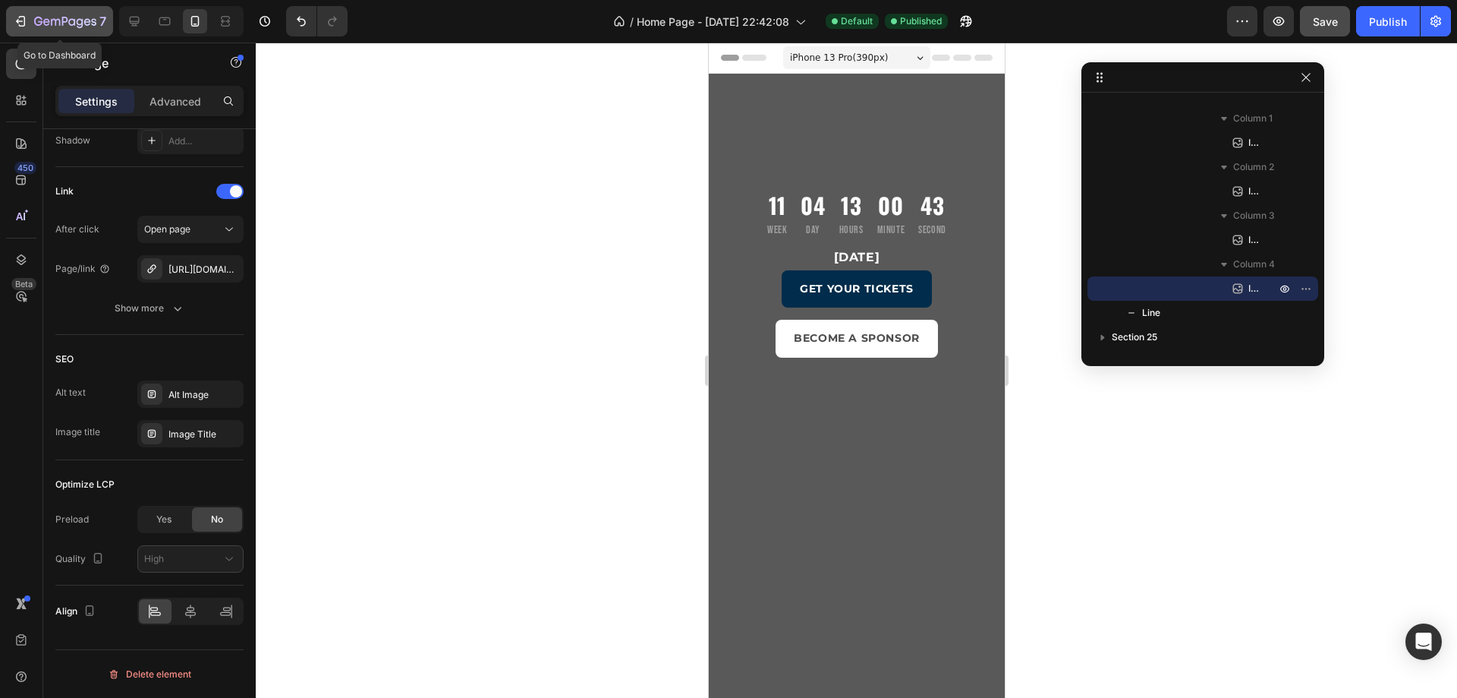
click at [47, 24] on icon "button" at bounding box center [46, 21] width 7 height 7
